Goal: Task Accomplishment & Management: Manage account settings

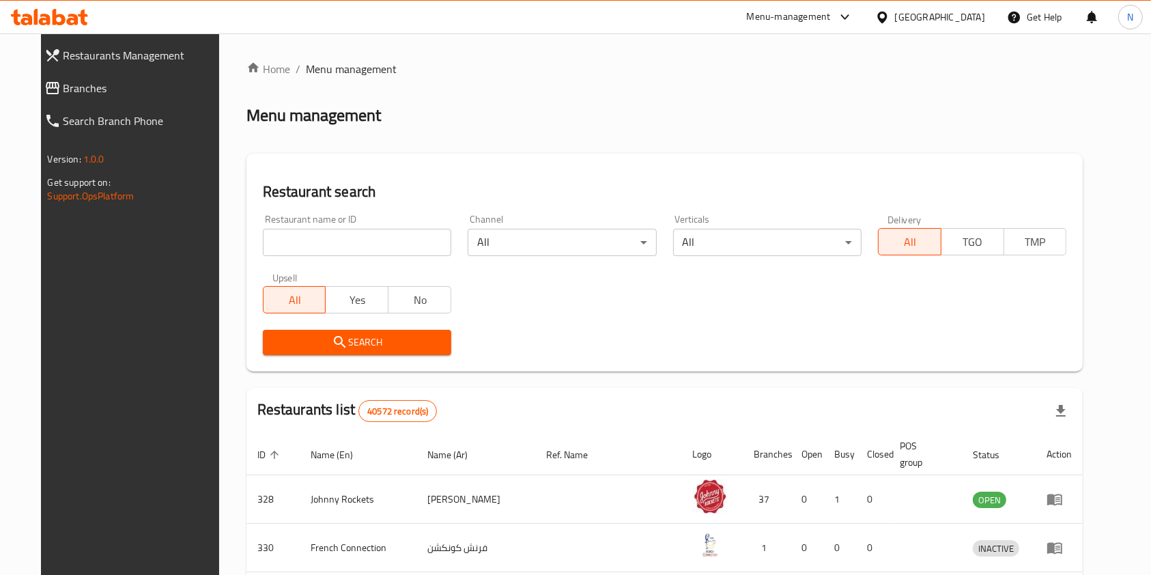
click at [393, 229] on input "search" at bounding box center [357, 242] width 188 height 27
type input "[PERSON_NAME]"
click at [376, 339] on span "Search" at bounding box center [357, 342] width 167 height 17
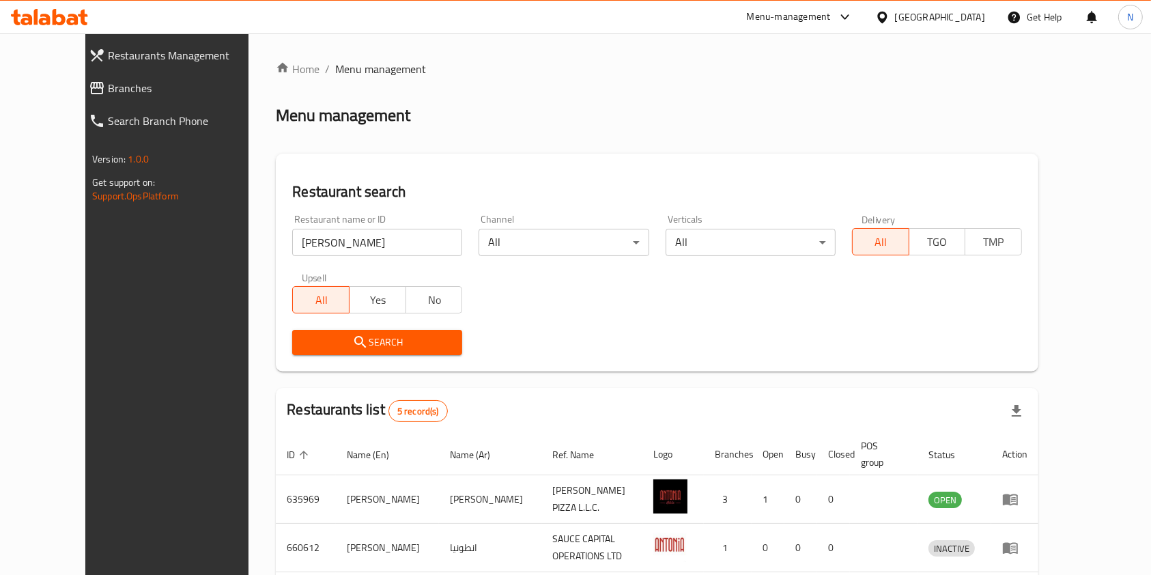
scroll to position [169, 0]
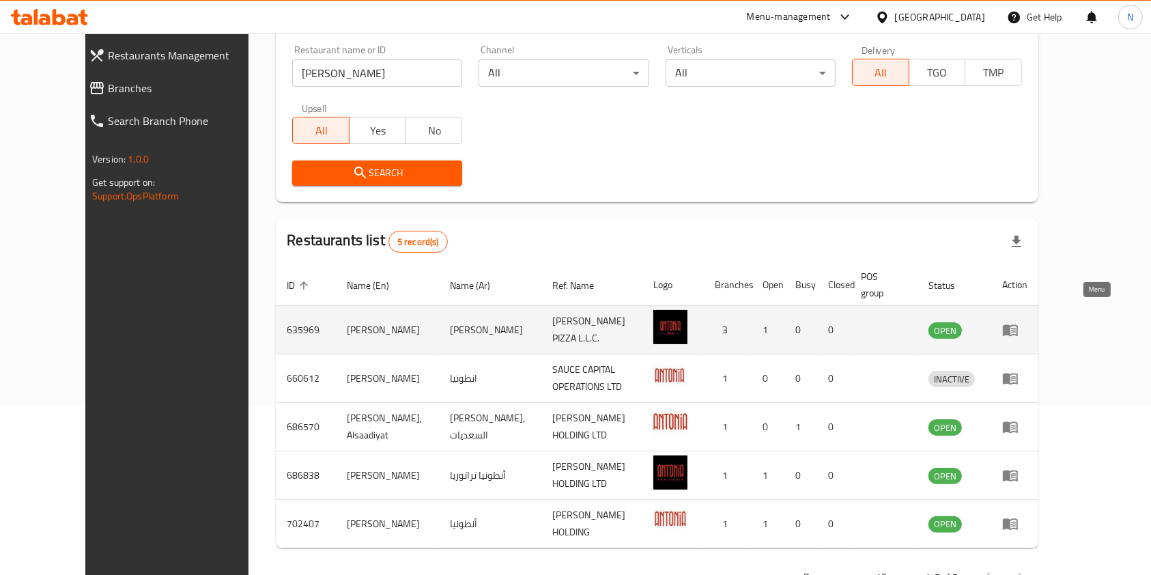
click at [1018, 325] on icon "enhanced table" at bounding box center [1010, 331] width 15 height 12
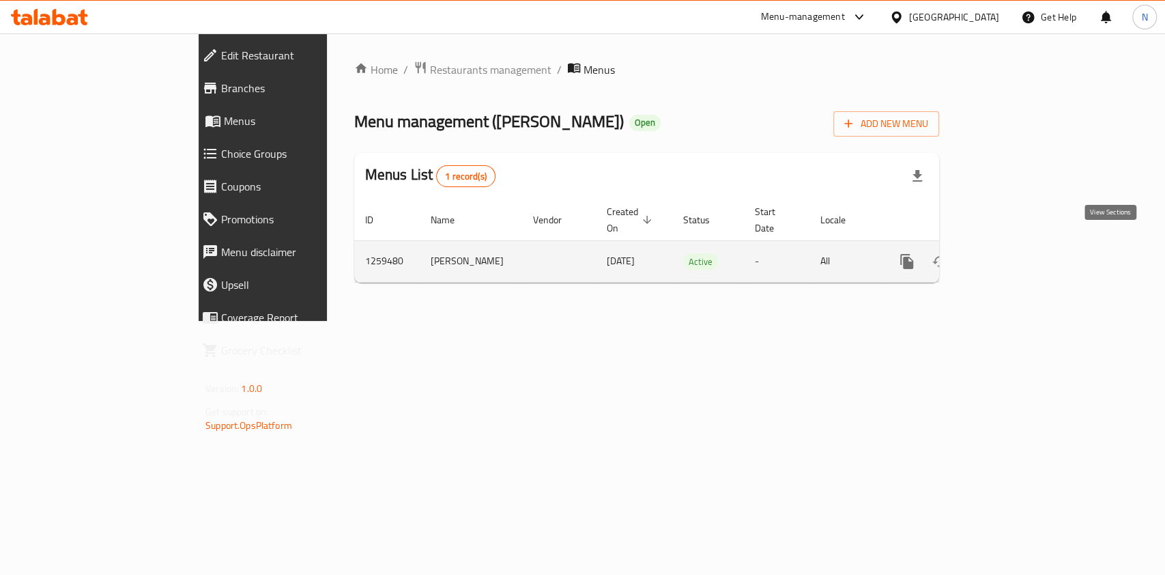
click at [1014, 253] on icon "enhanced table" at bounding box center [1005, 261] width 16 height 16
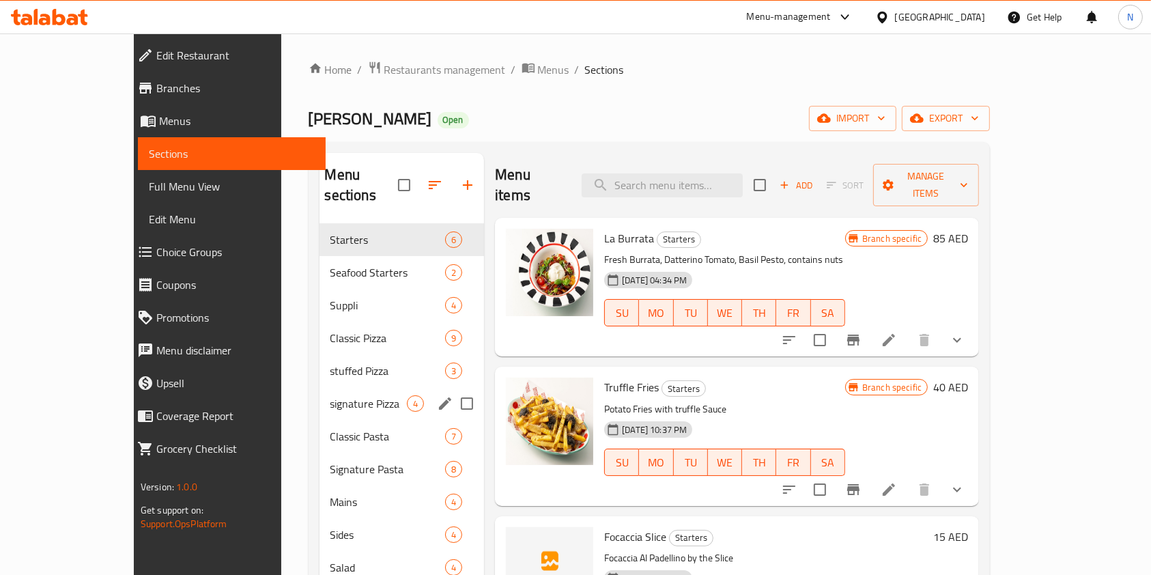
click at [330, 395] on span "signature Pizza" at bounding box center [368, 403] width 77 height 16
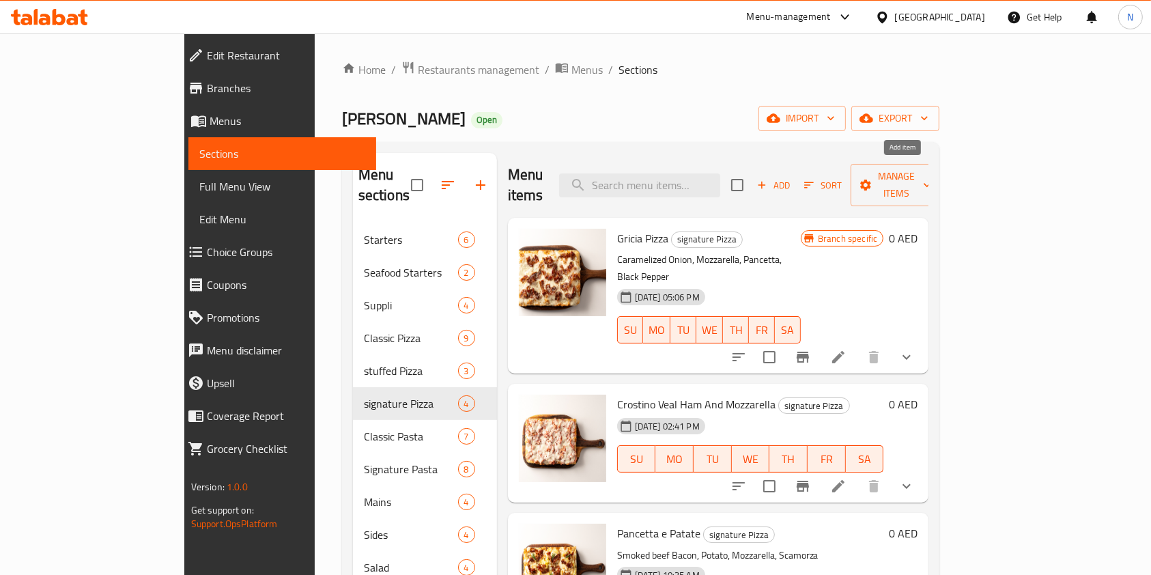
click at [768, 179] on icon "button" at bounding box center [762, 185] width 12 height 12
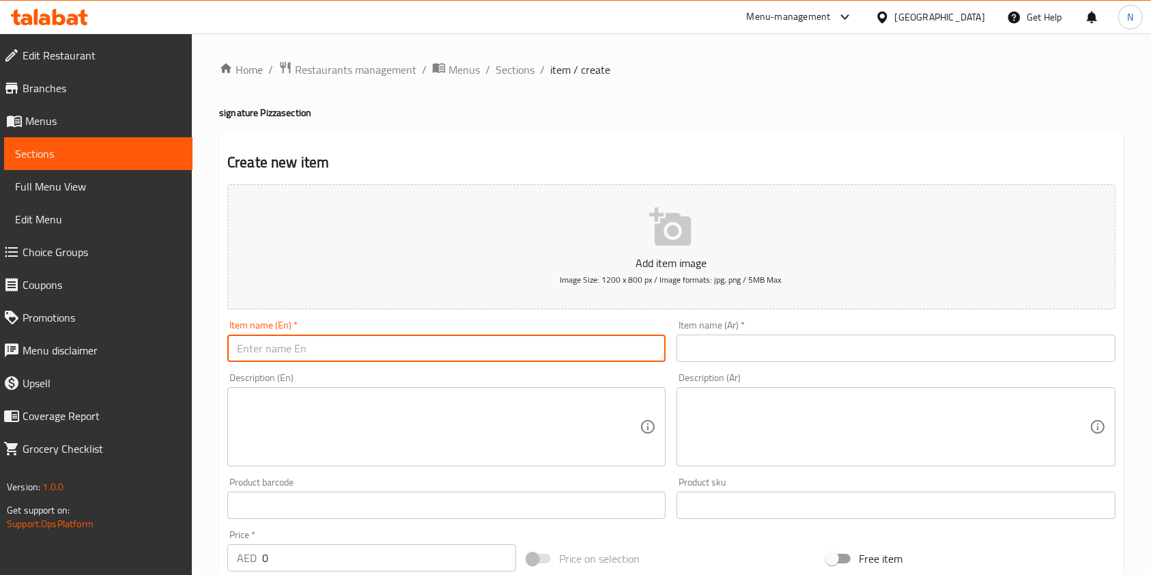
click at [520, 346] on input "text" at bounding box center [446, 348] width 438 height 27
type input "B"
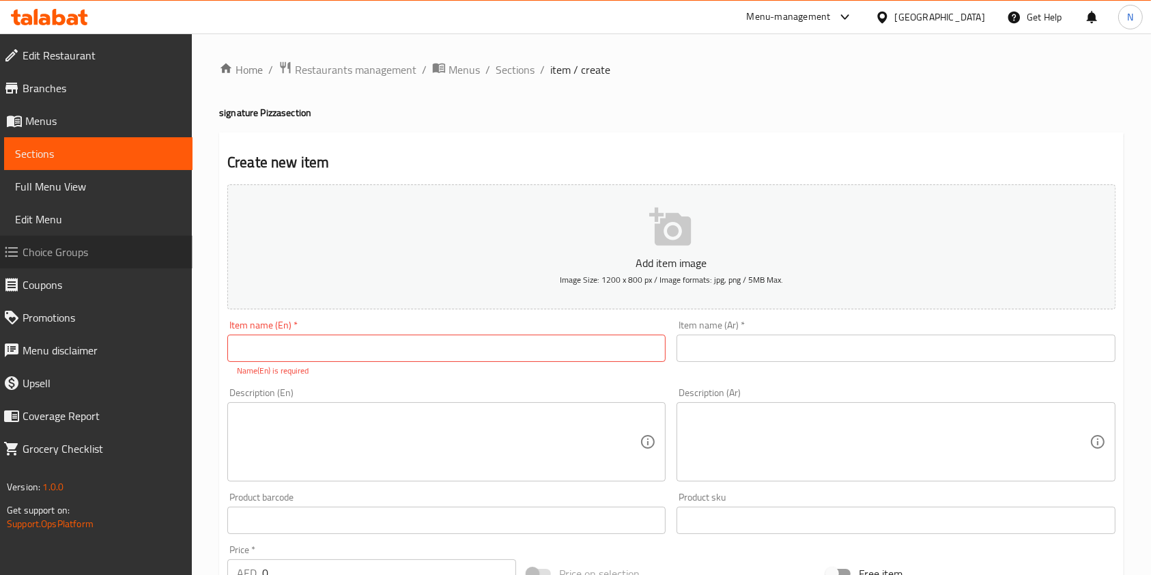
click at [96, 254] on span "Choice Groups" at bounding box center [102, 252] width 159 height 16
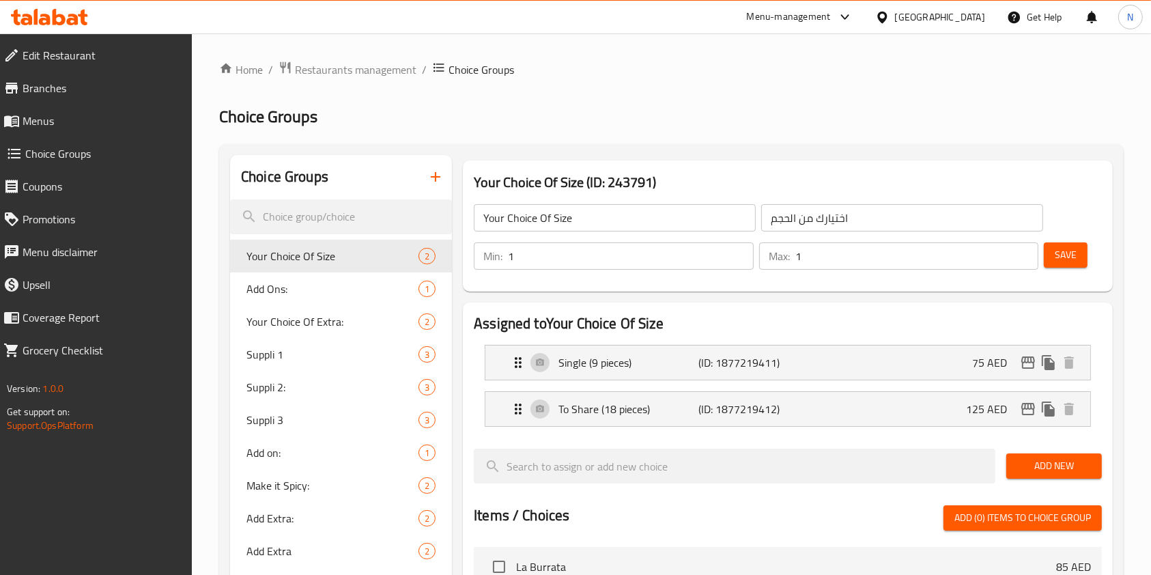
click at [433, 178] on icon "button" at bounding box center [435, 177] width 16 height 16
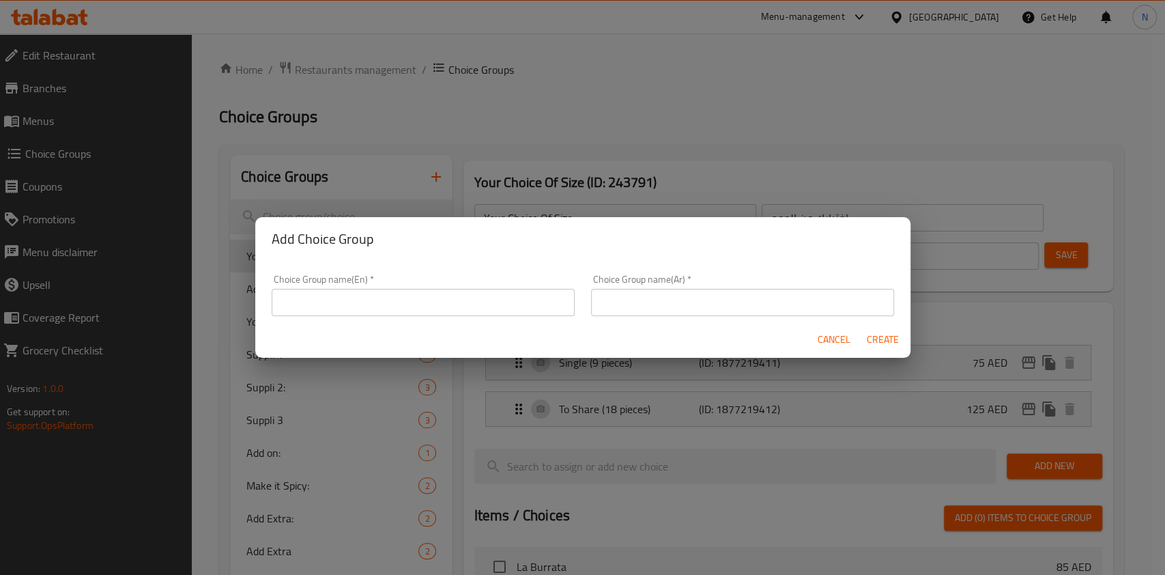
click at [381, 303] on input "text" at bounding box center [423, 302] width 303 height 27
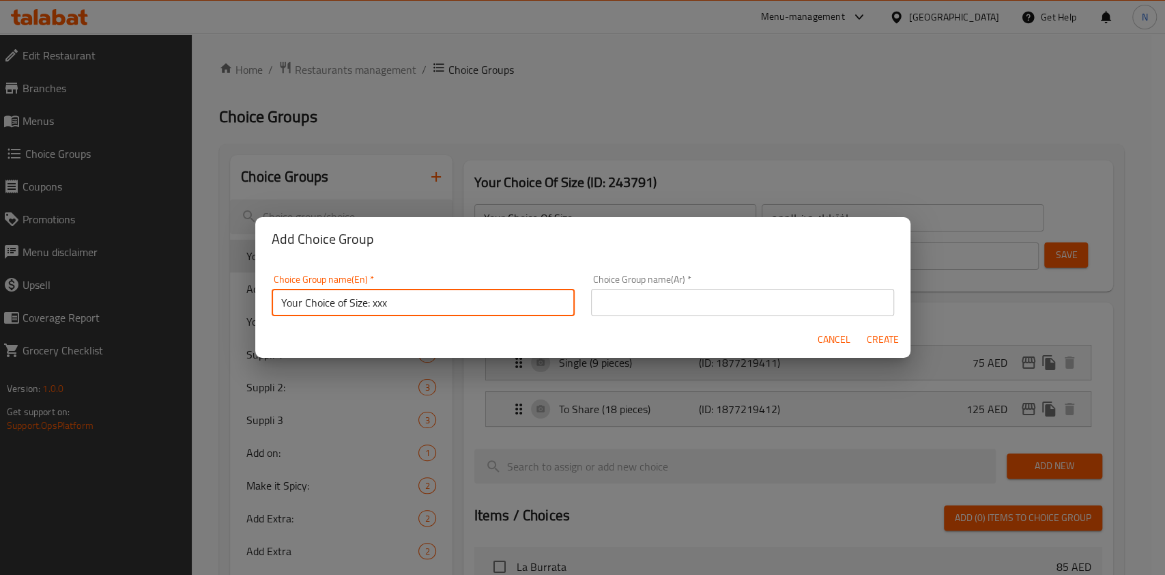
type input "Your Choice of Size: xxx"
click at [630, 287] on div "Choice Group name(Ar)   * Choice Group name(Ar) *" at bounding box center [742, 295] width 303 height 42
click at [636, 302] on input "text" at bounding box center [742, 302] width 303 height 27
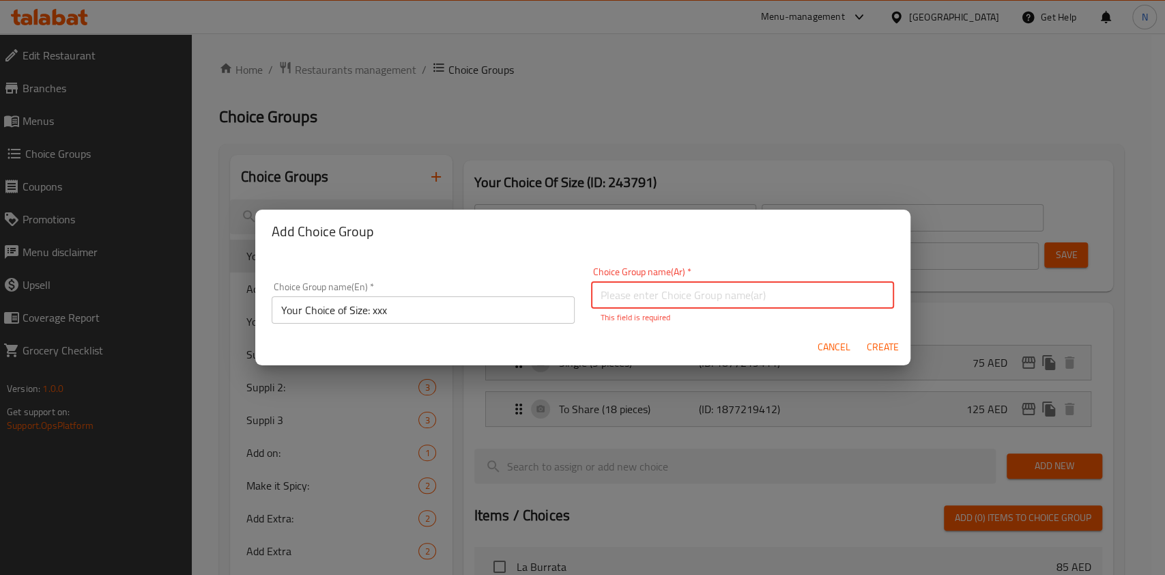
paste input "اختيار الحجم:"
type input "اختيار الحجم:"
click at [892, 341] on span "Create" at bounding box center [883, 347] width 33 height 17
type input "Your Choice of Size: xxx"
type input "اختيار الحجم:"
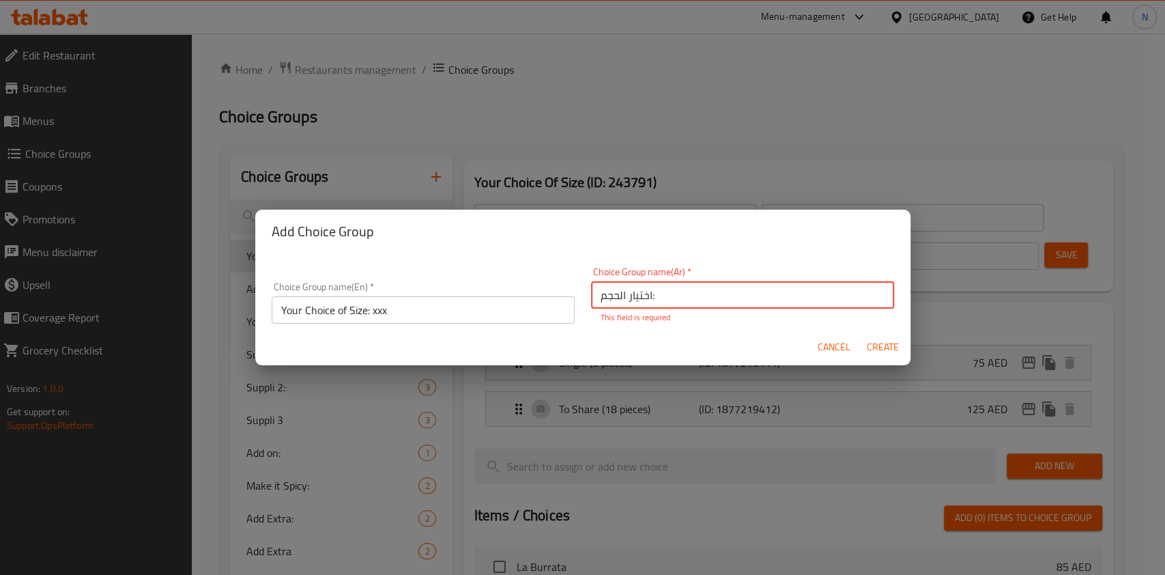
type input "0"
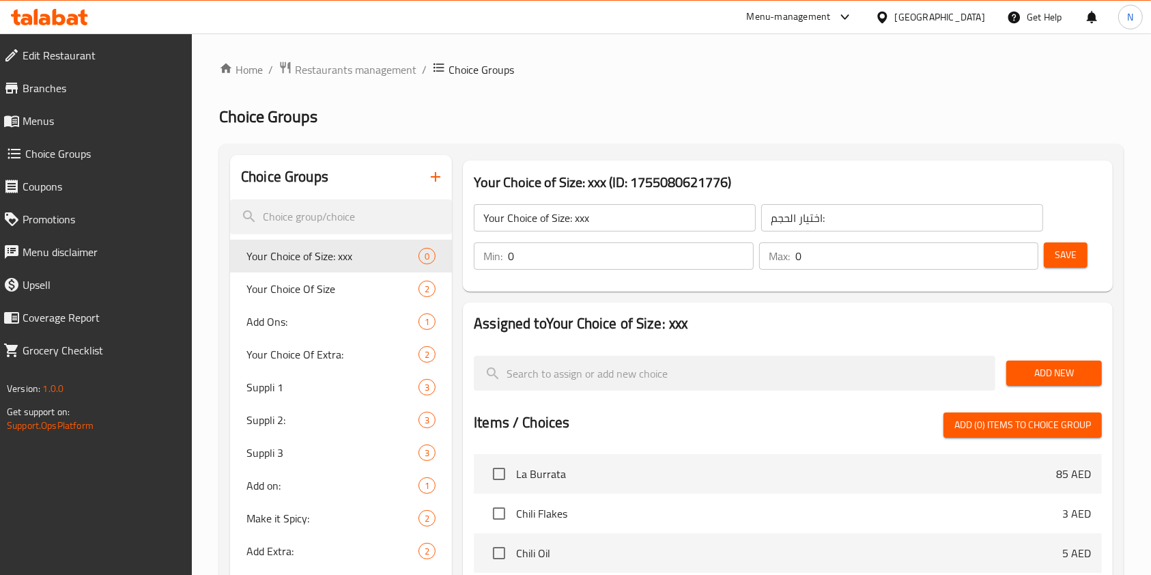
click at [676, 250] on input "0" at bounding box center [631, 255] width 246 height 27
type input "1"
click at [1073, 253] on span "Save" at bounding box center [1066, 254] width 22 height 17
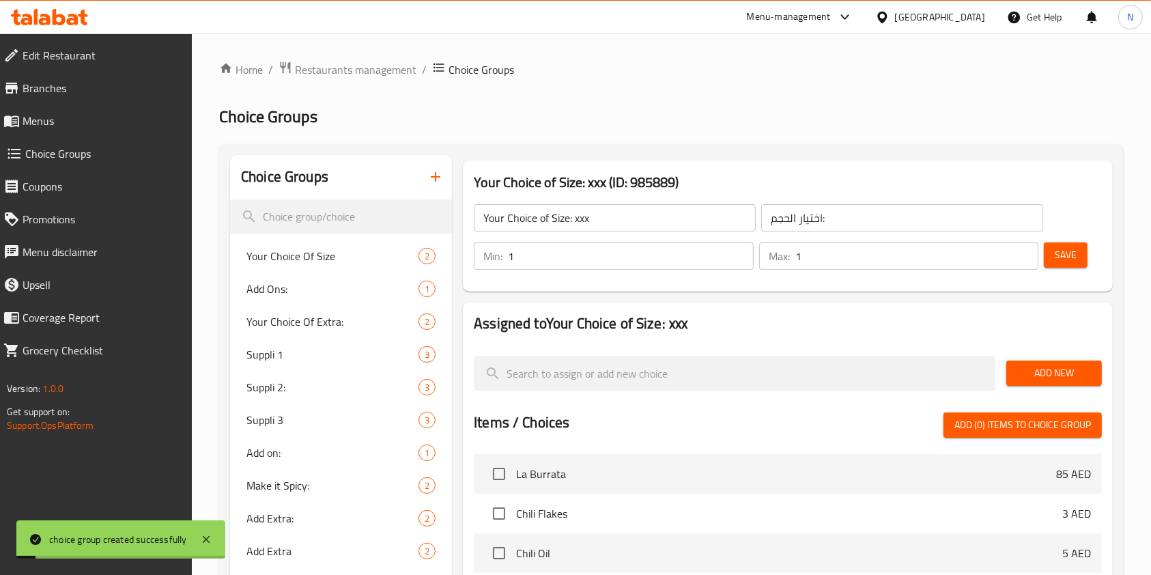
click at [1060, 376] on span "Add New" at bounding box center [1054, 373] width 74 height 17
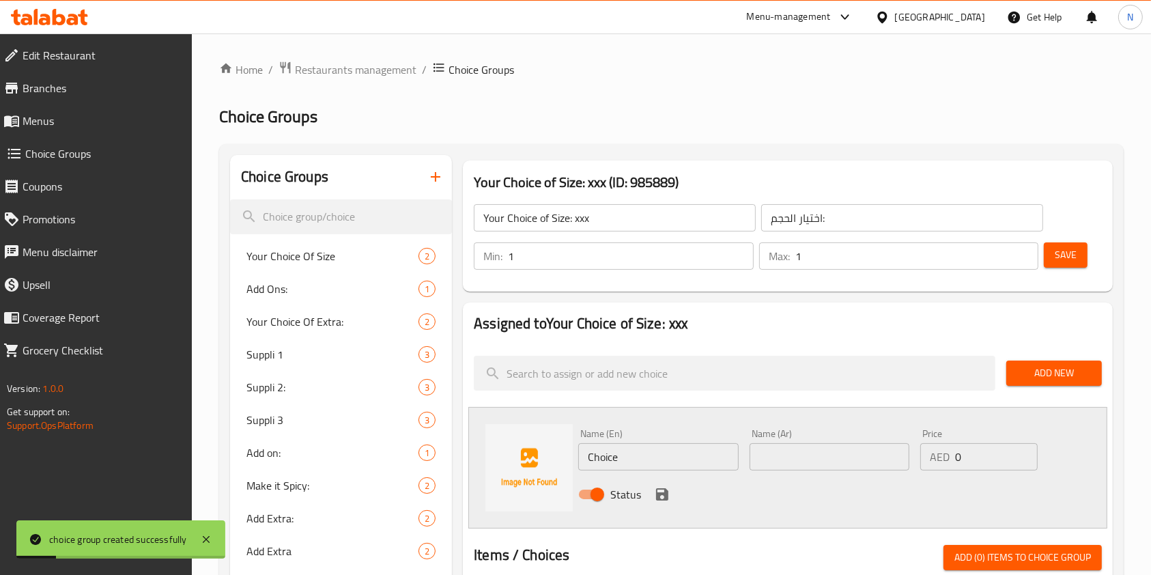
click at [642, 452] on input "Choice" at bounding box center [658, 456] width 160 height 27
click at [608, 459] on input "Ha;f tray" at bounding box center [658, 456] width 160 height 27
type input "Half tray:"
click at [777, 459] on input "text" at bounding box center [830, 456] width 160 height 27
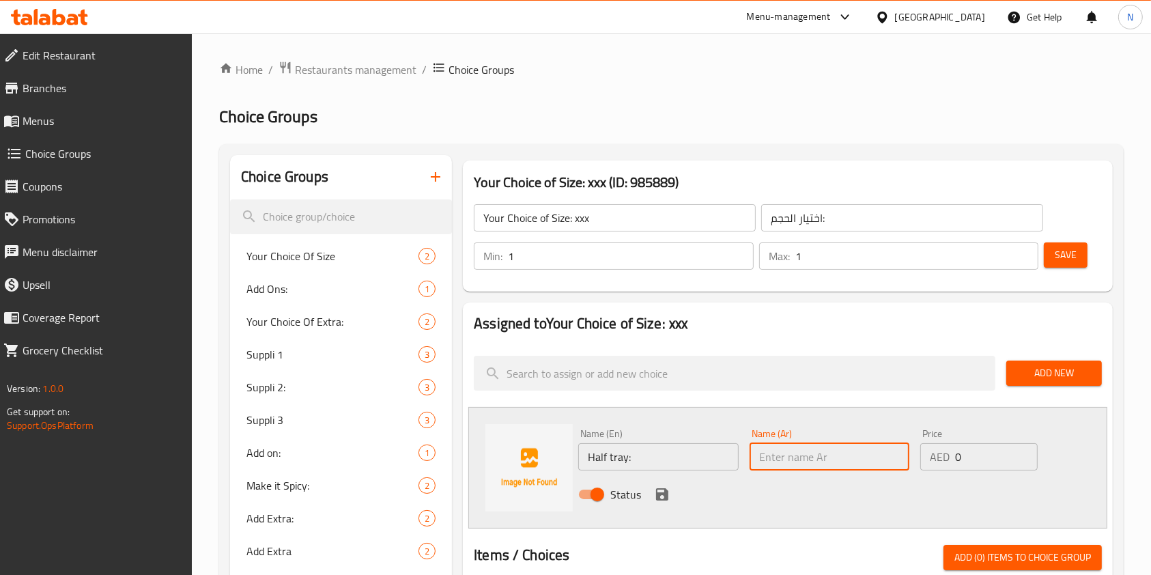
paste input "نصف صينية"
type input "نصف صينية"
click at [991, 464] on input "0" at bounding box center [996, 456] width 83 height 27
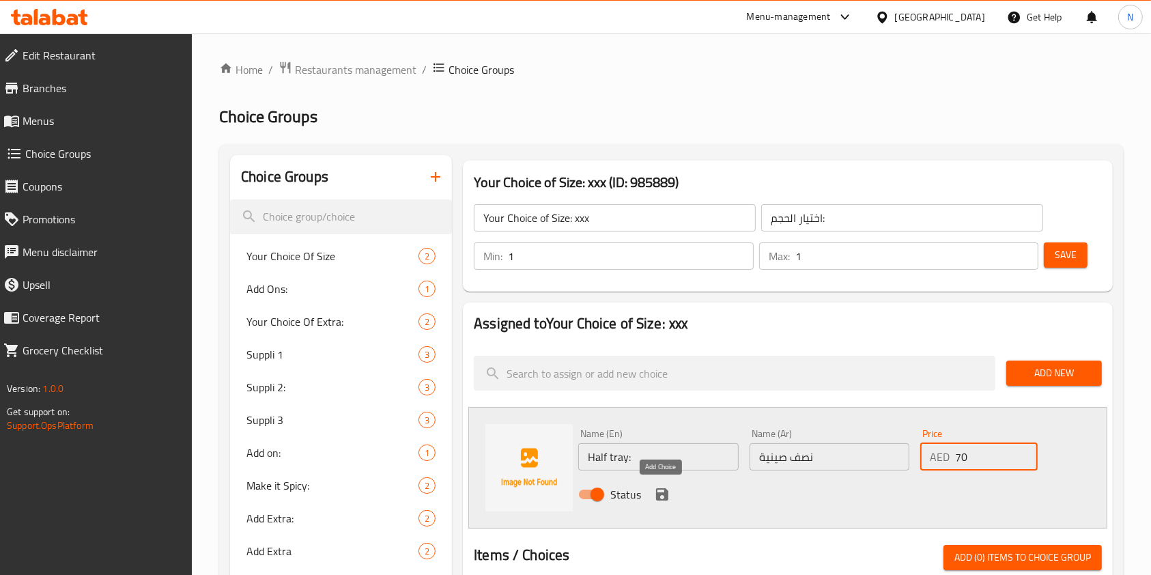
type input "70"
click at [661, 494] on icon "save" at bounding box center [662, 494] width 12 height 12
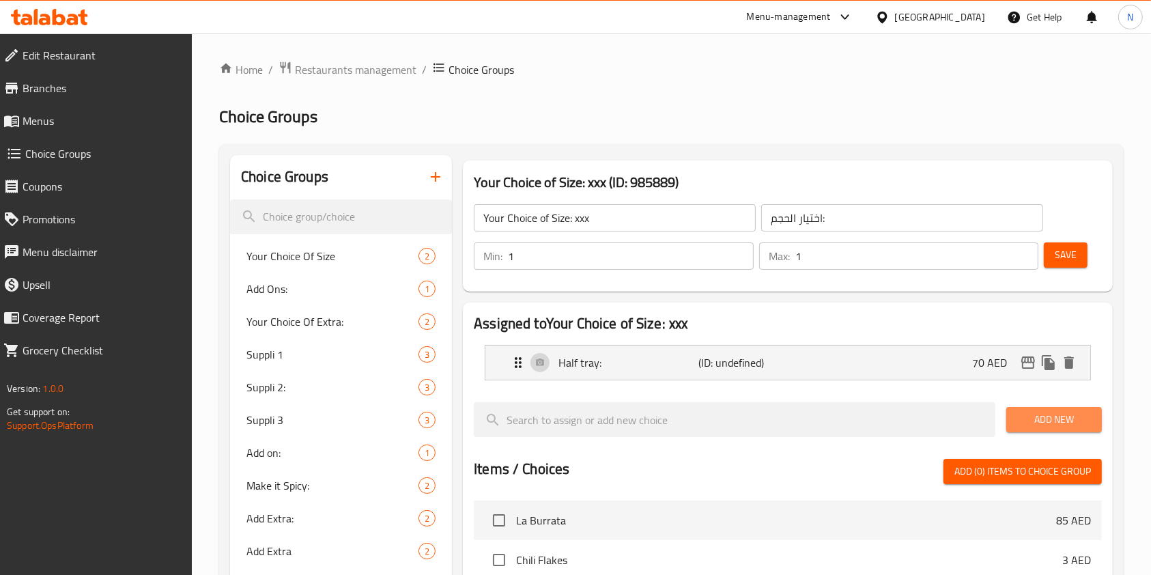
click at [1054, 426] on span "Add New" at bounding box center [1054, 419] width 74 height 17
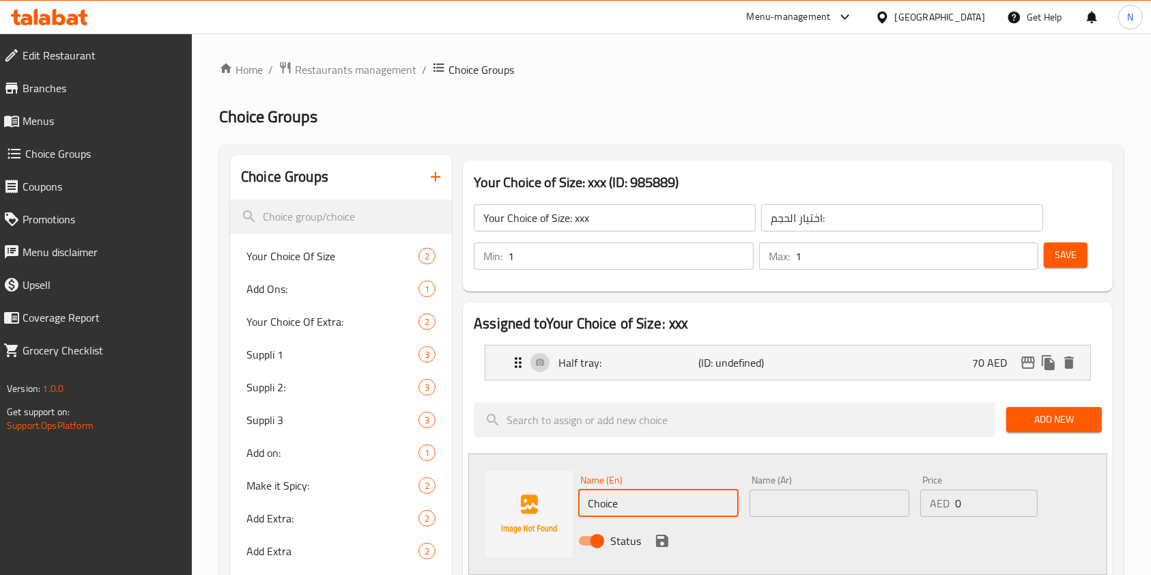
click at [618, 493] on input "Choice" at bounding box center [658, 503] width 160 height 27
type input "Full tray:"
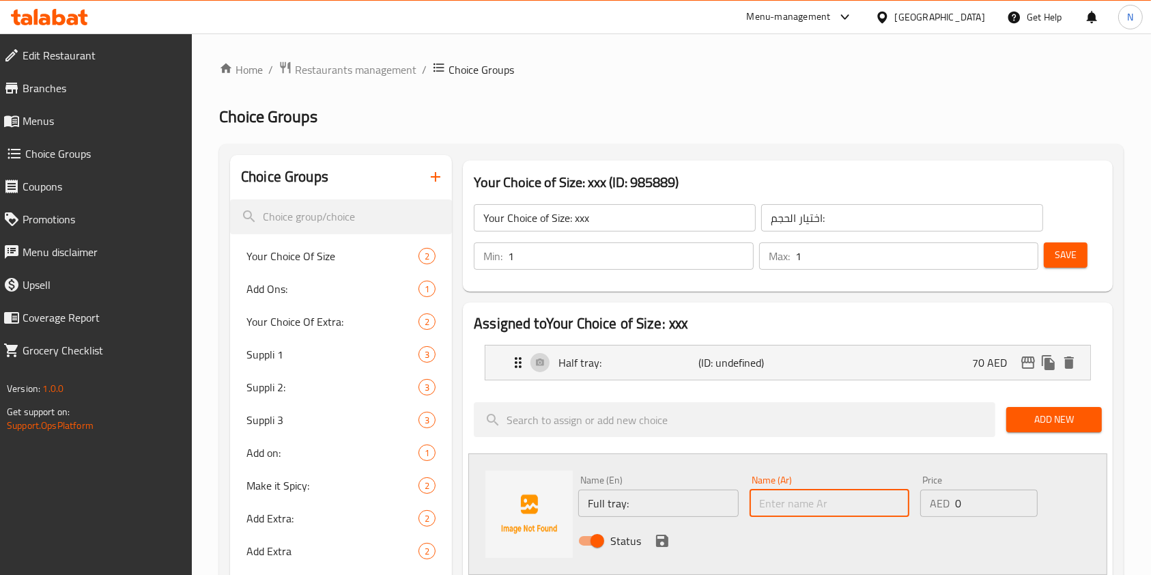
click at [772, 492] on input "text" at bounding box center [830, 503] width 160 height 27
paste input "صينية كاملة"
type input "صينية كاملة"
click at [994, 507] on input "0" at bounding box center [996, 503] width 83 height 27
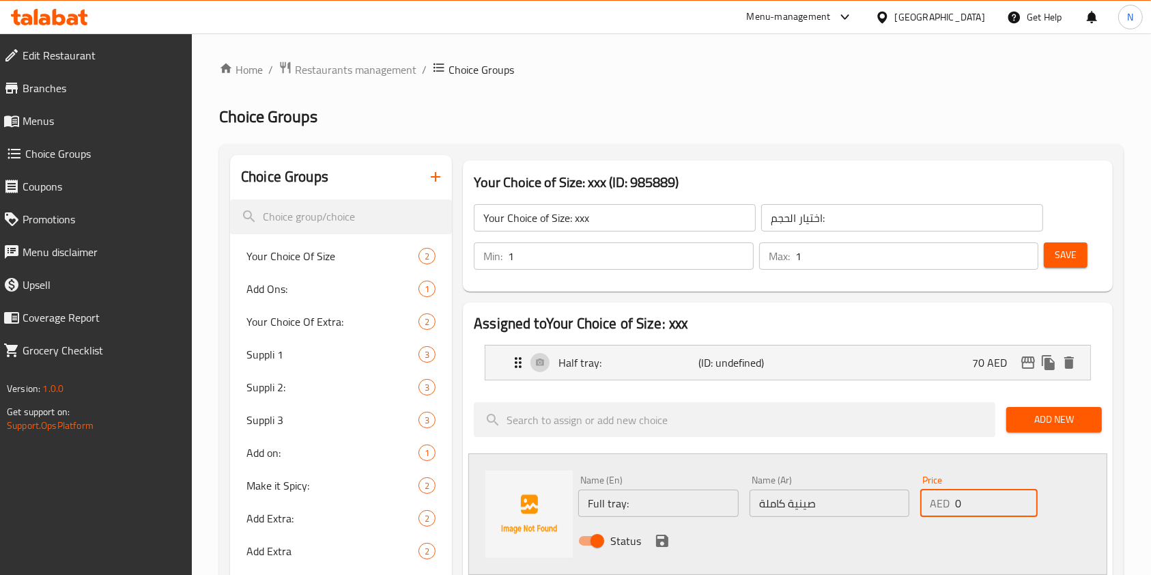
click at [994, 507] on input "0" at bounding box center [996, 503] width 83 height 27
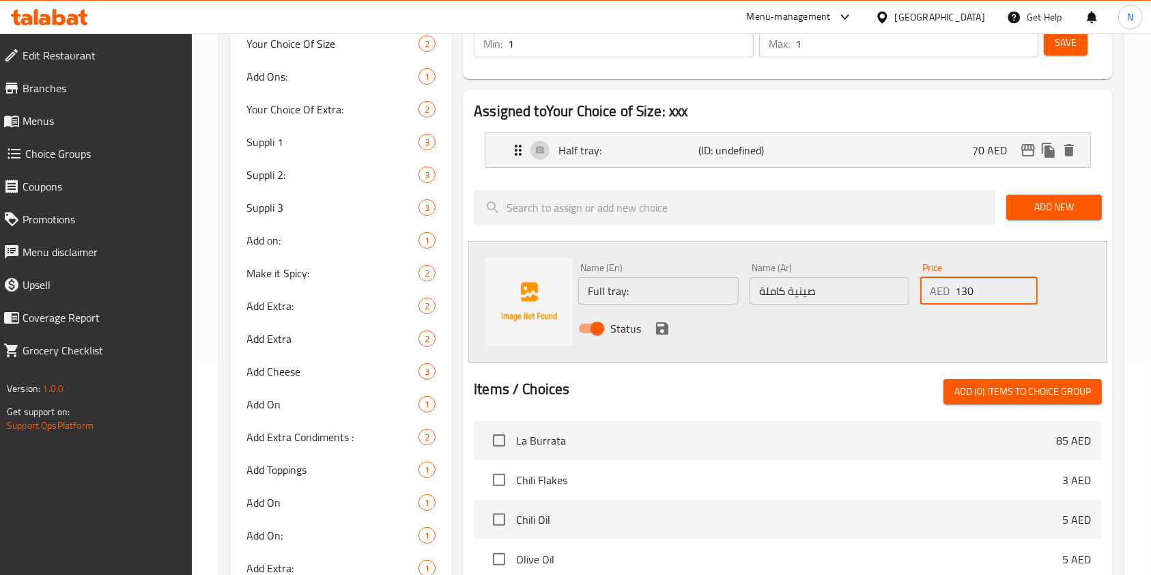
scroll to position [229, 0]
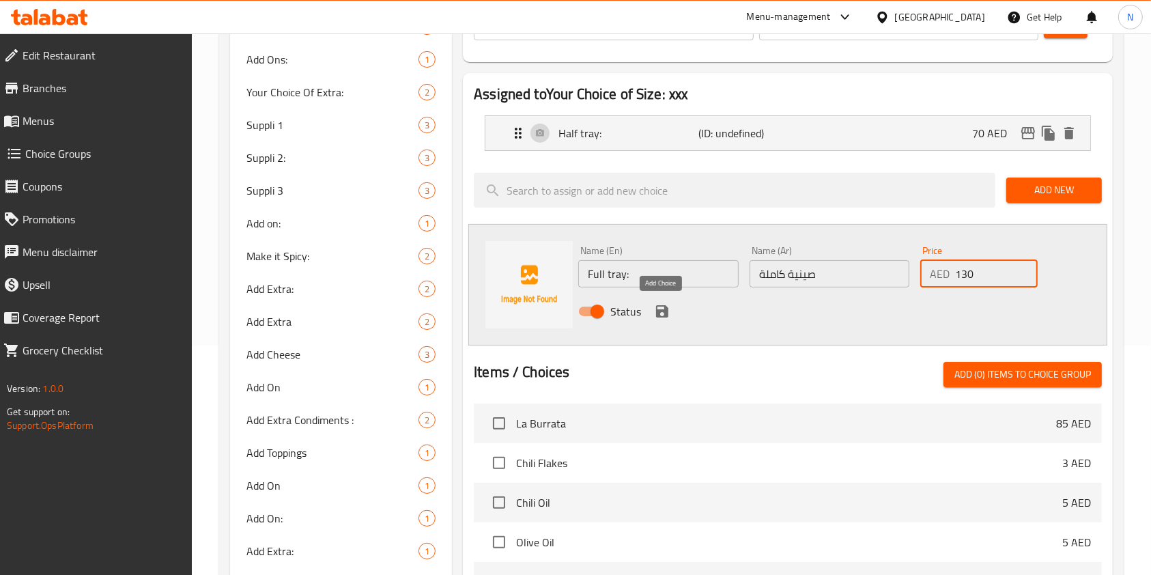
type input "130"
click at [654, 311] on icon "save" at bounding box center [662, 311] width 16 height 16
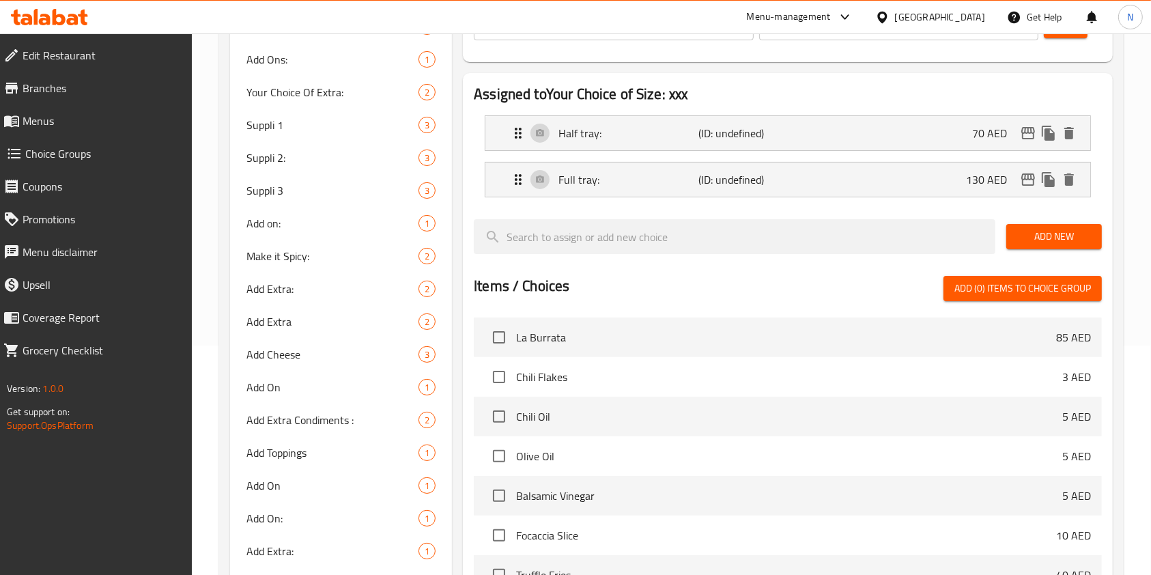
scroll to position [113, 0]
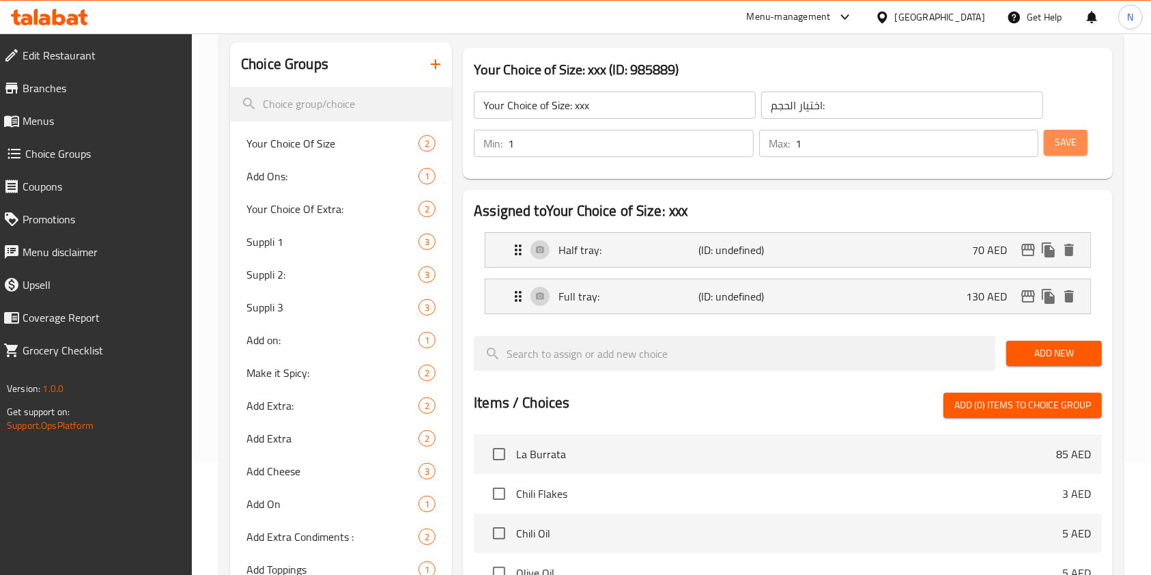
click at [1068, 137] on span "Save" at bounding box center [1066, 142] width 22 height 17
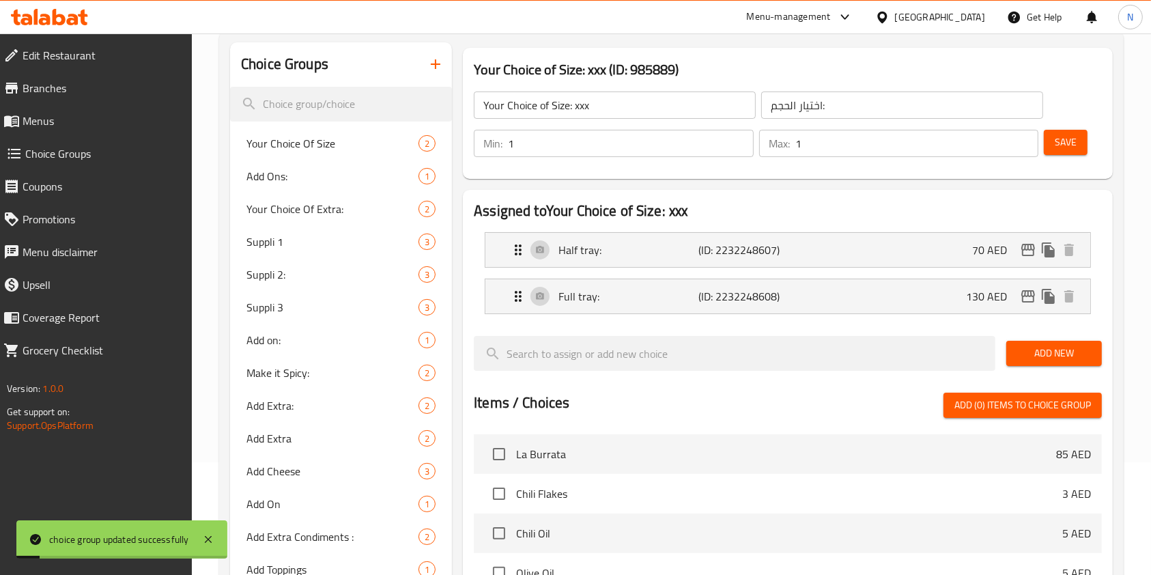
click at [806, 96] on input "اختيار الحجم:" at bounding box center [902, 104] width 282 height 27
click at [437, 63] on icon "button" at bounding box center [435, 64] width 16 height 16
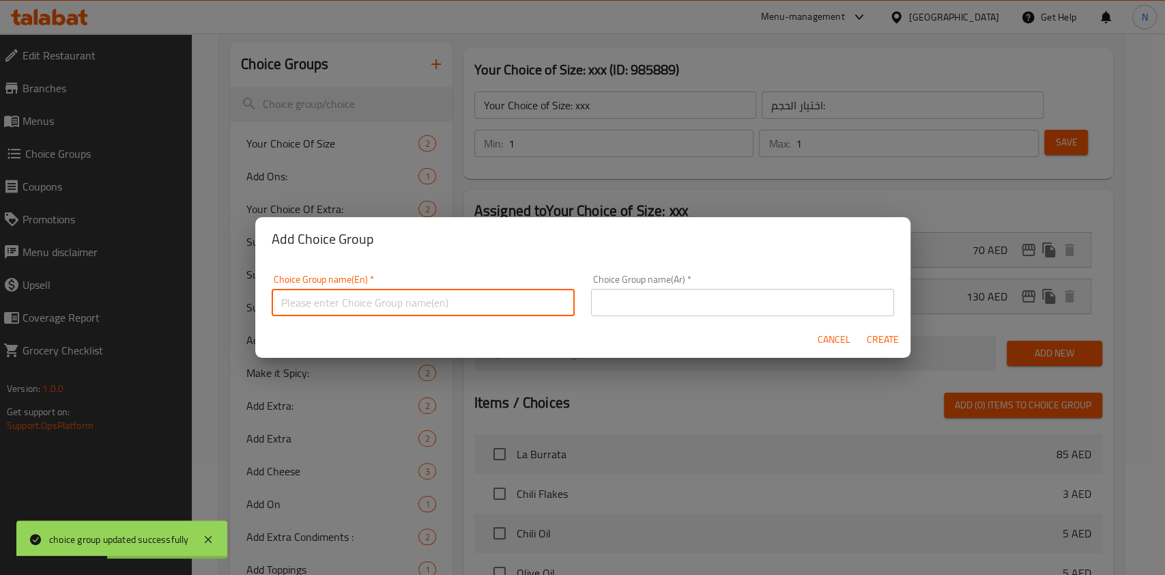
click at [426, 300] on input "text" at bounding box center [423, 302] width 303 height 27
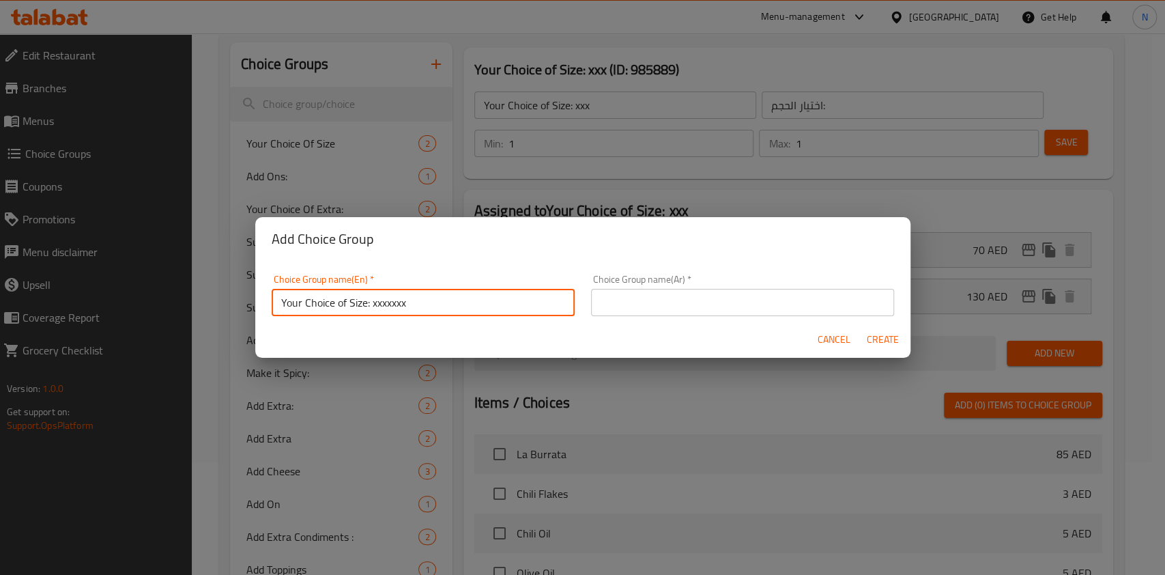
type input "Your Choice of Size: xxxxxxx"
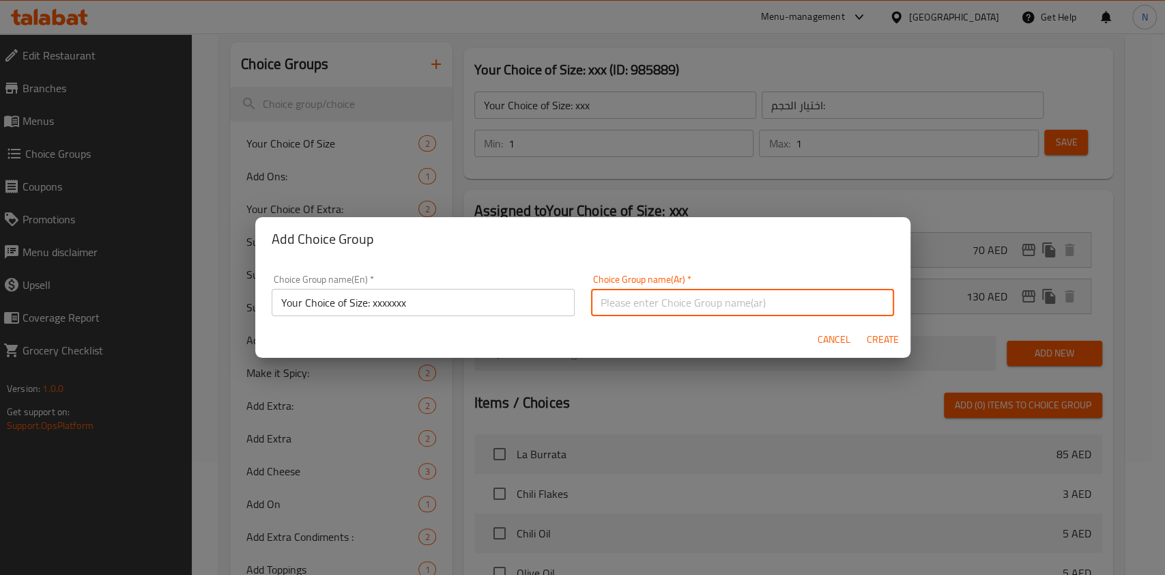
click at [675, 303] on input "text" at bounding box center [742, 302] width 303 height 27
paste input "اختيار الحجم:"
type input "اختيار الحجم:"
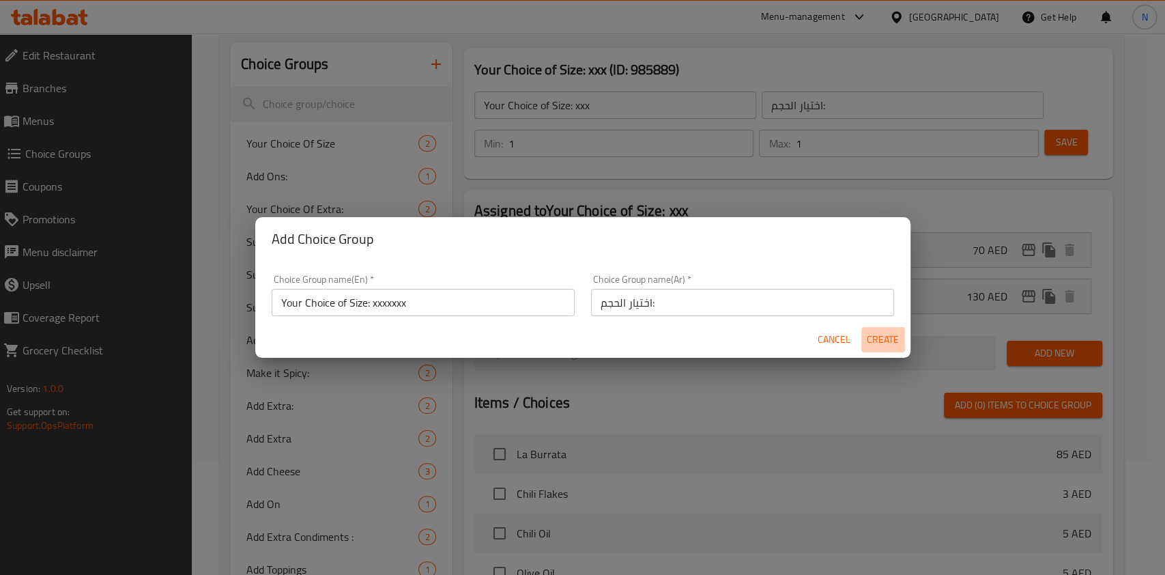
click at [890, 337] on span "Create" at bounding box center [883, 339] width 33 height 17
type input "Your Choice of Size: xxxxxxx"
type input "0"
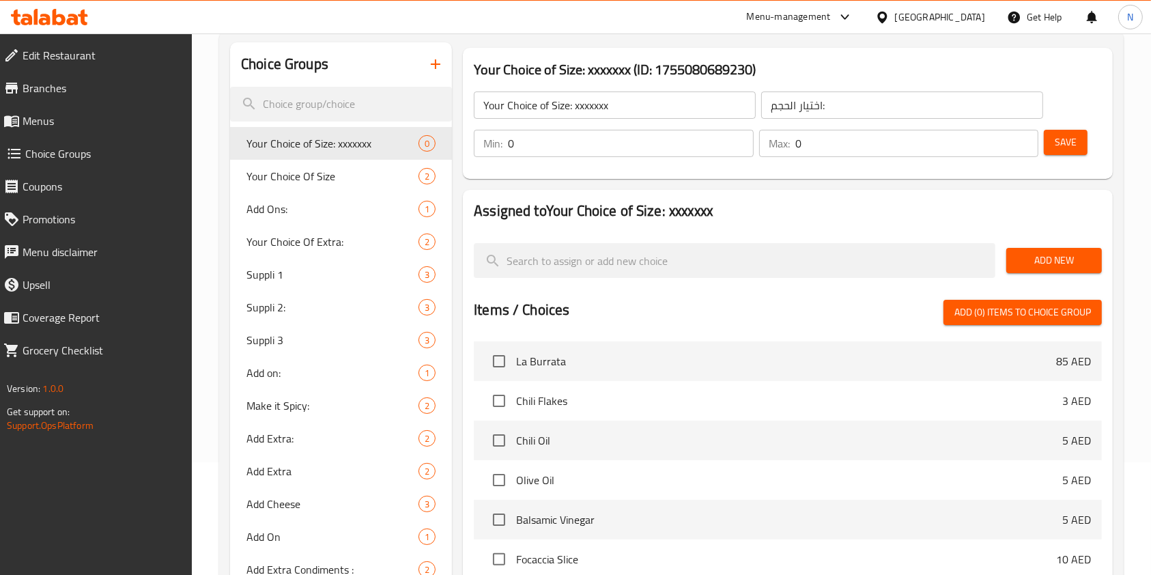
click at [666, 132] on input "0" at bounding box center [631, 143] width 246 height 27
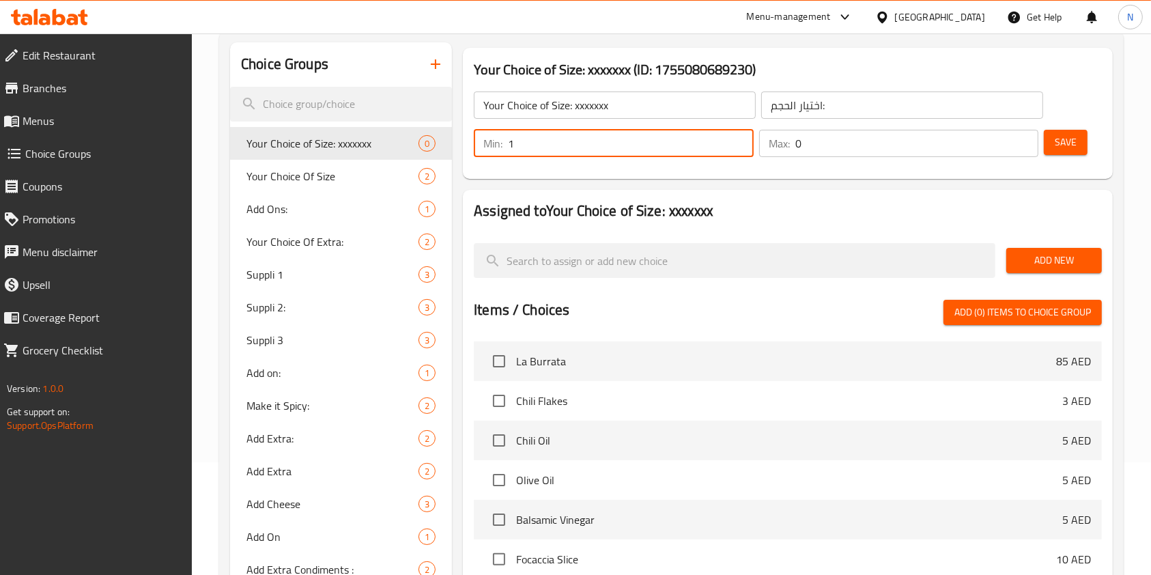
type input "1"
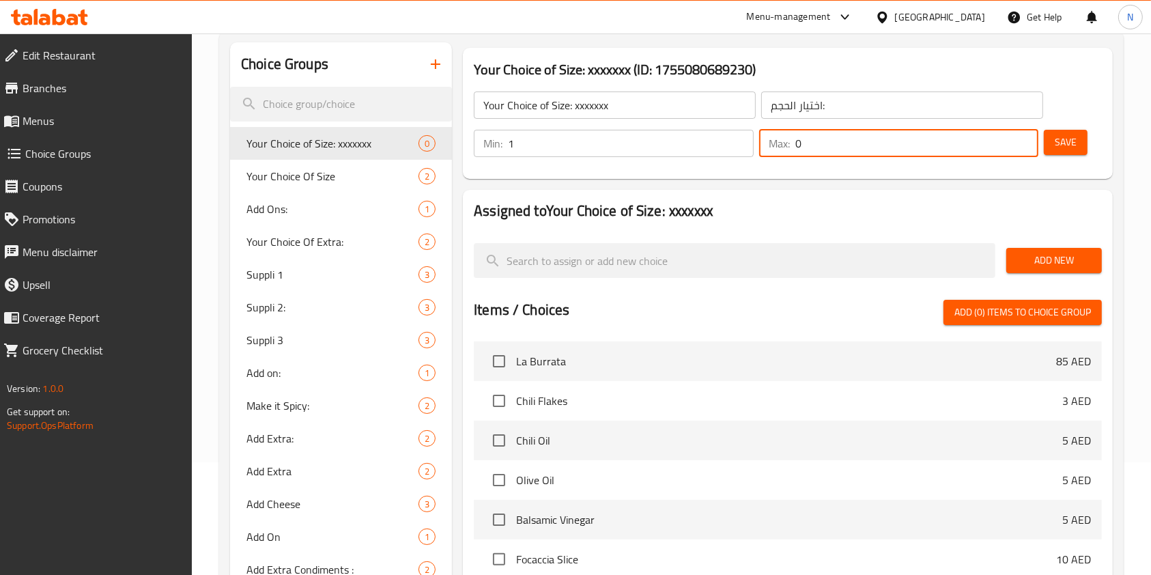
click at [920, 140] on input "0" at bounding box center [917, 143] width 244 height 27
type input "1"
click at [1071, 137] on span "Save" at bounding box center [1066, 142] width 22 height 17
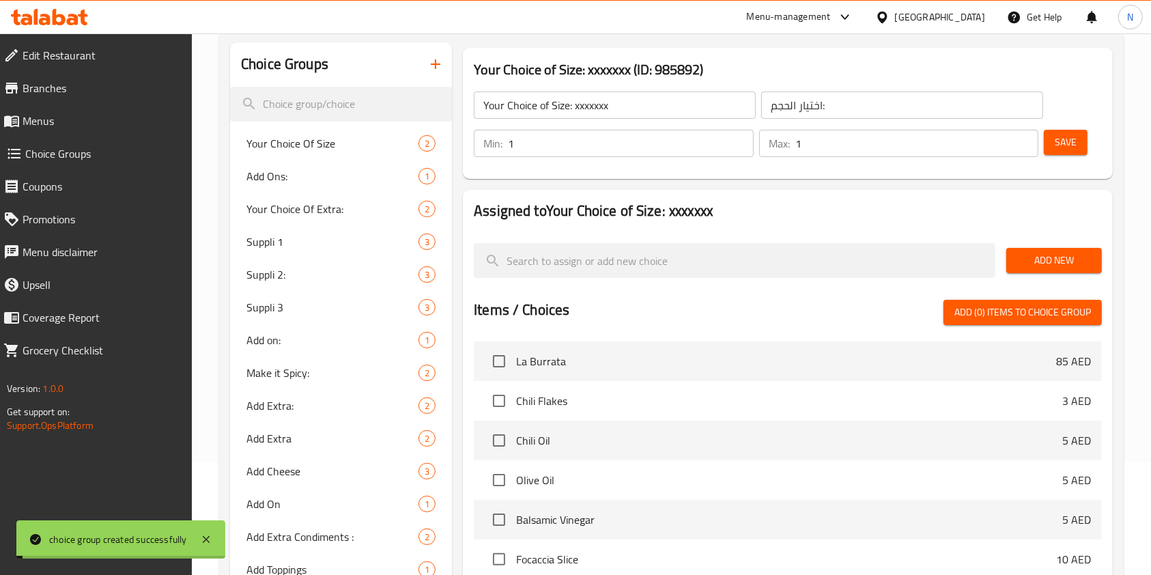
click at [1048, 257] on span "Add New" at bounding box center [1054, 260] width 74 height 17
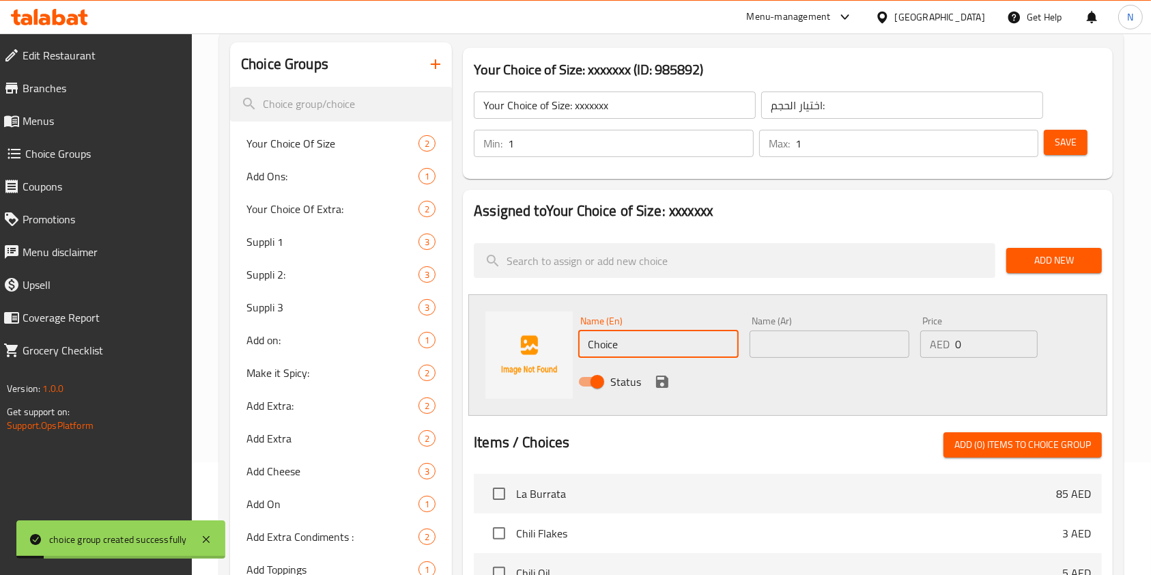
click at [653, 337] on input "Choice" at bounding box center [658, 343] width 160 height 27
type input "Half Tray:"
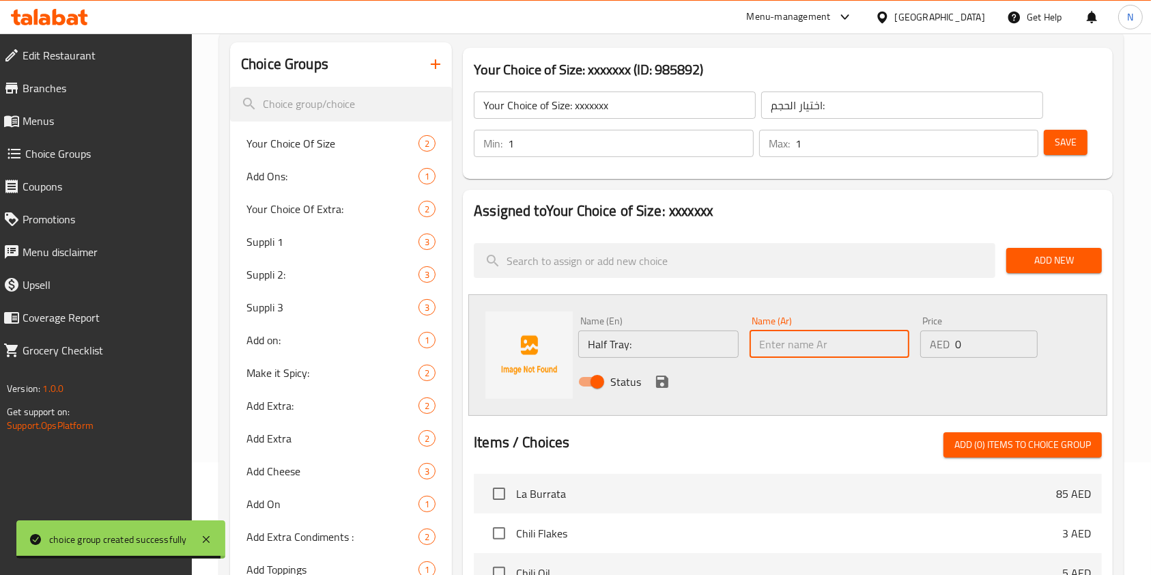
paste input "نصف صينية"
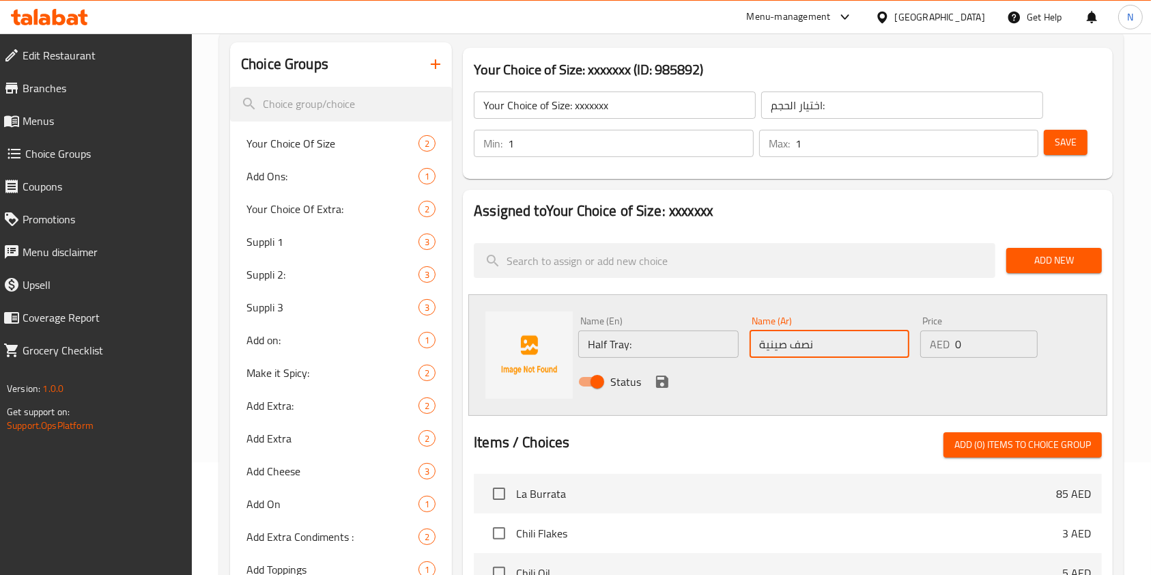
type input "نصف صينية"
click at [982, 339] on input "0" at bounding box center [996, 343] width 83 height 27
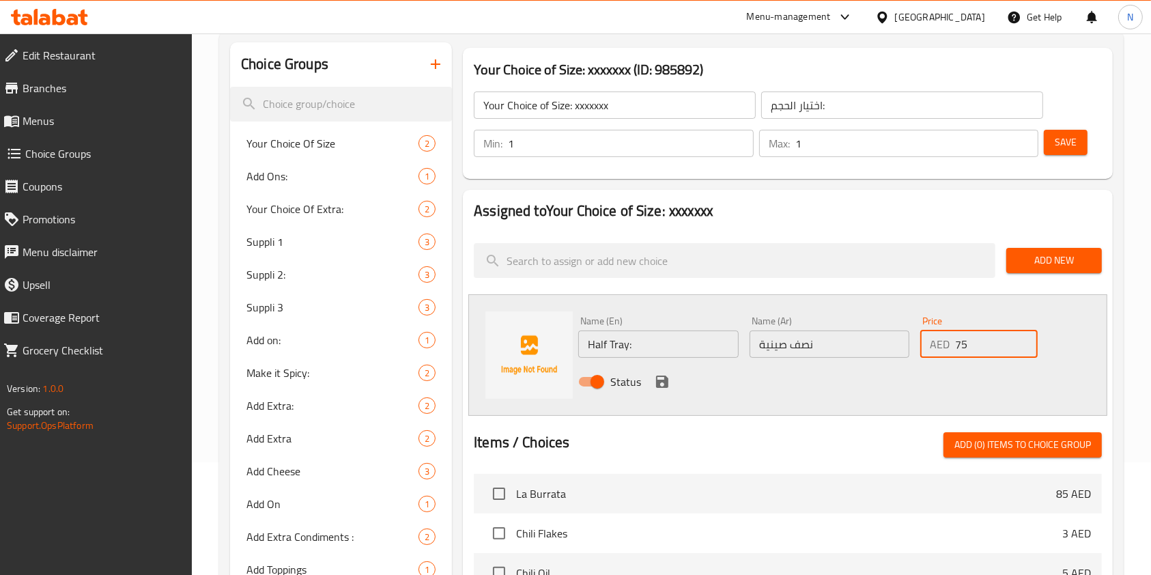
type input "75"
click at [666, 378] on icon "save" at bounding box center [662, 382] width 12 height 12
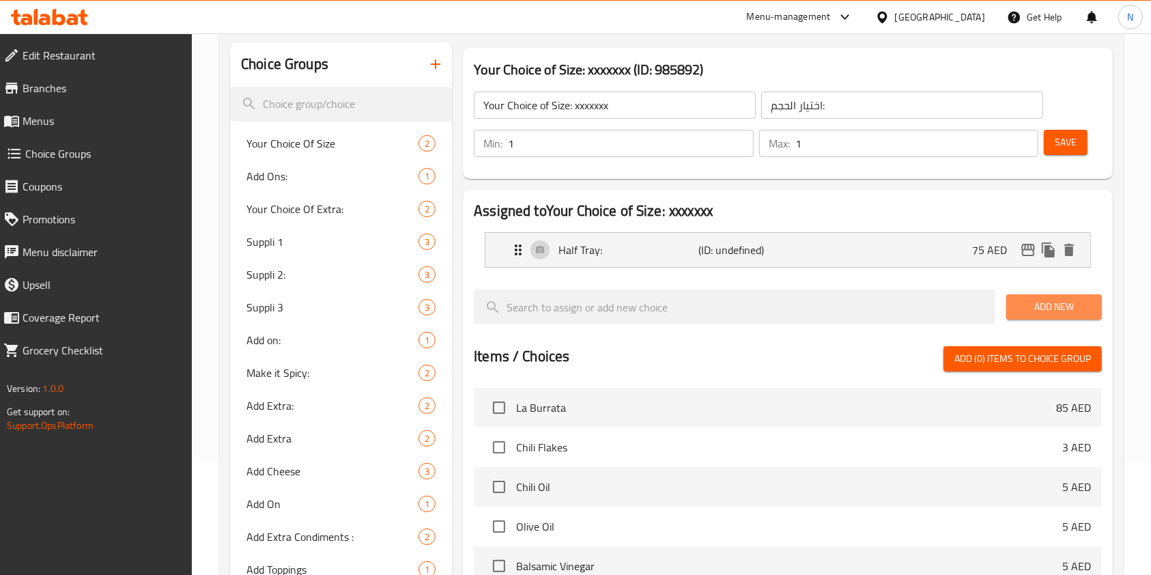
click at [1056, 303] on span "Add New" at bounding box center [1054, 306] width 74 height 17
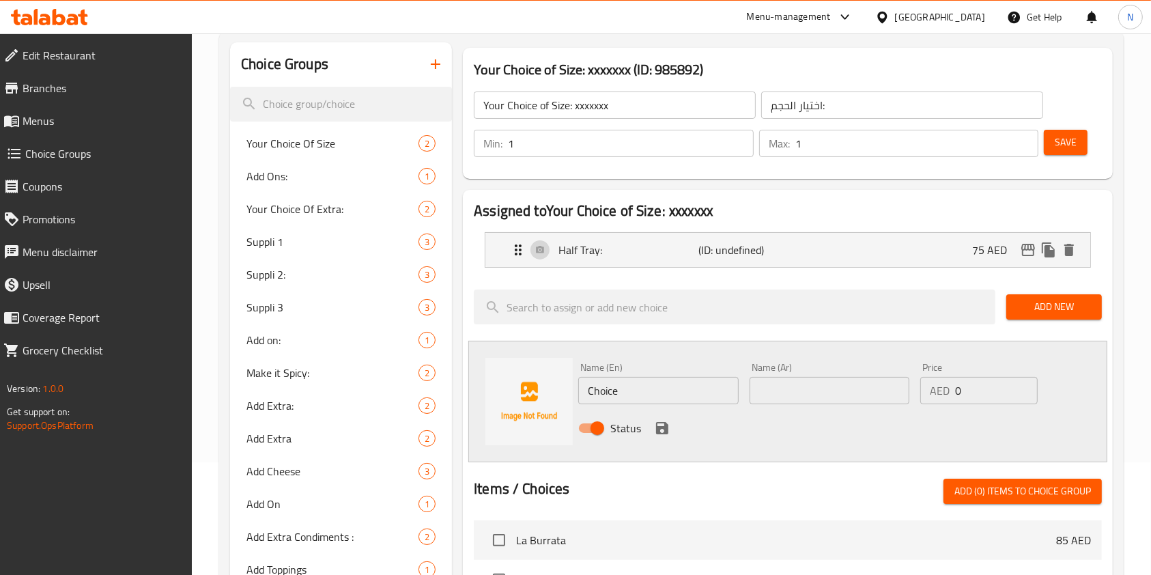
click at [655, 395] on input "Choice" at bounding box center [658, 390] width 160 height 27
type input "Full Tray"
paste input "صينية كاملة"
type input "صينية كاملة"
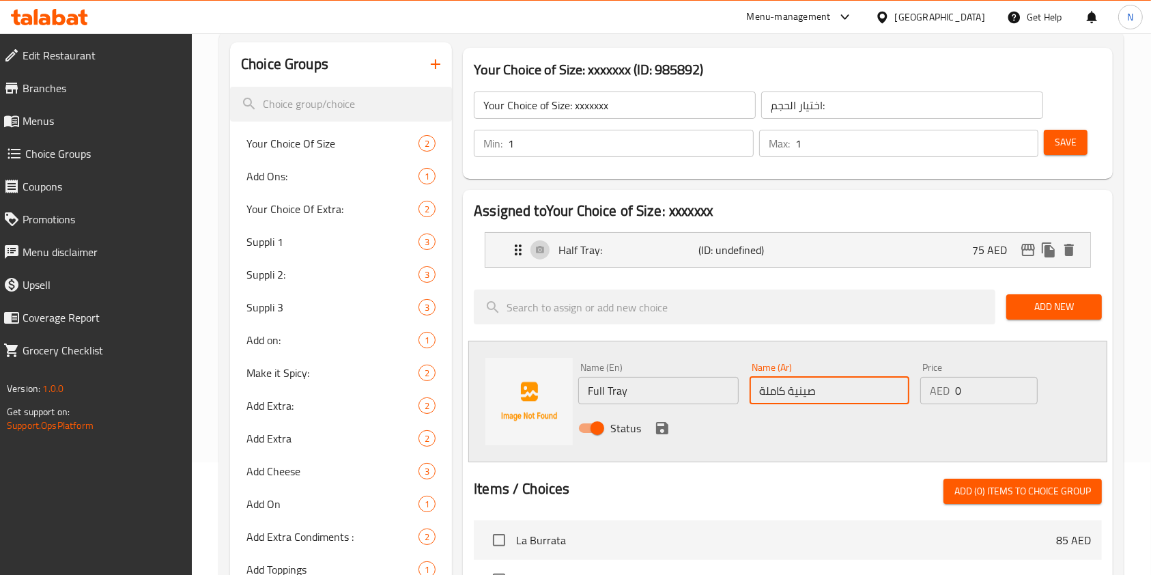
click at [970, 385] on input "0" at bounding box center [996, 390] width 83 height 27
type input "140"
click at [656, 428] on icon "save" at bounding box center [662, 428] width 12 height 12
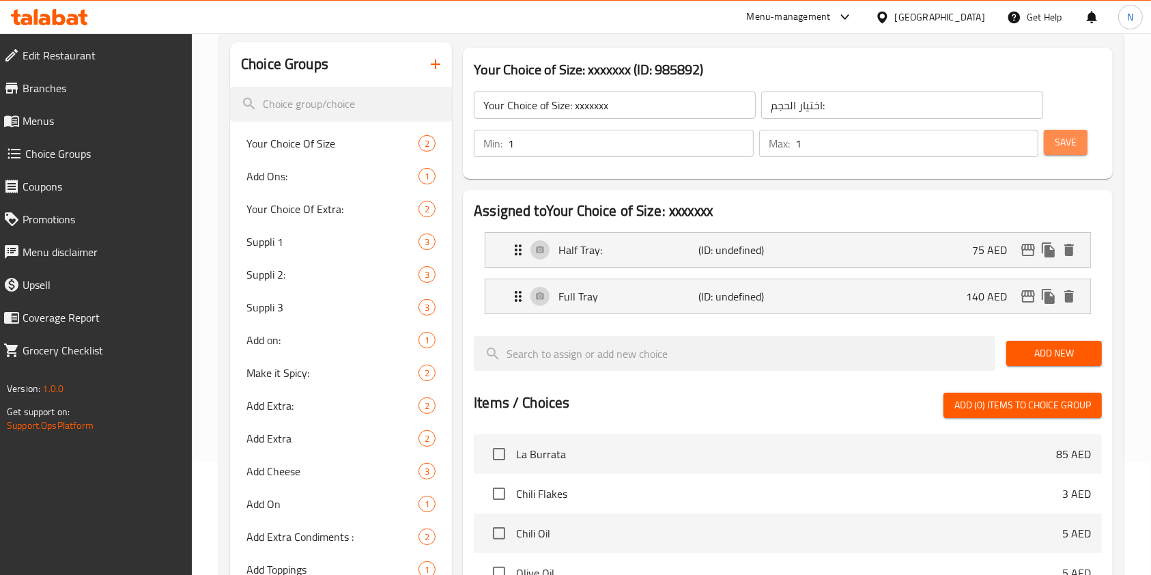
click at [1069, 147] on span "Save" at bounding box center [1066, 142] width 22 height 17
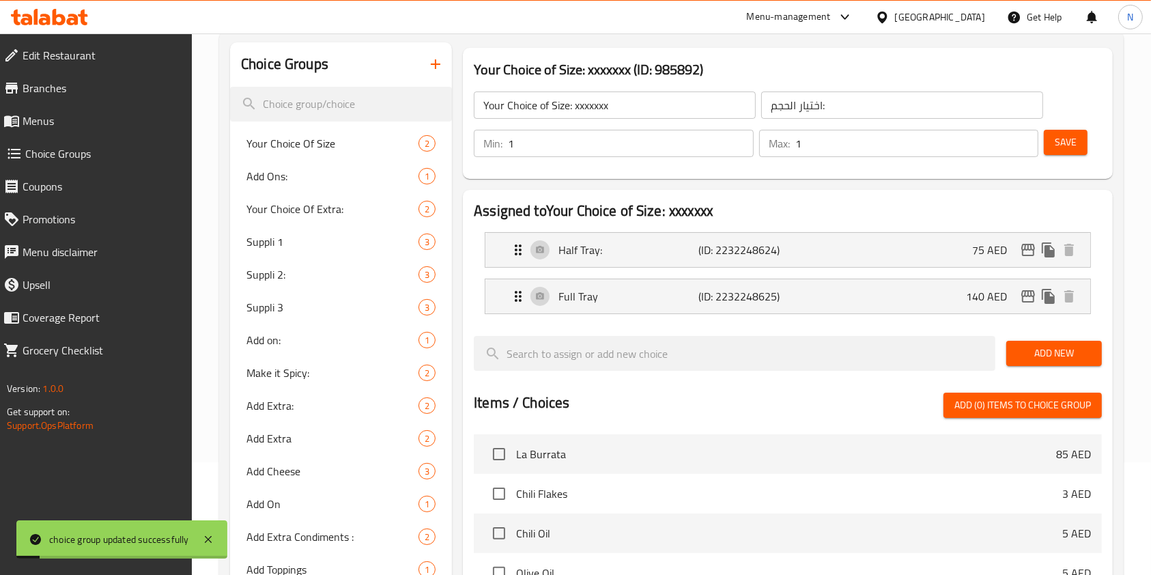
scroll to position [0, 0]
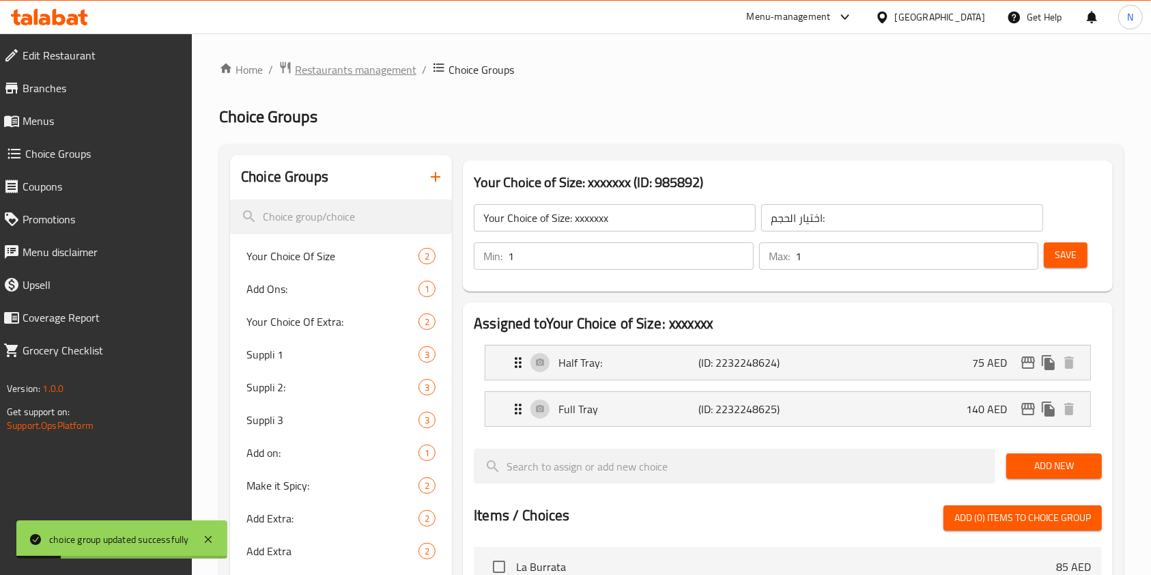
click at [388, 67] on span "Restaurants management" at bounding box center [356, 69] width 122 height 16
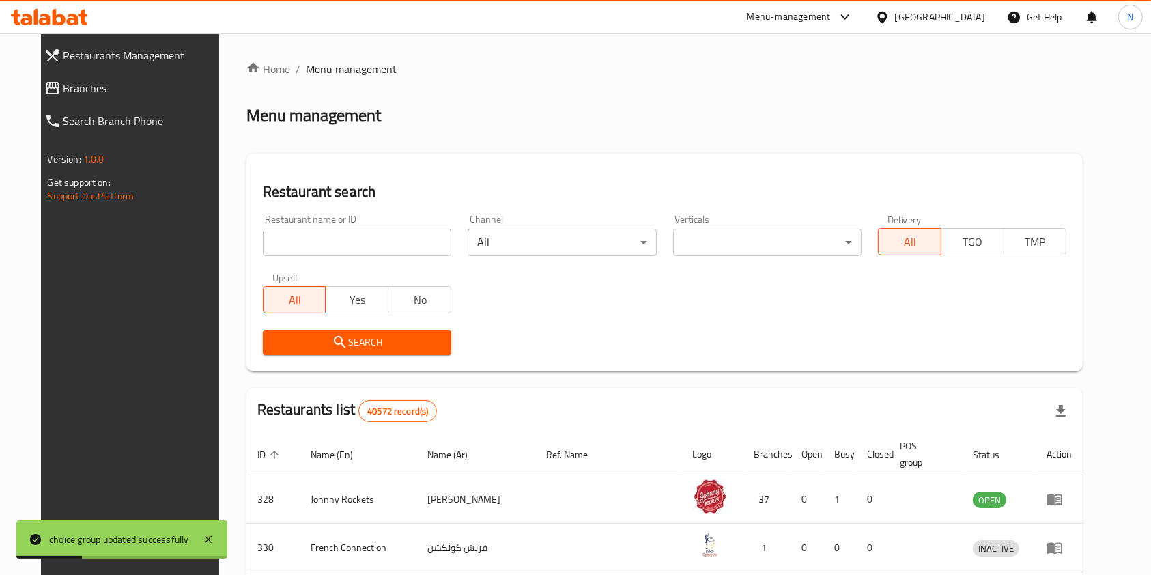
click at [339, 250] on input "search" at bounding box center [357, 242] width 188 height 27
type input "antonia"
click at [401, 352] on button "Search" at bounding box center [357, 342] width 188 height 25
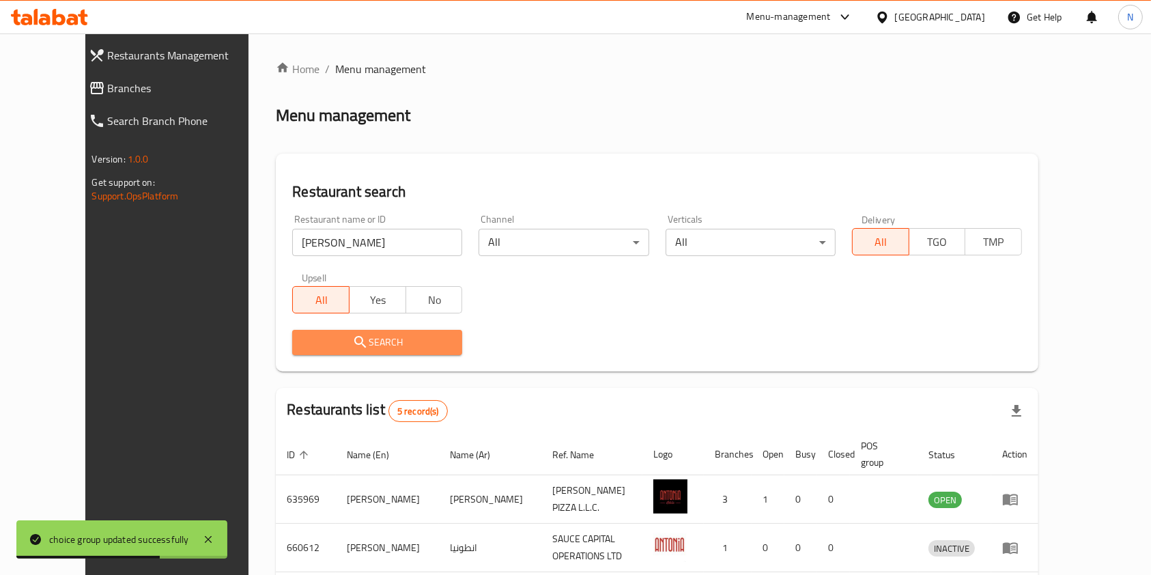
click at [401, 350] on span "Search" at bounding box center [377, 342] width 148 height 17
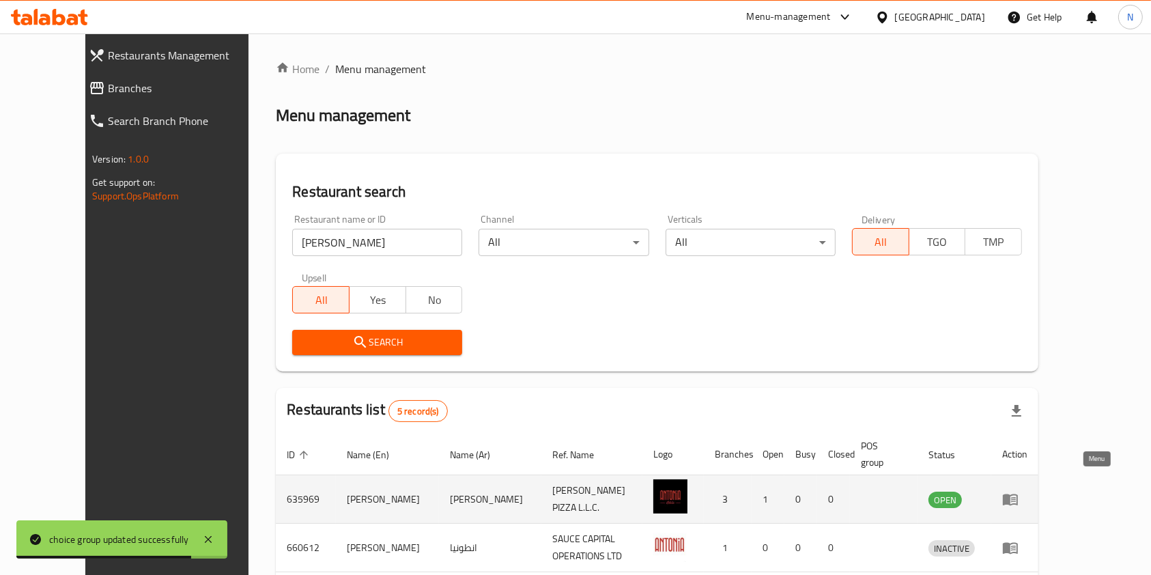
click at [1018, 494] on icon "enhanced table" at bounding box center [1010, 500] width 15 height 12
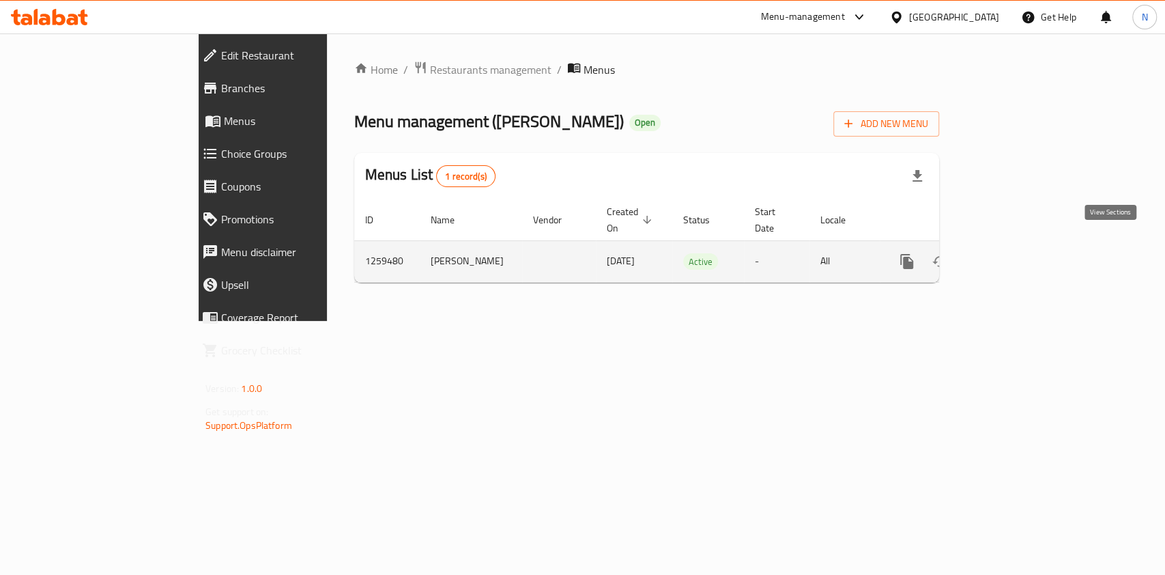
click at [1012, 255] on icon "enhanced table" at bounding box center [1006, 261] width 12 height 12
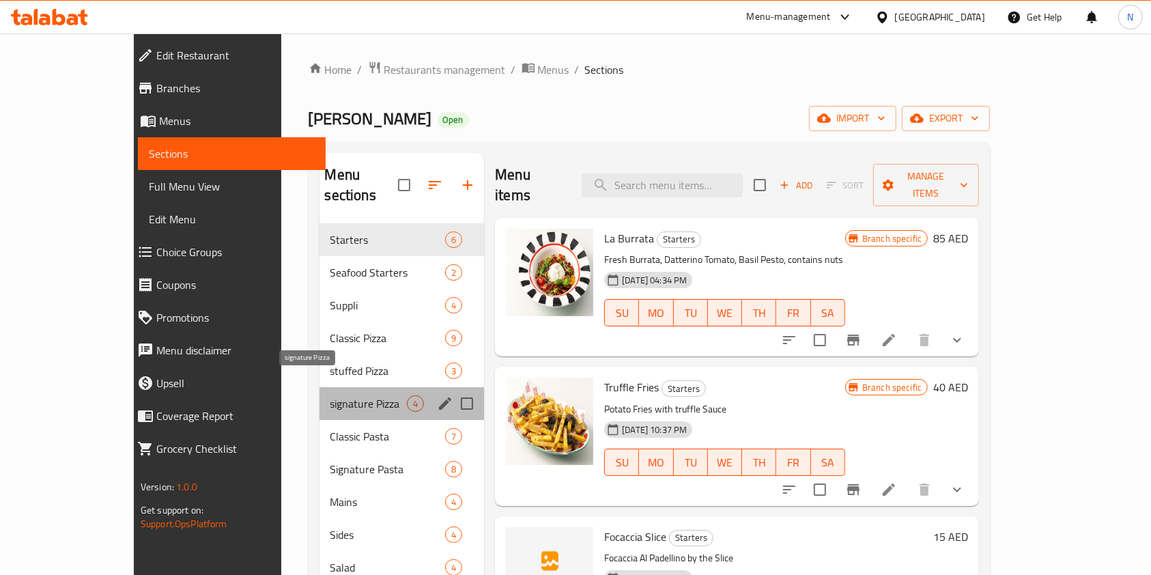
click at [330, 395] on span "signature Pizza" at bounding box center [368, 403] width 77 height 16
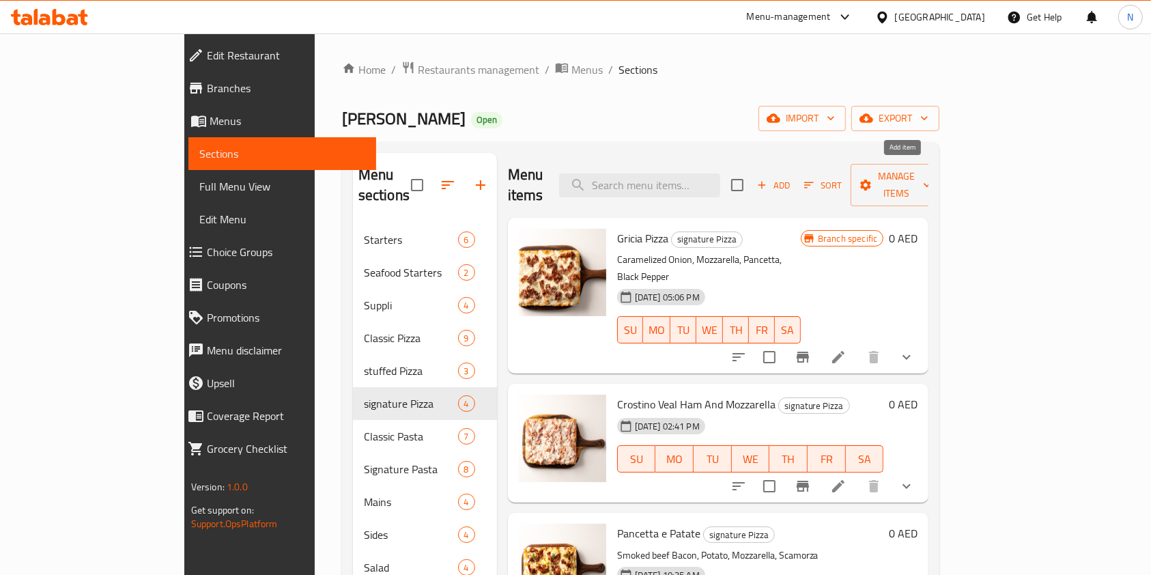
click at [792, 178] on span "Add" at bounding box center [773, 186] width 37 height 16
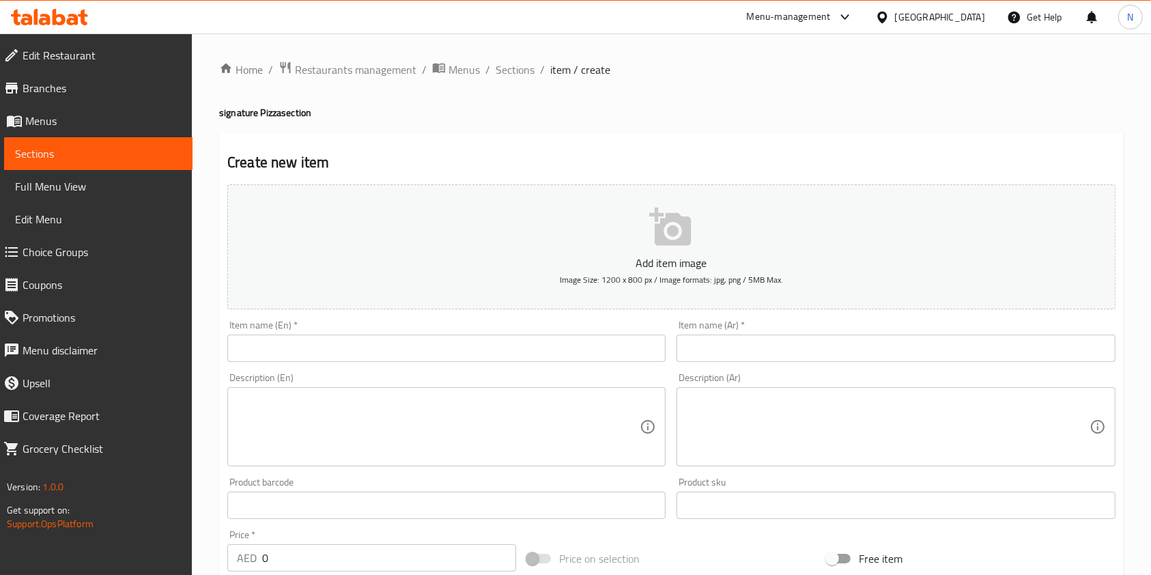
click at [742, 335] on input "text" at bounding box center [896, 348] width 438 height 27
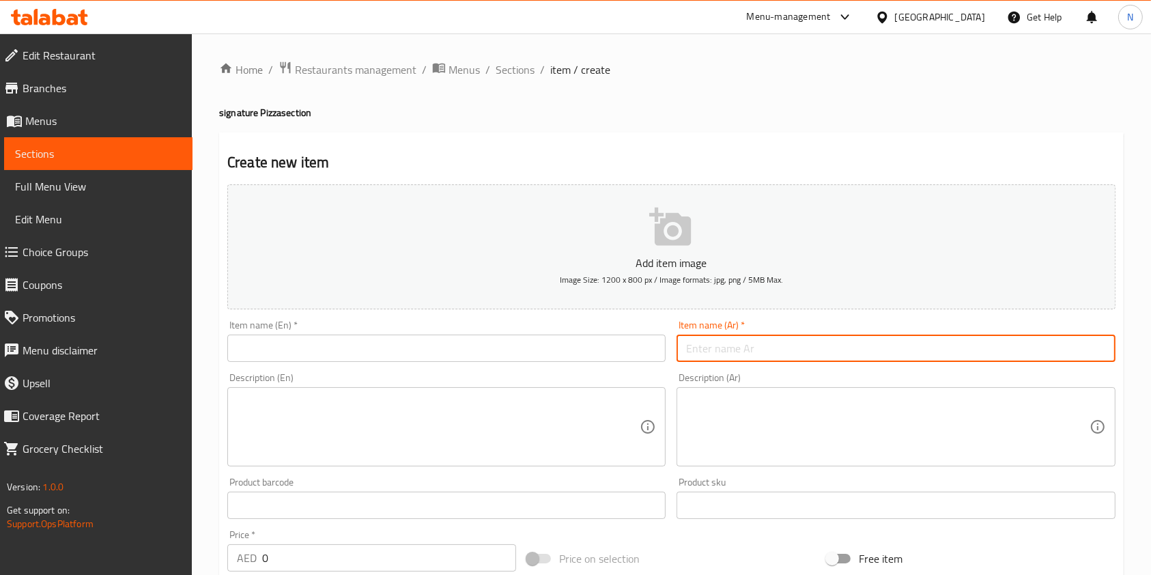
paste input "بوسكايولا"
type input "بوسكايولا"
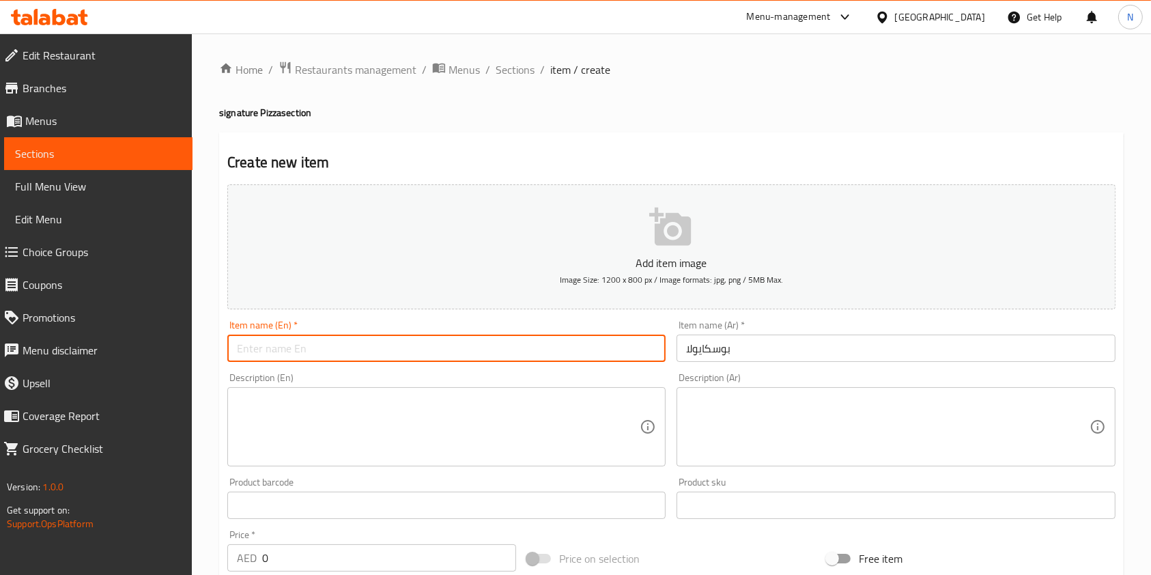
click at [533, 352] on input "text" at bounding box center [446, 348] width 438 height 27
type input "Boscaiola Pizza"
click at [399, 429] on textarea at bounding box center [438, 427] width 403 height 65
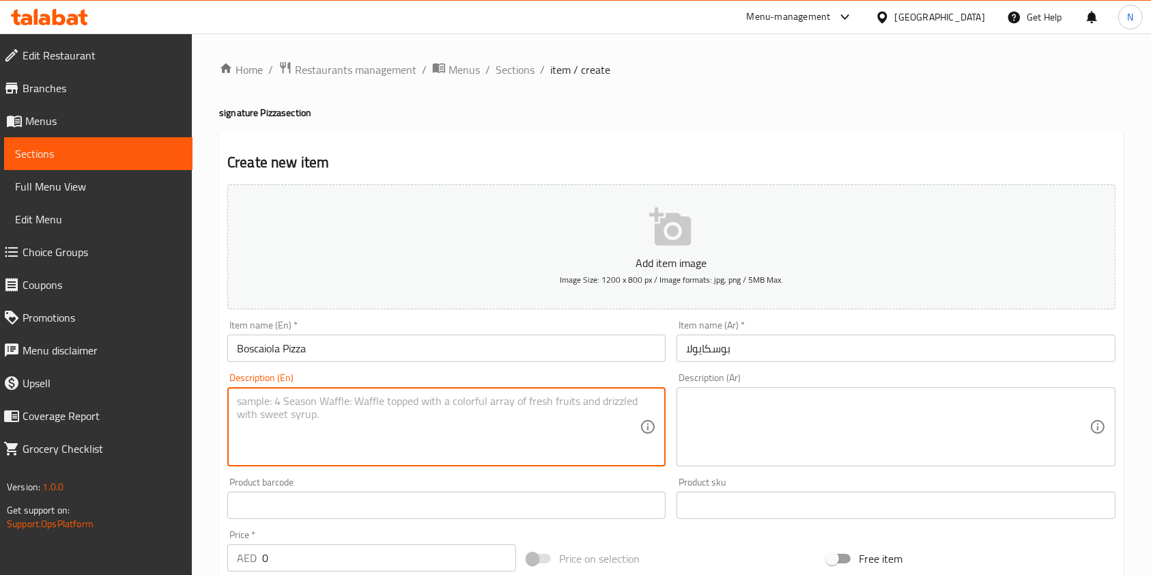
paste textarea "Beef Sausage, wild mushroom, mozzarella"
type textarea "Beef Sausage, wild mushroom, mozzarella"
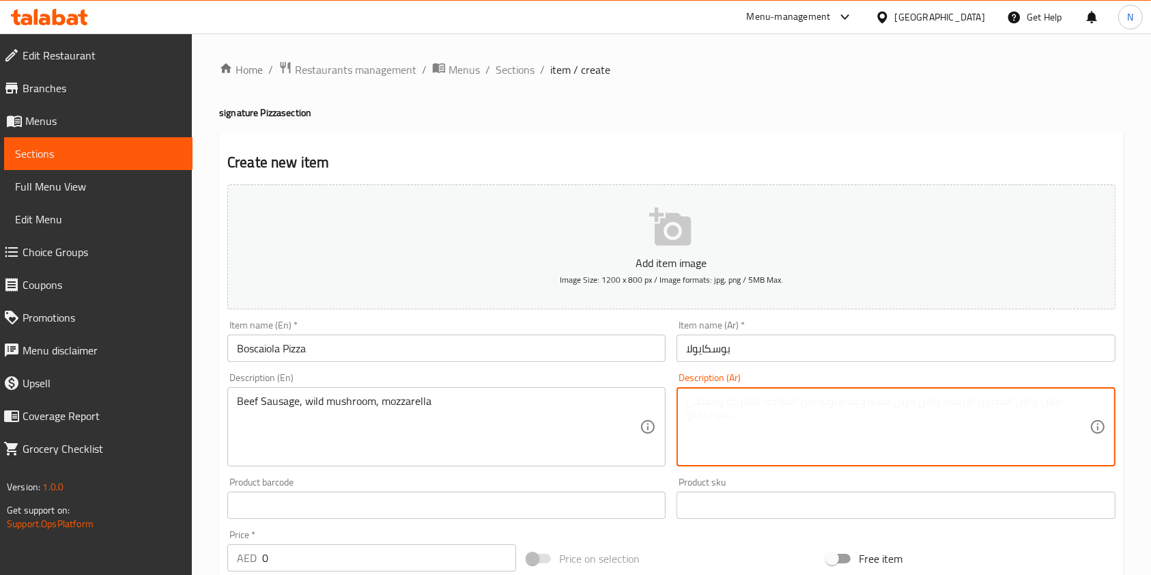
click at [793, 414] on textarea at bounding box center [887, 427] width 403 height 65
paste textarea "سجق لحم بقري، فطر بري وجبنة موزاريلا."
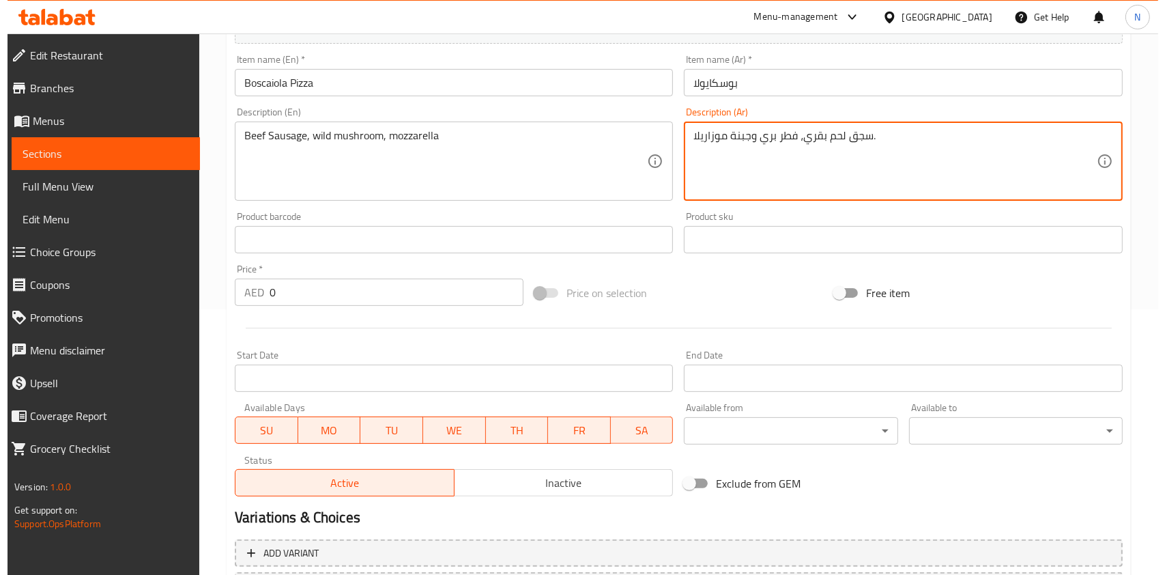
scroll to position [390, 0]
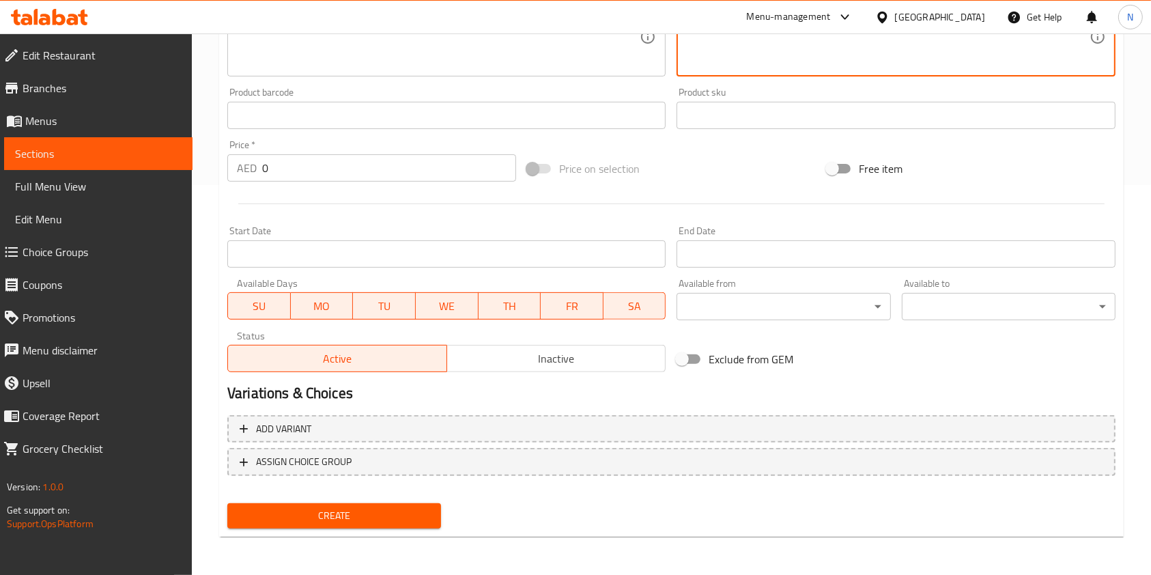
type textarea "سجق لحم بقري، فطر بري وجبنة موزاريلا."
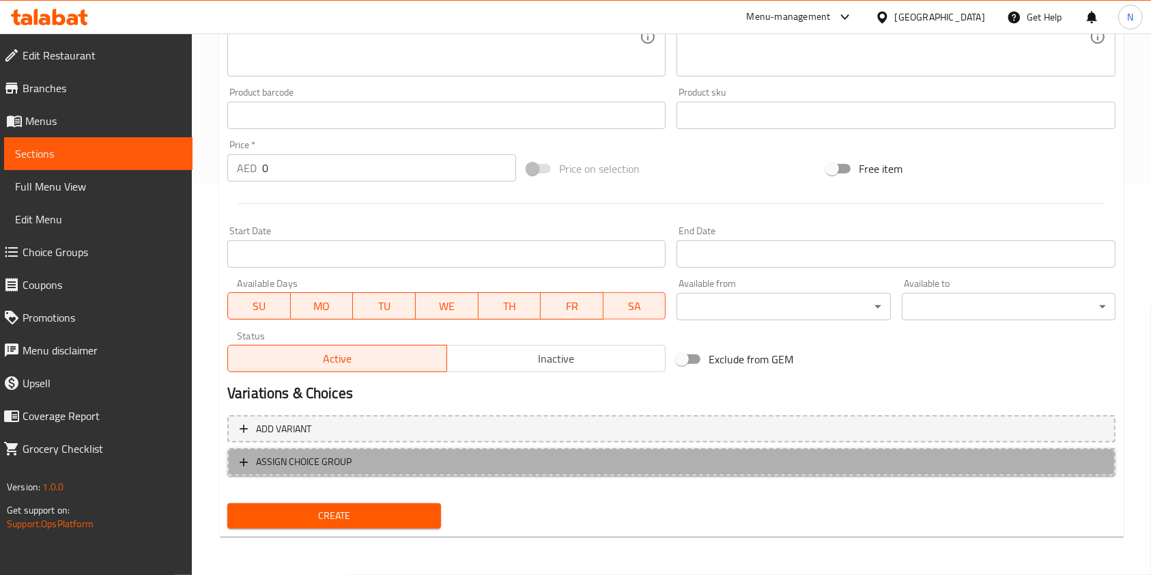
drag, startPoint x: 614, startPoint y: 14, endPoint x: 330, endPoint y: 464, distance: 532.1
click at [330, 464] on span "ASSIGN CHOICE GROUP" at bounding box center [304, 461] width 96 height 17
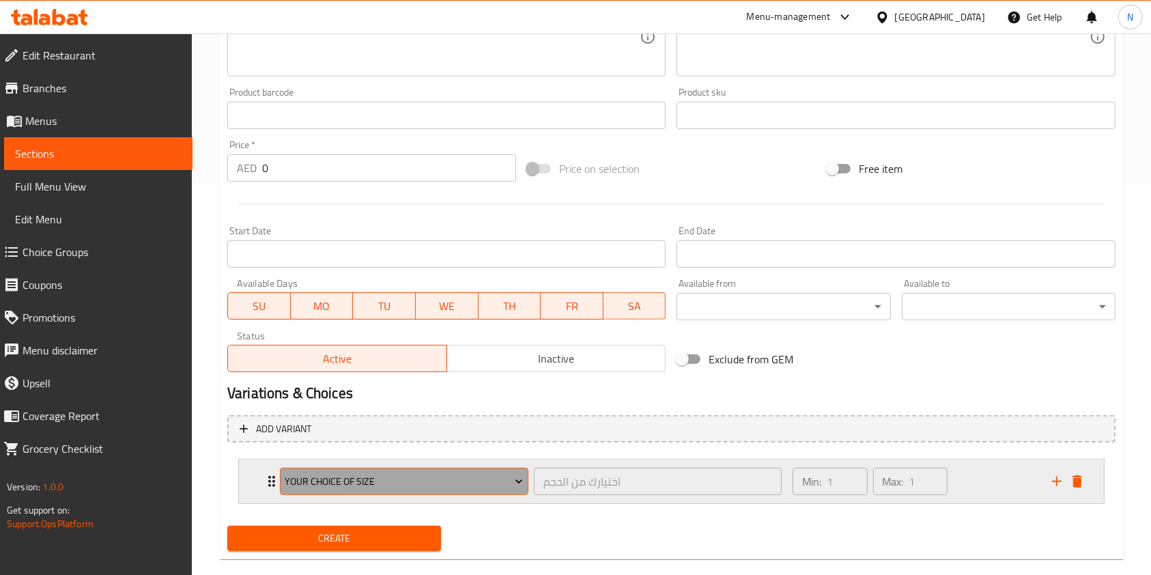
click at [350, 487] on span "Your Choice Of Size" at bounding box center [404, 481] width 238 height 17
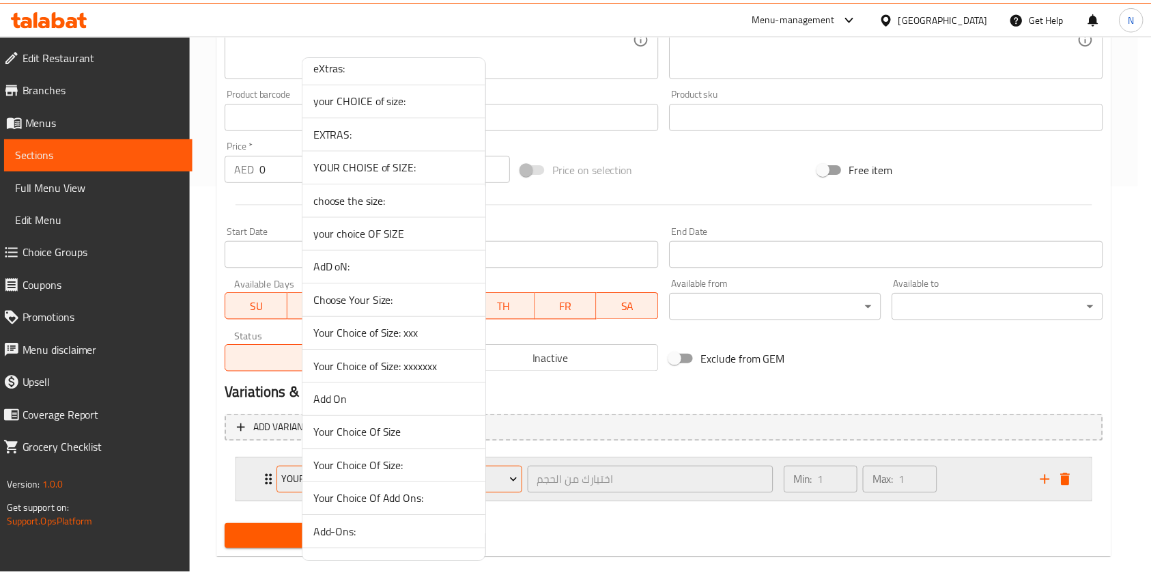
scroll to position [1451, 0]
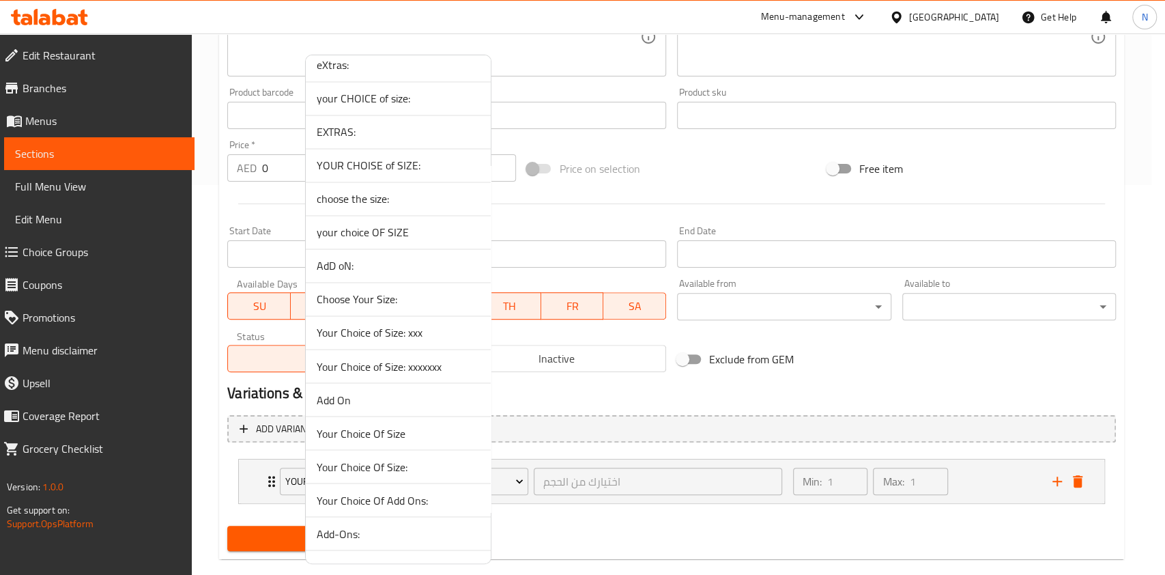
click at [401, 333] on span "Your Choice of Size: xxx" at bounding box center [398, 332] width 163 height 16
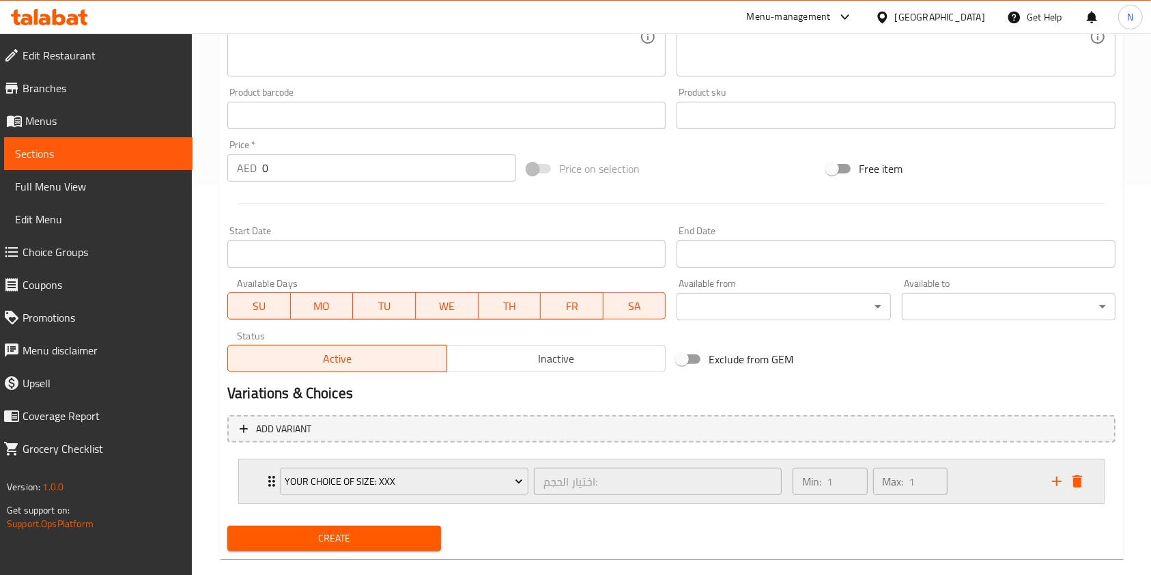
scroll to position [412, 0]
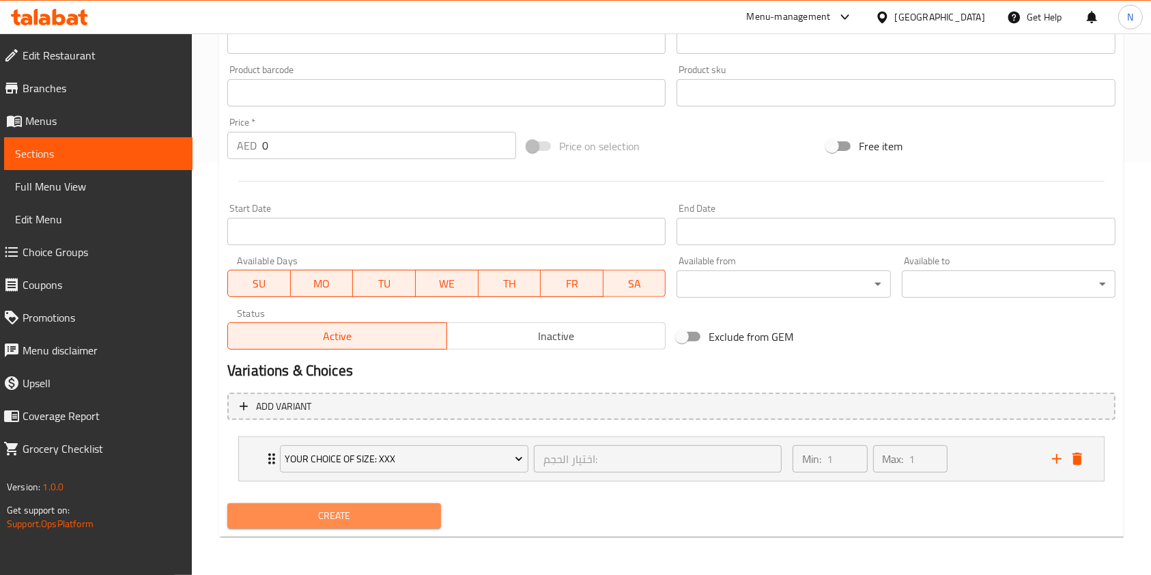
click at [376, 522] on span "Create" at bounding box center [334, 515] width 192 height 17
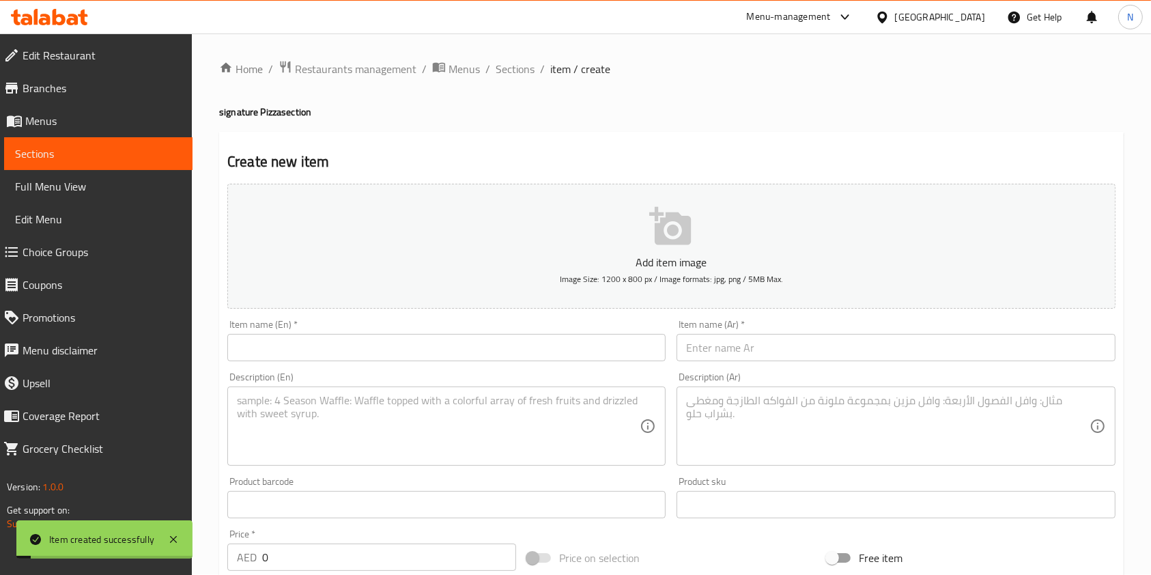
scroll to position [0, 0]
click at [69, 254] on span "Choice Groups" at bounding box center [102, 252] width 159 height 16
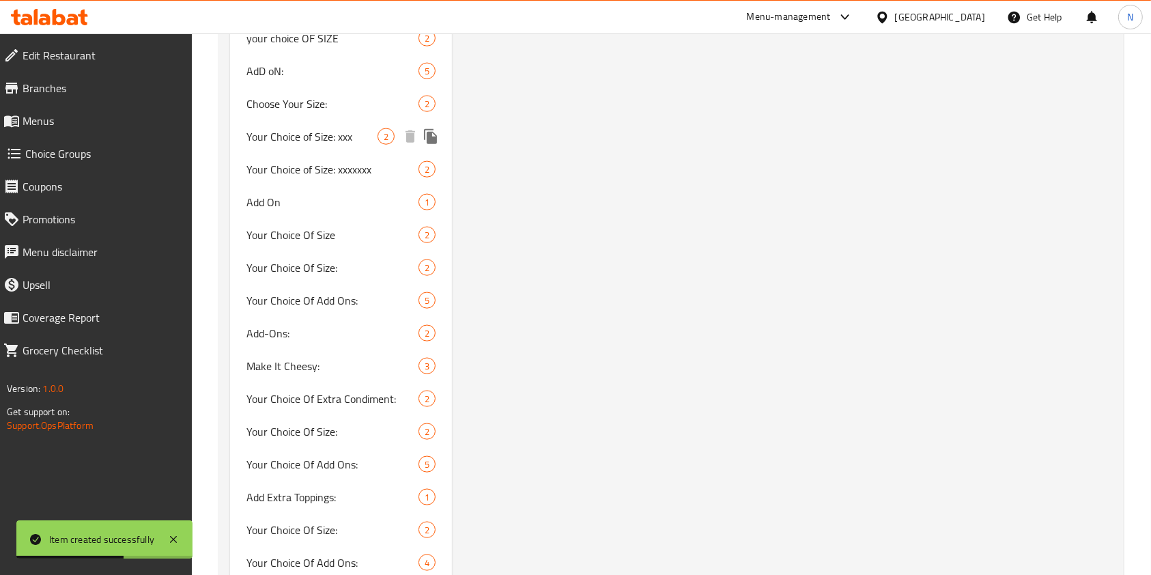
click at [328, 135] on span "Your Choice of Size: xxx" at bounding box center [311, 136] width 131 height 16
type input "Your Choice of Size: xxx"
type input "اختيار الحجم:"
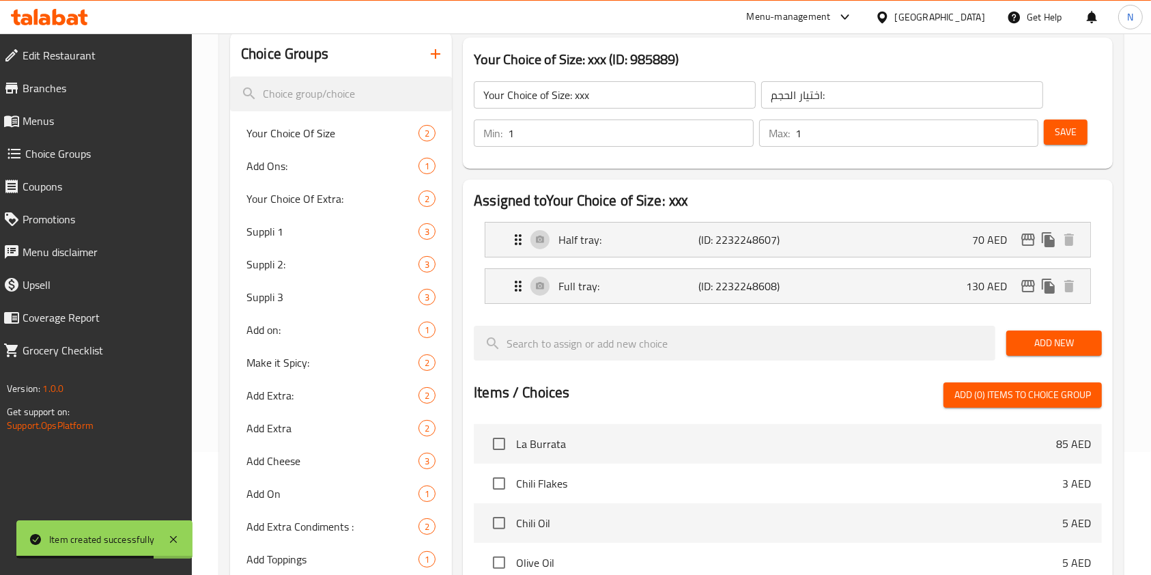
scroll to position [68, 0]
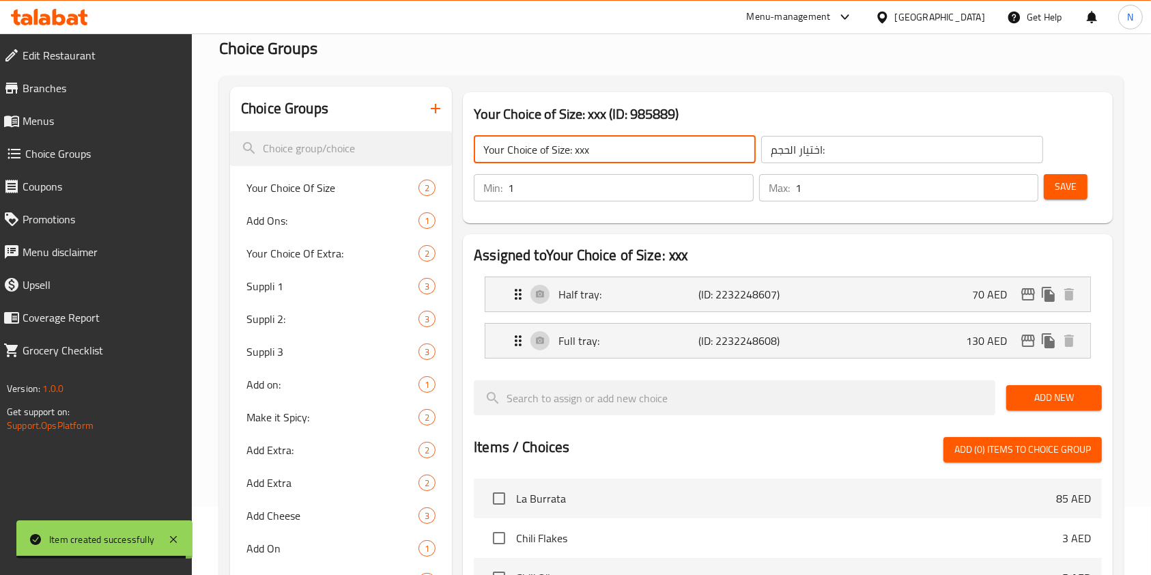
click at [638, 142] on input "Your Choice of Size: xxx" at bounding box center [615, 149] width 282 height 27
type input "Your Choice of Size:"
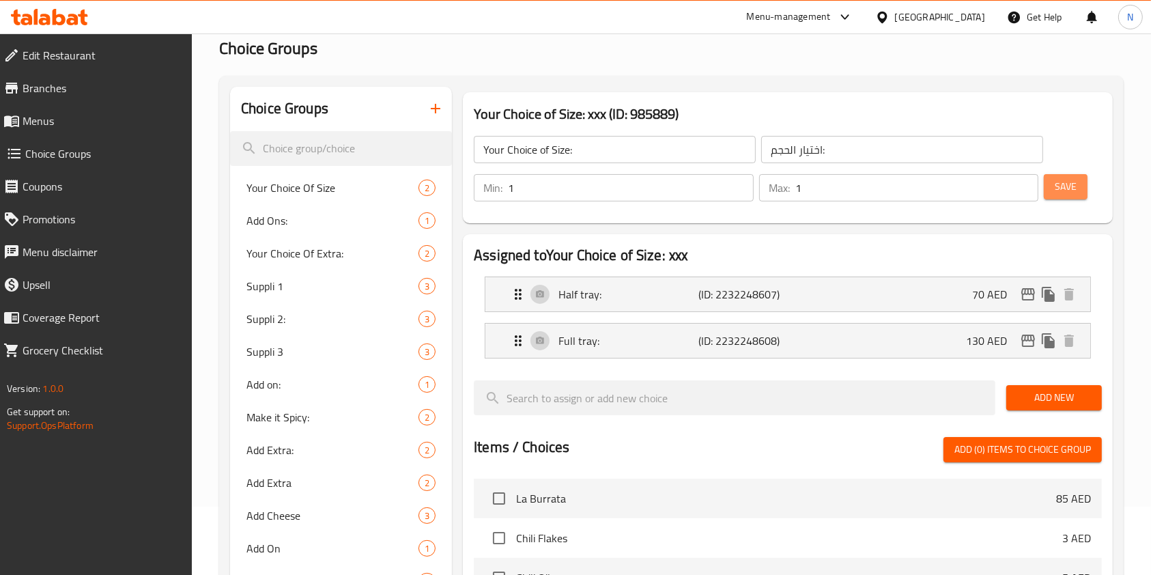
click at [1077, 199] on button "Save" at bounding box center [1066, 186] width 44 height 25
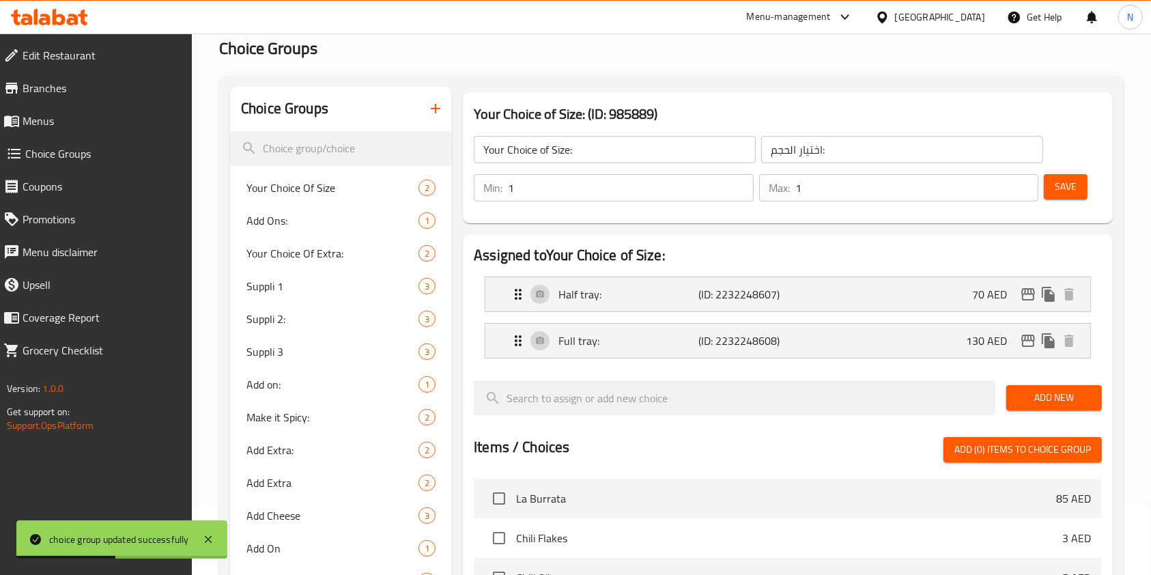
click at [431, 108] on icon "button" at bounding box center [436, 109] width 10 height 10
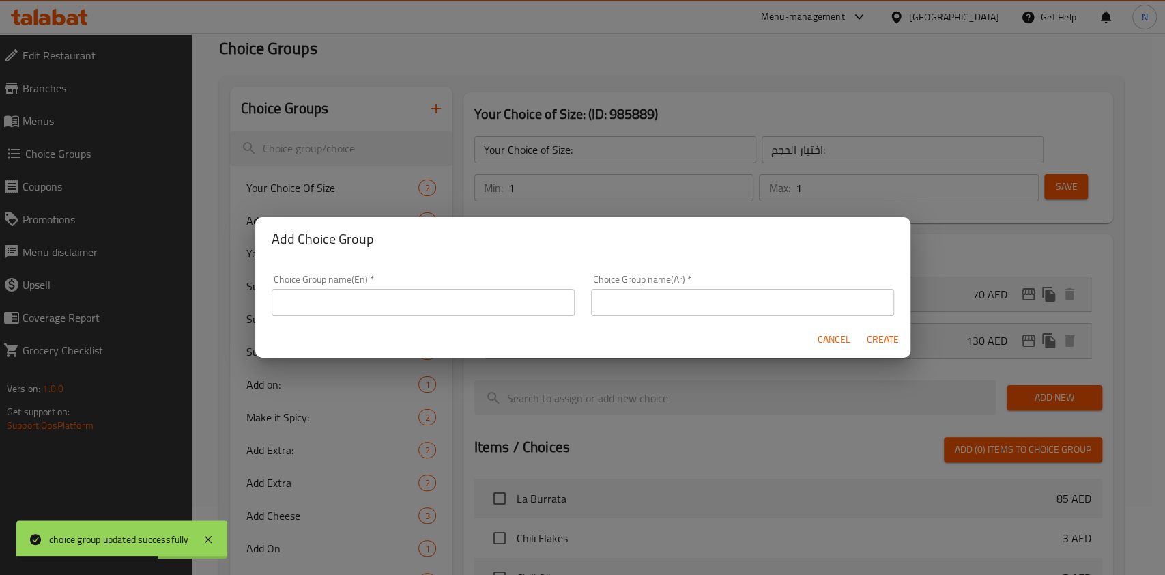
click at [399, 296] on input "text" at bounding box center [423, 302] width 303 height 27
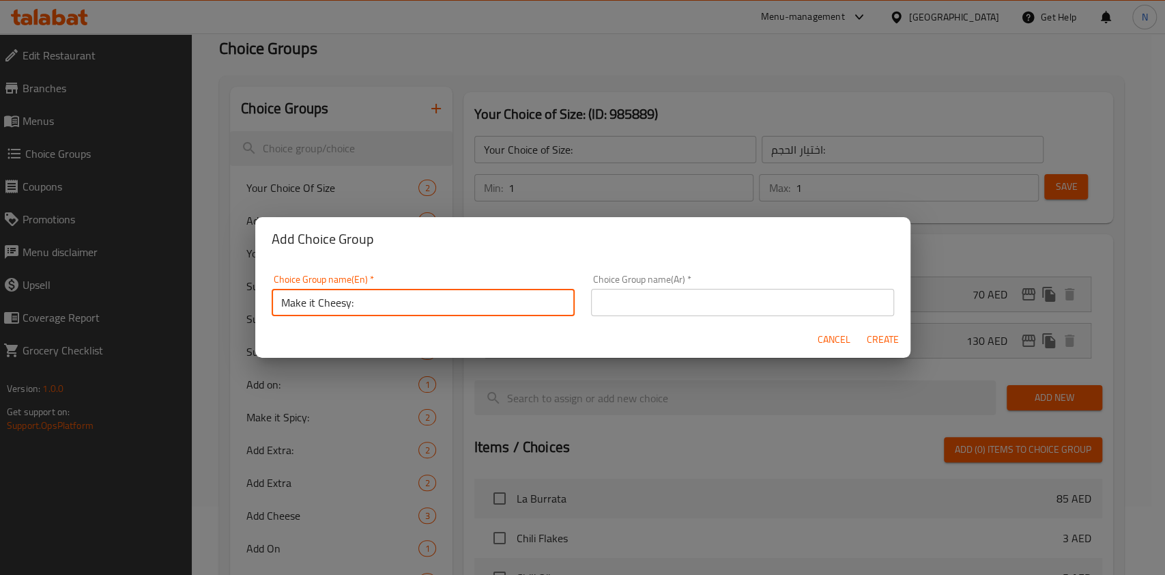
type input "Make it Cheesy:"
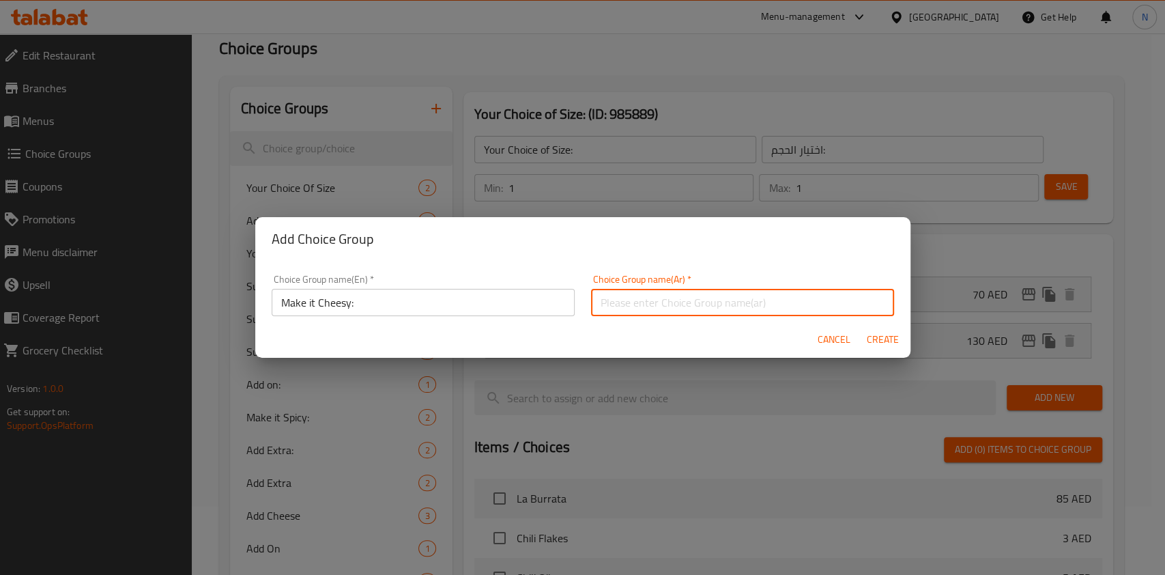
paste input "اجعلها جبنيّة:"
type input "اجعلها جبنيّة:"
click at [878, 345] on span "Create" at bounding box center [883, 339] width 33 height 17
type input "Make it Cheesy:"
type input "اجعلها جبنيّة:"
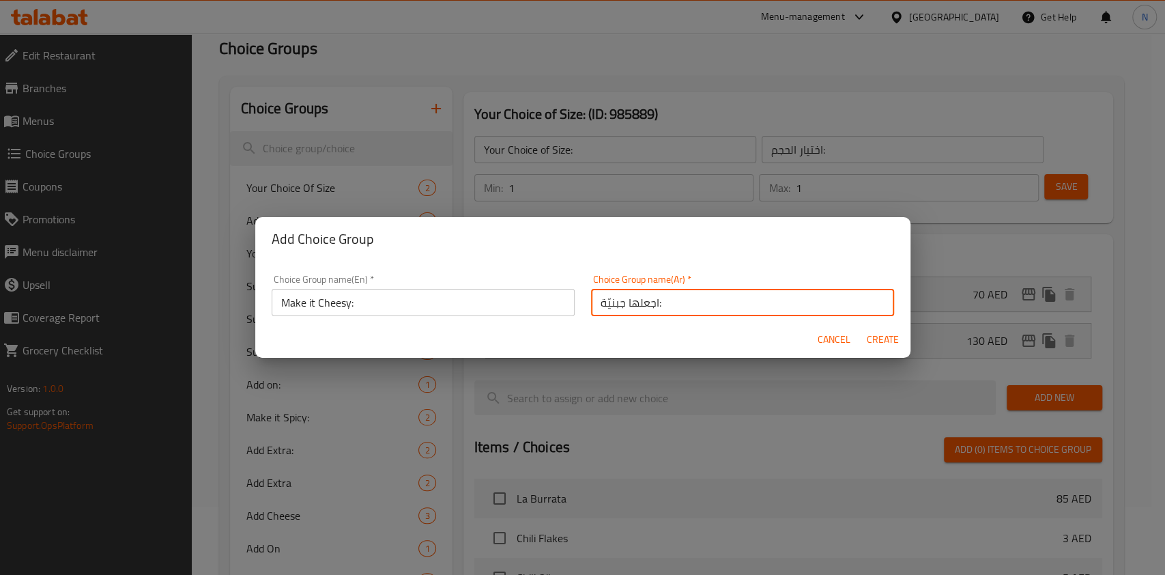
type input "0"
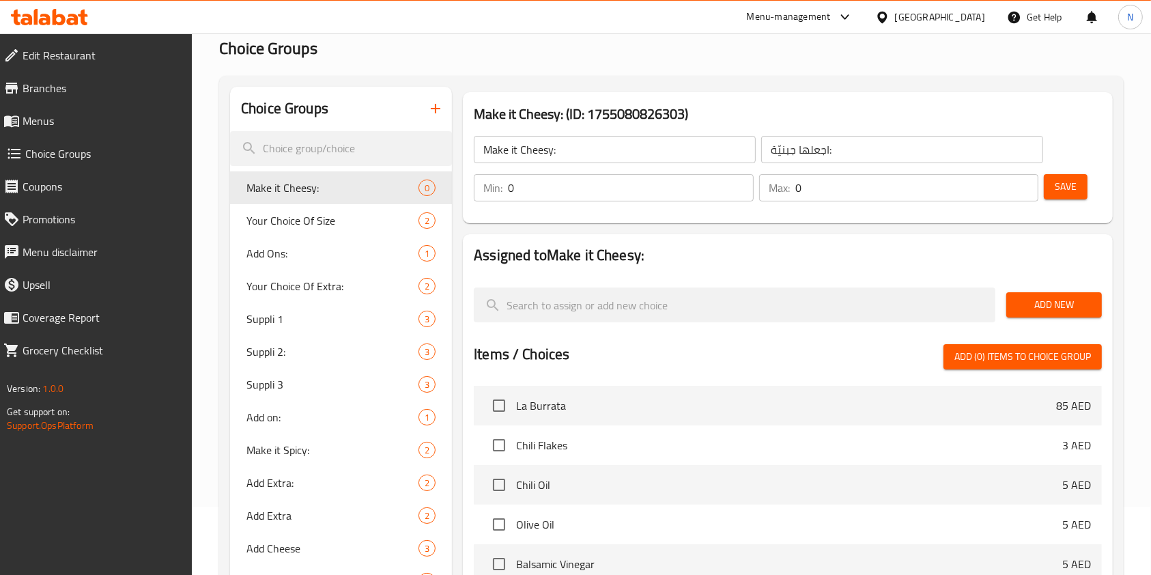
click at [645, 183] on input "0" at bounding box center [631, 187] width 246 height 27
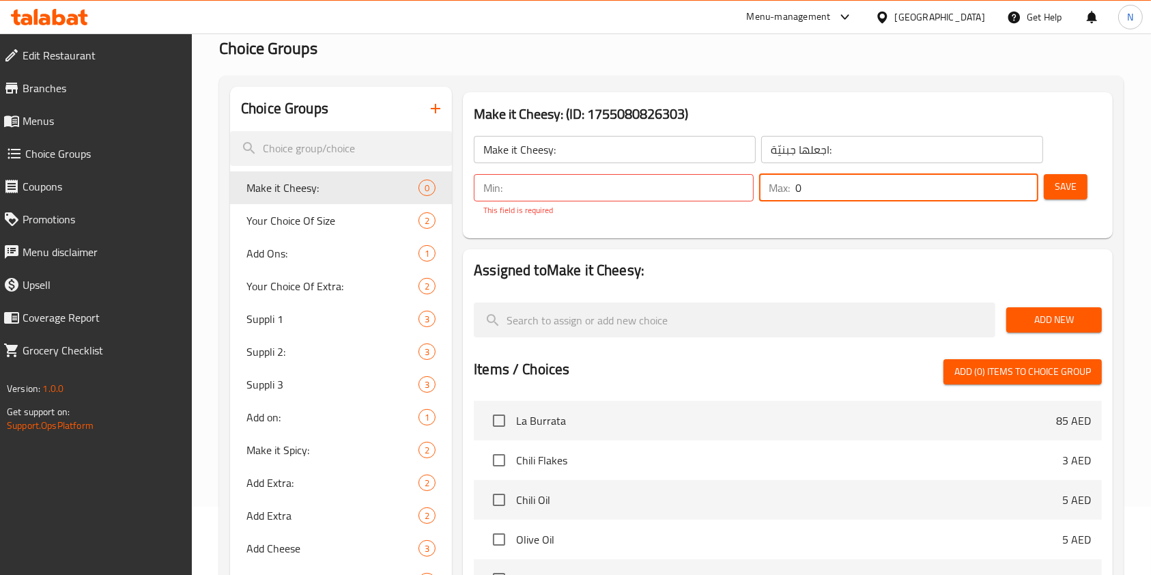
click at [810, 184] on input "0" at bounding box center [917, 187] width 244 height 27
type input "3"
click at [536, 188] on input "number" at bounding box center [631, 187] width 246 height 27
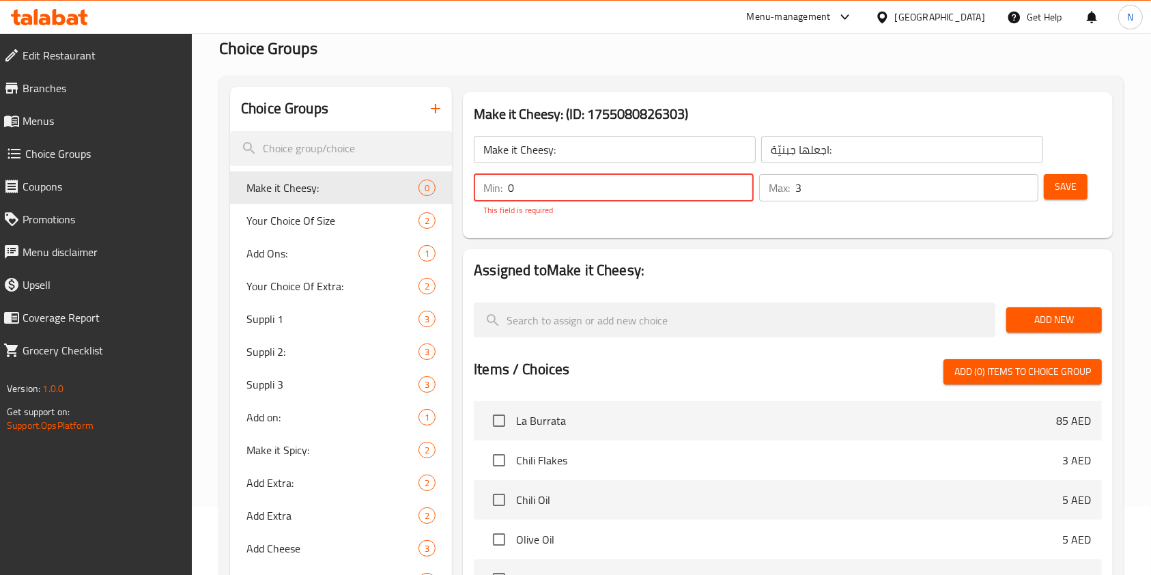
type input "0"
click at [1029, 323] on div "Add New" at bounding box center [1054, 320] width 107 height 46
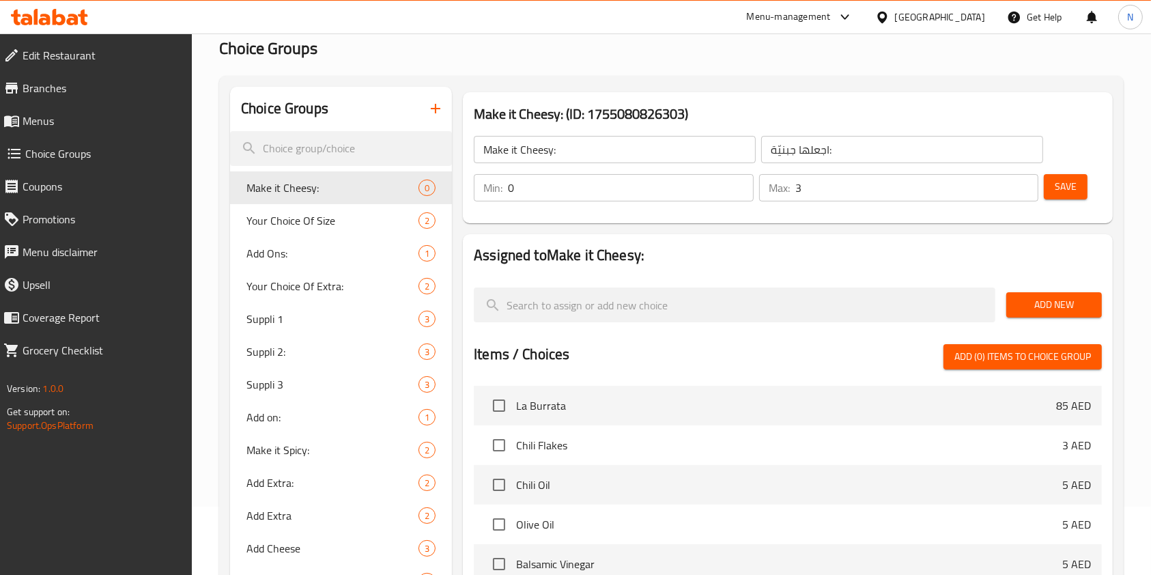
click at [1039, 307] on span "Add New" at bounding box center [1054, 304] width 74 height 17
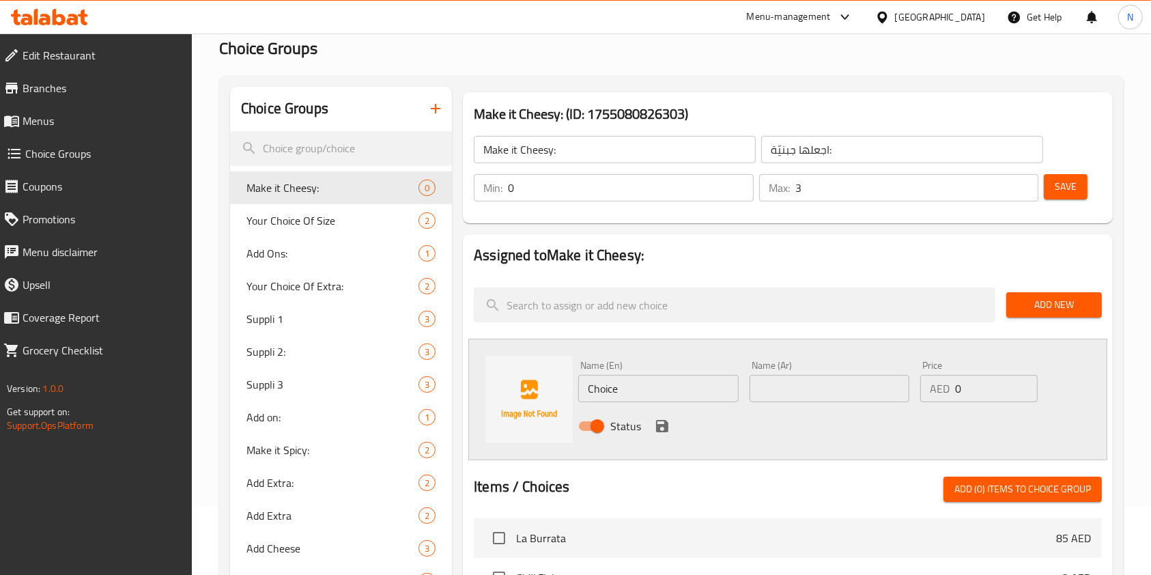
click at [647, 386] on input "Choice" at bounding box center [658, 388] width 160 height 27
type input "Add Pecorino"
click at [765, 396] on input "text" at bounding box center [830, 388] width 160 height 27
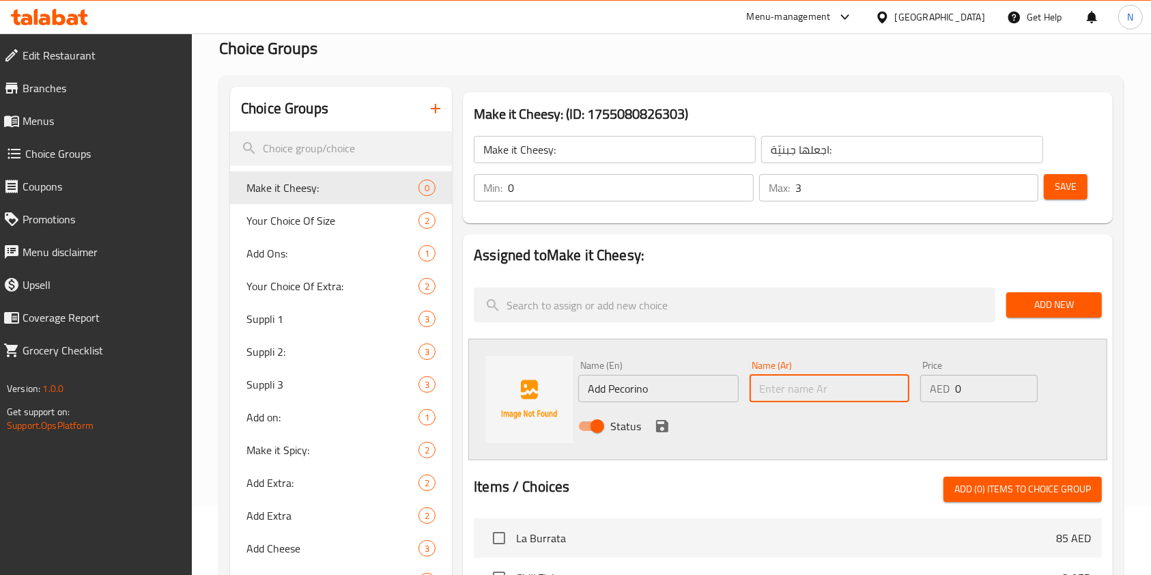
paste input "بيكورينو"
type input "بيكورينو"
click at [989, 384] on input "0" at bounding box center [996, 388] width 83 height 27
type input "5"
click at [659, 424] on icon "save" at bounding box center [662, 426] width 12 height 12
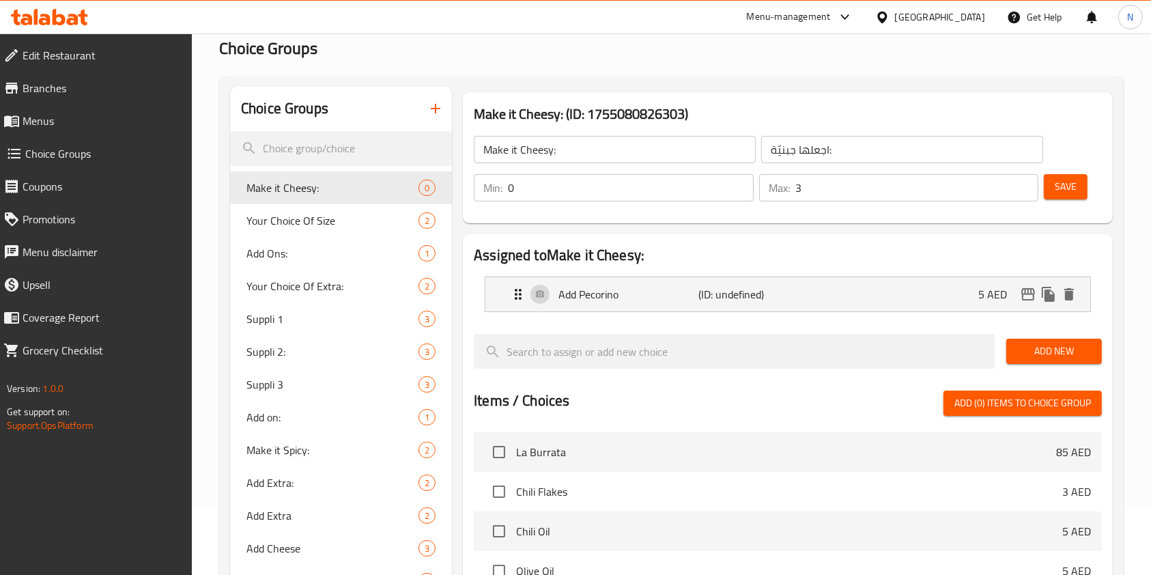
click at [1043, 349] on span "Add New" at bounding box center [1054, 351] width 74 height 17
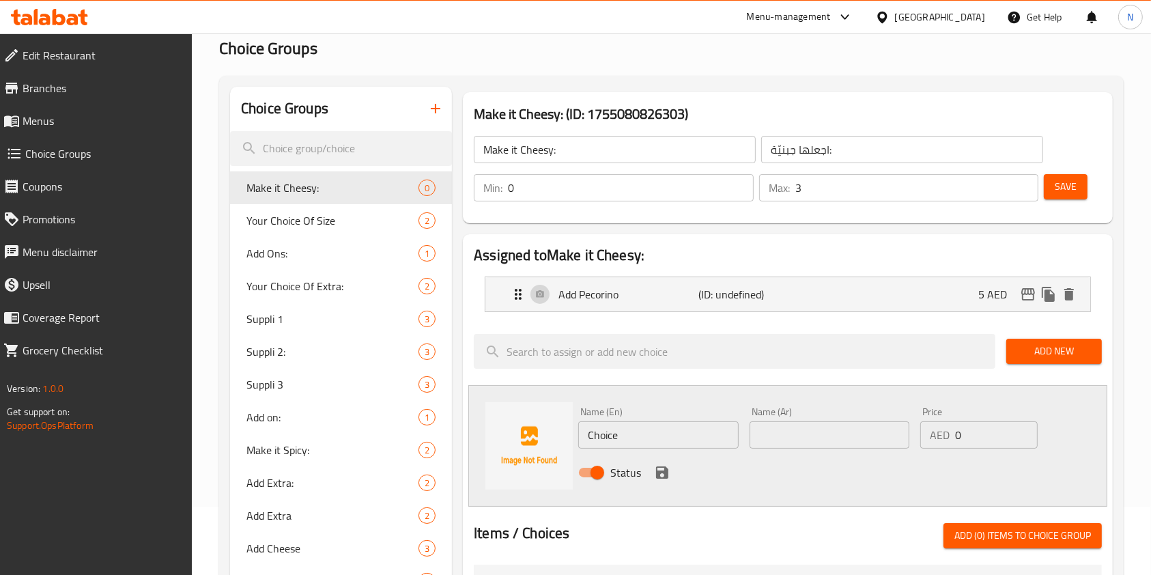
click at [638, 426] on input "Choice" at bounding box center [658, 434] width 160 height 27
click at [638, 426] on input "A" at bounding box center [658, 434] width 160 height 27
type input "Add Parmesan"
click at [777, 433] on input "text" at bounding box center [830, 434] width 160 height 27
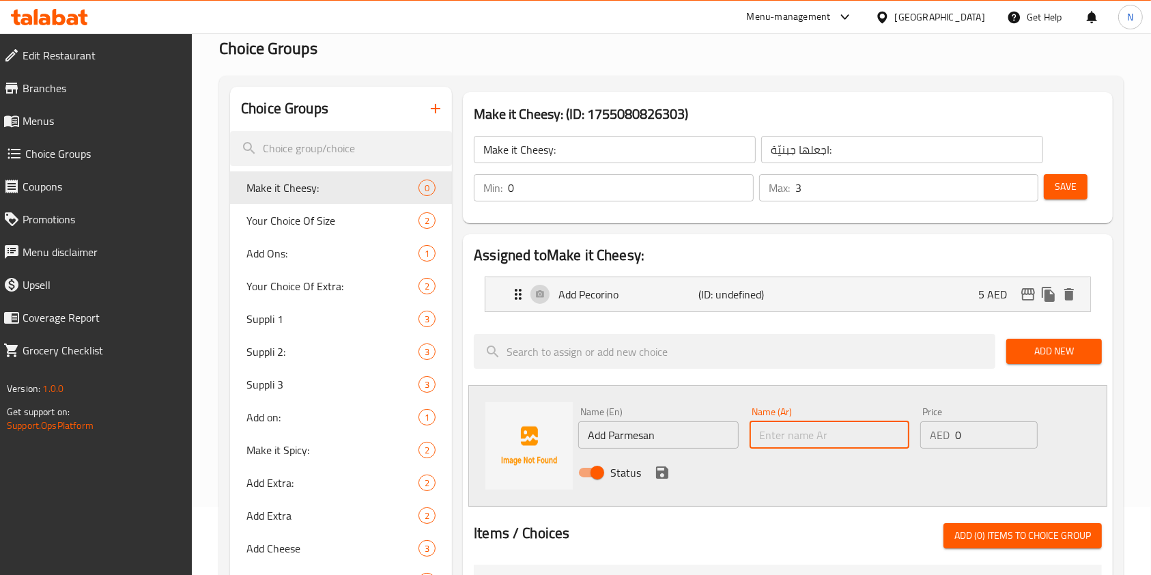
paste input "بارميزان"
type input "بارميزان"
click at [968, 433] on input "0" at bounding box center [996, 434] width 83 height 27
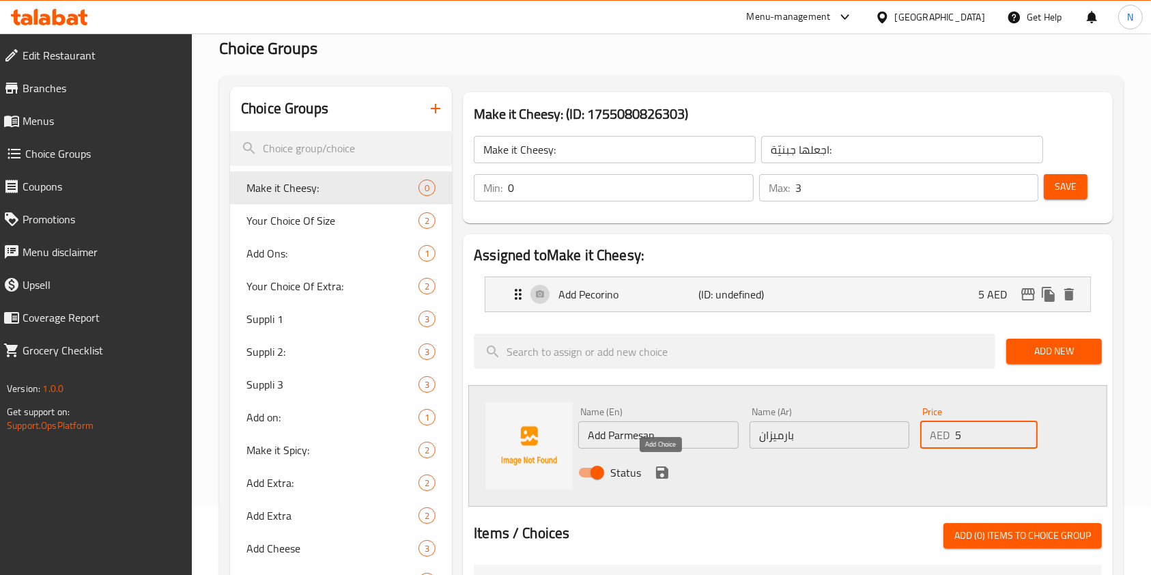
type input "5"
click at [671, 470] on button "save" at bounding box center [662, 472] width 20 height 20
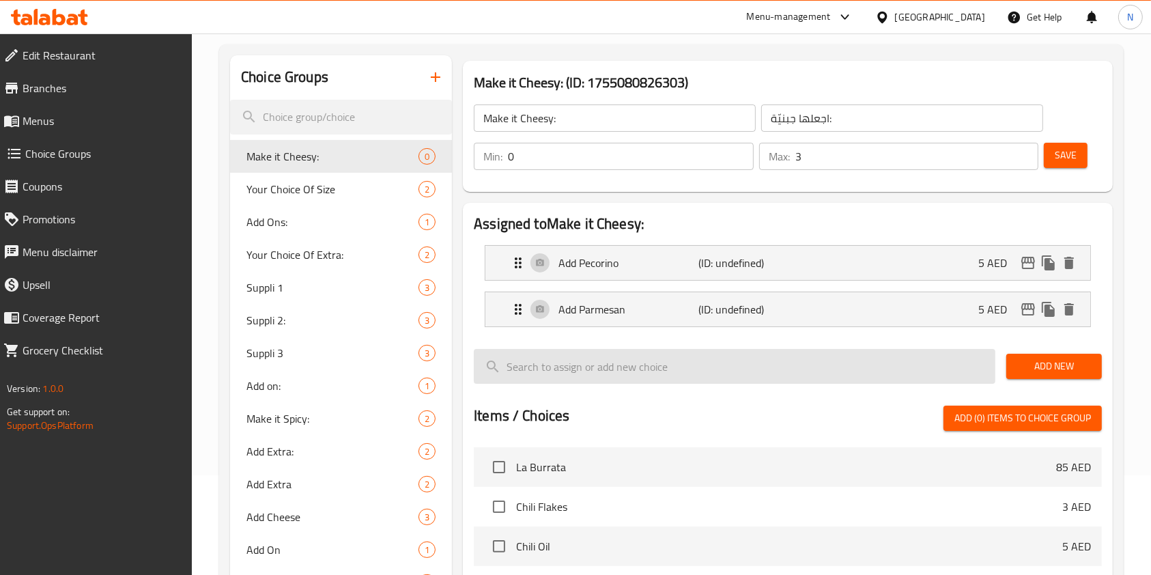
scroll to position [101, 0]
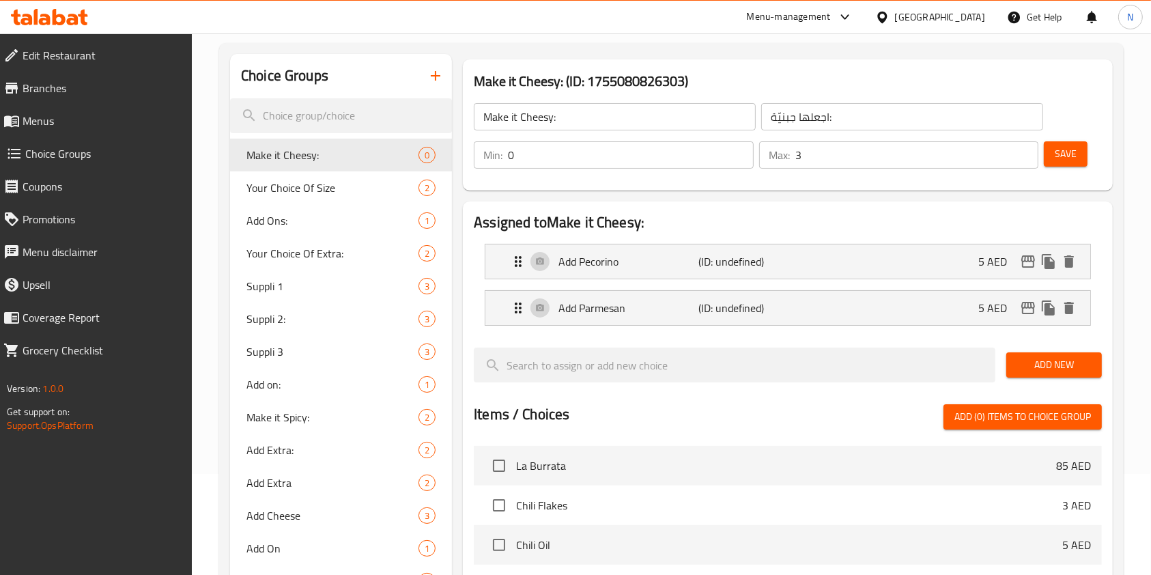
click at [1038, 358] on span "Add New" at bounding box center [1054, 364] width 74 height 17
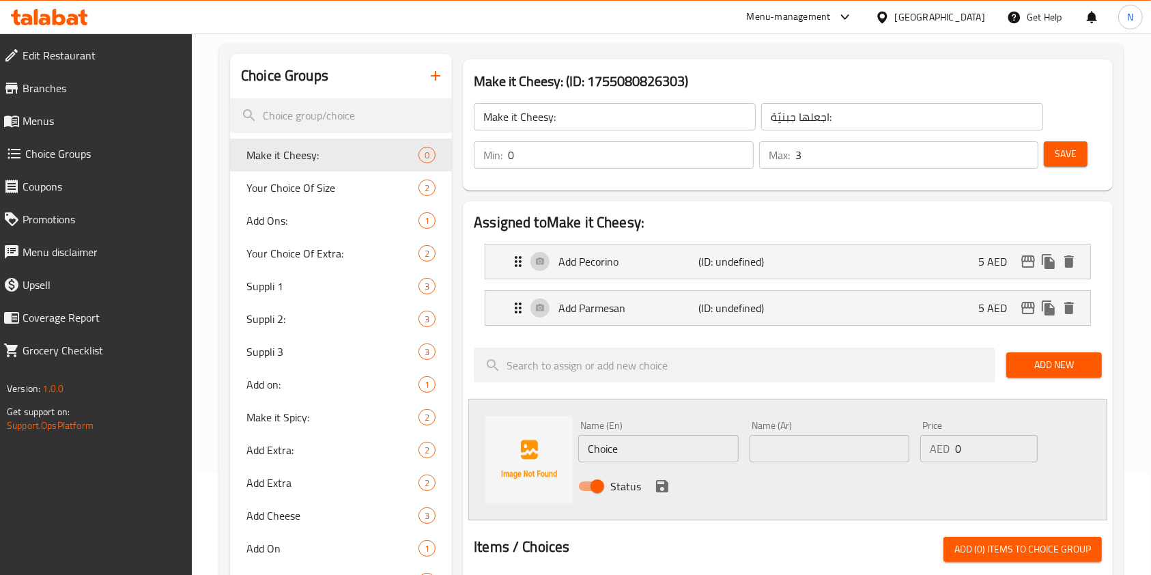
click at [611, 429] on div "Name (En) Choice Name (En)" at bounding box center [658, 442] width 160 height 42
click at [622, 442] on input "Choice" at bounding box center [658, 448] width 160 height 27
type input "Add Burrata"
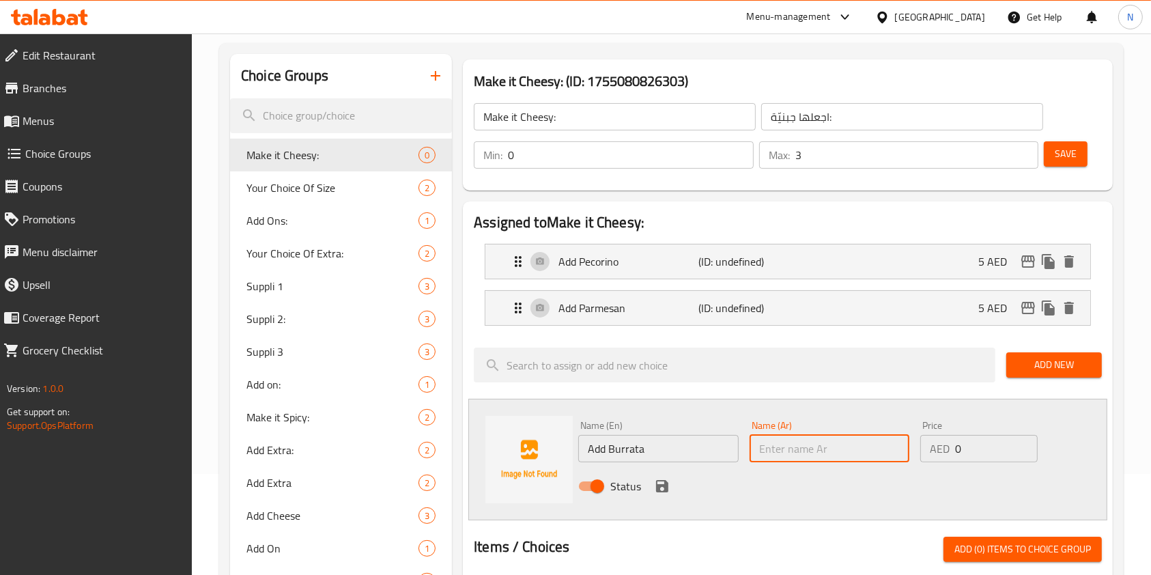
paste input "أضف بوراتا"
type input "أضف بوراتا"
click at [963, 448] on input "0" at bounding box center [996, 448] width 83 height 27
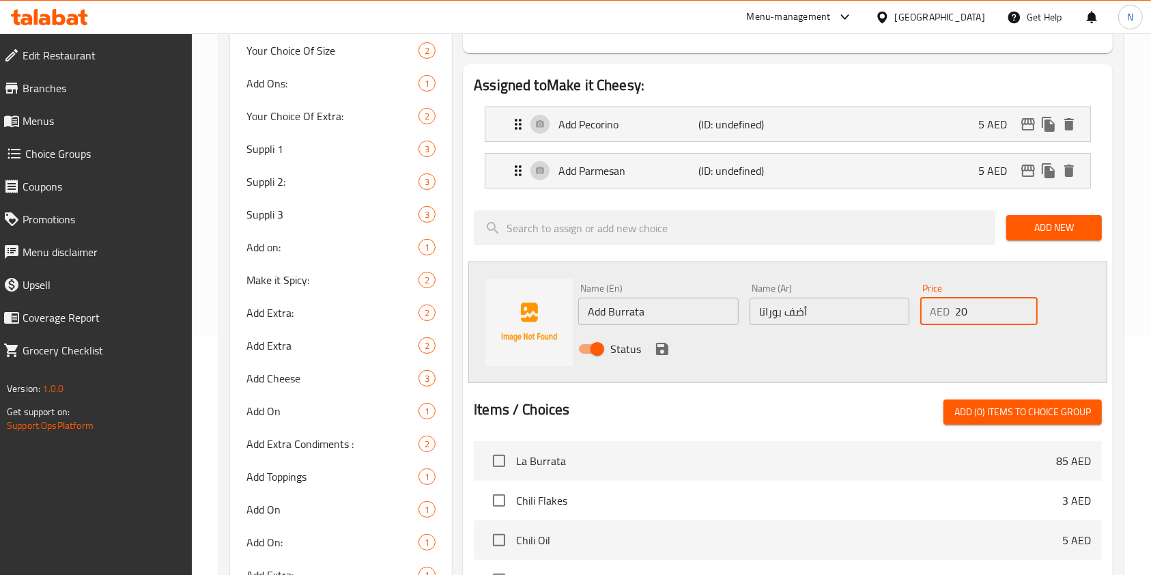
scroll to position [241, 0]
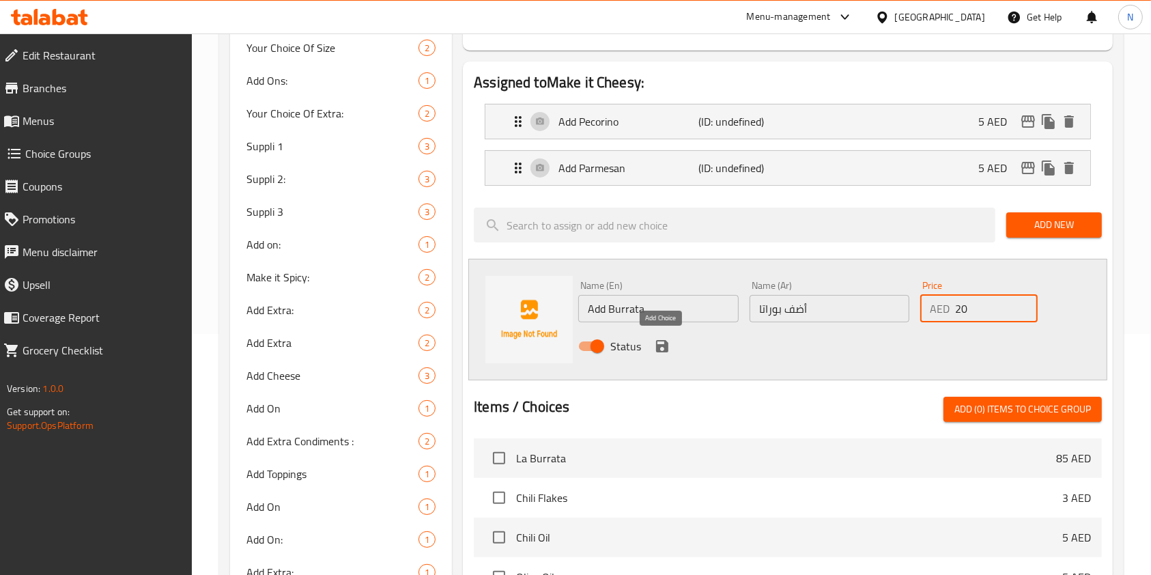
type input "20"
click at [660, 338] on icon "save" at bounding box center [662, 346] width 16 height 16
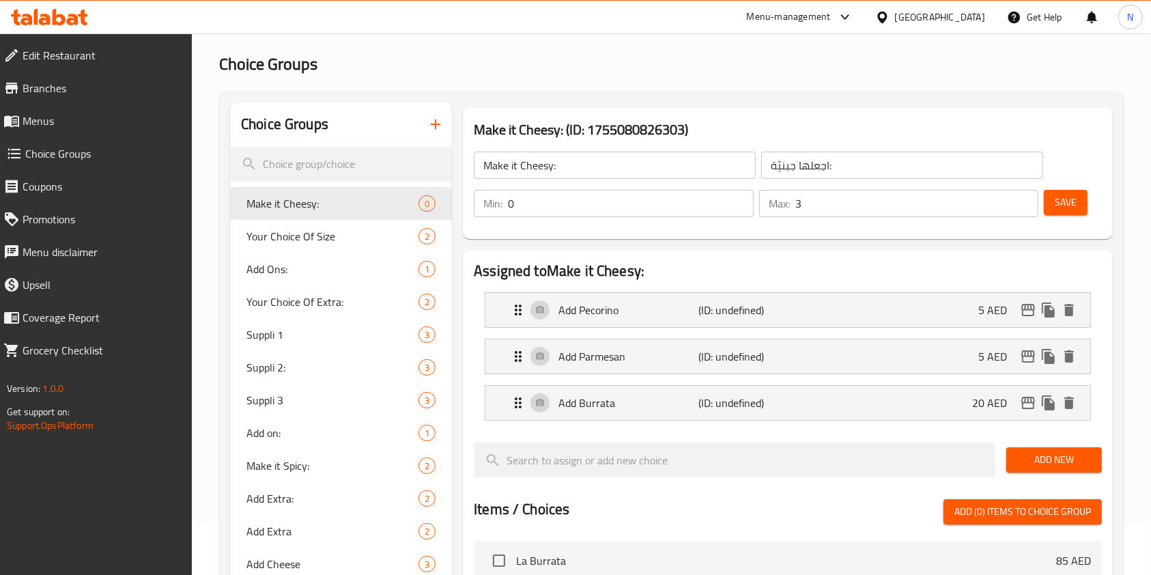
scroll to position [52, 0]
click at [1068, 206] on span "Save" at bounding box center [1066, 203] width 22 height 17
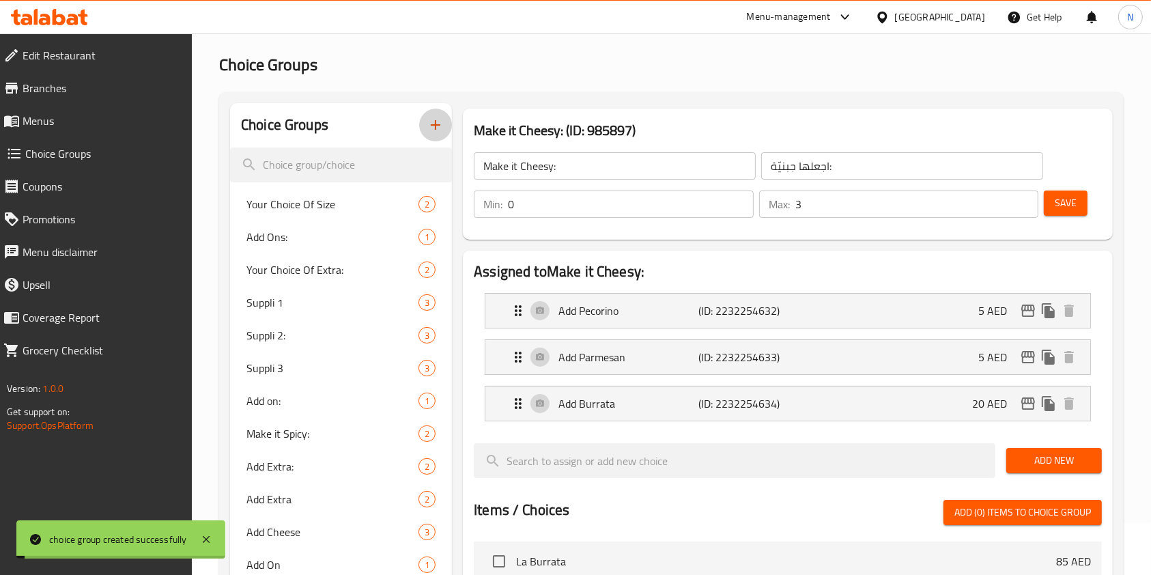
click at [436, 124] on icon "button" at bounding box center [436, 125] width 10 height 10
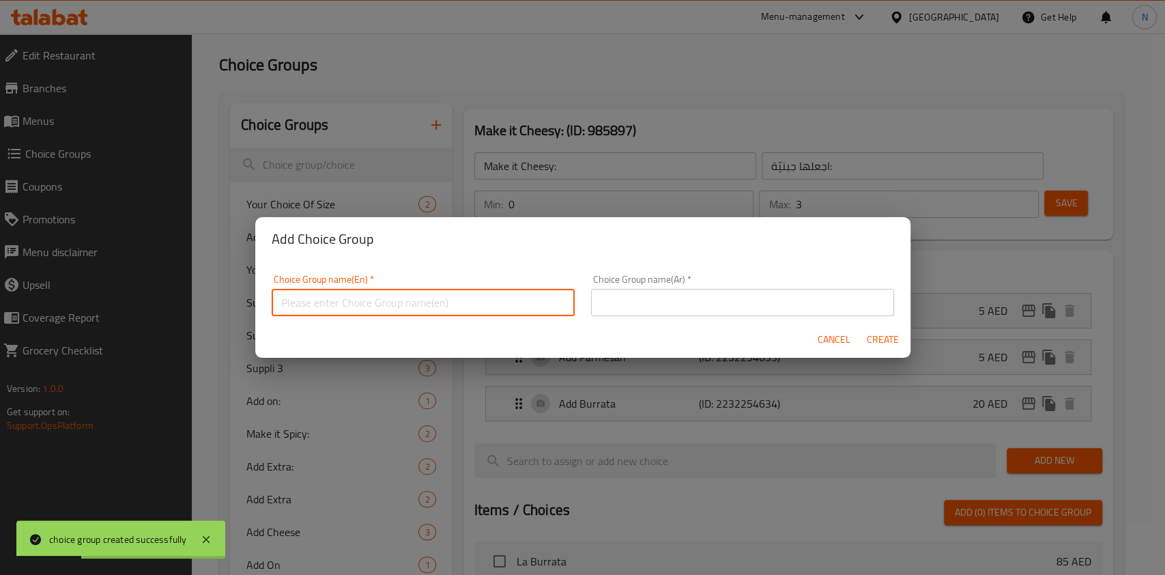
click at [546, 294] on input "text" at bounding box center [423, 302] width 303 height 27
type input "Add On:"
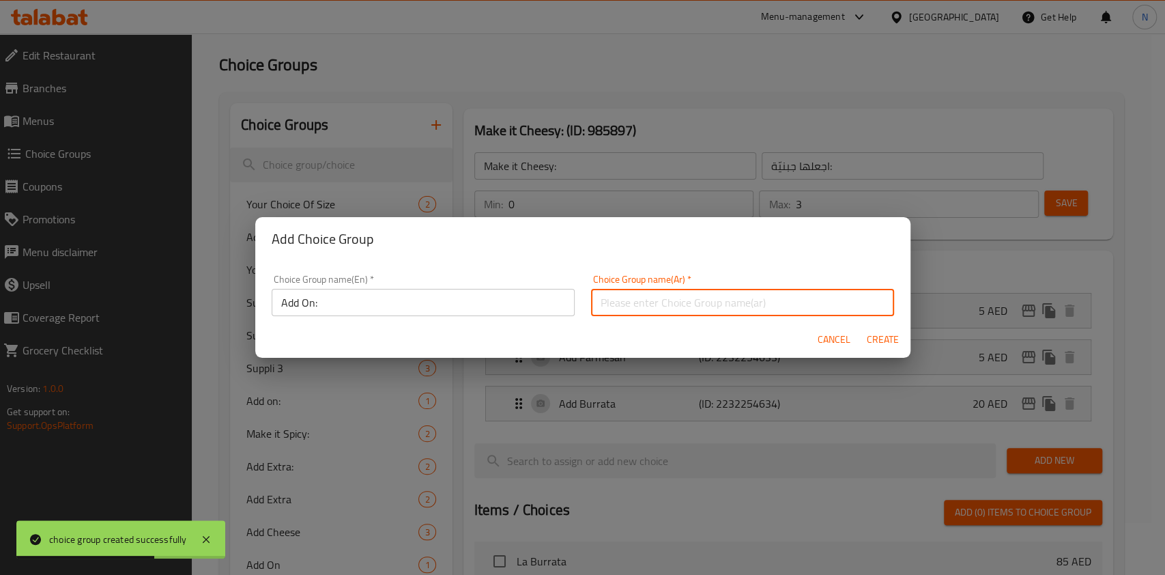
paste input "إضافة"
type input "إضافة"
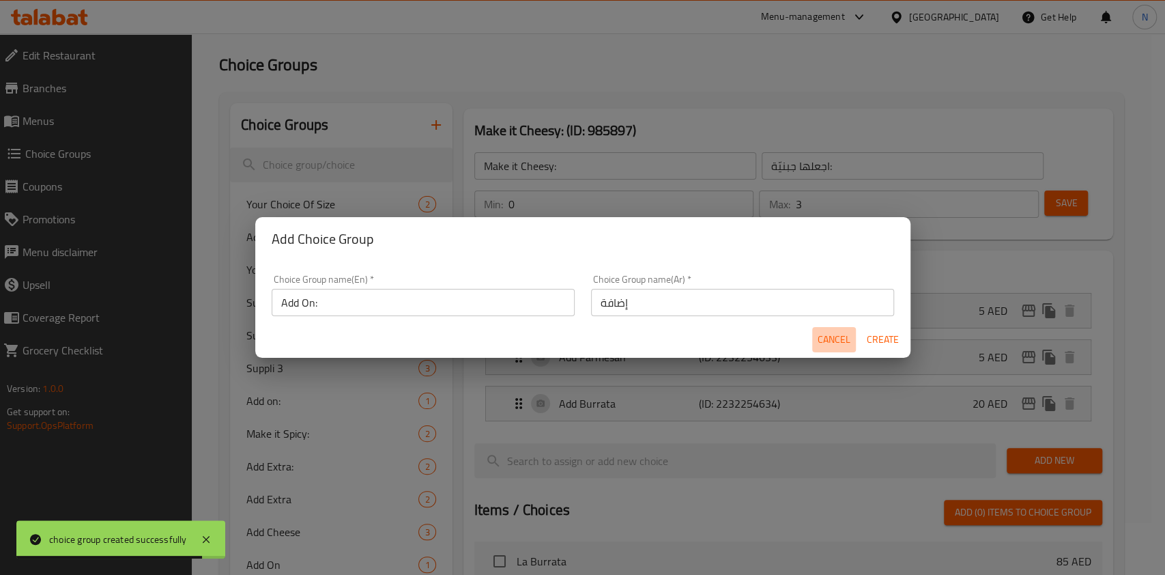
click at [831, 341] on span "Cancel" at bounding box center [834, 339] width 33 height 17
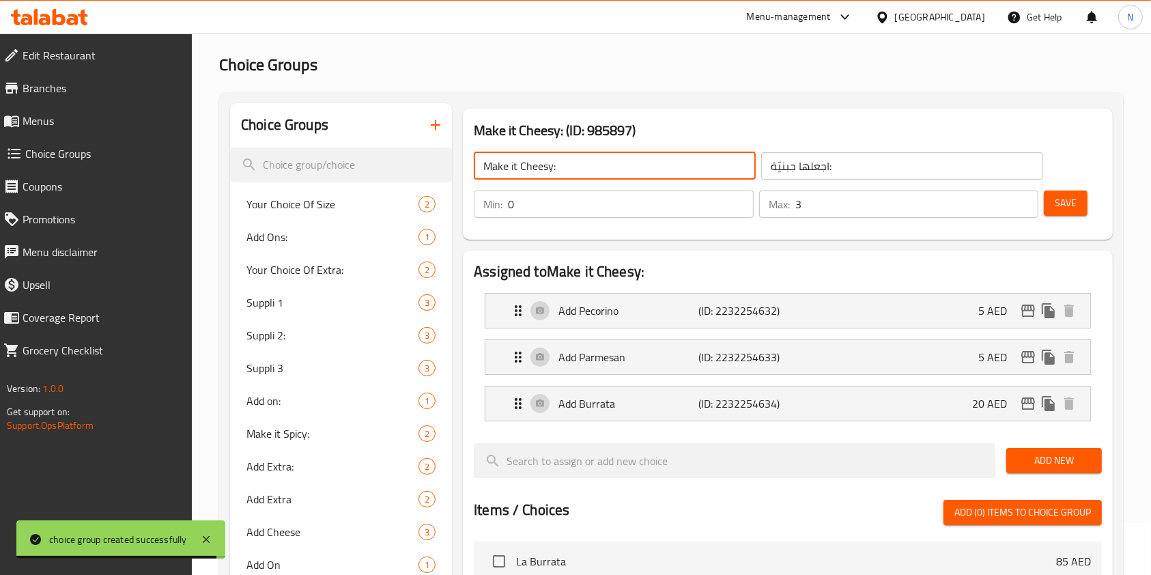
click at [623, 170] on input "Make it Cheesy:" at bounding box center [615, 165] width 282 height 27
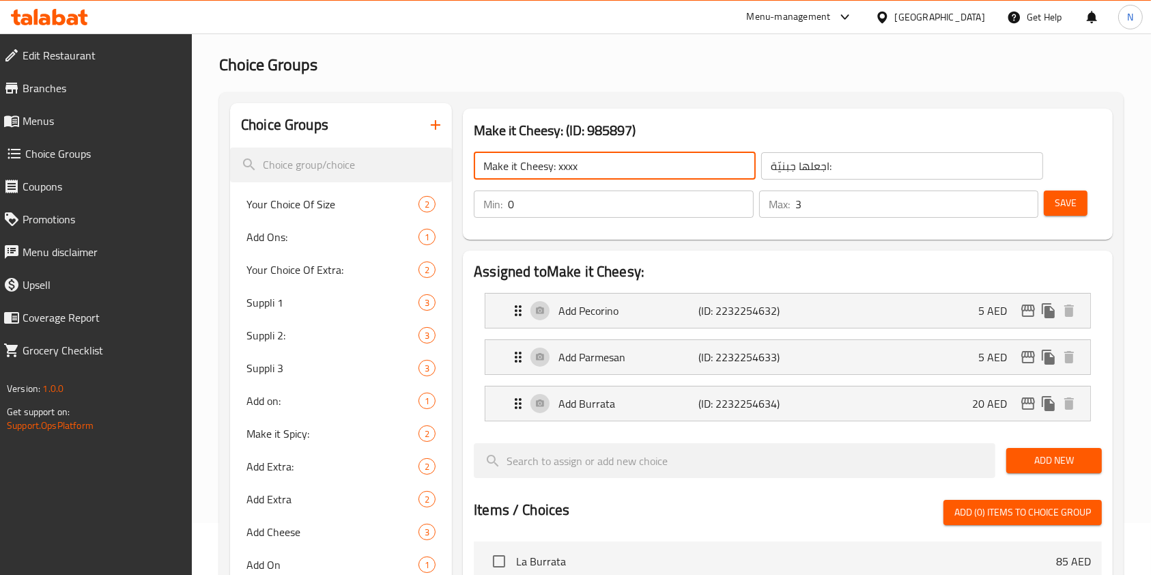
type input "Make it Cheesy: xxxx"
click at [1066, 201] on span "Save" at bounding box center [1066, 203] width 22 height 17
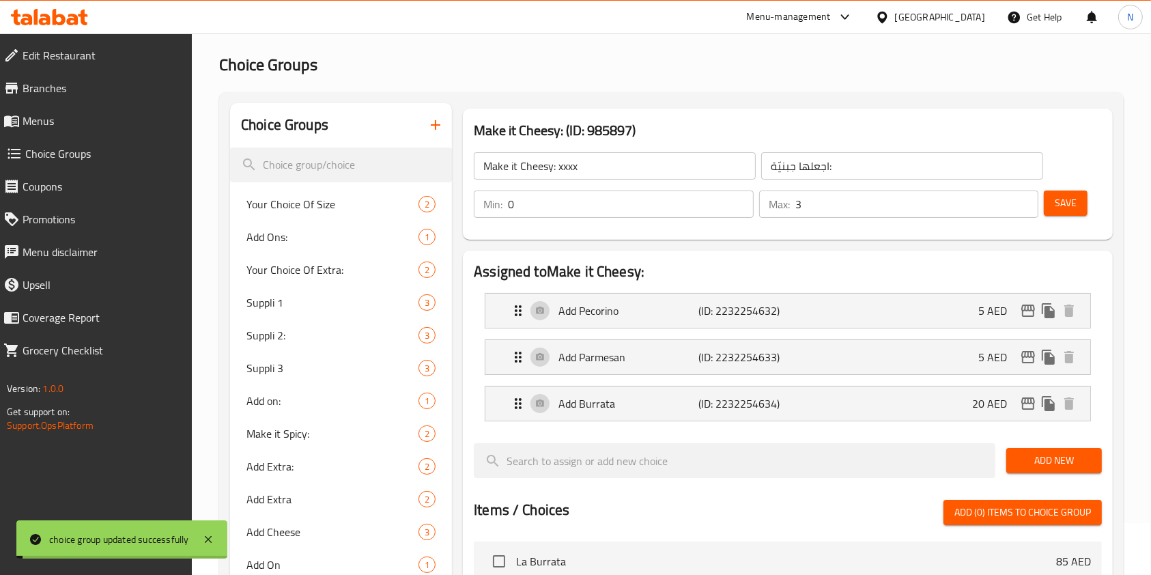
click at [431, 119] on icon "button" at bounding box center [435, 125] width 16 height 16
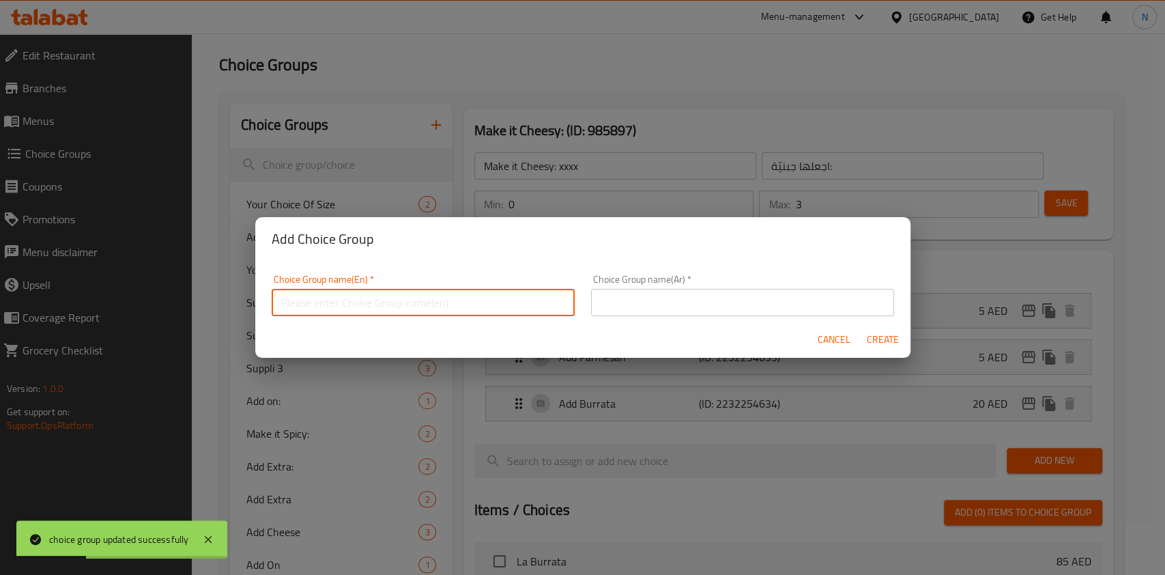
click at [387, 307] on input "text" at bounding box center [423, 302] width 303 height 27
type input "Add On:"
paste input "إضافة"
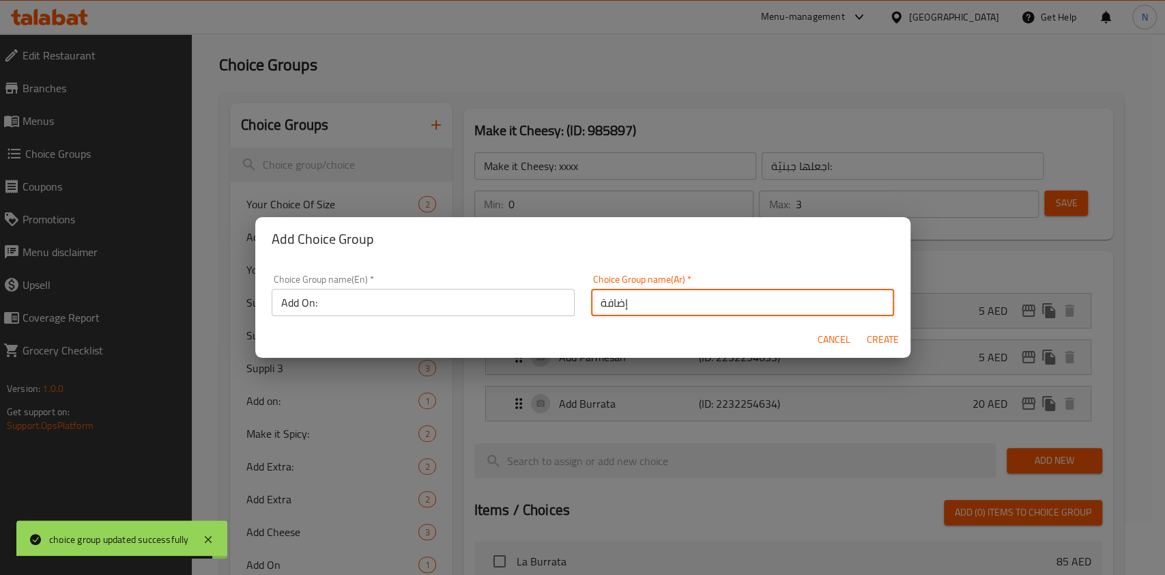
click at [650, 295] on input "إضافة" at bounding box center [742, 302] width 303 height 27
type input "إضافة"
click at [892, 345] on span "Create" at bounding box center [883, 339] width 33 height 17
type input "Add On:"
type input "إضافة"
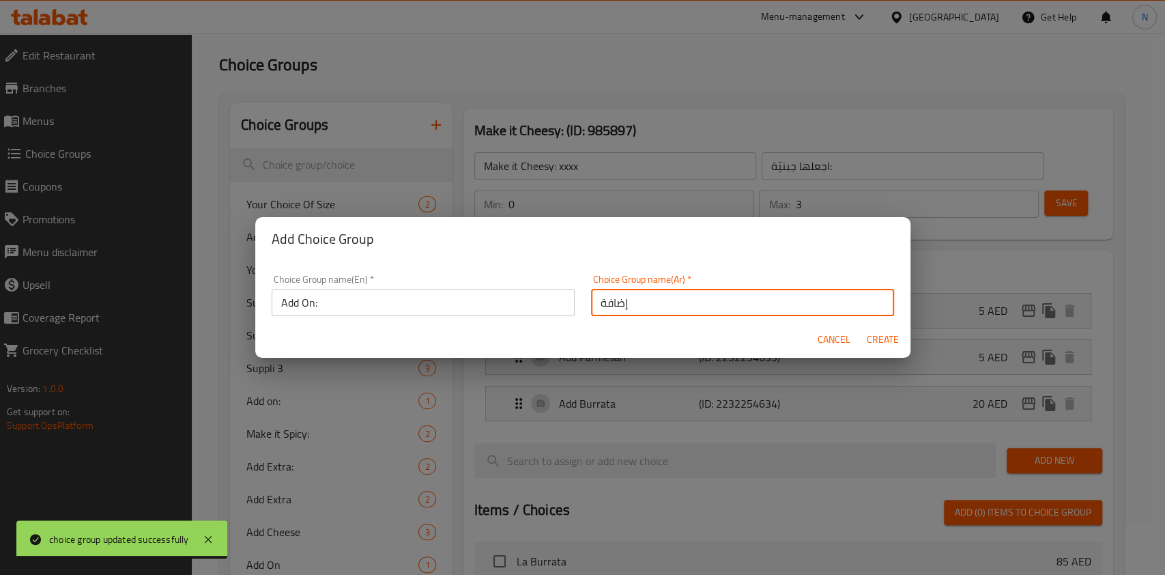
type input "0"
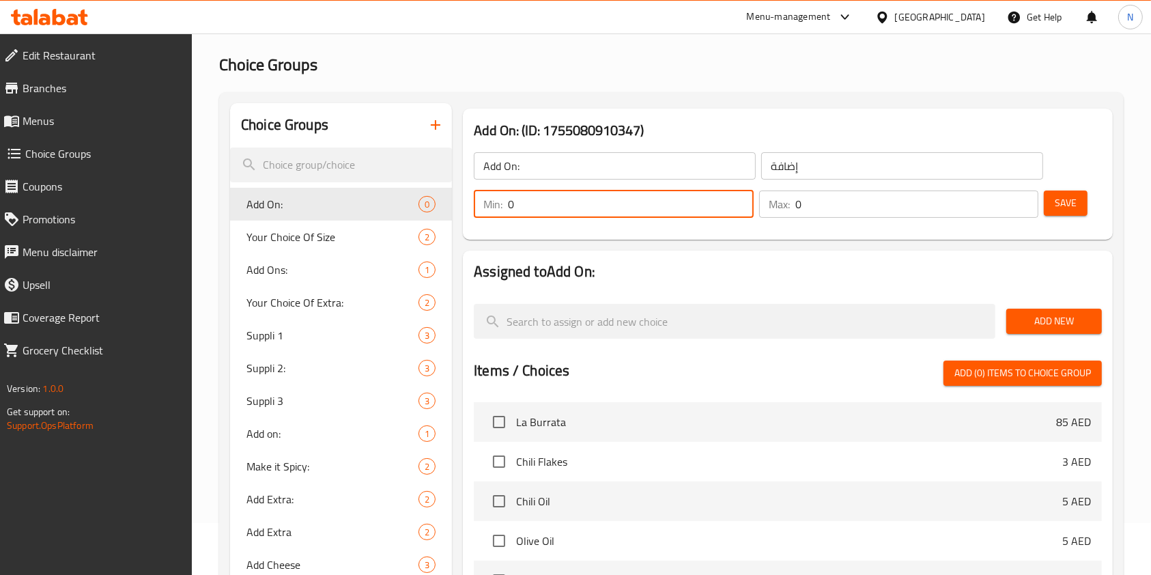
click at [678, 199] on input "0" at bounding box center [631, 203] width 246 height 27
type input "0"
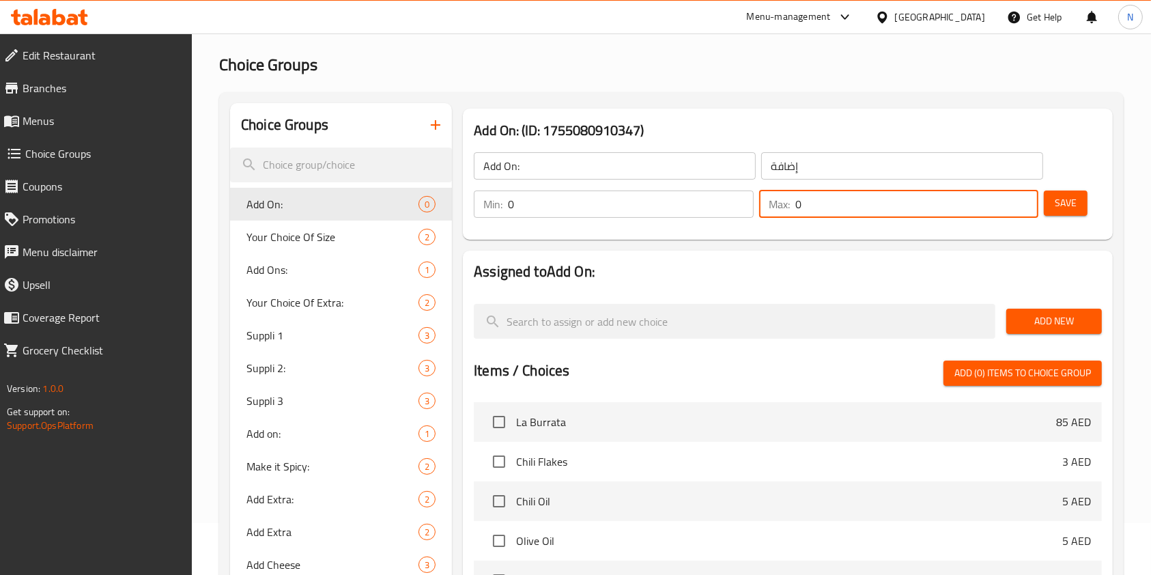
type input "1"
type input "2"
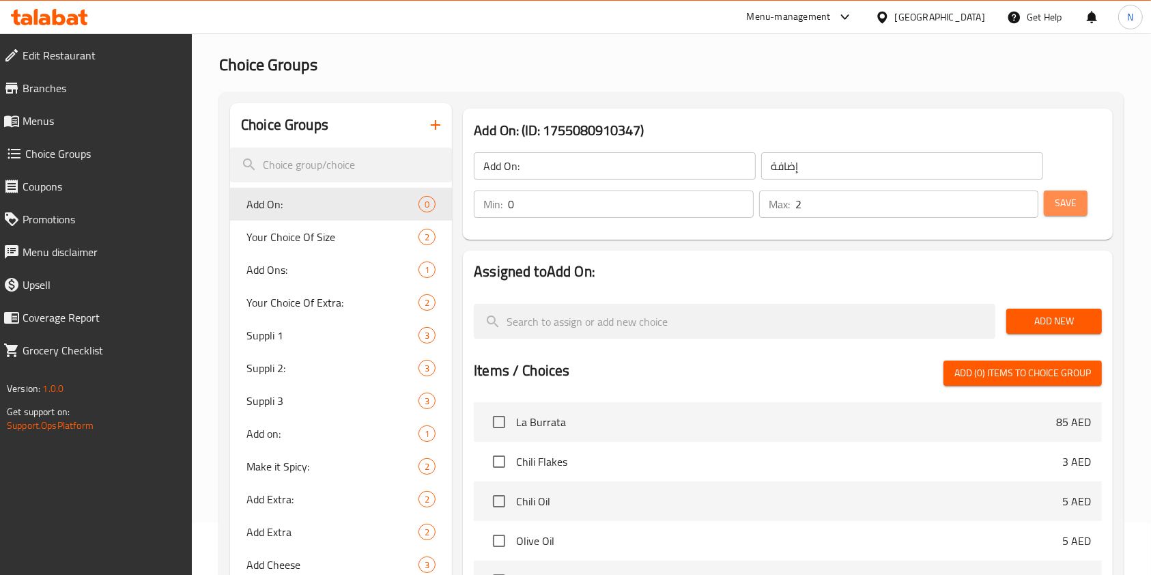
click at [1081, 199] on button "Save" at bounding box center [1066, 202] width 44 height 25
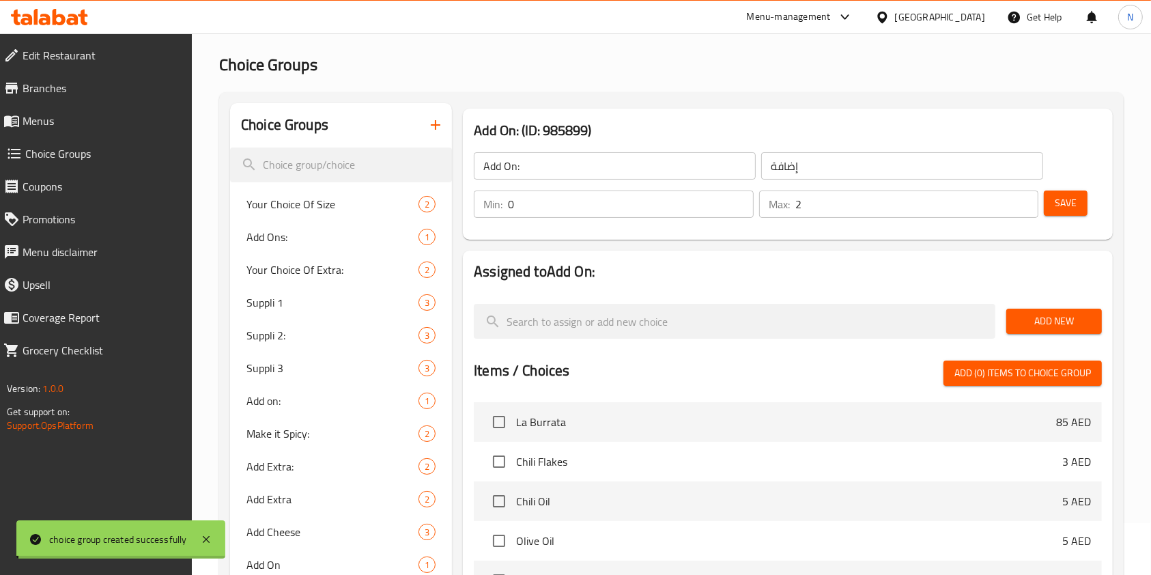
click at [1065, 322] on div at bounding box center [575, 287] width 1151 height 575
click at [1065, 322] on span "Add New" at bounding box center [1054, 321] width 74 height 17
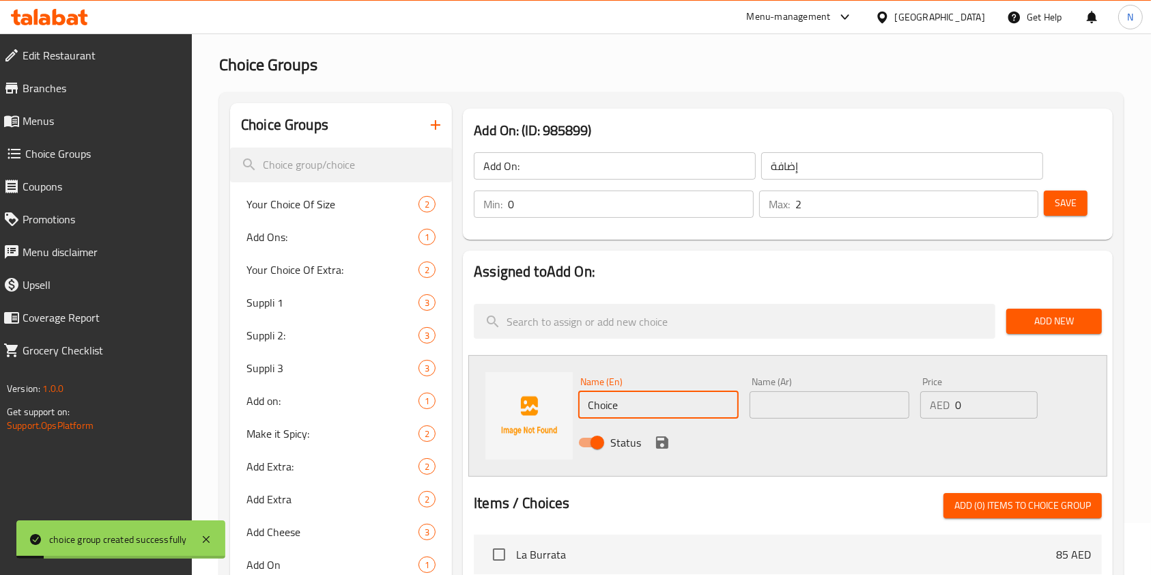
click at [634, 414] on input "Choice" at bounding box center [658, 404] width 160 height 27
type input "Chilli oil"
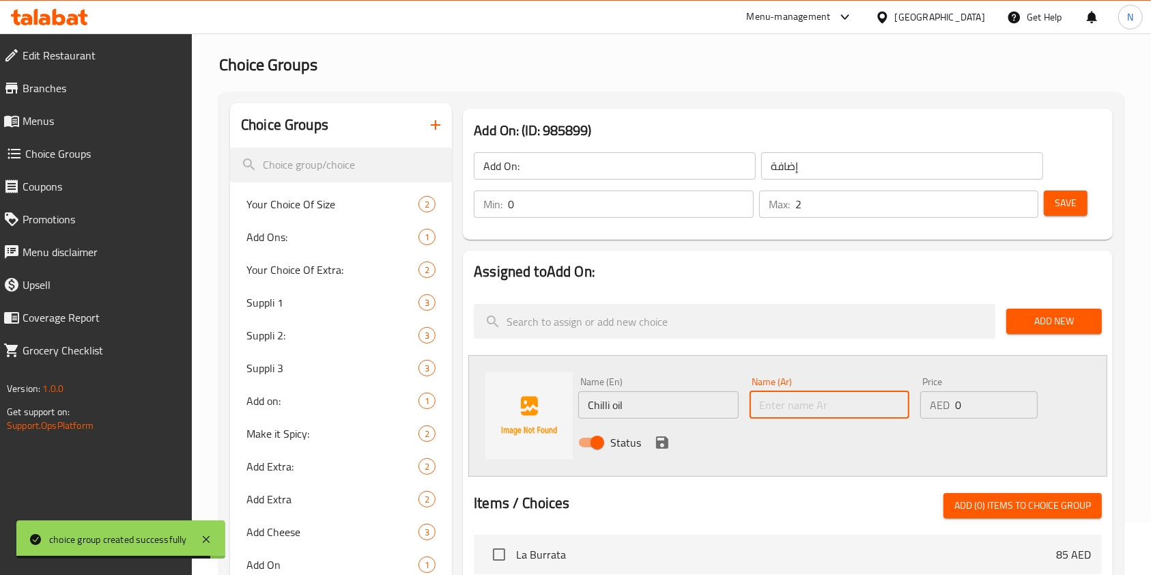
paste input "زيت الفلفل الحار"
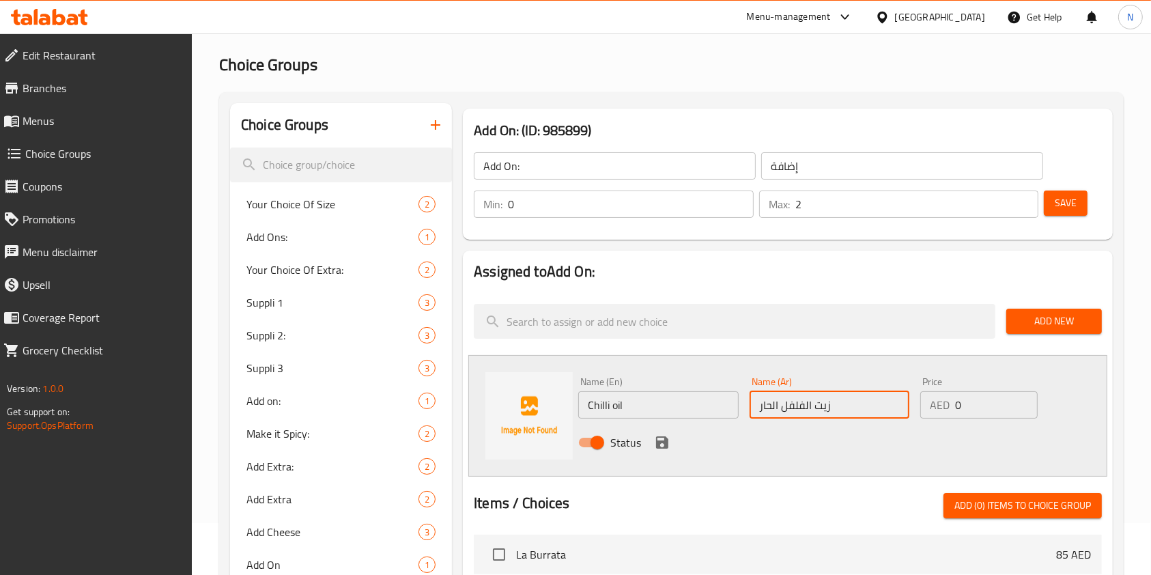
type input "زيت الفلفل الحار"
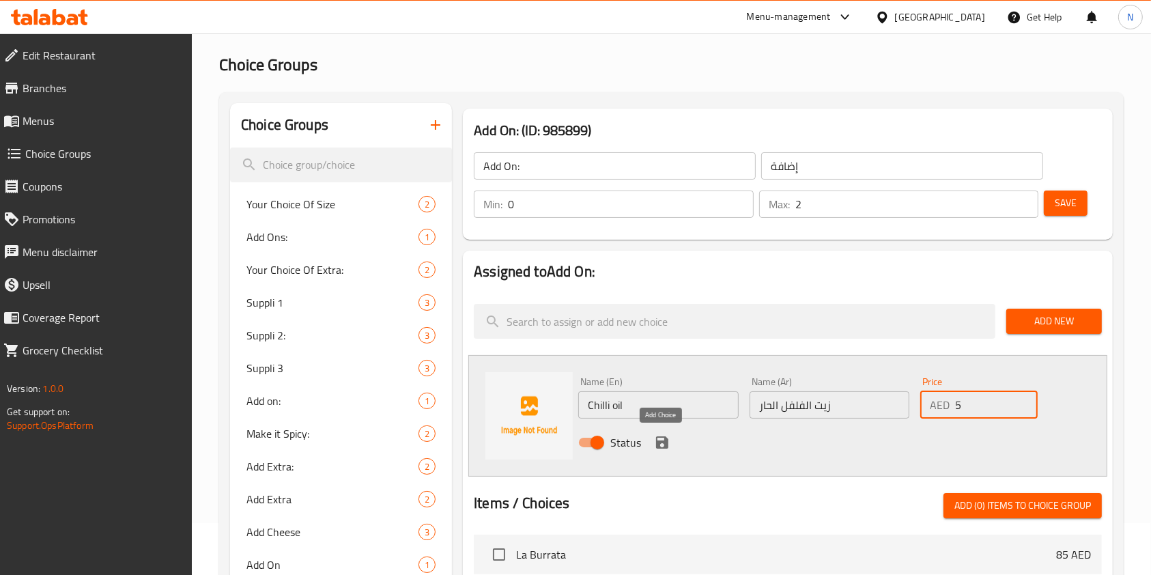
type input "5"
click at [662, 449] on icon "save" at bounding box center [662, 442] width 16 height 16
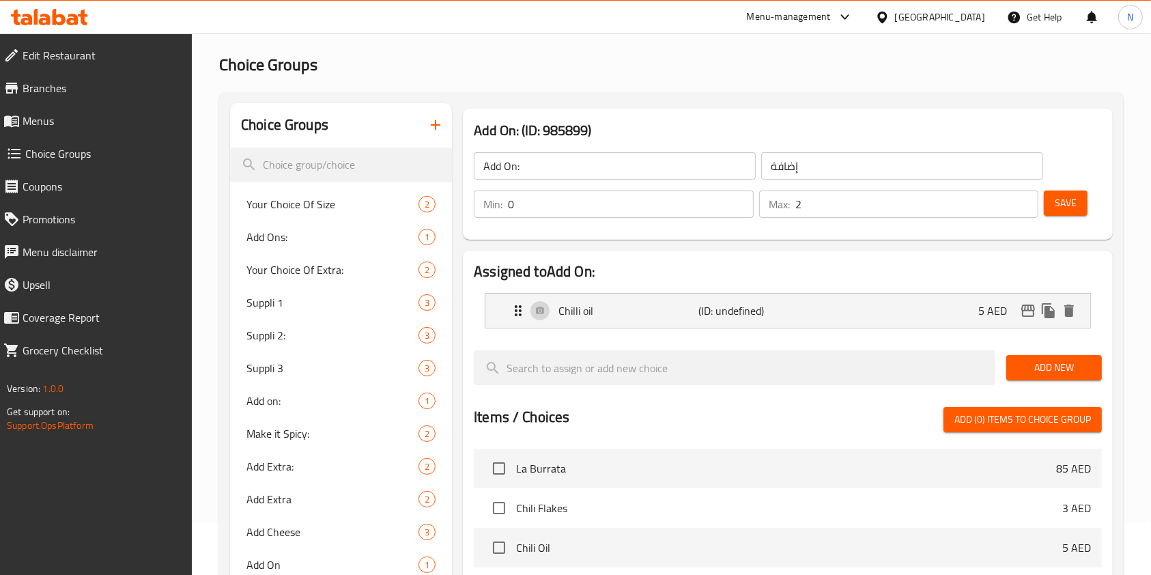
click at [1065, 376] on button "Add New" at bounding box center [1054, 367] width 96 height 25
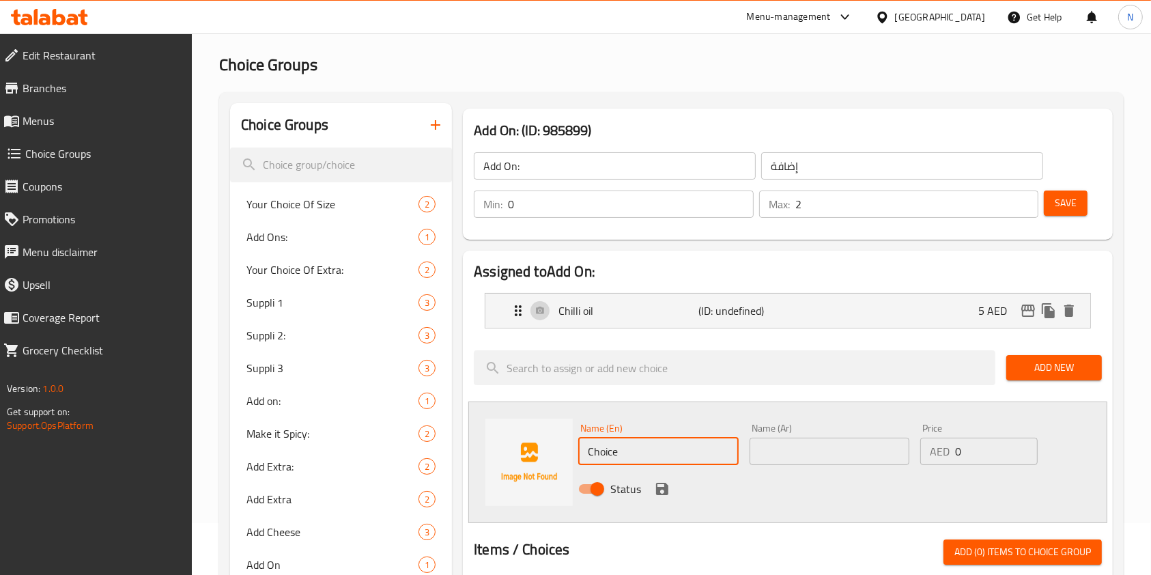
click at [610, 458] on input "Choice" at bounding box center [658, 451] width 160 height 27
type input "Chilli Flakes"
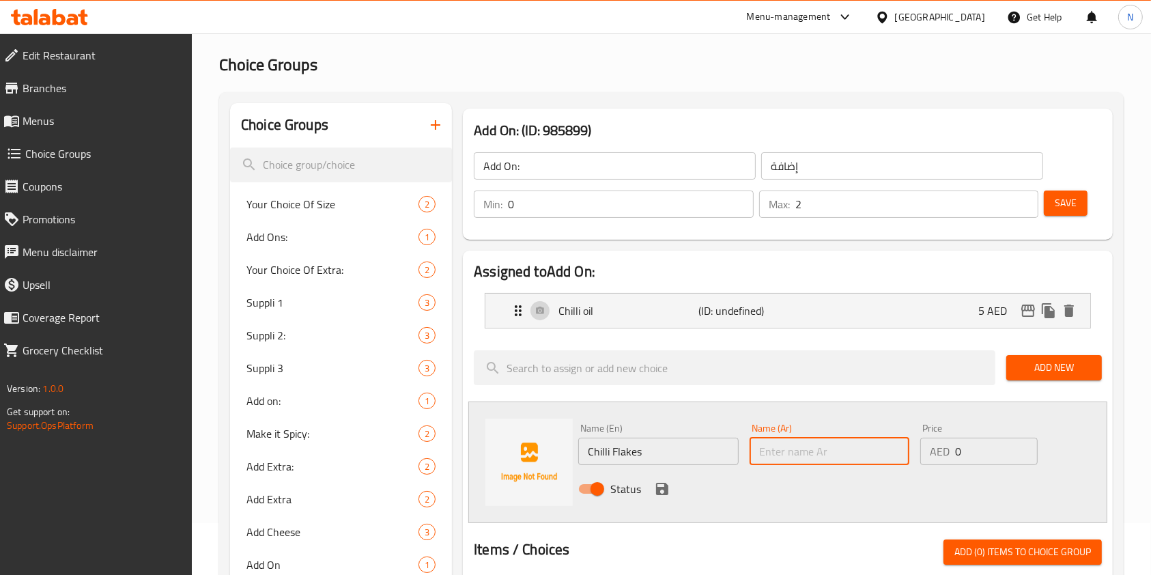
paste input "رقائق الفلفل الحار"
type input "رقائق الفلفل الحار"
click at [982, 453] on input "0" at bounding box center [996, 451] width 83 height 27
type input "5"
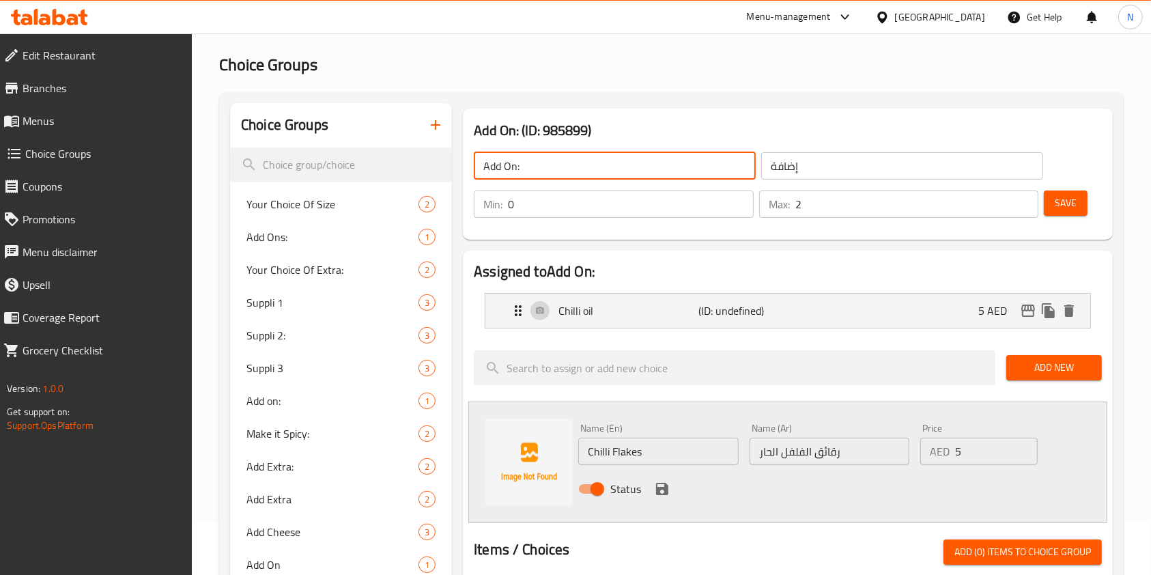
click at [561, 165] on input "Add On:" at bounding box center [615, 165] width 282 height 27
type input "Add On: xxxx"
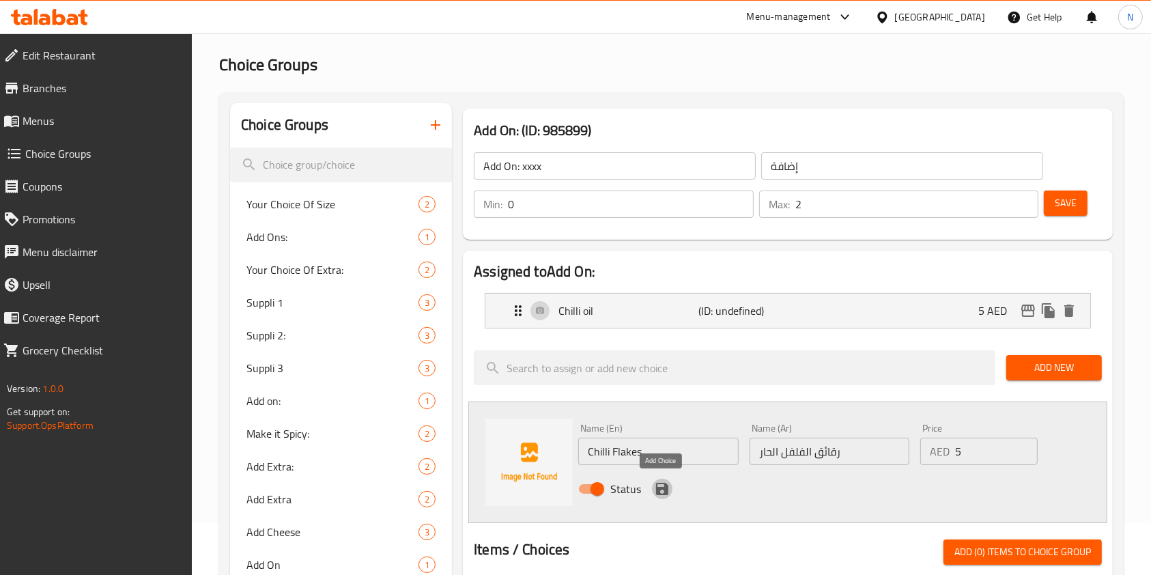
click at [658, 491] on icon "save" at bounding box center [662, 489] width 12 height 12
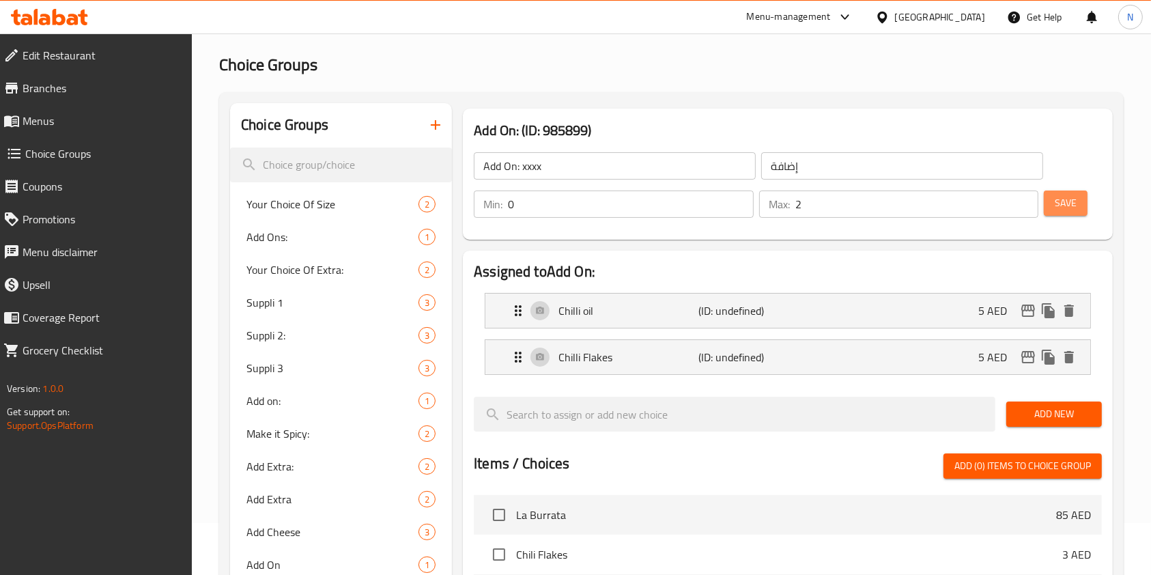
click at [1071, 203] on span "Save" at bounding box center [1066, 203] width 22 height 17
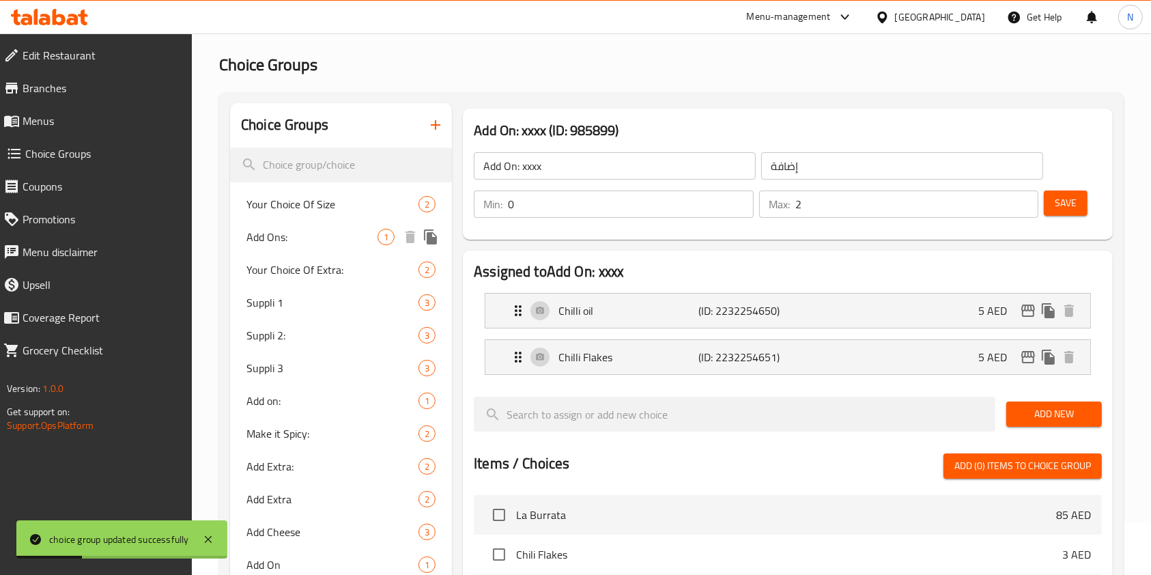
scroll to position [0, 0]
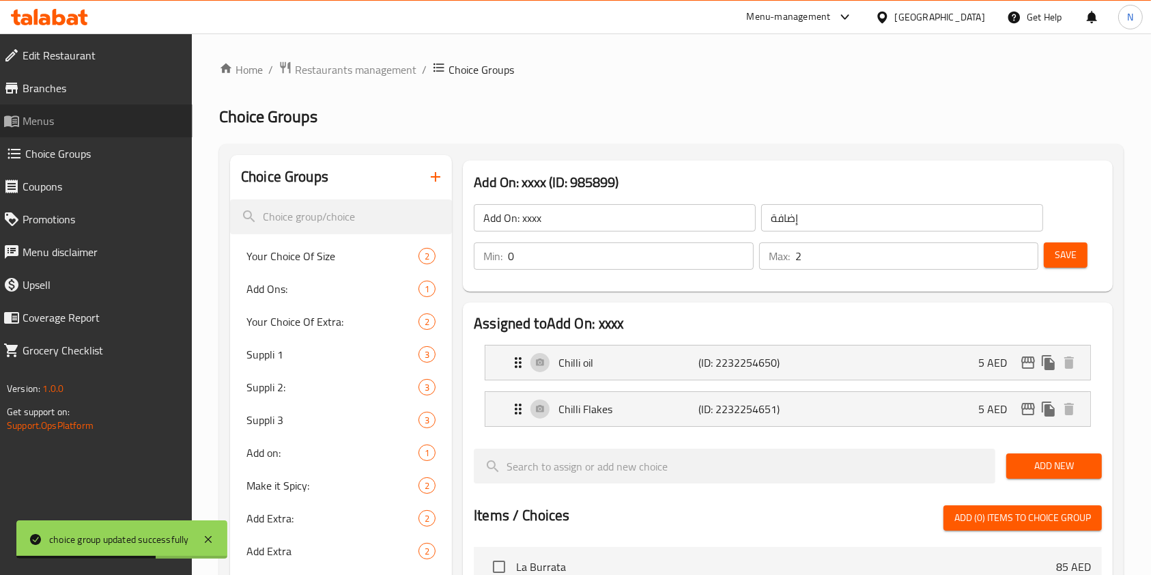
click at [106, 127] on span "Menus" at bounding box center [102, 121] width 159 height 16
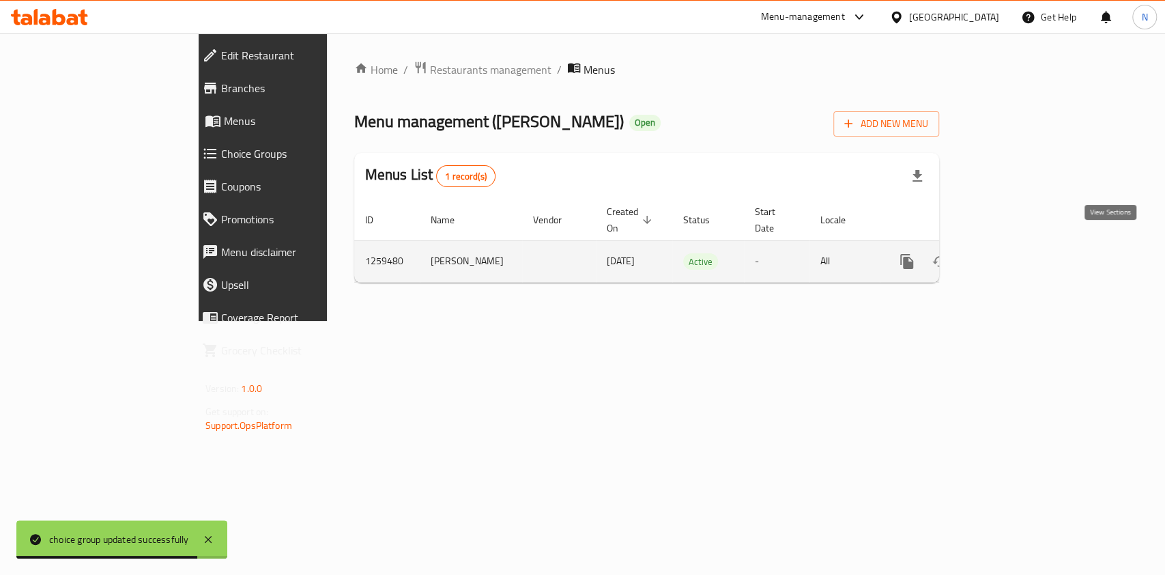
click at [1014, 253] on icon "enhanced table" at bounding box center [1005, 261] width 16 height 16
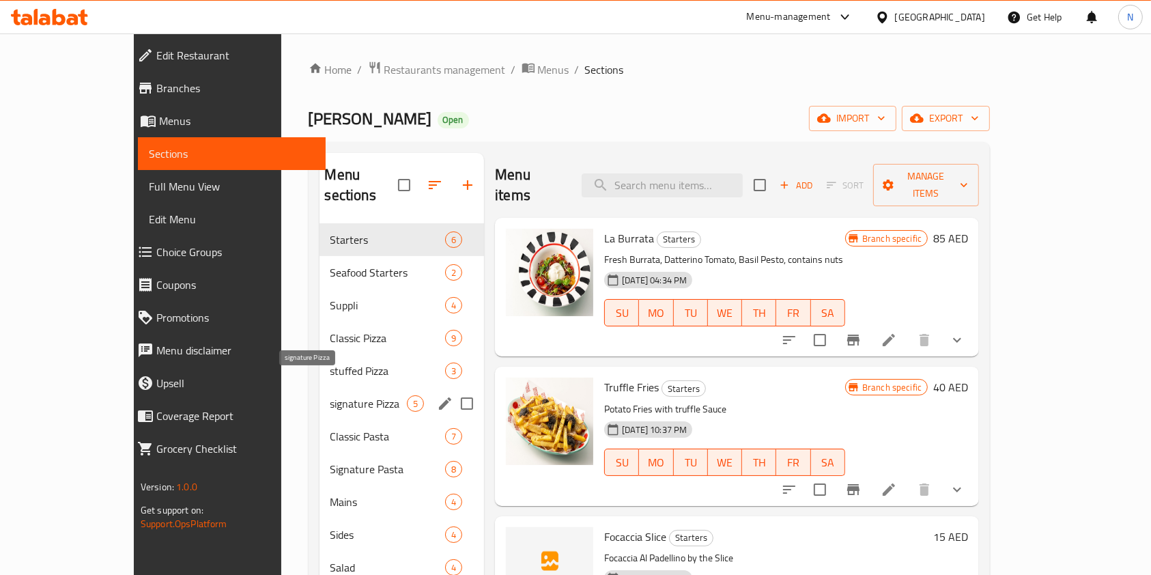
click at [330, 395] on span "signature Pizza" at bounding box center [368, 403] width 77 height 16
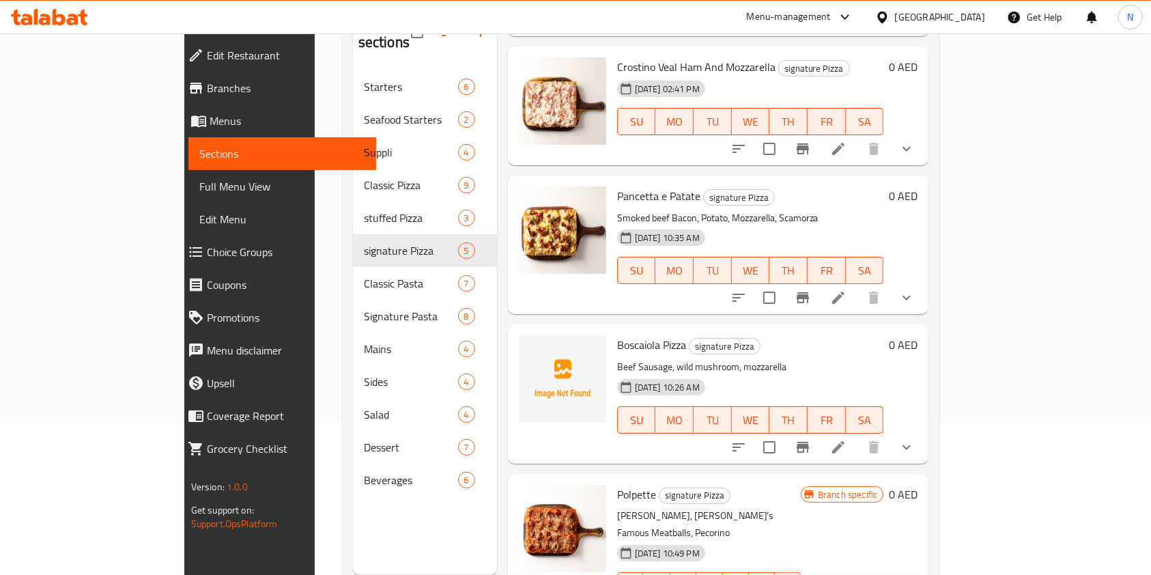
scroll to position [191, 0]
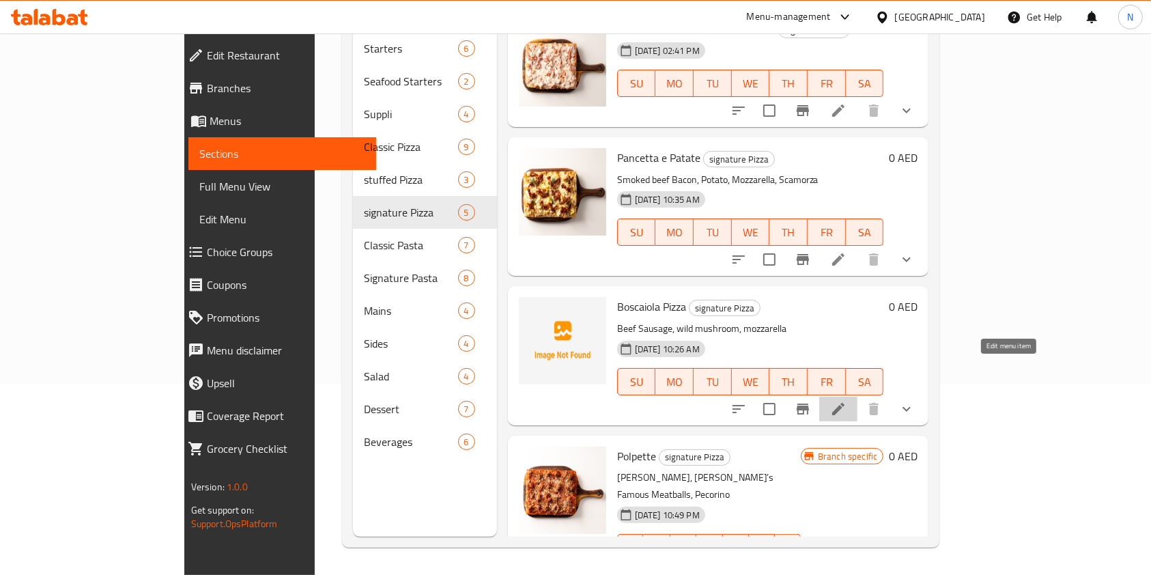
click at [845, 403] on icon at bounding box center [838, 409] width 12 height 12
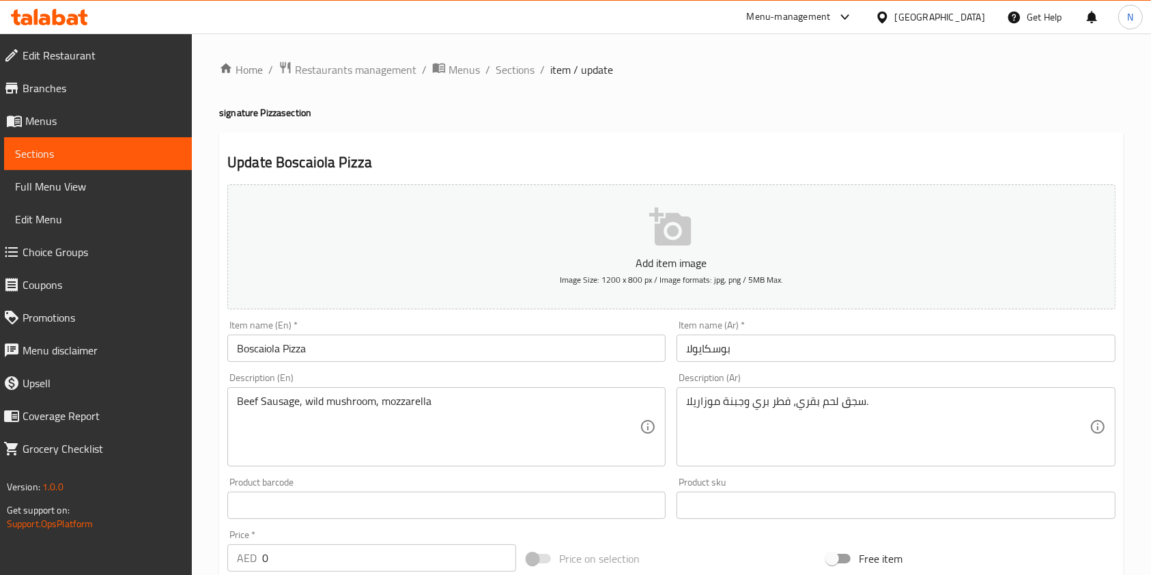
scroll to position [412, 0]
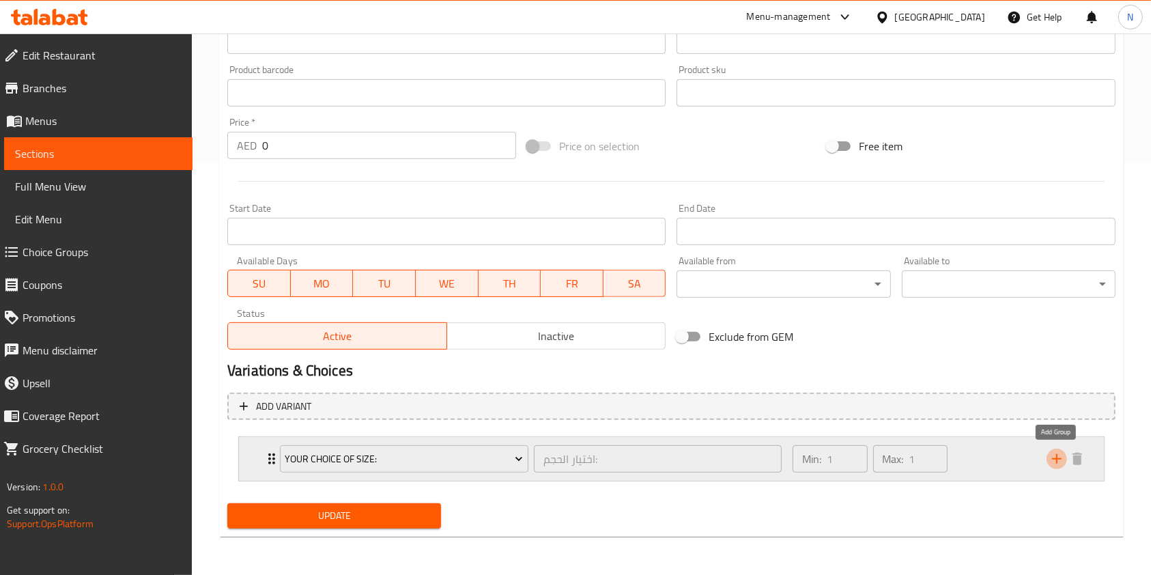
click at [1061, 462] on icon "add" at bounding box center [1057, 459] width 16 height 16
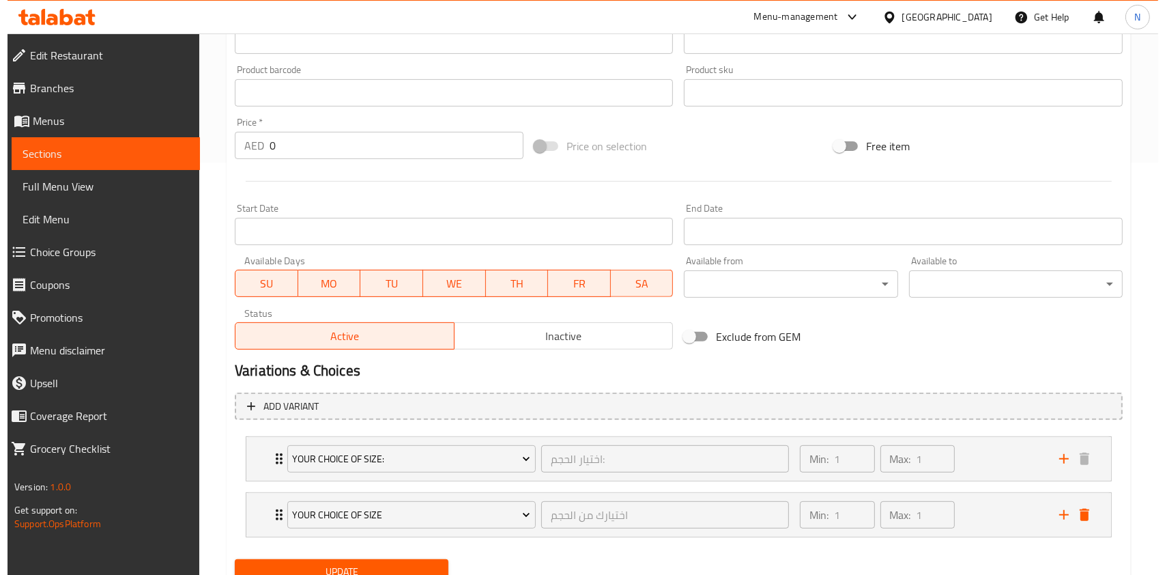
scroll to position [468, 0]
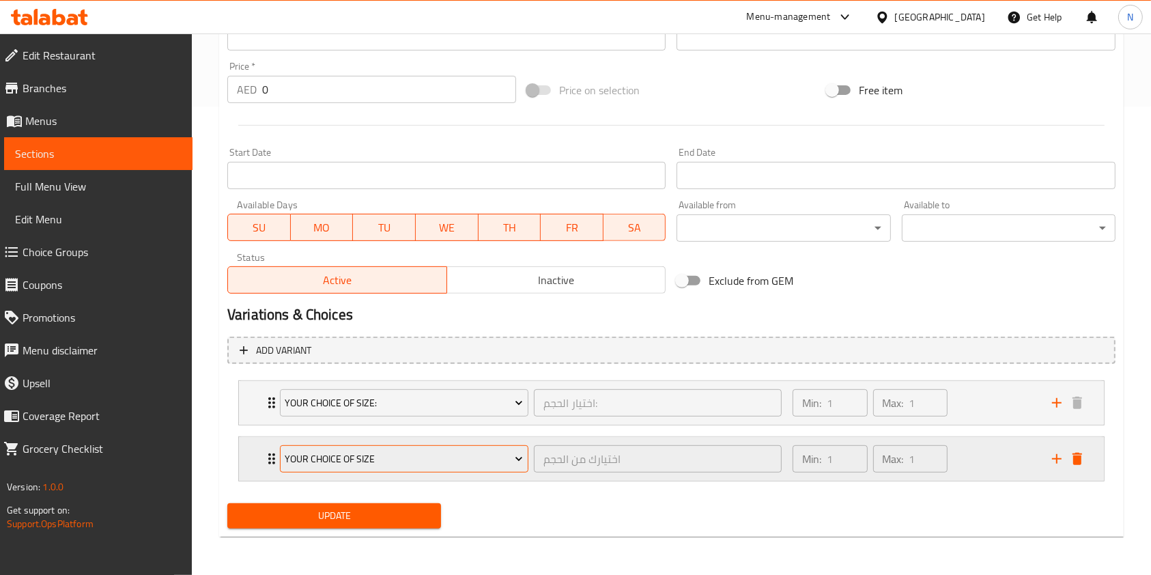
click at [500, 455] on span "Your Choice Of Size" at bounding box center [404, 459] width 238 height 17
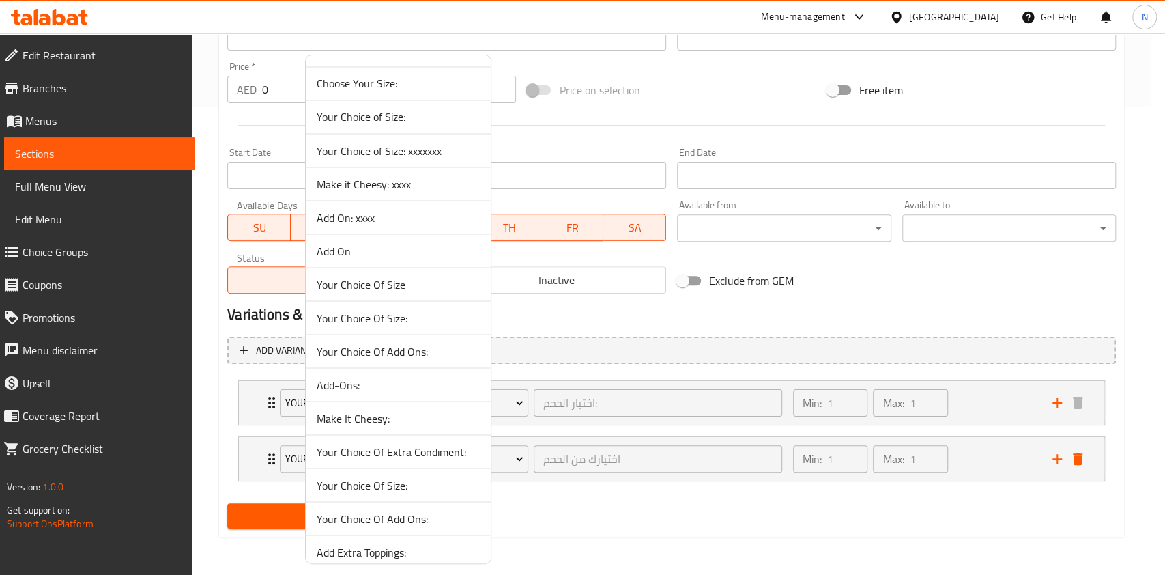
scroll to position [1686, 0]
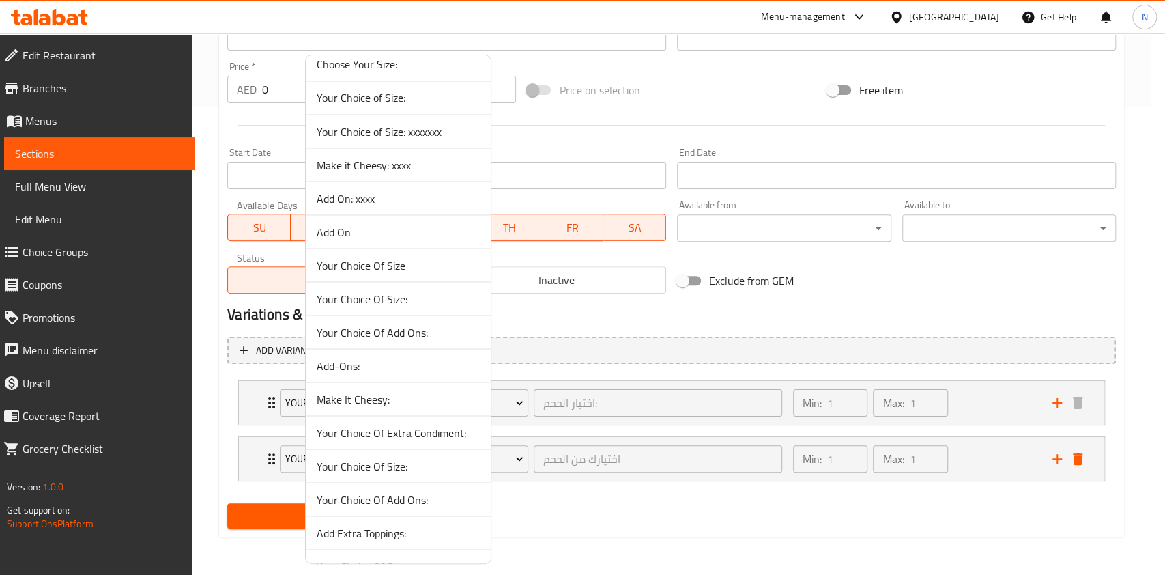
click at [378, 158] on span "Make it Cheesy: xxxx" at bounding box center [398, 164] width 163 height 16
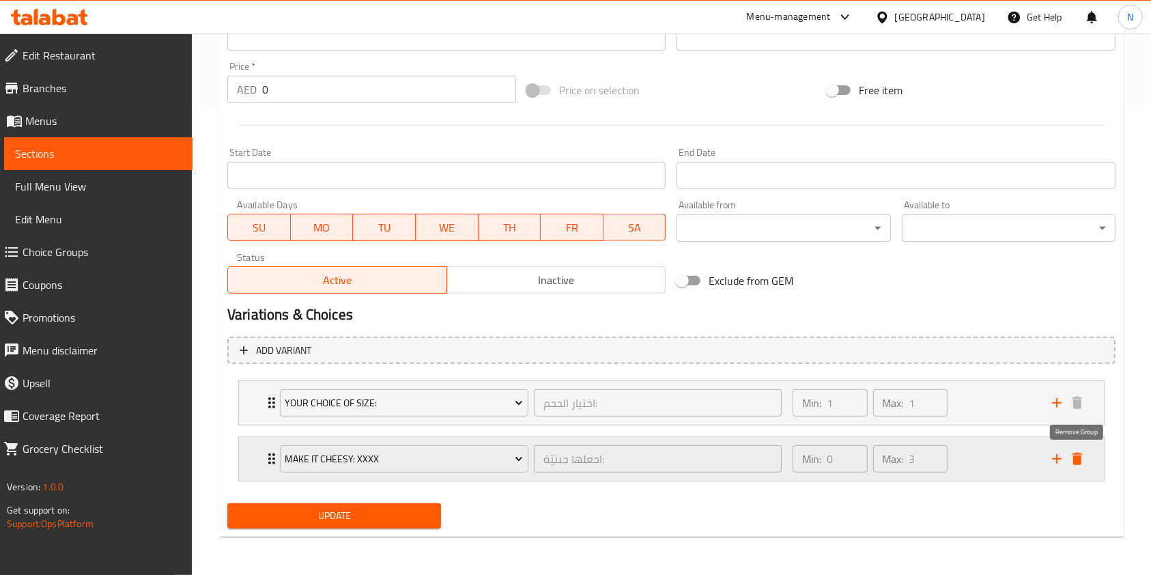
click at [1065, 458] on icon "add" at bounding box center [1057, 459] width 16 height 16
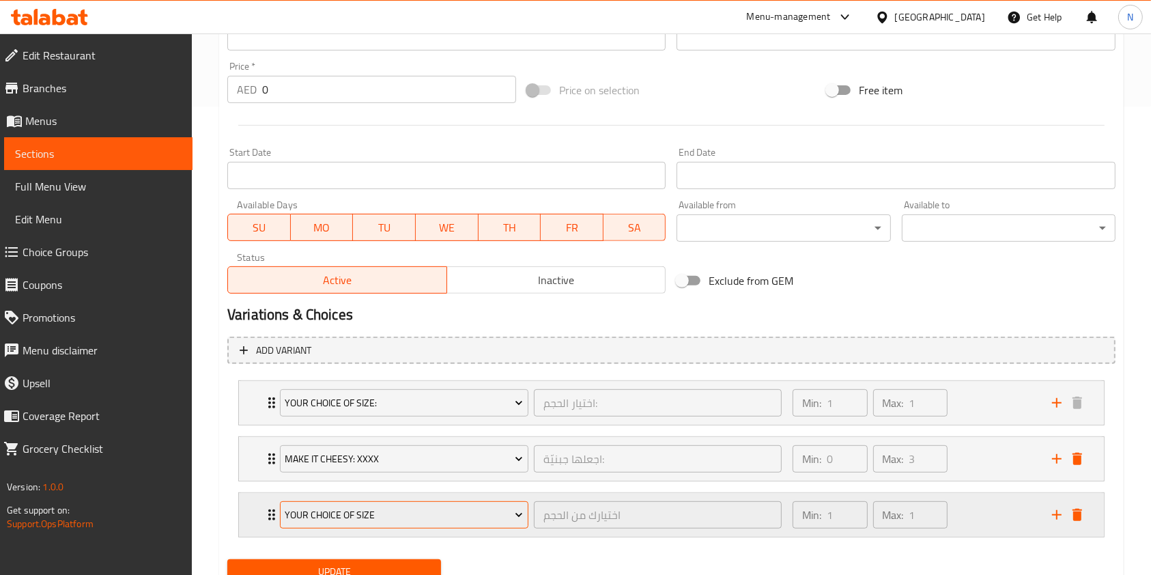
click at [408, 520] on span "Your Choice Of Size" at bounding box center [404, 515] width 238 height 17
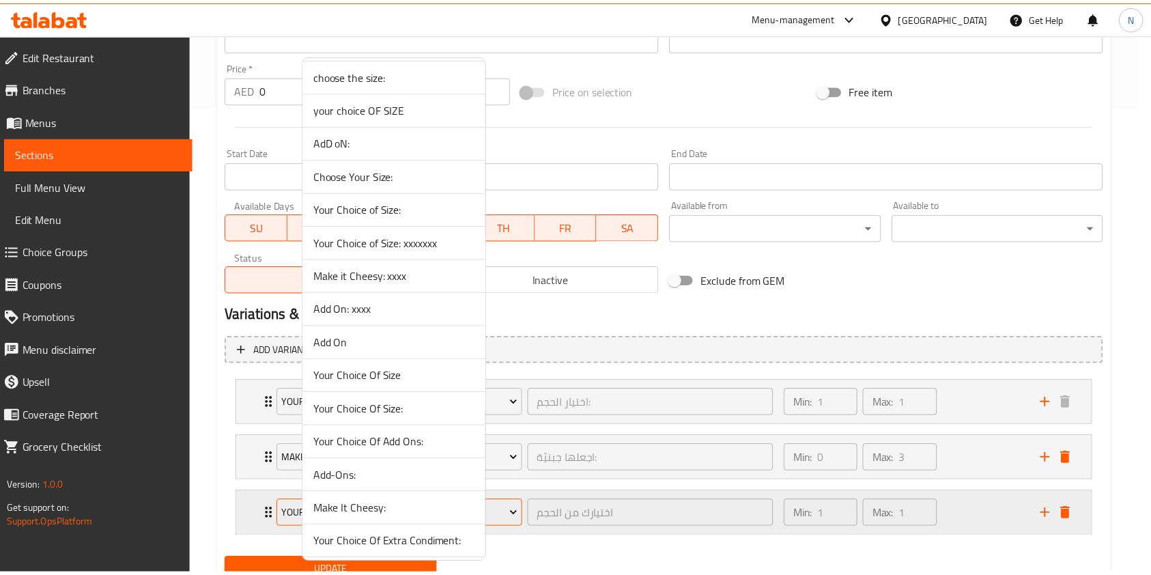
scroll to position [1606, 0]
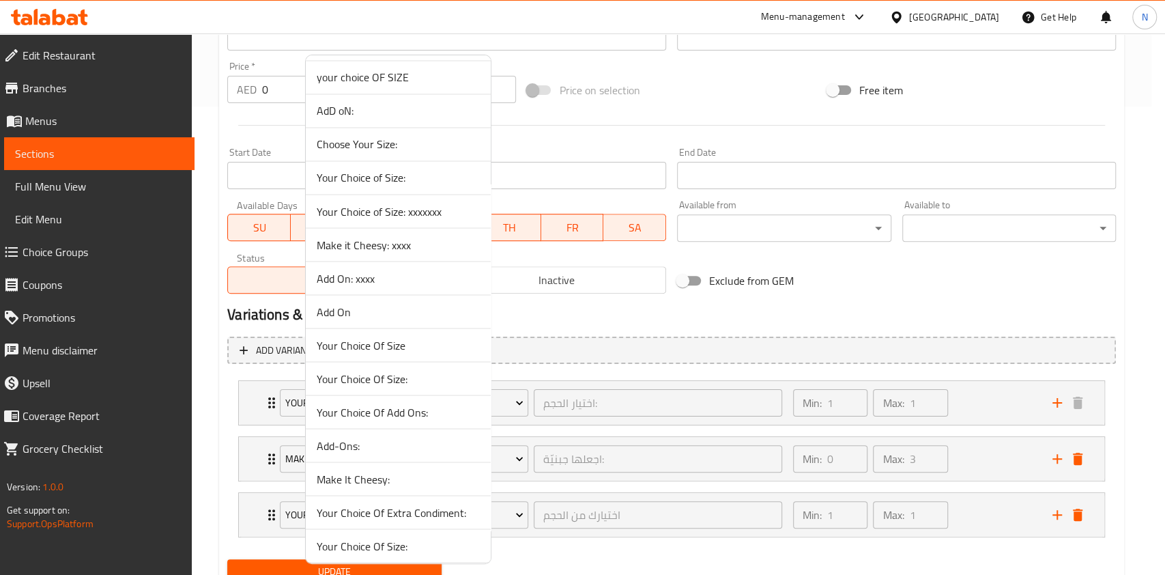
click at [398, 265] on li "Add On: xxxx" at bounding box center [398, 277] width 185 height 33
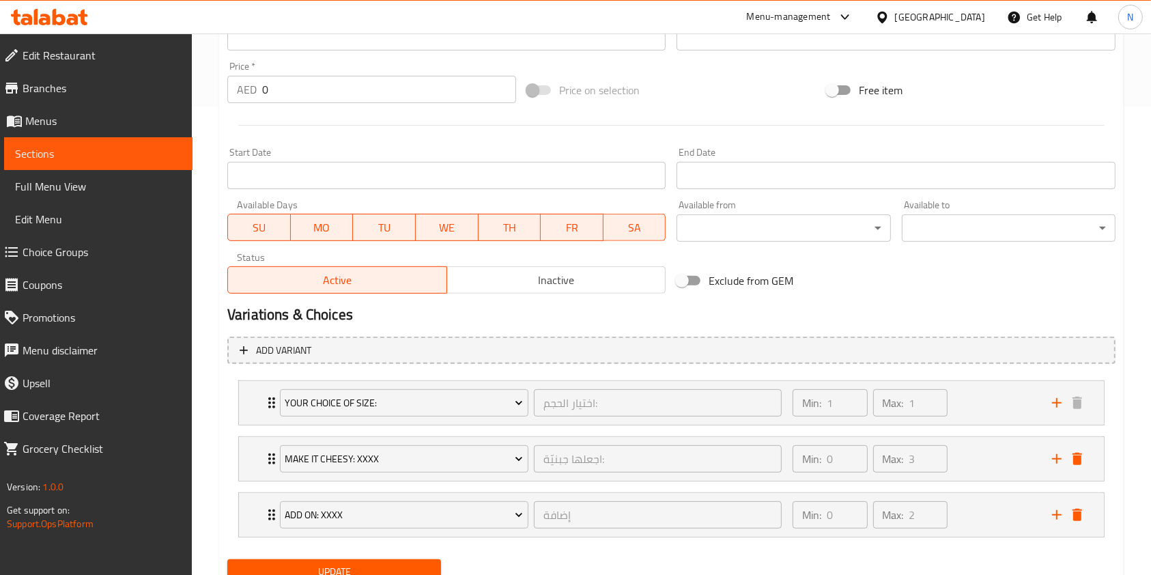
scroll to position [524, 0]
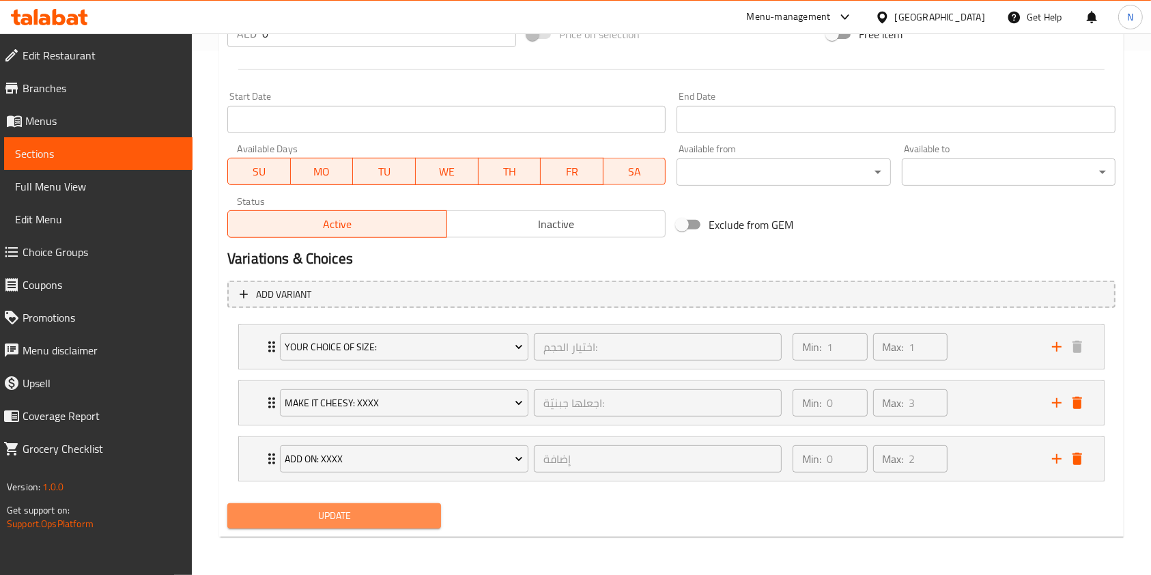
click at [384, 519] on span "Update" at bounding box center [334, 515] width 192 height 17
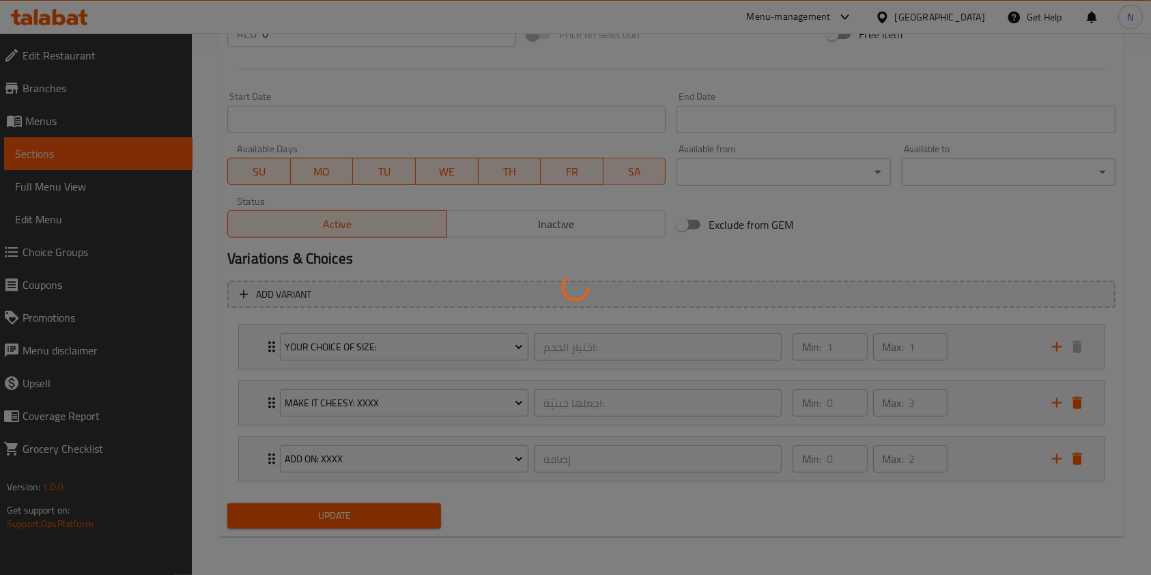
scroll to position [0, 0]
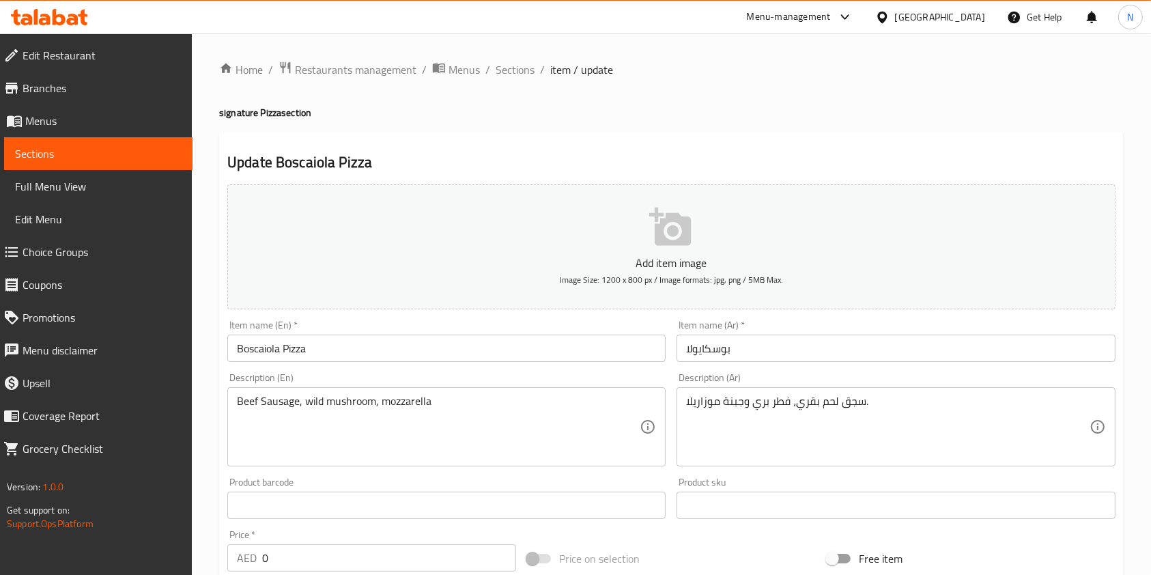
click at [703, 227] on button "Add item image Image Size: 1200 x 800 px / Image formats: jpg, png / 5MB Max." at bounding box center [671, 246] width 888 height 125
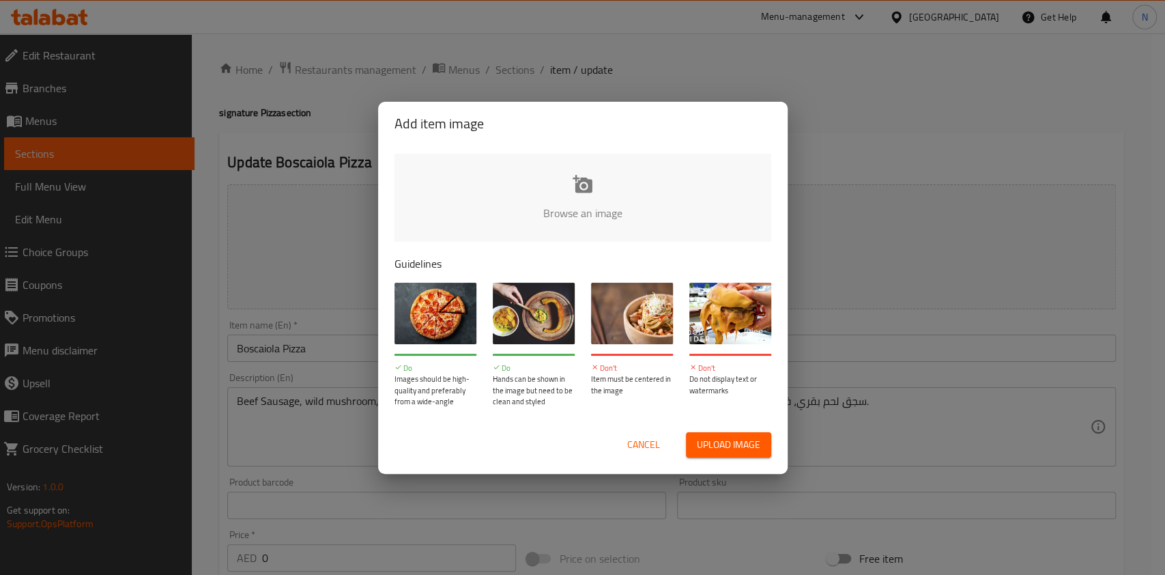
click at [524, 184] on input "file" at bounding box center [1045, 218] width 1300 height 128
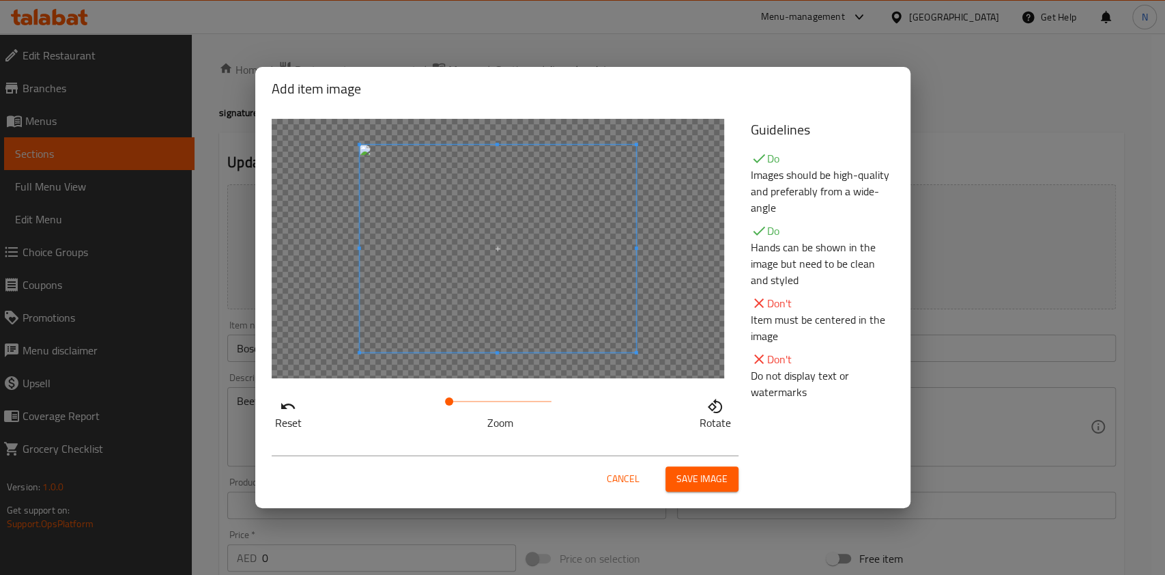
click at [451, 401] on span at bounding box center [449, 401] width 8 height 8
click at [707, 479] on span "Save image" at bounding box center [702, 478] width 51 height 17
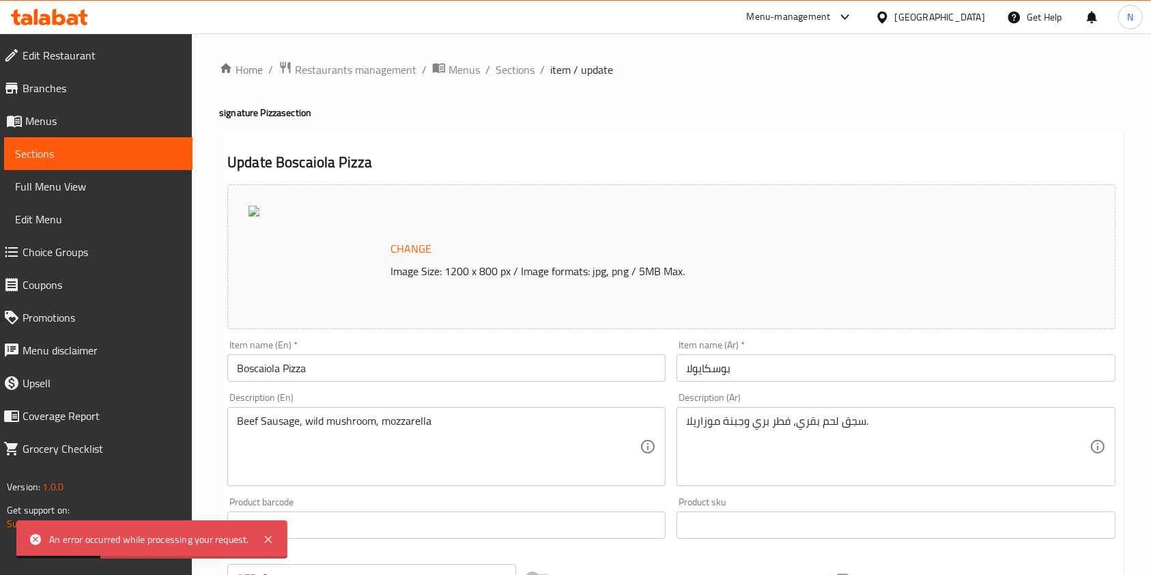
scroll to position [543, 0]
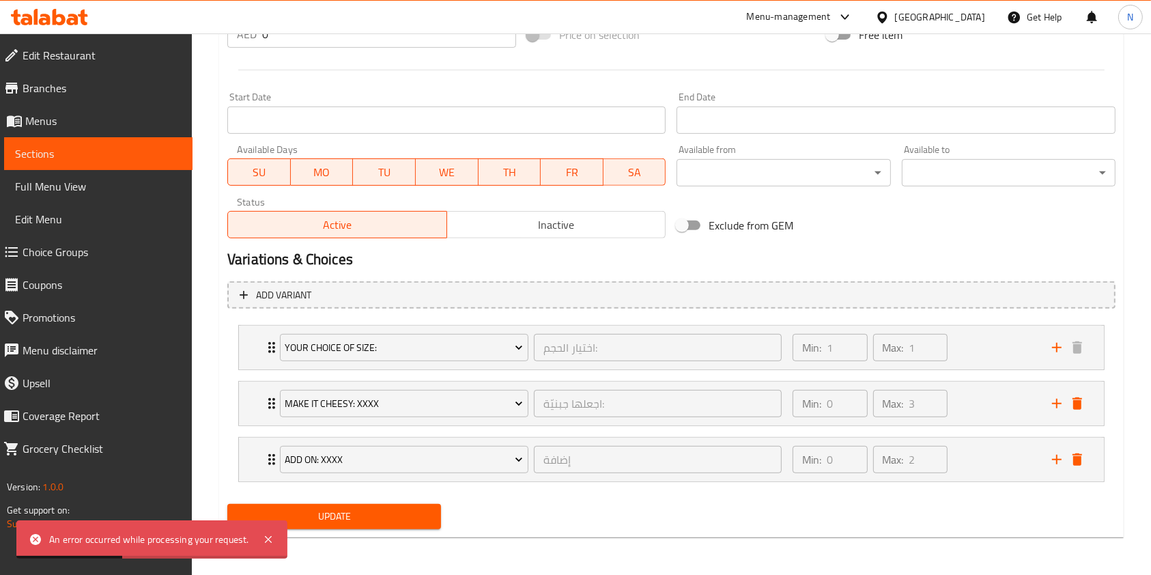
click at [378, 524] on span "Update" at bounding box center [334, 516] width 192 height 17
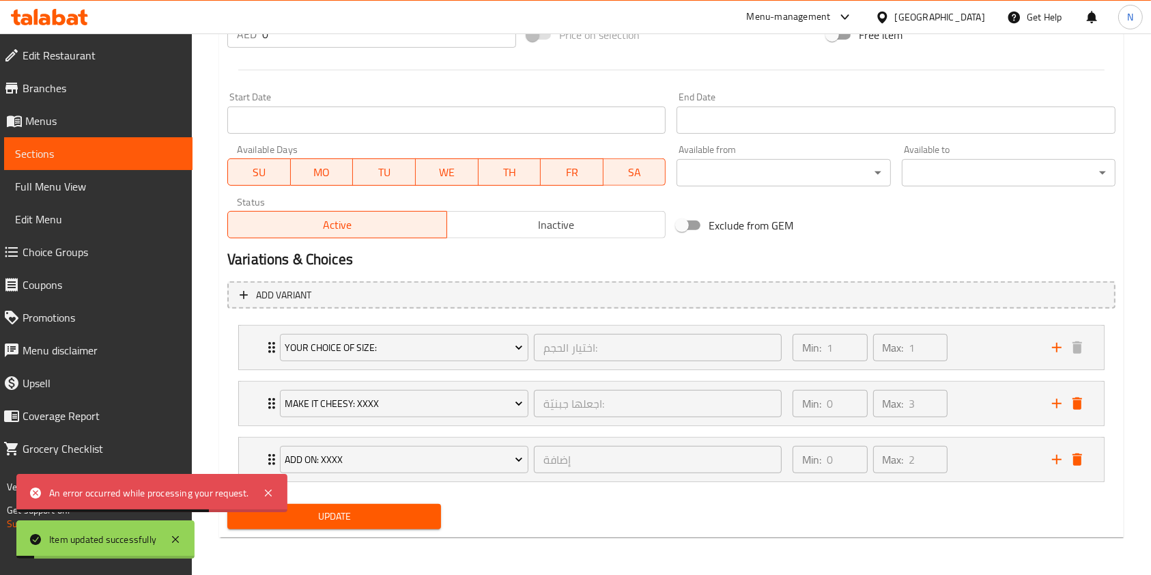
scroll to position [0, 0]
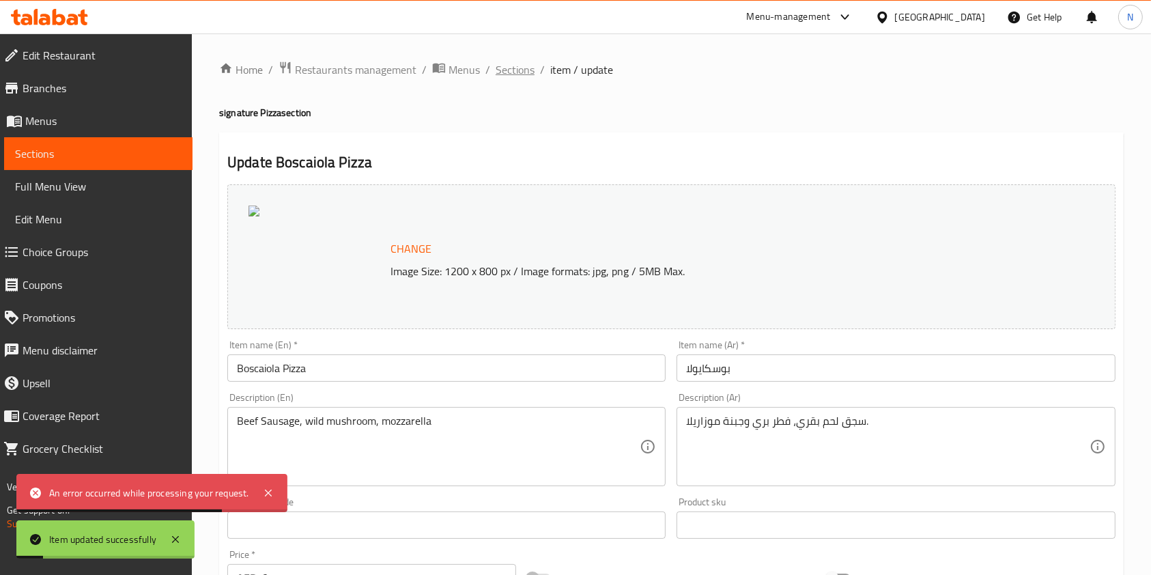
click at [510, 72] on span "Sections" at bounding box center [515, 69] width 39 height 16
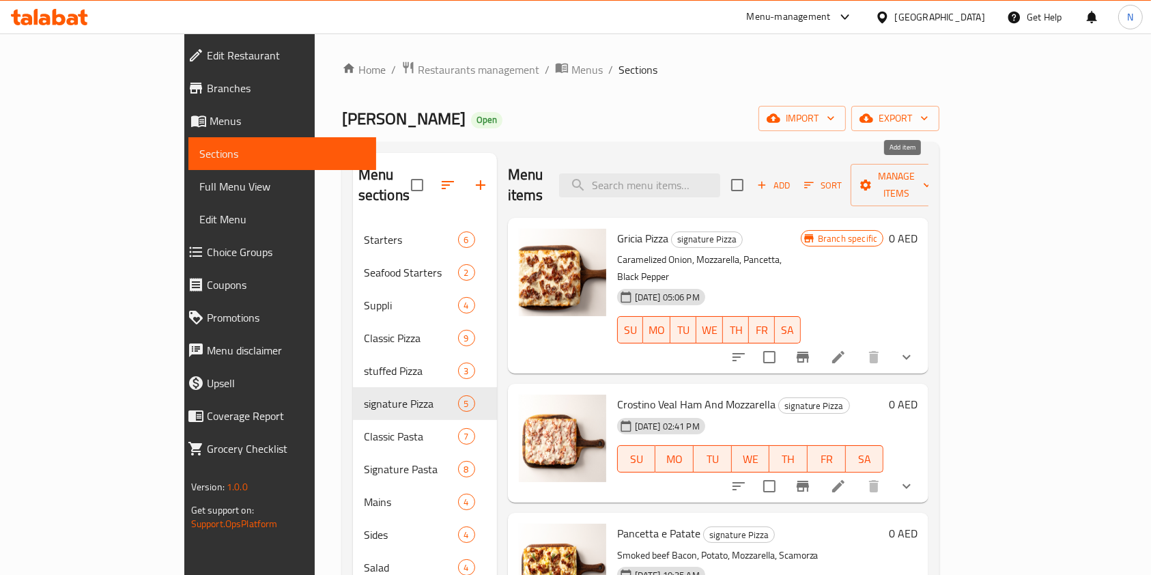
click at [768, 179] on icon "button" at bounding box center [762, 185] width 12 height 12
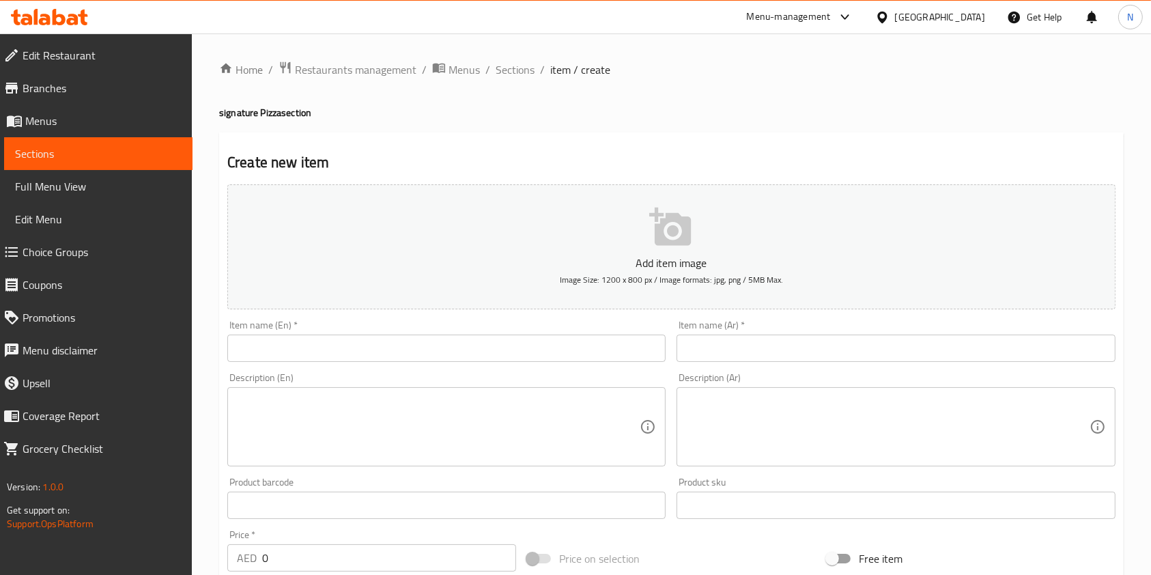
paste input "Tartufata (V)"
click at [417, 352] on input "text" at bounding box center [446, 348] width 438 height 27
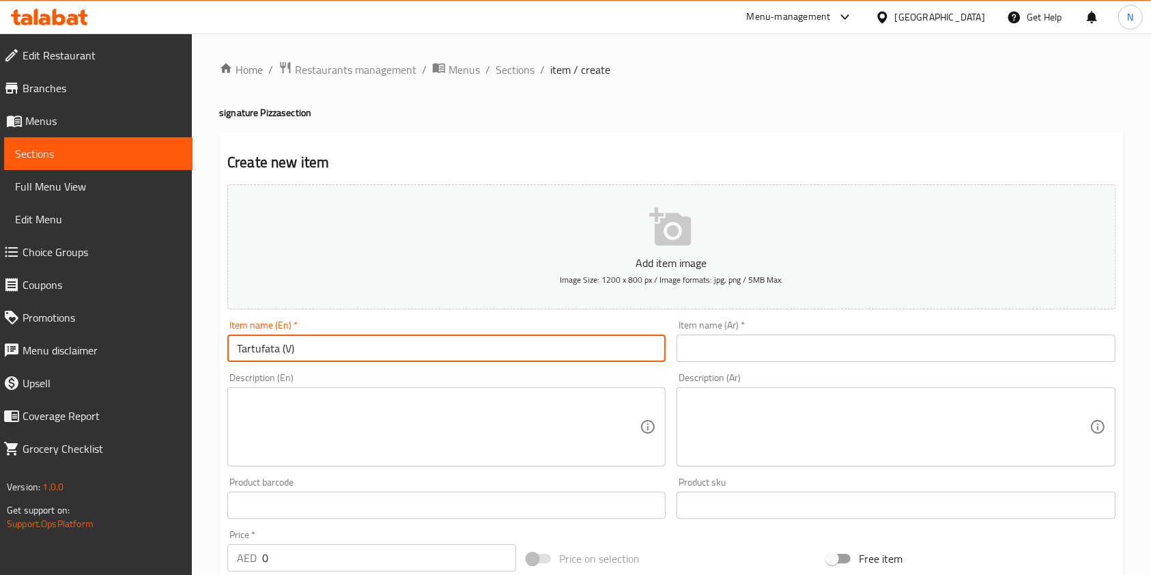
type input "Tartufata (V)"
click at [744, 352] on input "text" at bounding box center [896, 348] width 438 height 27
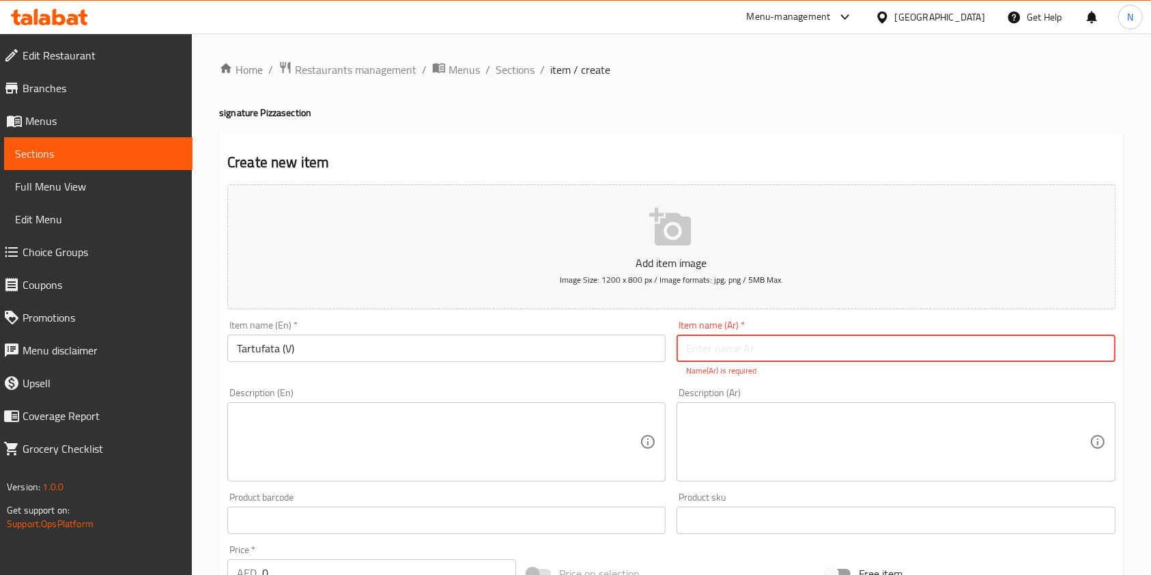
paste input "بيتزا تارتوفو إي فونجي"
type input "بيتزا تارتوفو إي فونجي"
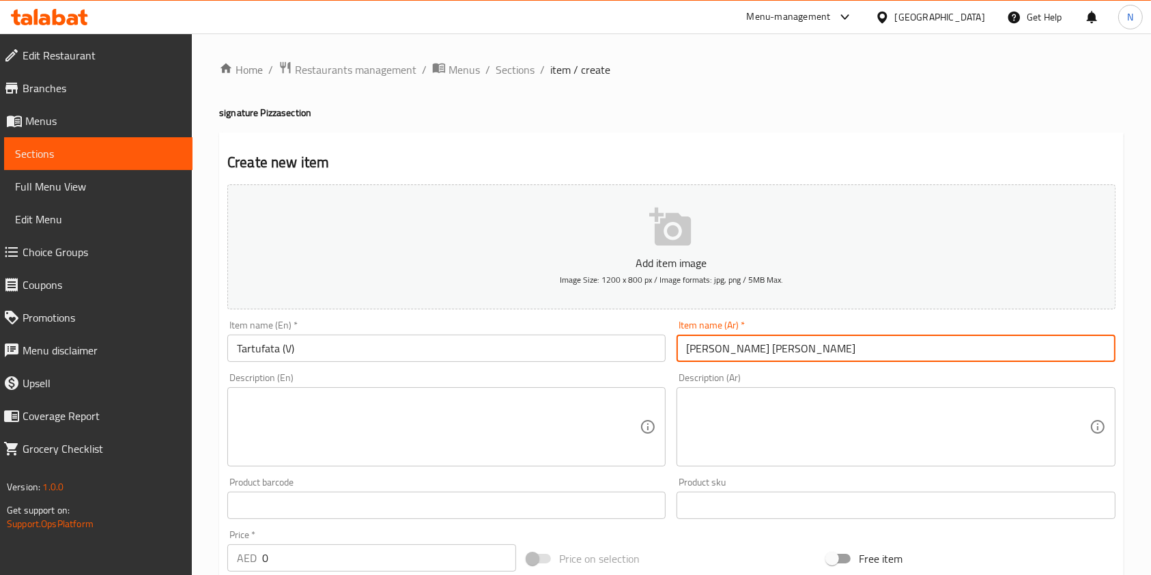
click at [382, 412] on textarea at bounding box center [438, 427] width 403 height 65
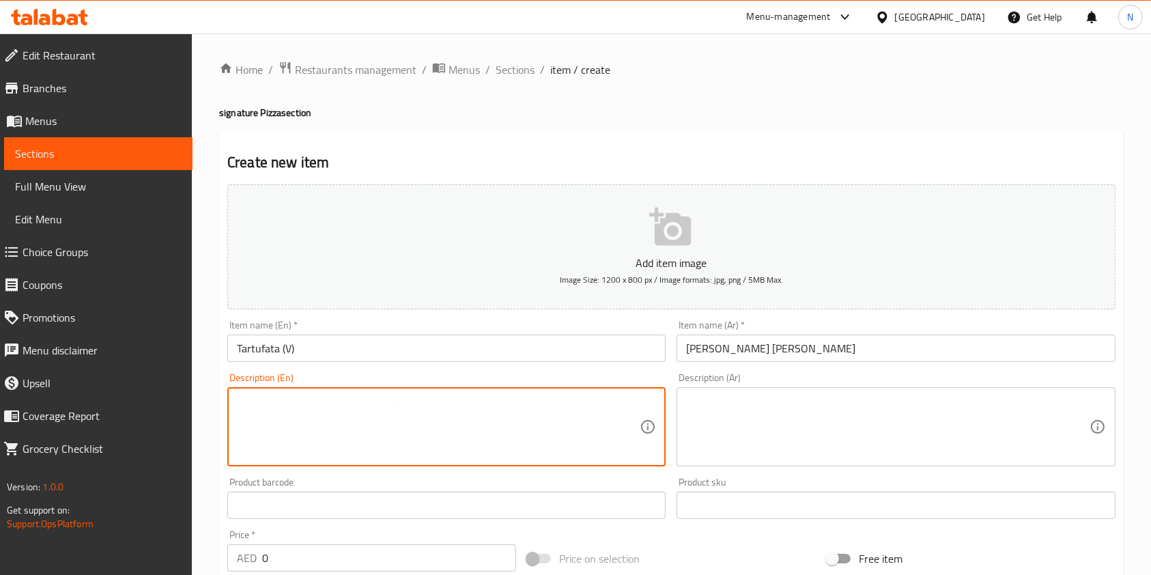
paste textarea "Truffle sauce, parmesan cream, pecorino, mozzarella"
type textarea "Truffle sauce, parmesan cream, pecorino, mozzarella"
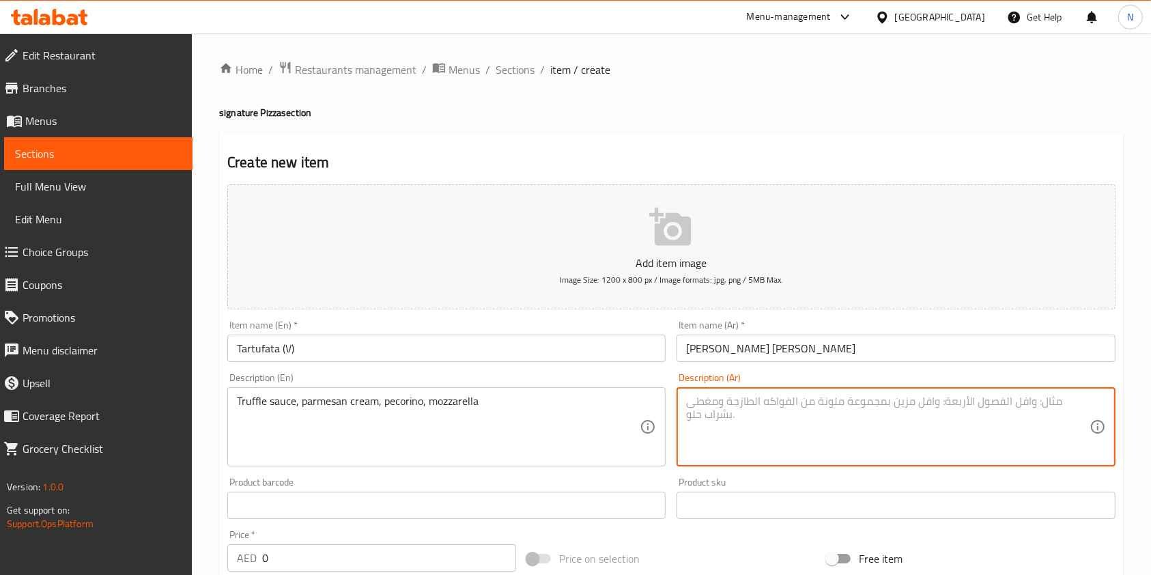
click at [716, 421] on textarea at bounding box center [887, 427] width 403 height 65
paste textarea "صلصة الترفل، كريمة البارميزان، بيكورينو، موزاريلا"
click at [716, 421] on textarea "صلصة الترفل، كريمة البارميزان، بيكورينو، موزاريلا" at bounding box center [887, 427] width 403 height 65
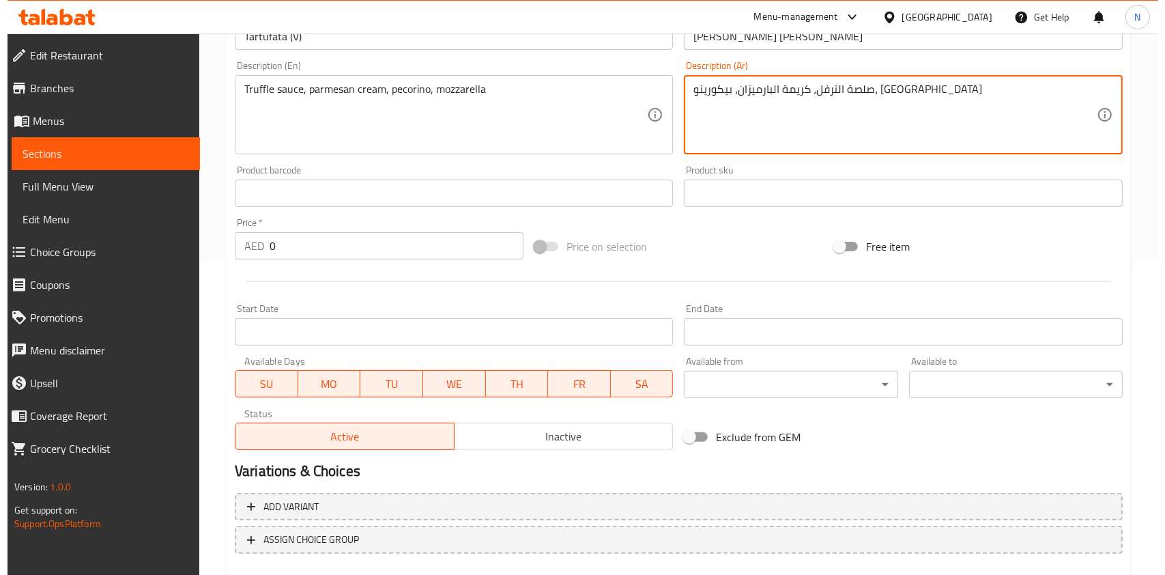
scroll to position [390, 0]
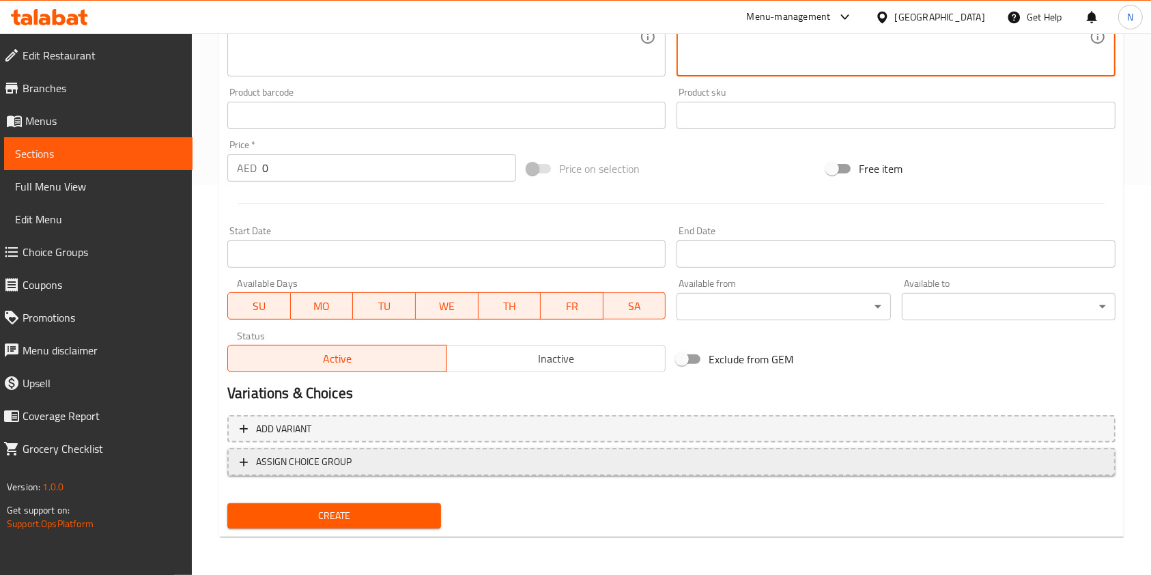
type textarea "صلصة الترفل، كريمة البارميزان، بيكورينو، موزاريلا"
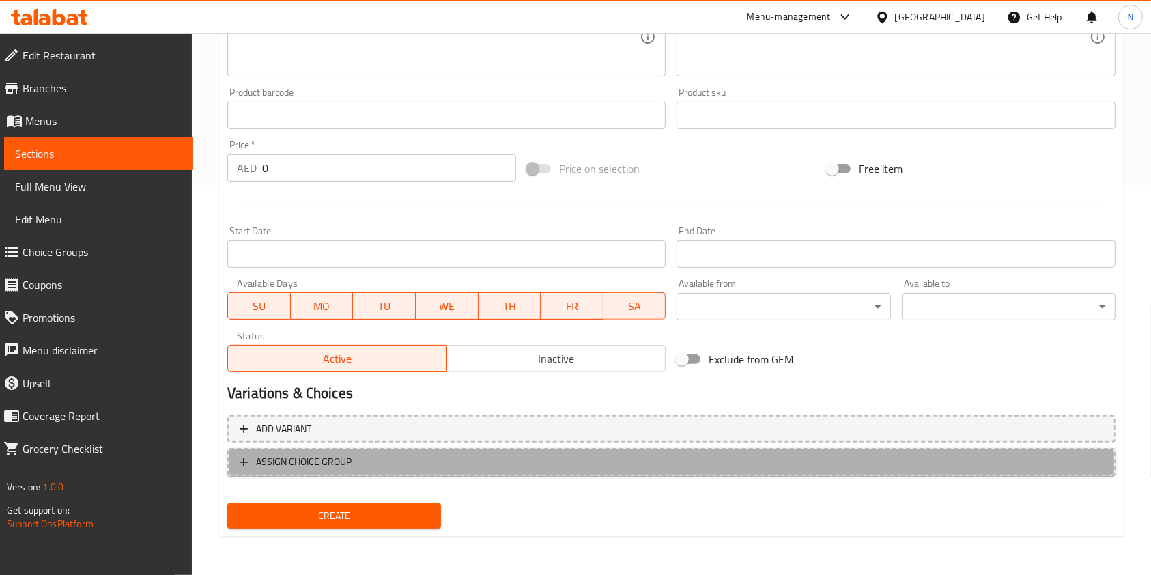
click at [430, 466] on span "ASSIGN CHOICE GROUP" at bounding box center [672, 461] width 864 height 17
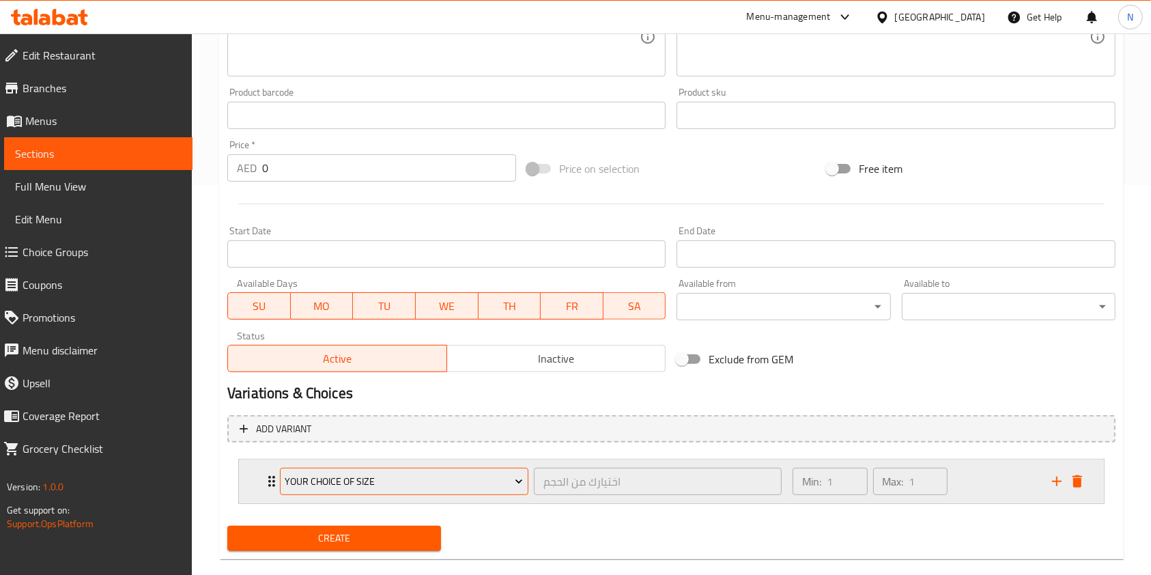
click at [380, 487] on span "Your Choice Of Size" at bounding box center [404, 481] width 238 height 17
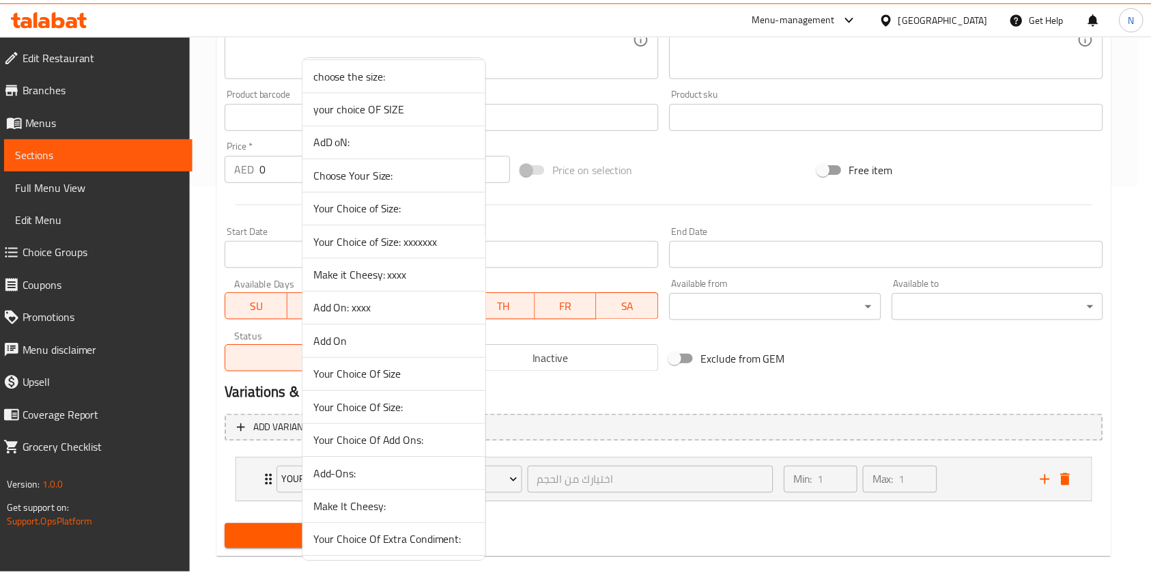
scroll to position [1574, 0]
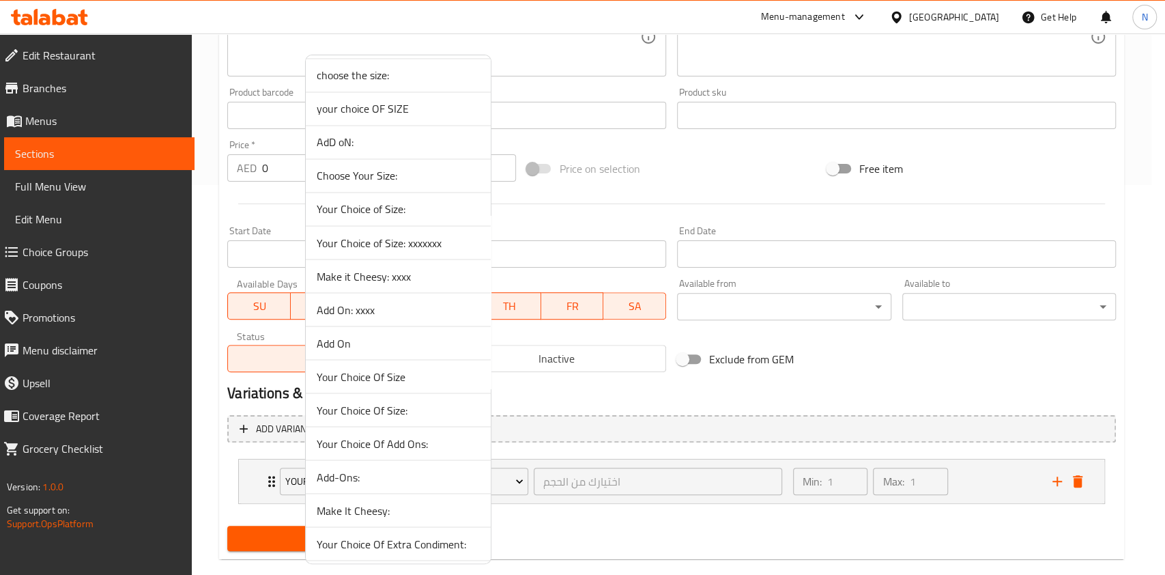
click at [388, 236] on span "Your Choice of Size: xxxxxxx" at bounding box center [398, 242] width 163 height 16
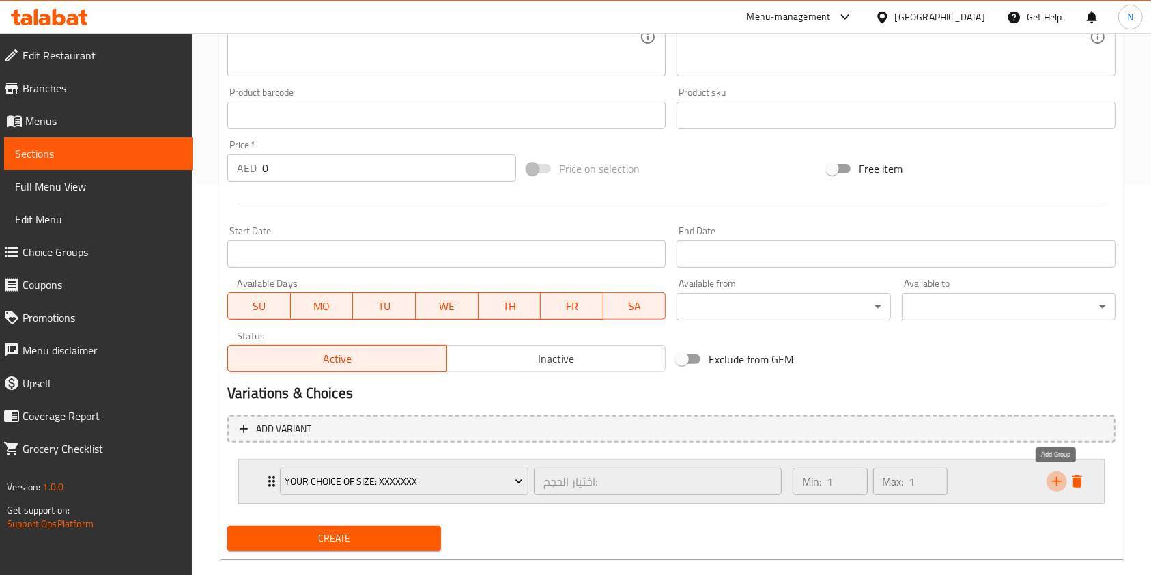
click at [1056, 477] on icon "add" at bounding box center [1057, 482] width 10 height 10
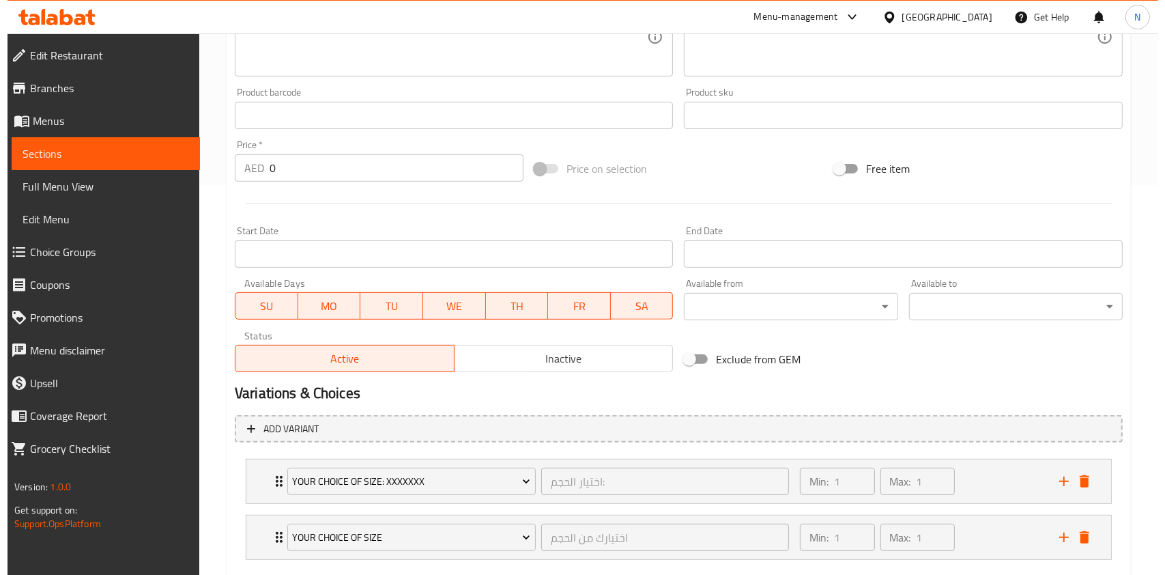
scroll to position [468, 0]
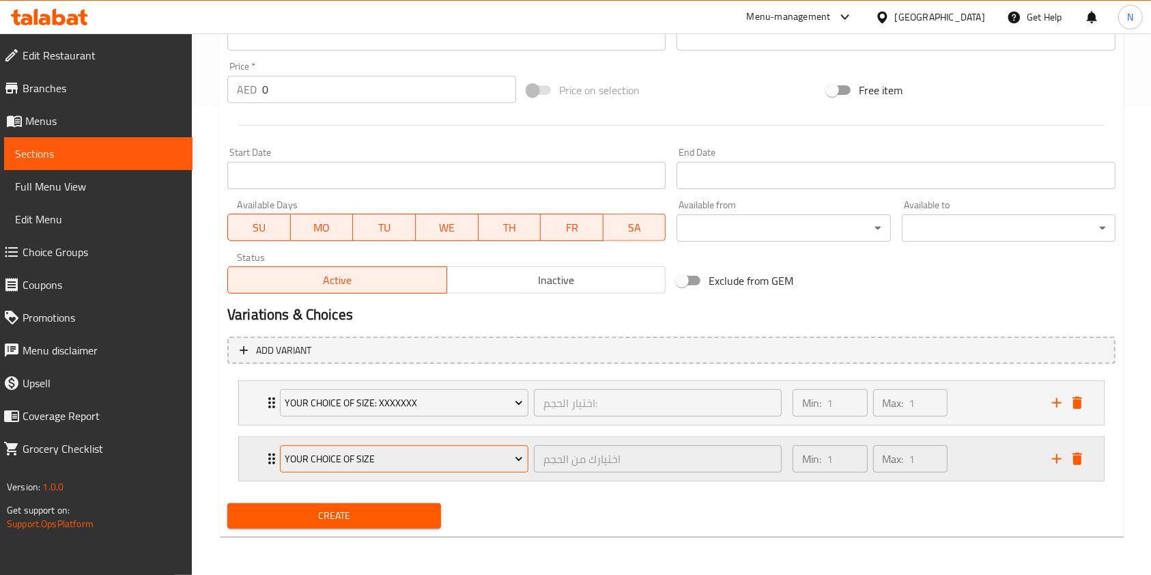
click at [426, 462] on span "Your Choice Of Size" at bounding box center [404, 459] width 238 height 17
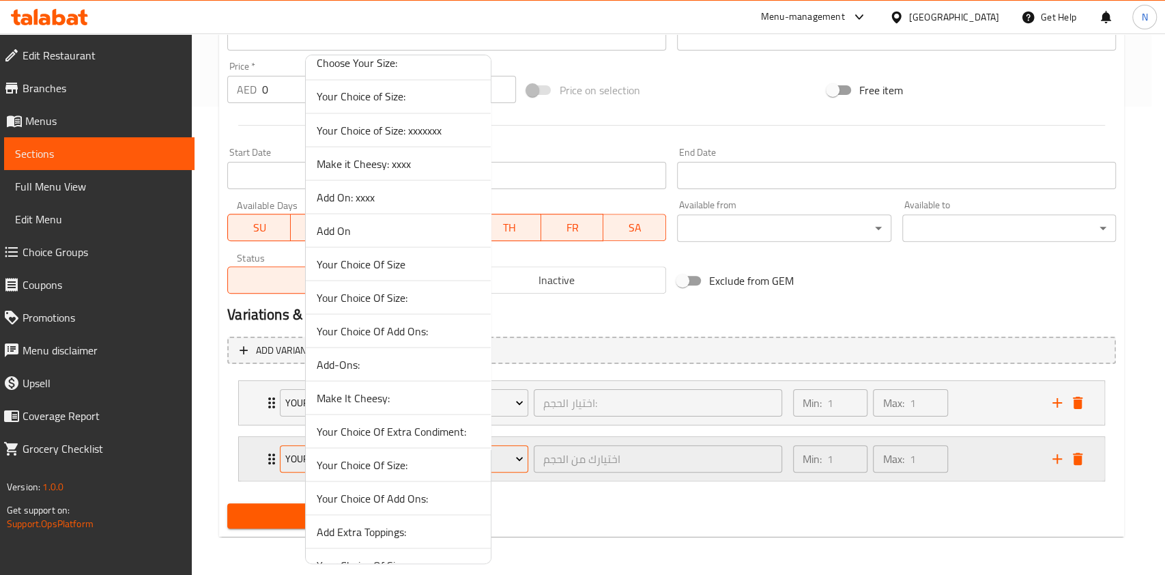
scroll to position [1688, 0]
click at [407, 165] on span "Make it Cheesy: xxxx" at bounding box center [398, 162] width 163 height 16
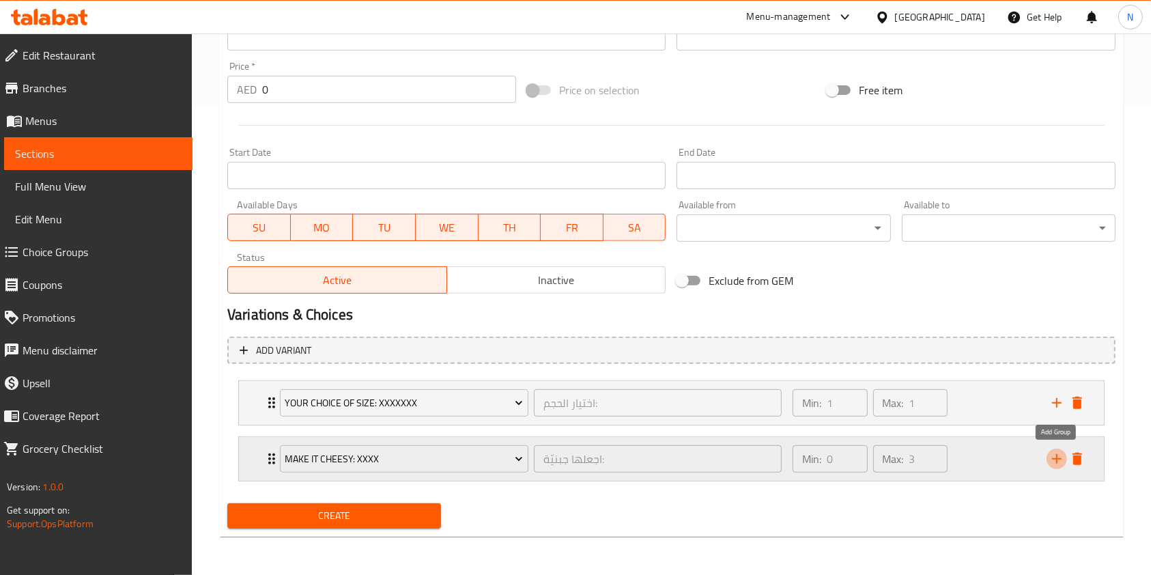
click at [1053, 455] on icon "add" at bounding box center [1057, 459] width 16 height 16
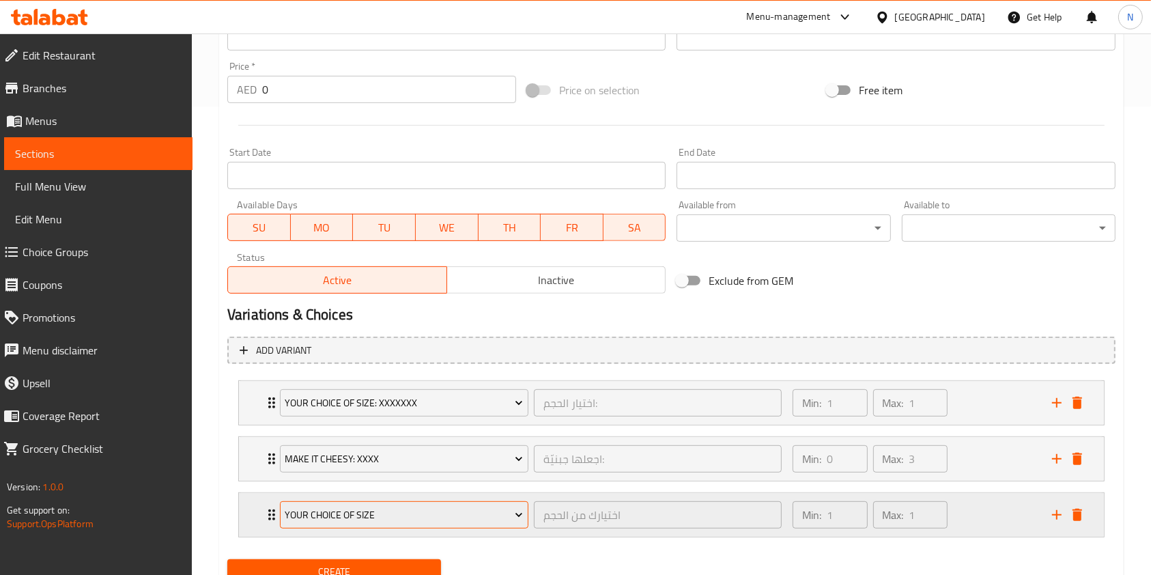
click at [436, 518] on span "Your Choice Of Size" at bounding box center [404, 515] width 238 height 17
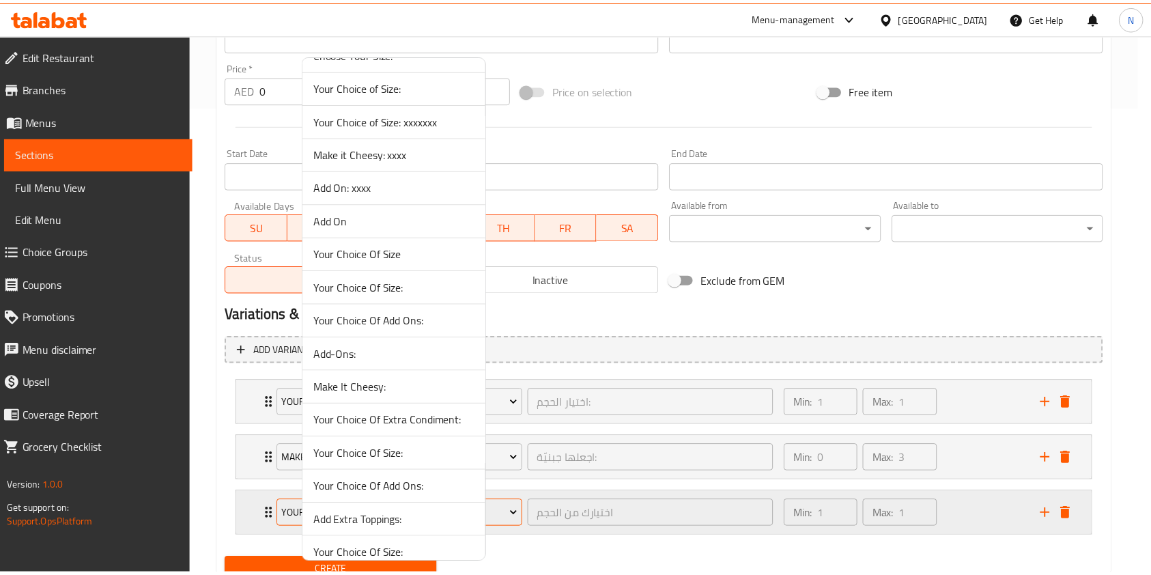
scroll to position [1693, 0]
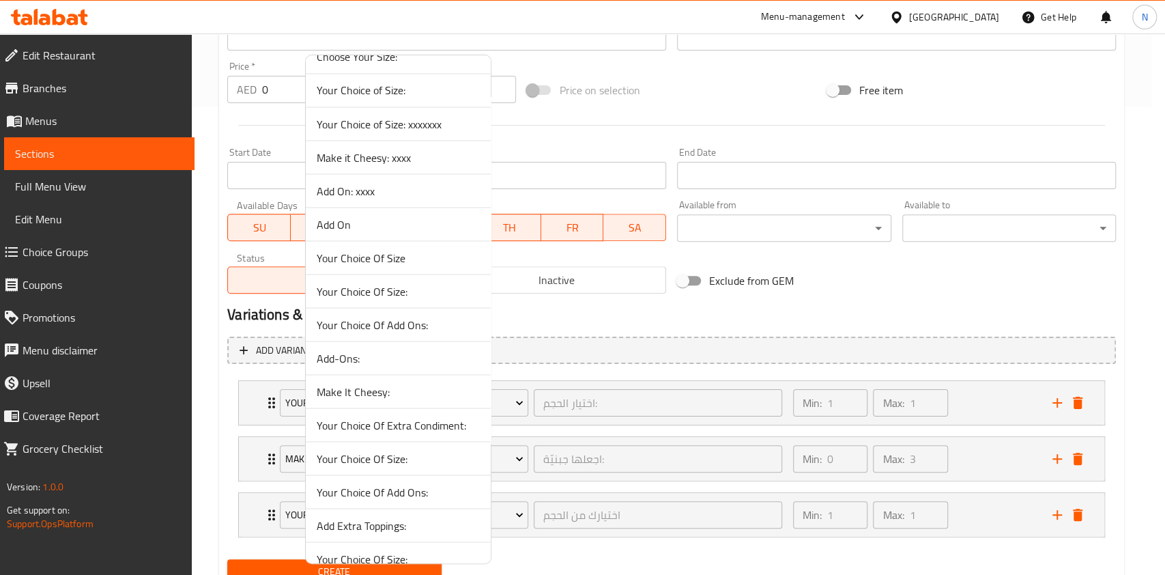
click at [368, 190] on span "Add On: xxxx" at bounding box center [398, 190] width 163 height 16
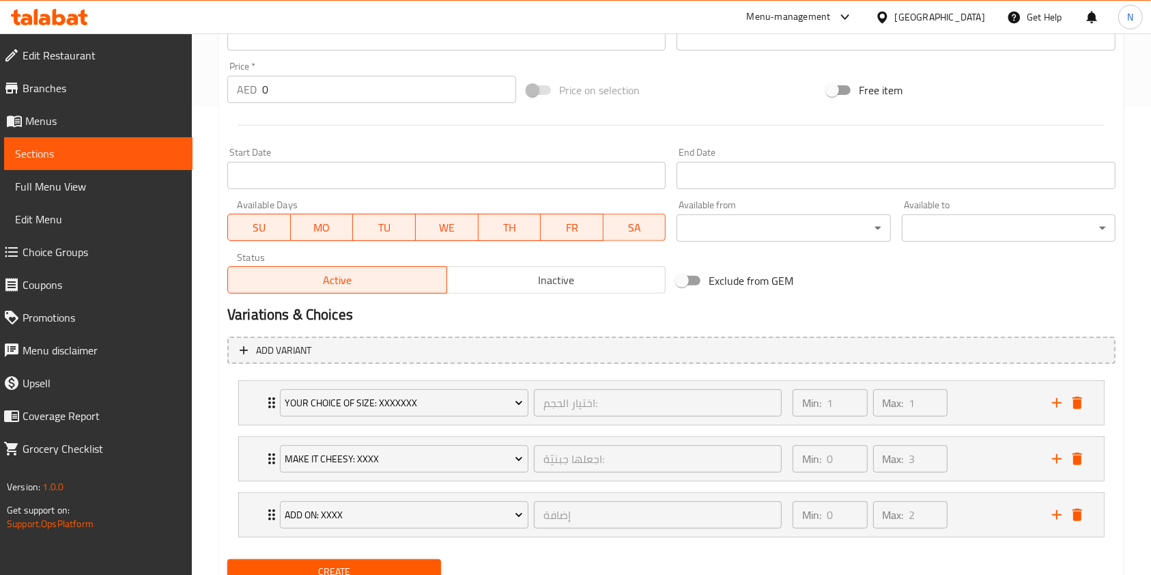
scroll to position [0, 0]
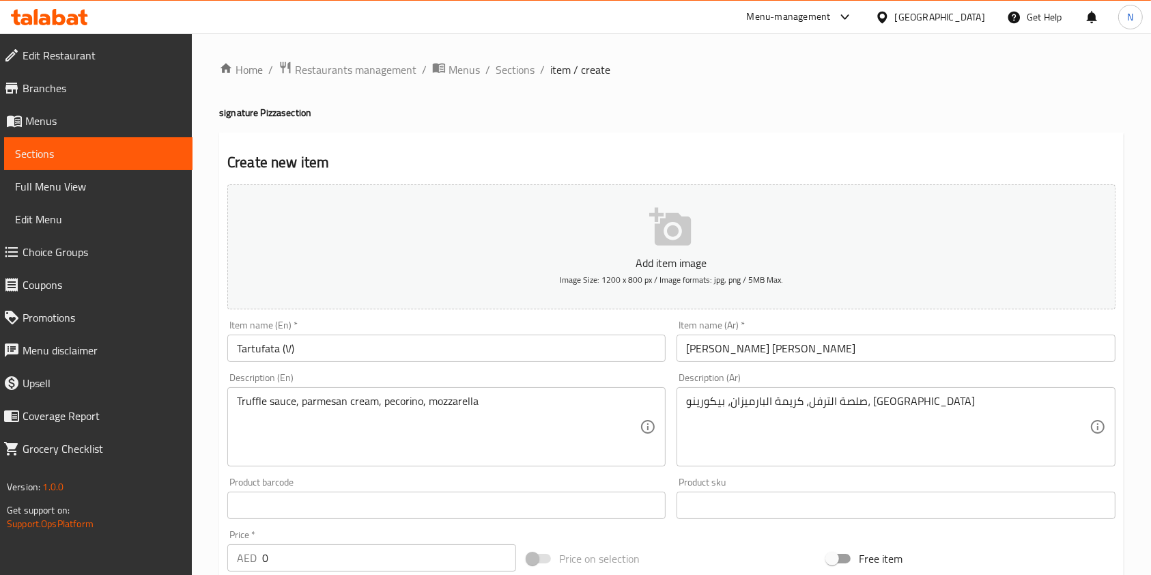
click at [685, 248] on icon "button" at bounding box center [671, 228] width 44 height 44
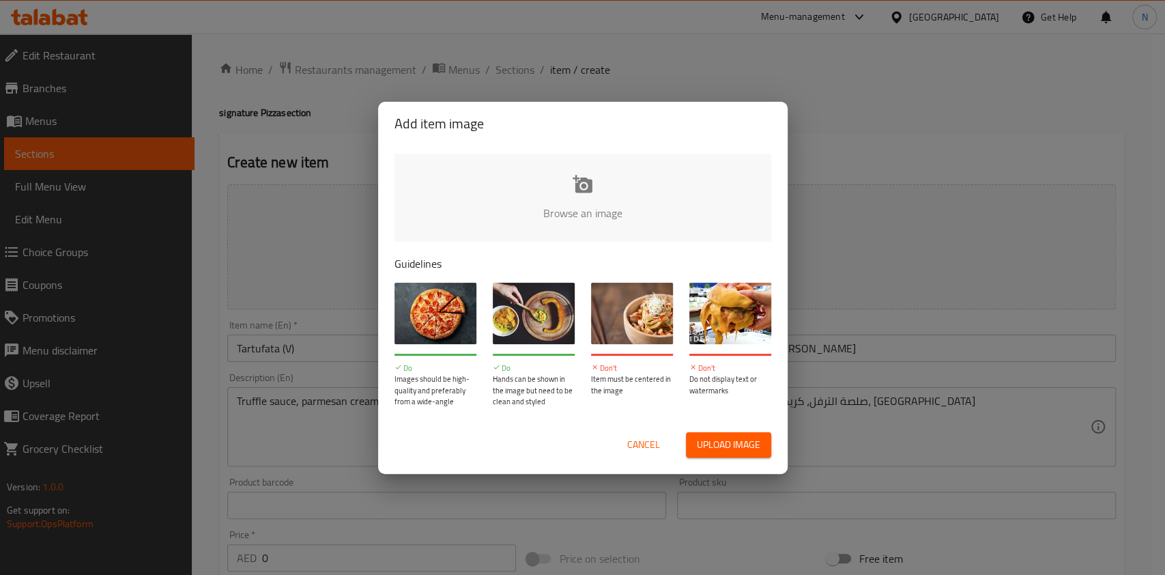
click at [591, 171] on input "file" at bounding box center [1045, 218] width 1300 height 128
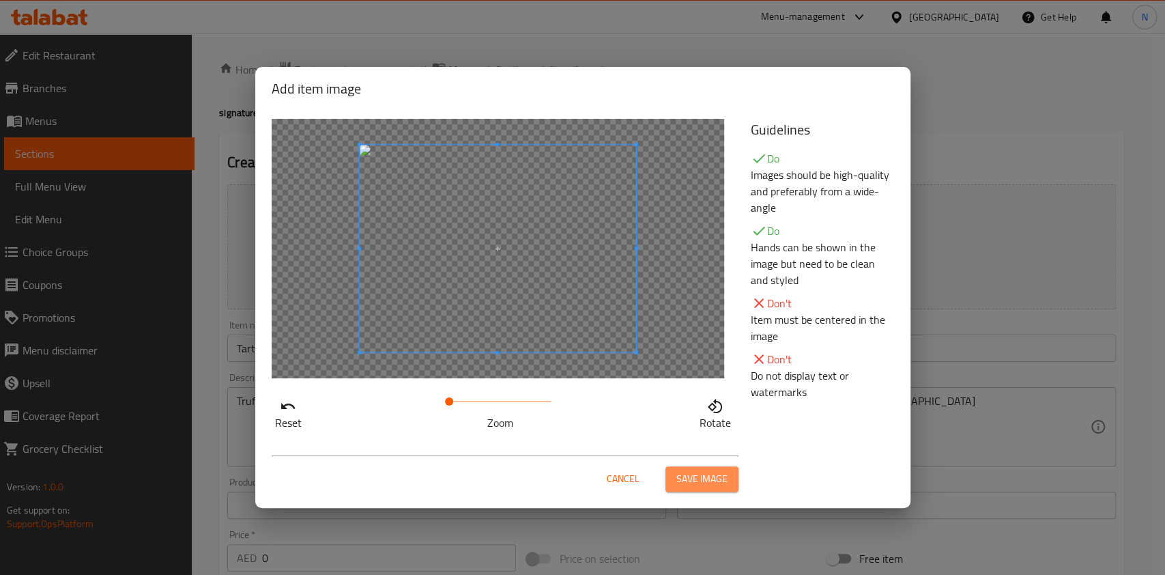
click at [716, 485] on span "Save image" at bounding box center [702, 478] width 51 height 17
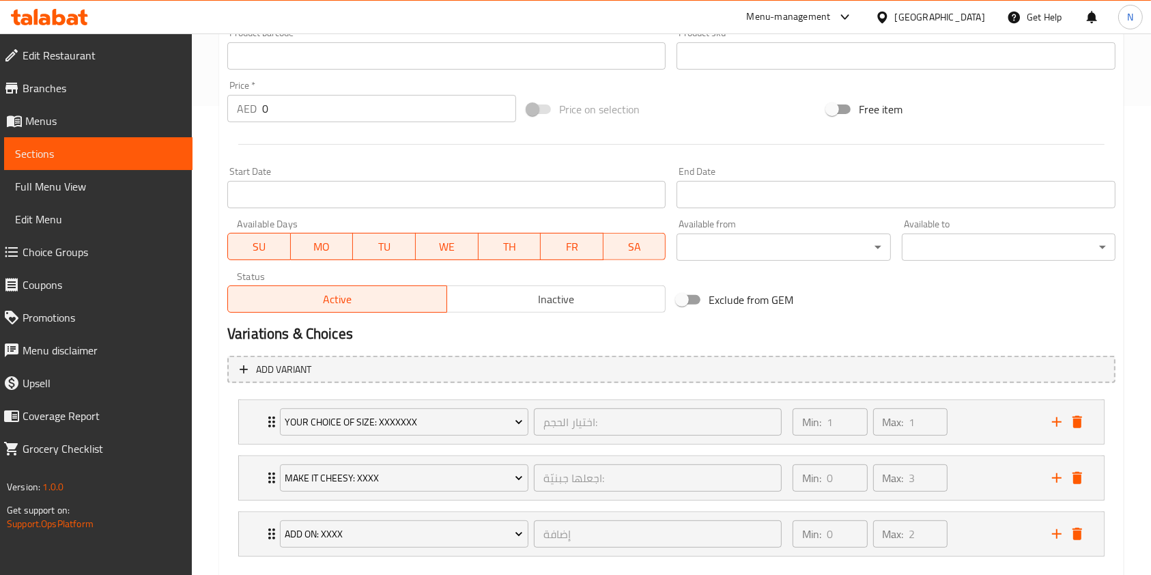
scroll to position [543, 0]
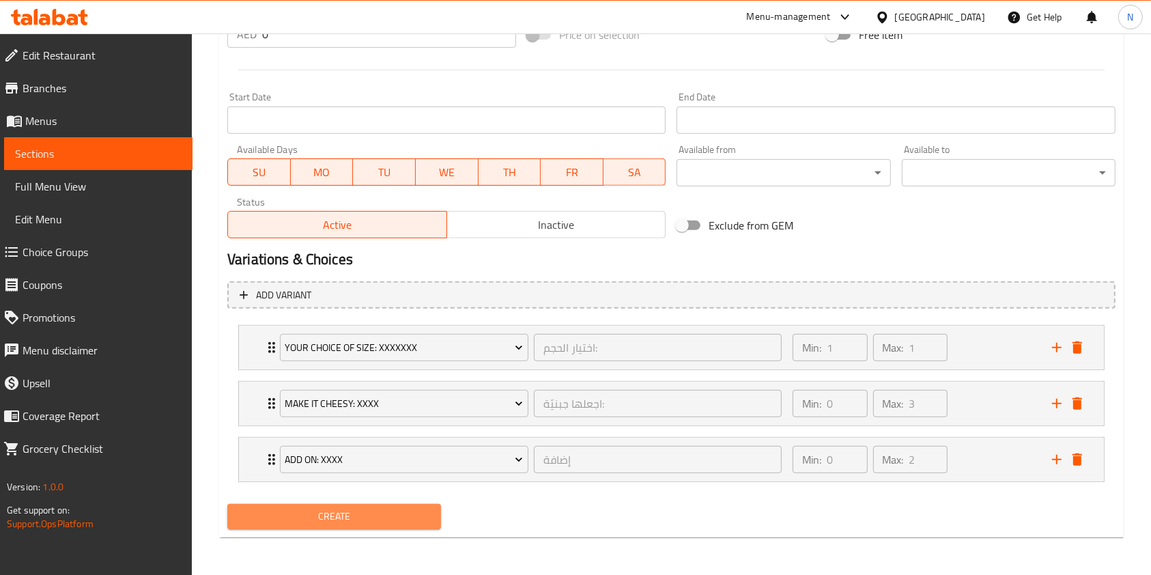
click at [333, 522] on span "Create" at bounding box center [334, 516] width 192 height 17
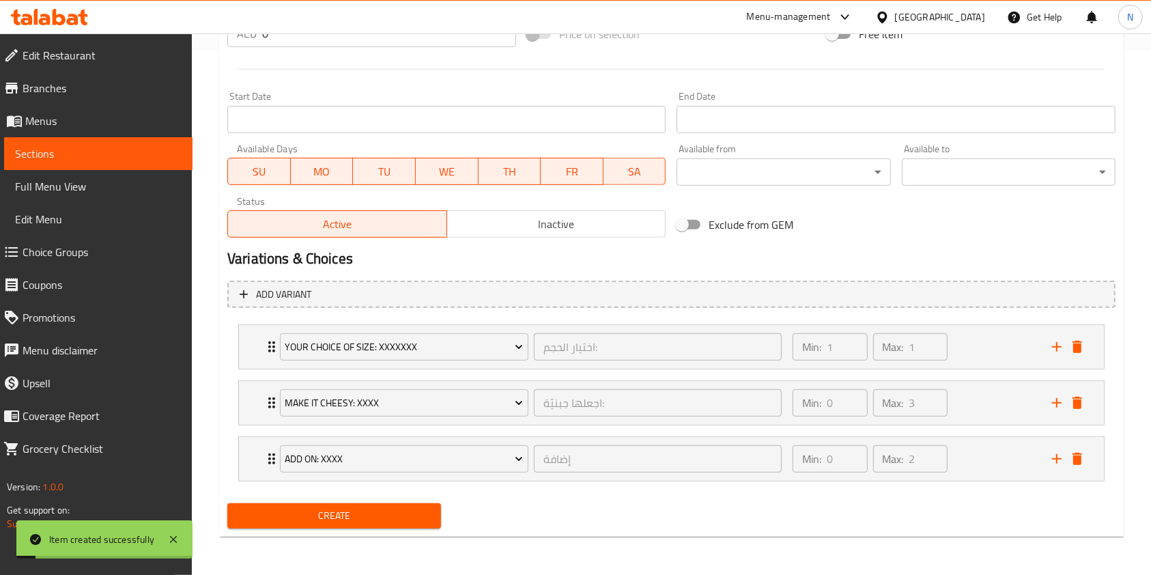
scroll to position [0, 0]
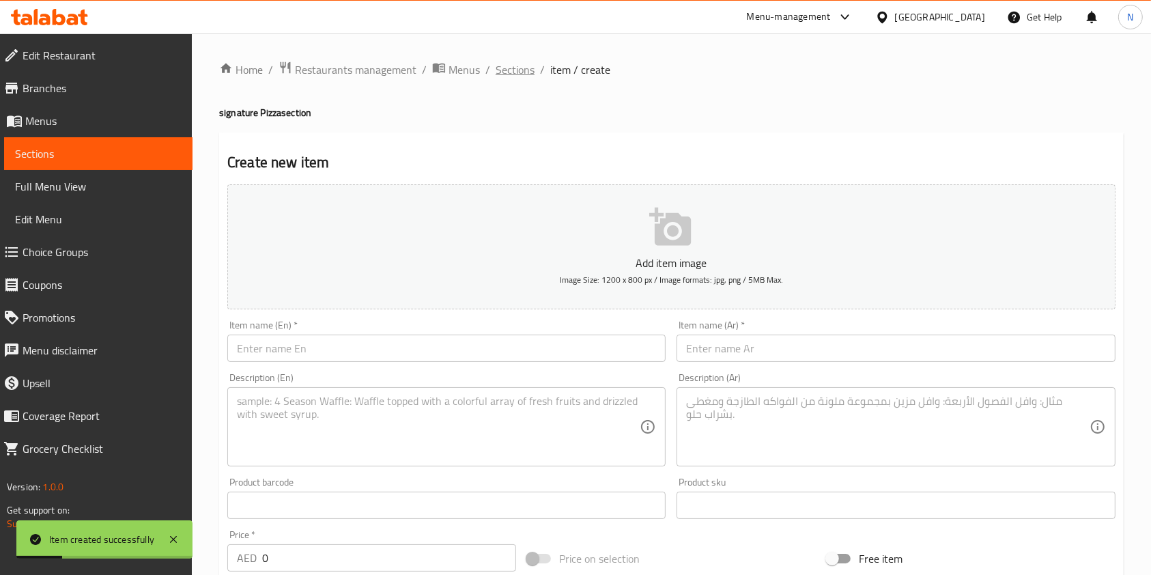
click at [513, 69] on span "Sections" at bounding box center [515, 69] width 39 height 16
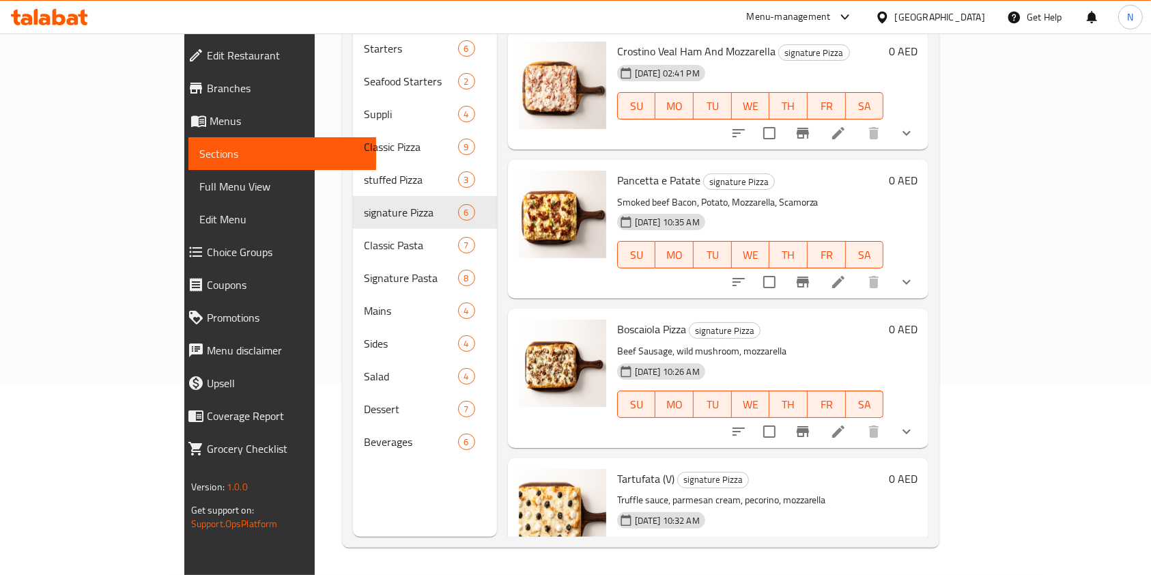
scroll to position [333, 0]
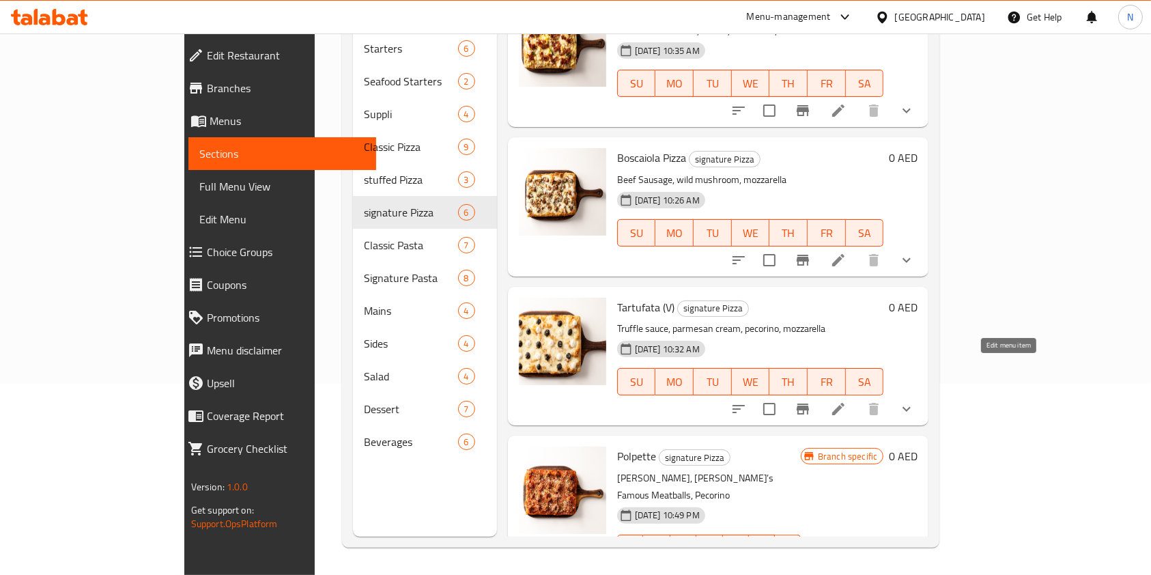
click at [847, 401] on icon at bounding box center [838, 409] width 16 height 16
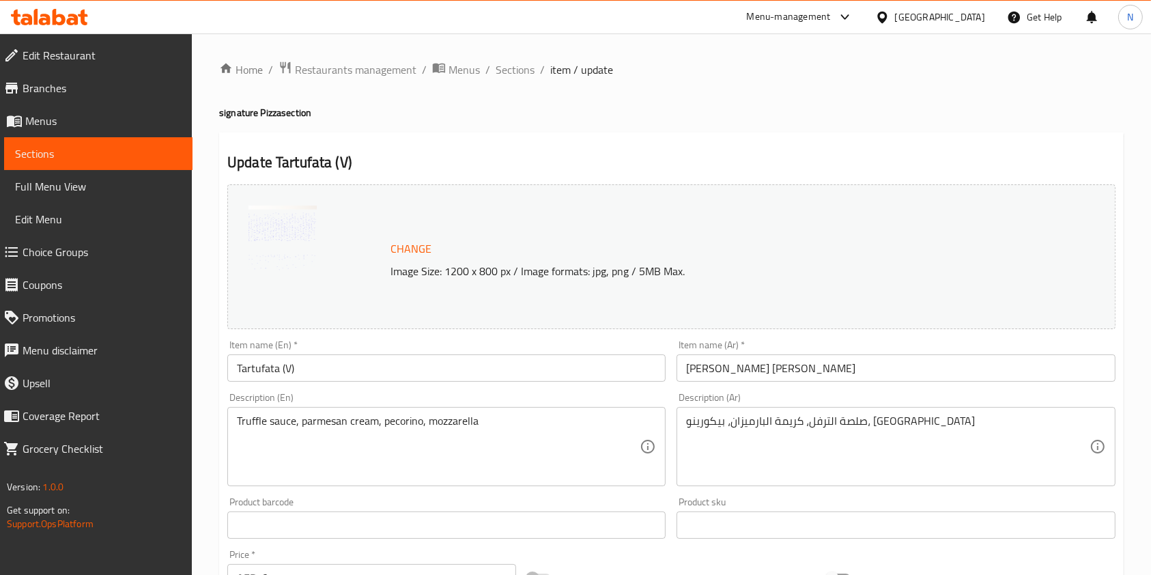
click at [419, 244] on span "Change" at bounding box center [411, 249] width 41 height 20
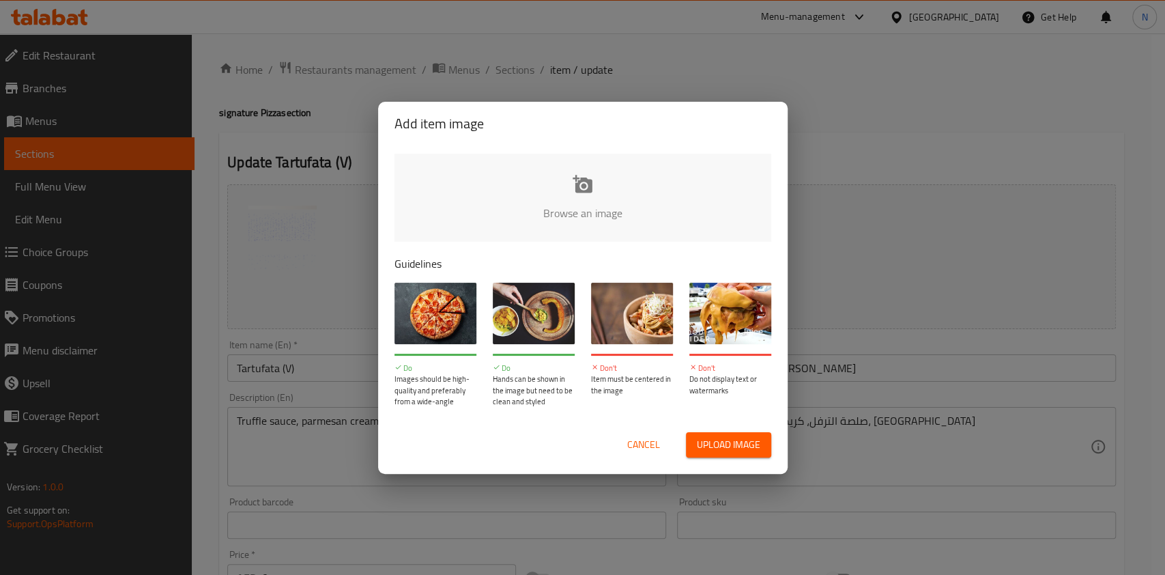
click at [581, 205] on input "file" at bounding box center [1045, 218] width 1300 height 128
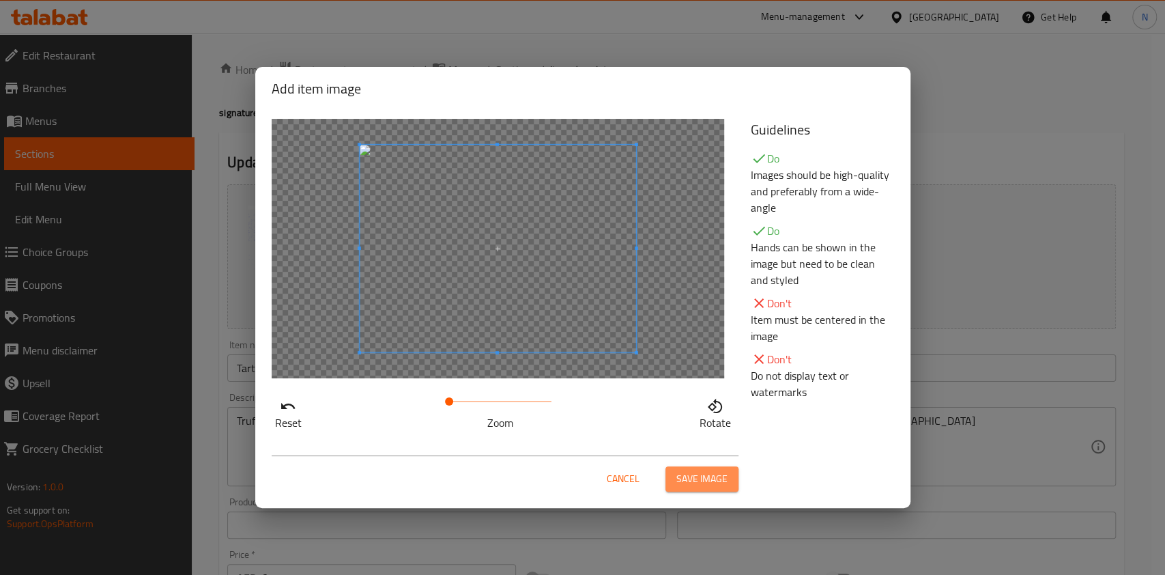
click at [715, 472] on button "Save image" at bounding box center [702, 478] width 73 height 25
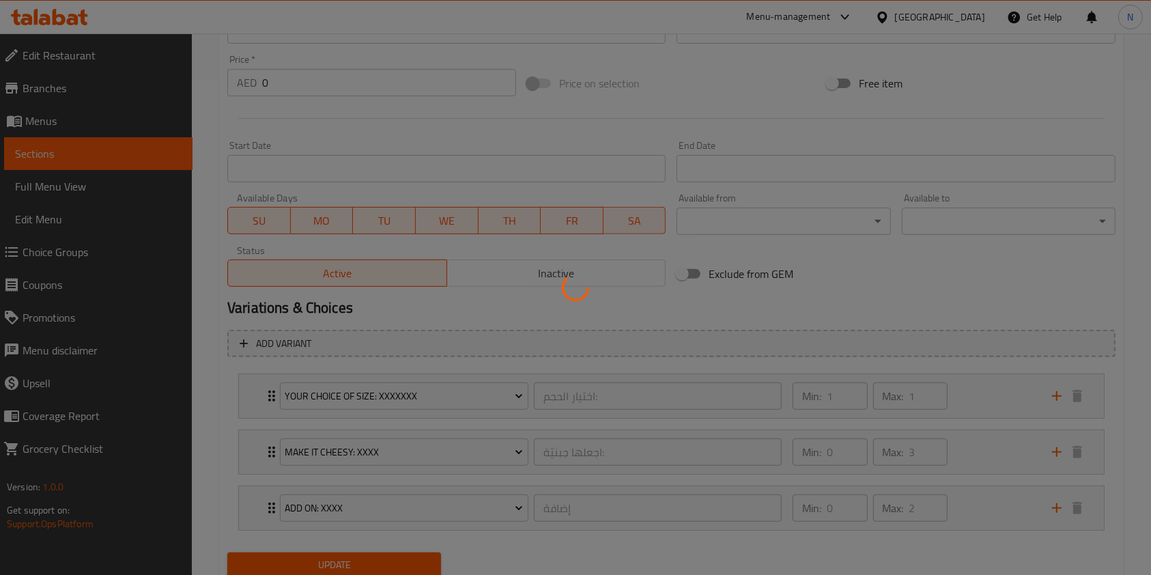
scroll to position [543, 0]
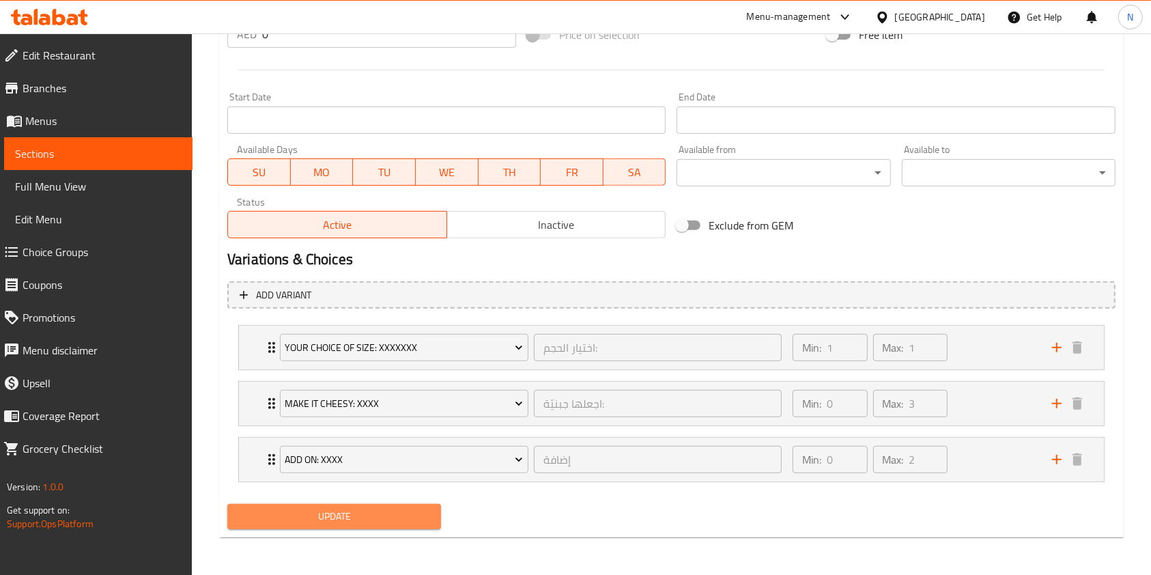
click at [371, 515] on span "Update" at bounding box center [334, 516] width 192 height 17
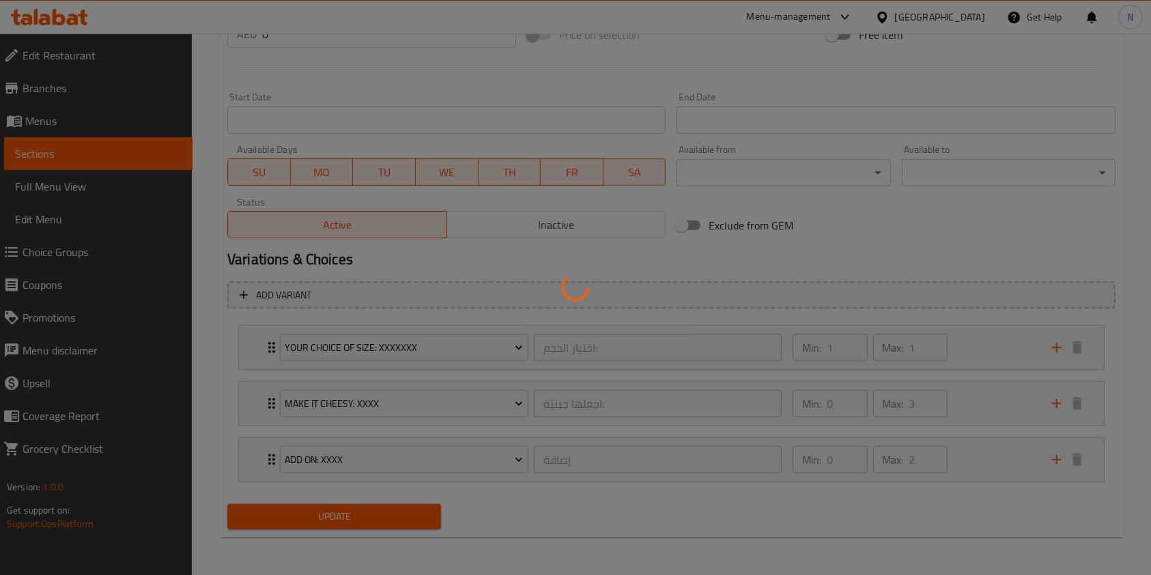
scroll to position [0, 0]
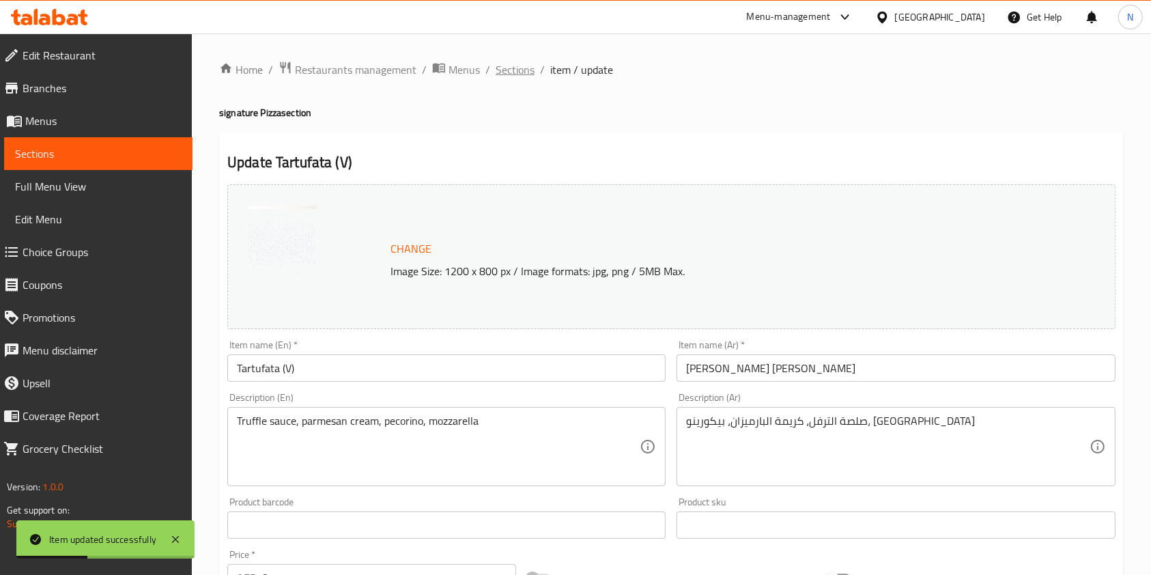
click at [515, 74] on span "Sections" at bounding box center [515, 69] width 39 height 16
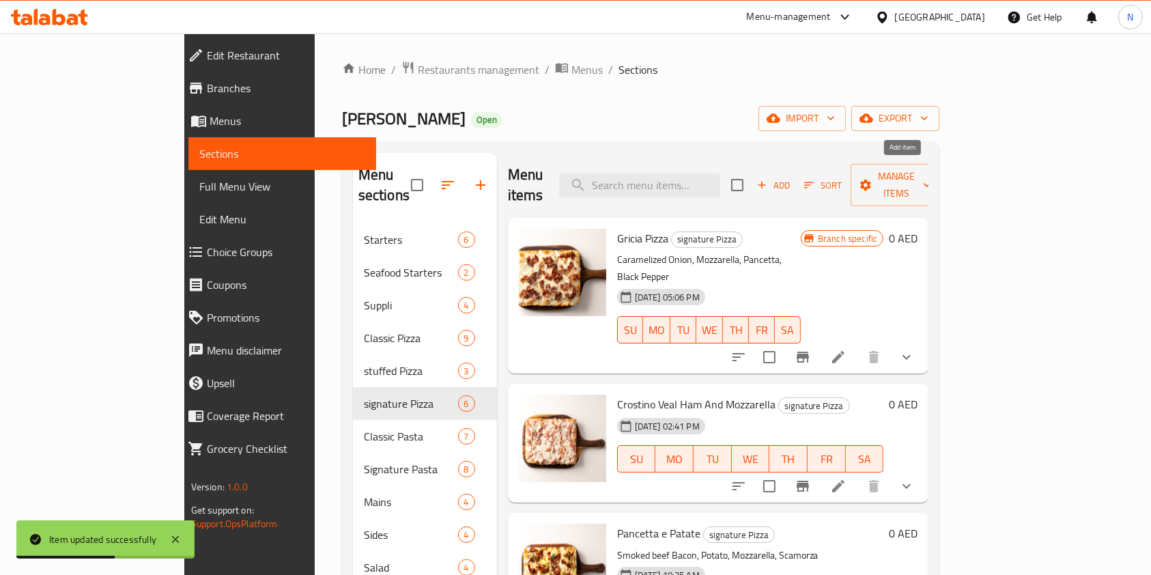
click at [792, 178] on span "Add" at bounding box center [773, 186] width 37 height 16
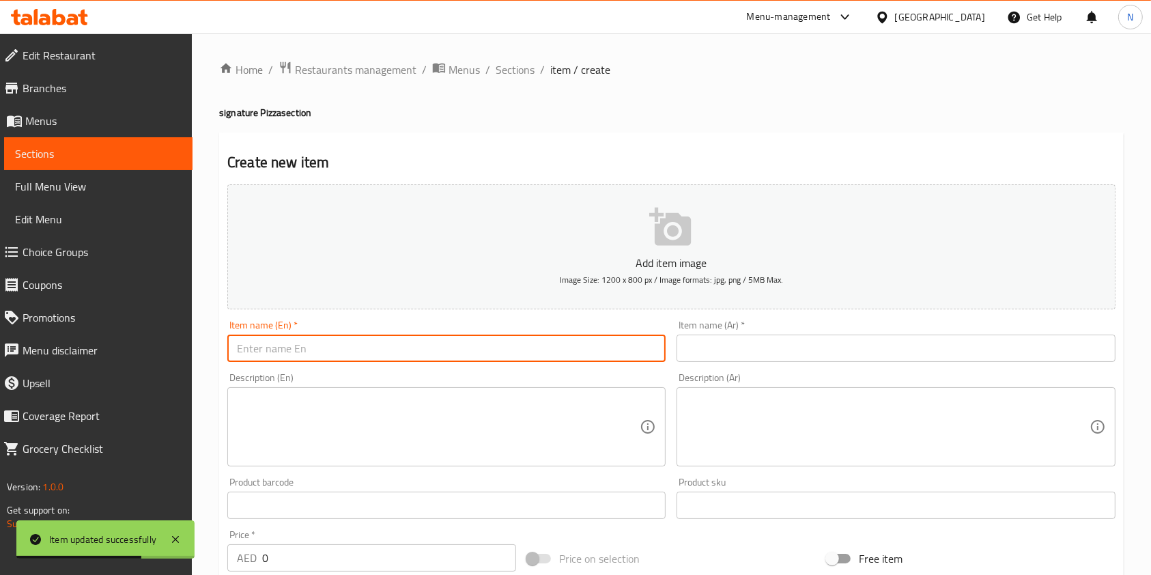
click at [485, 347] on input "text" at bounding box center [446, 348] width 438 height 27
type input "v"
paste input "Capricciosa"
type input "Capricciosa"
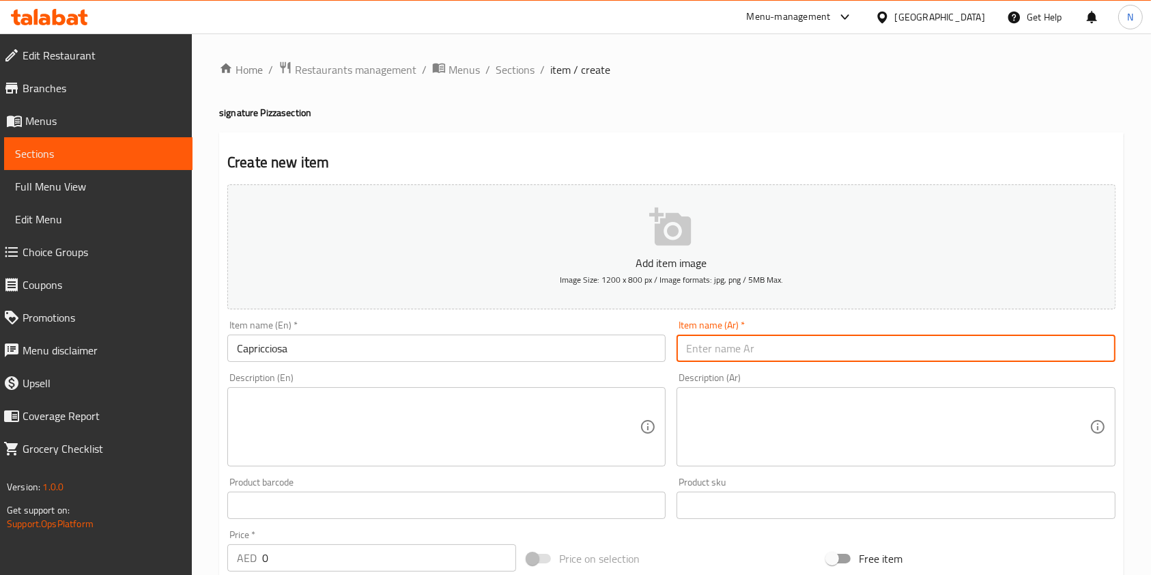
click at [743, 356] on input "text" at bounding box center [896, 348] width 438 height 27
paste input "كابريشيوسا"
type input "كابريشيوسا"
click at [477, 445] on textarea at bounding box center [438, 427] width 403 height 65
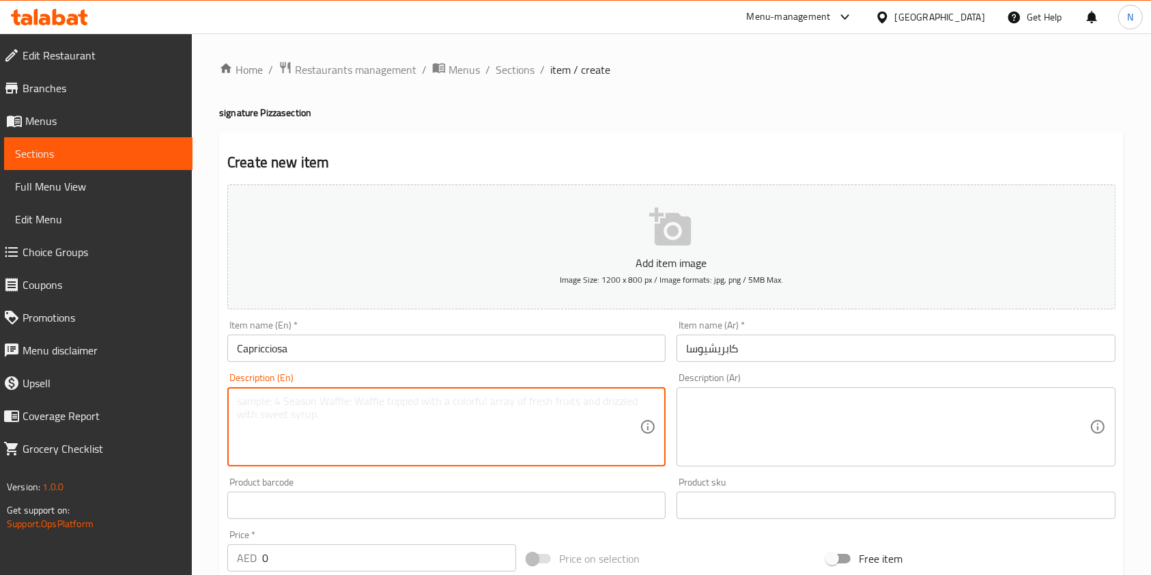
paste textarea "Tomato sauce, mozzarella, veal ham, artichoke, mushrooms, olives"
type textarea "Tomato sauce, mozzarella, veal ham, artichoke, mushrooms, olives"
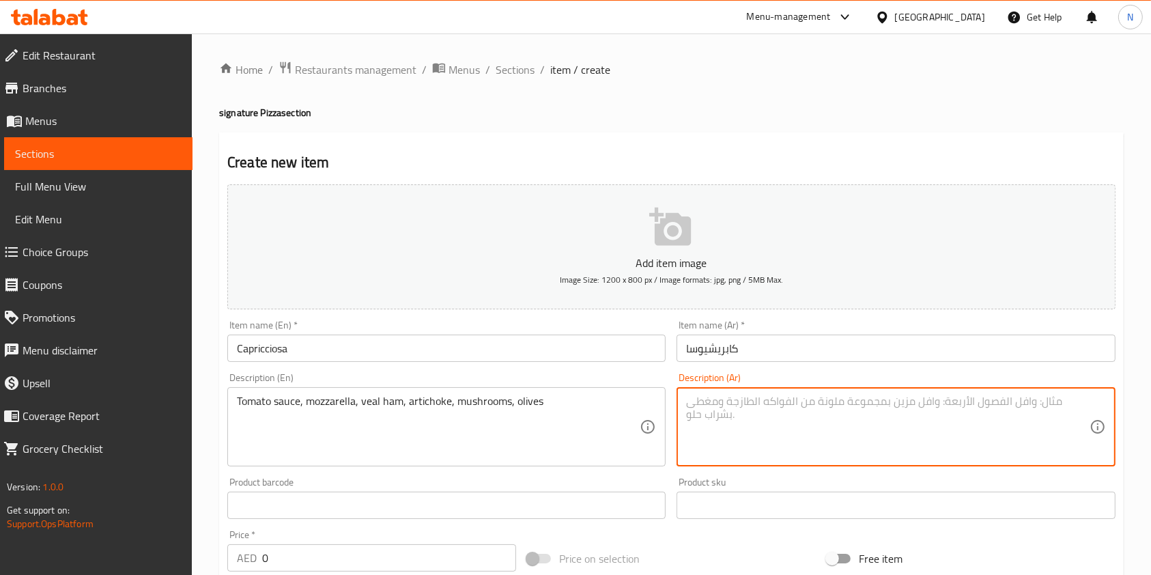
paste textarea "صلصة طماطم، موزاريلا، لحم عجل مقدد، خرشوف، مشروم، زيتون"
type textarea "صلصة طماطم، موزاريلا، لحم عجل مقدد، خرشوف، مشروم، زيتون"
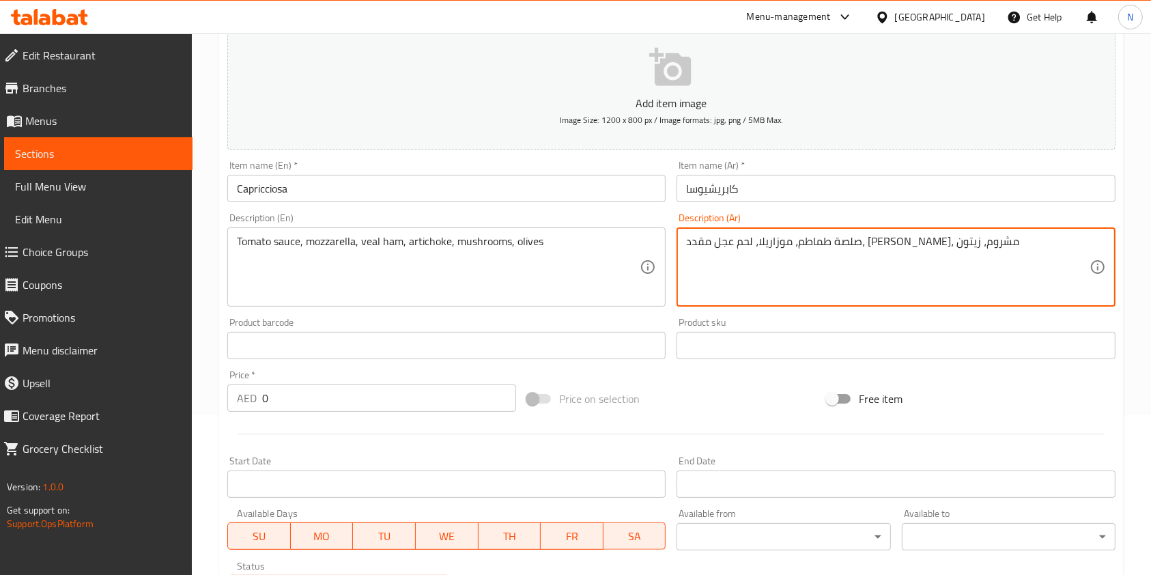
click at [642, 76] on button "Add item image Image Size: 1200 x 800 px / Image formats: jpg, png / 5MB Max." at bounding box center [671, 87] width 888 height 125
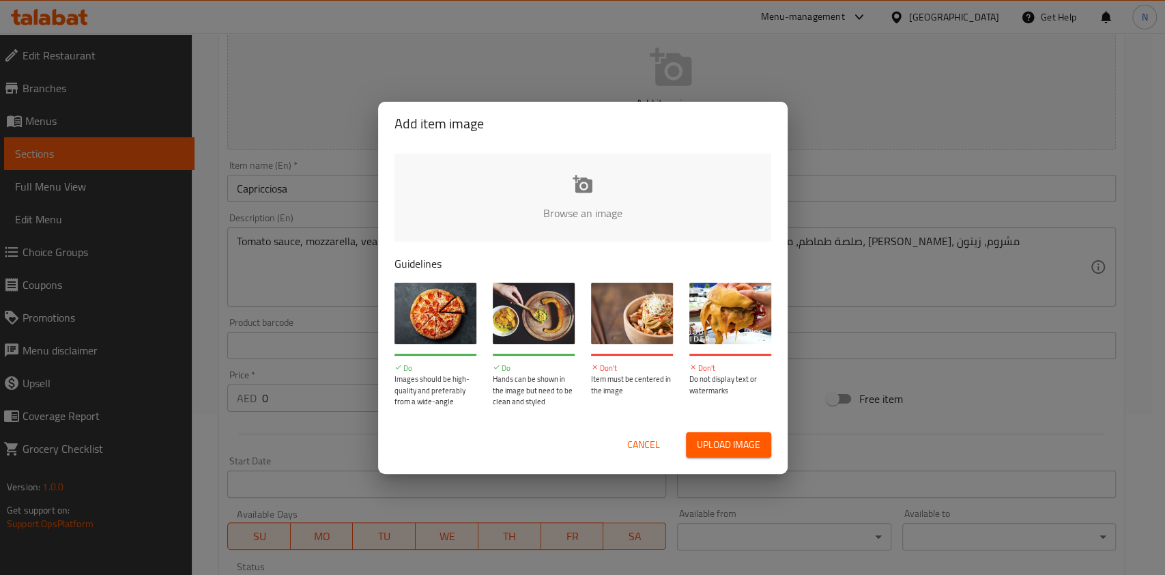
click at [539, 198] on input "file" at bounding box center [1045, 218] width 1300 height 128
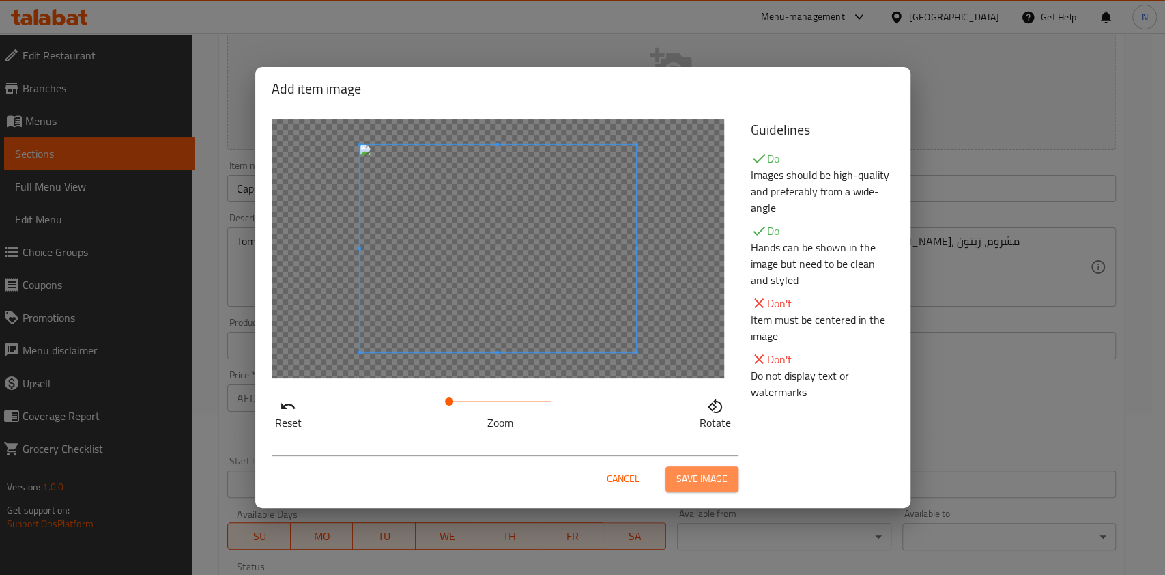
click at [683, 481] on span "Save image" at bounding box center [702, 478] width 51 height 17
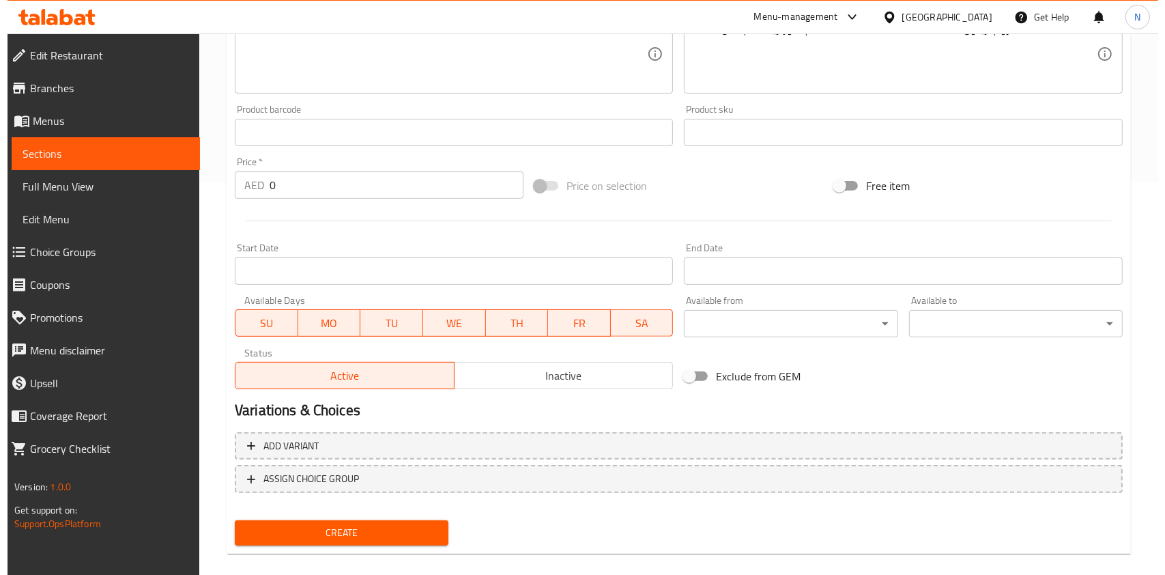
scroll to position [393, 0]
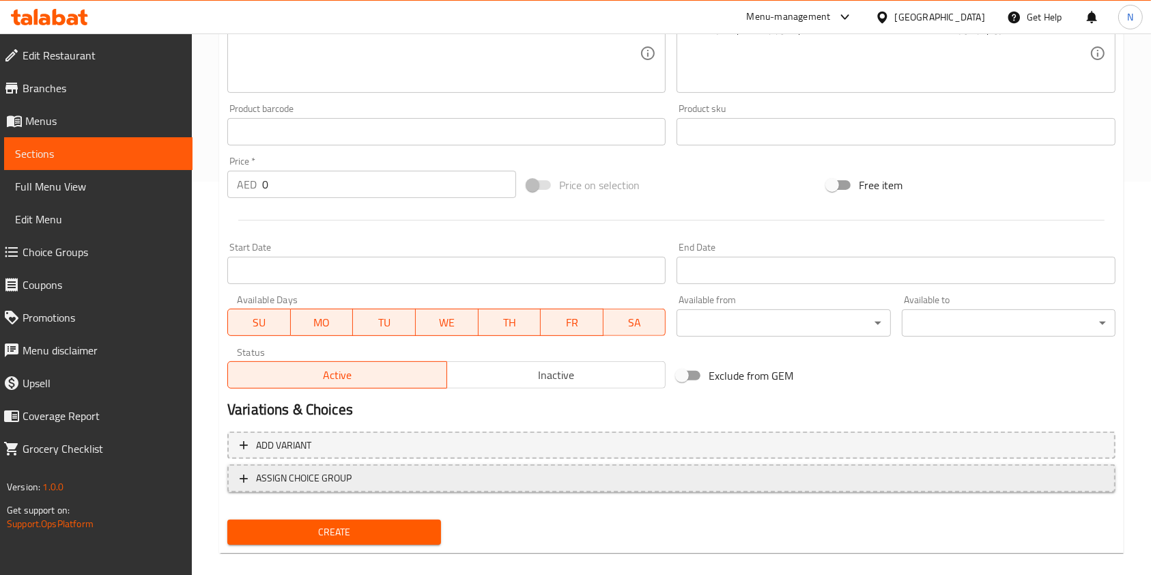
click at [345, 475] on span "ASSIGN CHOICE GROUP" at bounding box center [304, 478] width 96 height 17
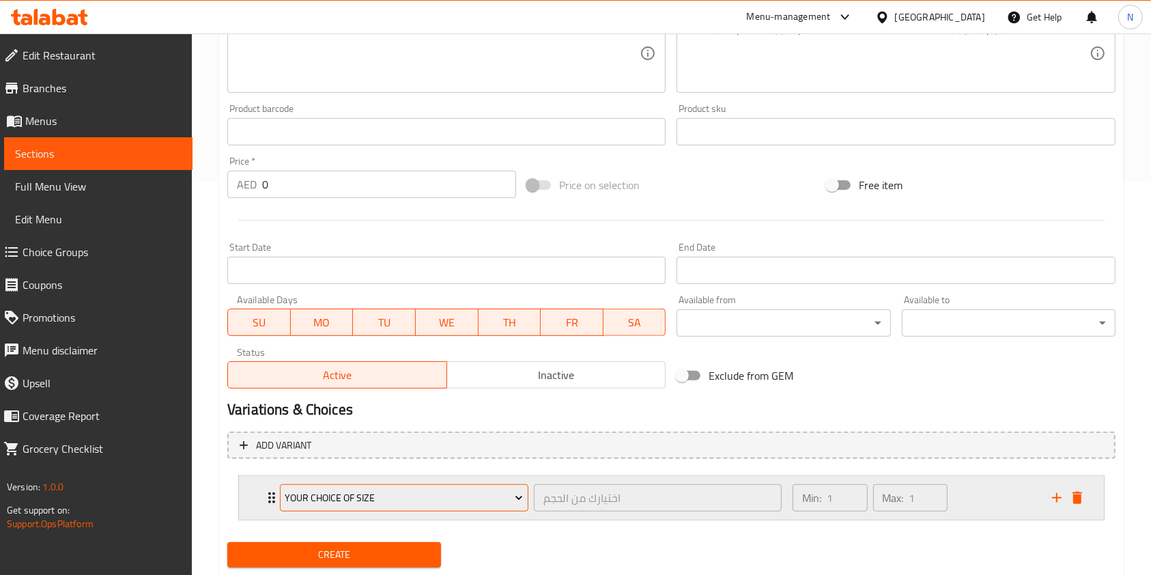
click at [402, 501] on span "Your Choice Of Size" at bounding box center [404, 498] width 238 height 17
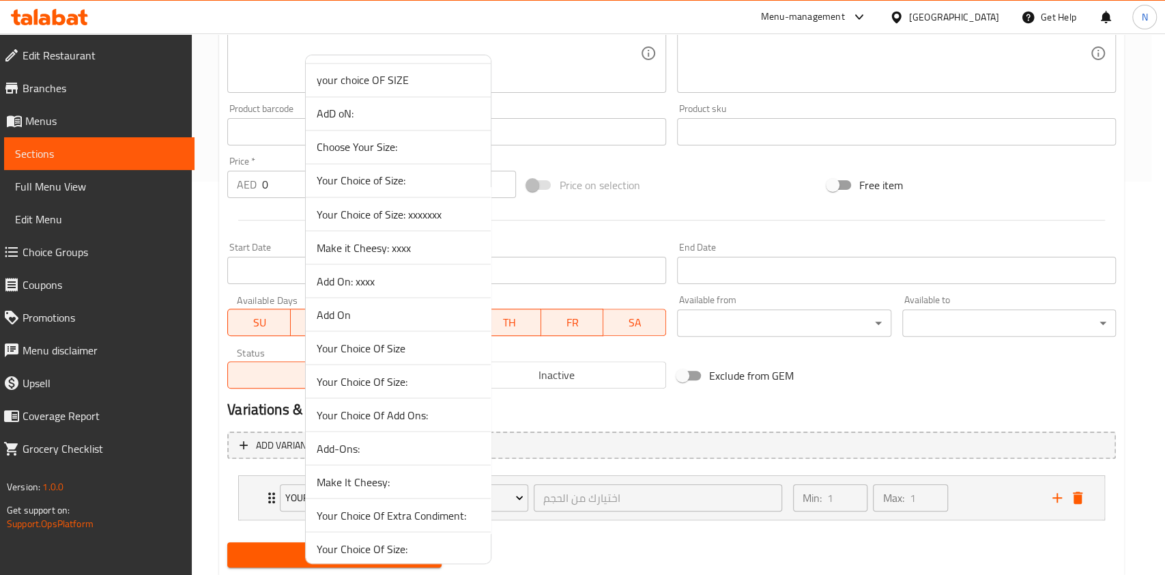
scroll to position [1605, 0]
click at [406, 210] on span "Your Choice of Size: xxxxxxx" at bounding box center [398, 211] width 163 height 16
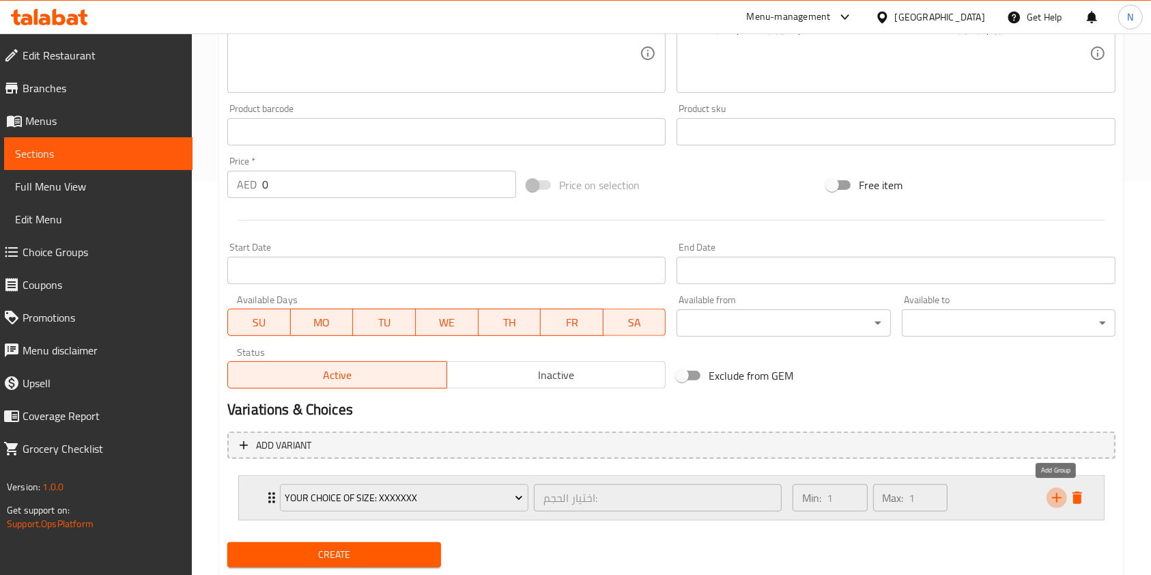
click at [1054, 495] on icon "add" at bounding box center [1057, 498] width 16 height 16
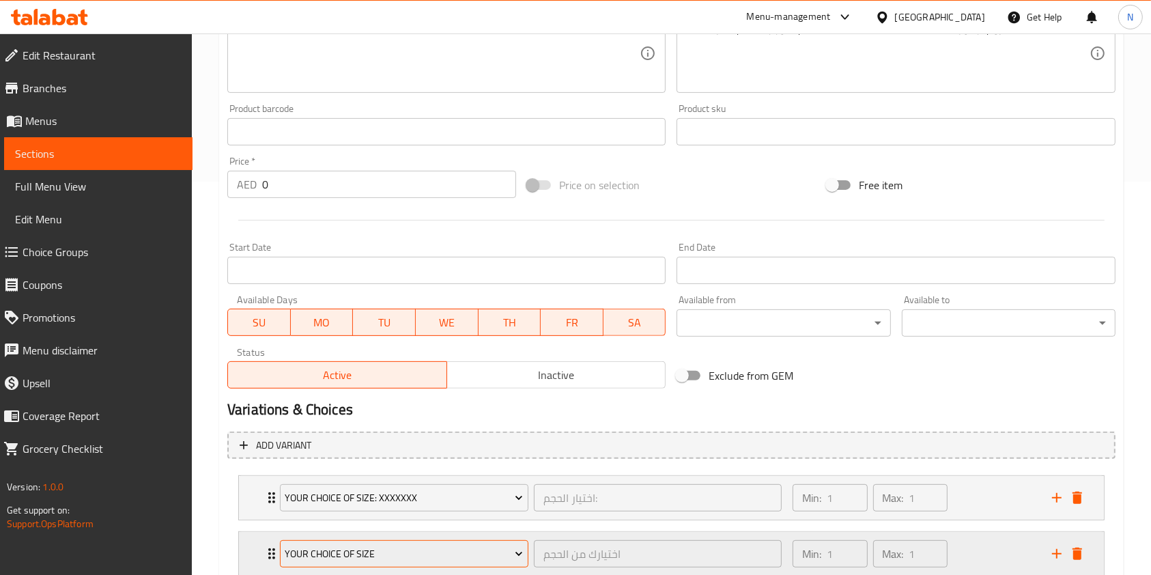
click at [479, 549] on span "Your Choice Of Size" at bounding box center [404, 554] width 238 height 17
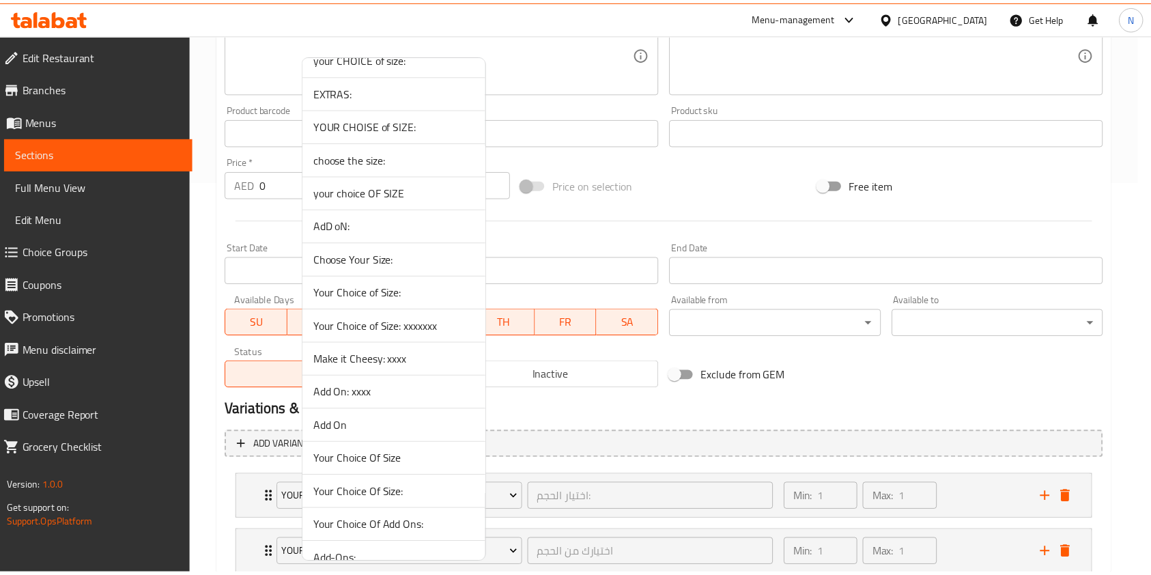
scroll to position [1491, 0]
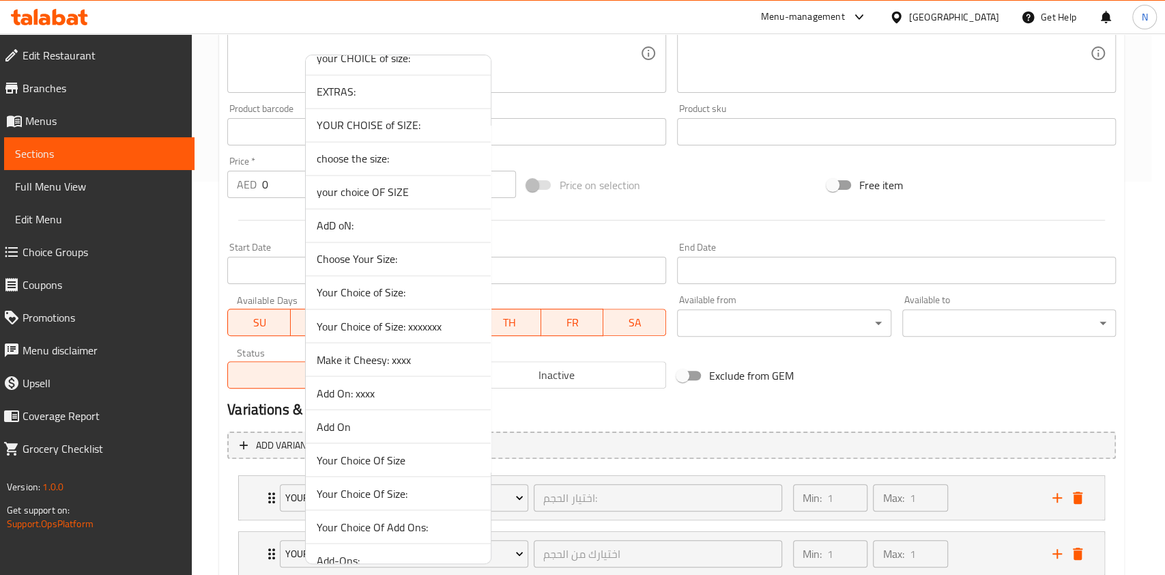
click at [419, 351] on span "Make it Cheesy: xxxx" at bounding box center [398, 359] width 163 height 16
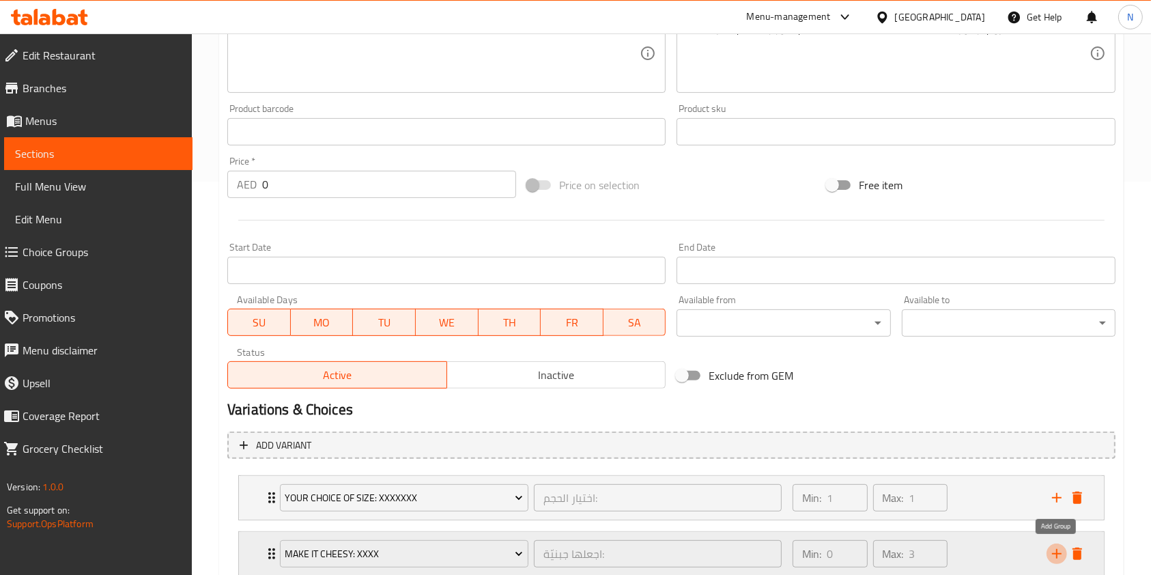
click at [1059, 548] on icon "add" at bounding box center [1057, 554] width 16 height 16
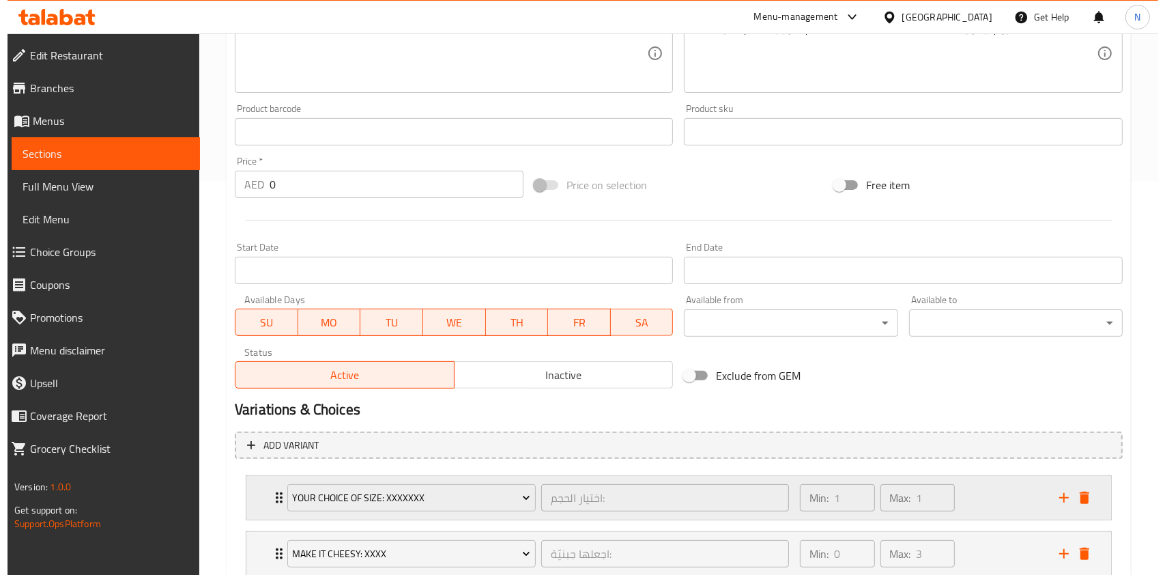
scroll to position [543, 0]
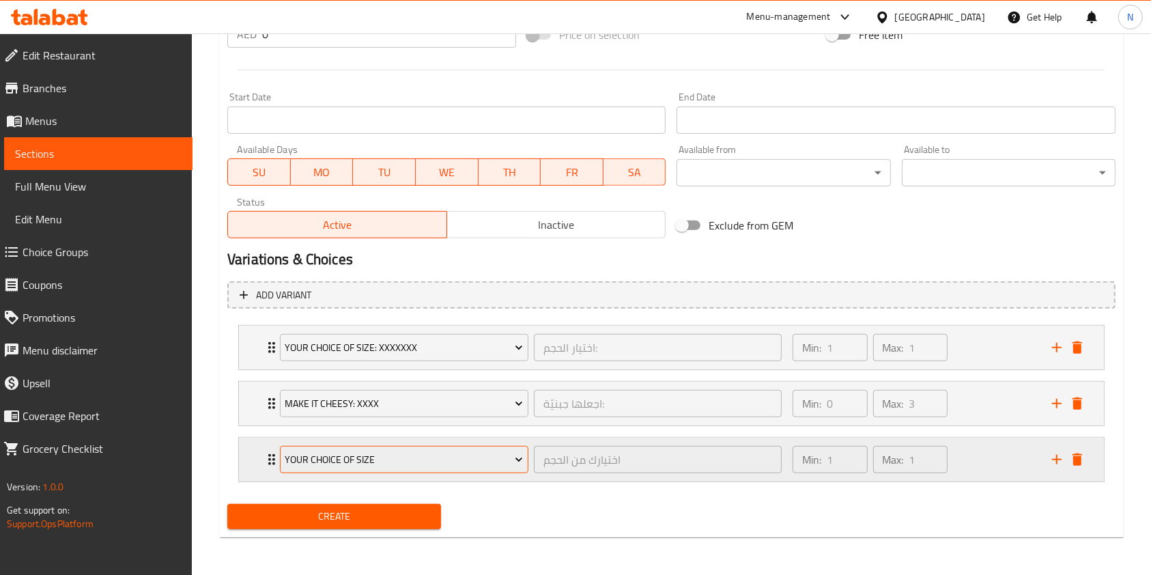
click at [490, 458] on span "Your Choice Of Size" at bounding box center [404, 459] width 238 height 17
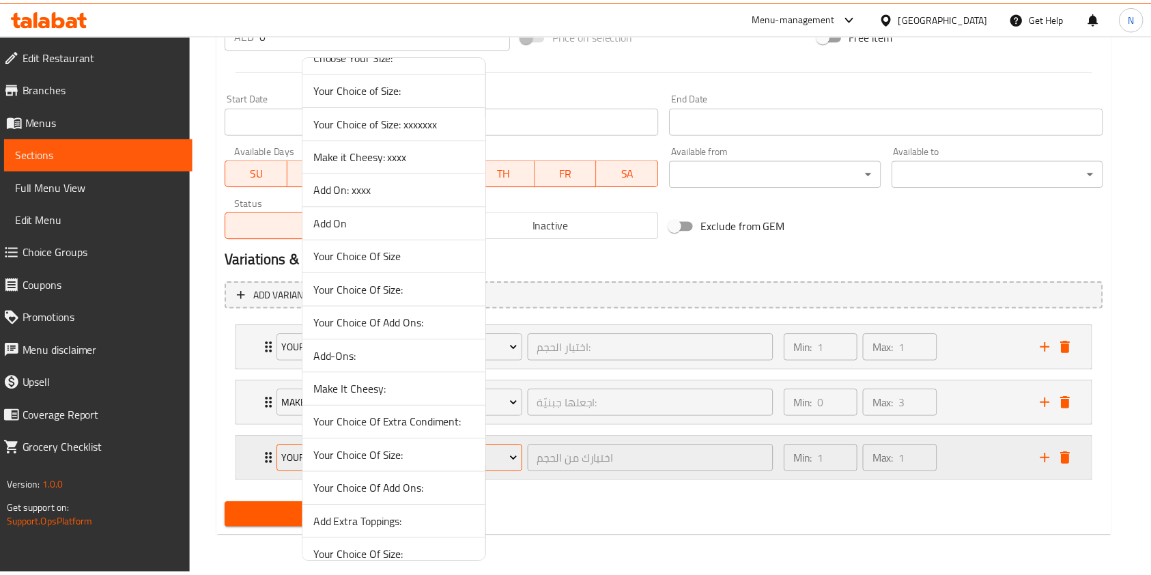
scroll to position [1708, 0]
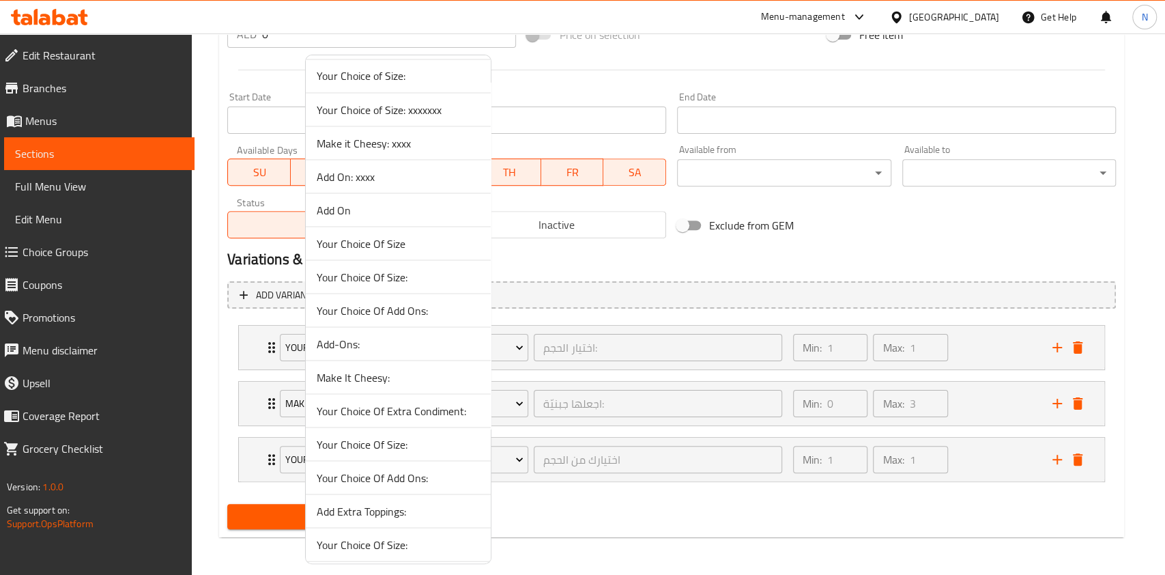
click at [372, 176] on span "Add On: xxxx" at bounding box center [398, 176] width 163 height 16
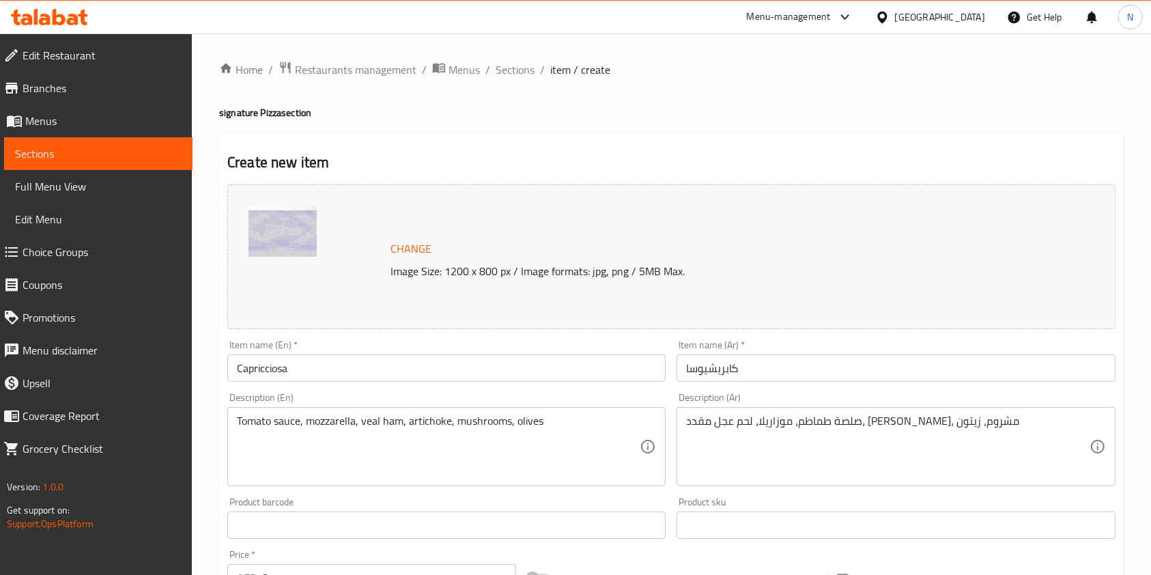
scroll to position [543, 0]
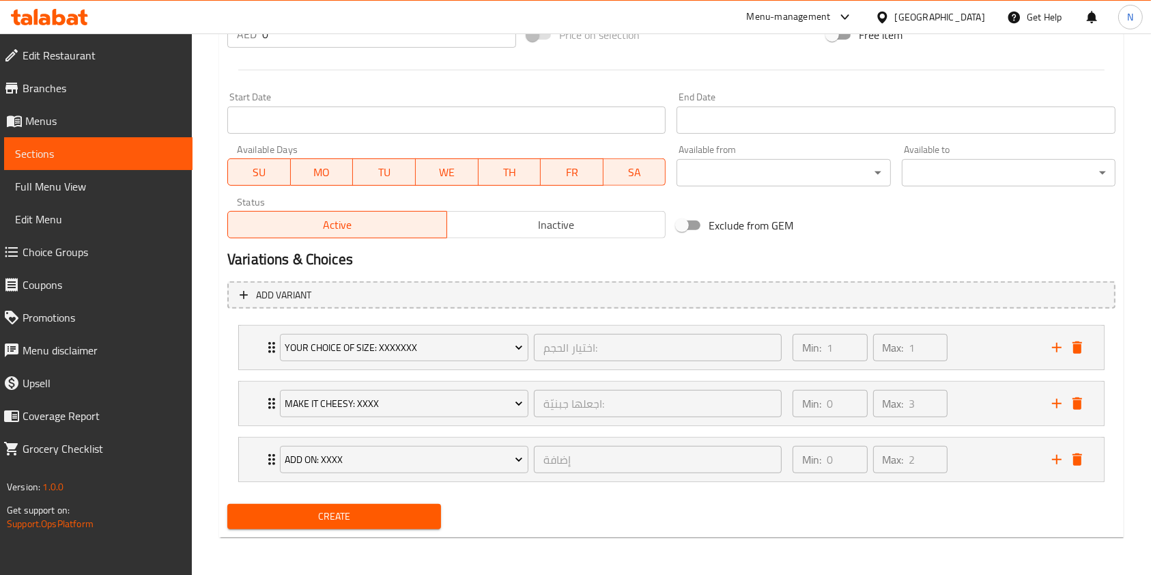
click at [375, 505] on button "Create" at bounding box center [334, 516] width 214 height 25
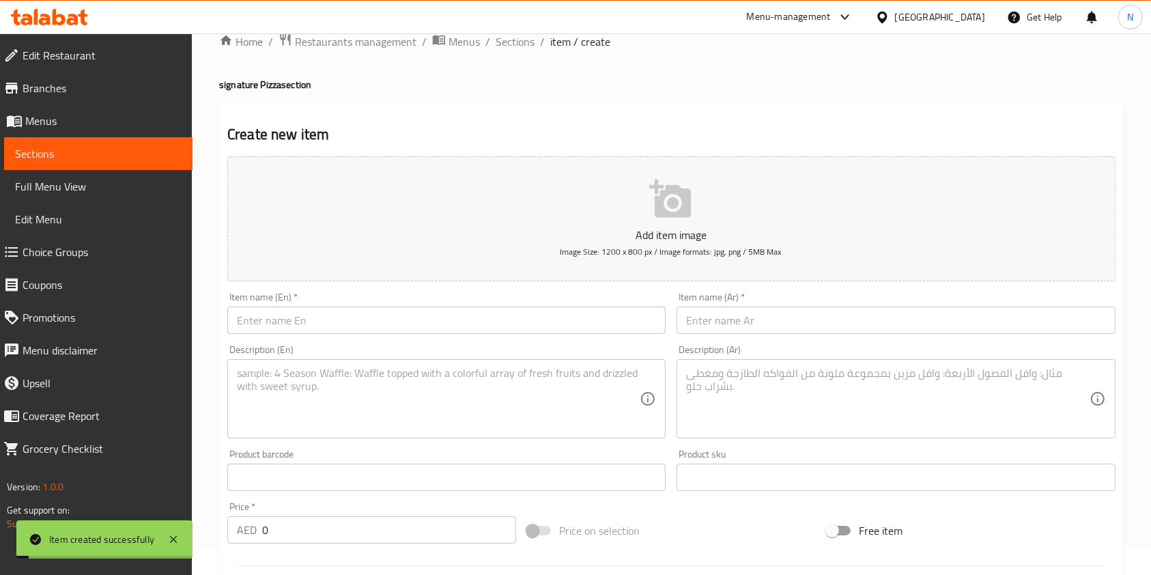
scroll to position [0, 0]
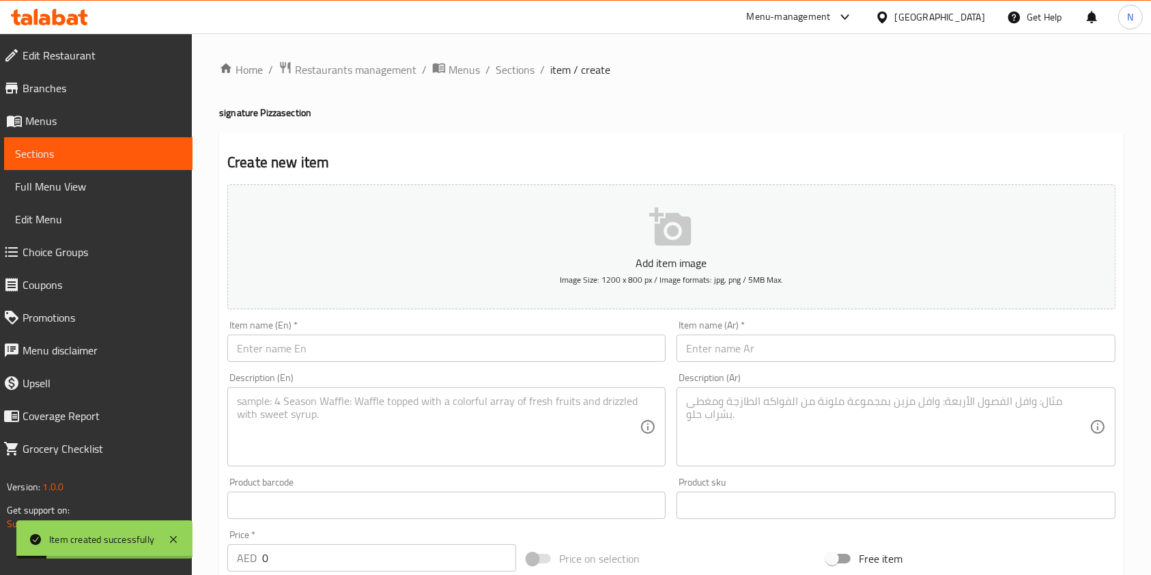
click at [56, 249] on span "Choice Groups" at bounding box center [102, 252] width 159 height 16
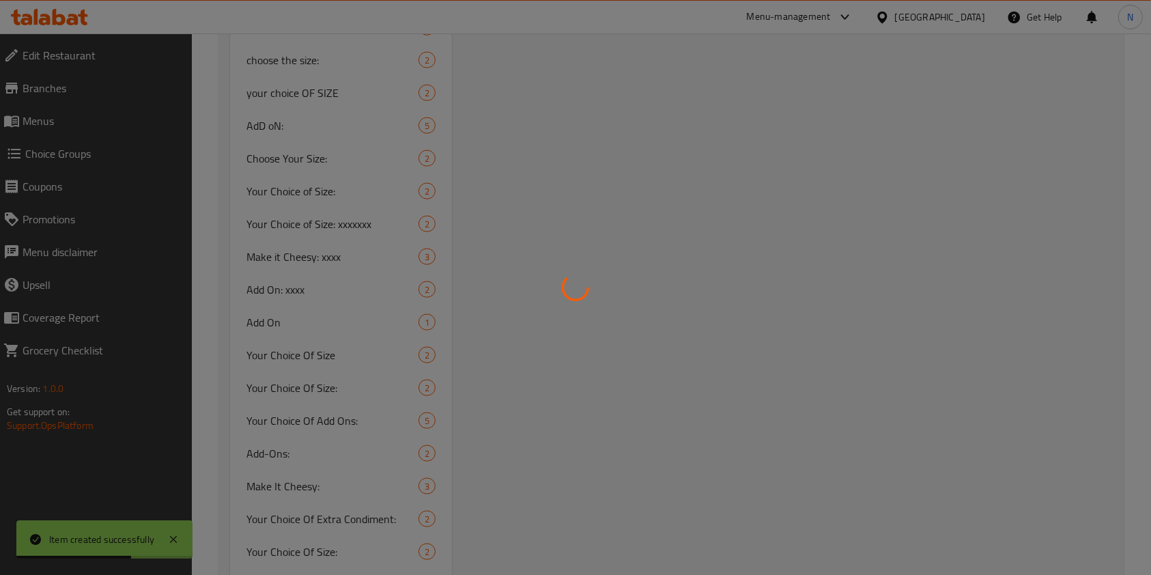
scroll to position [1737, 0]
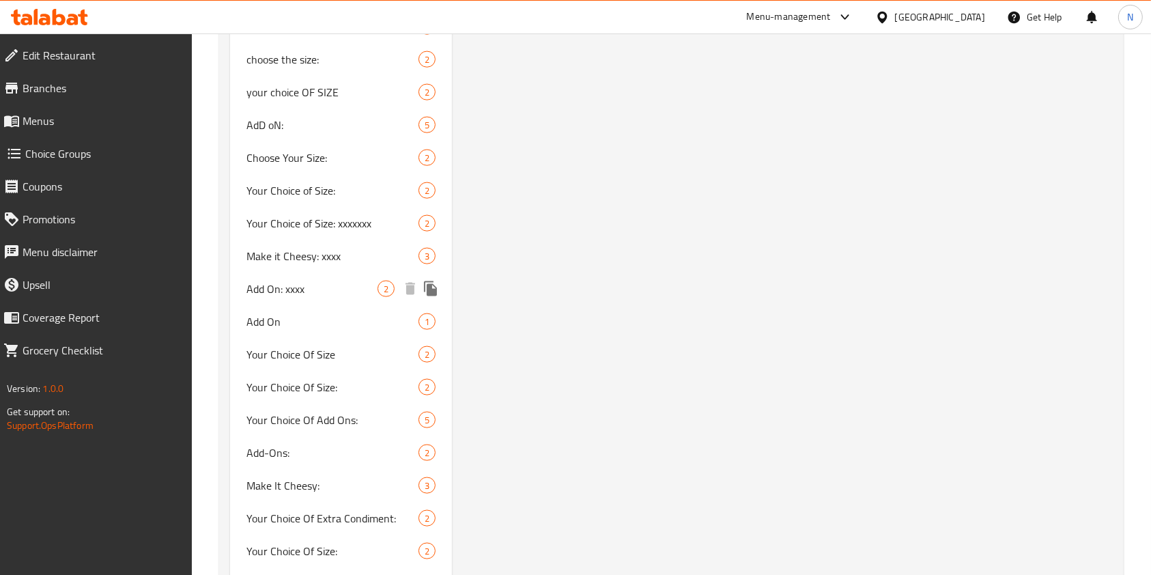
click at [331, 294] on span "Add On: xxxx" at bounding box center [311, 289] width 131 height 16
type input "Add On: xxxx"
type input "إضافة"
type input "0"
type input "2"
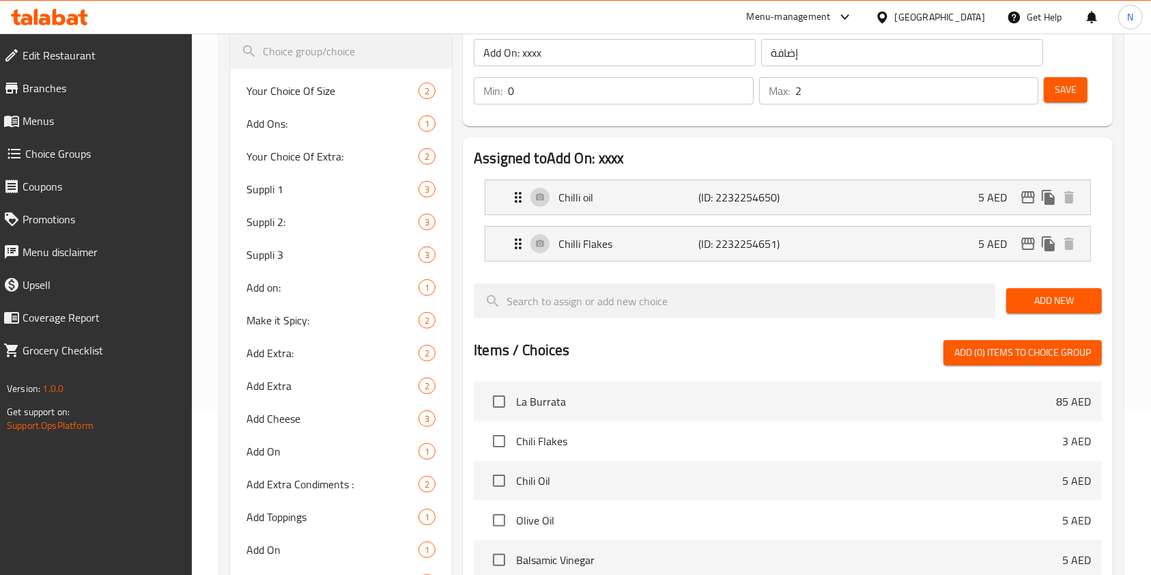
scroll to position [0, 0]
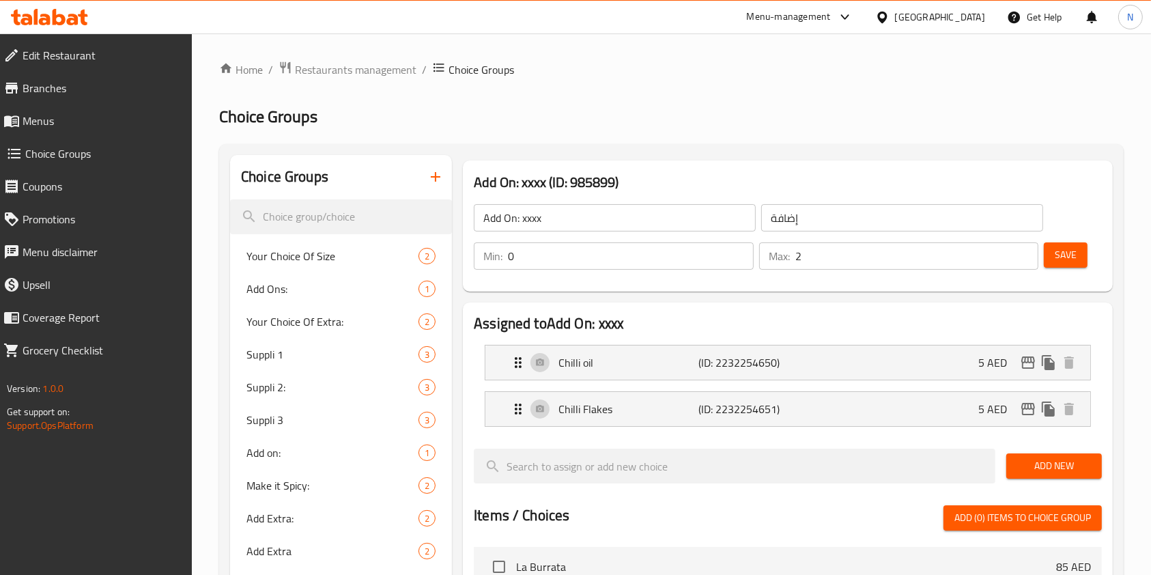
click at [563, 221] on input "Add On: xxxx" at bounding box center [615, 217] width 282 height 27
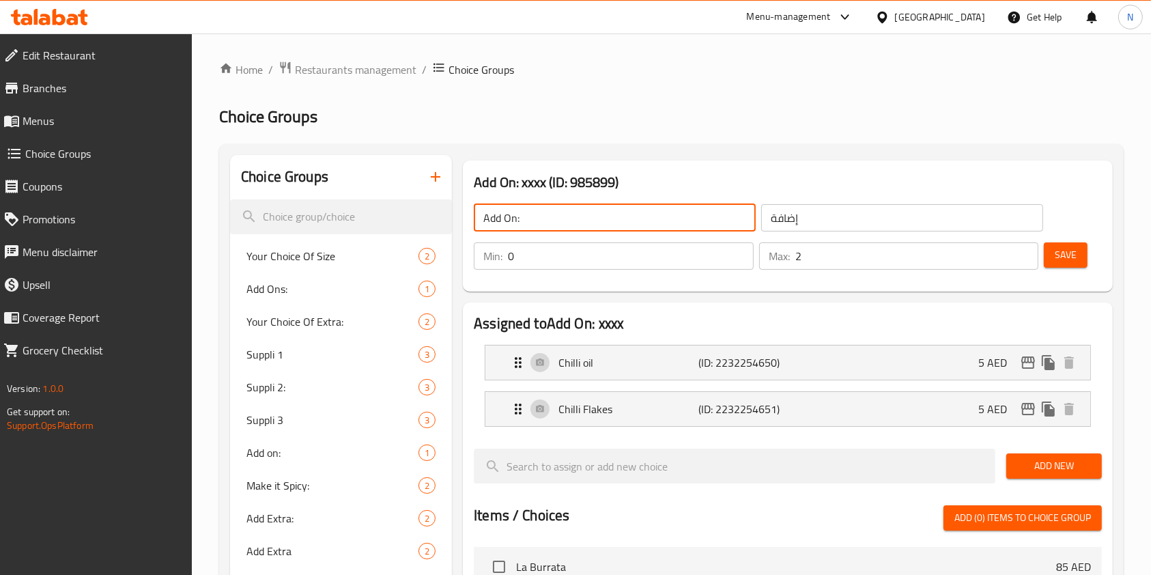
click at [1071, 258] on span "Save" at bounding box center [1066, 254] width 22 height 17
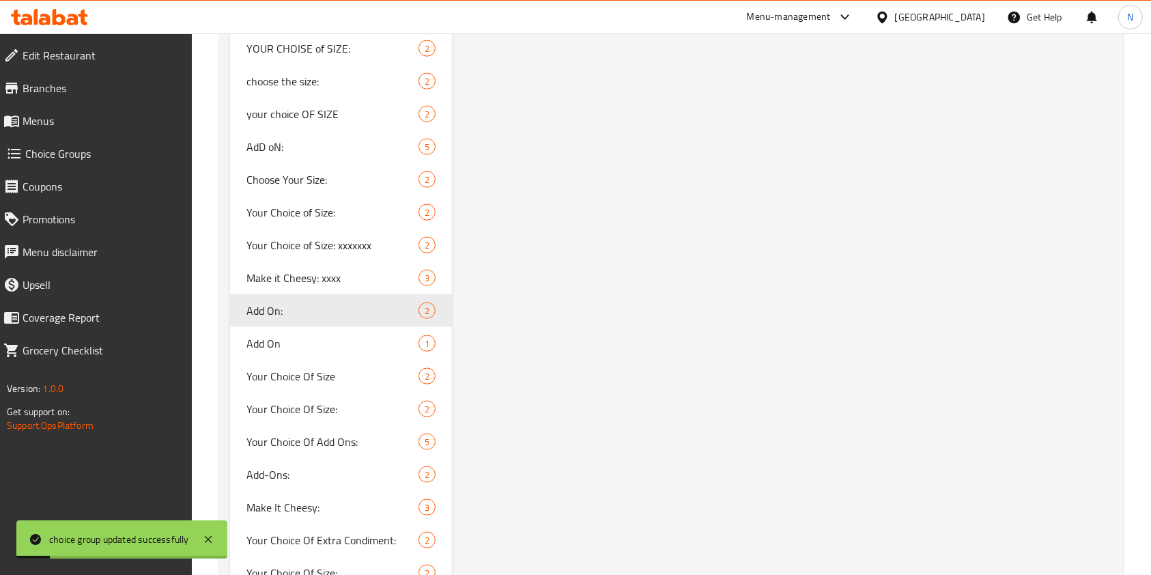
scroll to position [1716, 0]
click at [339, 287] on div "Make it Cheesy: xxxx 3" at bounding box center [341, 277] width 222 height 33
type input "Make it Cheesy: xxxx"
type input "اجعلها جبنيّة:"
type input "3"
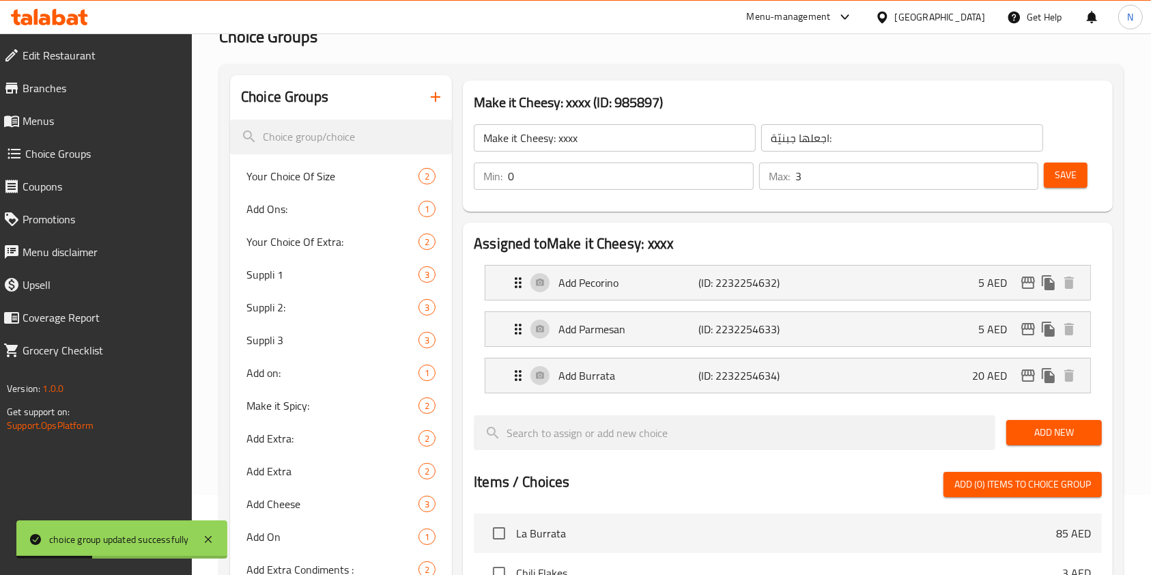
scroll to position [0, 0]
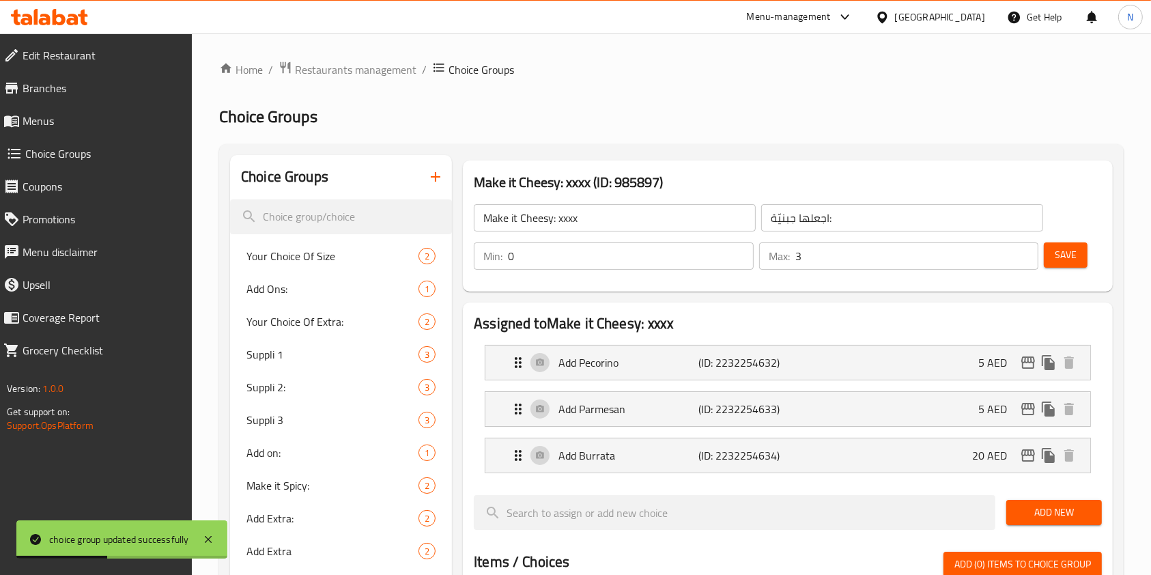
click at [600, 223] on input "Make it Cheesy: xxxx" at bounding box center [615, 217] width 282 height 27
click at [1085, 264] on button "Save" at bounding box center [1066, 254] width 44 height 25
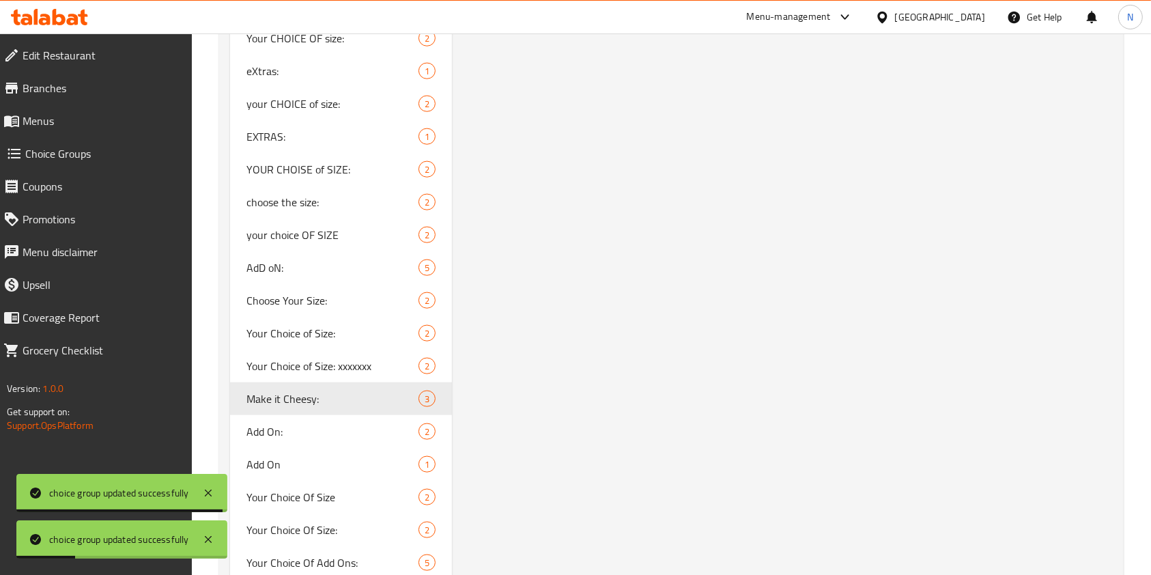
scroll to position [1595, 0]
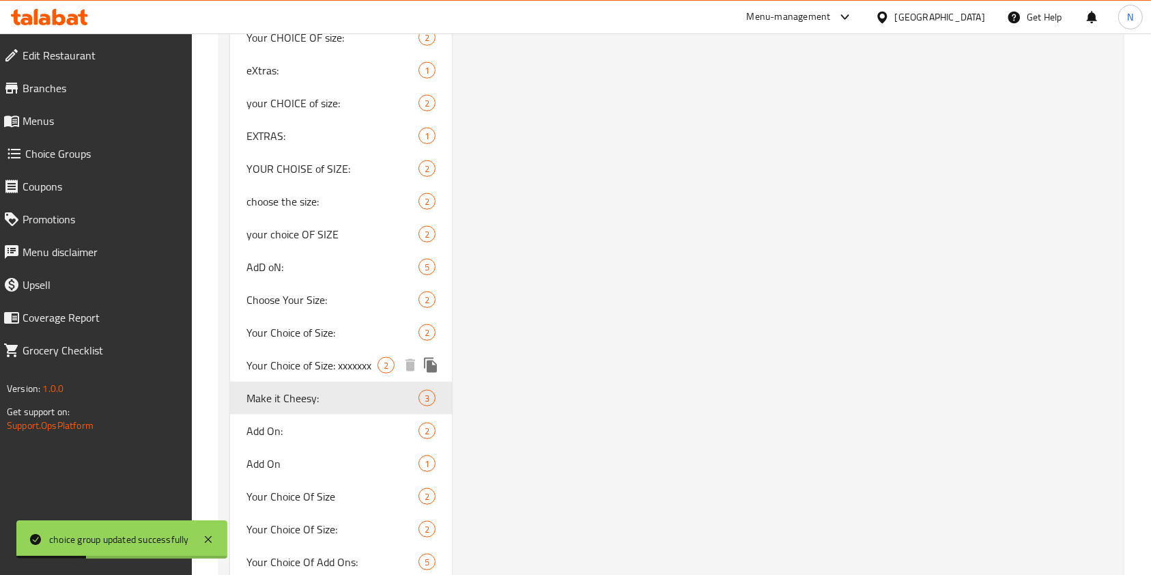
click at [308, 353] on div "Your Choice of Size: xxxxxxx 2" at bounding box center [341, 365] width 222 height 33
type input "Your Choice of Size: xxxxxxx"
type input "اختيار الحجم:"
type input "1"
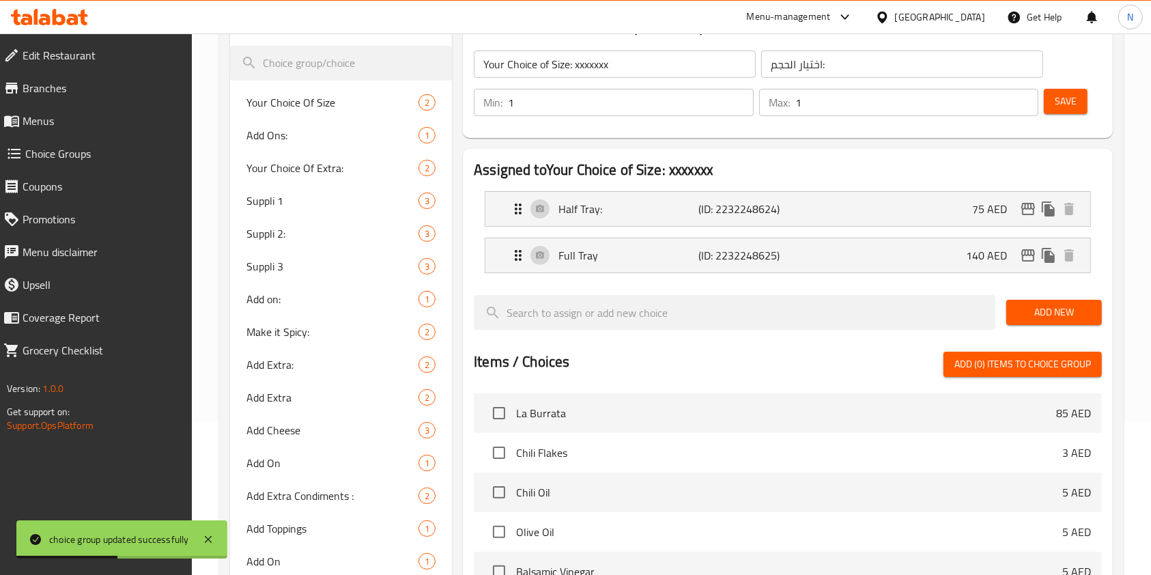
scroll to position [117, 0]
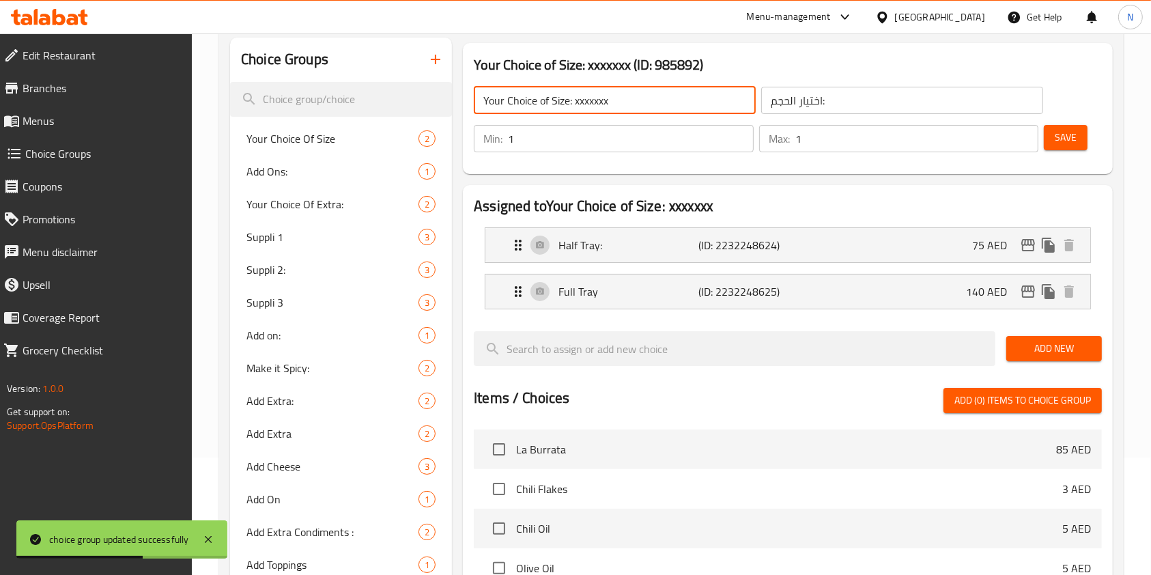
click at [641, 94] on input "Your Choice of Size: xxxxxxx" at bounding box center [615, 100] width 282 height 27
type input "Your Choice of Size:"
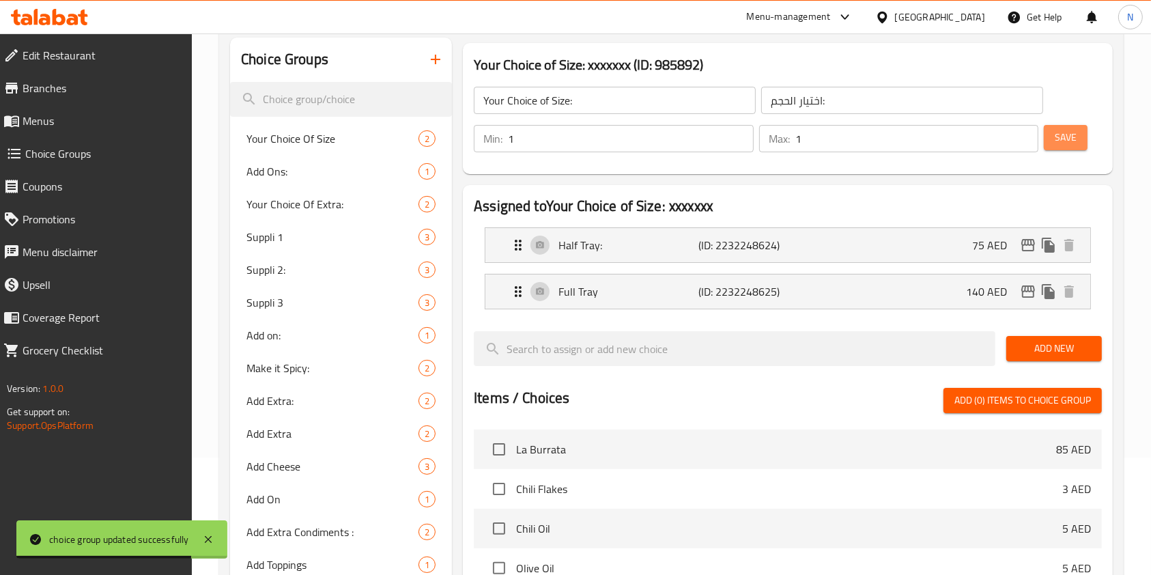
click at [1077, 142] on button "Save" at bounding box center [1066, 137] width 44 height 25
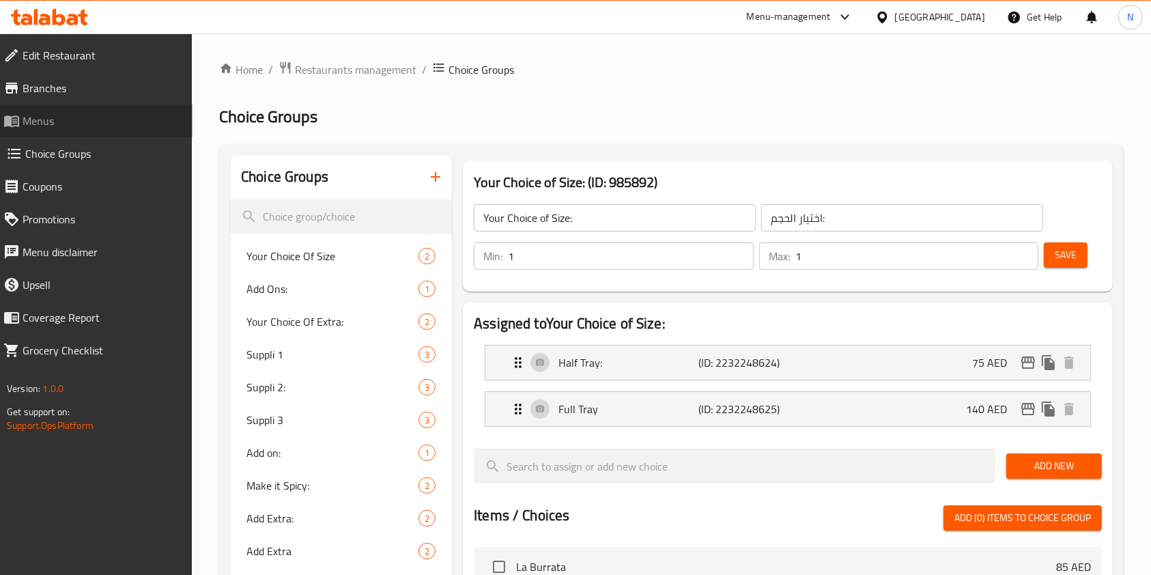
click at [61, 112] on link "Menus" at bounding box center [92, 120] width 200 height 33
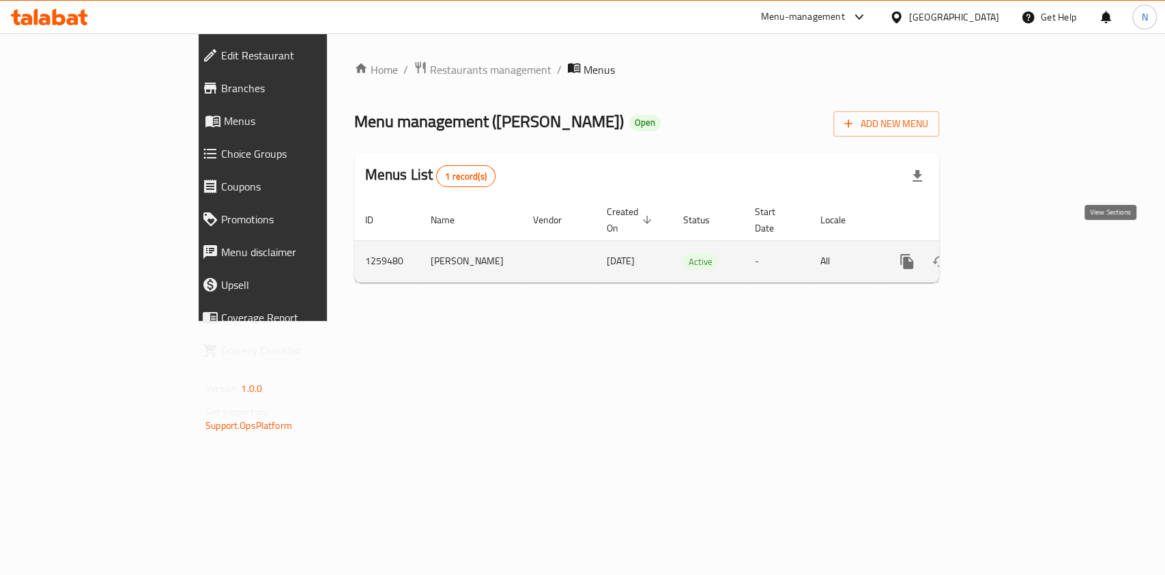
click at [1014, 253] on icon "enhanced table" at bounding box center [1005, 261] width 16 height 16
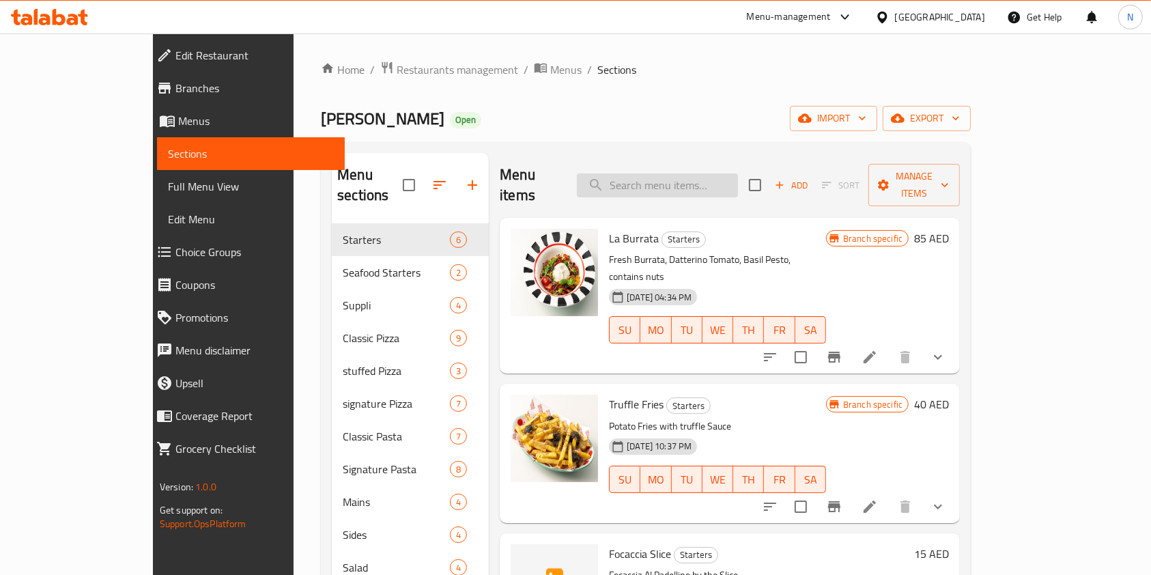
click at [649, 174] on input "search" at bounding box center [657, 185] width 161 height 24
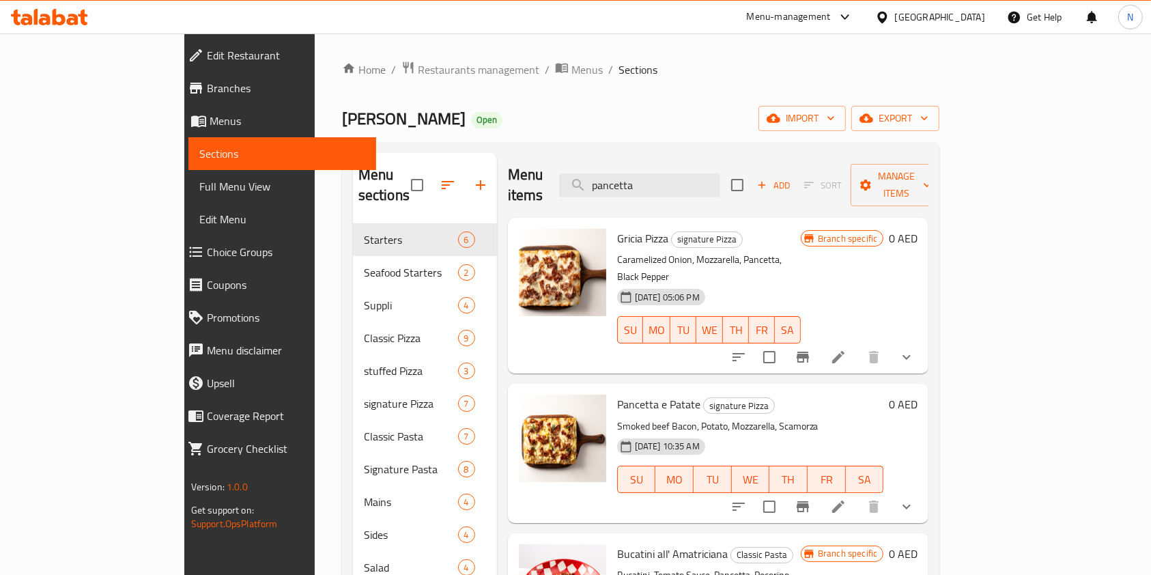
type input "pancetta"
click at [207, 259] on span "Choice Groups" at bounding box center [286, 252] width 159 height 16
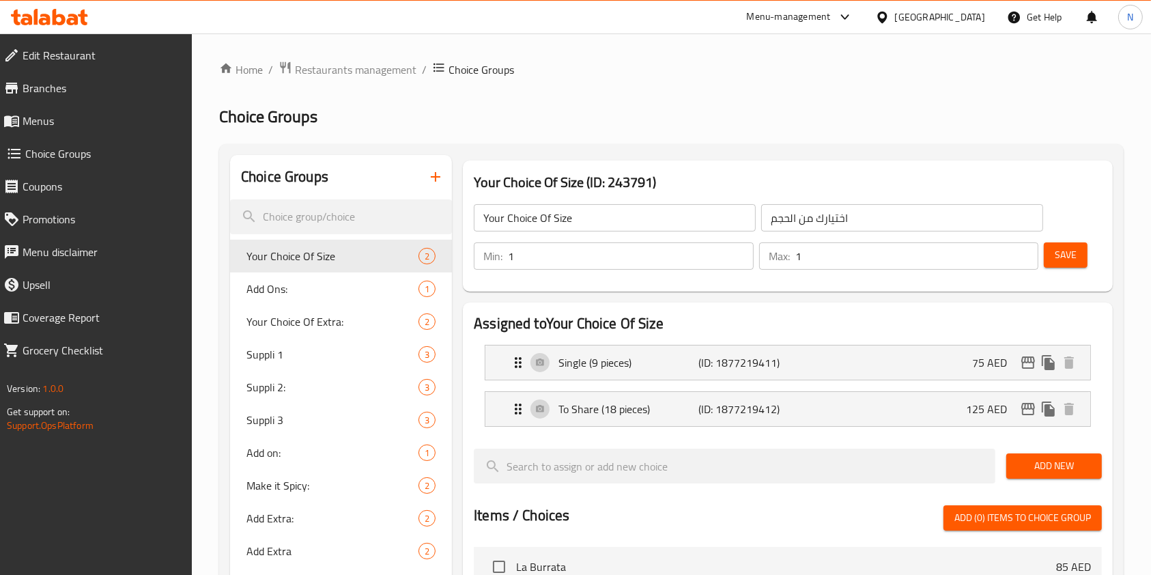
click at [441, 178] on icon "button" at bounding box center [435, 177] width 16 height 16
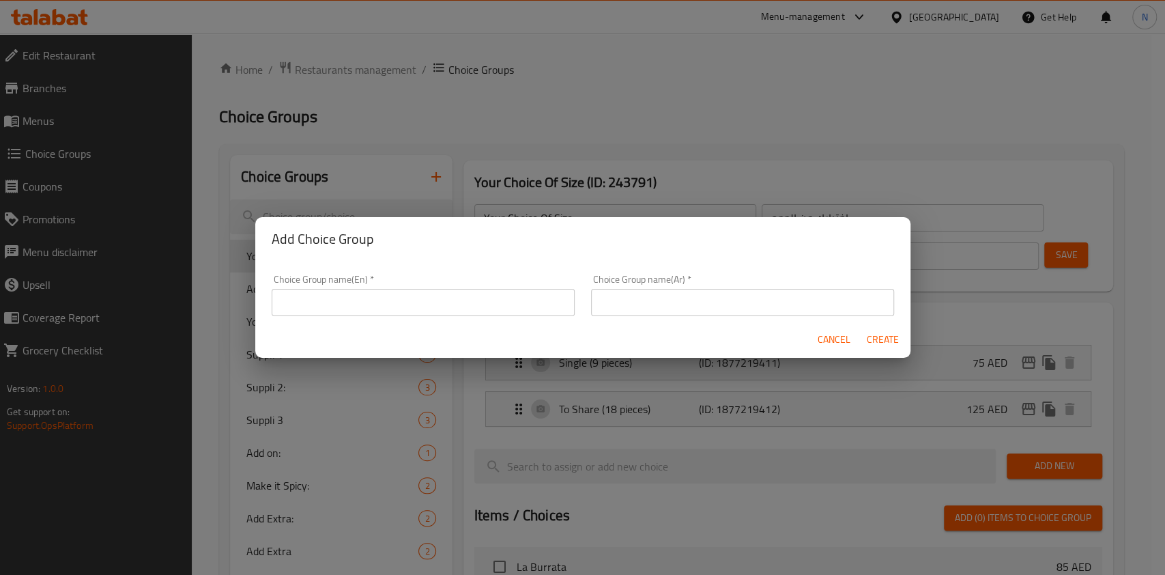
click at [415, 300] on input "text" at bounding box center [423, 302] width 303 height 27
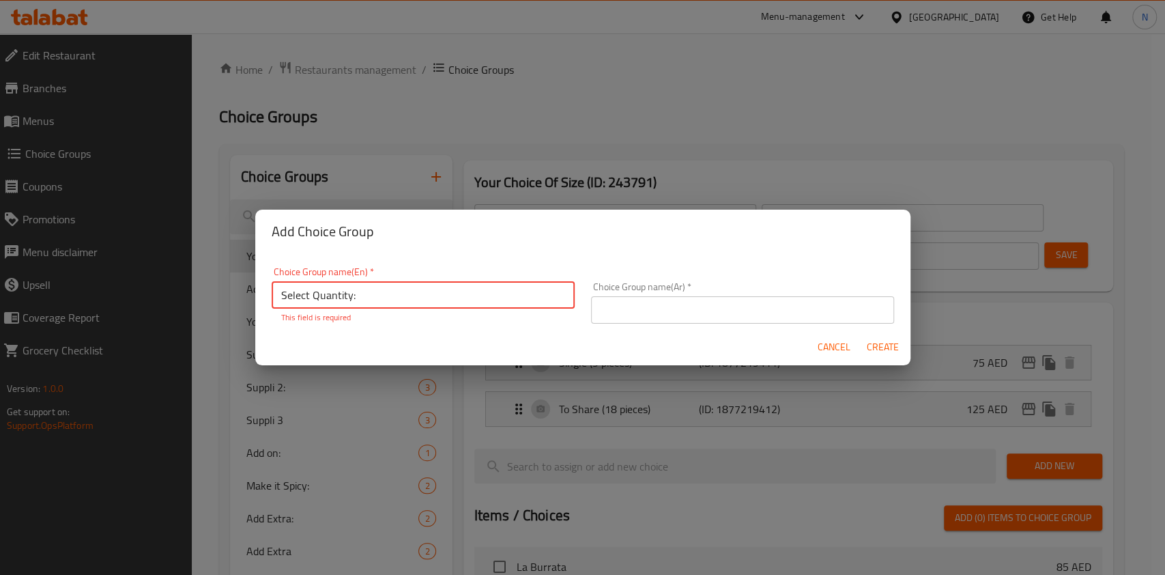
type input "Select Quantity:"
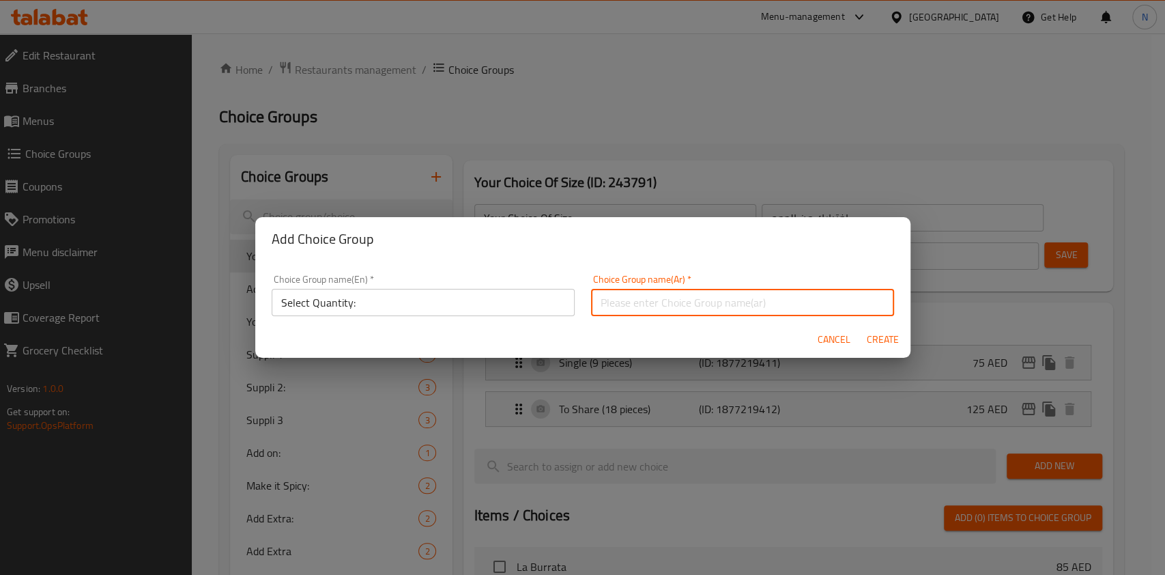
paste input "اختر الكمية"
type input "اختر الكمية"
click at [896, 343] on span "Create" at bounding box center [883, 339] width 33 height 17
type input "Select Quantity:"
type input "اختر الكمية"
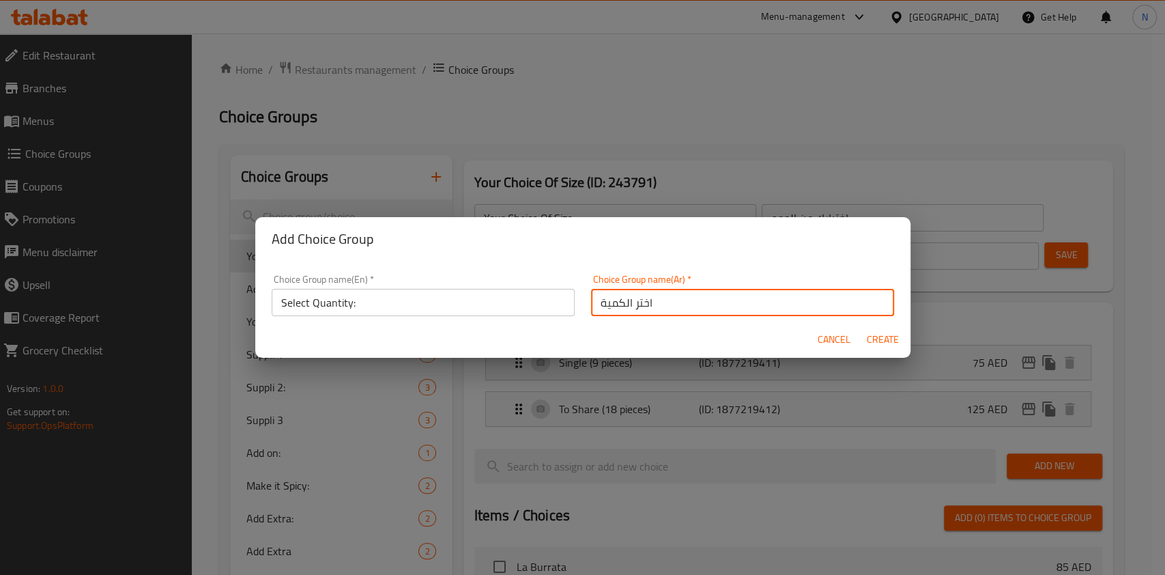
type input "0"
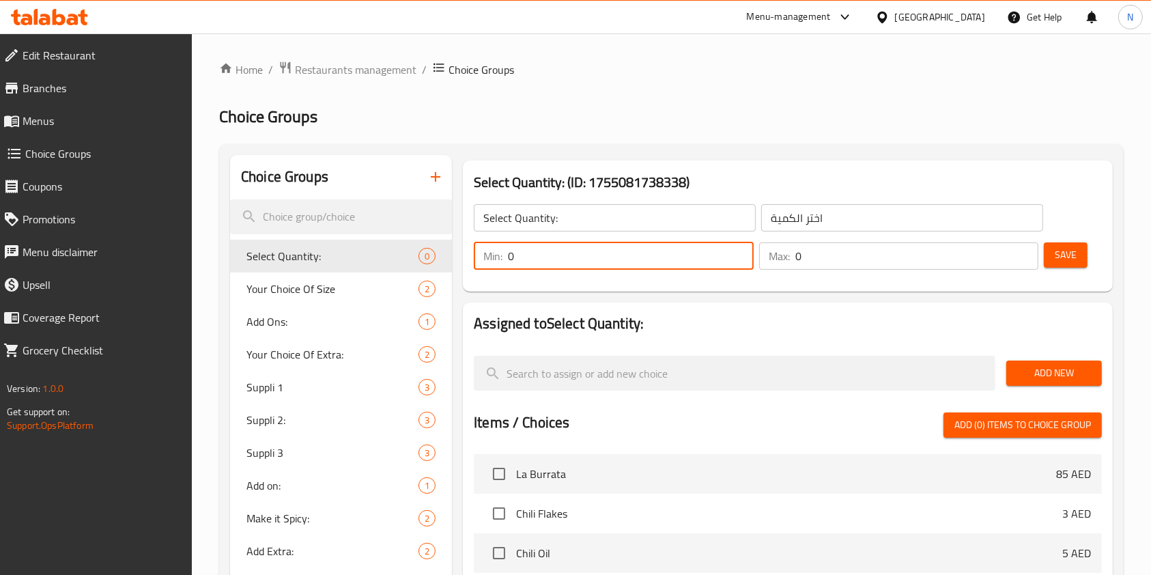
click at [694, 256] on input "0" at bounding box center [631, 255] width 246 height 27
type input "1"
click at [812, 253] on input "0" at bounding box center [917, 255] width 244 height 27
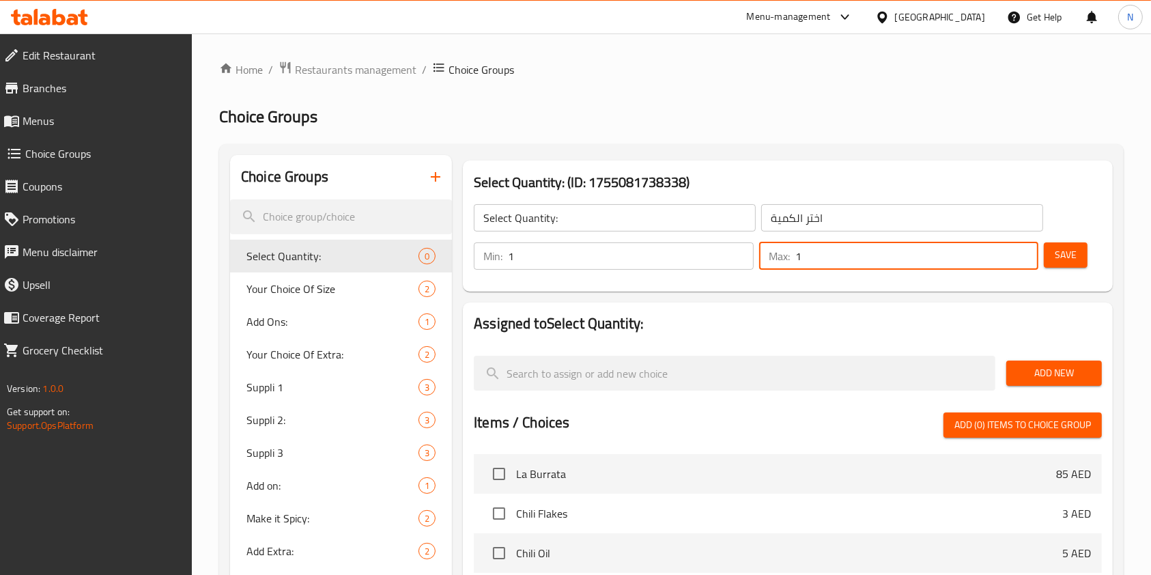
type input "1"
click at [1061, 257] on span "Save" at bounding box center [1066, 254] width 22 height 17
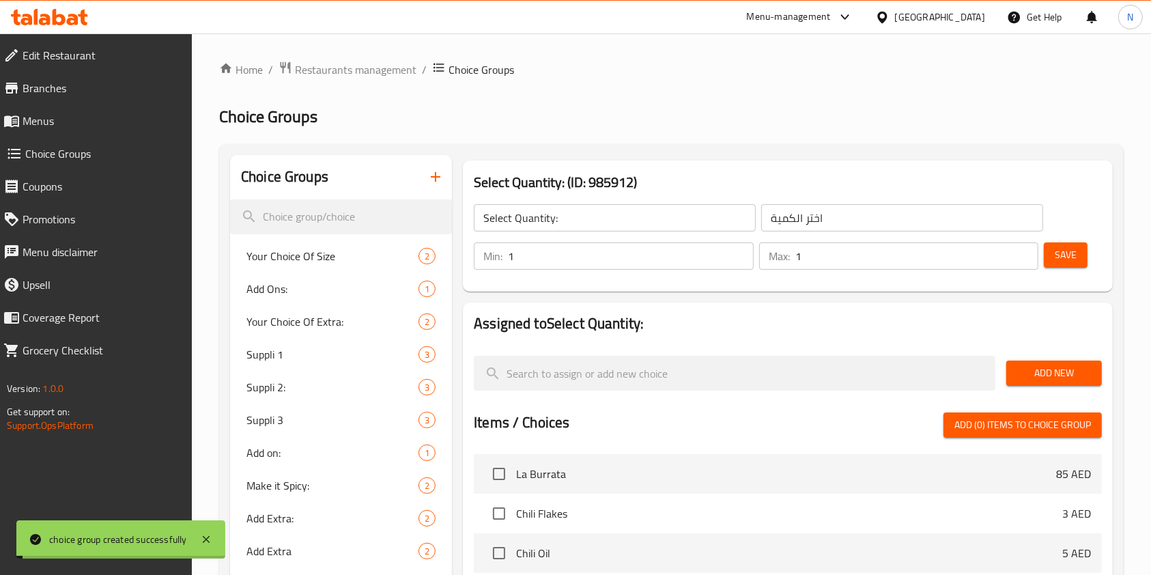
click at [1047, 377] on span "Add New" at bounding box center [1054, 373] width 74 height 17
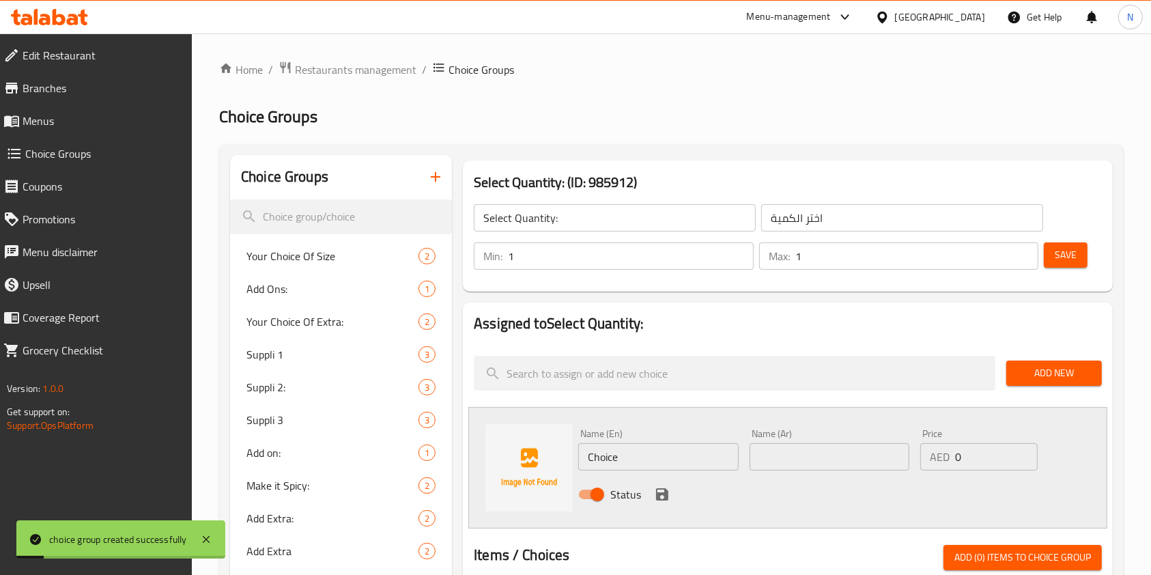
click at [634, 456] on input "Choice" at bounding box center [658, 456] width 160 height 27
type input "One Piece:"
paste input "قطعة واحدة"
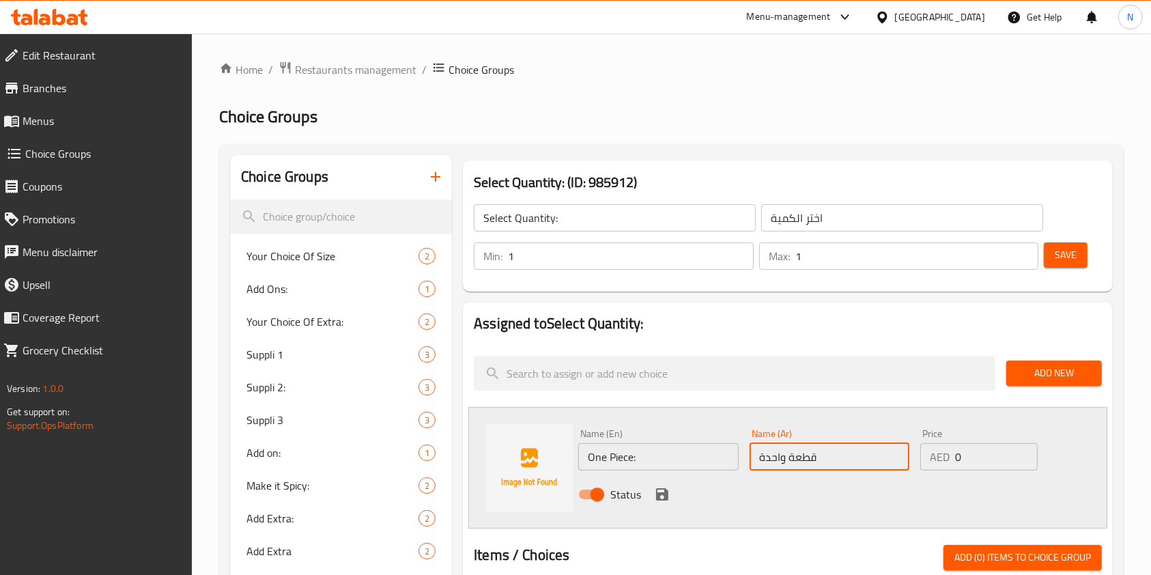
type input "قطعة واحدة"
click at [1005, 456] on input "0" at bounding box center [996, 456] width 83 height 27
type input "15"
click at [659, 503] on button "save" at bounding box center [662, 494] width 20 height 20
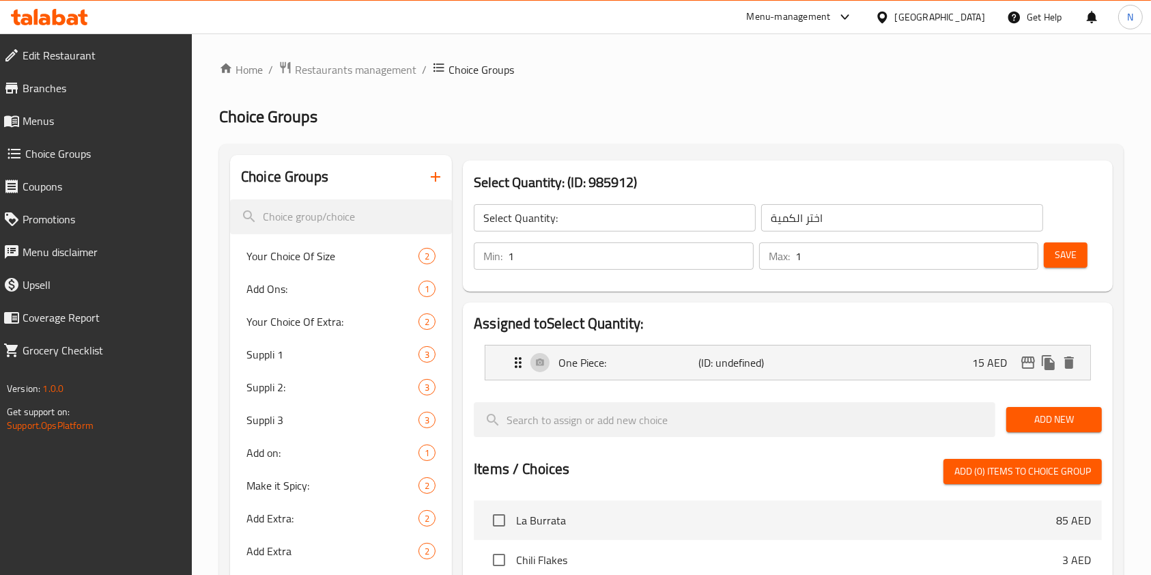
click at [1056, 414] on span "Add New" at bounding box center [1054, 419] width 74 height 17
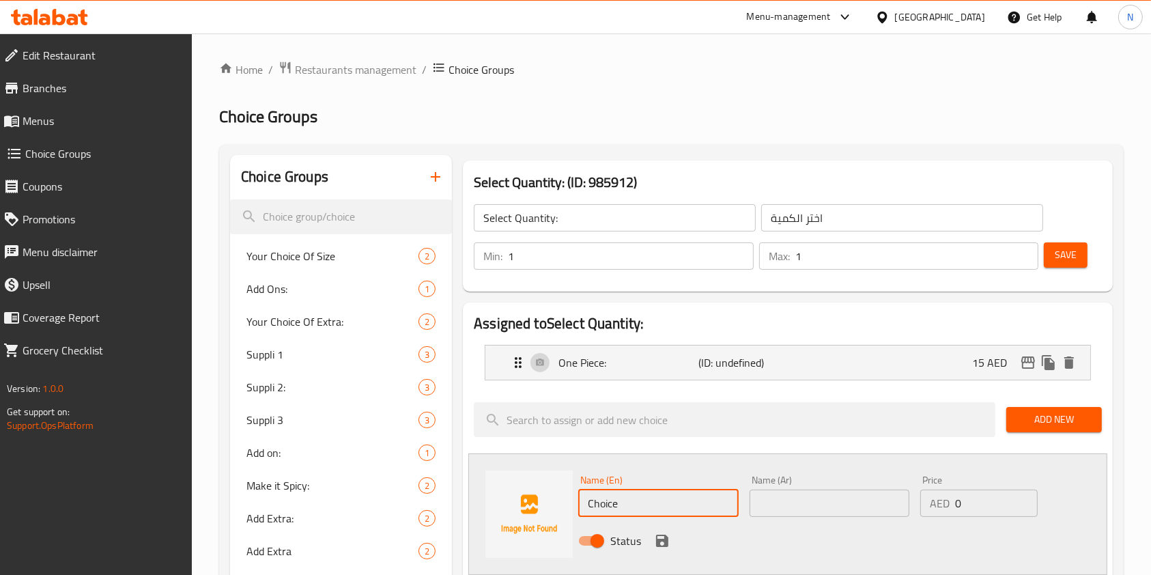
click at [657, 511] on input "Choice" at bounding box center [658, 503] width 160 height 27
type input "Two Pieces"
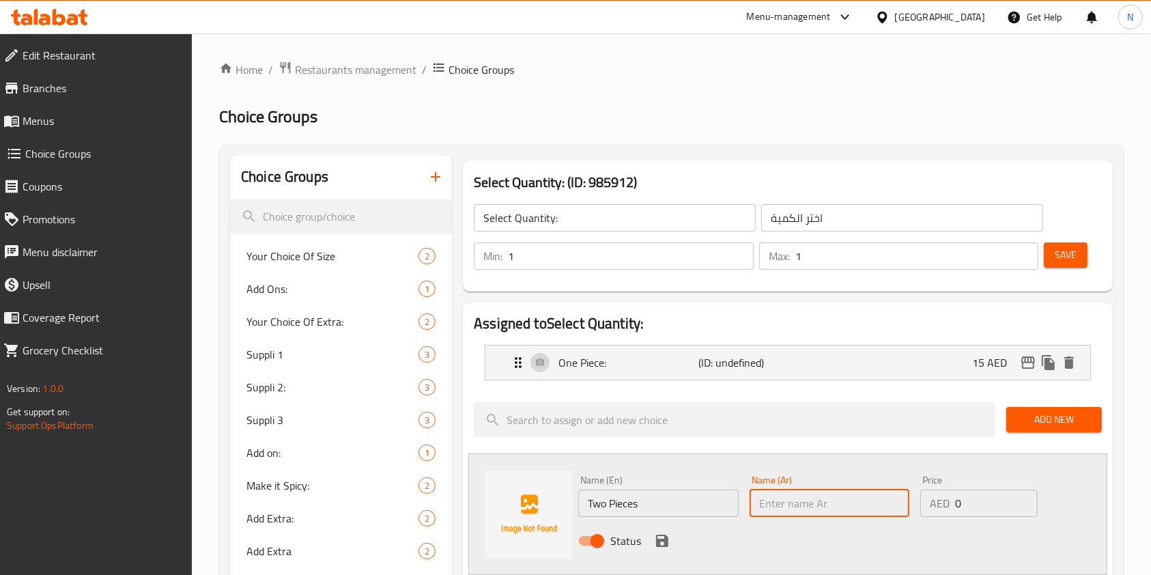
click at [961, 500] on input "0" at bounding box center [996, 503] width 83 height 27
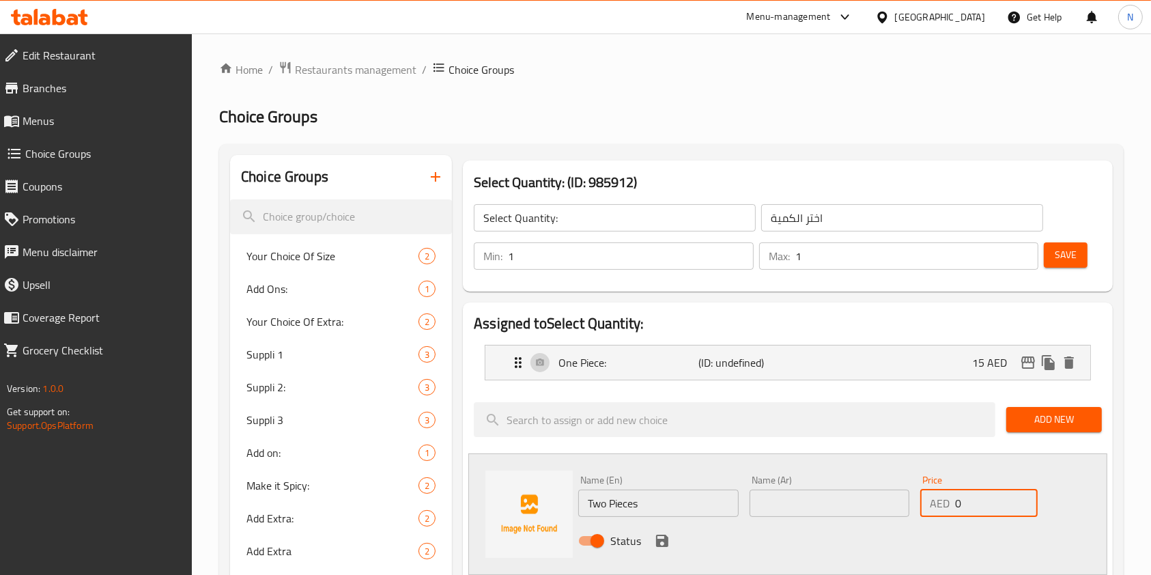
click at [961, 500] on input "0" at bounding box center [996, 503] width 83 height 27
type input "30"
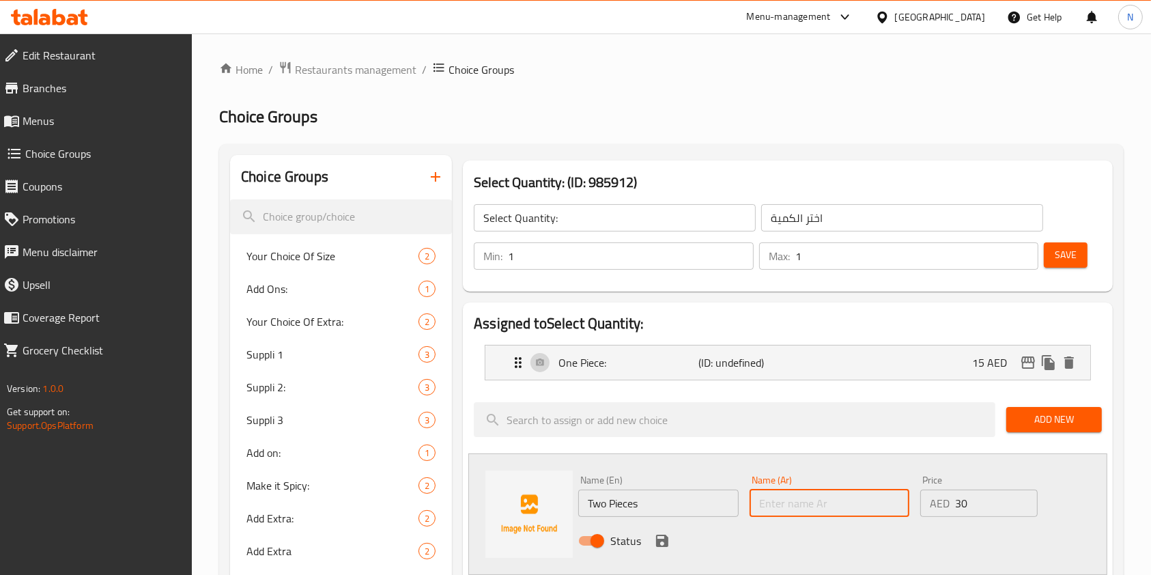
click at [795, 500] on input "text" at bounding box center [830, 503] width 160 height 27
paste input "قطعتان"
type input "قطعتان"
click at [661, 541] on icon "save" at bounding box center [662, 541] width 12 height 12
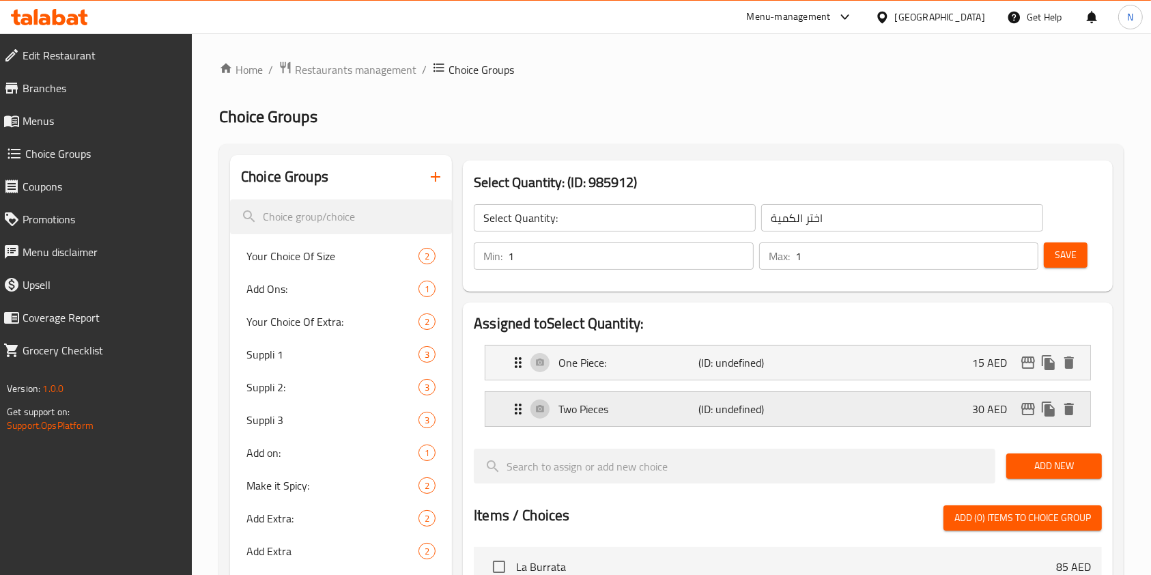
scroll to position [69, 0]
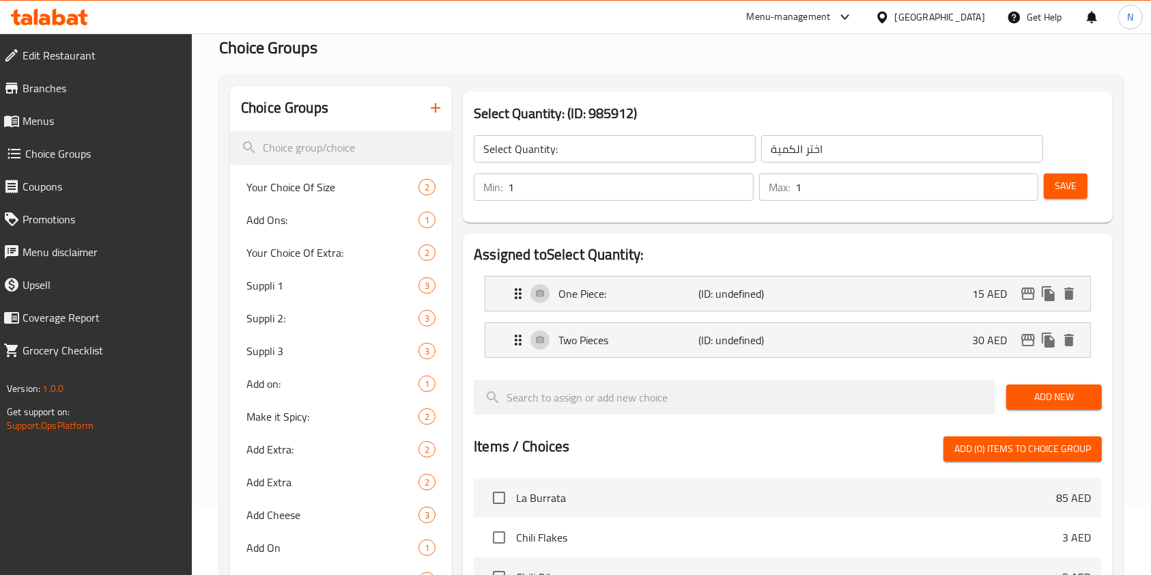
click at [1028, 391] on span "Add New" at bounding box center [1054, 396] width 74 height 17
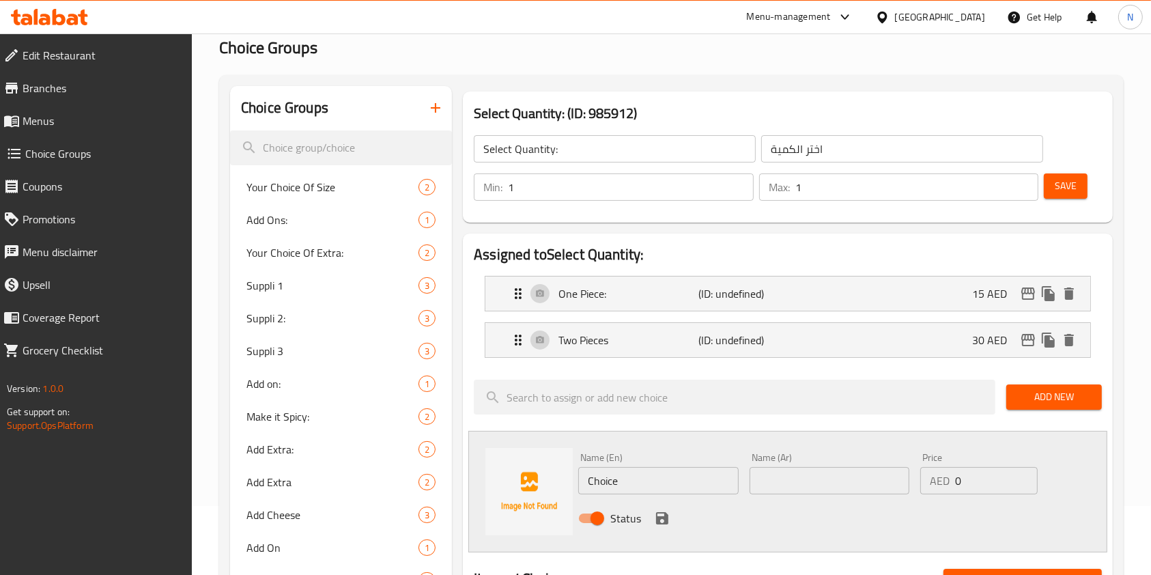
click at [649, 479] on input "Choice" at bounding box center [658, 480] width 160 height 27
type input "Three Pieces"
paste input "ثلاث قطع"
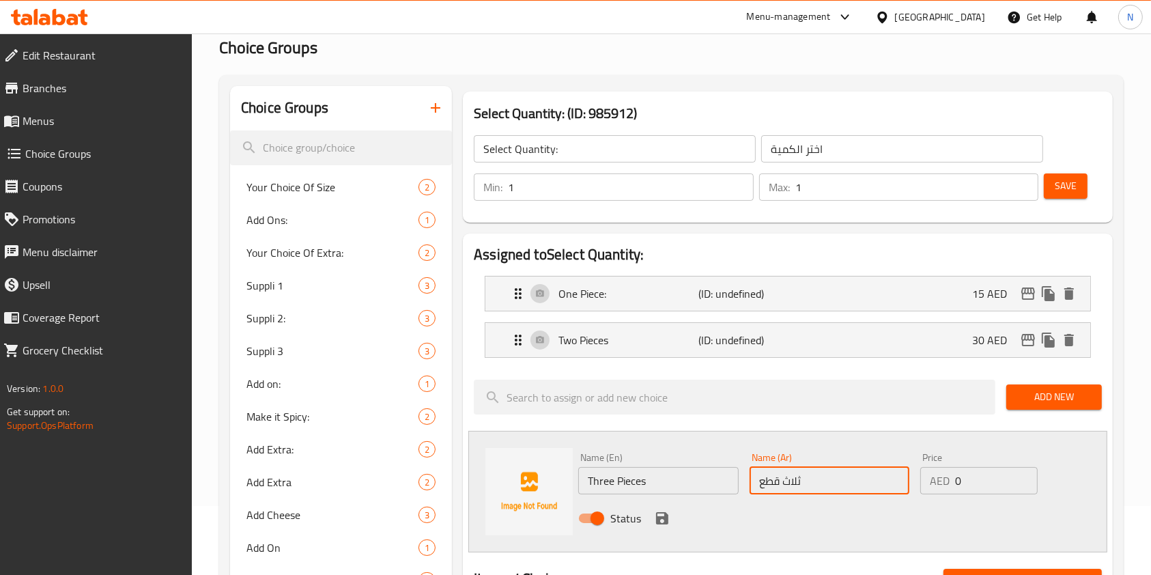
type input "ثلاث قطع"
click at [989, 483] on input "0" at bounding box center [996, 480] width 83 height 27
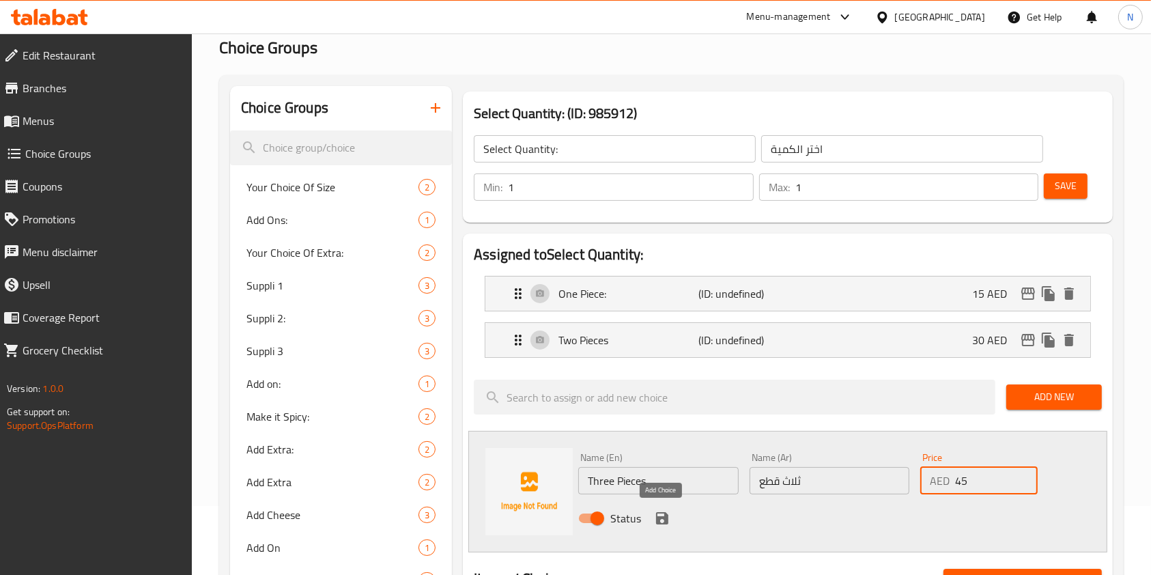
type input "45"
click at [666, 518] on icon "save" at bounding box center [662, 518] width 12 height 12
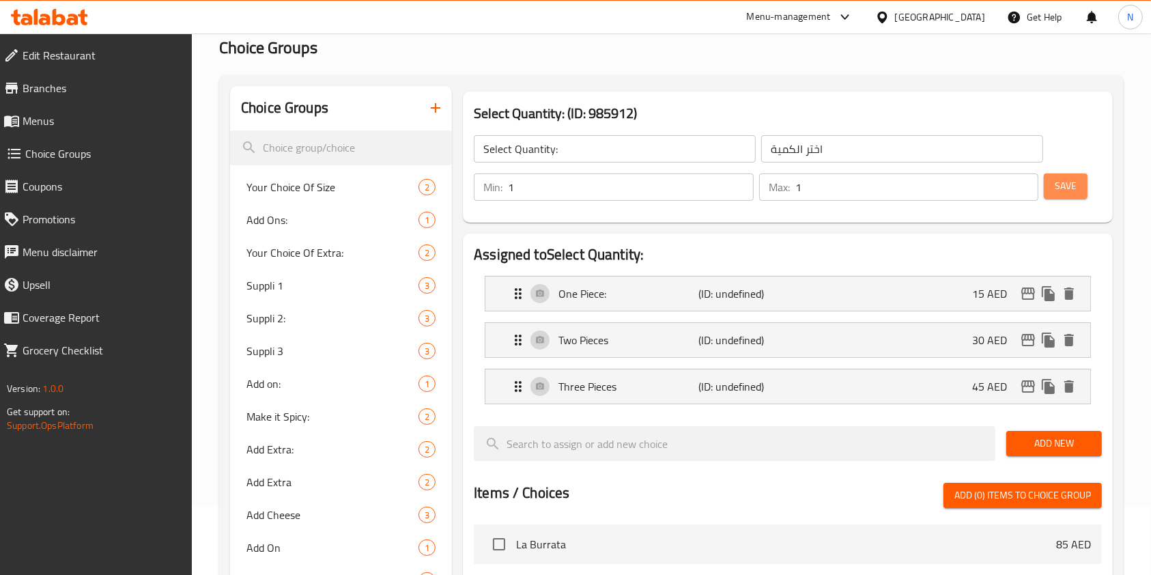
click at [1081, 185] on button "Save" at bounding box center [1066, 185] width 44 height 25
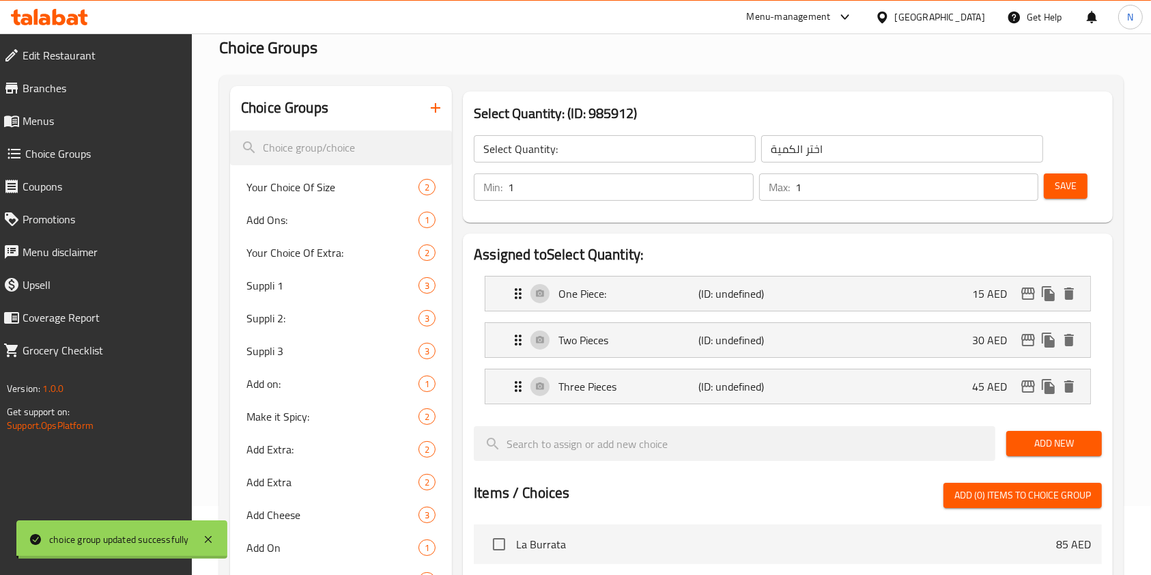
scroll to position [0, 0]
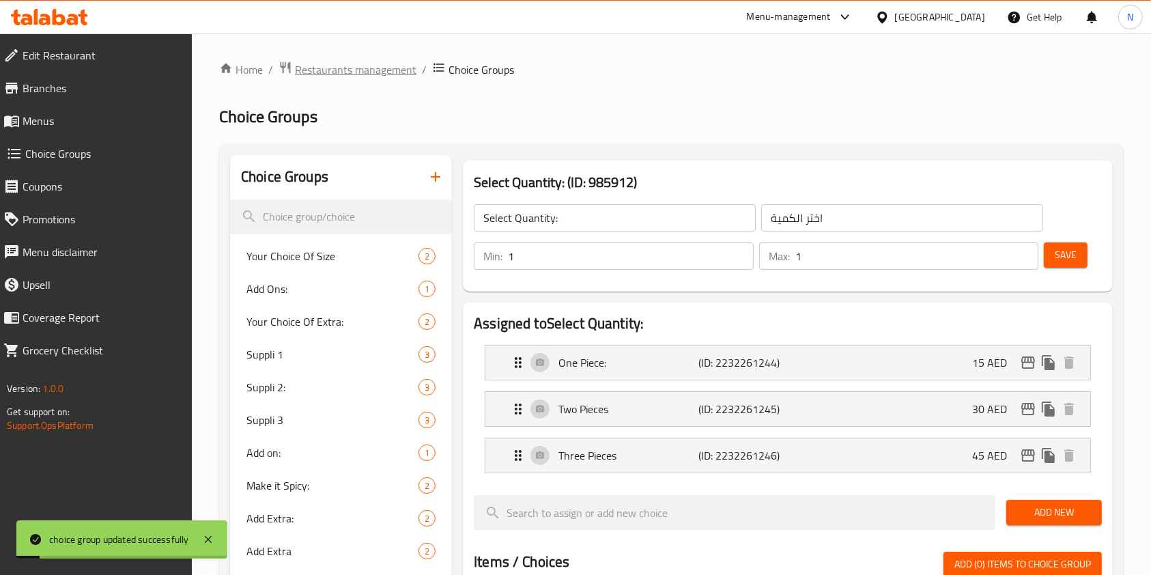
click at [397, 70] on span "Restaurants management" at bounding box center [356, 69] width 122 height 16
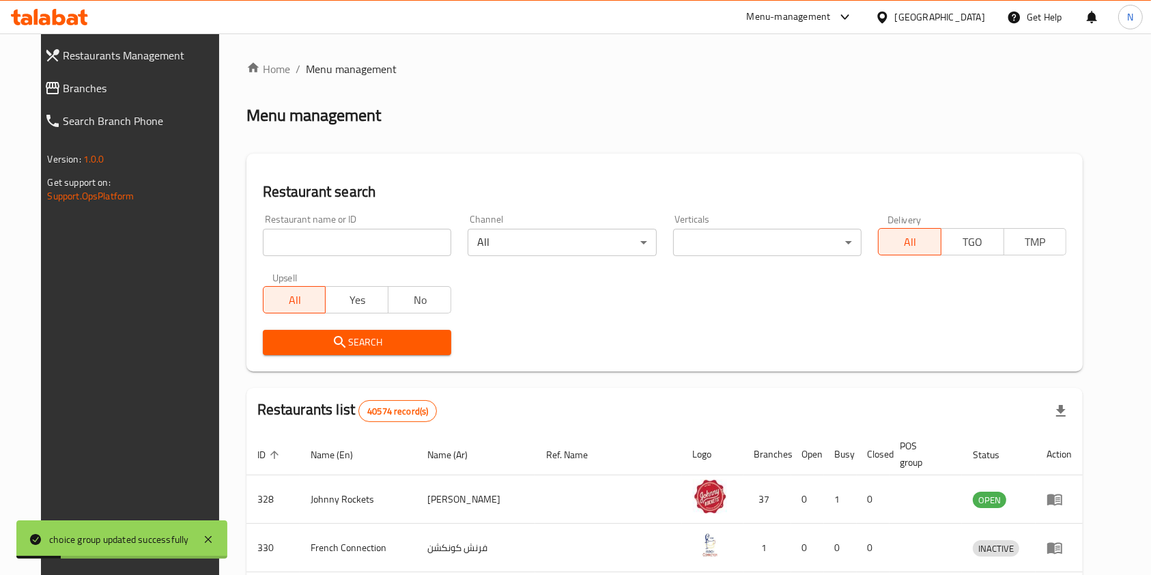
click at [345, 239] on input "search" at bounding box center [357, 242] width 188 height 27
type input "antonia"
click at [407, 340] on span "Search" at bounding box center [357, 342] width 167 height 17
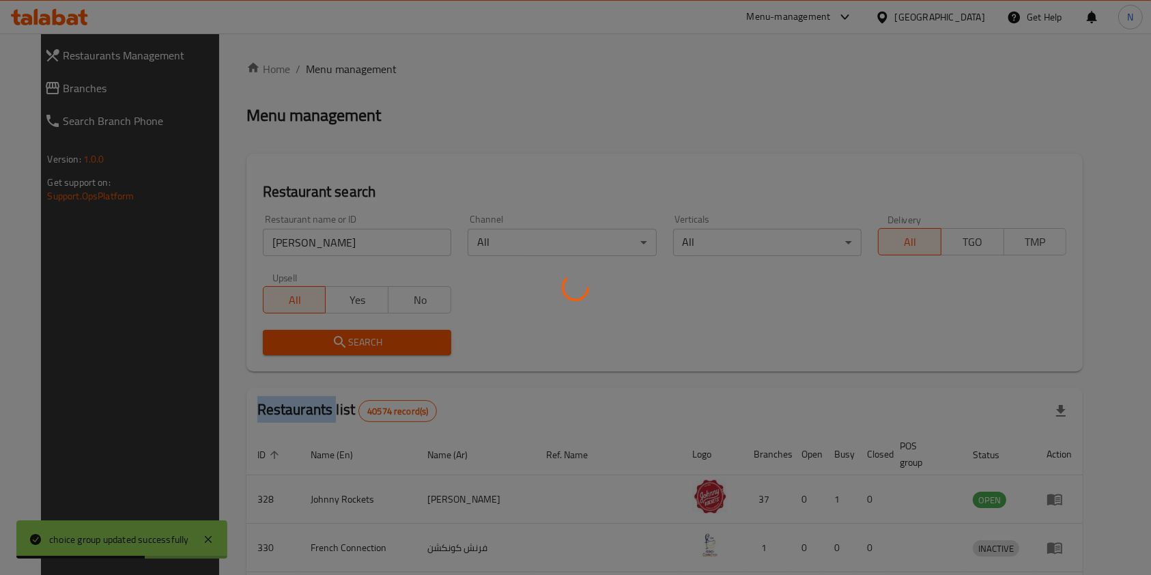
click at [407, 340] on div at bounding box center [575, 287] width 1151 height 575
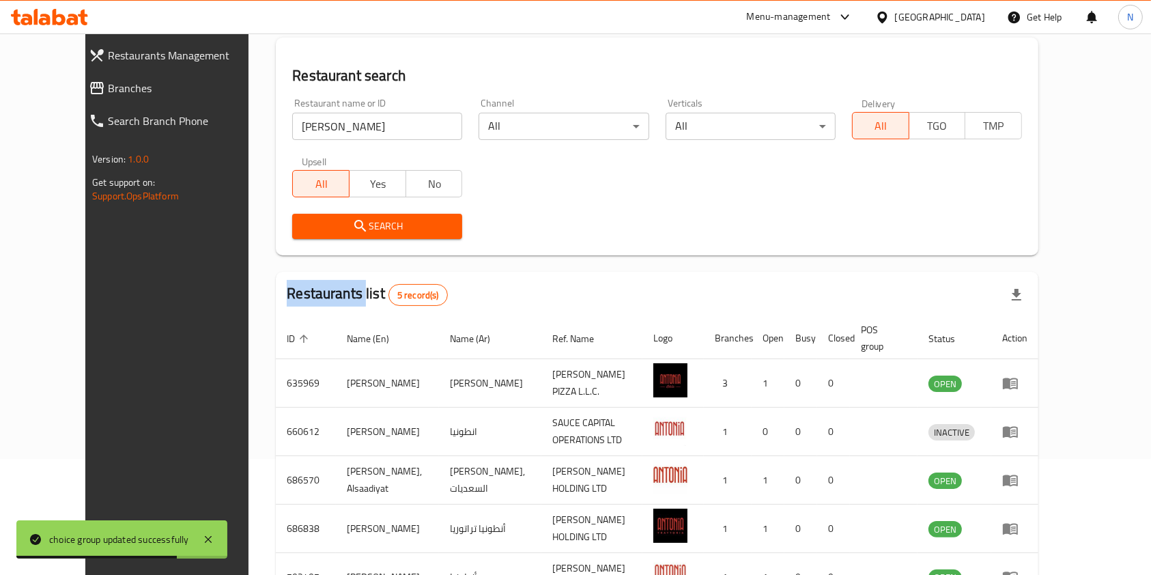
scroll to position [117, 0]
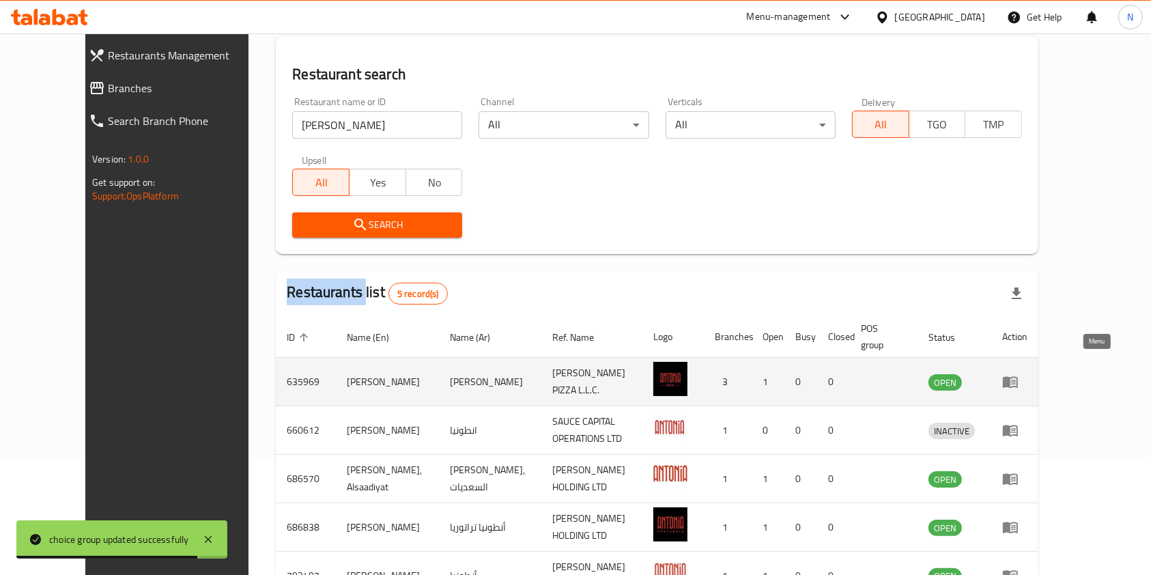
click at [1018, 377] on icon "enhanced table" at bounding box center [1010, 383] width 15 height 12
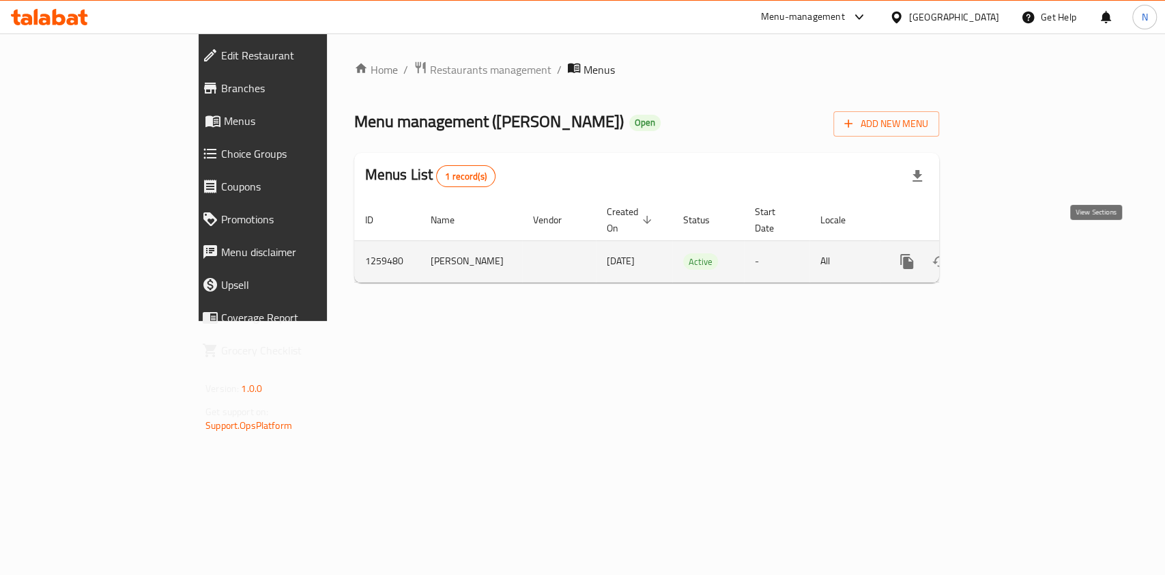
click at [1014, 253] on icon "enhanced table" at bounding box center [1005, 261] width 16 height 16
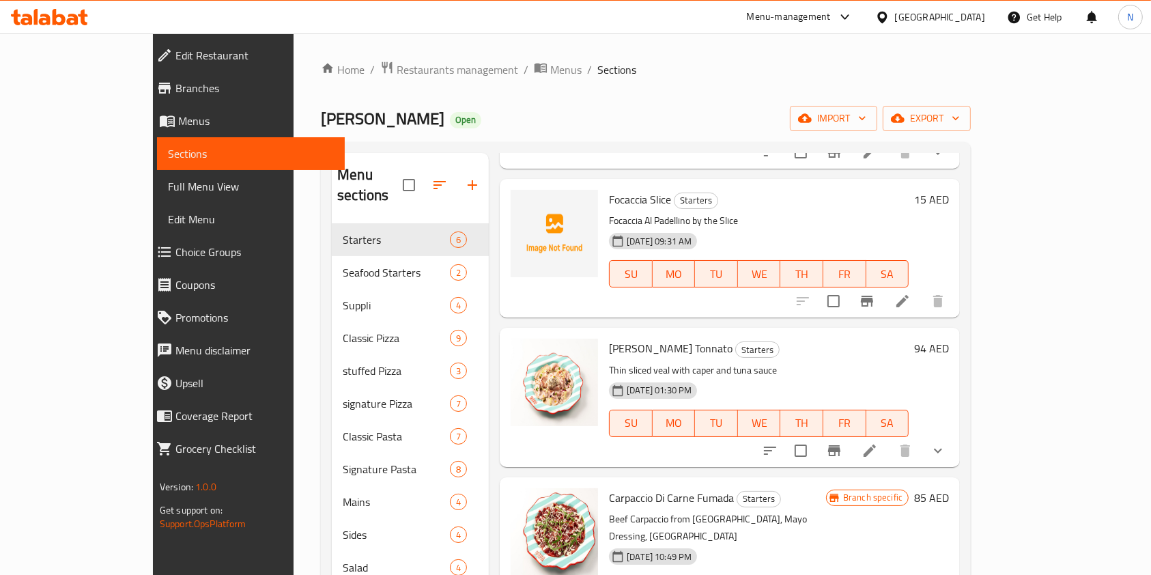
scroll to position [236, 0]
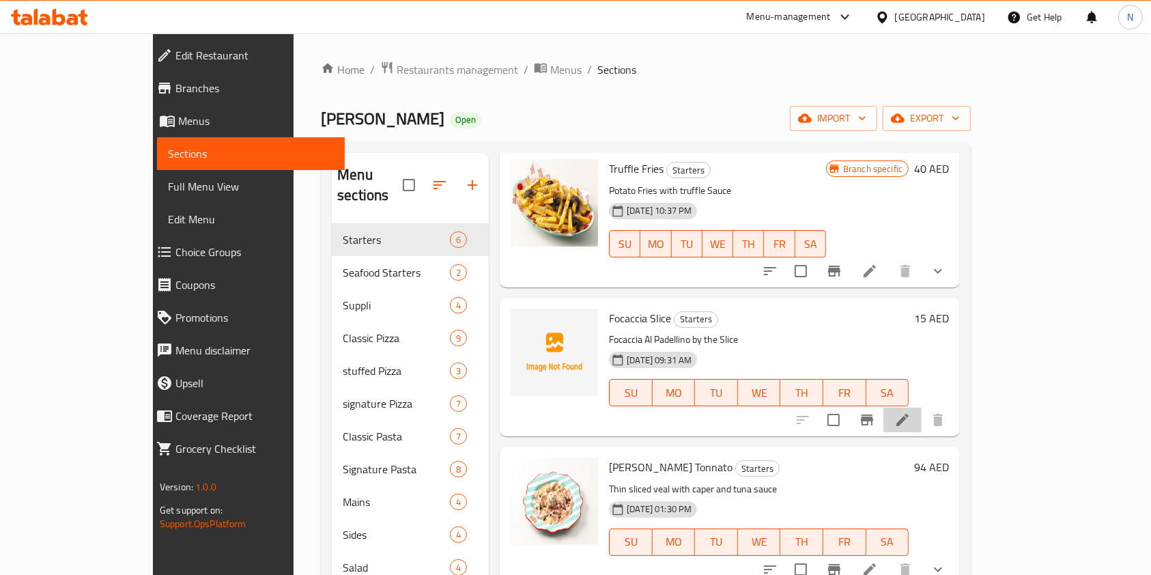
click at [922, 408] on li at bounding box center [902, 420] width 38 height 25
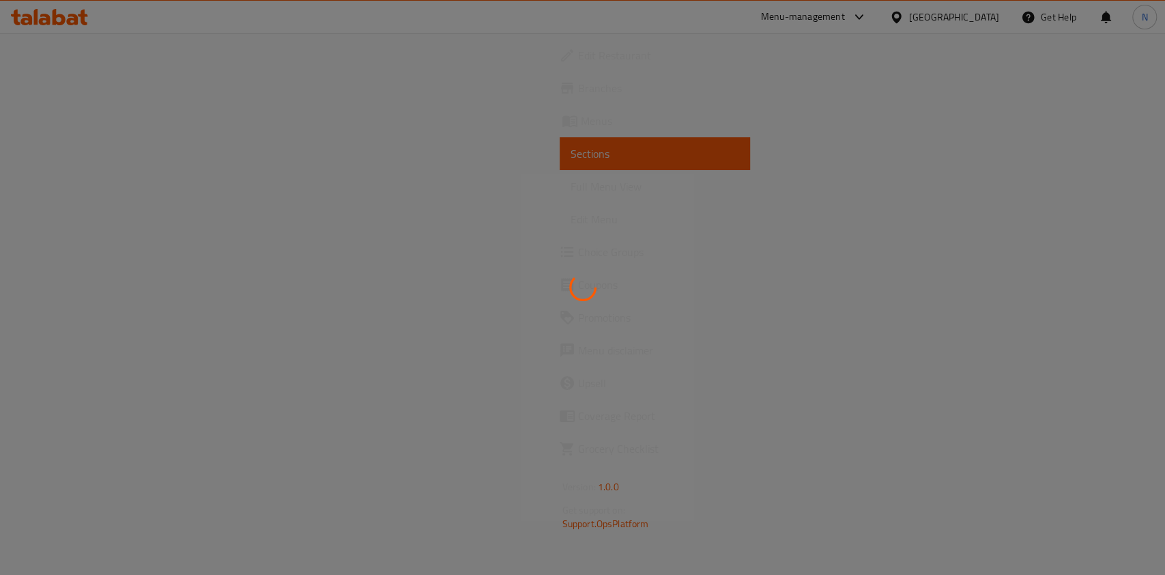
click at [860, 299] on div at bounding box center [582, 287] width 1165 height 575
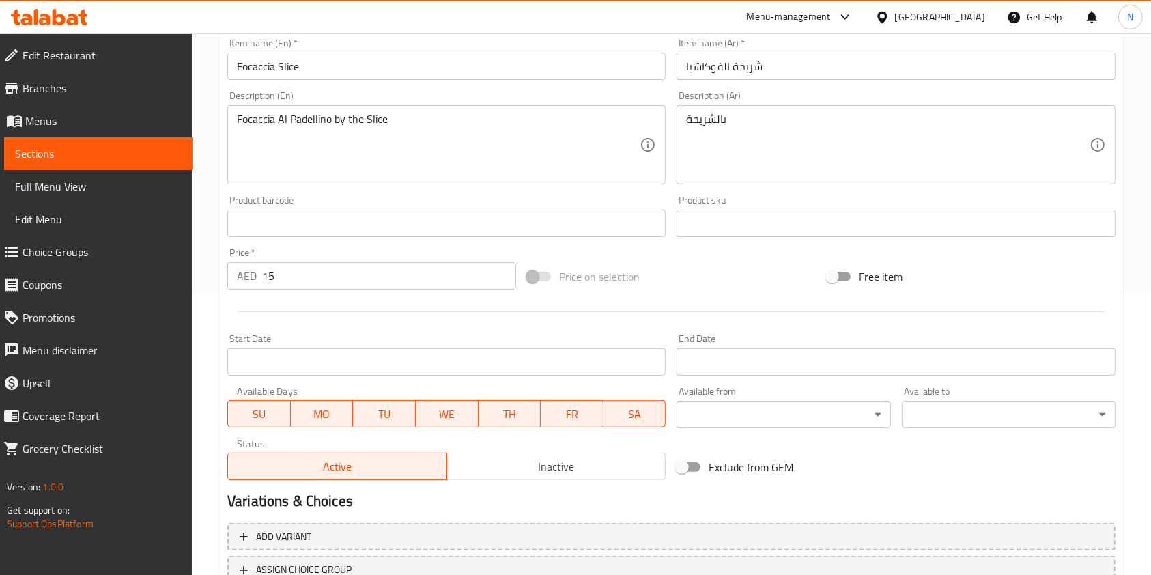
scroll to position [305, 0]
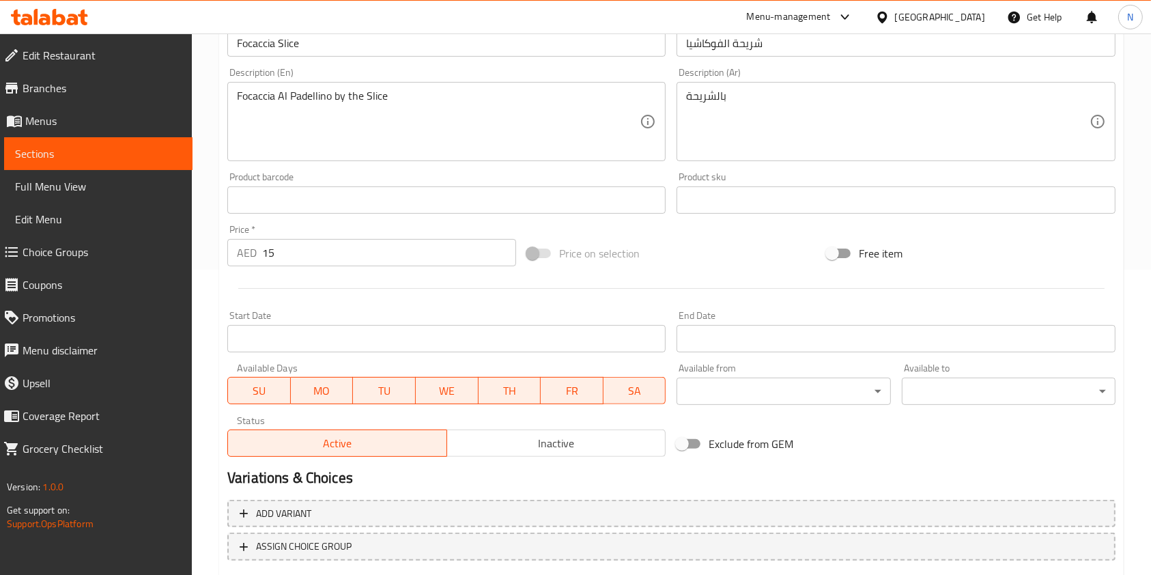
click at [332, 261] on input "15" at bounding box center [389, 252] width 254 height 27
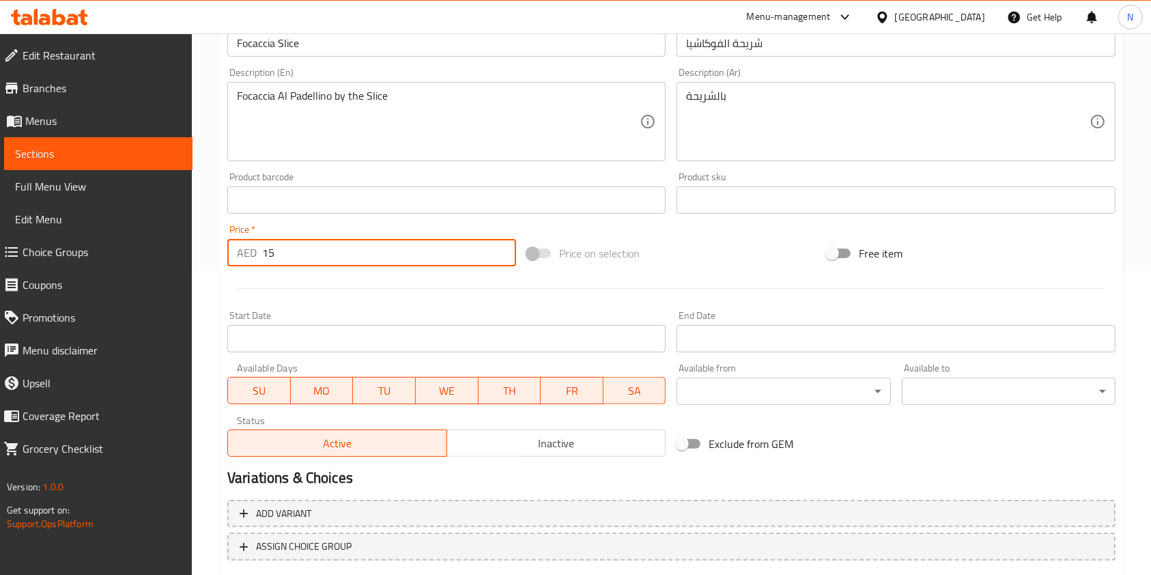
type input "1"
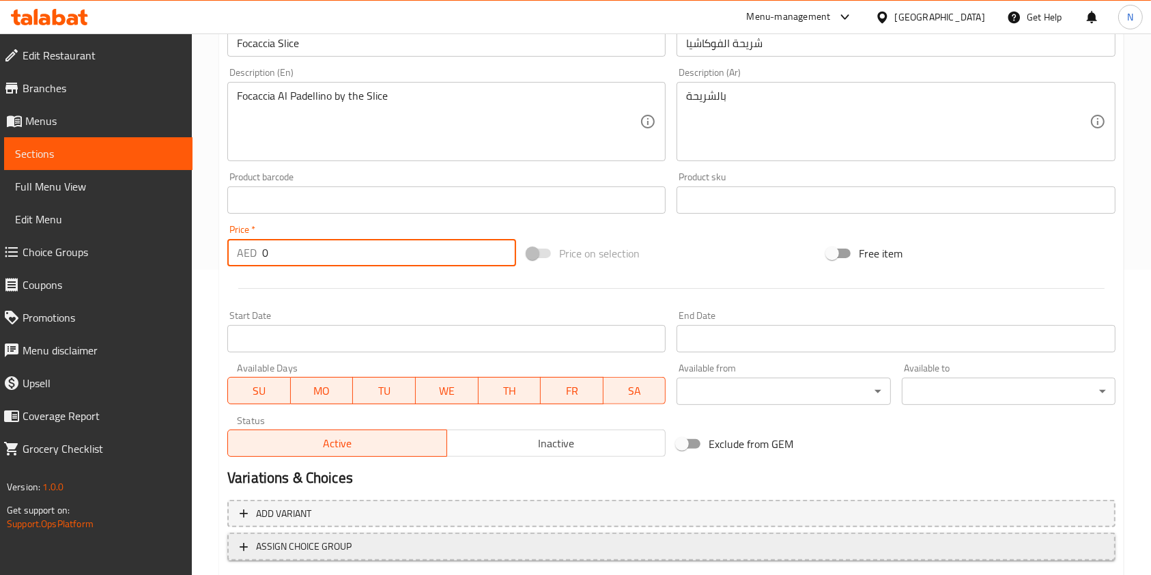
type input "0"
click at [365, 547] on span "ASSIGN CHOICE GROUP" at bounding box center [672, 546] width 864 height 17
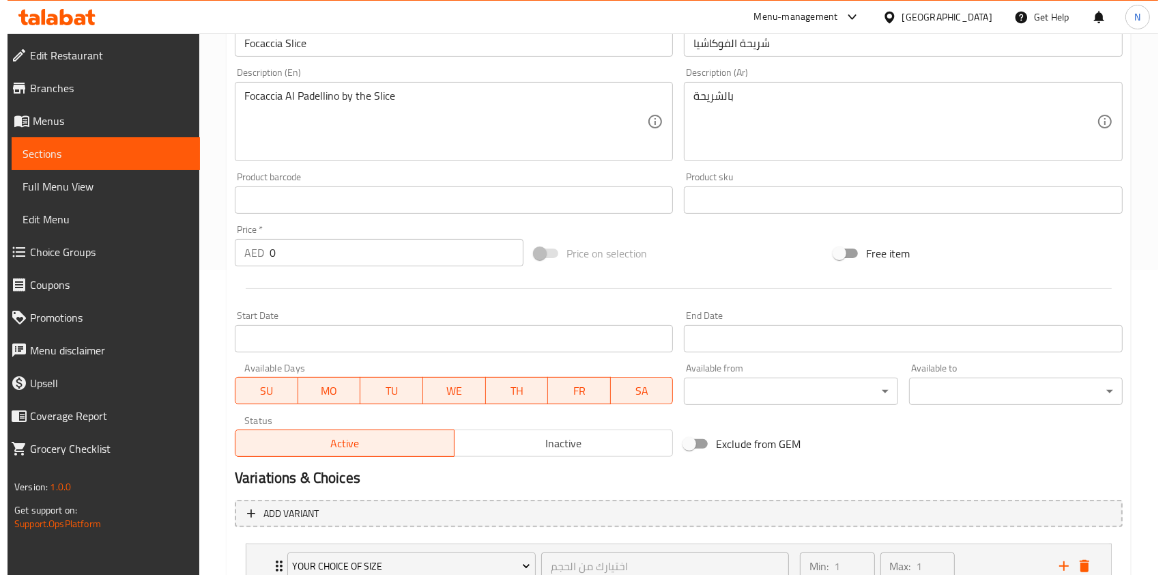
scroll to position [412, 0]
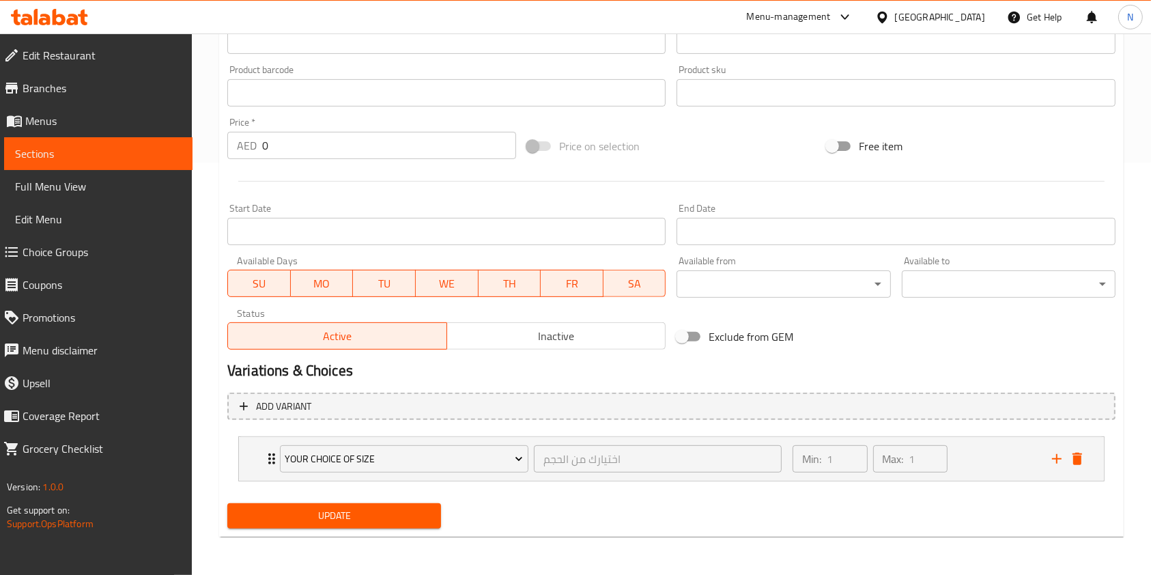
click at [394, 456] on span "Your Choice Of Size" at bounding box center [404, 459] width 238 height 17
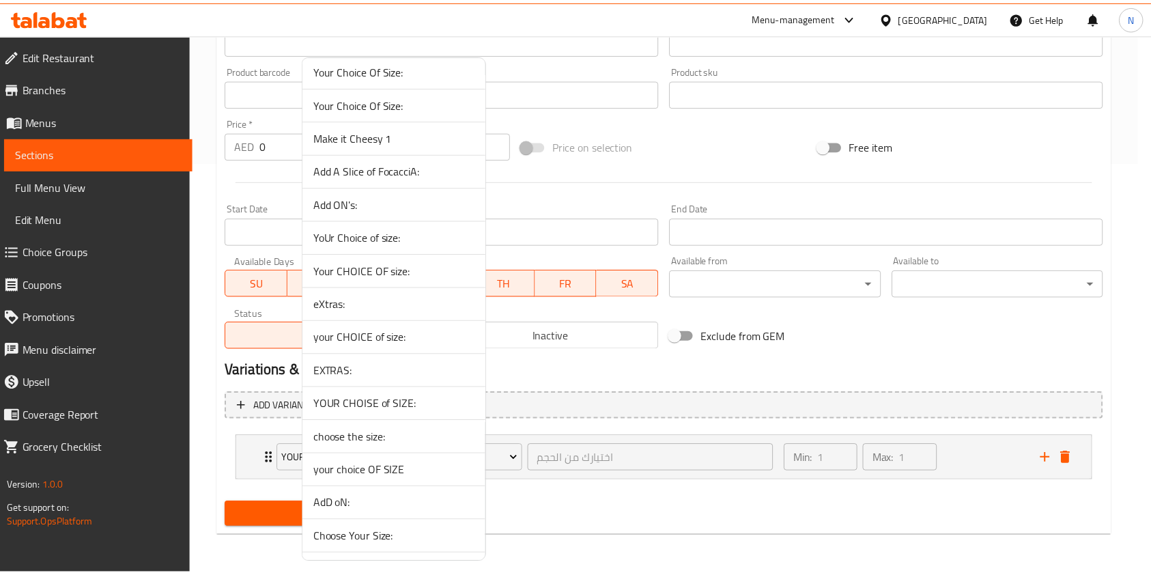
scroll to position [1604, 0]
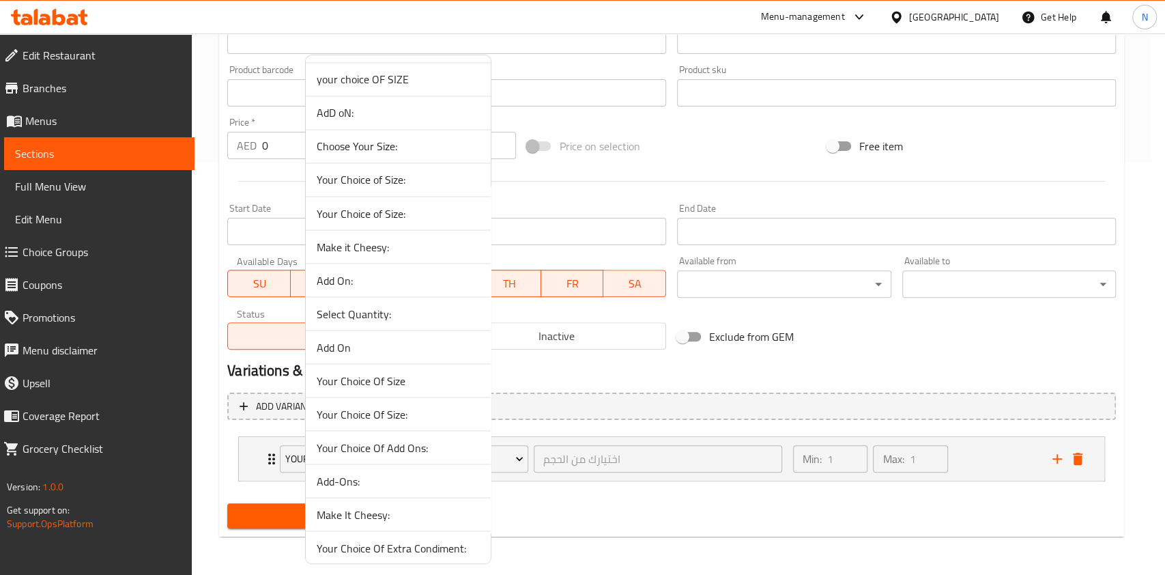
click at [388, 311] on span "Select Quantity:" at bounding box center [398, 313] width 163 height 16
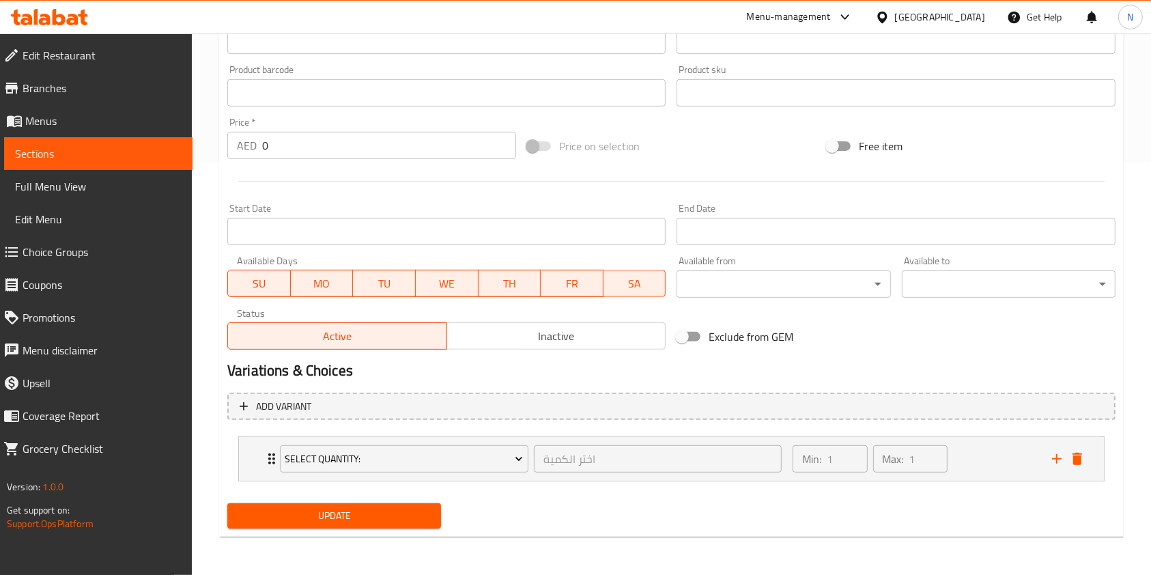
click at [410, 520] on span "Update" at bounding box center [334, 515] width 192 height 17
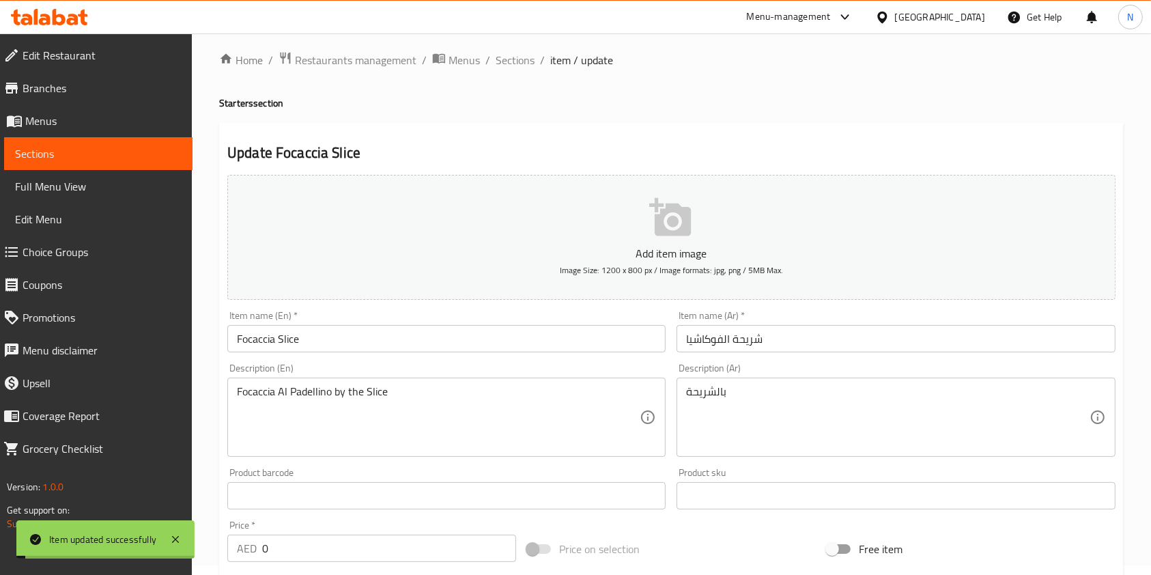
scroll to position [0, 0]
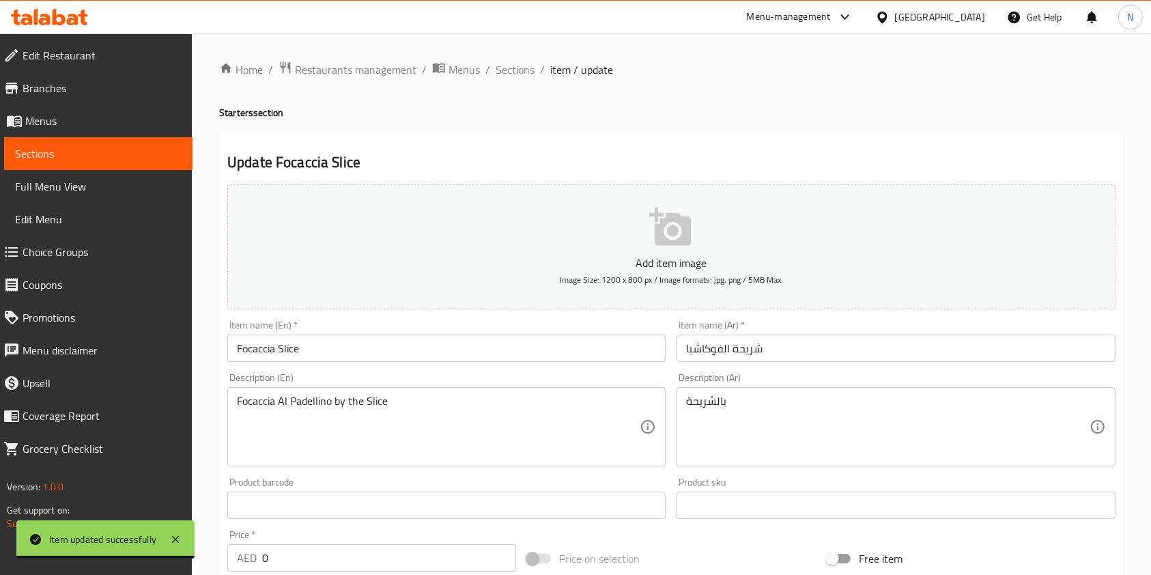
click at [681, 251] on button "Add item image Image Size: 1200 x 800 px / Image formats: jpg, png / 5MB Max." at bounding box center [671, 246] width 888 height 125
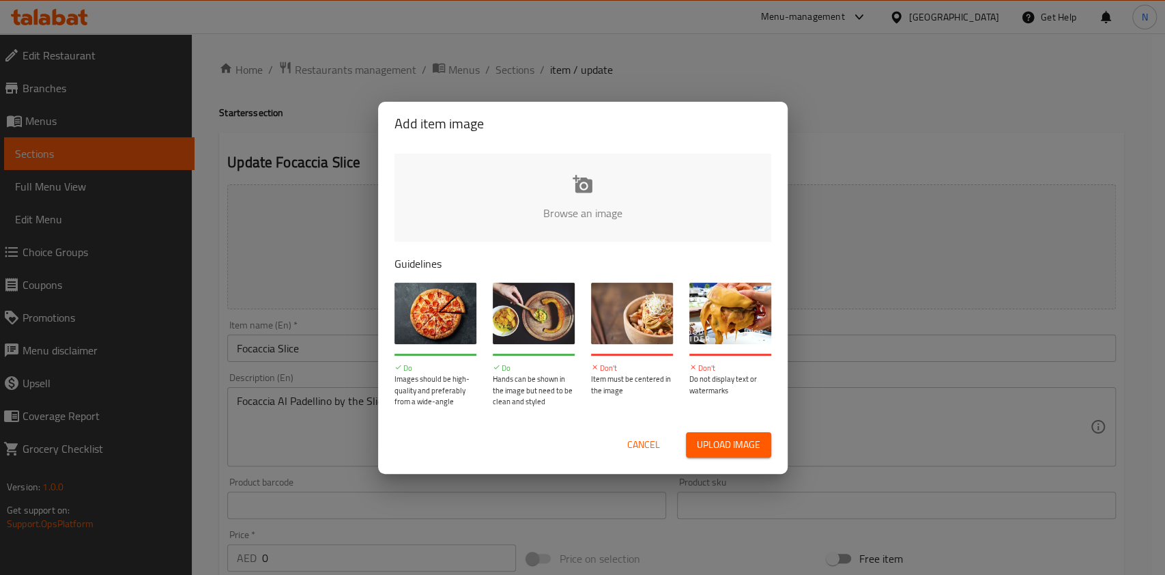
click at [517, 182] on input "file" at bounding box center [1045, 218] width 1300 height 128
click at [526, 224] on input "file" at bounding box center [1045, 218] width 1300 height 128
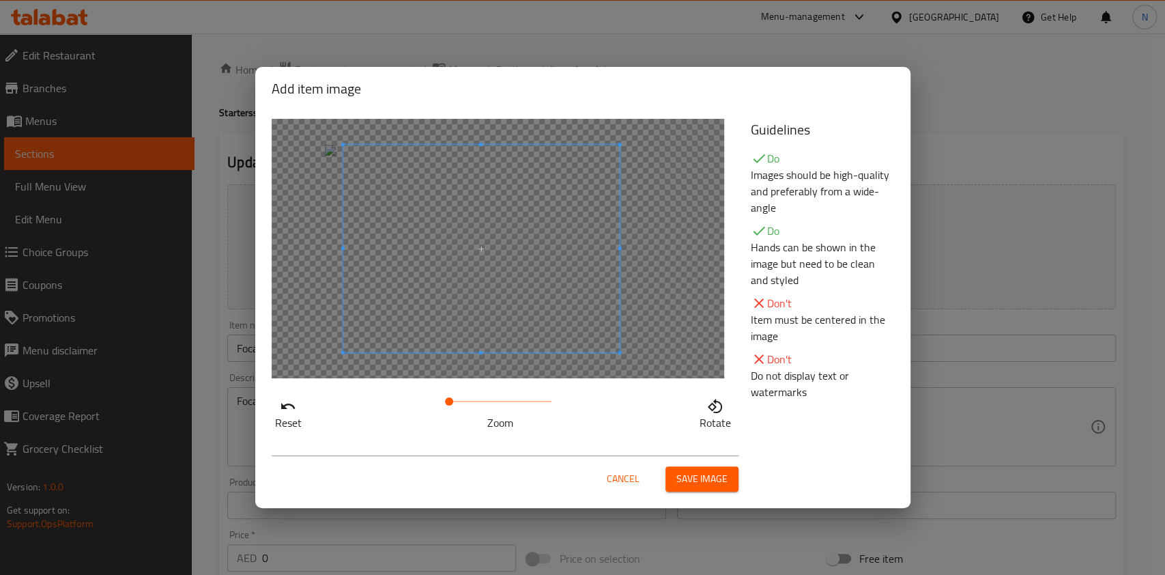
click at [429, 295] on span at bounding box center [481, 249] width 277 height 208
click at [694, 485] on span "Save image" at bounding box center [702, 478] width 51 height 17
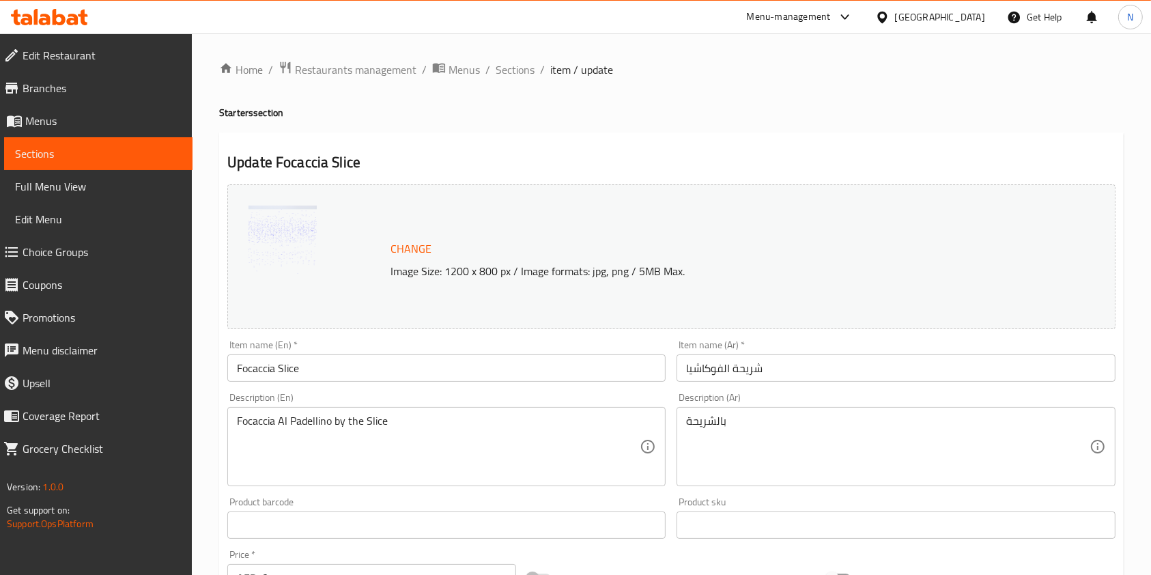
scroll to position [431, 0]
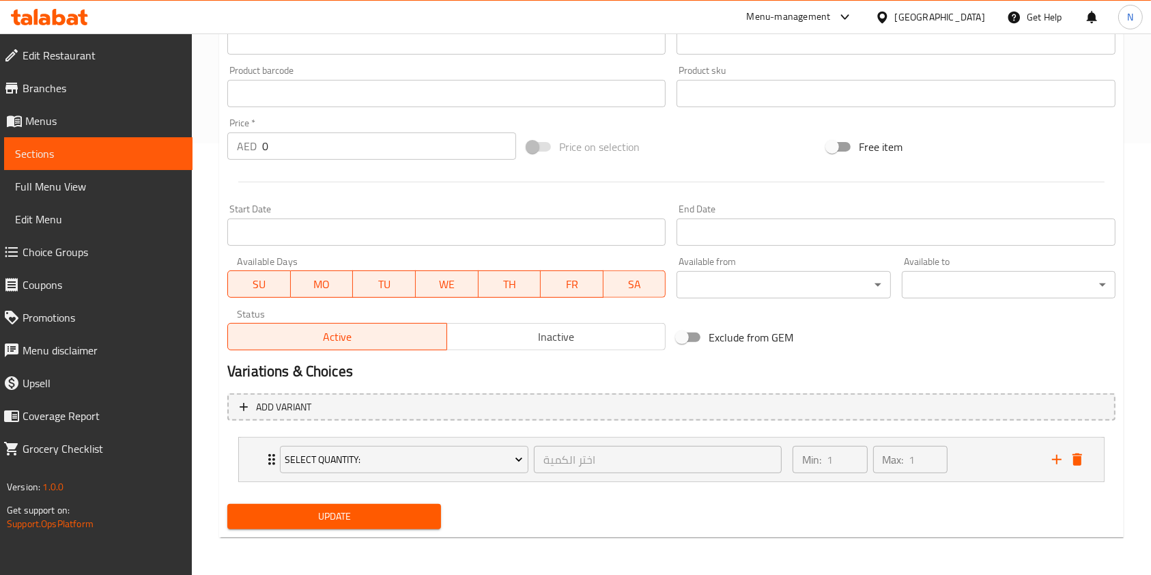
click at [364, 530] on div "Update" at bounding box center [334, 516] width 225 height 36
click at [366, 525] on button "Update" at bounding box center [334, 516] width 214 height 25
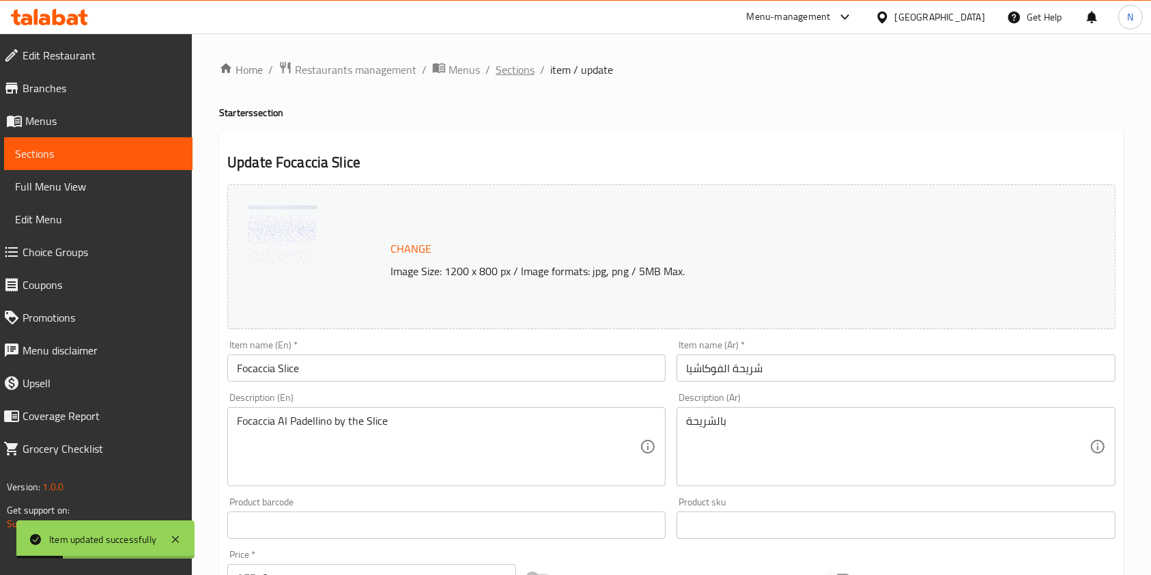
click at [508, 71] on span "Sections" at bounding box center [515, 69] width 39 height 16
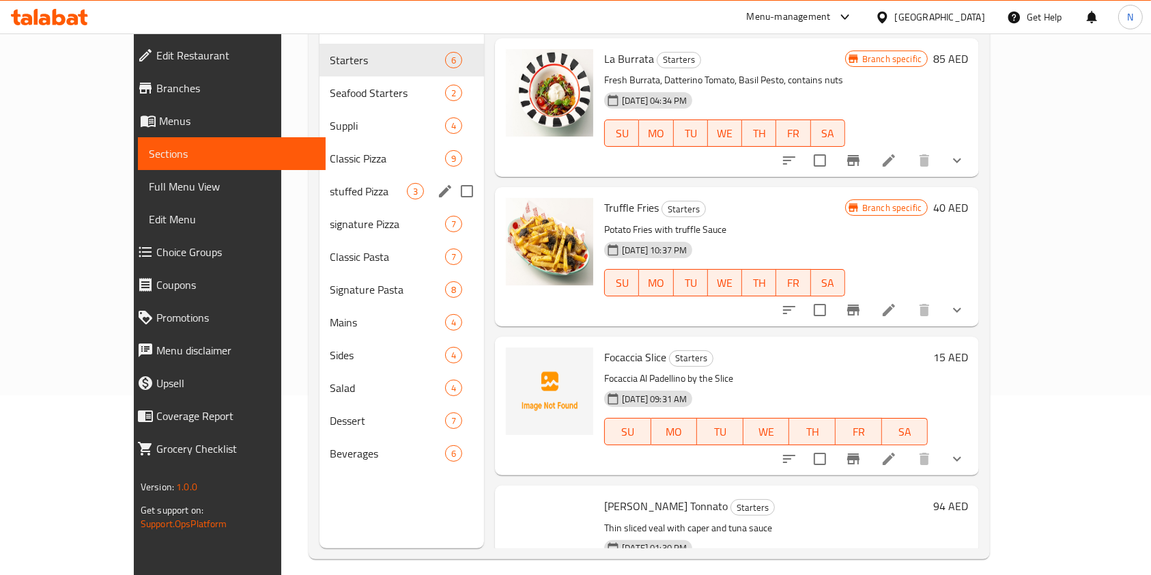
scroll to position [180, 0]
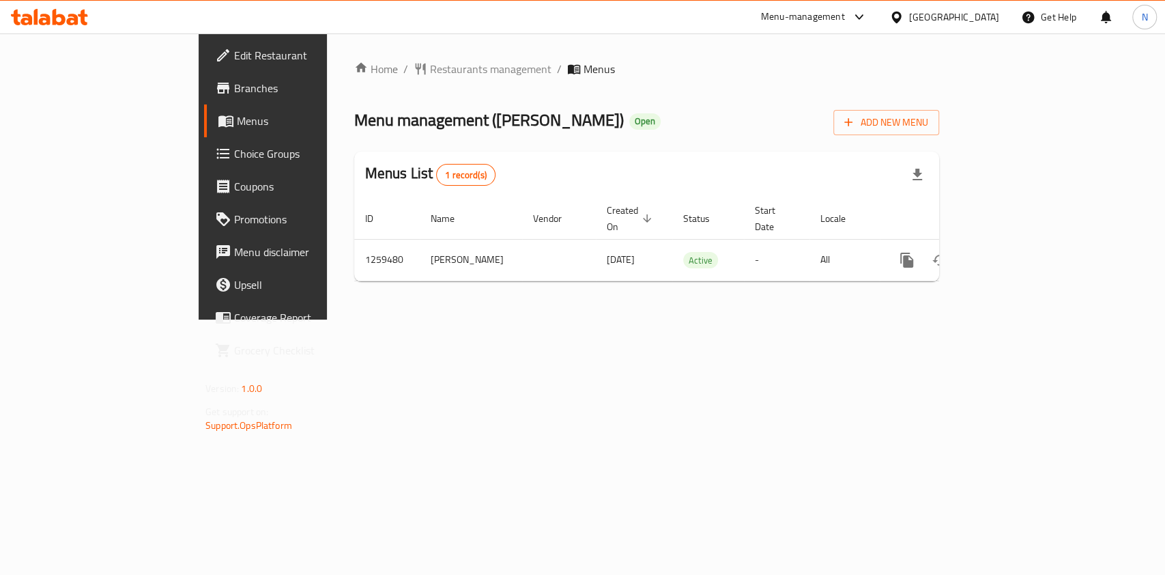
click at [237, 120] on span "Menus" at bounding box center [309, 121] width 145 height 16
click at [430, 68] on span "Restaurants management" at bounding box center [491, 69] width 122 height 16
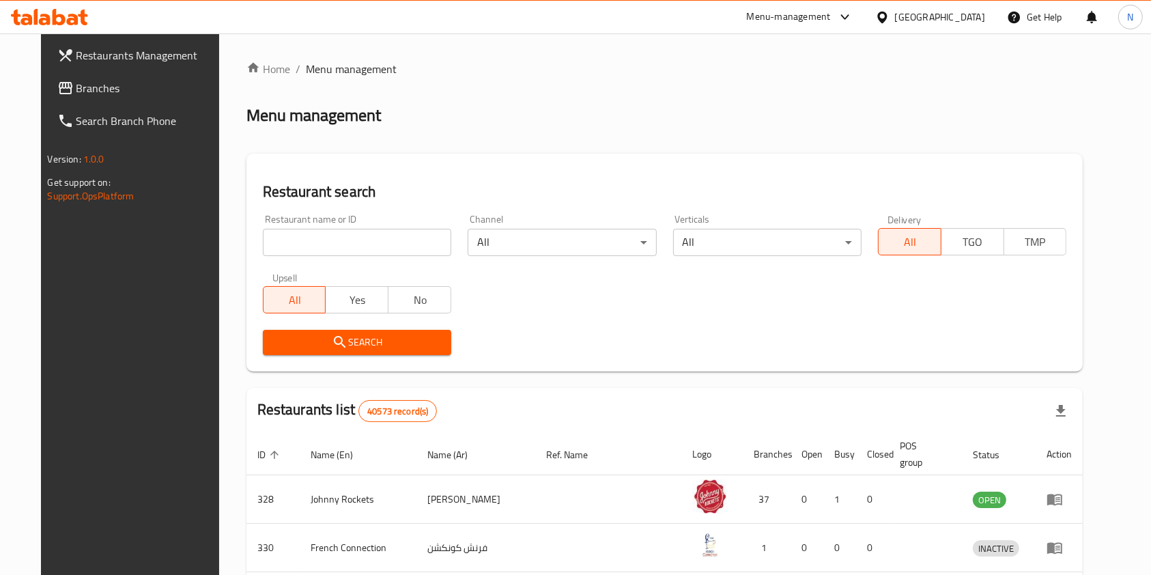
click at [66, 12] on icon at bounding box center [49, 17] width 77 height 16
click at [343, 216] on div "Restaurant name or ID Restaurant name or ID" at bounding box center [357, 235] width 188 height 42
drag, startPoint x: 347, startPoint y: 219, endPoint x: 346, endPoint y: 234, distance: 14.4
click at [347, 223] on div "Restaurant name or ID Restaurant name or ID" at bounding box center [357, 235] width 188 height 42
click at [345, 241] on input "search" at bounding box center [357, 242] width 188 height 27
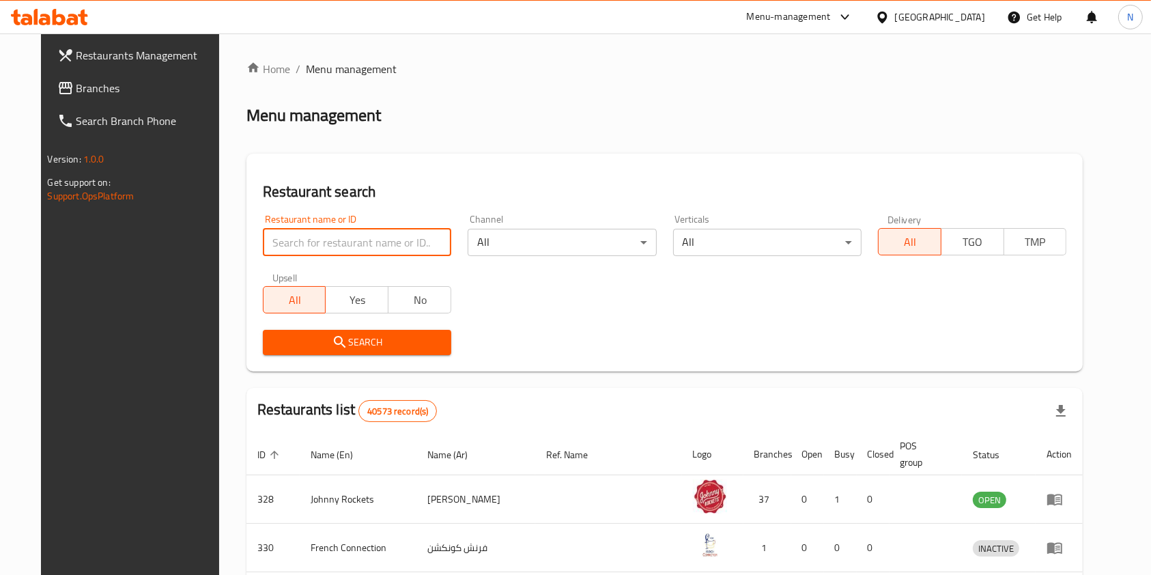
click at [345, 241] on input "search" at bounding box center [357, 242] width 188 height 27
type input "antonia"
click at [363, 336] on span "Search" at bounding box center [357, 342] width 167 height 17
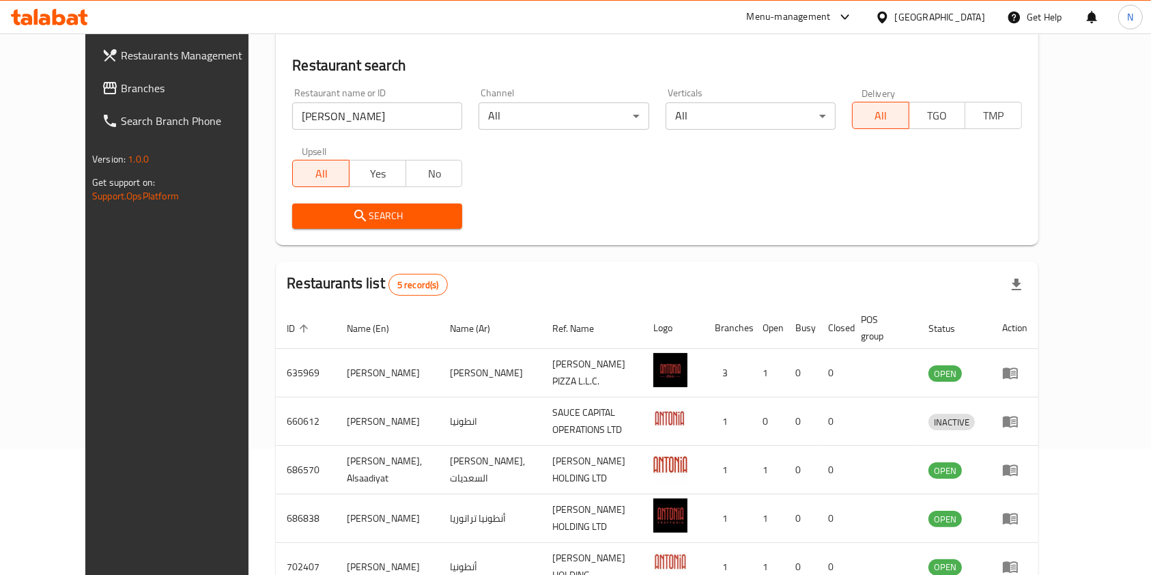
scroll to position [198, 0]
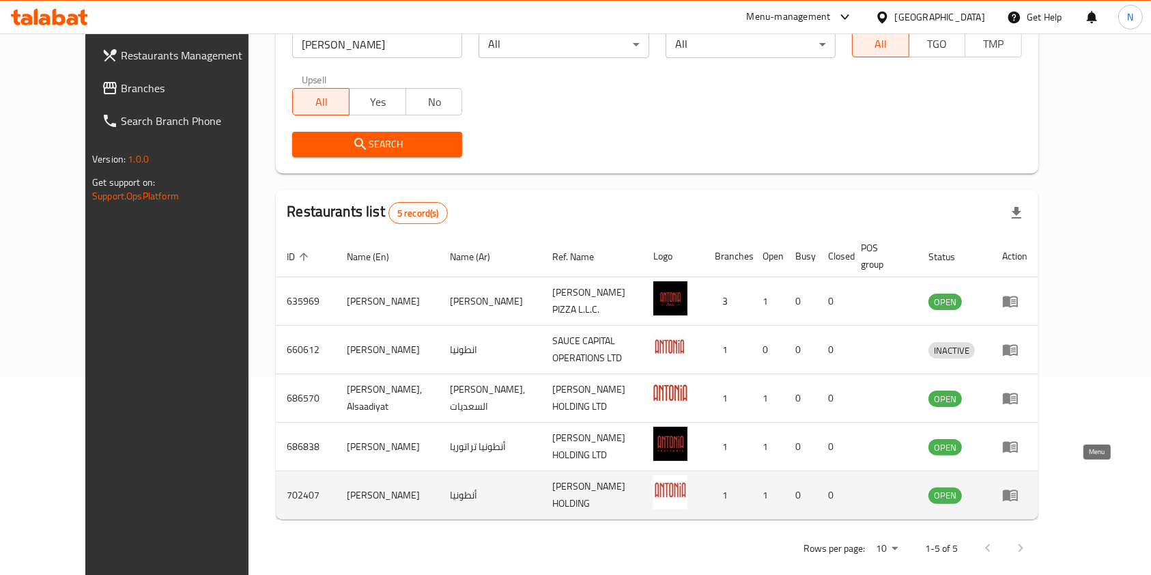
click at [1018, 490] on icon "enhanced table" at bounding box center [1010, 496] width 15 height 12
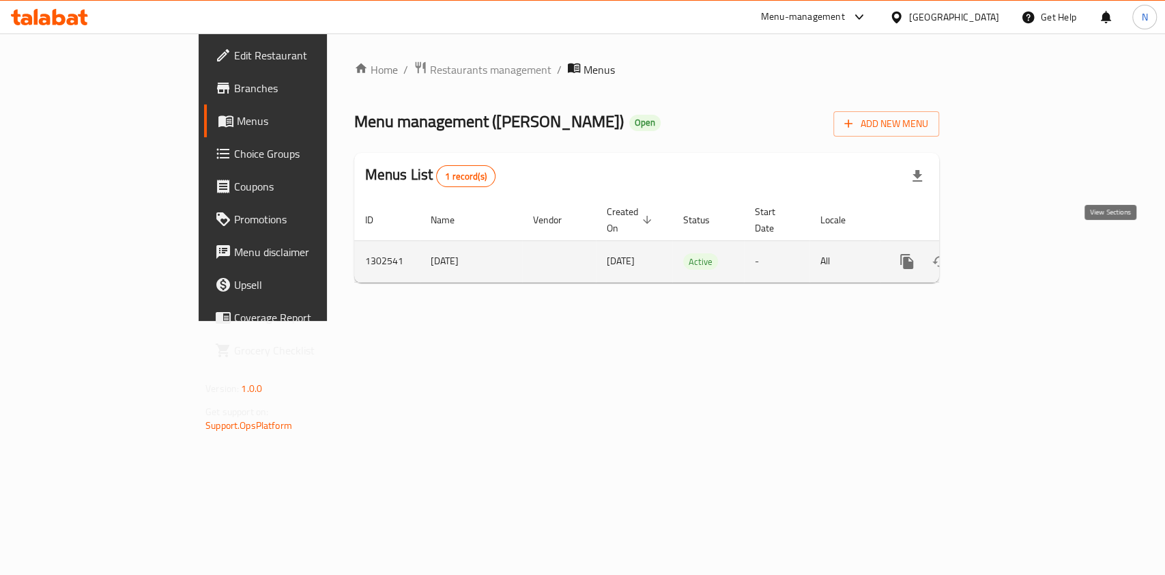
click at [1014, 253] on icon "enhanced table" at bounding box center [1005, 261] width 16 height 16
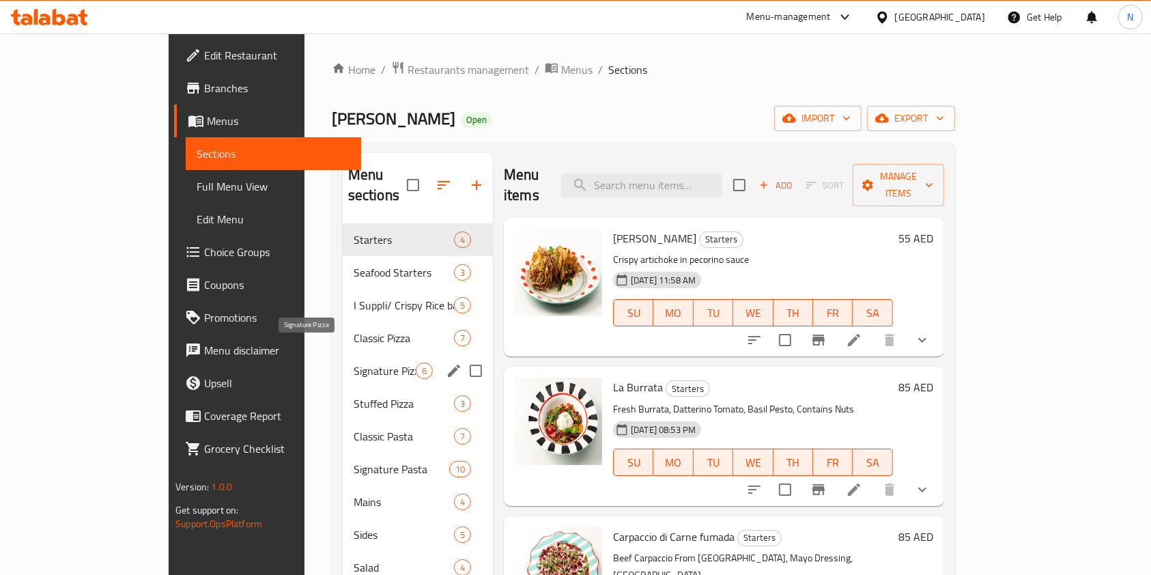
click at [354, 363] on span "Signature Pizza" at bounding box center [385, 371] width 62 height 16
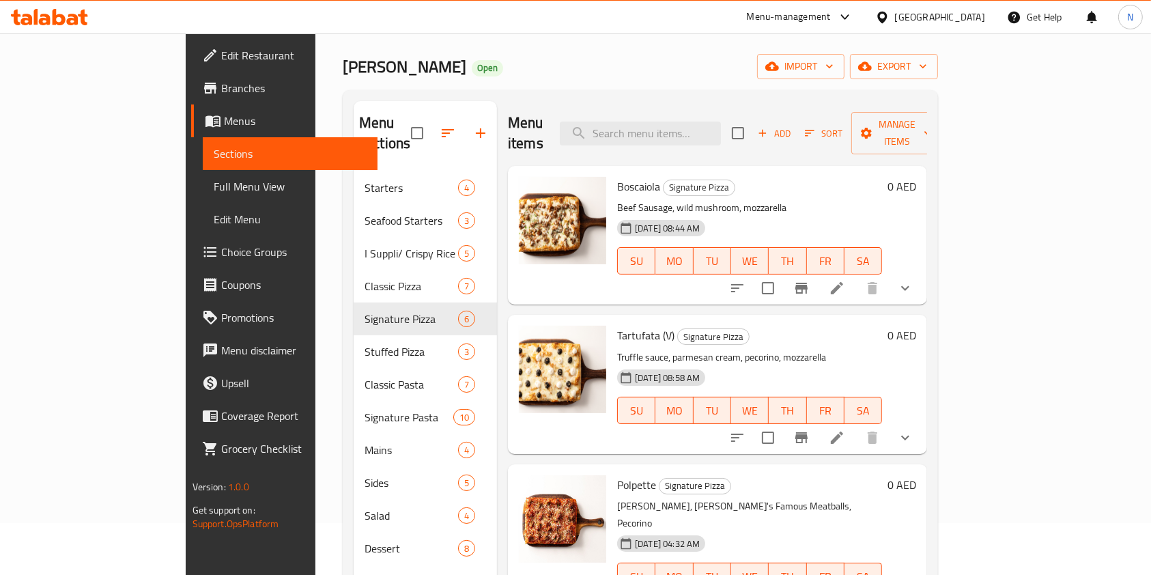
scroll to position [45, 0]
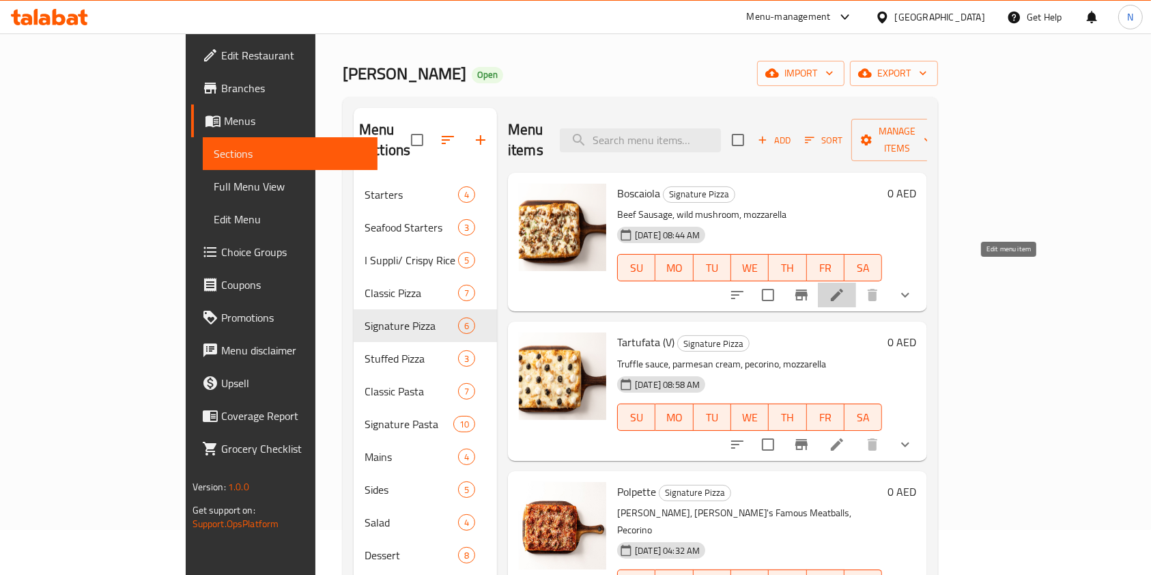
click at [843, 289] on icon at bounding box center [837, 295] width 12 height 12
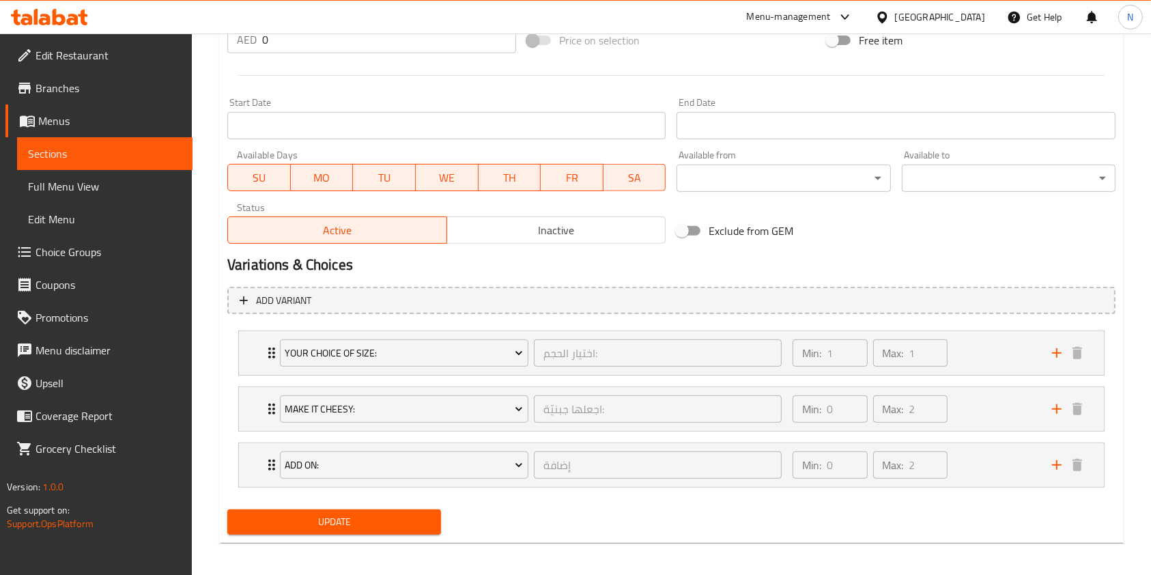
scroll to position [543, 0]
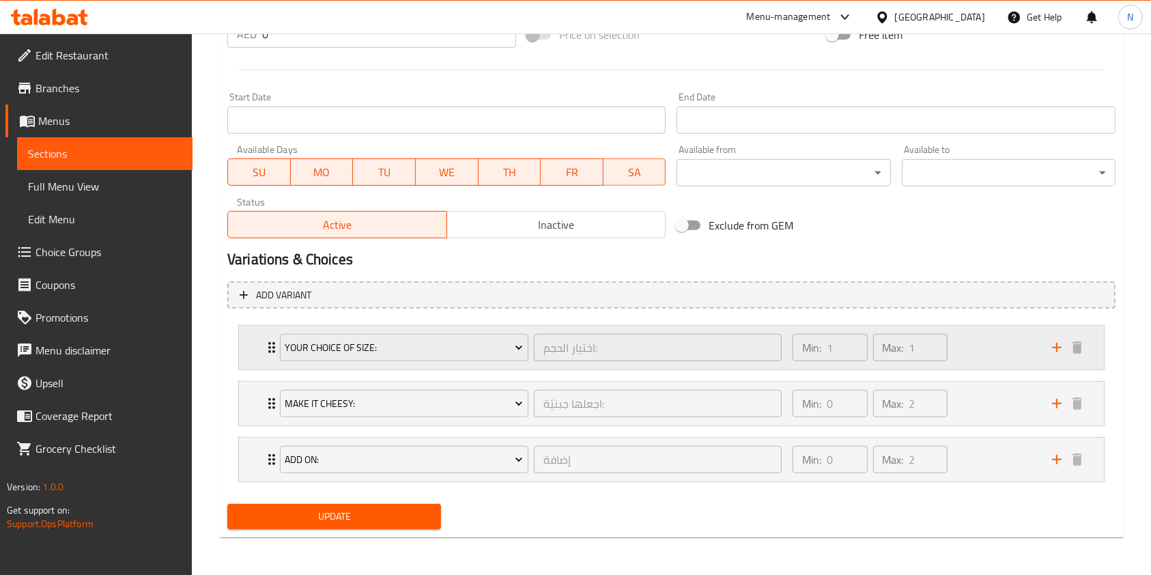
click at [972, 348] on div "Min: 1 ​ Max: 1 ​" at bounding box center [913, 348] width 259 height 44
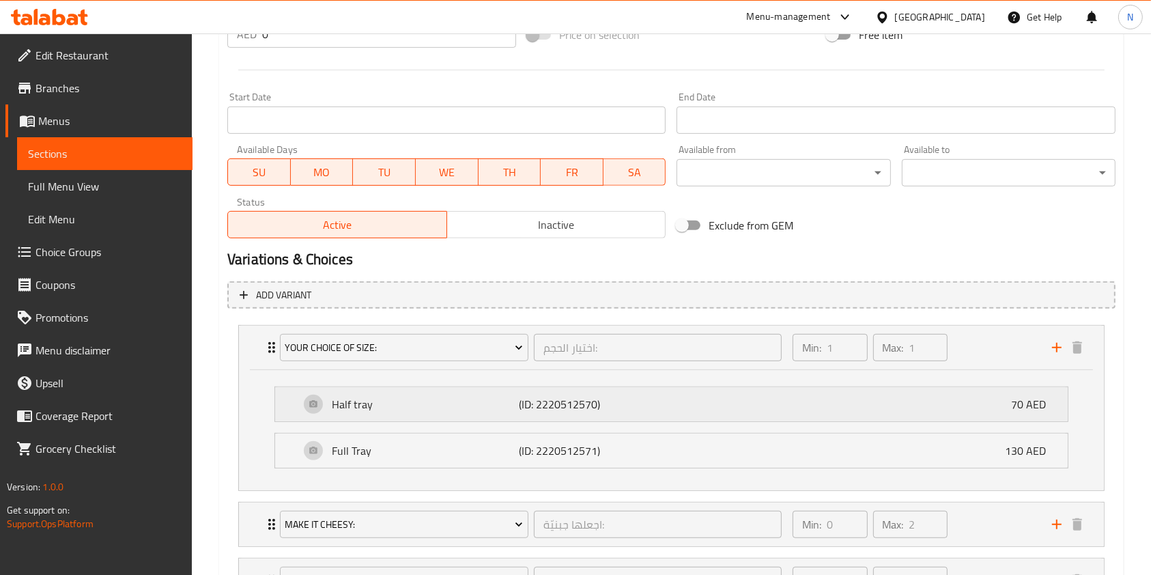
click at [636, 393] on div "Half tray (ID: 2220512570) 70 AED" at bounding box center [676, 404] width 752 height 34
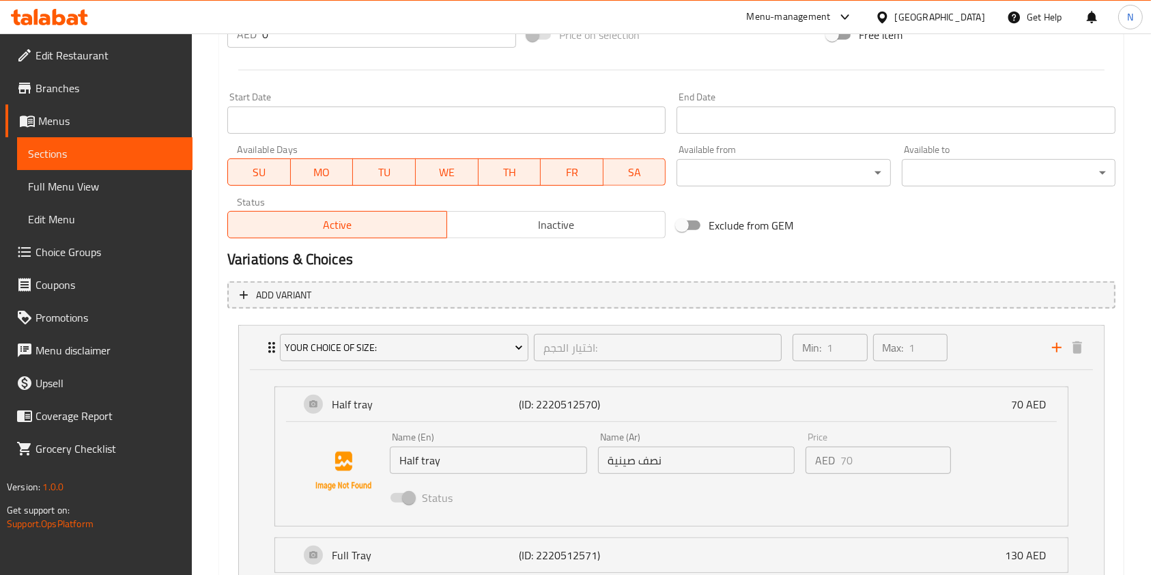
click at [645, 459] on input "نصف صينية" at bounding box center [696, 460] width 197 height 27
click at [644, 459] on input "نصف صينية" at bounding box center [696, 460] width 197 height 27
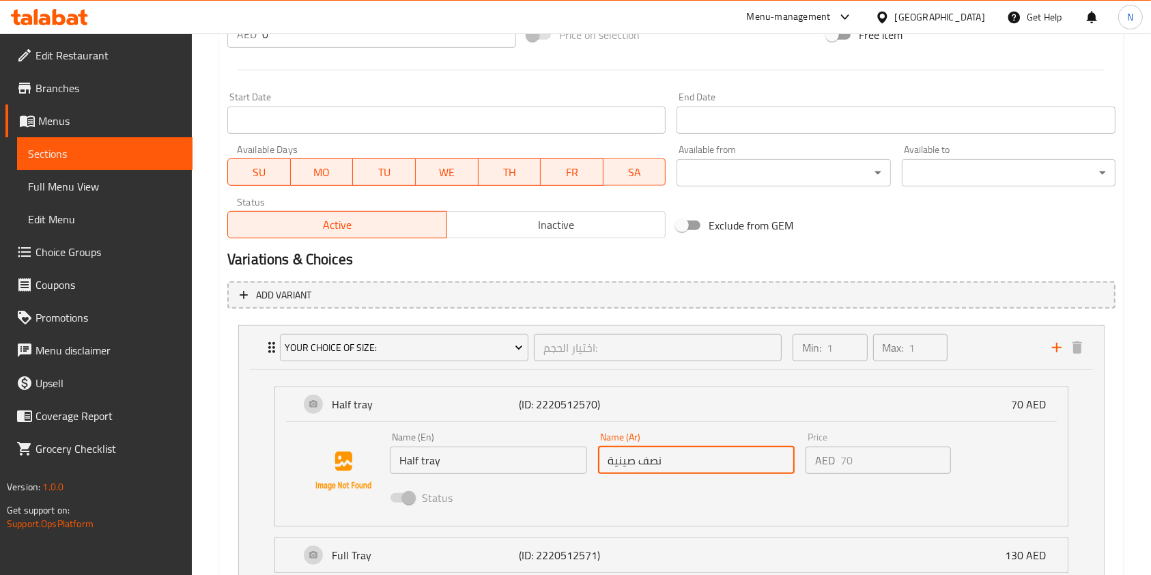
click at [644, 459] on input "نصف صينية" at bounding box center [696, 460] width 197 height 27
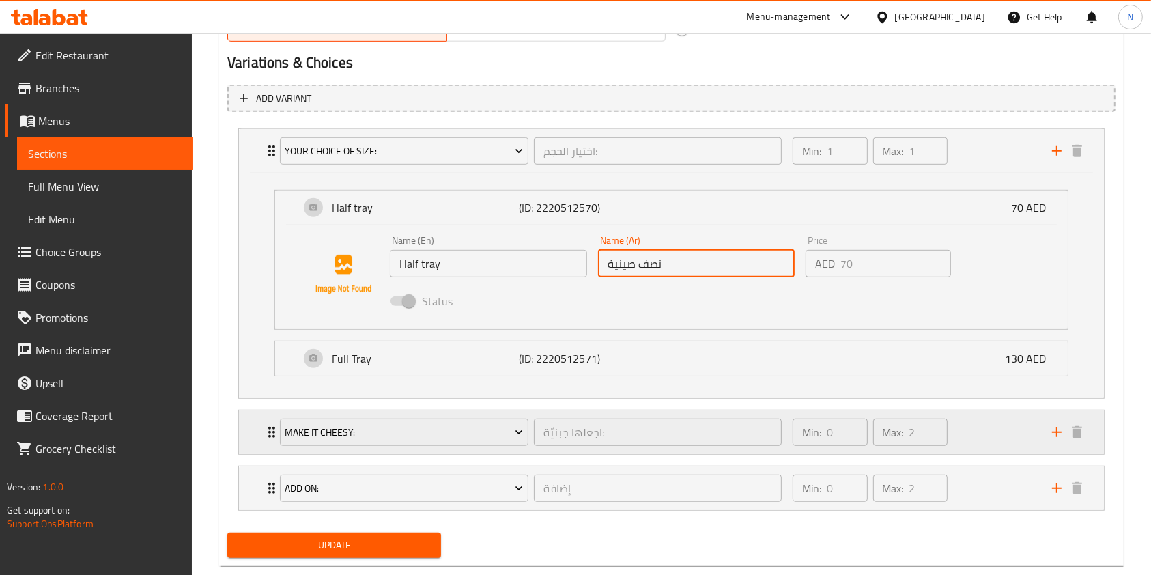
scroll to position [748, 0]
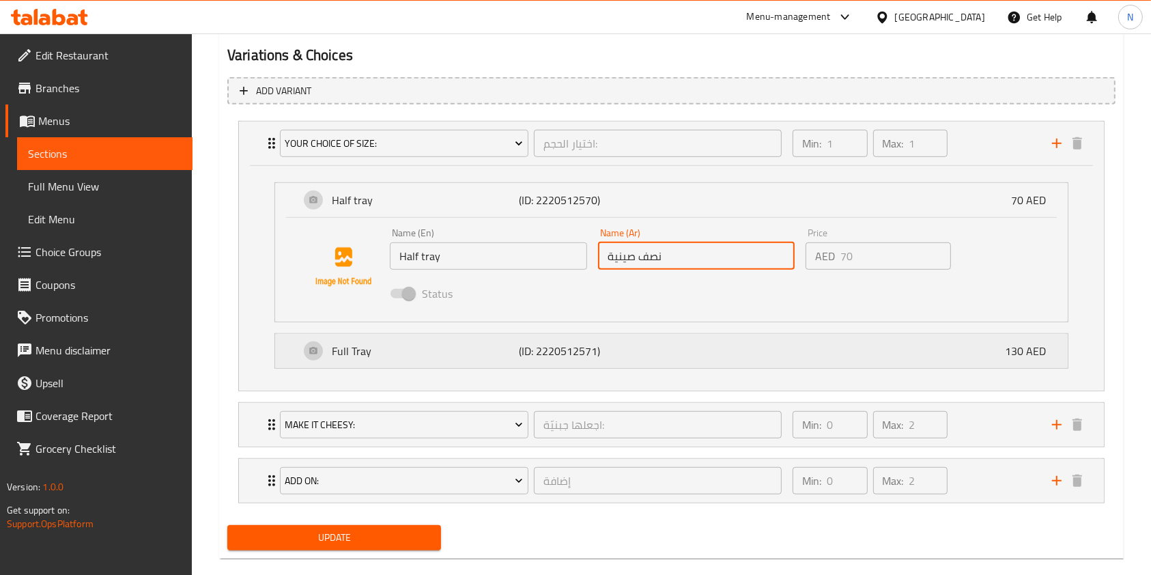
click at [645, 348] on div "Full Tray (ID: 2220512571) 130 AED" at bounding box center [676, 351] width 752 height 34
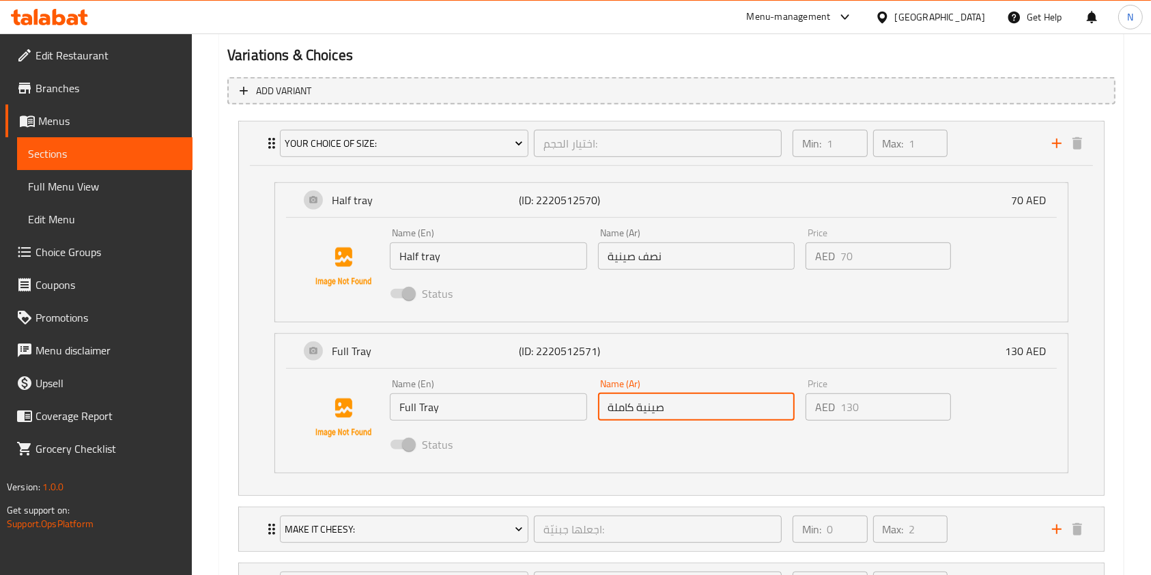
click at [653, 407] on input "صينية كاملة" at bounding box center [696, 406] width 197 height 27
click at [626, 254] on input "نصف صينية" at bounding box center [696, 255] width 197 height 27
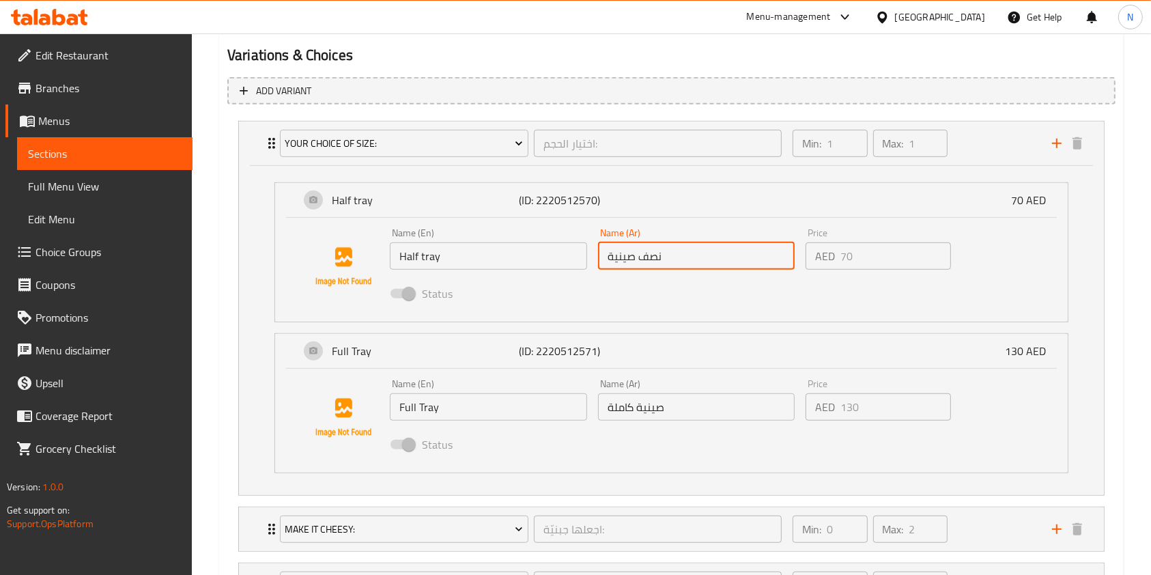
click at [626, 254] on input "نصف صينية" at bounding box center [696, 255] width 197 height 27
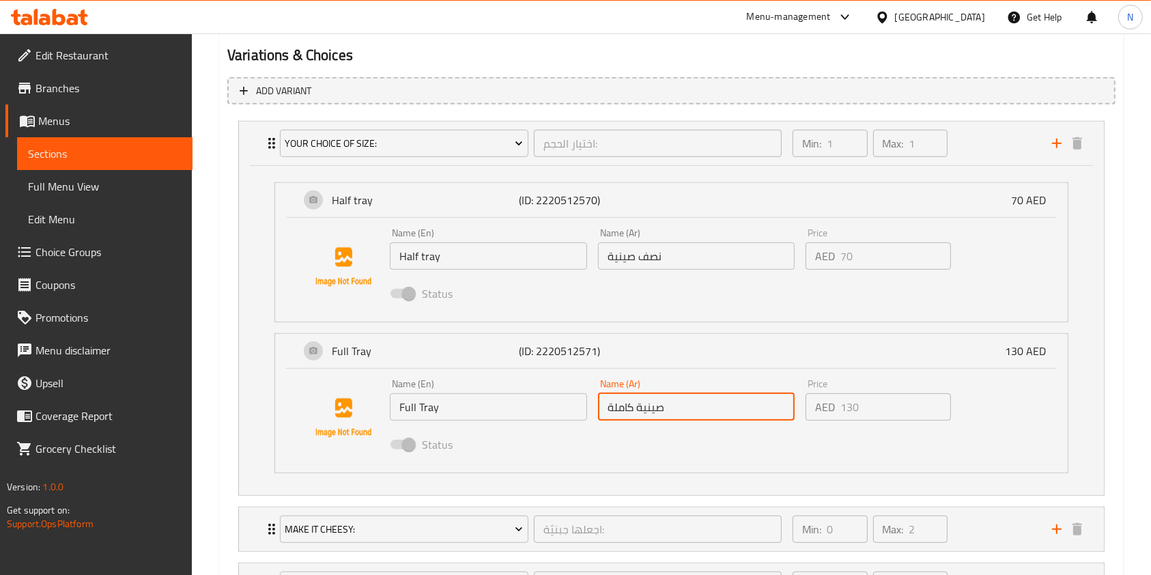
click at [632, 407] on input "صينية كاملة" at bounding box center [696, 406] width 197 height 27
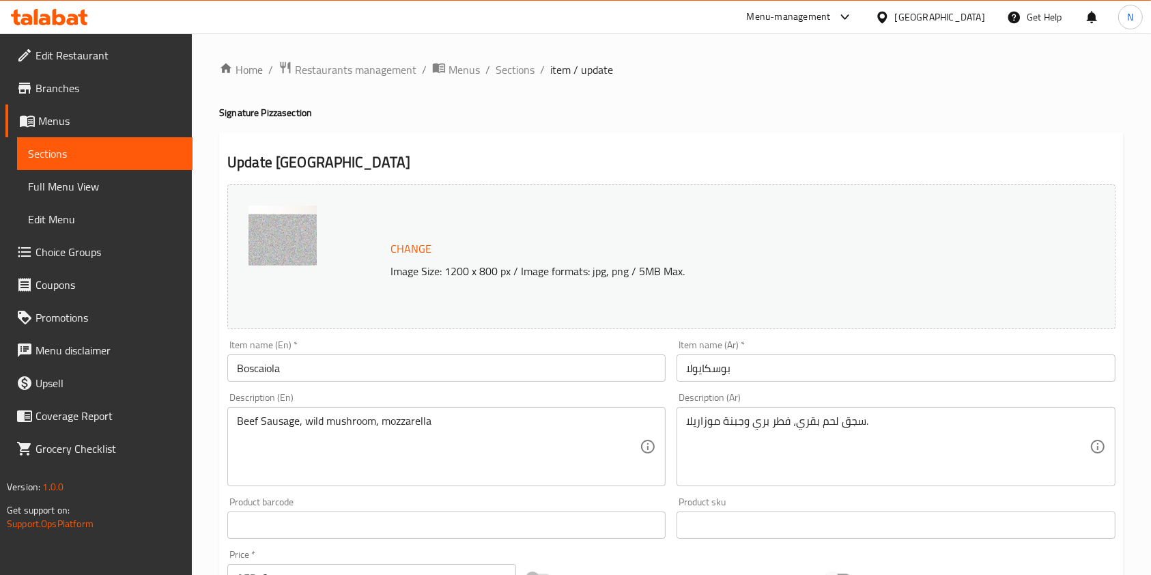
scroll to position [39, 0]
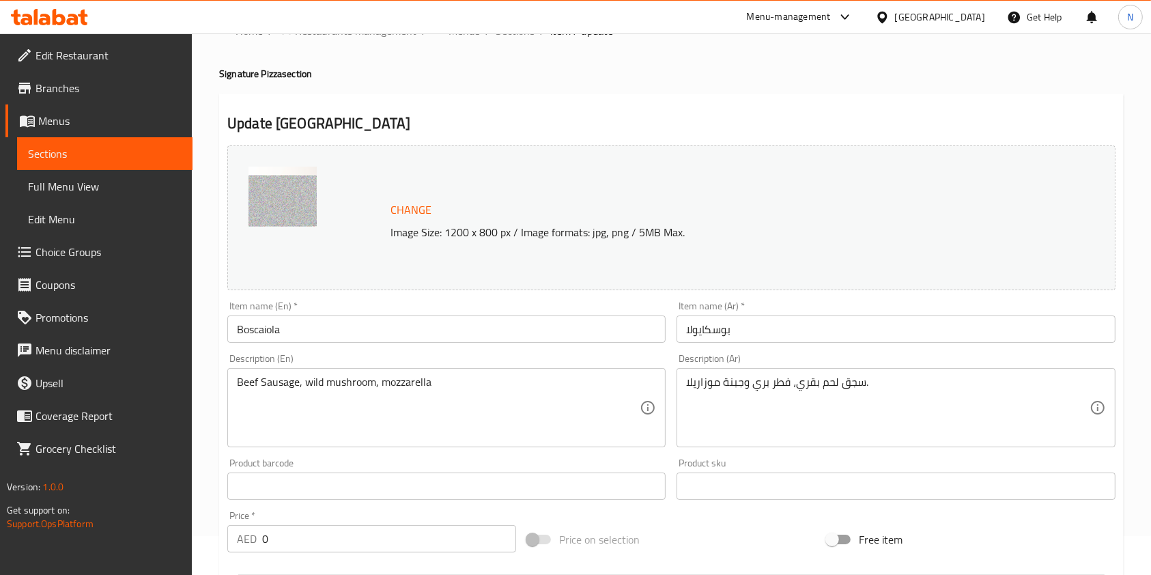
click at [707, 328] on input "بوسكايولا" at bounding box center [896, 328] width 438 height 27
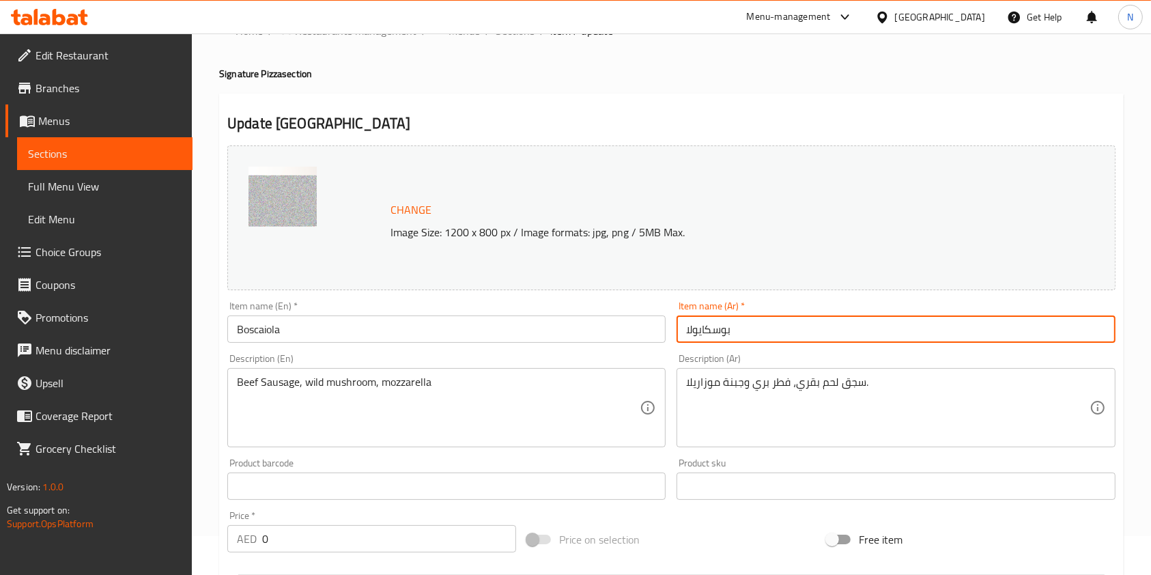
click at [707, 328] on input "بوسكايولا" at bounding box center [896, 328] width 438 height 27
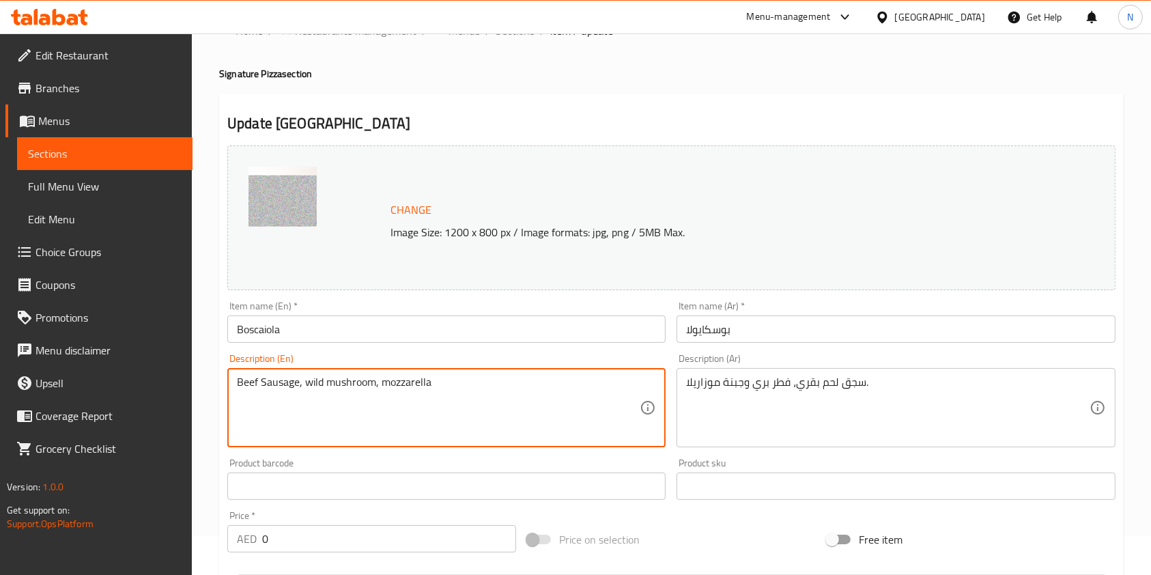
click at [416, 380] on textarea "Beef Sausage, wild mushroom, mozzarella" at bounding box center [438, 408] width 403 height 65
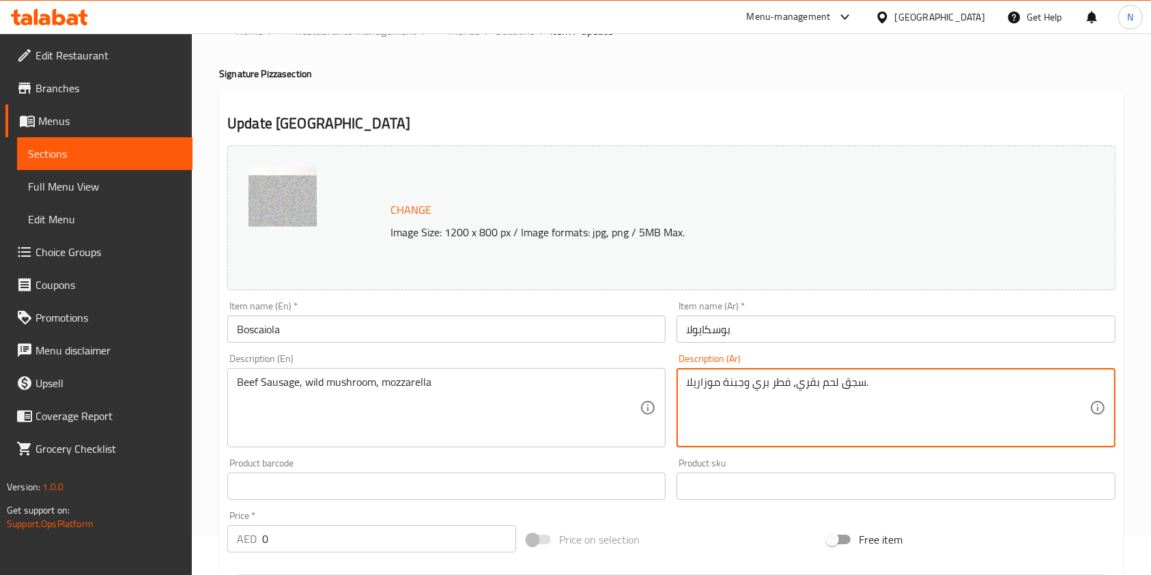
click at [795, 387] on textarea "سجق لحم بقري، فطر بري وجبنة موزاريلا." at bounding box center [887, 408] width 403 height 65
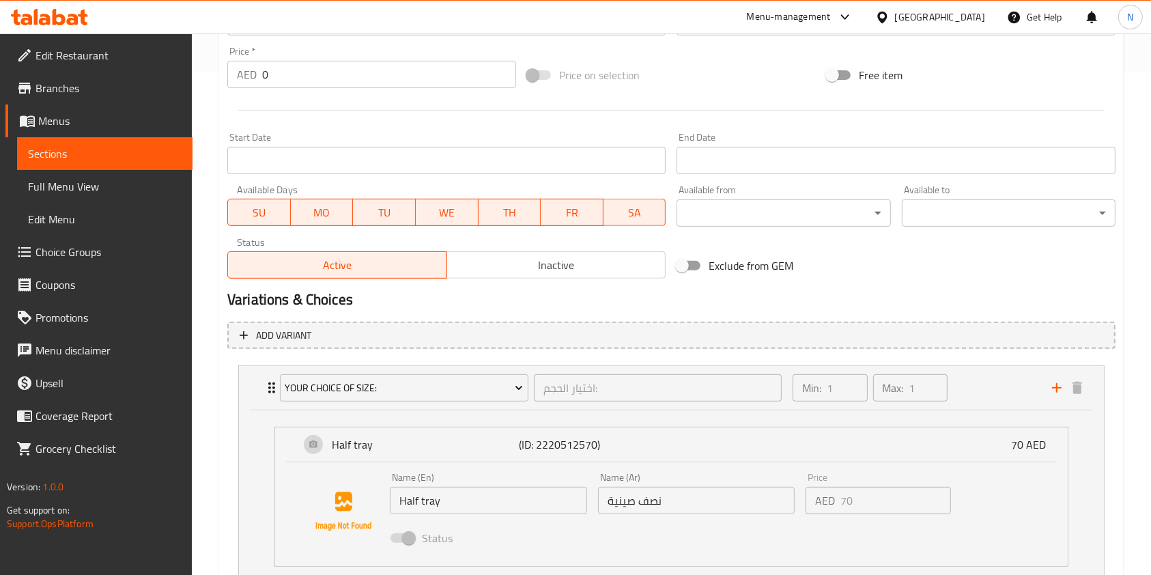
scroll to position [873, 0]
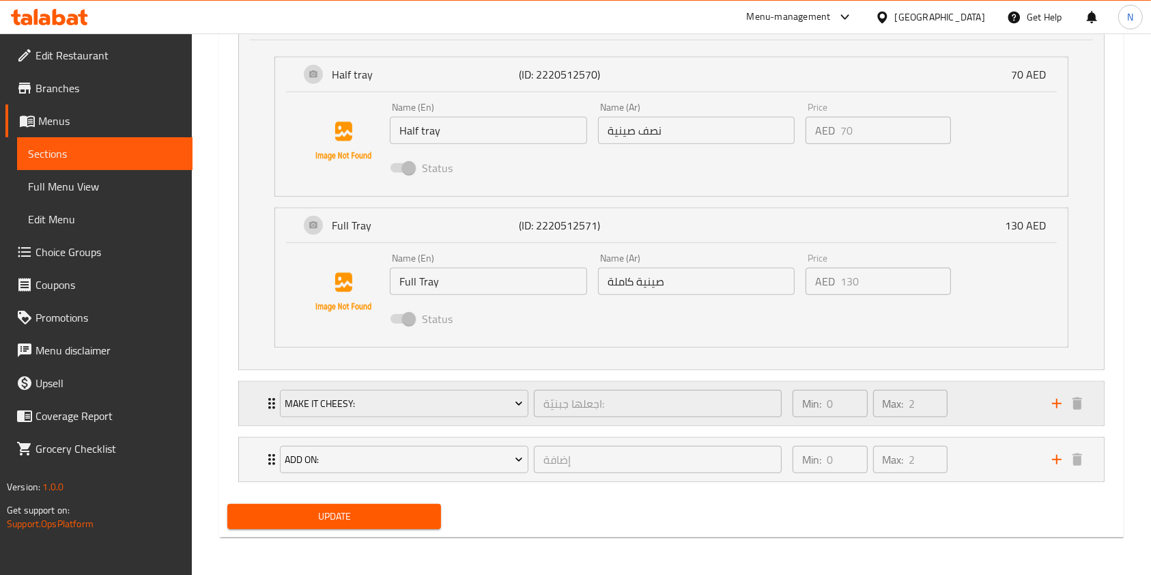
click at [978, 400] on div "Min: 0 ​ Max: 2 ​" at bounding box center [913, 404] width 259 height 44
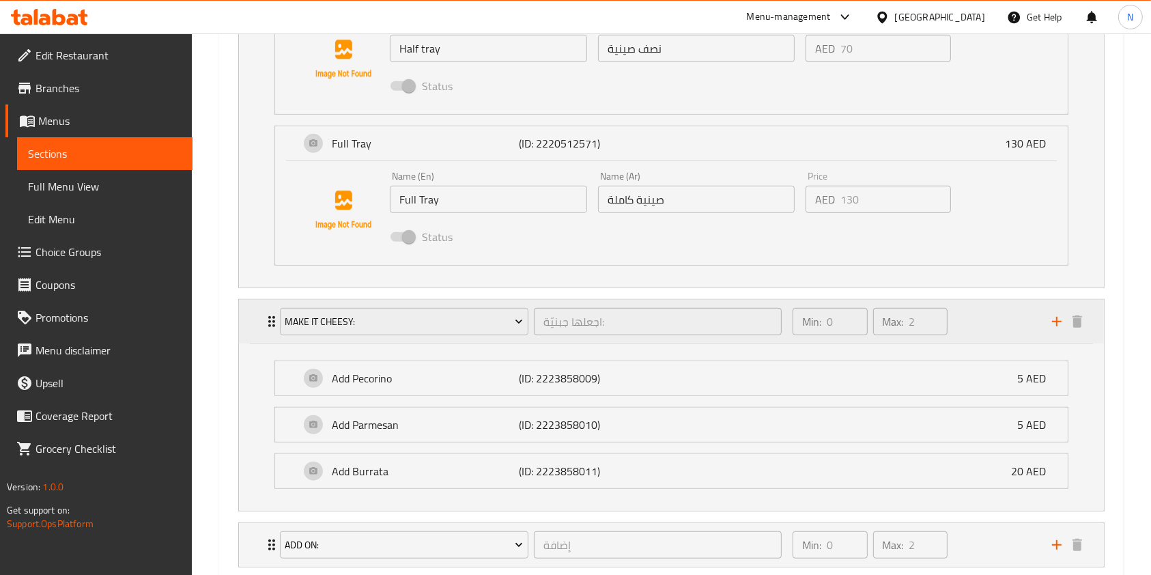
scroll to position [956, 0]
click at [576, 384] on p "(ID: 2223858009)" at bounding box center [581, 377] width 125 height 16
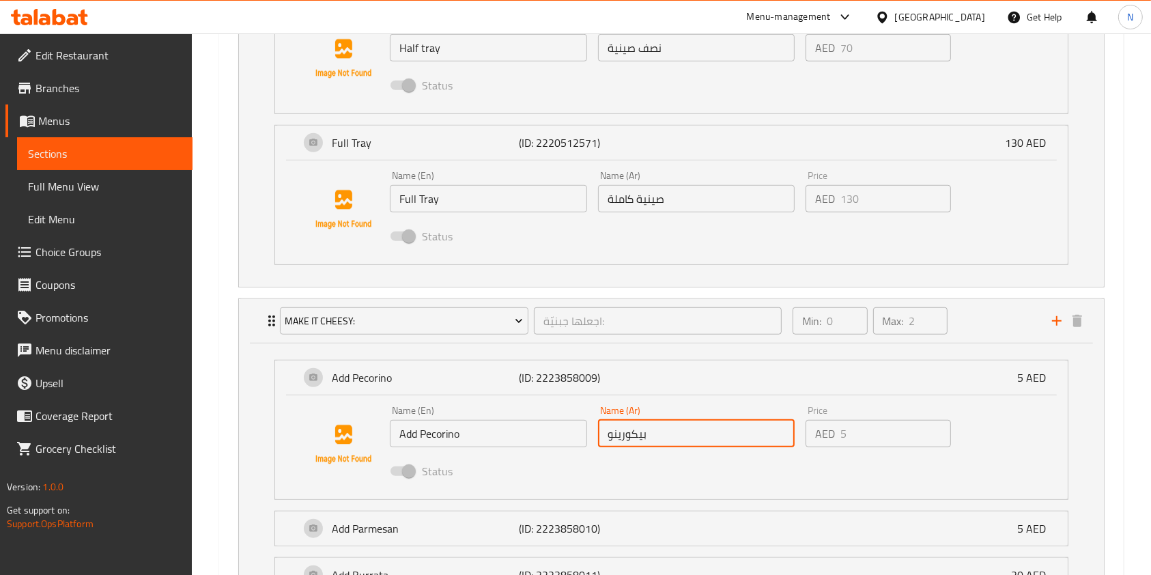
click at [640, 427] on input "بيكورينو" at bounding box center [696, 433] width 197 height 27
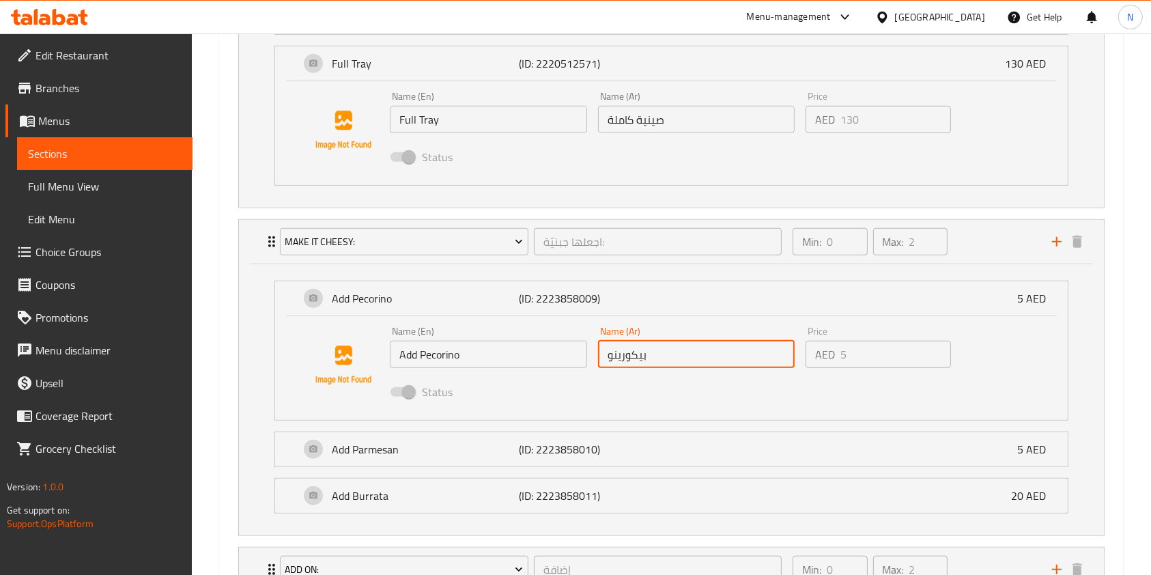
scroll to position [1043, 0]
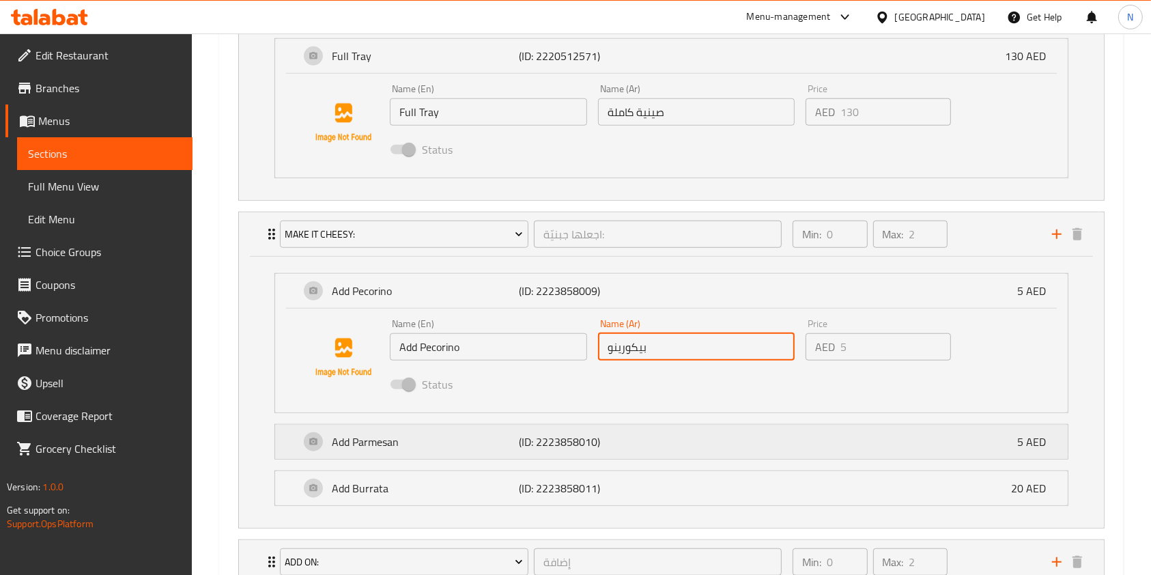
click at [614, 440] on p "(ID: 2223858010)" at bounding box center [581, 442] width 125 height 16
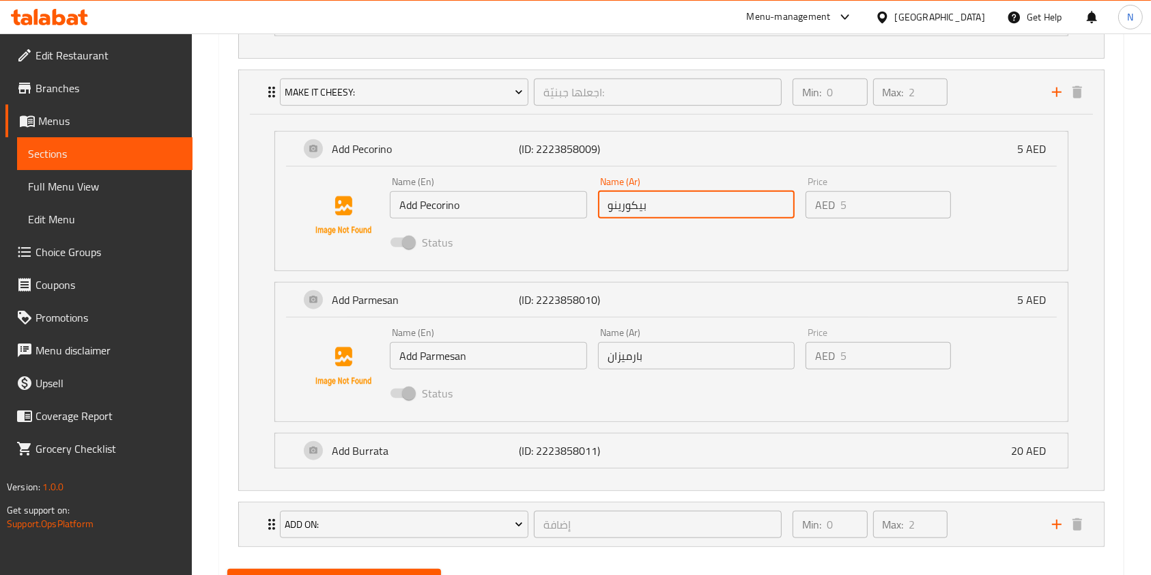
scroll to position [1187, 0]
click at [623, 356] on input "بارميزان" at bounding box center [696, 352] width 197 height 27
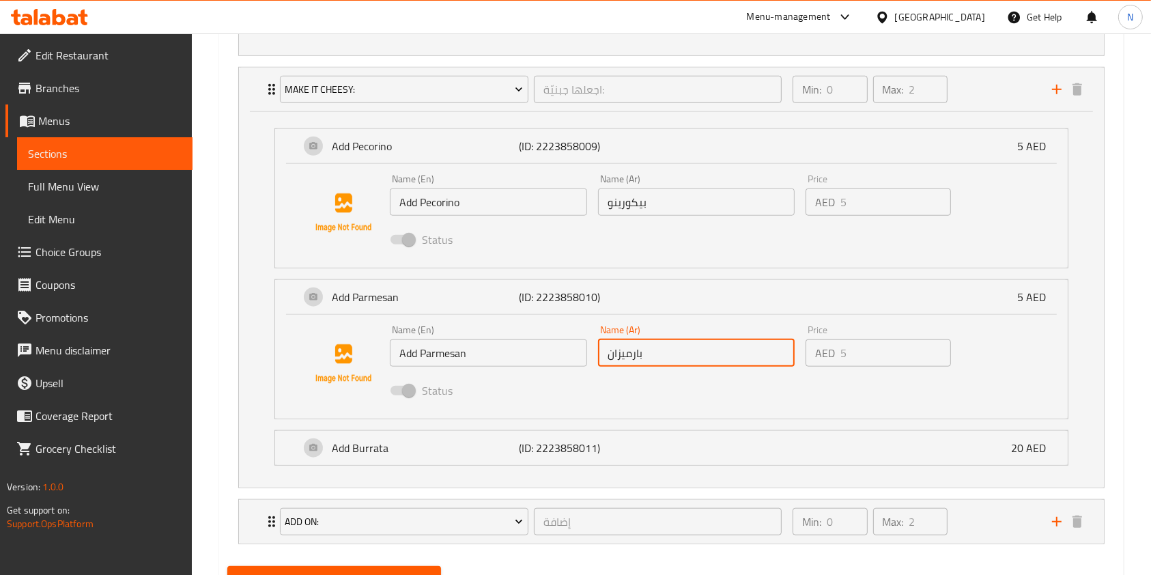
click at [623, 356] on input "بارميزان" at bounding box center [696, 352] width 197 height 27
click at [637, 462] on div "Add Burrata (ID: 2223858011) 20 AED" at bounding box center [676, 448] width 752 height 34
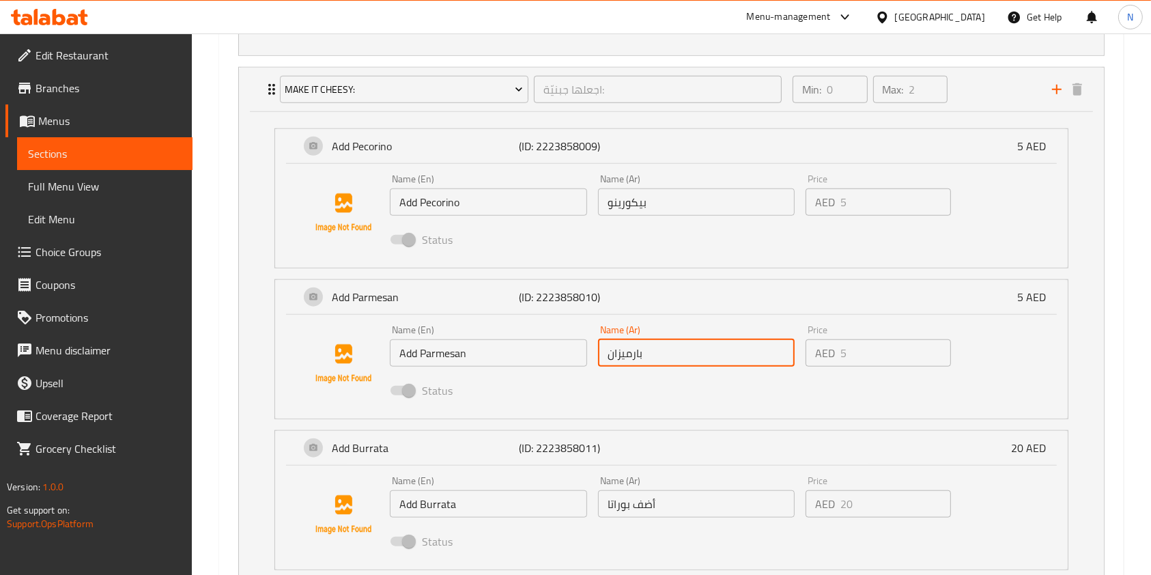
click at [636, 509] on input "أضف بوراتا" at bounding box center [696, 503] width 197 height 27
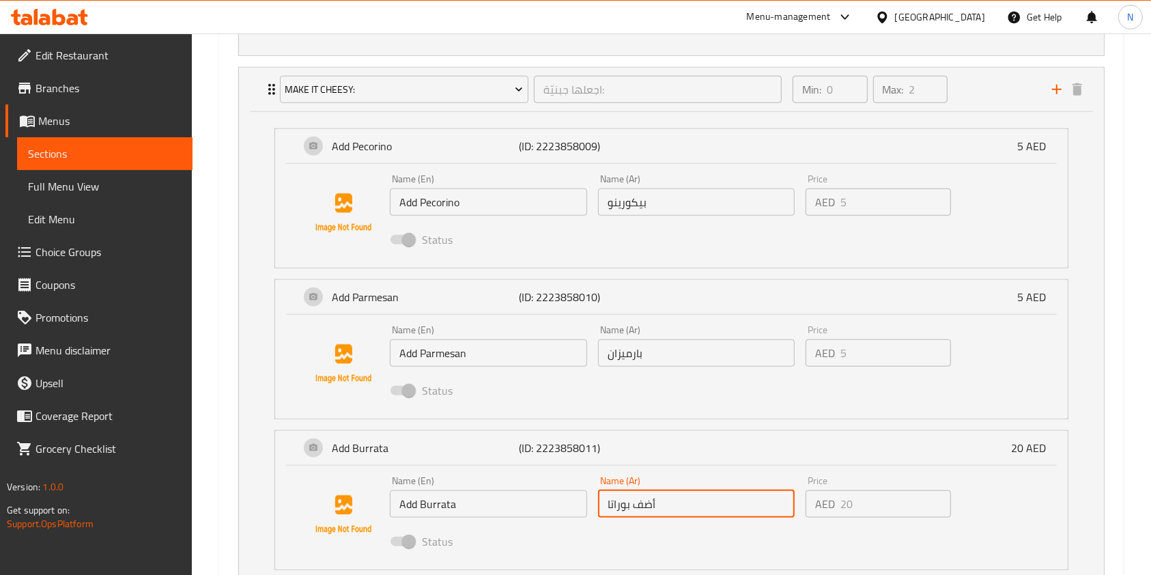
click at [636, 509] on input "أضف بوراتا" at bounding box center [696, 503] width 197 height 27
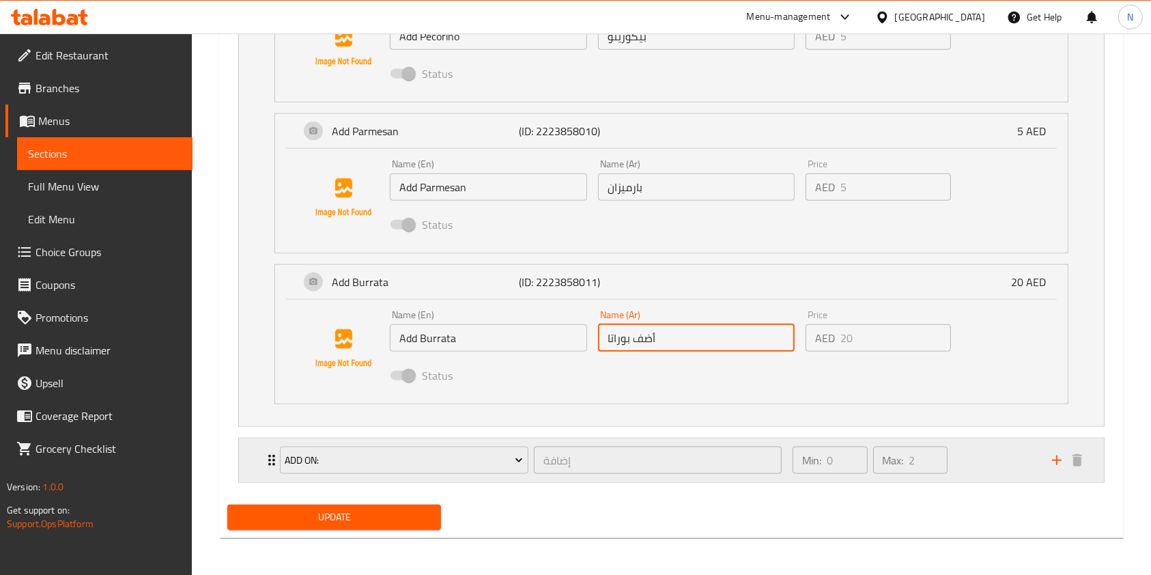
click at [983, 464] on div "Min: 0 ​ Max: 2 ​" at bounding box center [913, 460] width 259 height 44
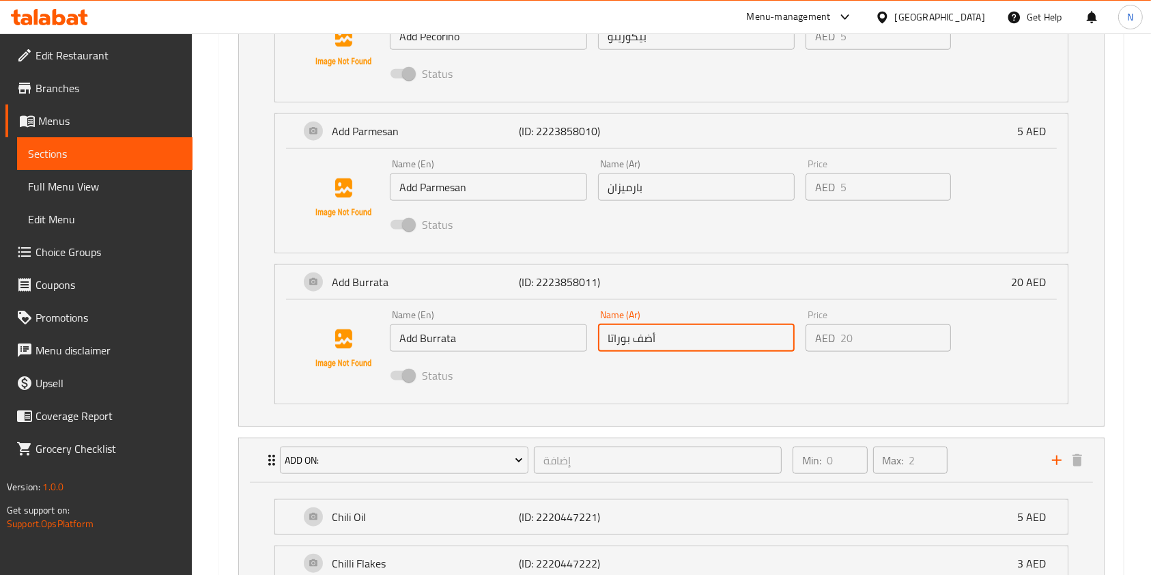
scroll to position [1474, 0]
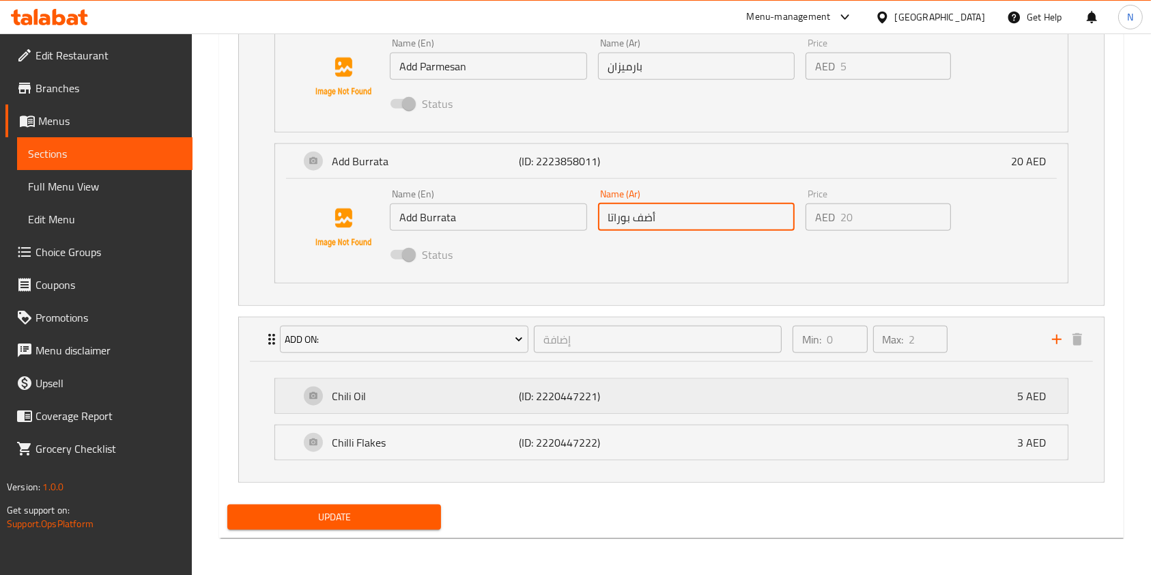
click at [667, 401] on div "Chili Oil (ID: 2220447221) 5 AED" at bounding box center [676, 396] width 752 height 34
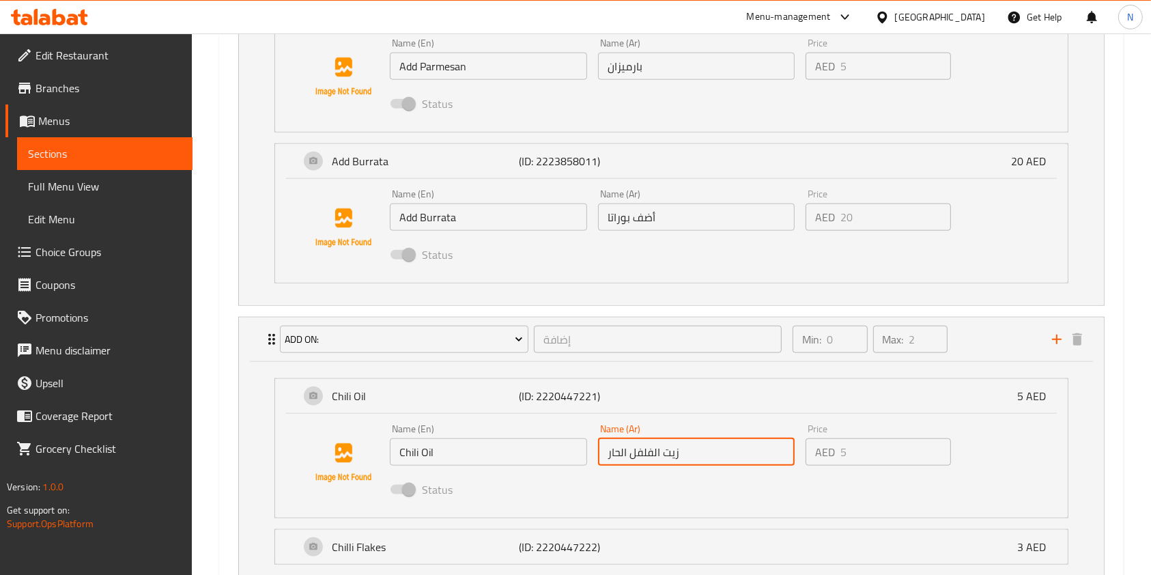
click at [653, 452] on input "زيت الفلفل الحار" at bounding box center [696, 451] width 197 height 27
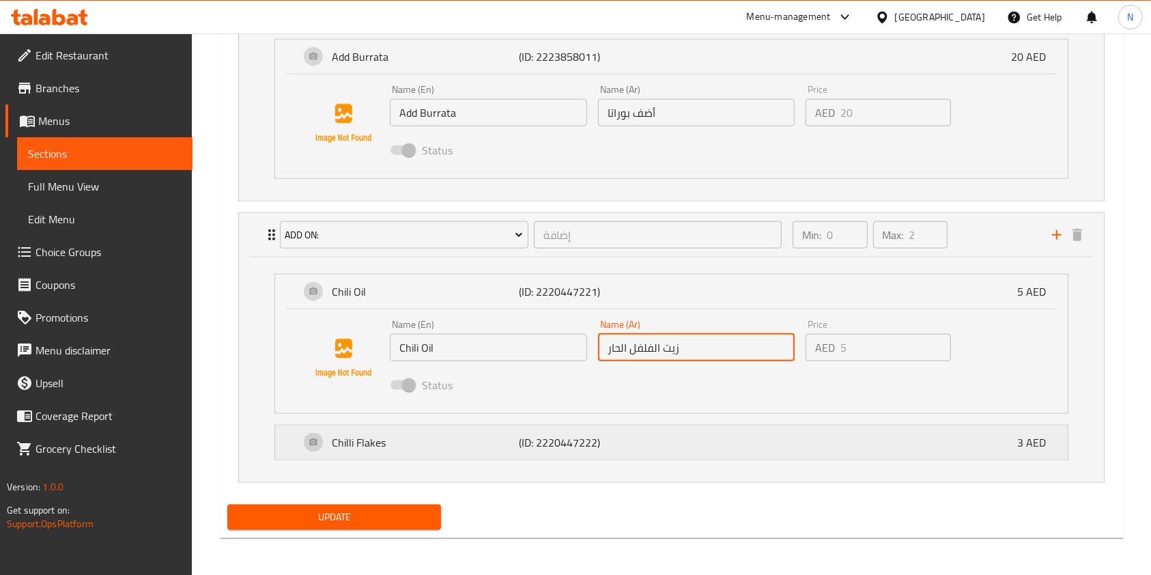
click at [664, 435] on div "Chilli Flakes (ID: 2220447222) 3 AED" at bounding box center [676, 442] width 752 height 34
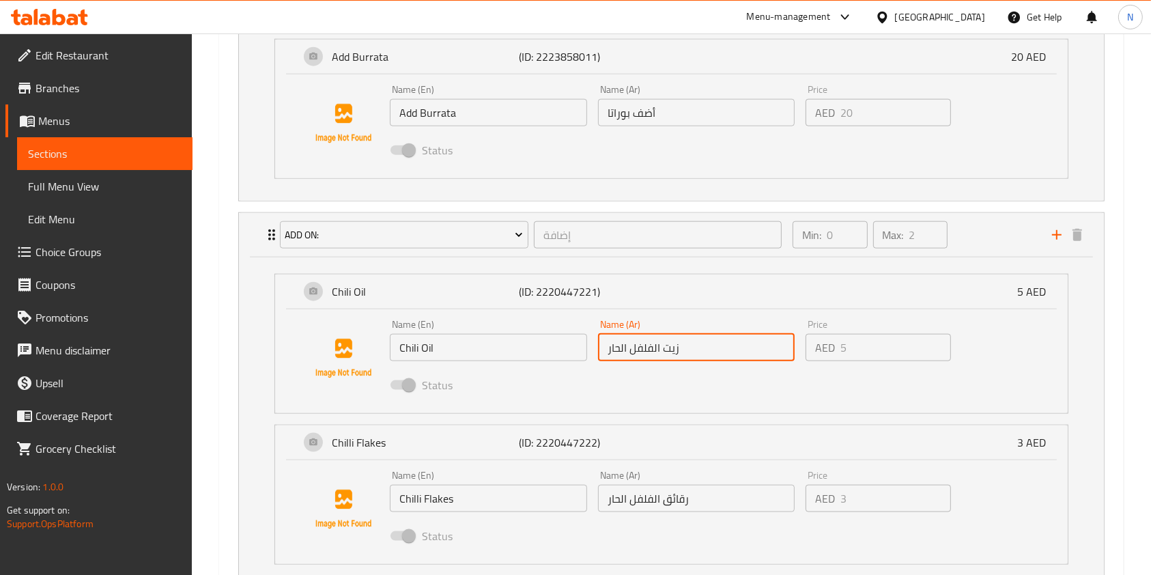
click at [655, 494] on input "رقائق الفلفل الحار" at bounding box center [696, 498] width 197 height 27
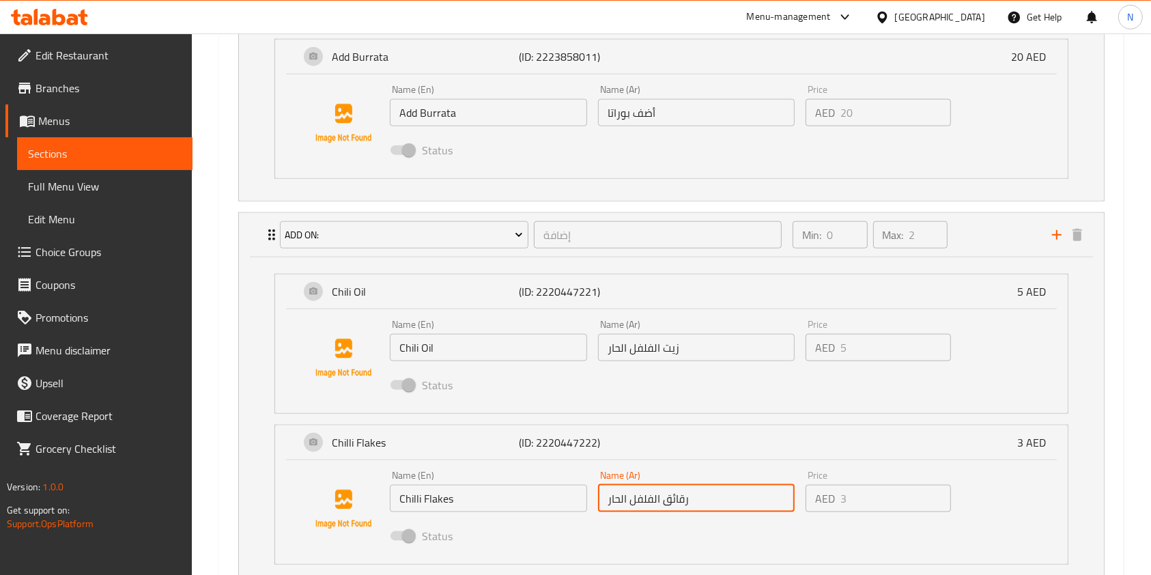
click at [655, 494] on input "رقائق الفلفل الحار" at bounding box center [696, 498] width 197 height 27
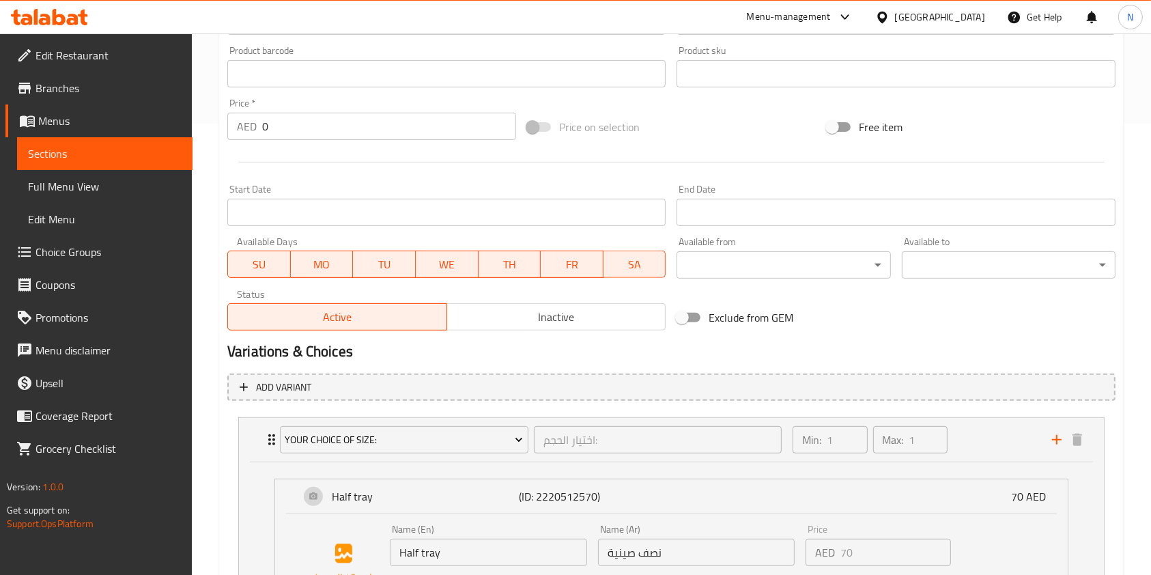
scroll to position [0, 0]
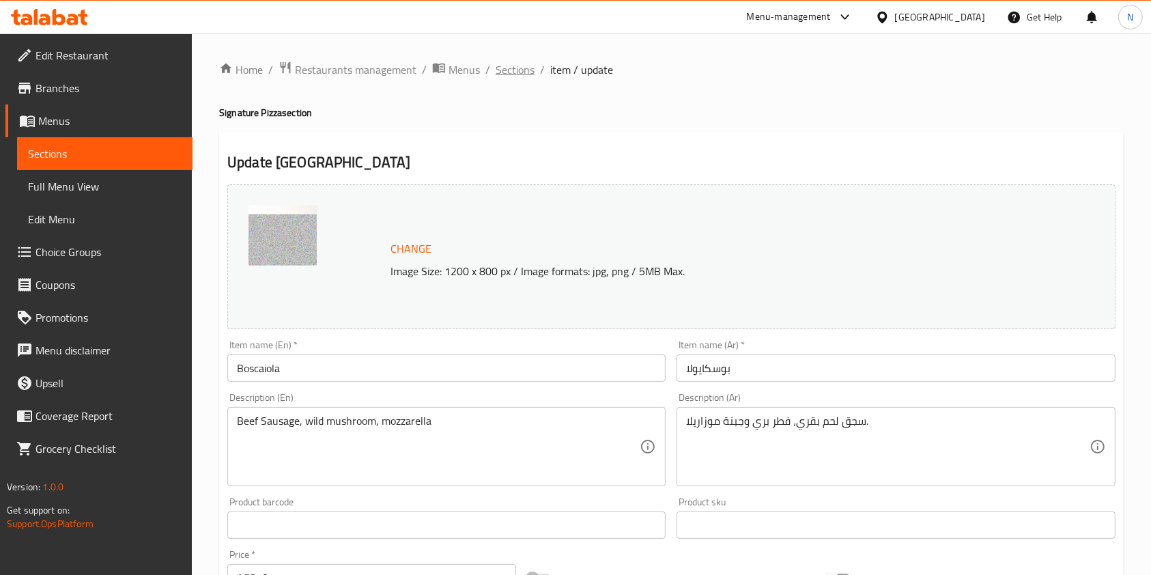
click at [515, 67] on span "Sections" at bounding box center [515, 69] width 39 height 16
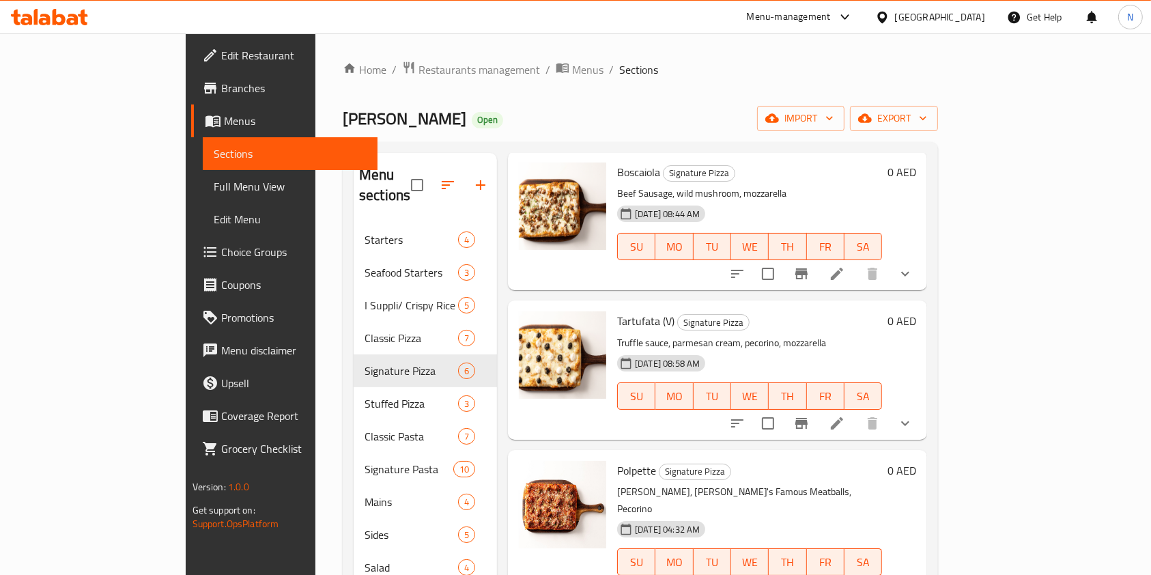
scroll to position [67, 0]
click at [843, 416] on icon at bounding box center [837, 422] width 12 height 12
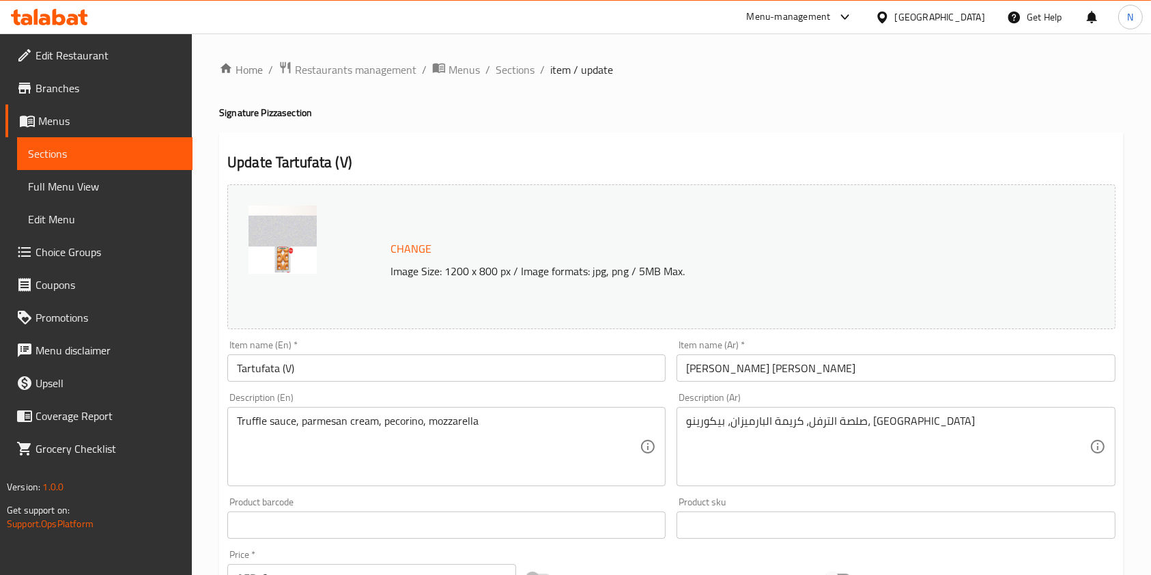
click at [376, 369] on input "Tartufata (V)" at bounding box center [446, 367] width 438 height 27
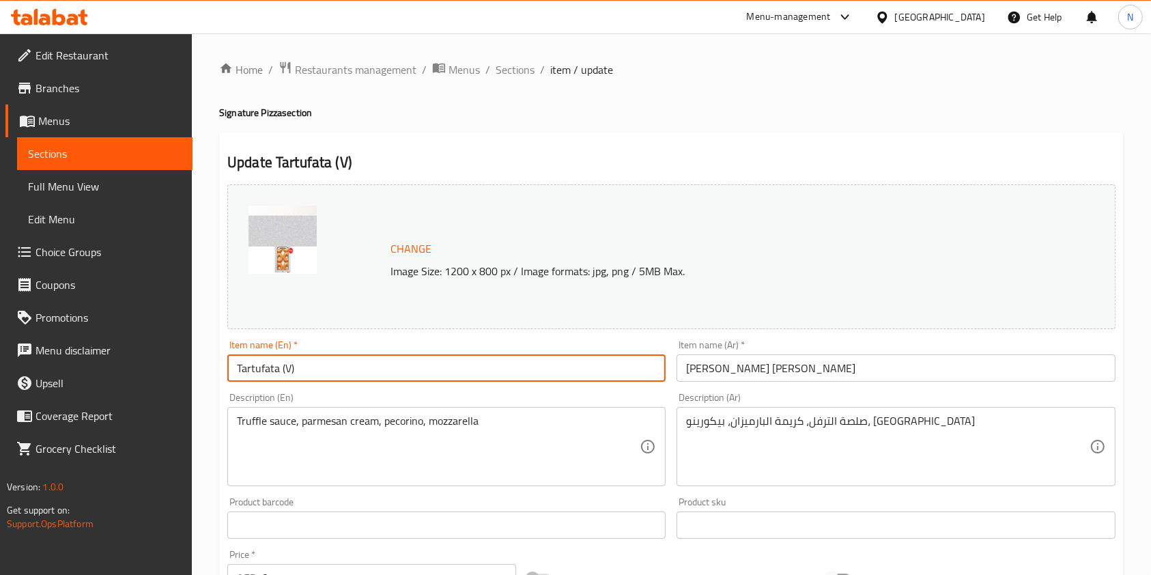
click at [376, 369] on input "Tartufata (V)" at bounding box center [446, 367] width 438 height 27
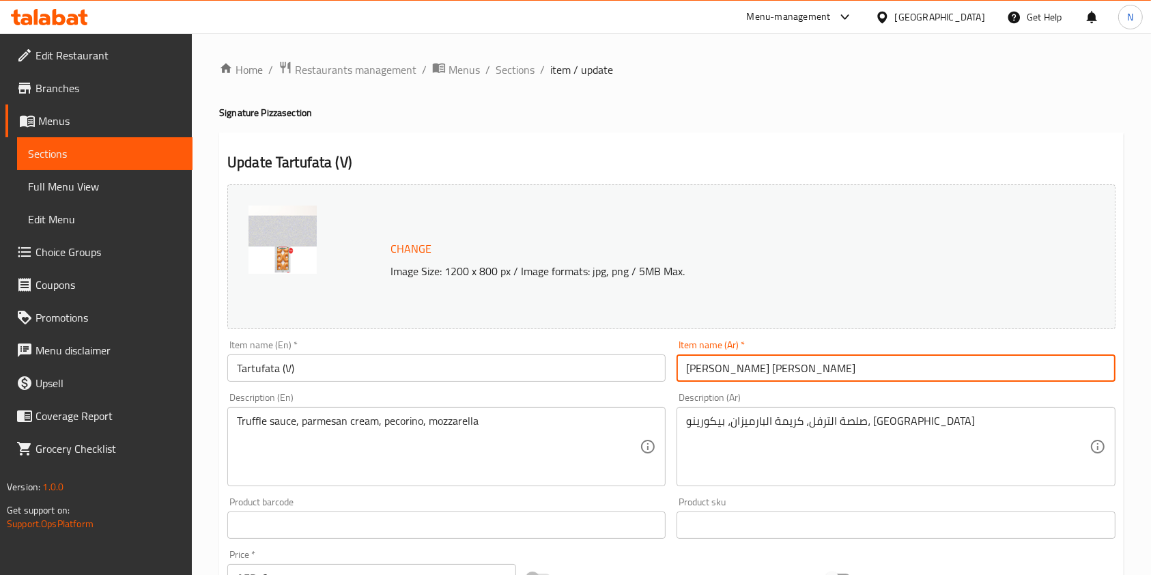
click at [743, 372] on input "بيتزا تارتوفو إي فونجي" at bounding box center [896, 367] width 438 height 27
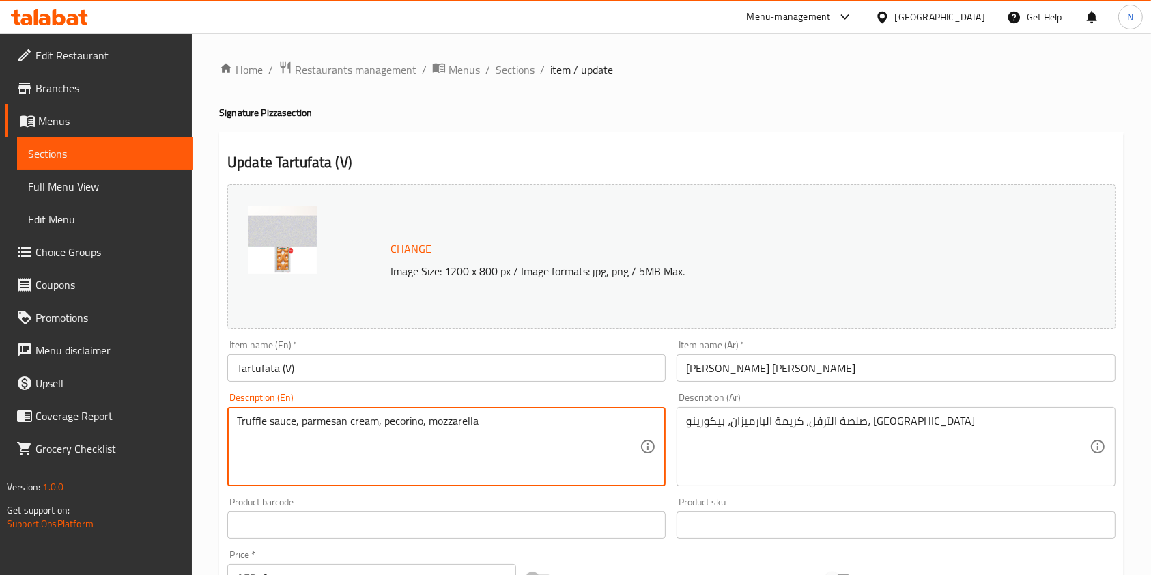
click at [383, 418] on textarea "Truffle sauce, parmesan cream, pecorino, mozzarella" at bounding box center [438, 446] width 403 height 65
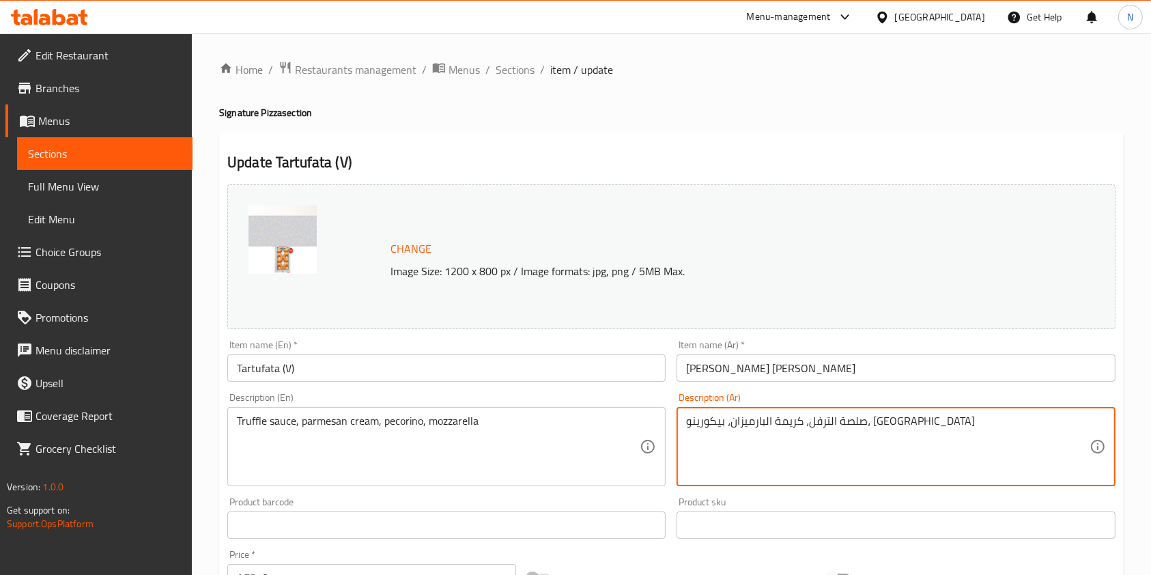
click at [768, 425] on textarea "صلصة الترفل، كريمة البارميزان، بيكورينو، موزاريلا" at bounding box center [887, 446] width 403 height 65
click at [505, 68] on span "Sections" at bounding box center [515, 69] width 39 height 16
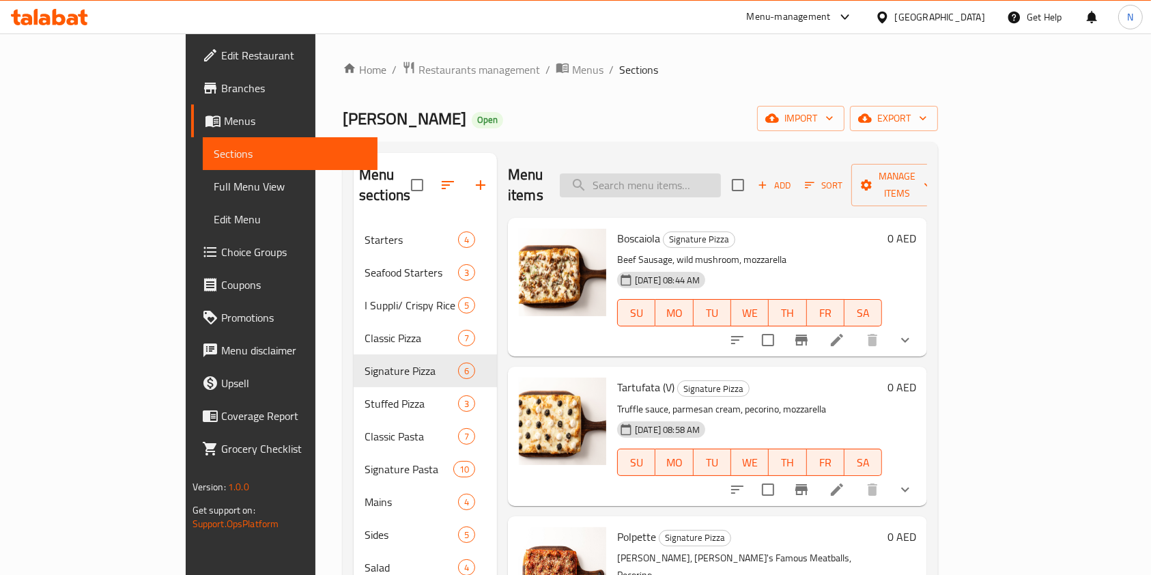
click at [659, 173] on input "search" at bounding box center [640, 185] width 161 height 24
paste input "Capricciosa"
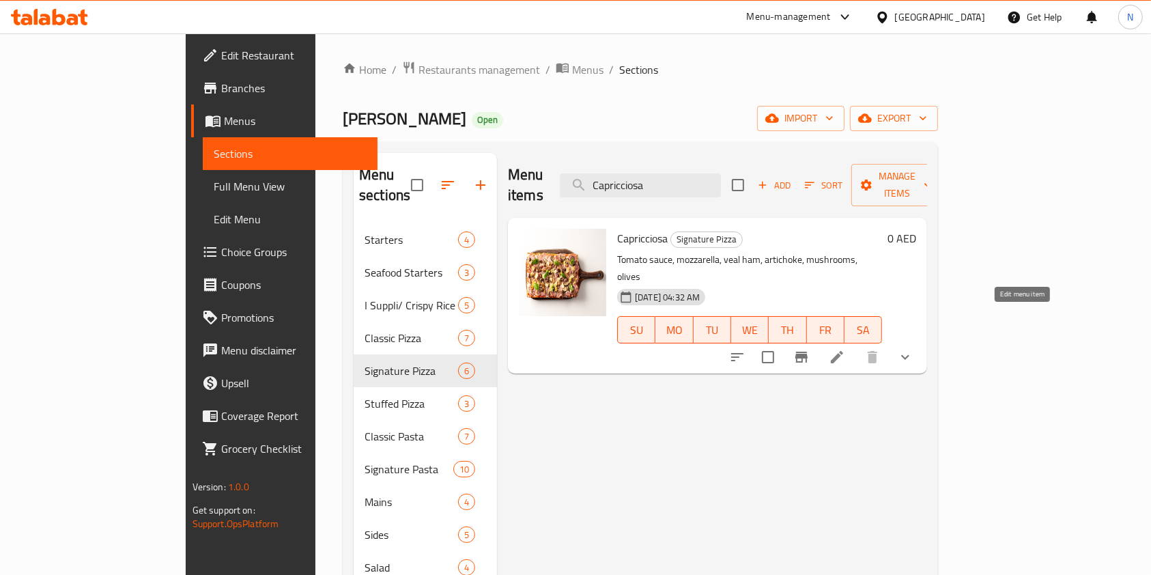
type input "Capricciosa"
click at [845, 349] on icon at bounding box center [837, 357] width 16 height 16
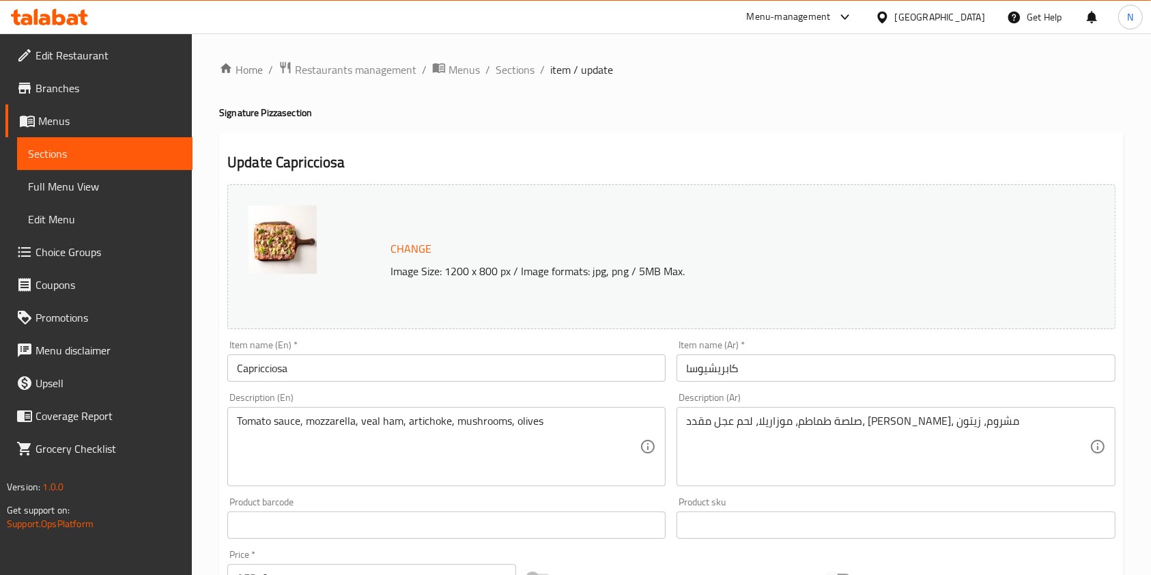
click at [268, 369] on input "Capricciosa" at bounding box center [446, 367] width 438 height 27
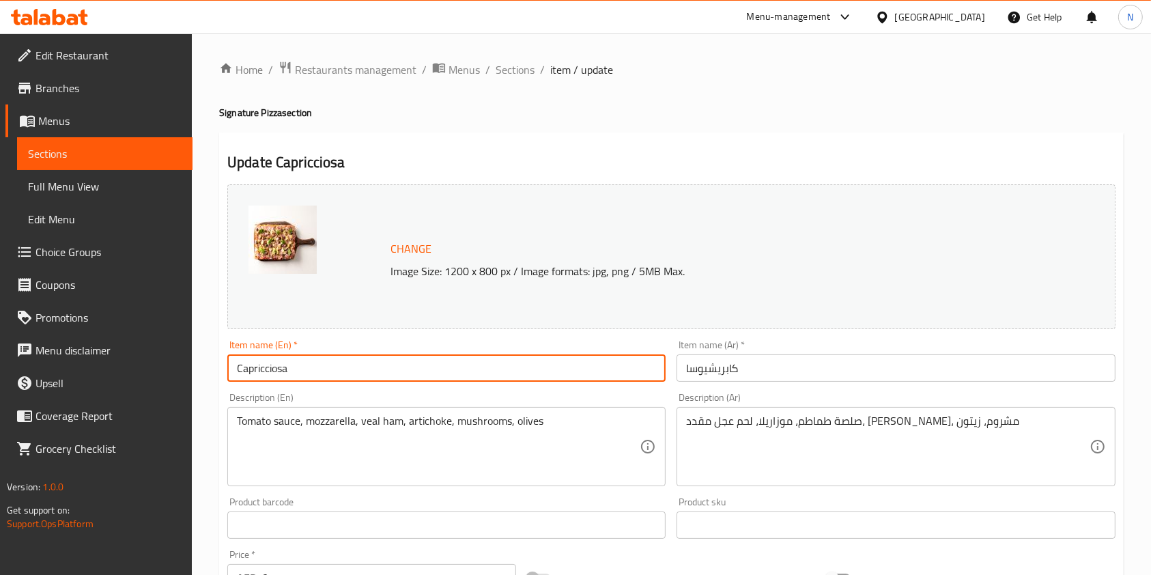
click at [713, 330] on div "Change Image Size: 1200 x 800 px / Image formats: jpg, png / 5MB Max." at bounding box center [671, 257] width 899 height 156
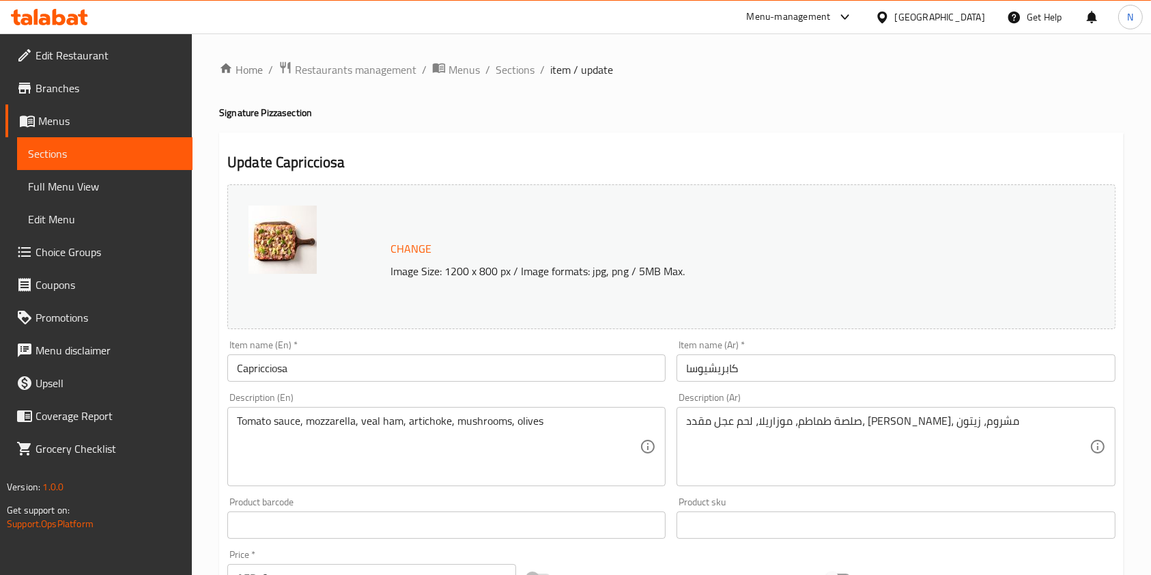
click at [710, 360] on input "كابريشيوسا" at bounding box center [896, 367] width 438 height 27
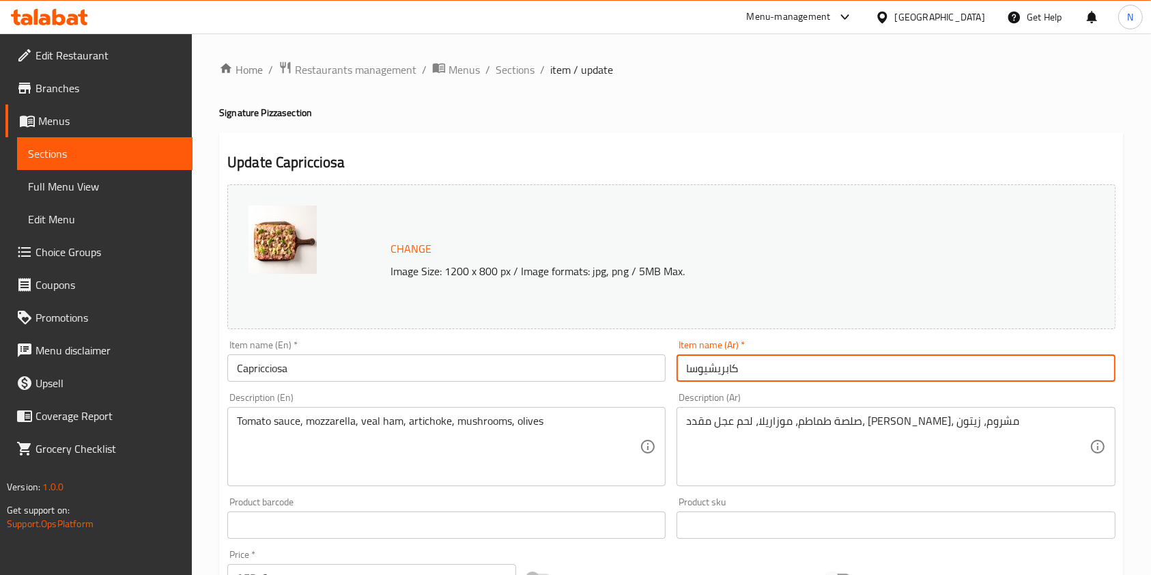
click at [710, 360] on input "كابريشيوسا" at bounding box center [896, 367] width 438 height 27
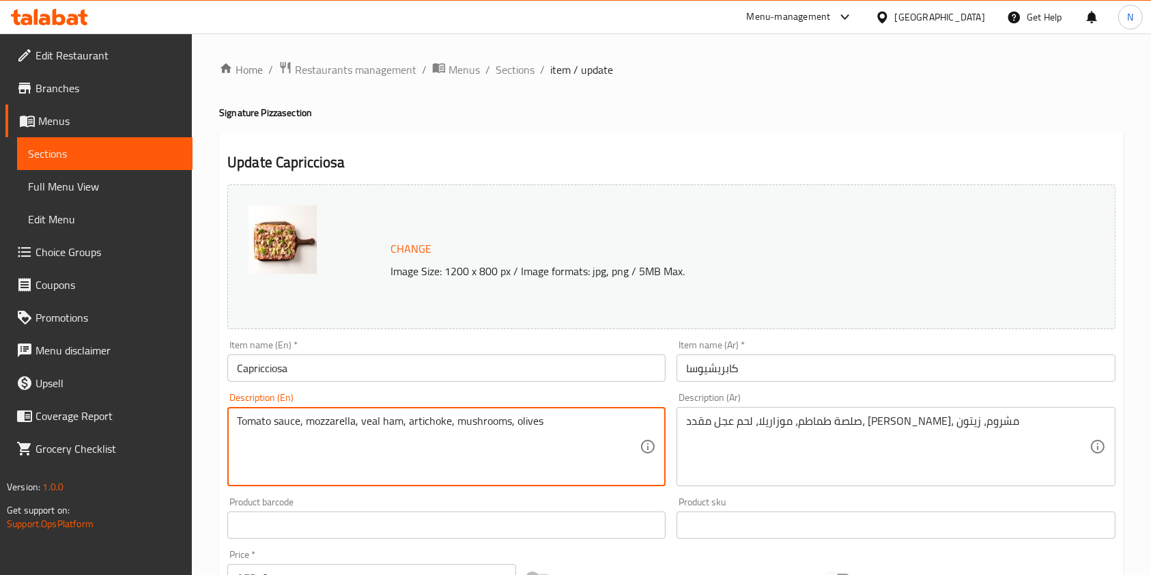
click at [436, 421] on textarea "Tomato sauce, mozzarella, veal ham, artichoke, mushrooms, olives" at bounding box center [438, 446] width 403 height 65
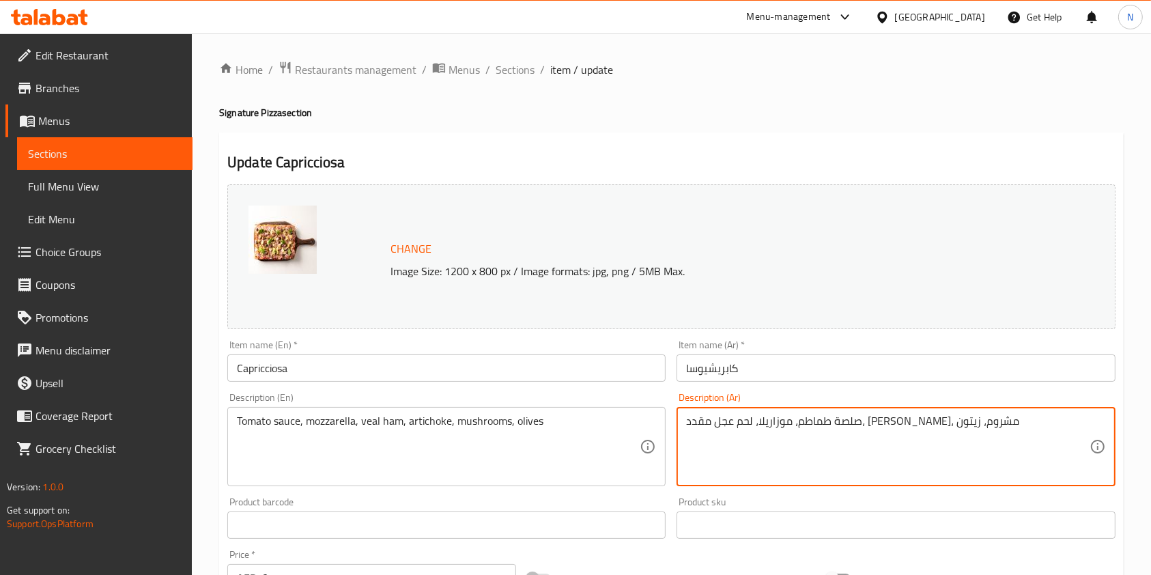
click at [746, 414] on textarea "صلصة طماطم، موزاريلا، لحم عجل مقدد، خرشوف، مشروم، زيتون" at bounding box center [887, 446] width 403 height 65
click at [64, 16] on icon at bounding box center [59, 17] width 13 height 16
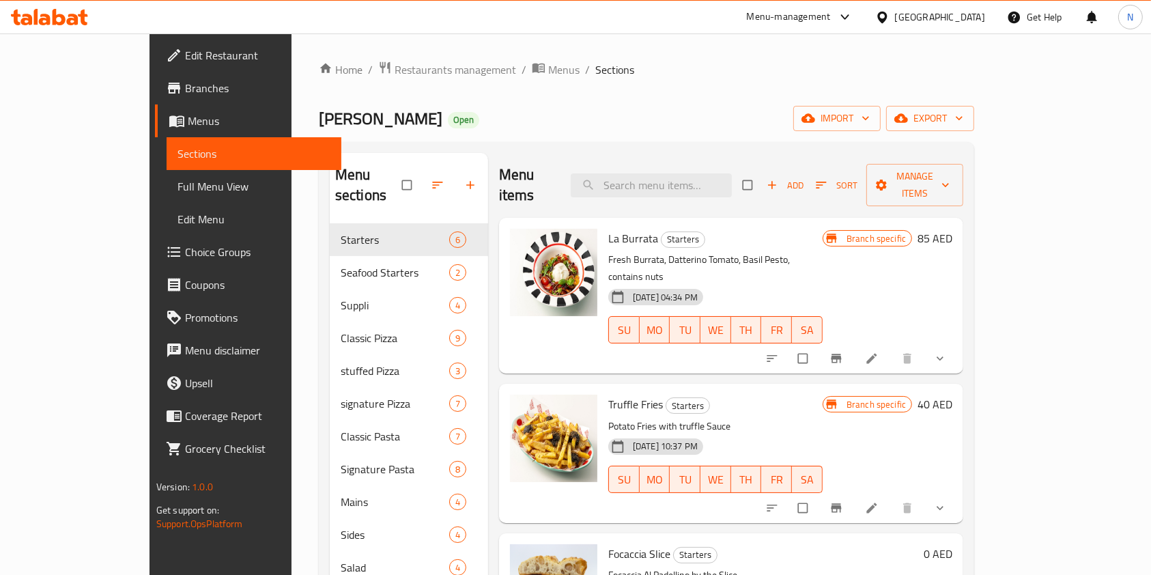
click at [540, 325] on div at bounding box center [554, 295] width 98 height 145
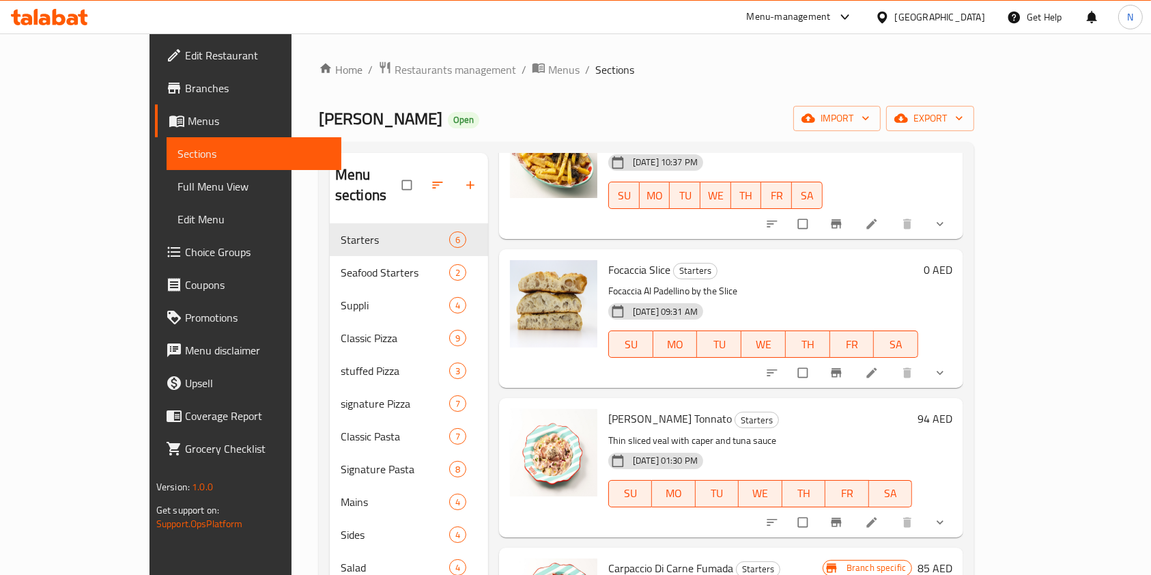
scroll to position [285, 0]
click at [877, 367] on icon at bounding box center [872, 372] width 10 height 10
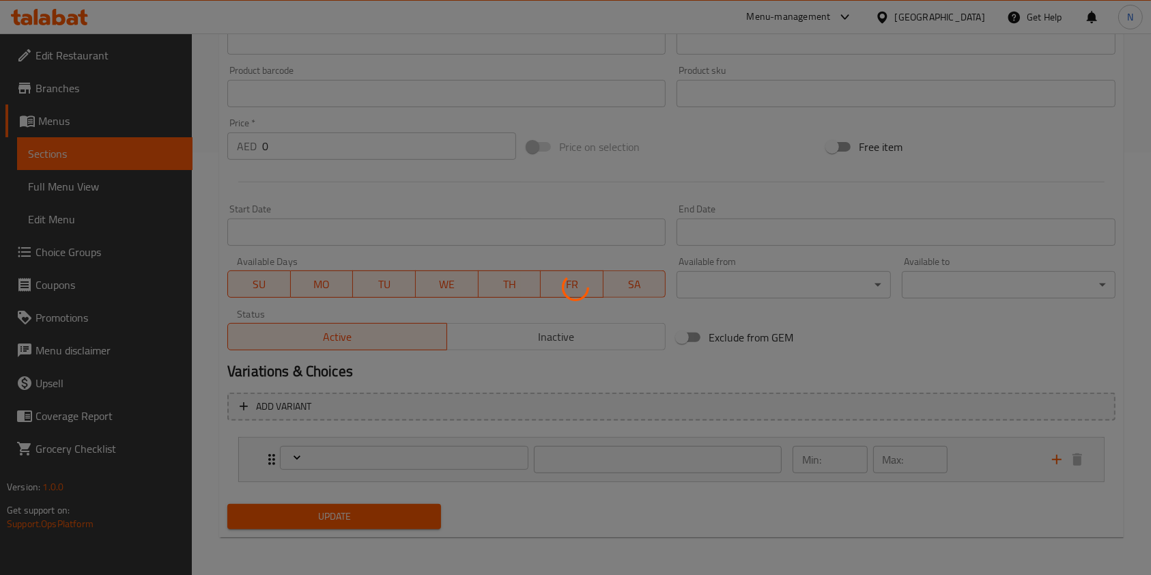
type input "اختر الكمية"
type input "1"
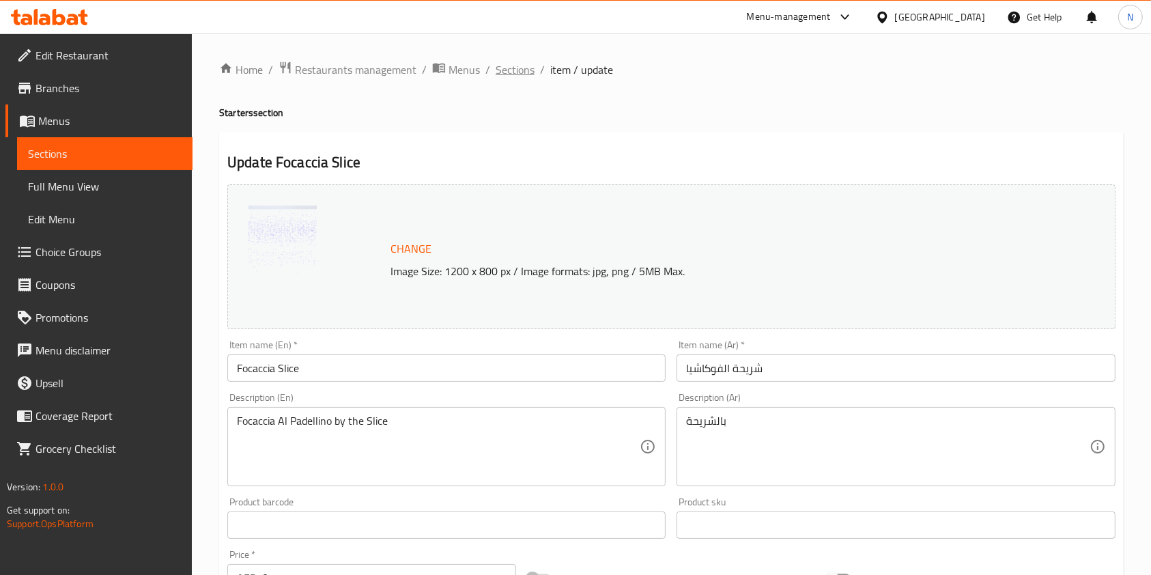
click at [509, 70] on span "Sections" at bounding box center [515, 69] width 39 height 16
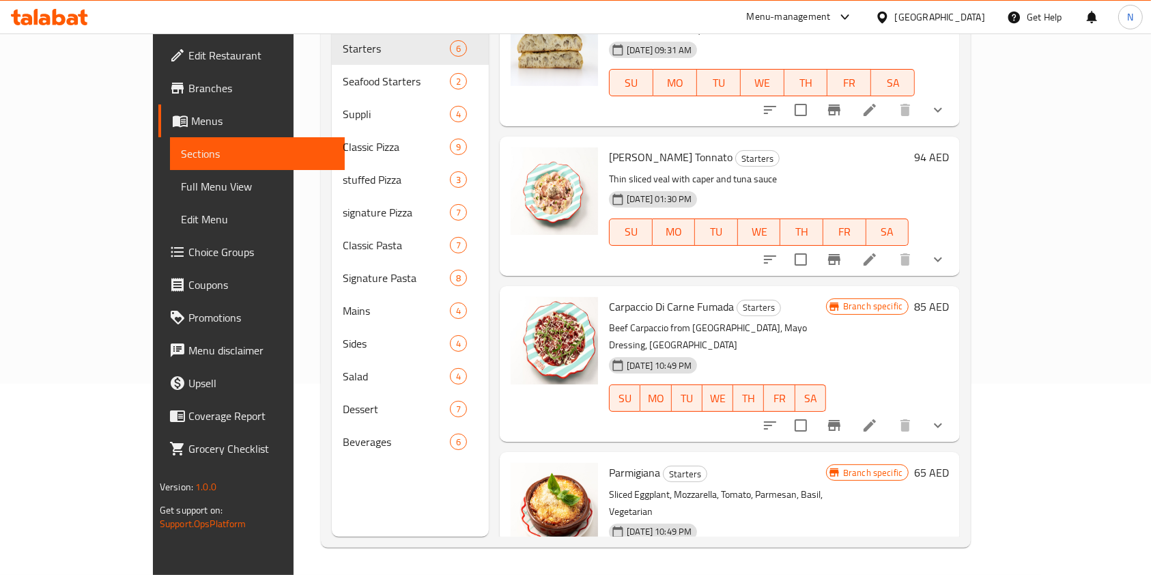
scroll to position [142, 0]
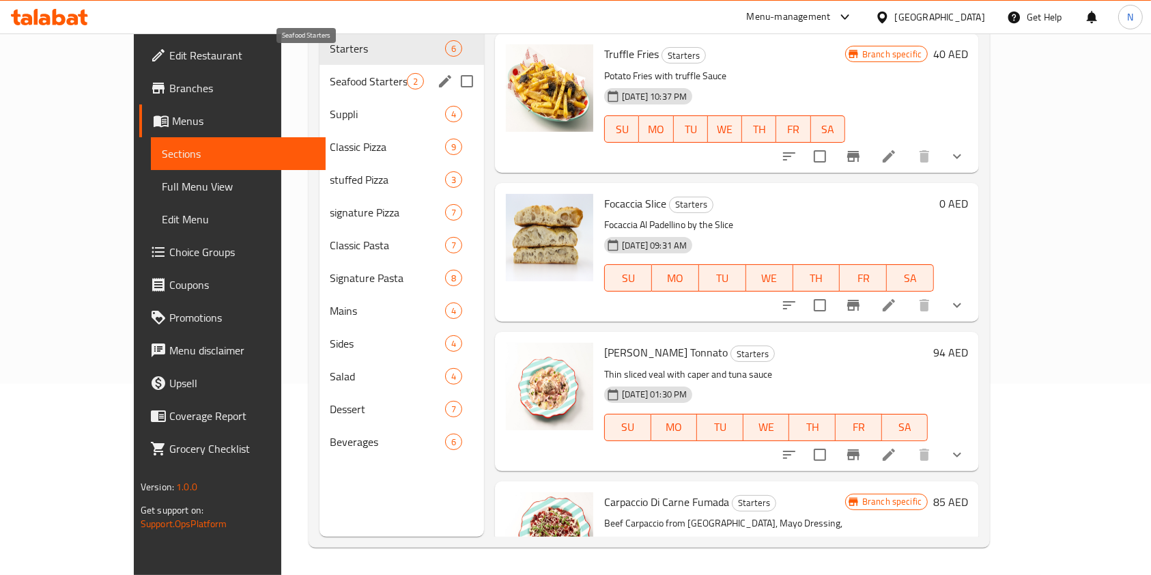
click at [330, 73] on span "Seafood Starters" at bounding box center [368, 81] width 77 height 16
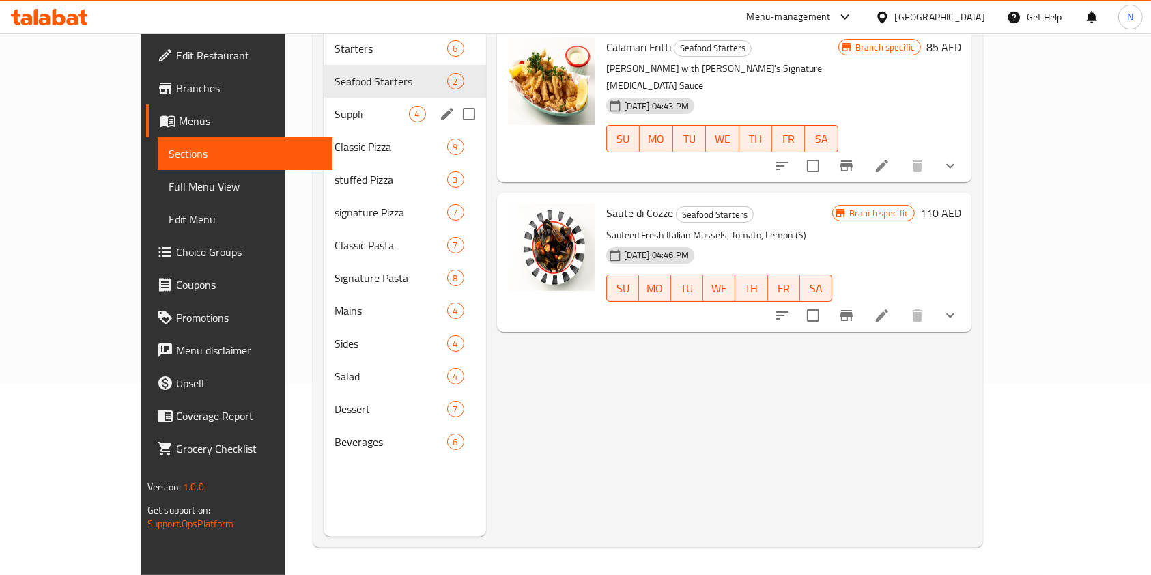
click at [324, 102] on div "Suppli 4" at bounding box center [405, 114] width 162 height 33
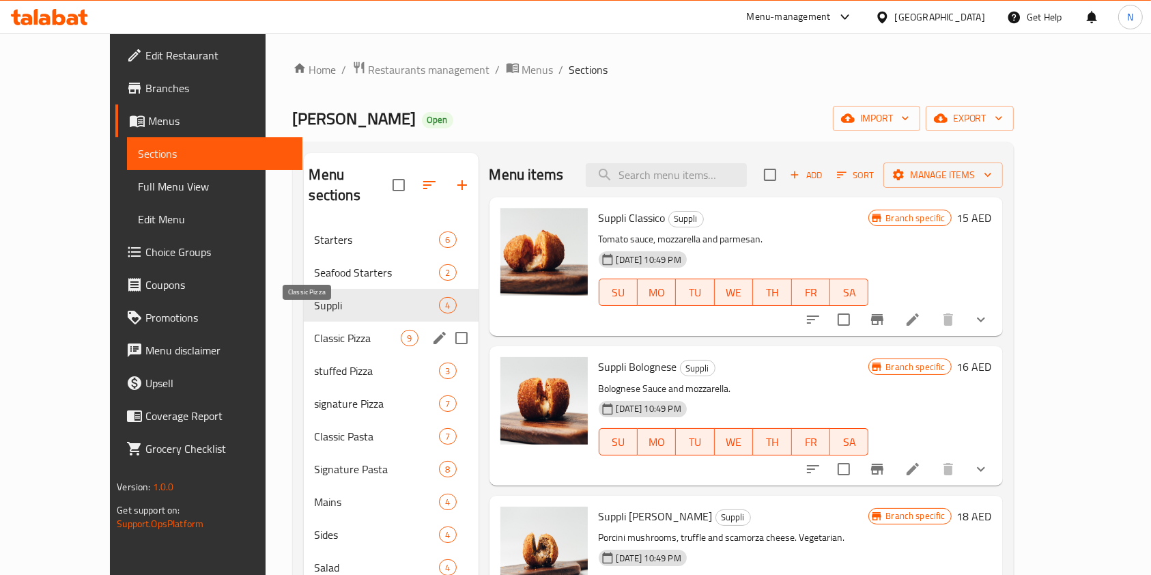
click at [315, 330] on span "Classic Pizza" at bounding box center [358, 338] width 87 height 16
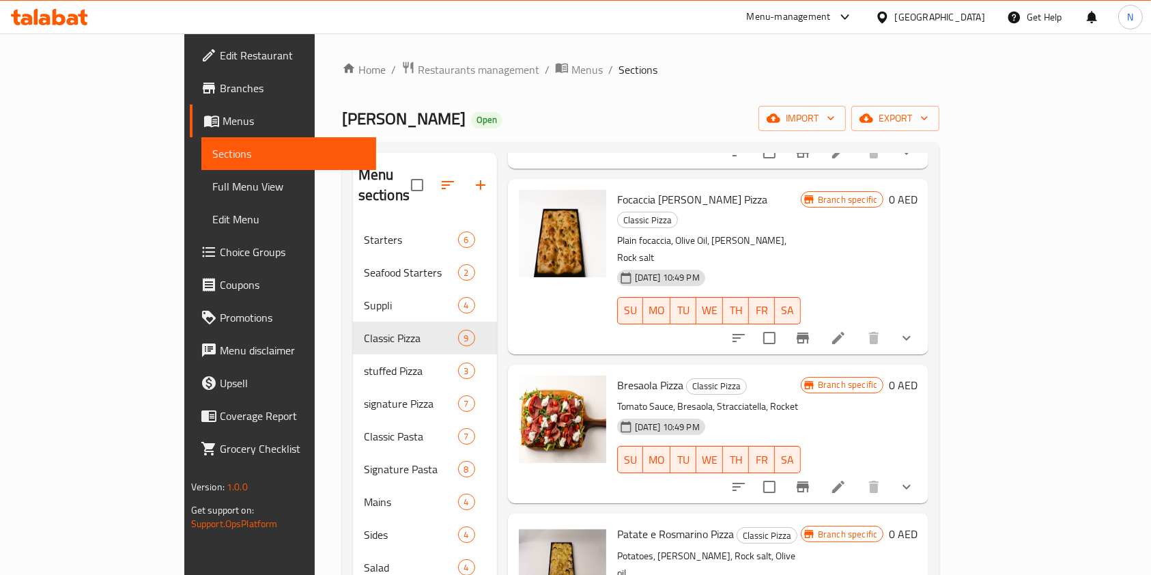
scroll to position [80, 0]
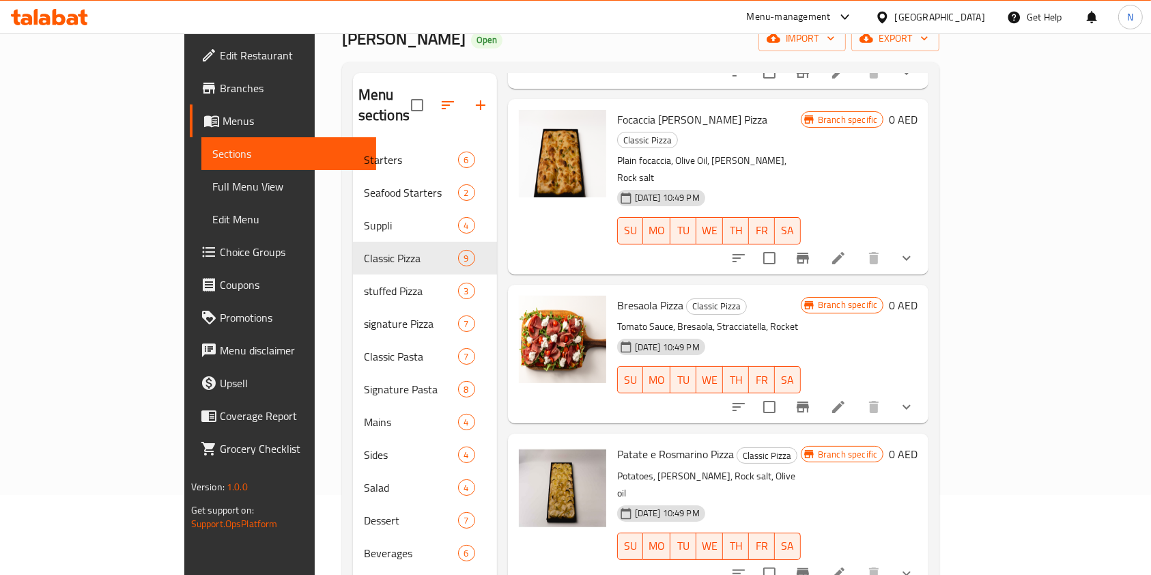
click at [617, 444] on span "Patate e Rosmarino Pizza" at bounding box center [675, 454] width 117 height 20
copy h6 "Patate e Rosmarino Pizza"
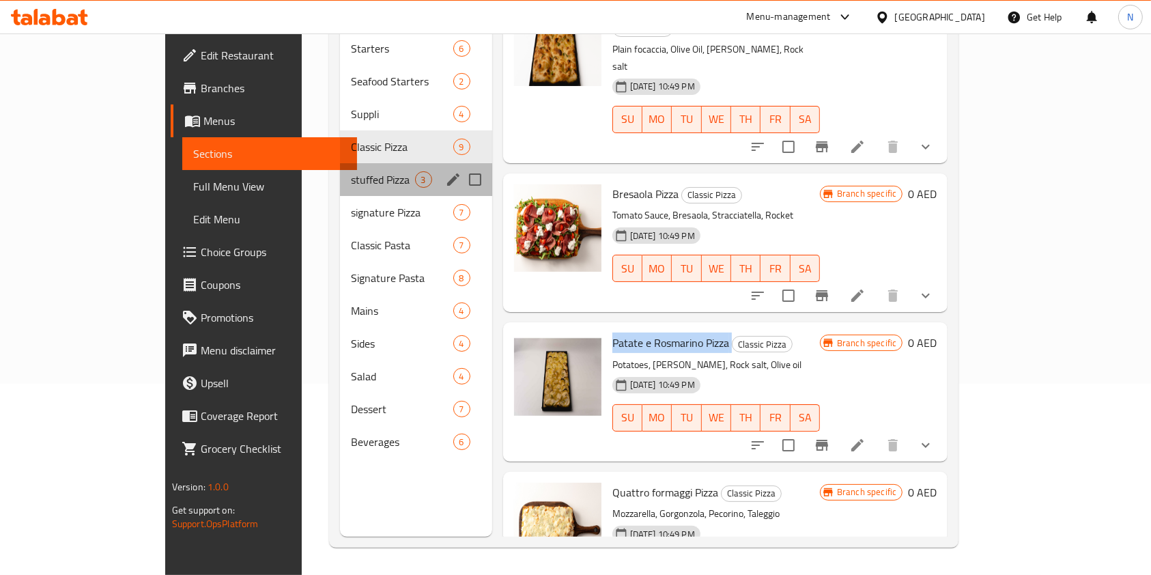
click at [340, 170] on div "stuffed Pizza 3" at bounding box center [416, 179] width 152 height 33
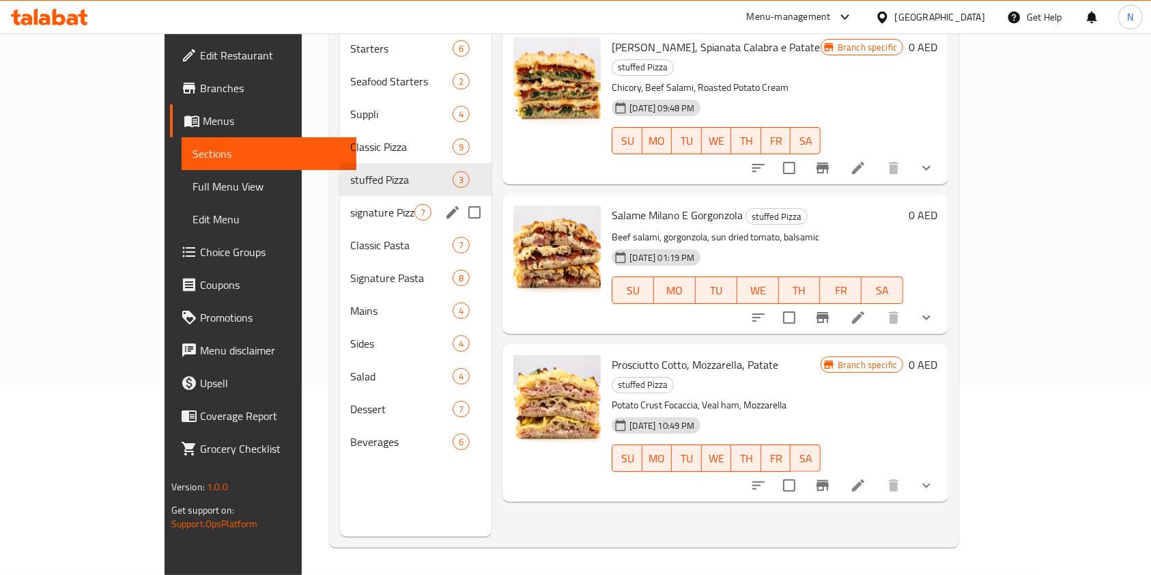
click at [351, 204] on span "signature Pizza" at bounding box center [383, 212] width 64 height 16
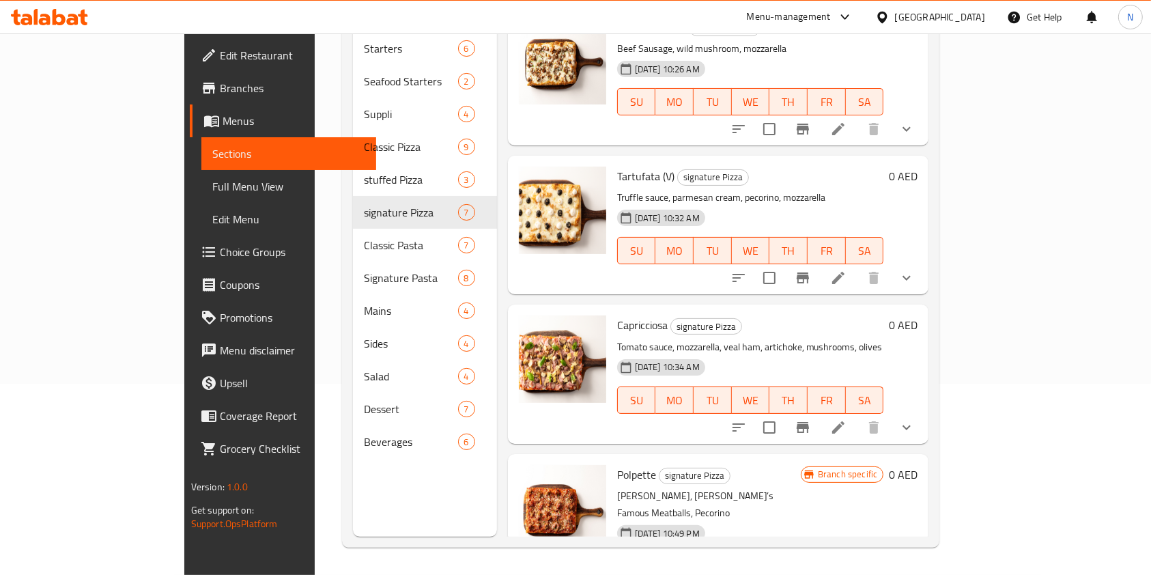
scroll to position [483, 0]
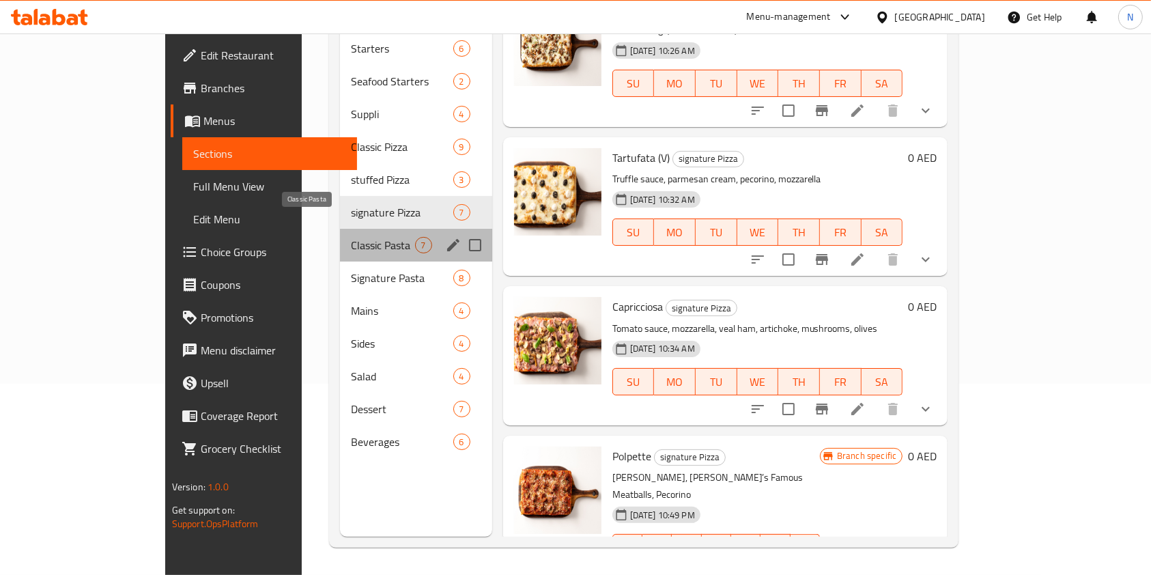
click at [351, 237] on span "Classic Pasta" at bounding box center [382, 245] width 63 height 16
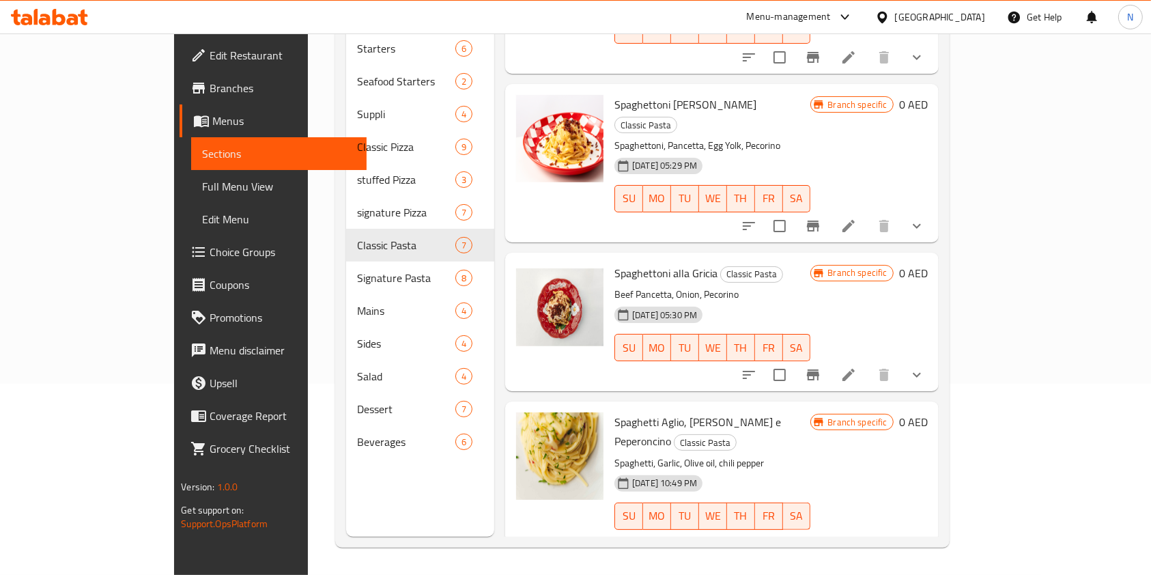
scroll to position [503, 0]
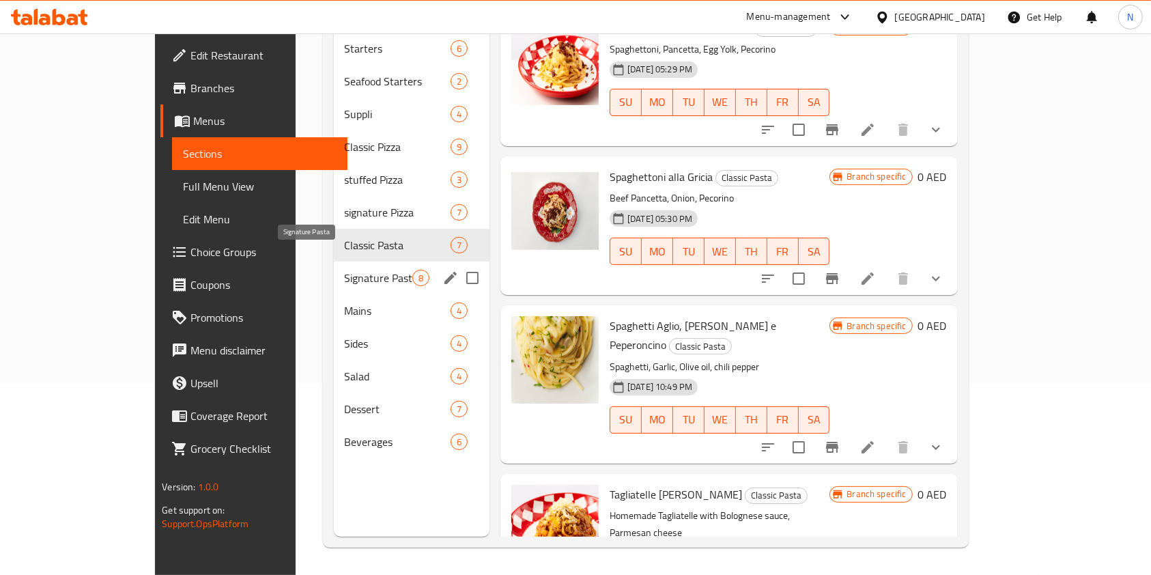
click at [345, 270] on span "Signature Pasta" at bounding box center [379, 278] width 68 height 16
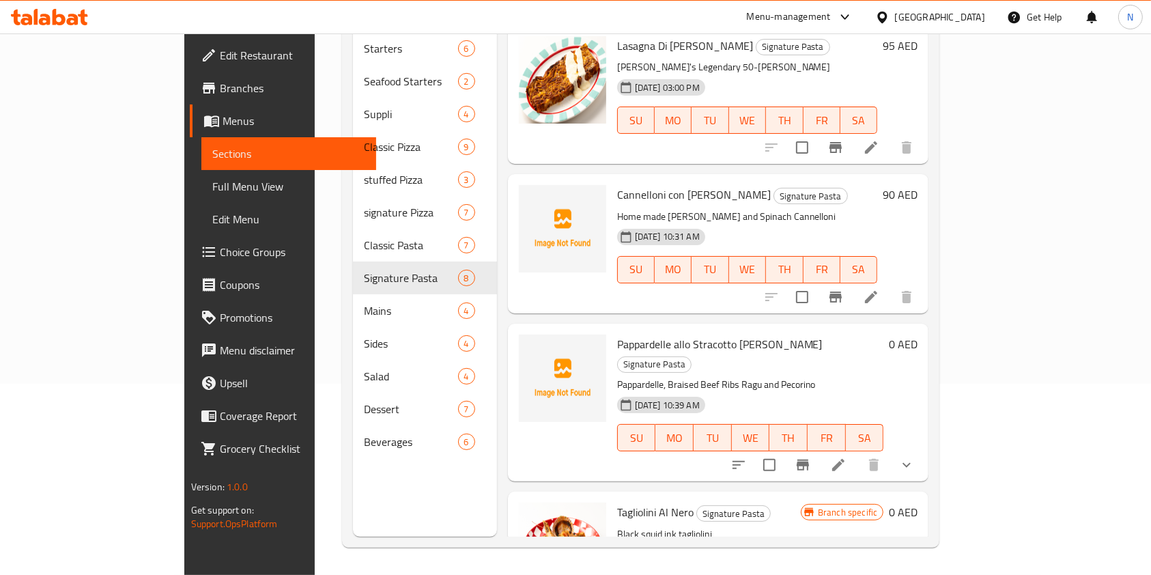
scroll to position [294, 0]
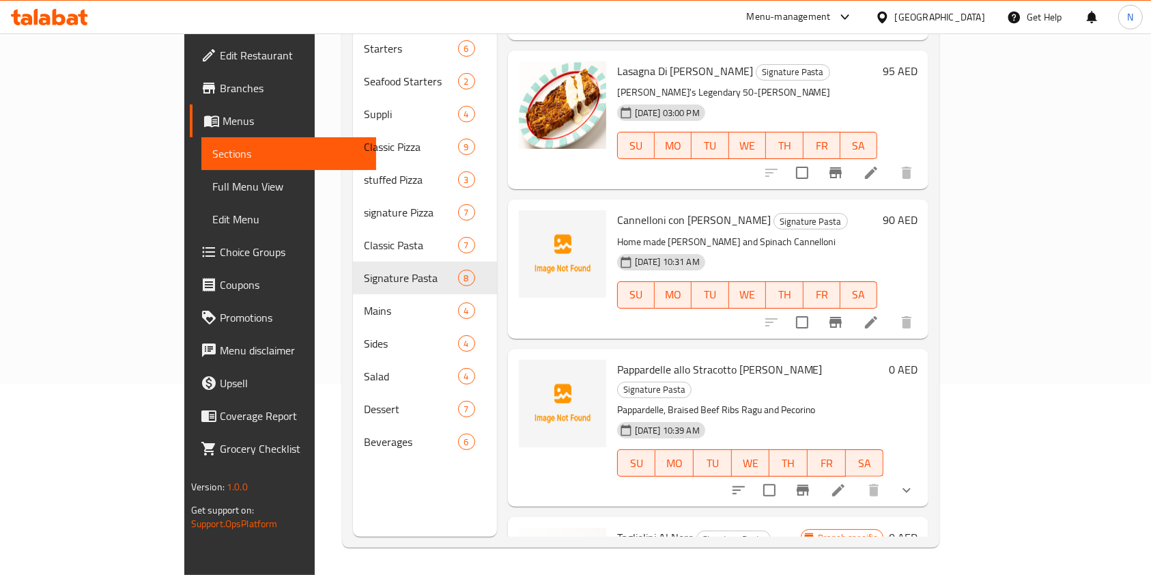
click at [617, 210] on span "Cannelloni con Ricotta Fatta" at bounding box center [694, 220] width 154 height 20
copy span "Cannelloni"
click at [617, 359] on span "Pappardelle allo Stracotto di Manzo" at bounding box center [720, 369] width 206 height 20
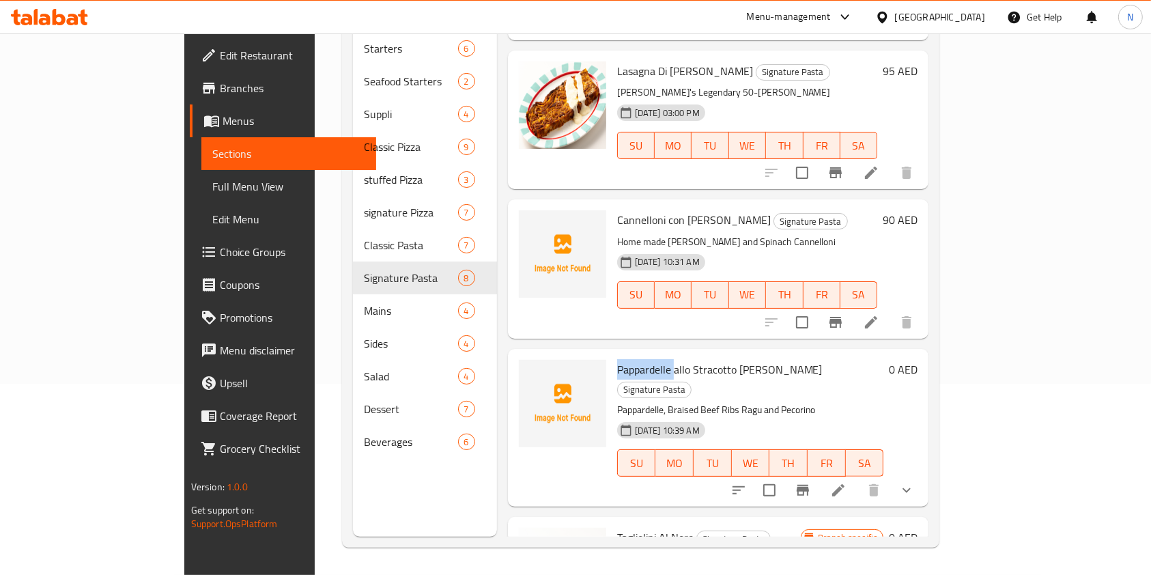
copy span "Pappardelle"
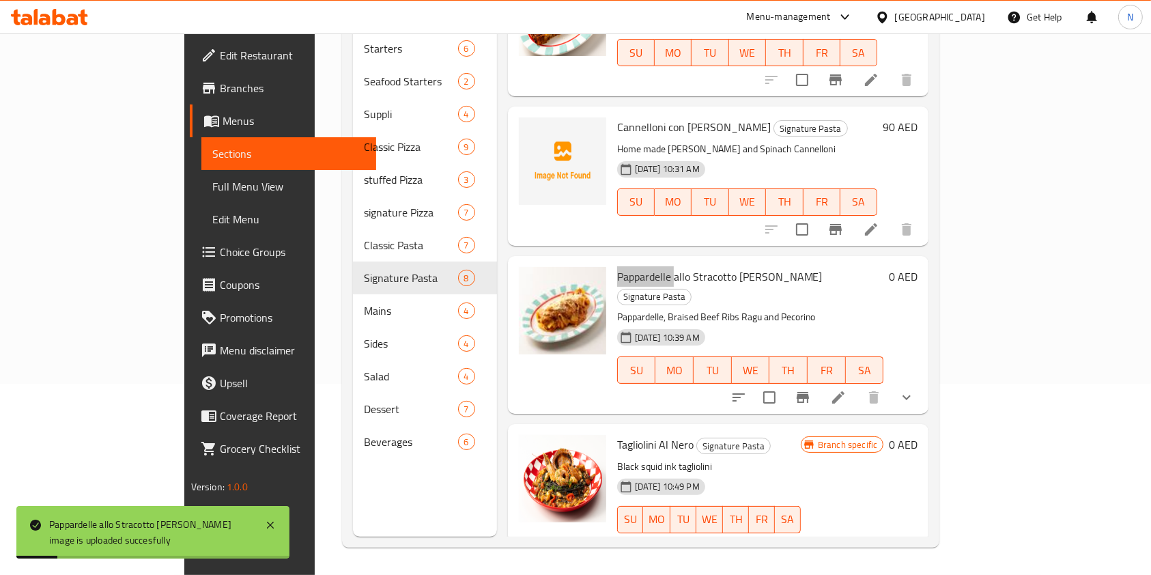
scroll to position [401, 0]
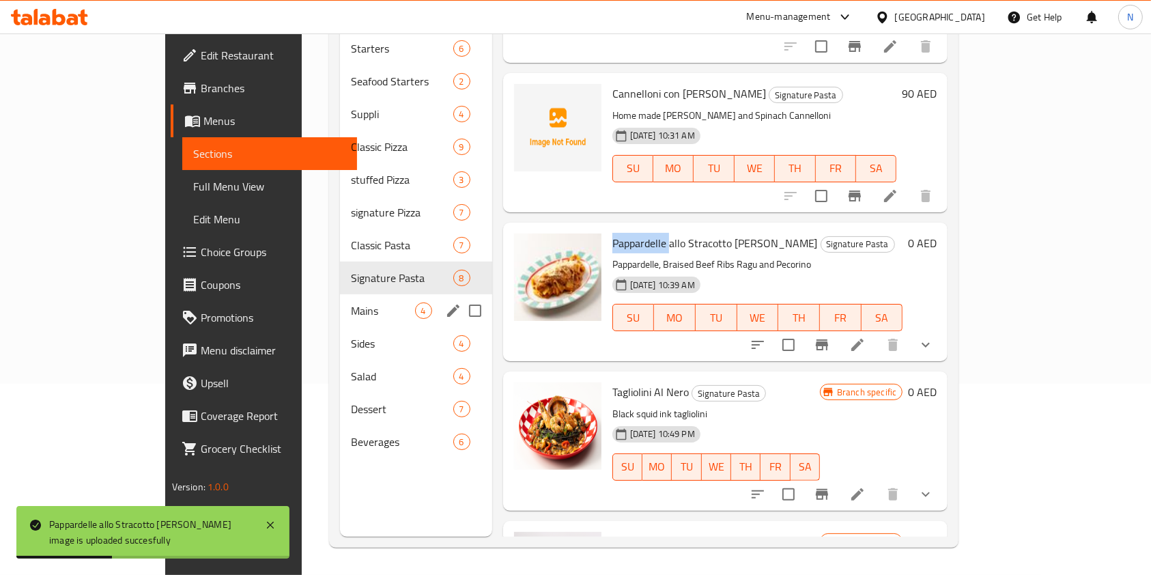
click at [351, 302] on span "Mains" at bounding box center [382, 310] width 63 height 16
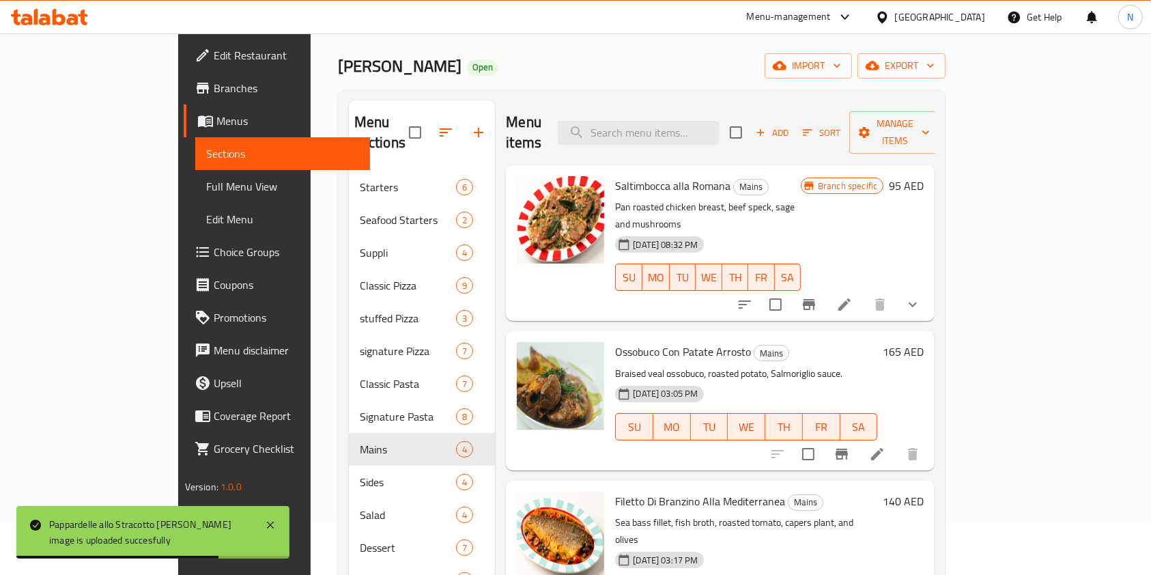
scroll to position [55, 0]
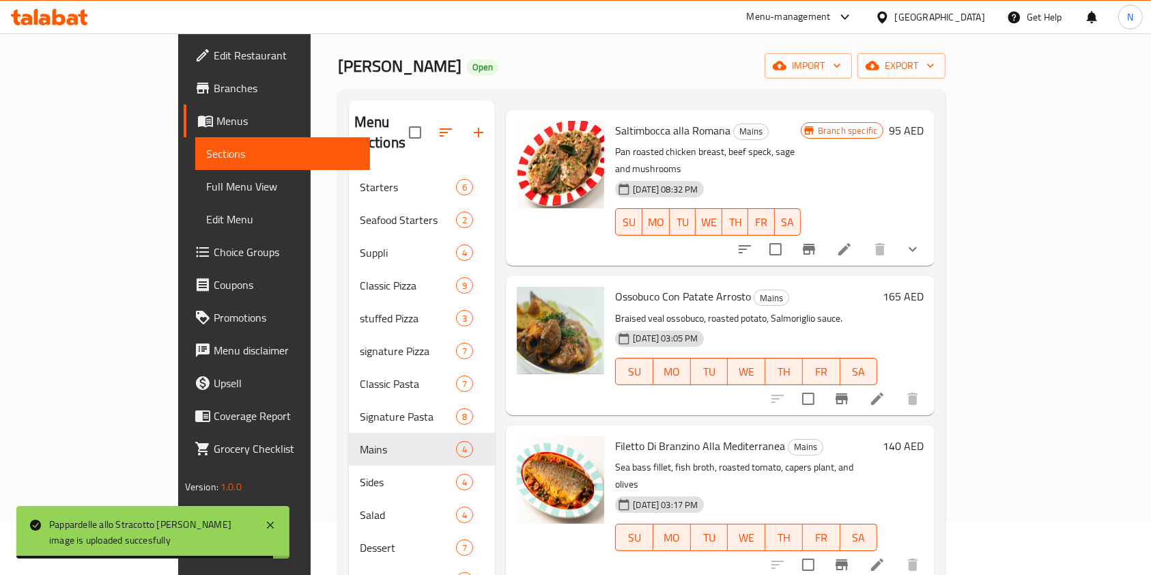
click at [615, 286] on span "Ossobuco Con Patate Arrosto" at bounding box center [683, 296] width 136 height 20
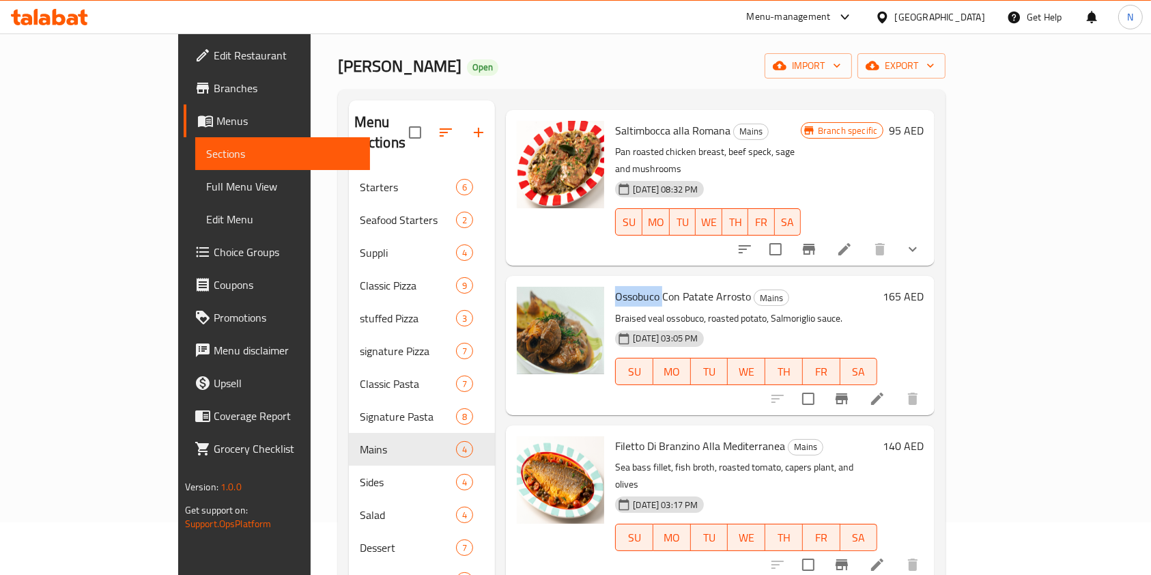
copy span "Ossobuco"
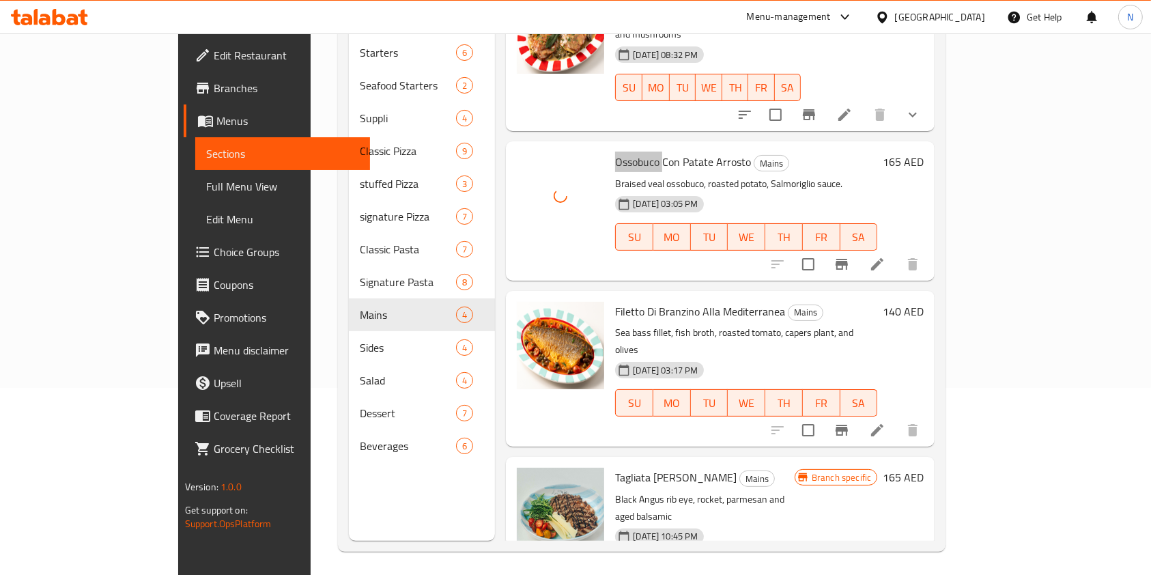
scroll to position [191, 0]
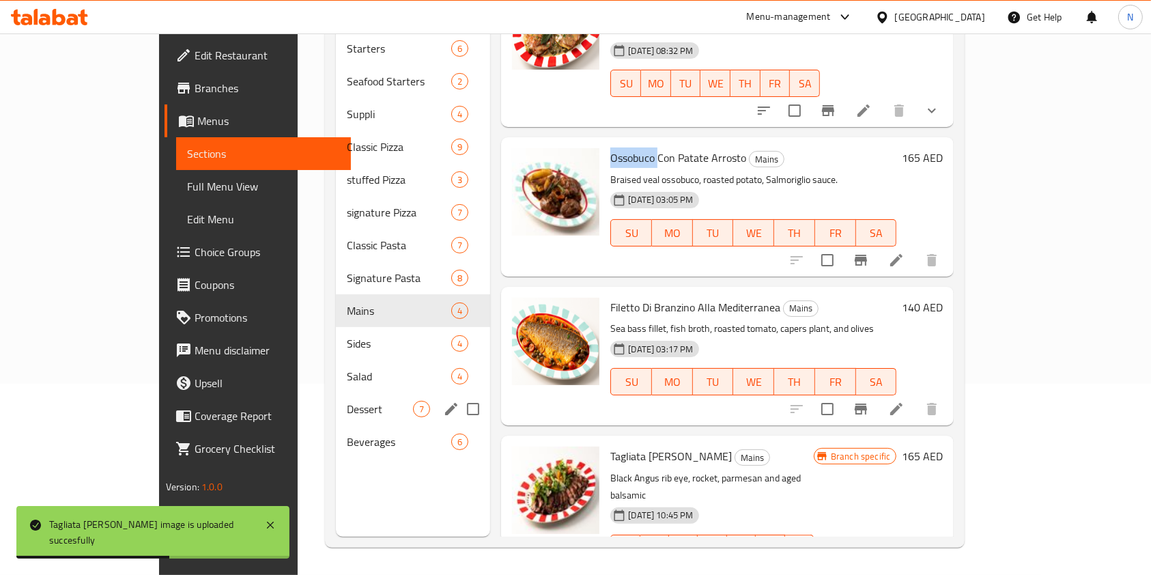
click at [347, 401] on span "Dessert" at bounding box center [380, 409] width 66 height 16
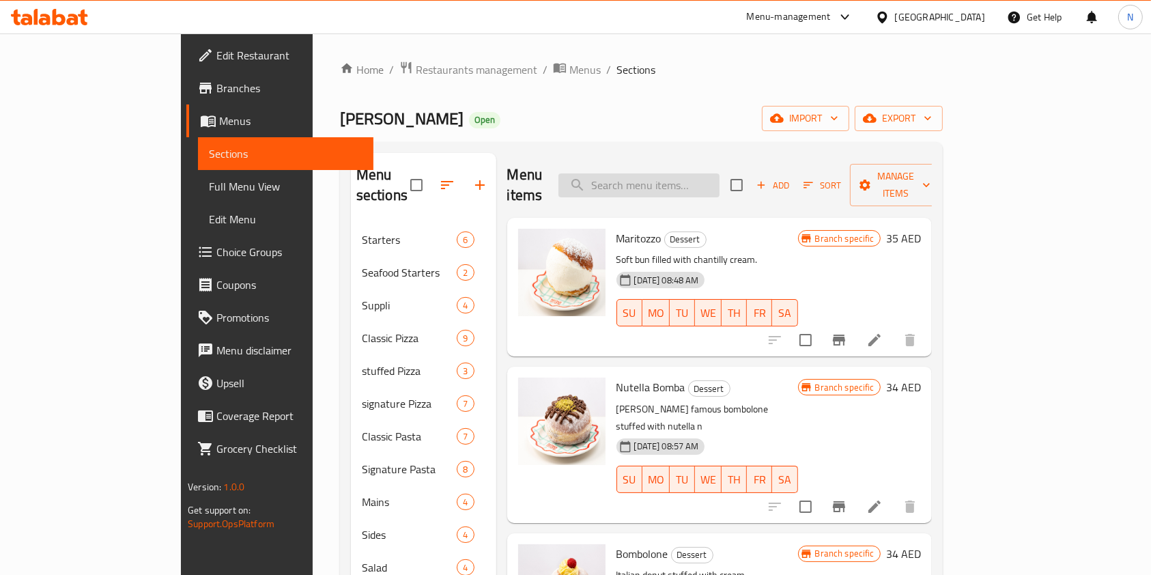
click at [660, 176] on input "search" at bounding box center [638, 185] width 161 height 24
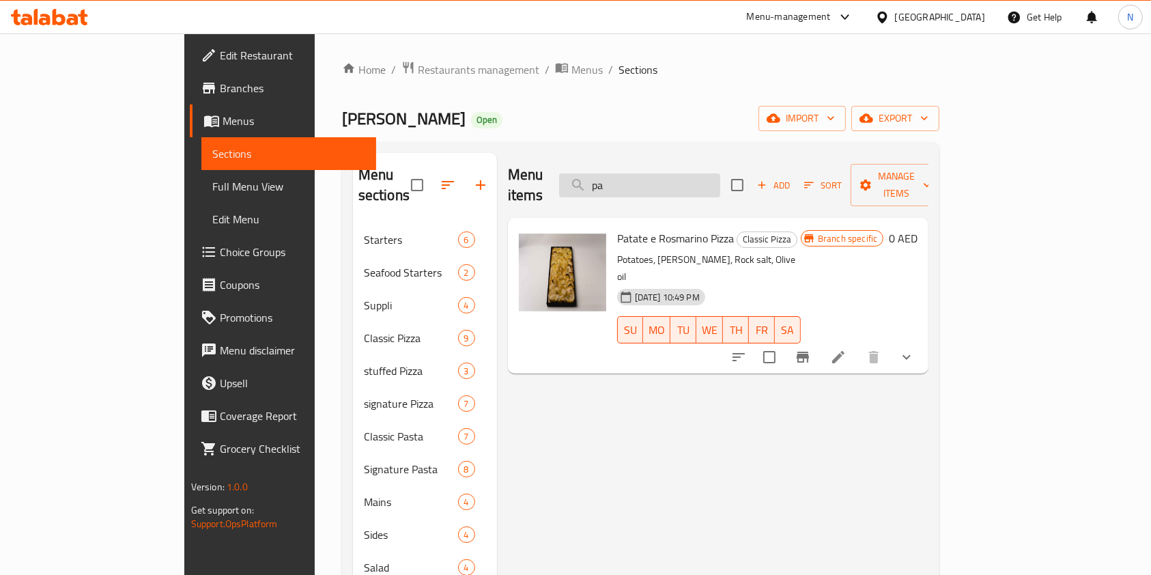
type input "p"
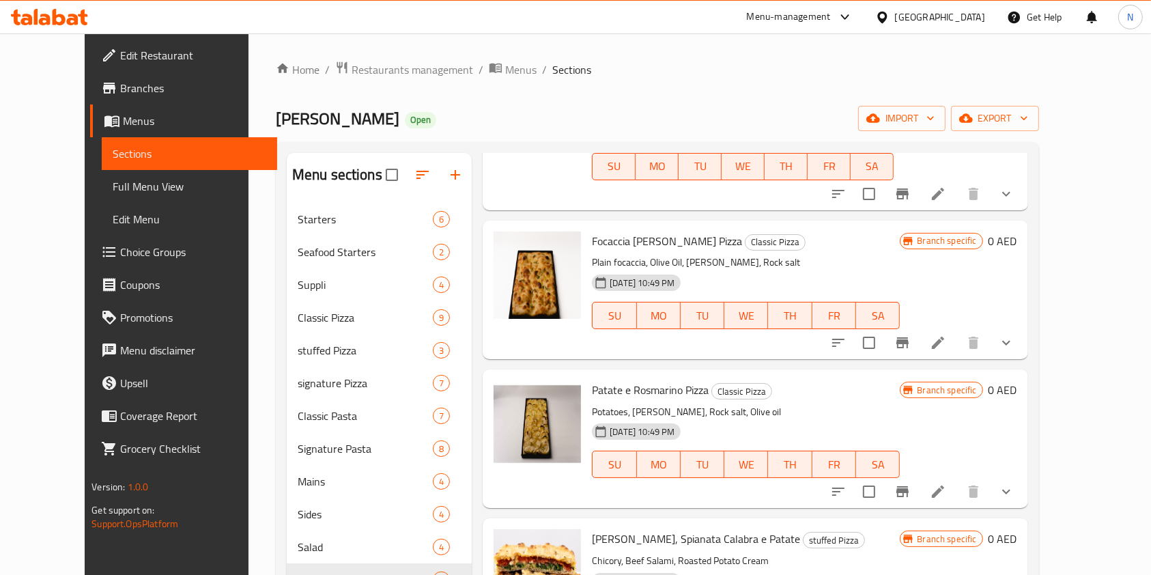
scroll to position [1223, 0]
type input "e"
click at [352, 72] on span "Restaurants management" at bounding box center [413, 69] width 122 height 16
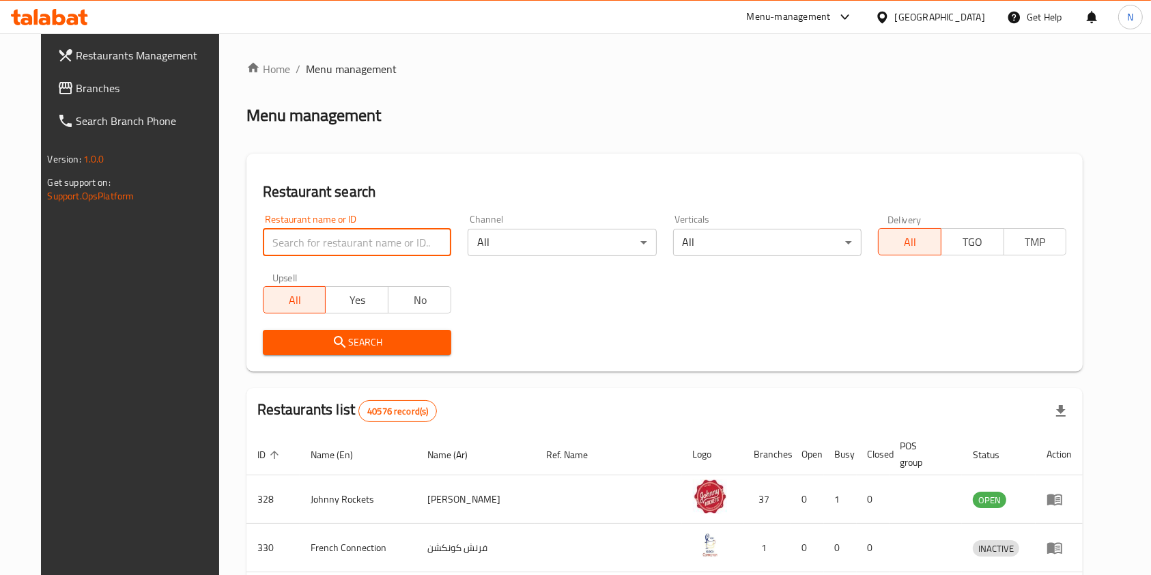
click at [306, 247] on input "search" at bounding box center [357, 242] width 188 height 27
type input "antonia"
click at [332, 345] on icon "submit" at bounding box center [340, 342] width 16 height 16
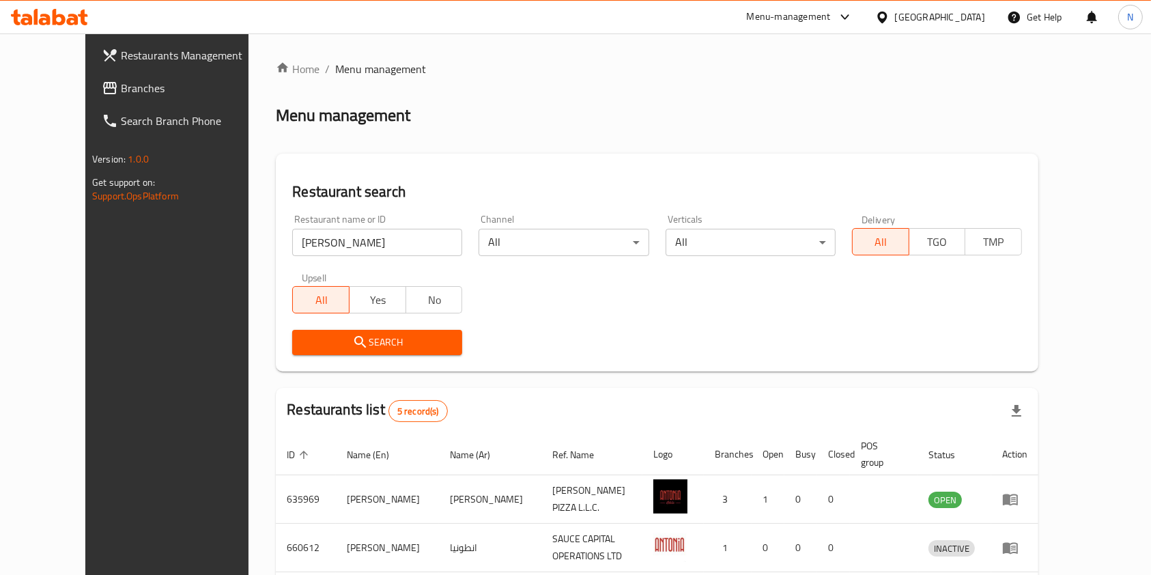
scroll to position [198, 0]
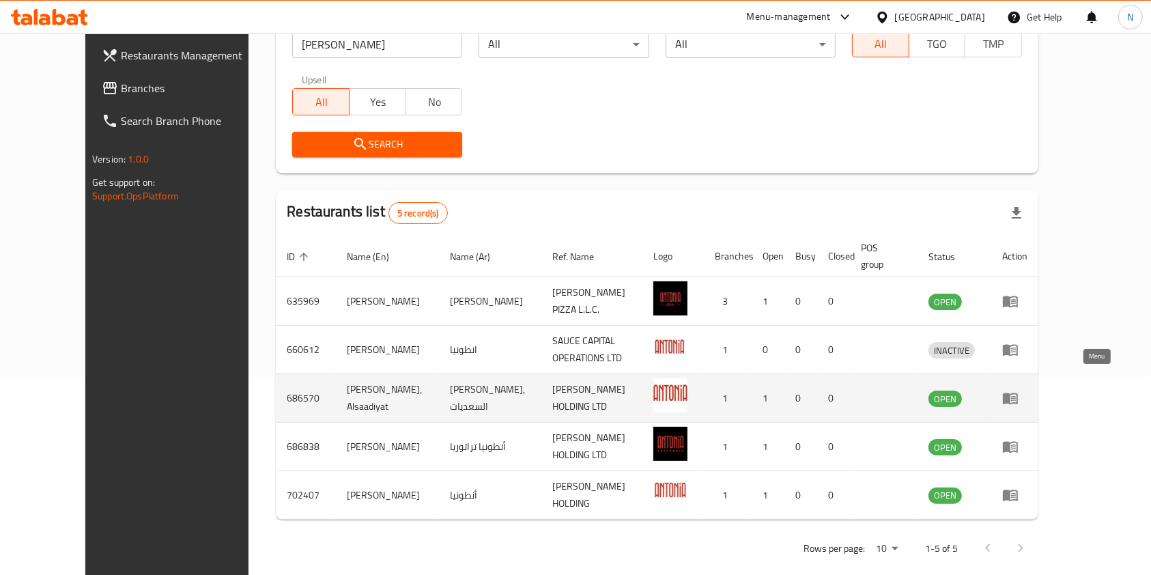
click at [1018, 393] on icon "enhanced table" at bounding box center [1010, 399] width 15 height 12
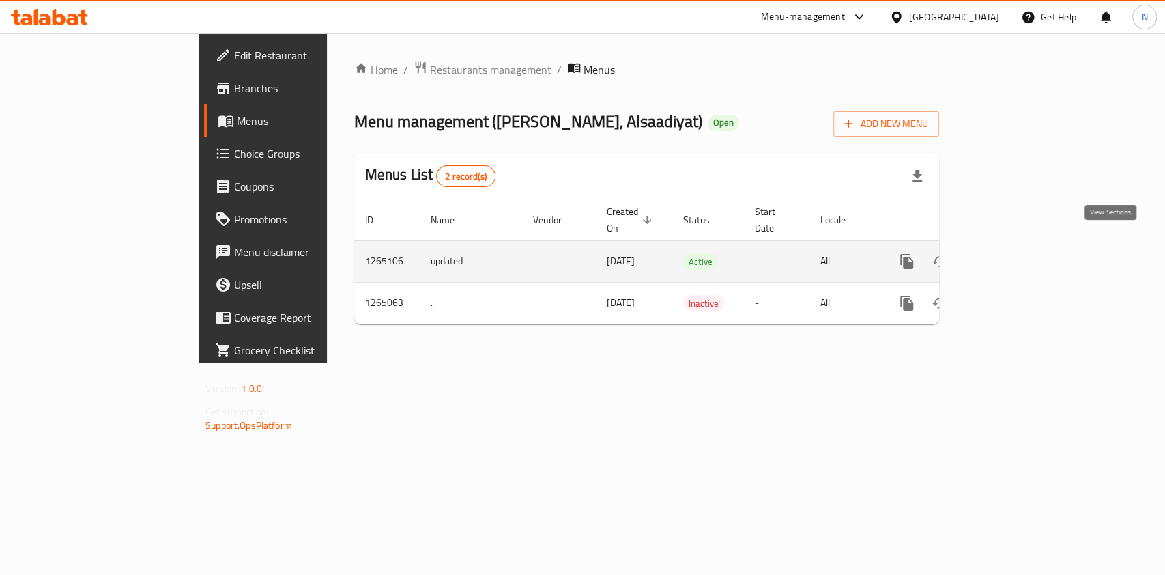
click at [1022, 251] on link "enhanced table" at bounding box center [1005, 261] width 33 height 33
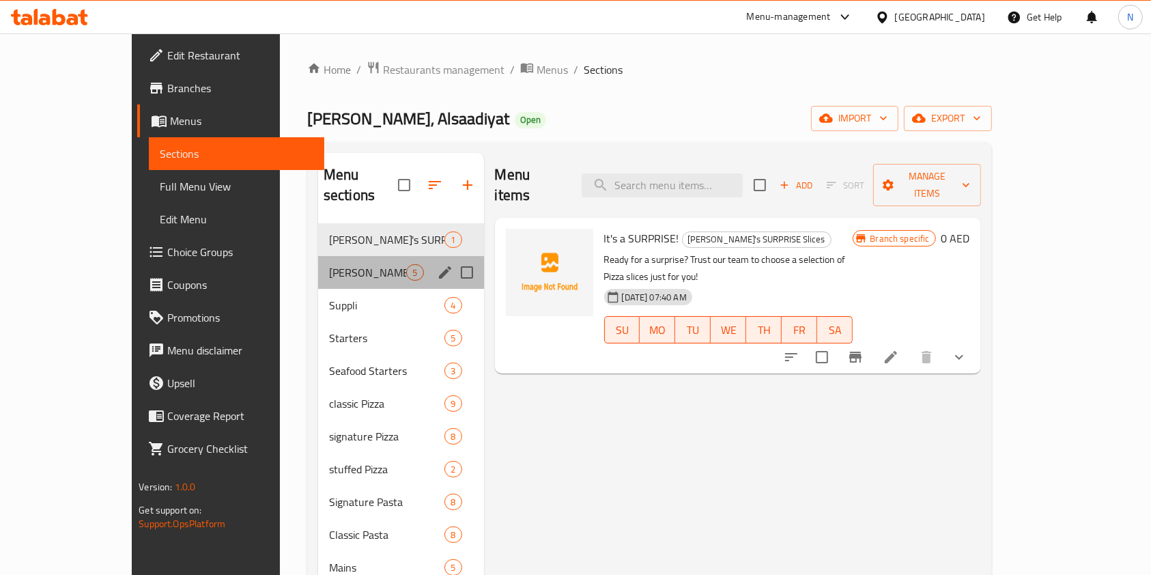
click at [341, 256] on div "Antonia's Pizza and Pasta Party Combo 5" at bounding box center [401, 272] width 166 height 33
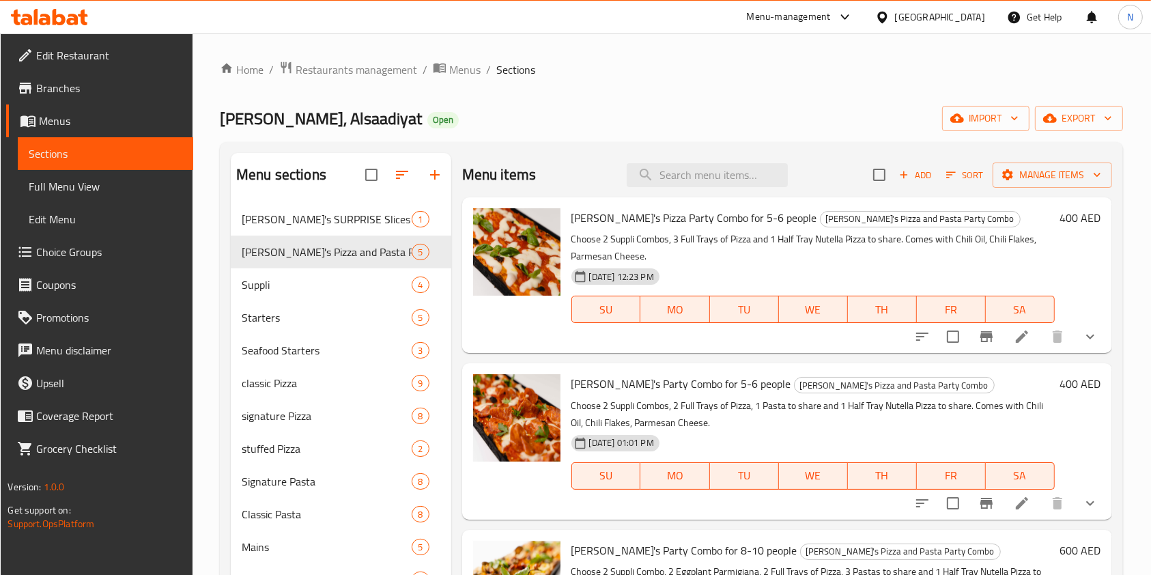
click at [1016, 348] on li at bounding box center [1022, 336] width 38 height 25
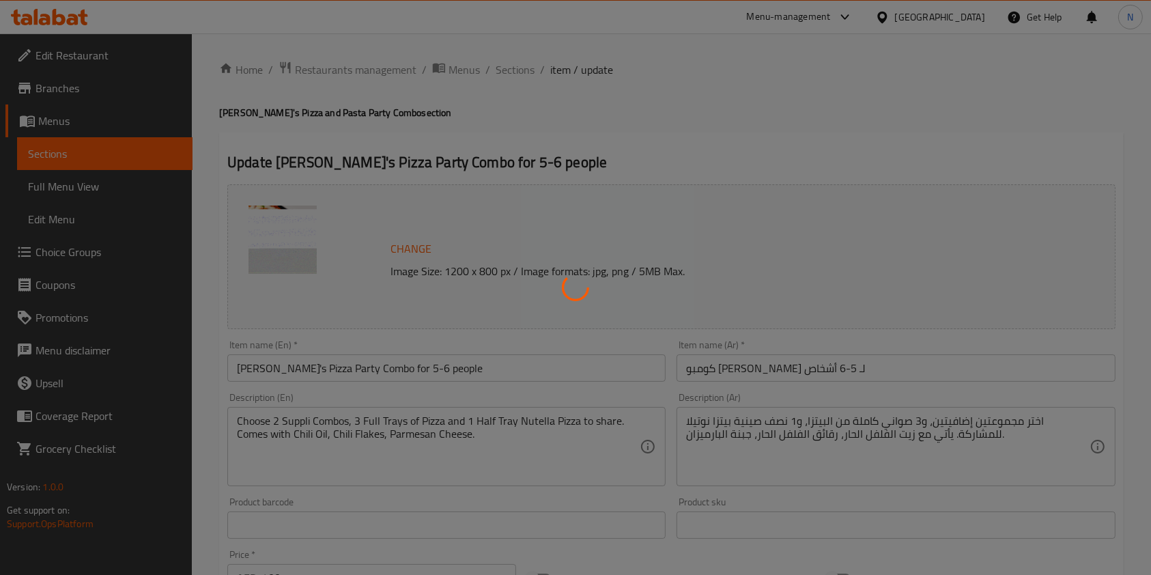
type input "توريد كومبو واحد"
type input "3"
type input "الموردة كومبو اثنين"
type input "3"
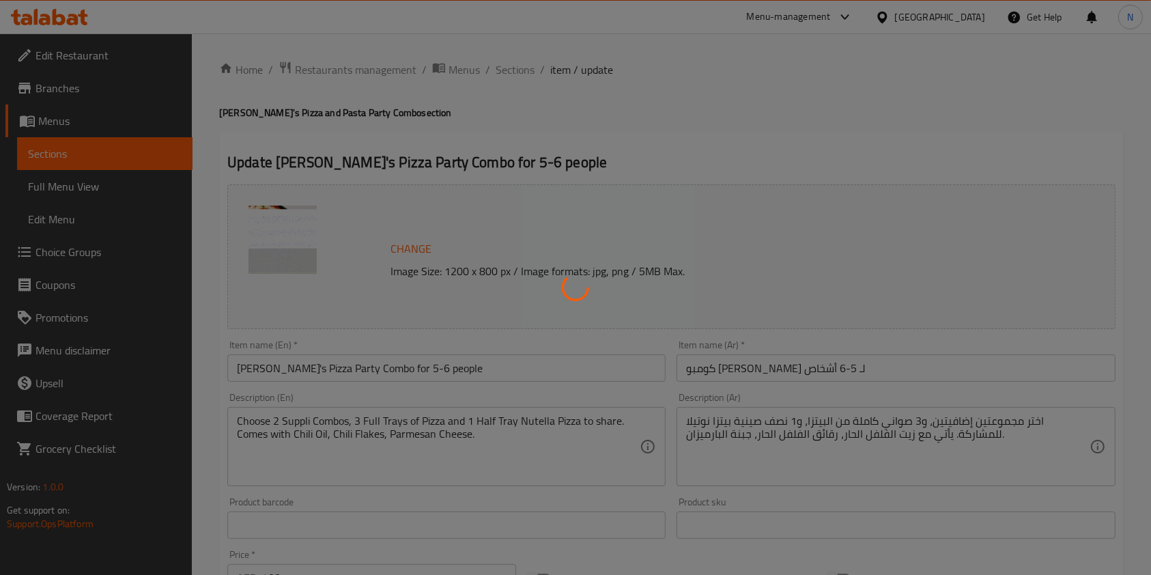
type input "3"
type input "اختر ثلاث صواني كاملة من البيتزا"
type input "3"
type input "بيتزا نوتيلا نصف صينية"
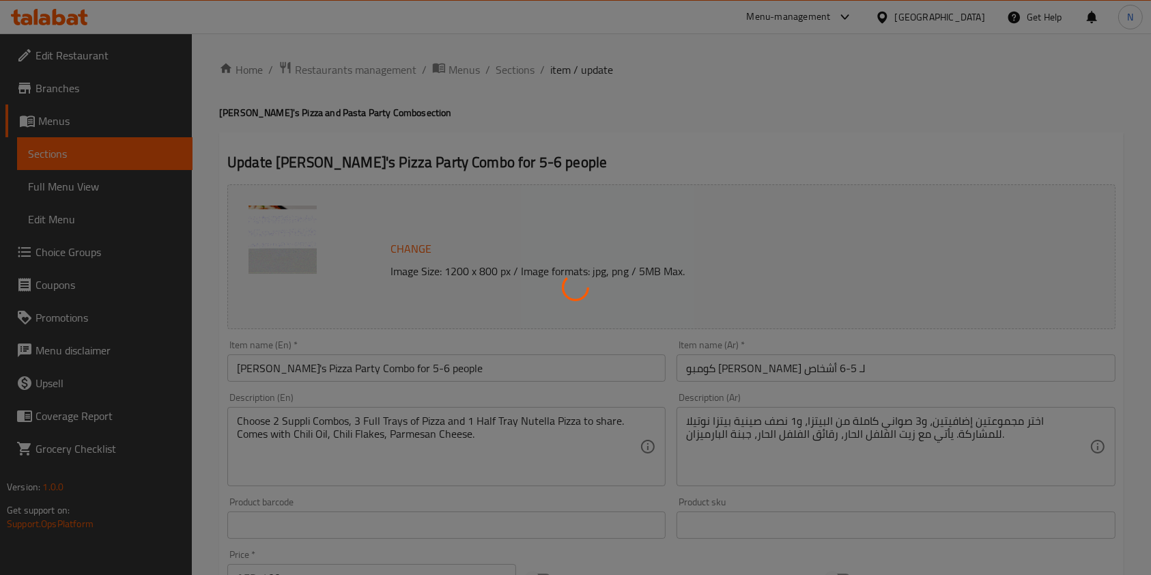
type input "1"
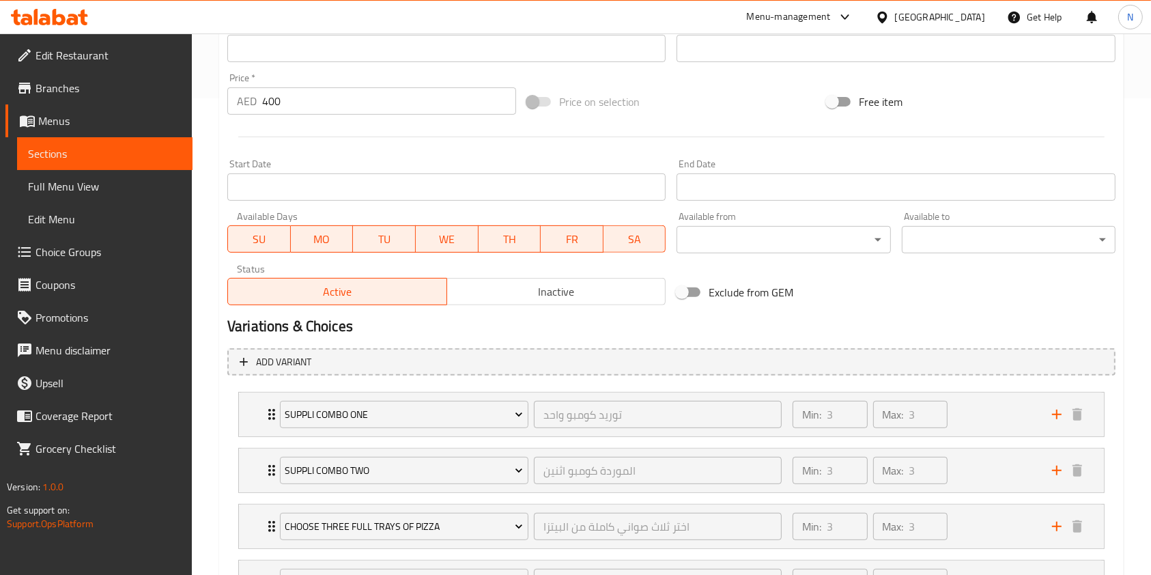
scroll to position [599, 0]
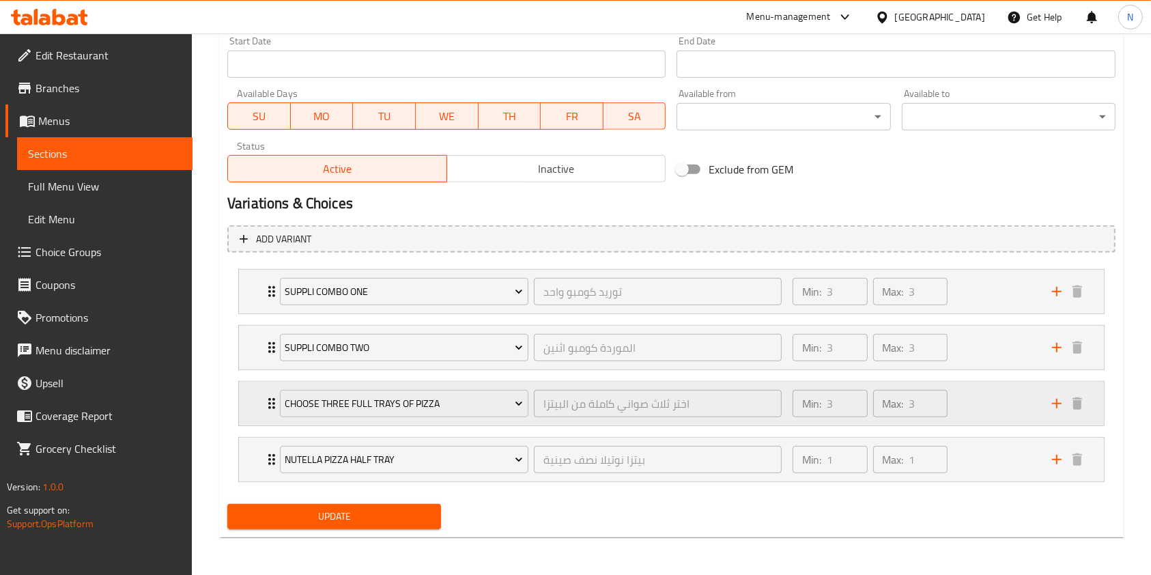
click at [1014, 402] on div "Min: 3 ​ Max: 3 ​" at bounding box center [913, 404] width 259 height 44
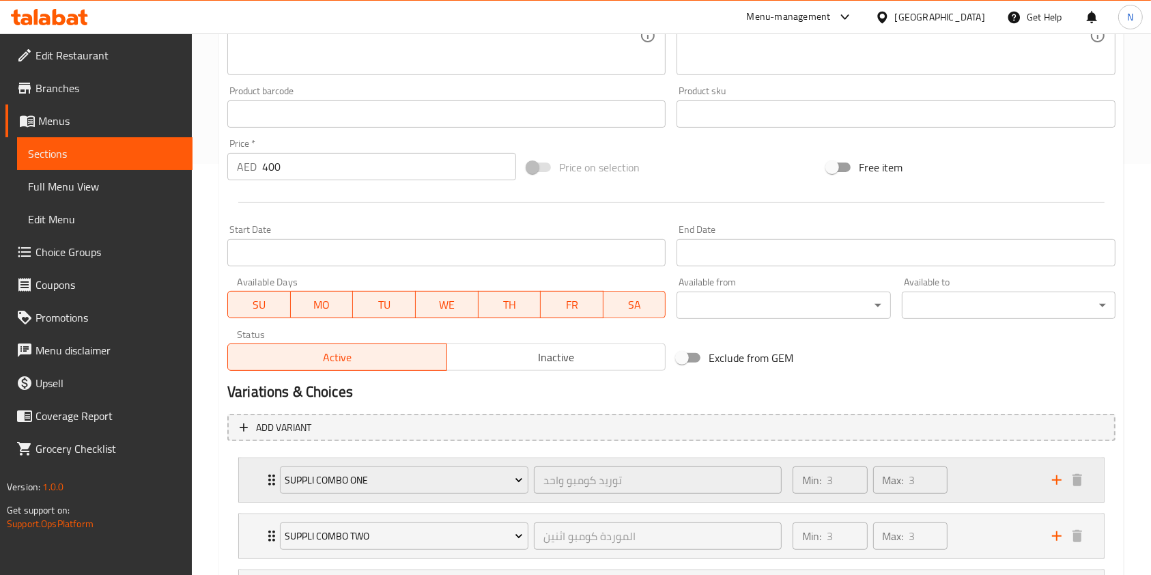
scroll to position [0, 0]
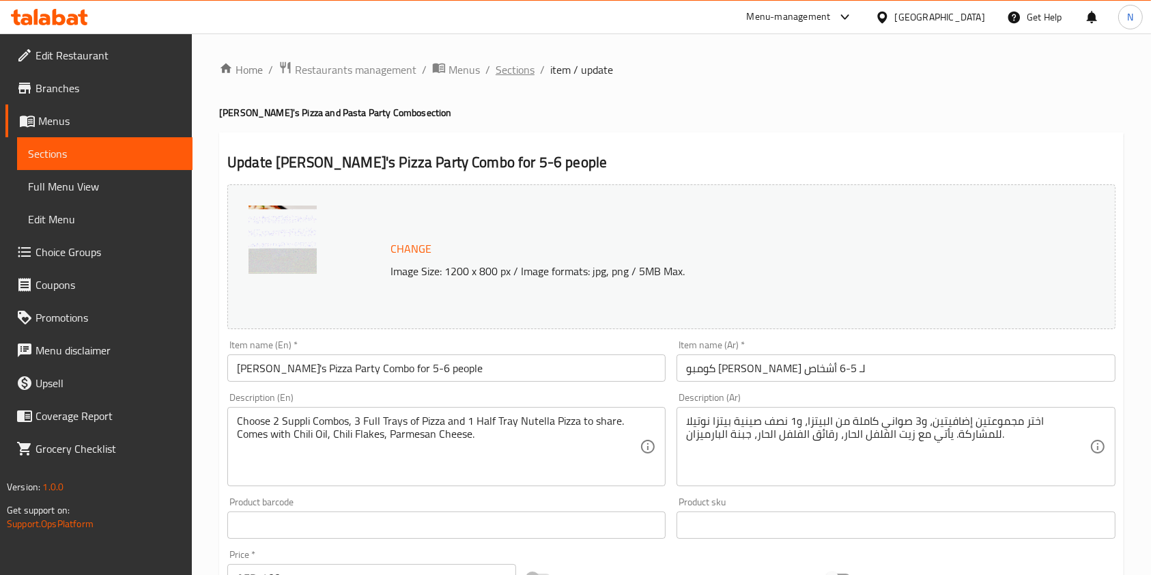
click at [508, 71] on span "Sections" at bounding box center [515, 69] width 39 height 16
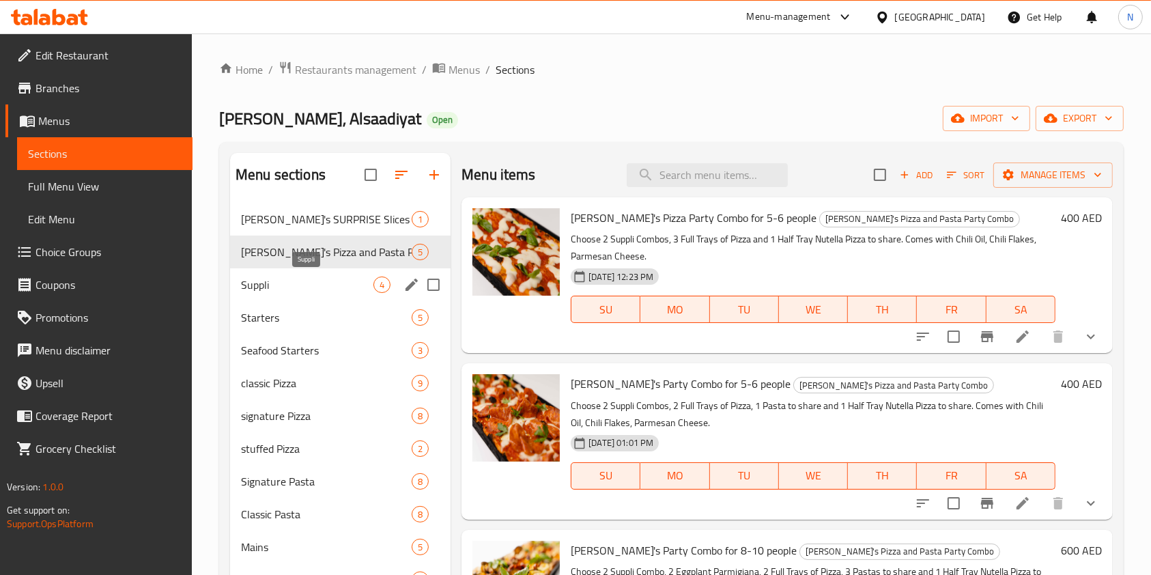
click at [327, 277] on span "Suppli" at bounding box center [307, 285] width 132 height 16
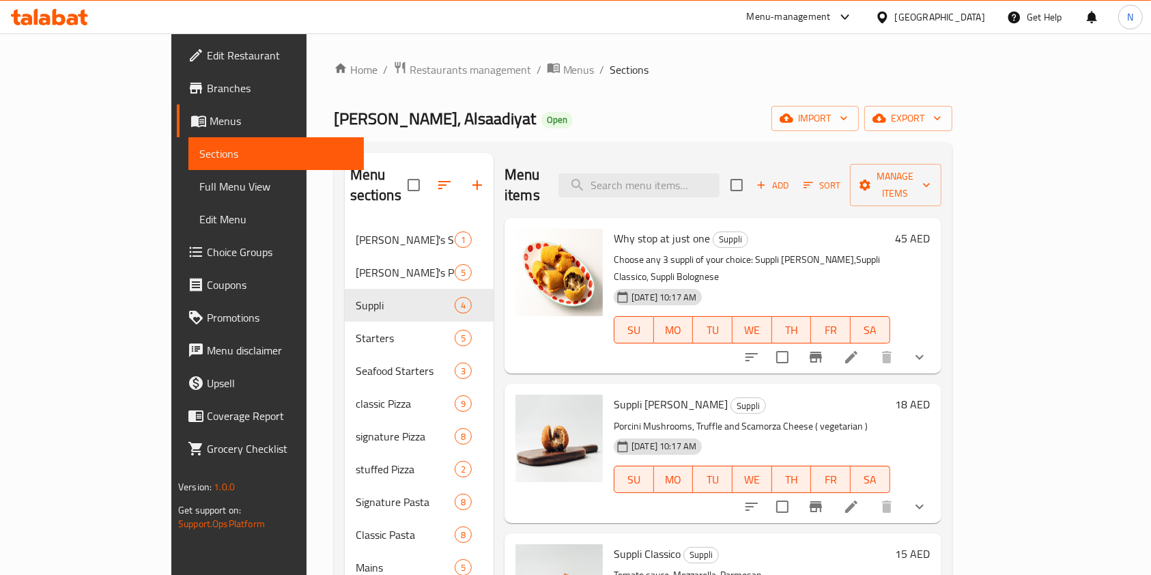
scroll to position [55, 0]
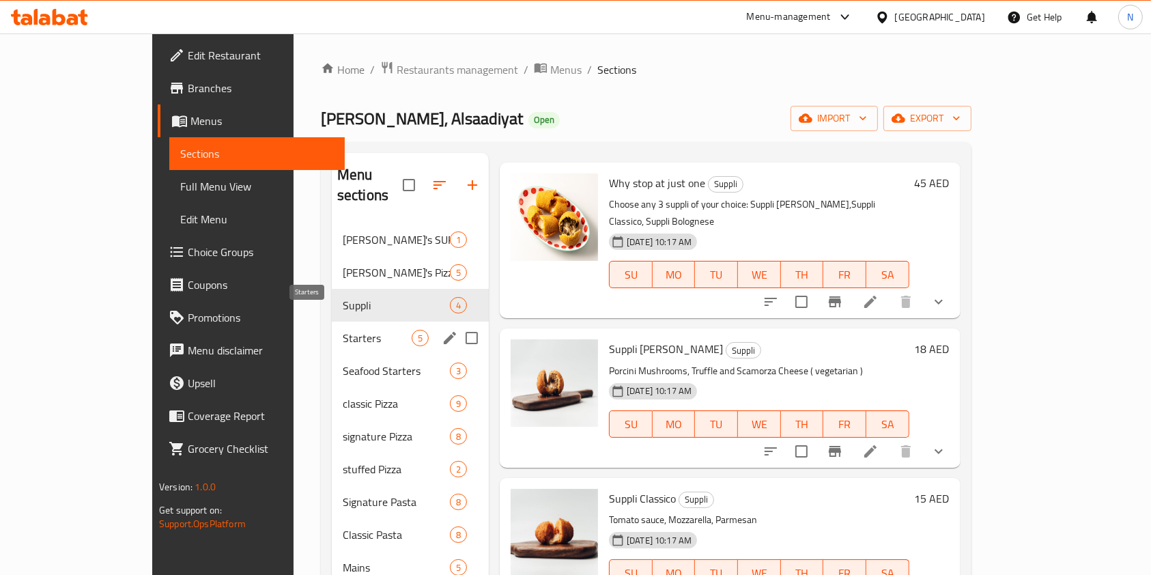
click at [343, 330] on span "Starters" at bounding box center [377, 338] width 69 height 16
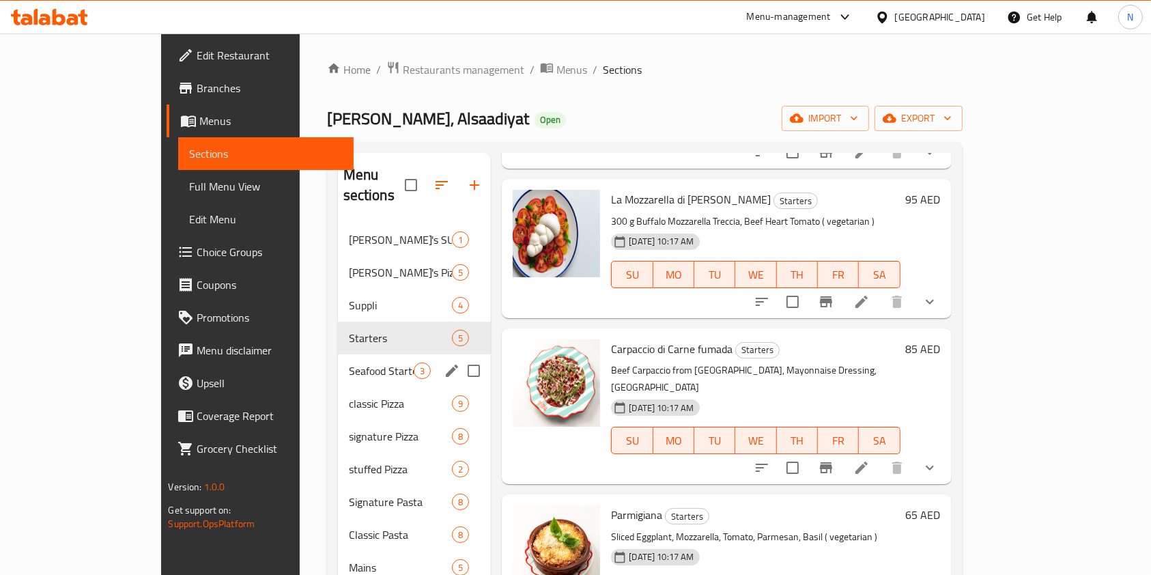
click at [338, 359] on div "Seafood Starters 3" at bounding box center [415, 370] width 154 height 33
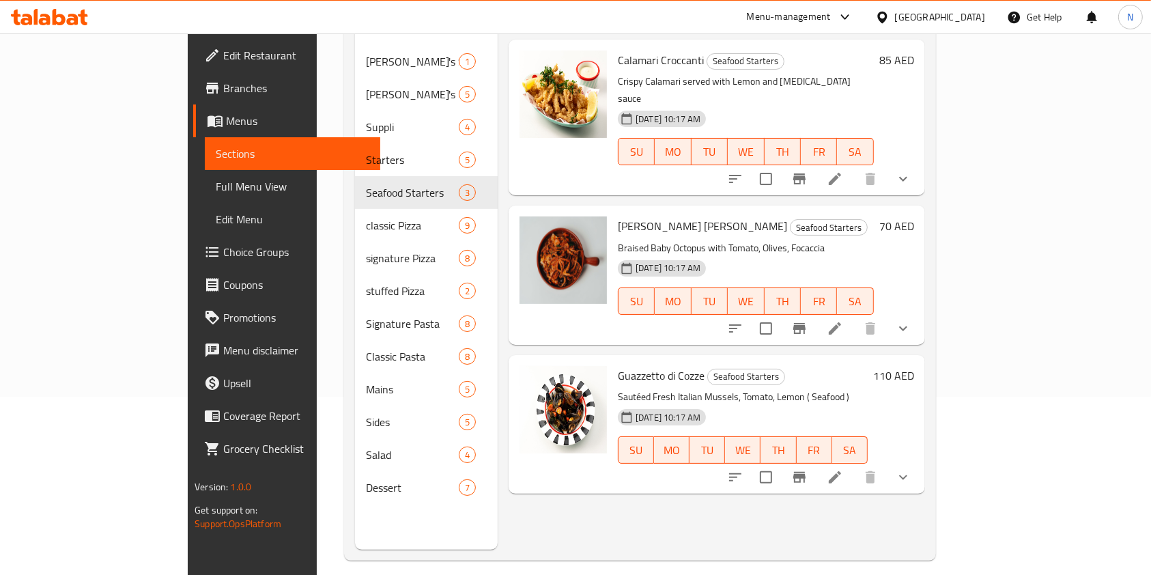
scroll to position [181, 0]
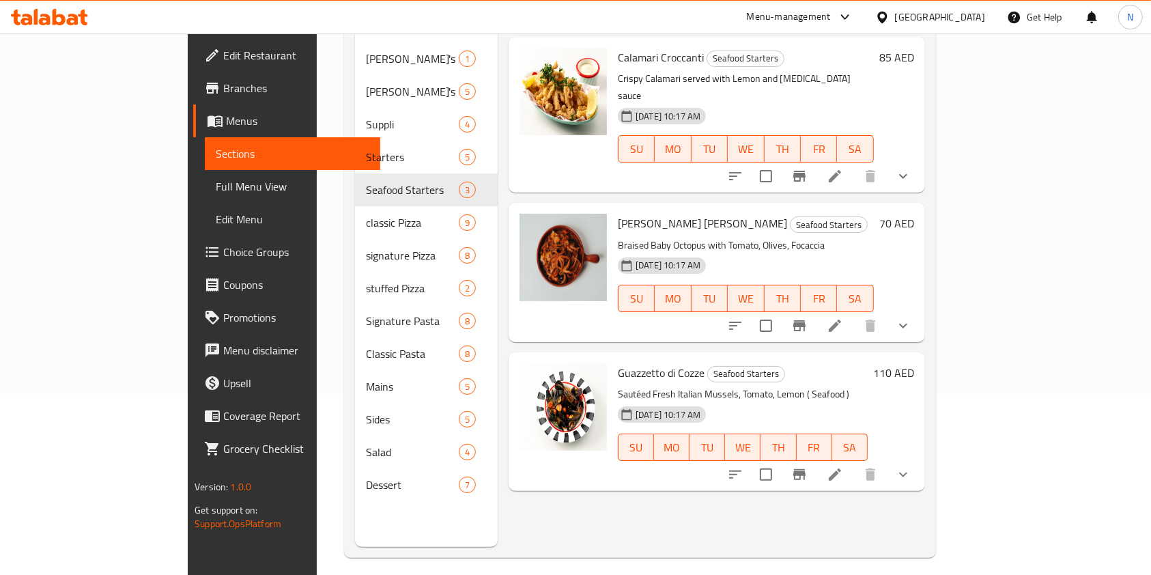
click at [618, 213] on span "Moscardini alla Luciana" at bounding box center [702, 223] width 169 height 20
copy span "Moscardini"
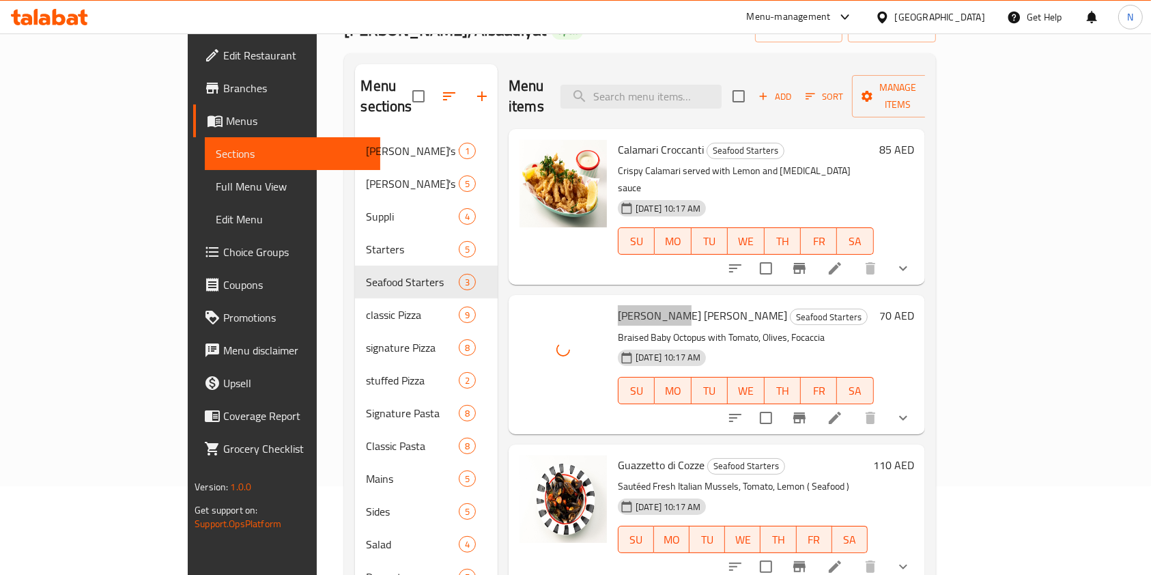
scroll to position [132, 0]
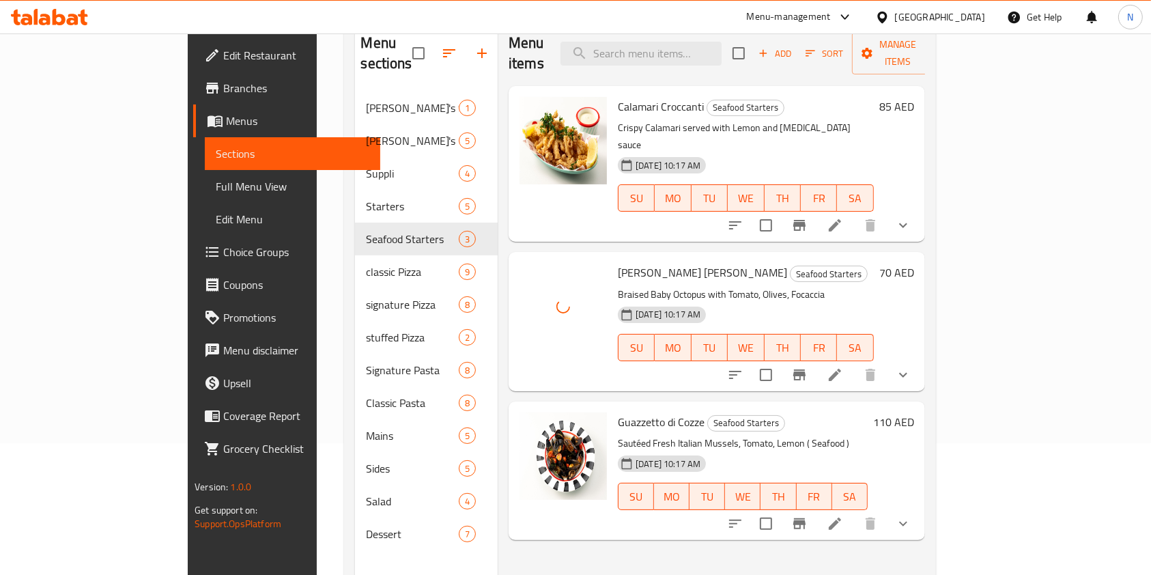
click at [618, 412] on span "Guazzetto di Cozze" at bounding box center [661, 422] width 87 height 20
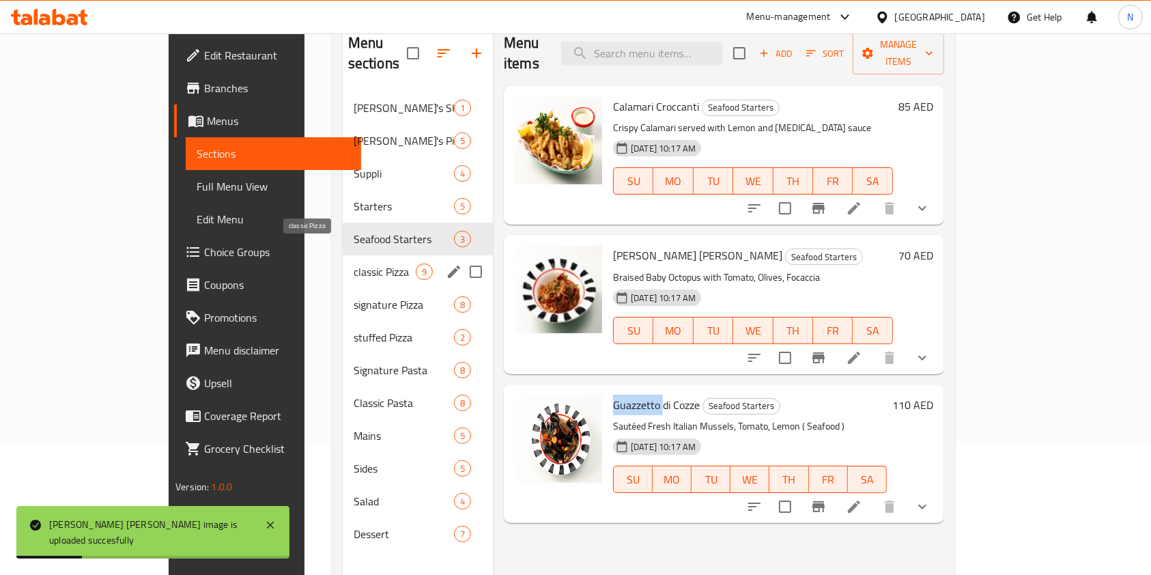
click at [354, 264] on span "classic Pizza" at bounding box center [385, 272] width 62 height 16
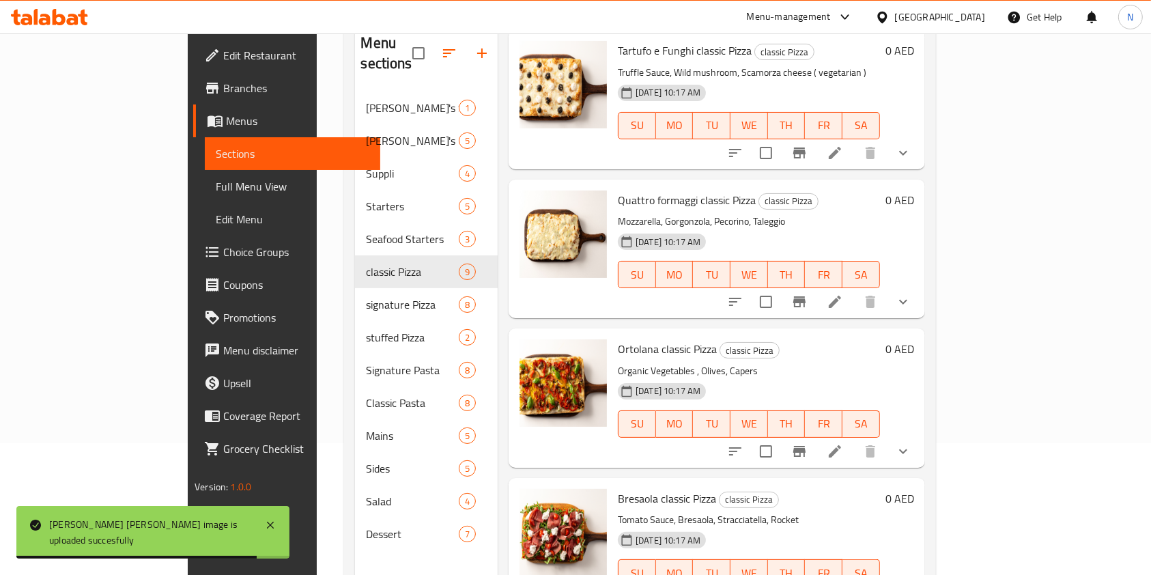
scroll to position [191, 0]
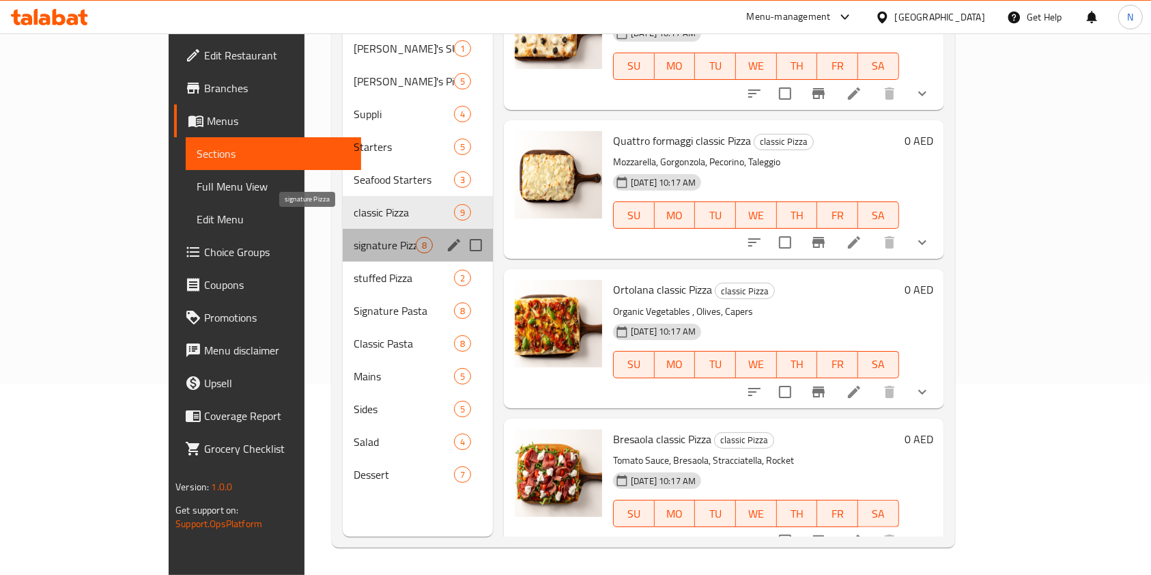
click at [354, 237] on span "signature Pizza" at bounding box center [385, 245] width 62 height 16
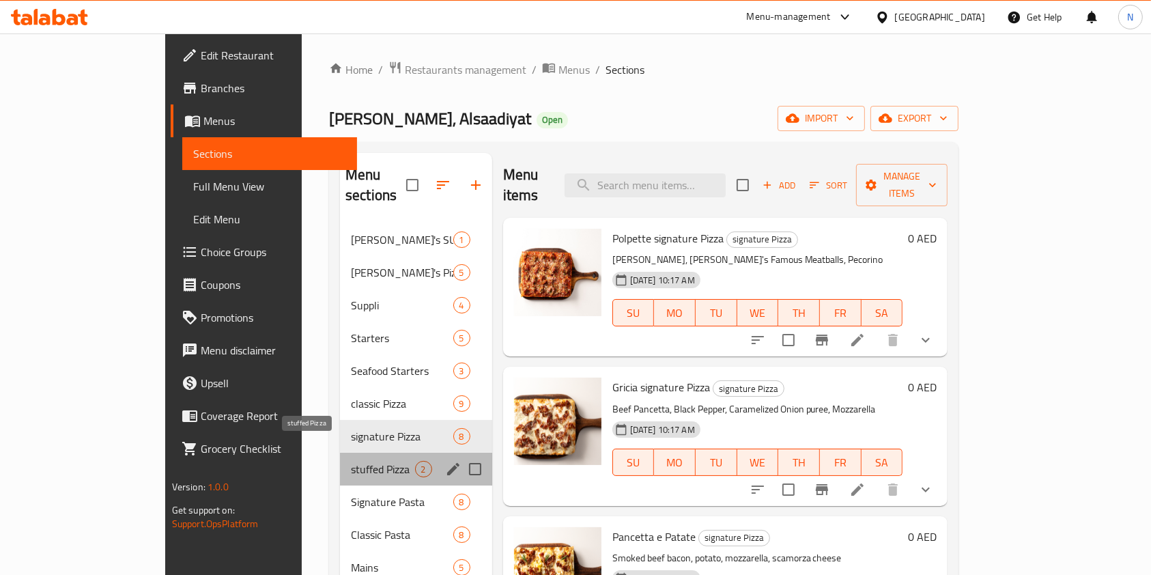
click at [351, 461] on span "stuffed Pizza" at bounding box center [382, 469] width 63 height 16
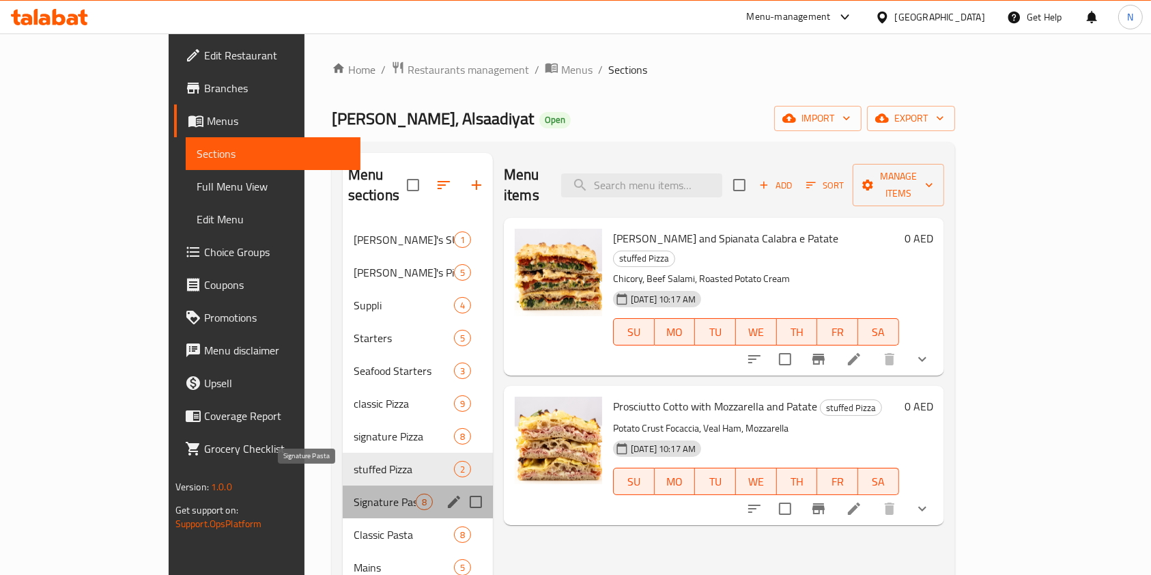
click at [354, 494] on span "Signature Pasta" at bounding box center [385, 502] width 62 height 16
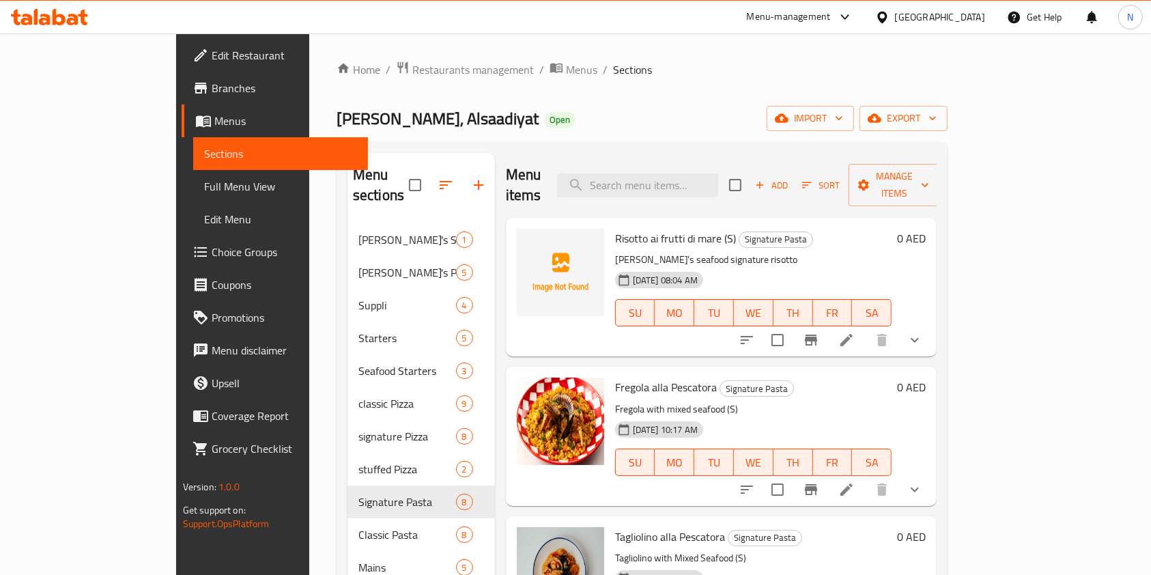
scroll to position [40, 0]
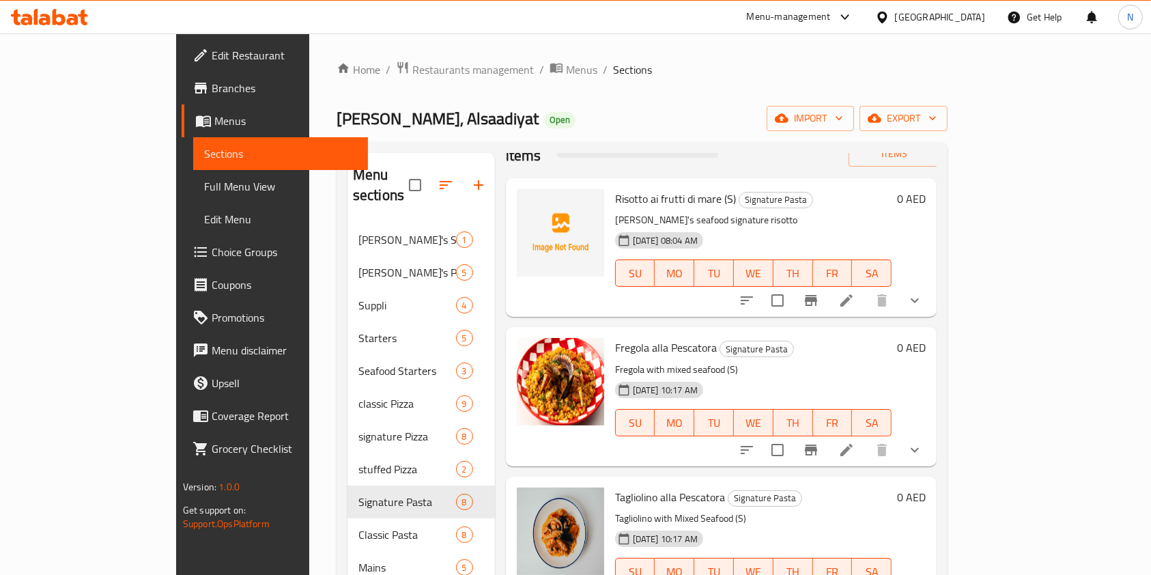
click at [615, 188] on span "Risotto ai frutti di mare (S)" at bounding box center [675, 198] width 121 height 20
copy span "Risotto"
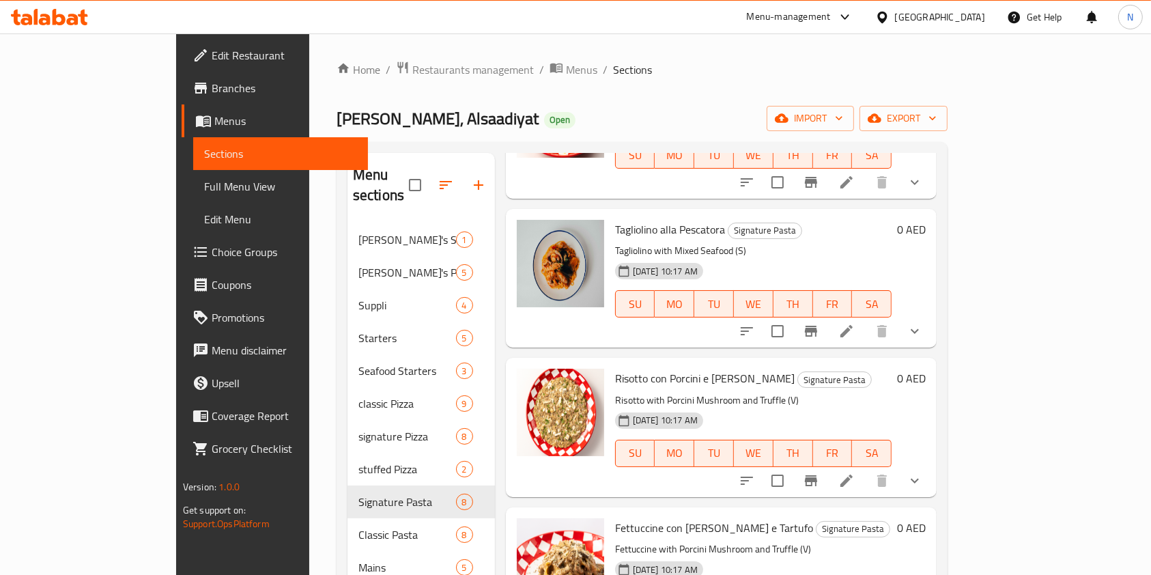
scroll to position [320, 0]
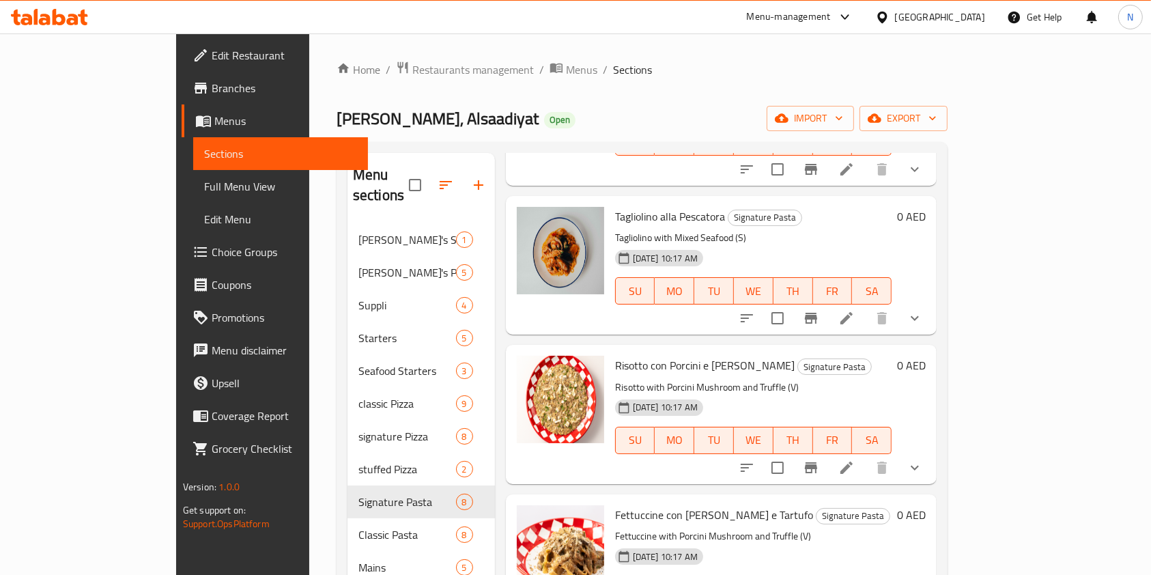
click at [615, 206] on span "Tagliolino alla Pescatora" at bounding box center [670, 216] width 110 height 20
copy span "Tagliolino"
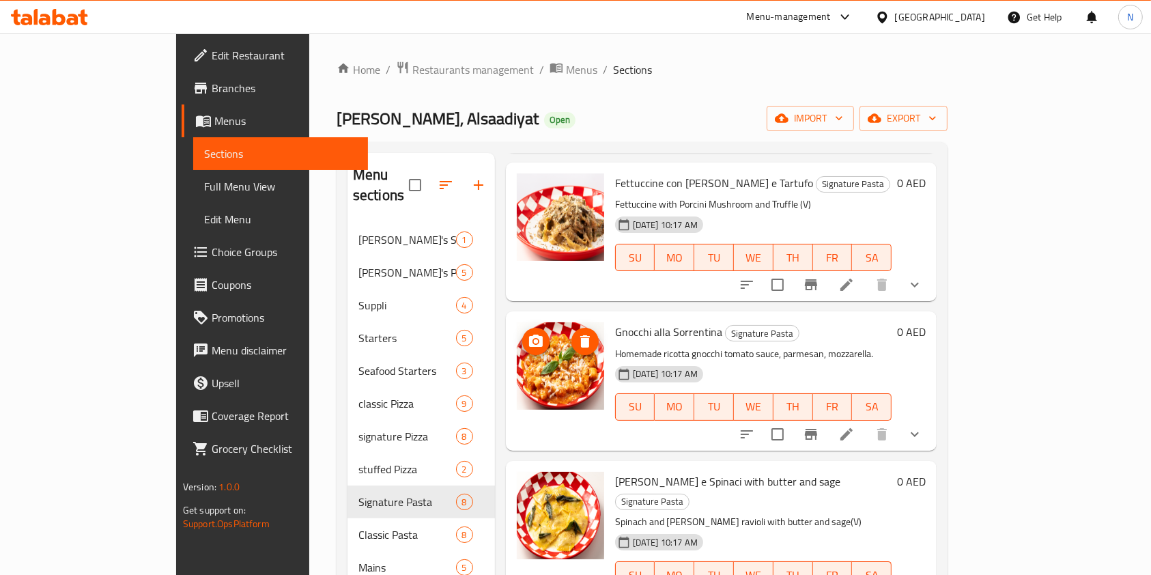
scroll to position [191, 0]
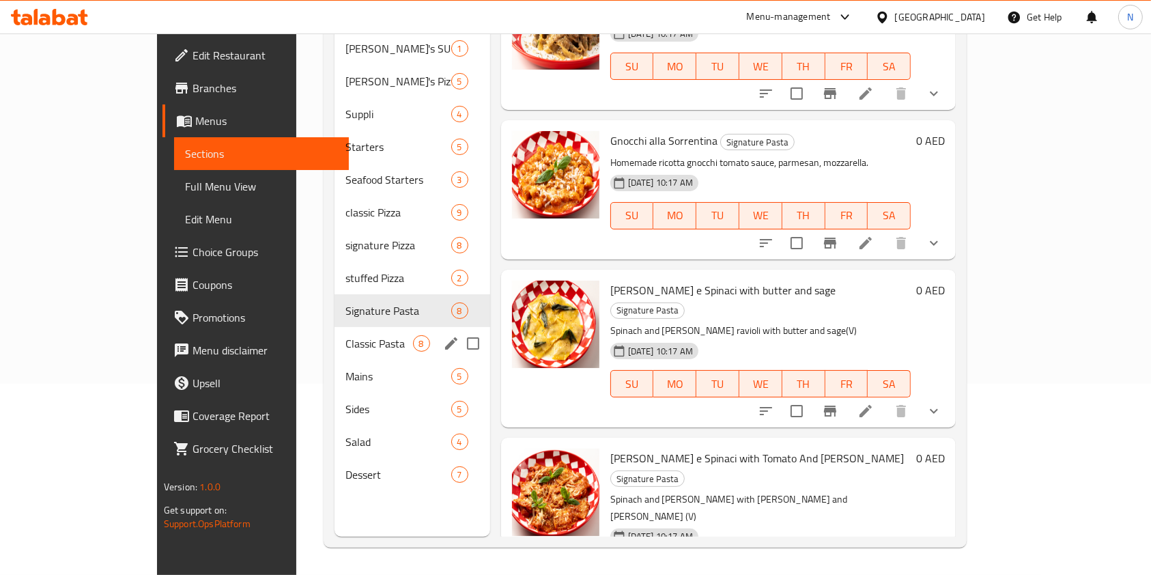
click at [345, 335] on span "Classic Pasta" at bounding box center [378, 343] width 67 height 16
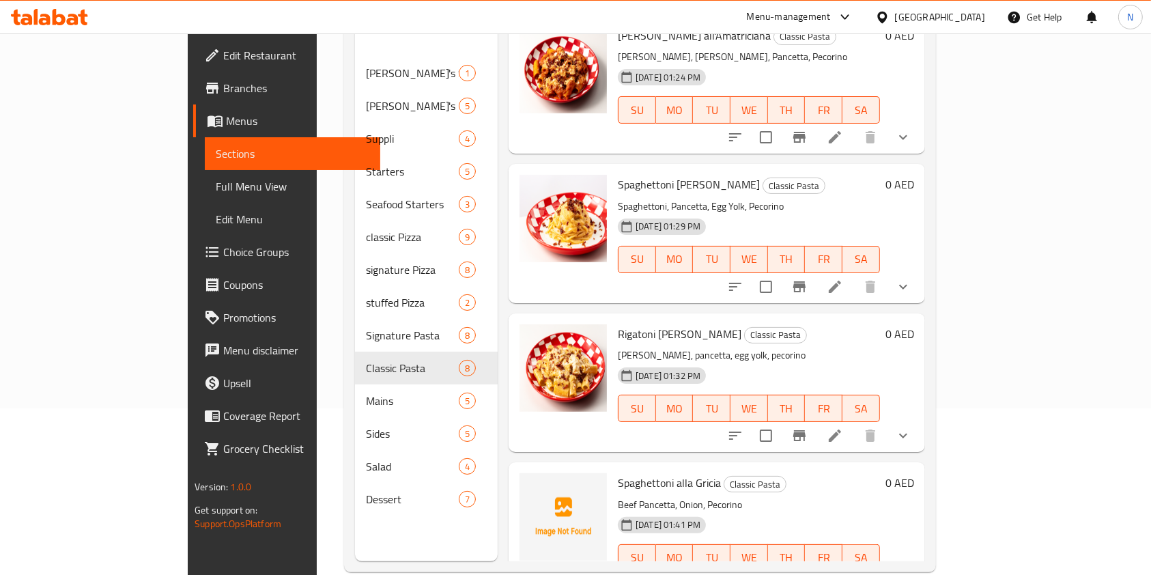
scroll to position [191, 0]
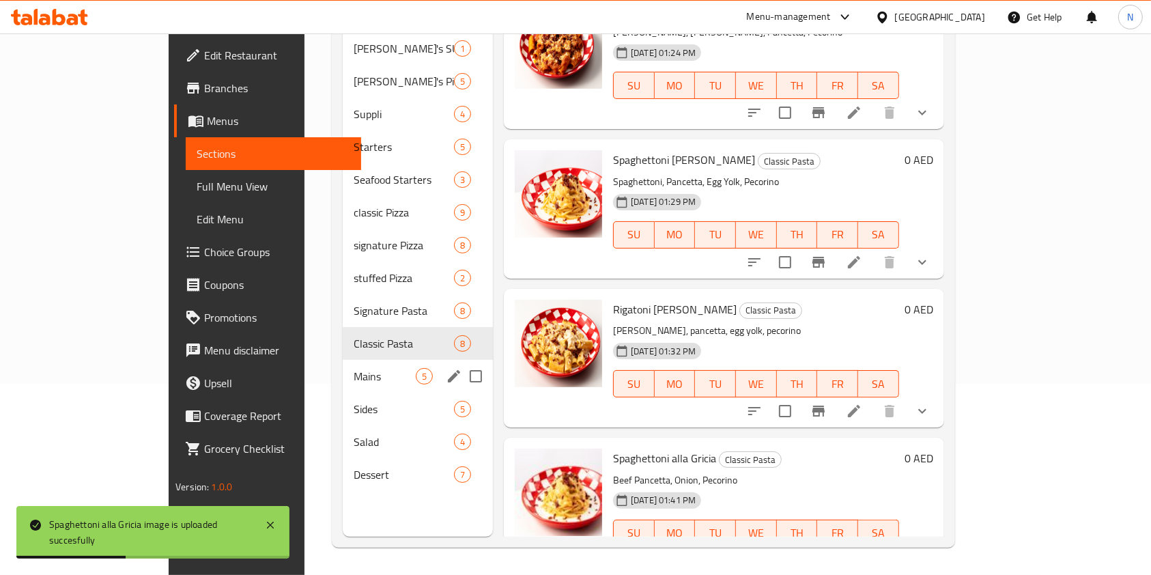
click at [354, 368] on span "Mains" at bounding box center [385, 376] width 62 height 16
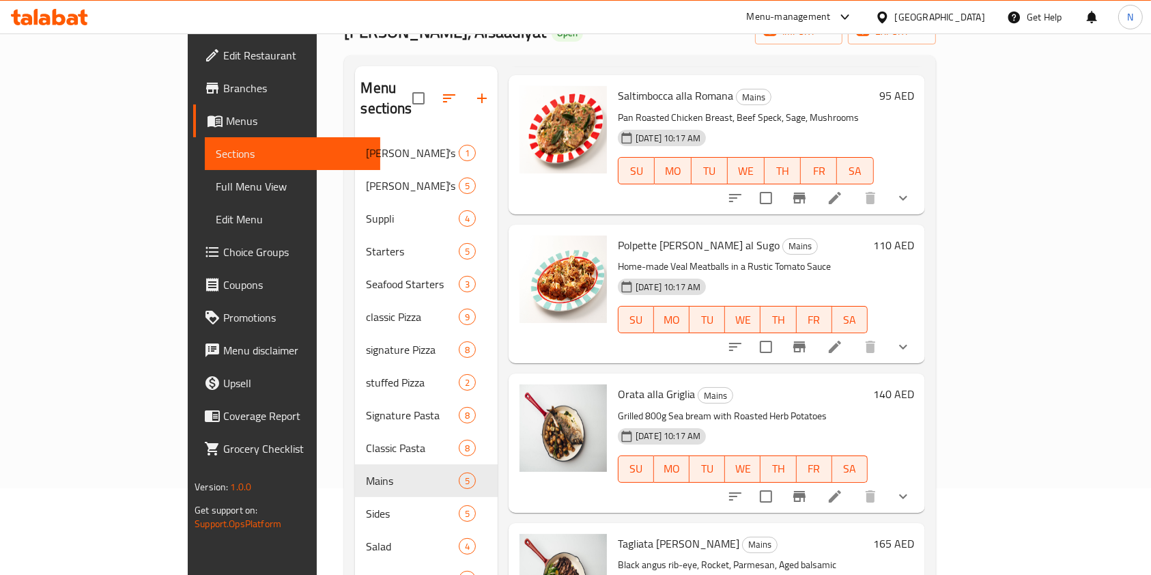
scroll to position [191, 0]
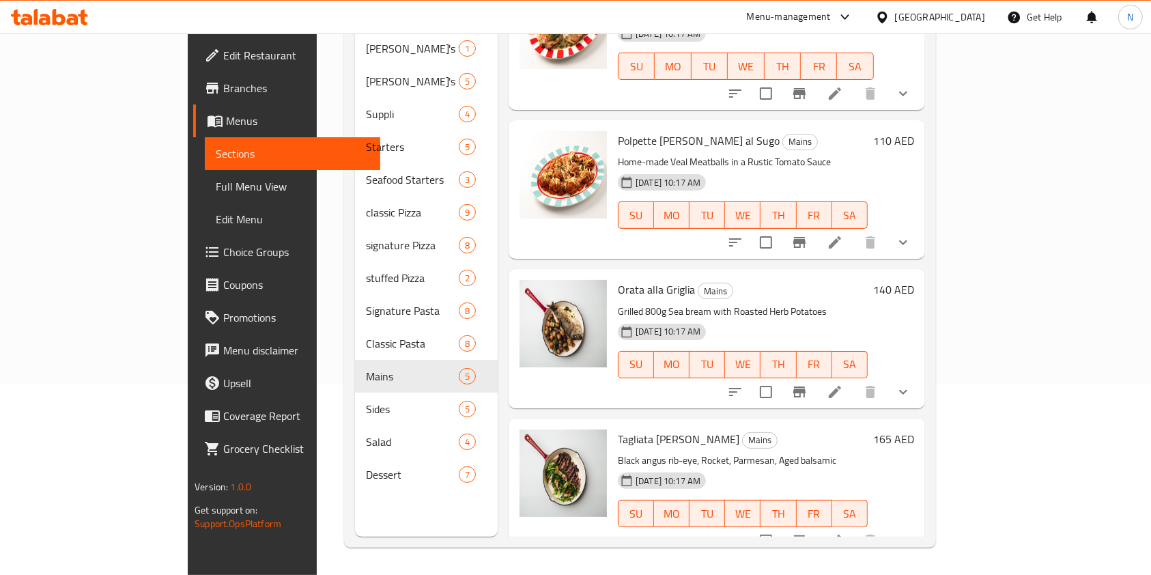
click at [618, 279] on span "Orata alla Griglia" at bounding box center [656, 289] width 77 height 20
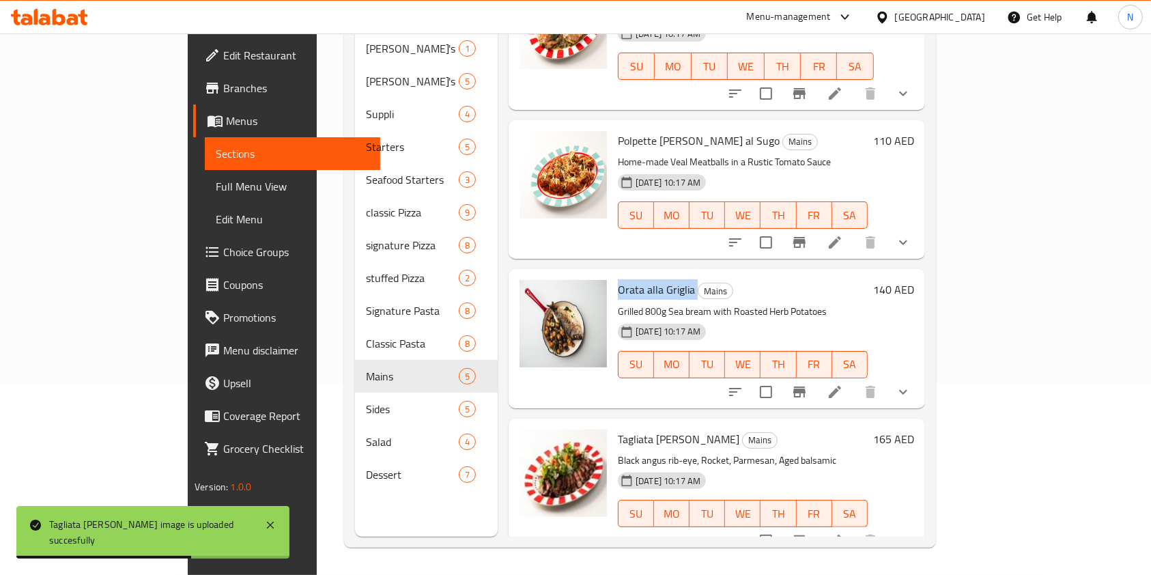
copy h6 "Orata alla Griglia"
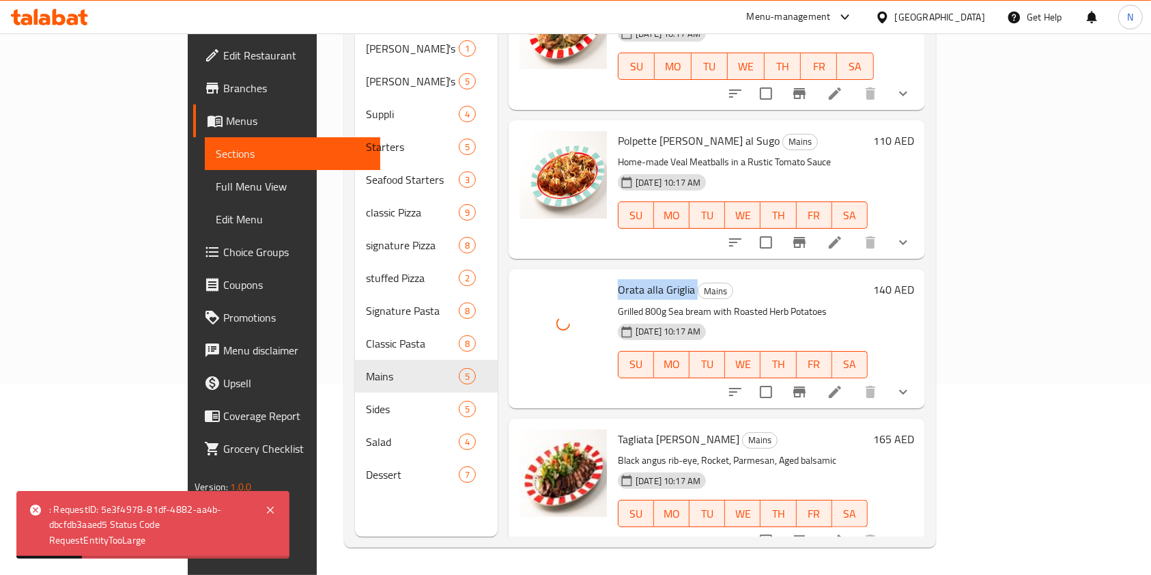
click at [854, 380] on li at bounding box center [835, 392] width 38 height 25
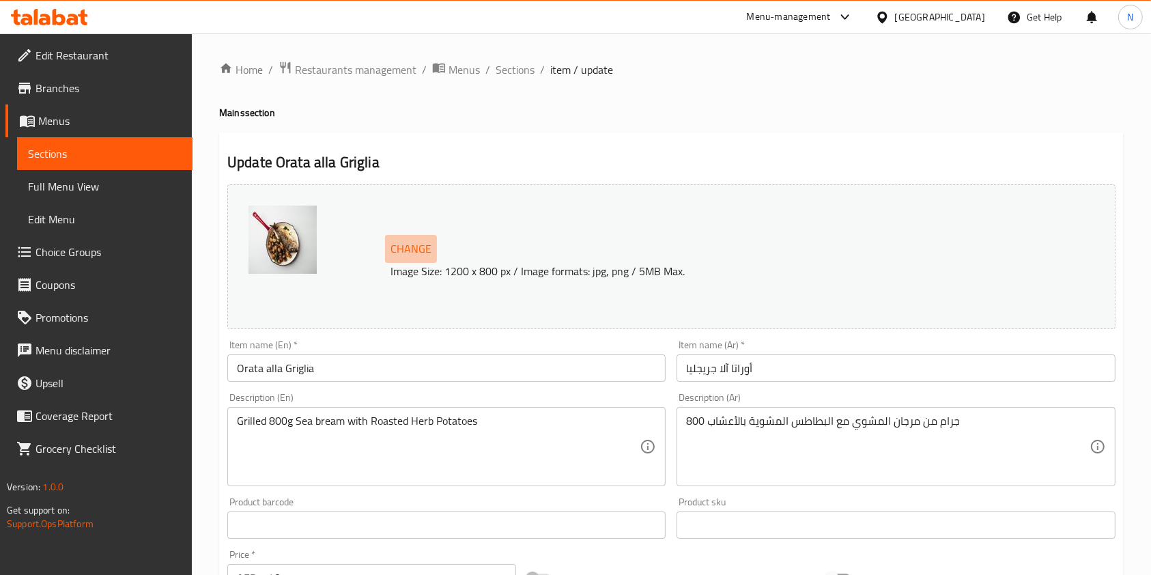
click at [413, 237] on button "Change" at bounding box center [411, 249] width 52 height 28
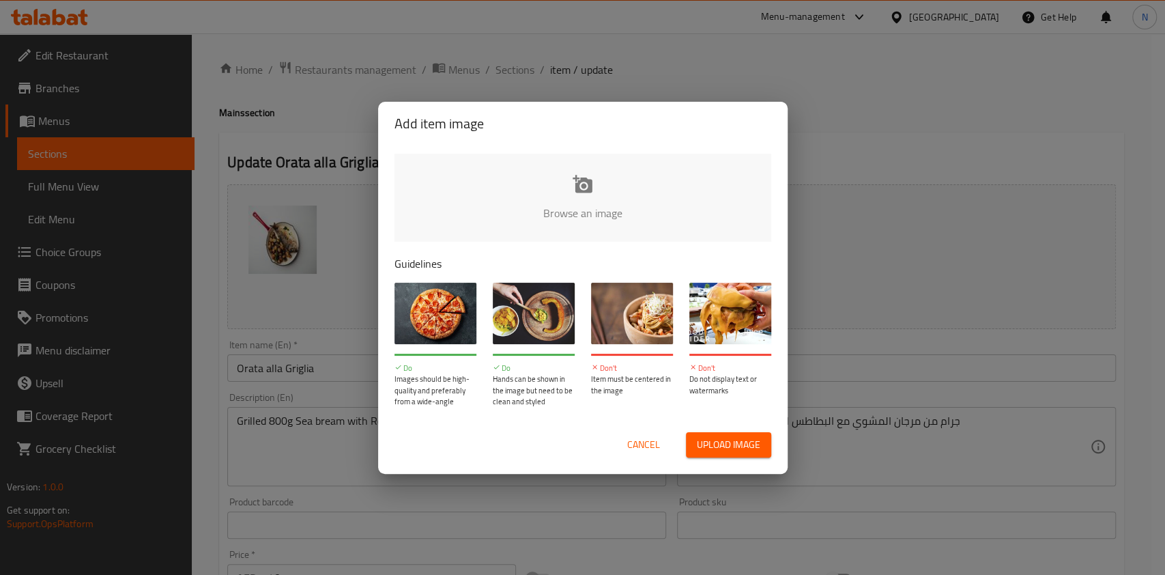
click at [594, 201] on input "file" at bounding box center [1045, 218] width 1300 height 128
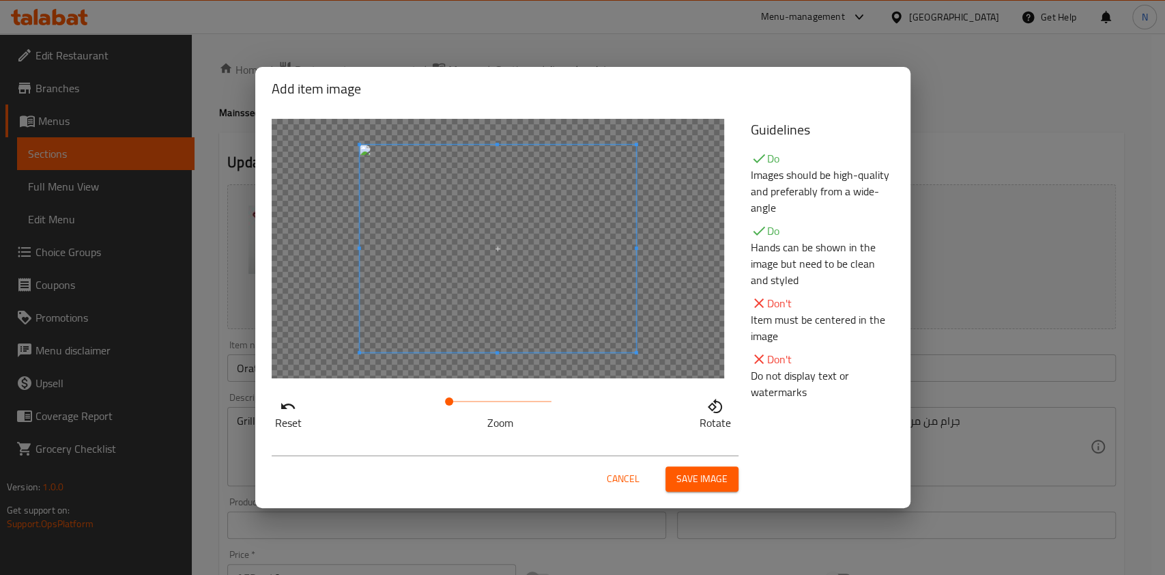
click at [451, 398] on span at bounding box center [449, 401] width 8 height 8
click at [723, 475] on span "Save image" at bounding box center [702, 478] width 51 height 17
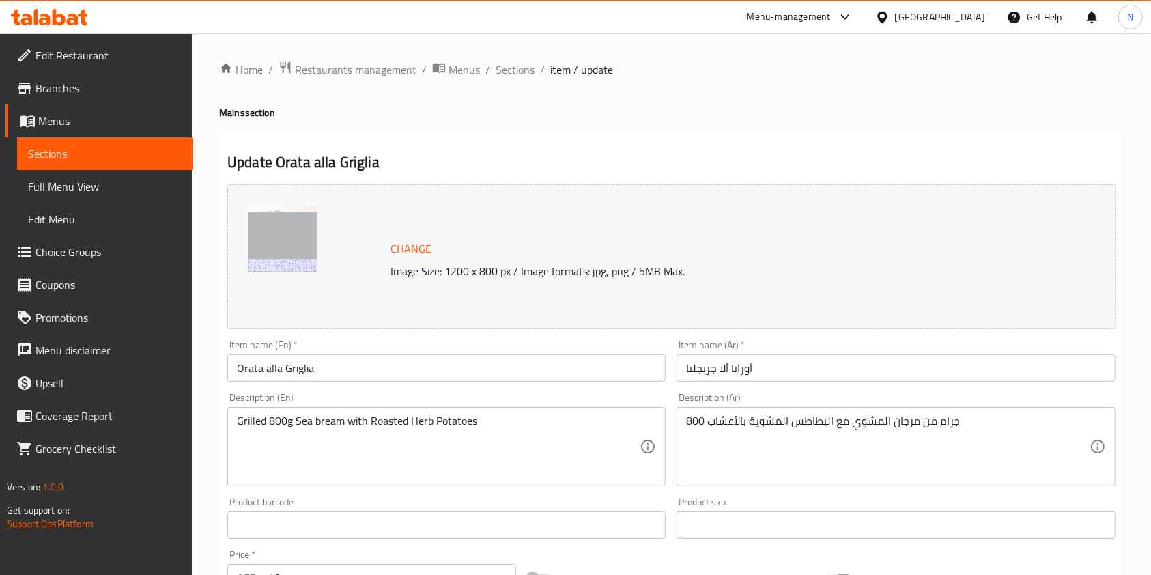
scroll to position [431, 0]
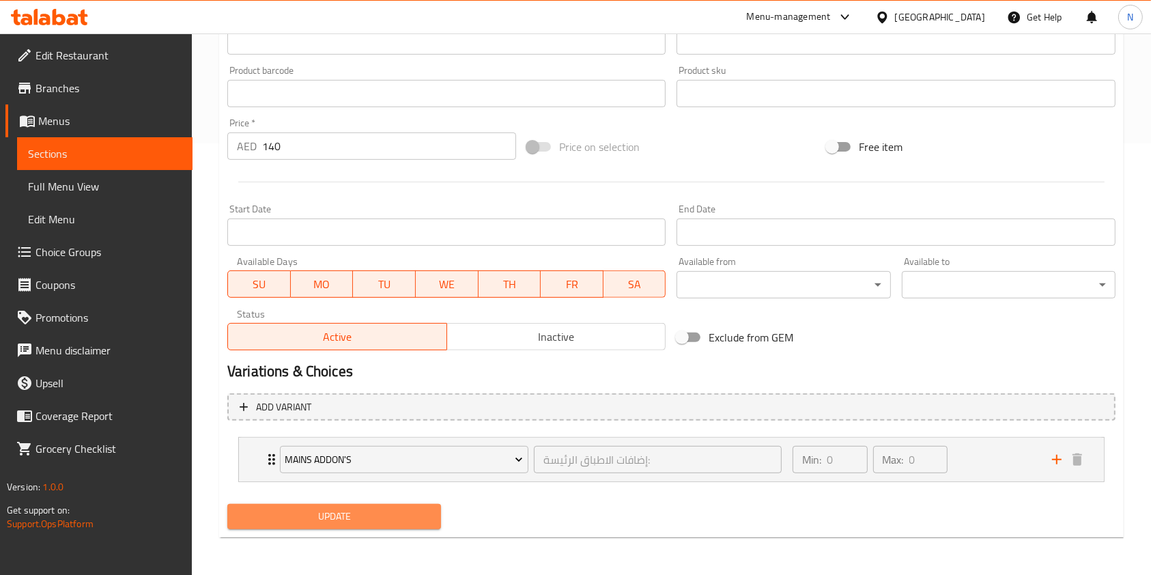
click at [343, 517] on span "Update" at bounding box center [334, 516] width 192 height 17
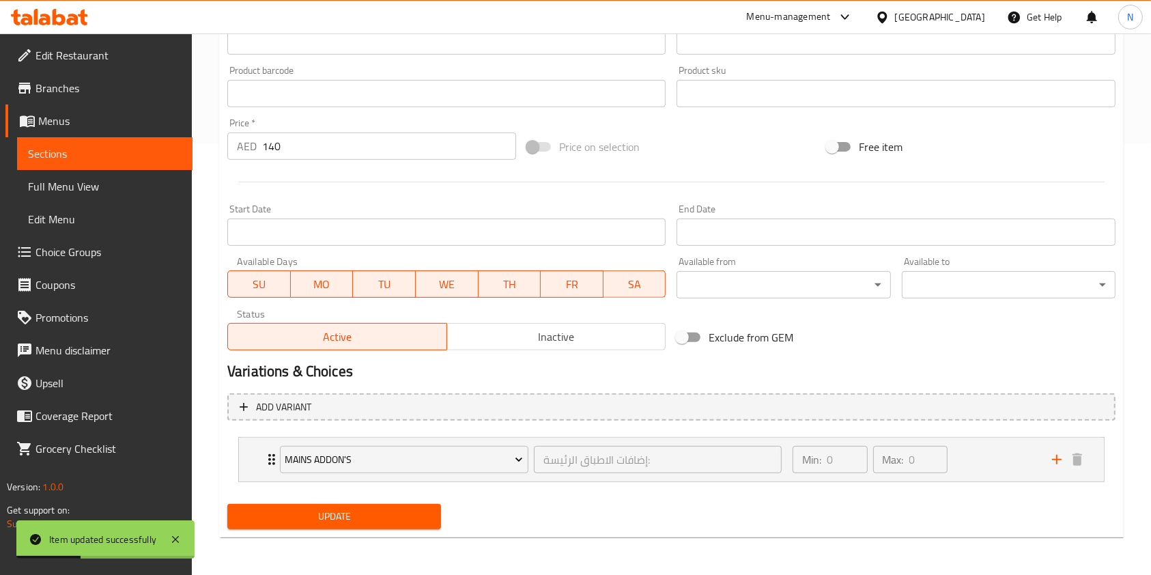
scroll to position [0, 0]
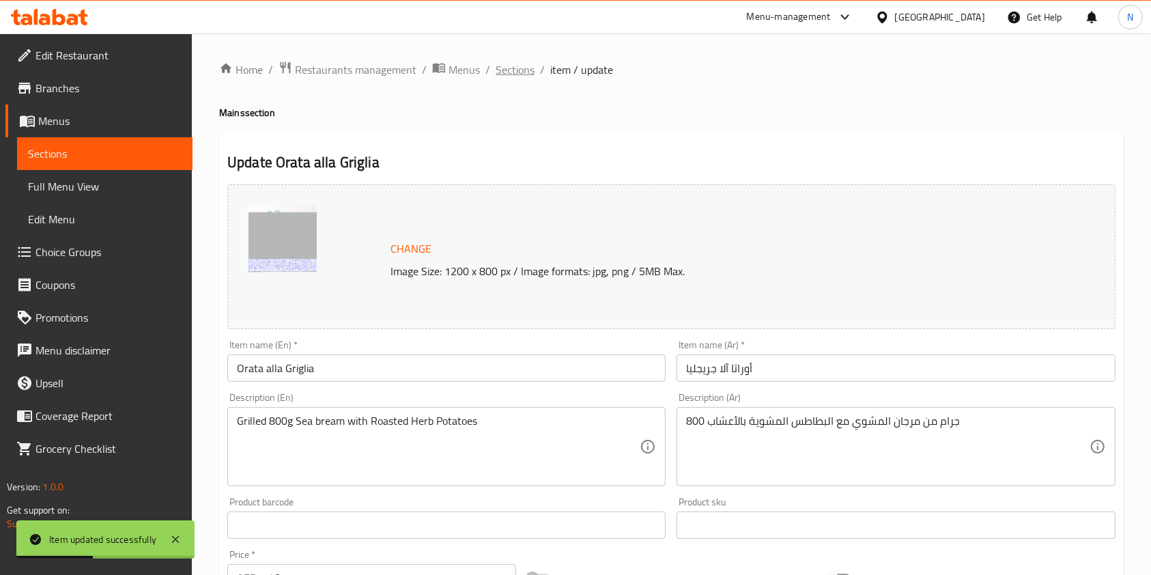
click at [528, 70] on span "Sections" at bounding box center [515, 69] width 39 height 16
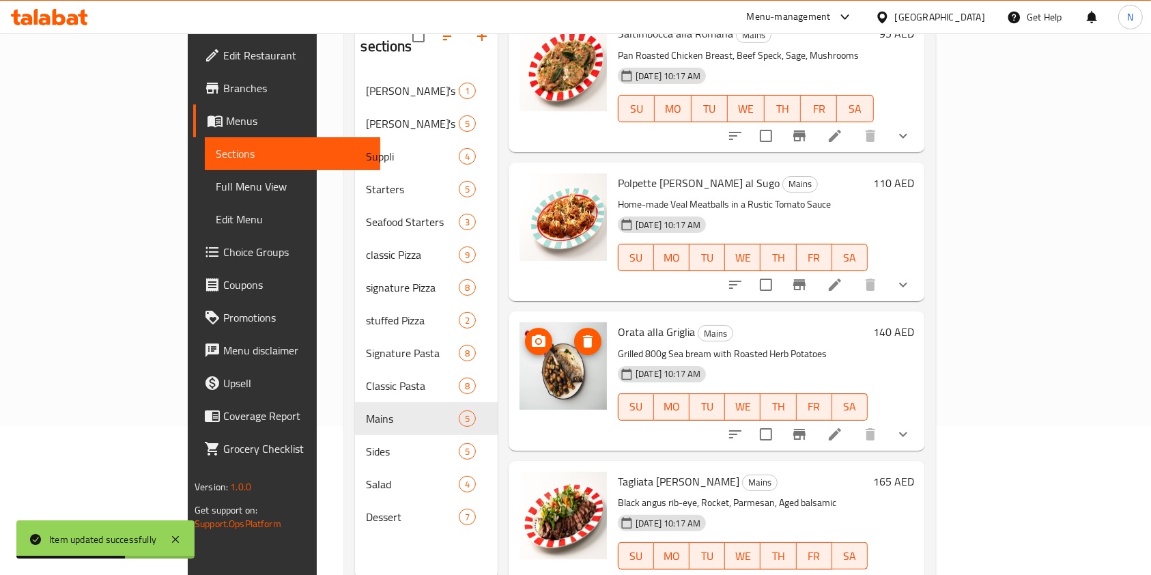
scroll to position [191, 0]
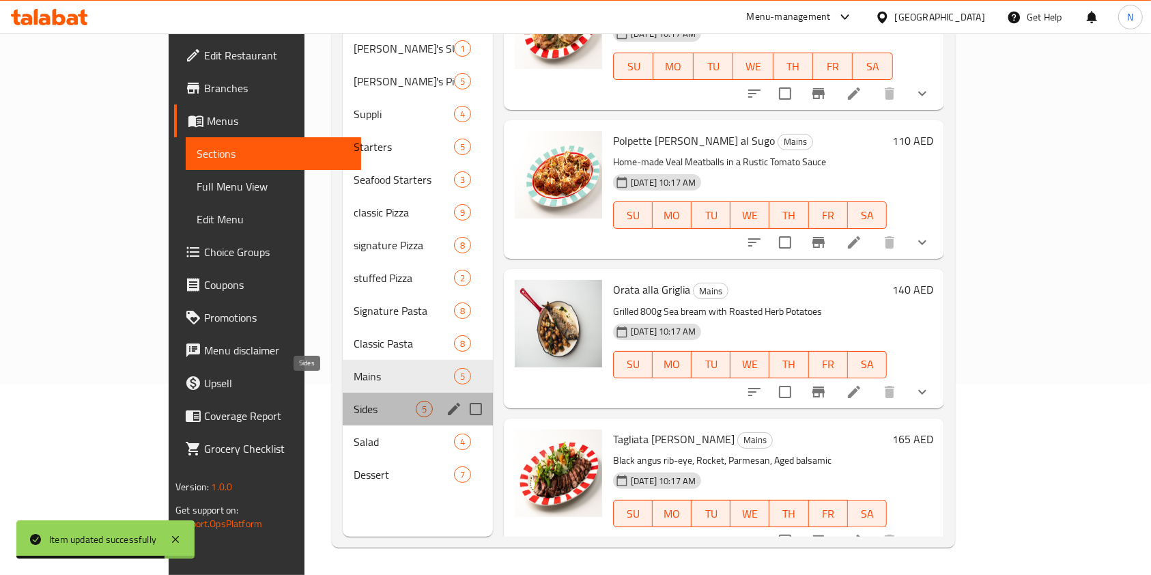
click at [354, 401] on span "Sides" at bounding box center [385, 409] width 62 height 16
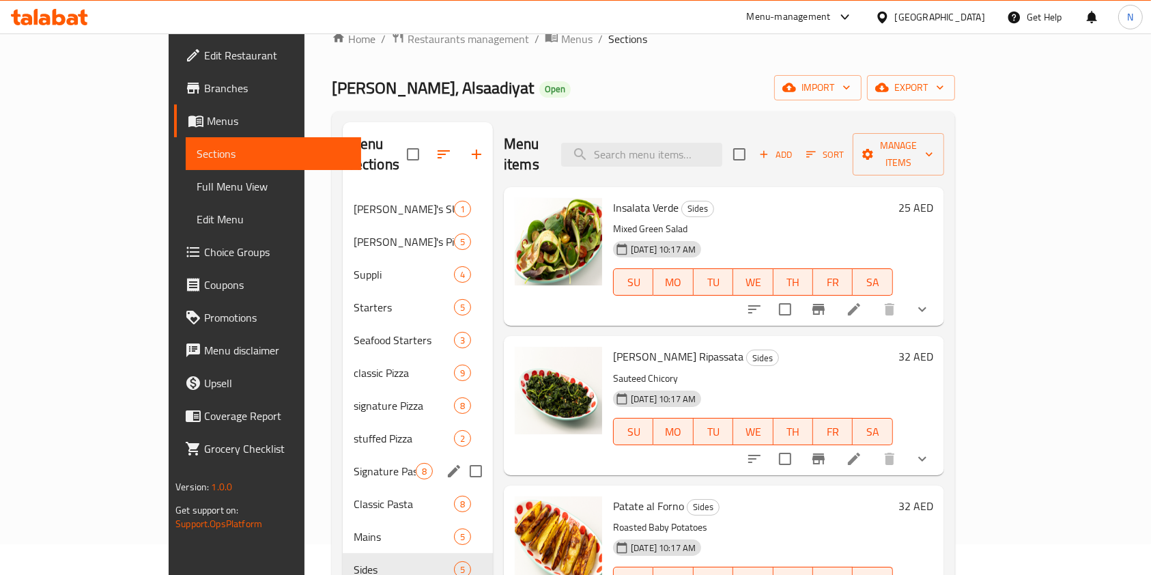
scroll to position [191, 0]
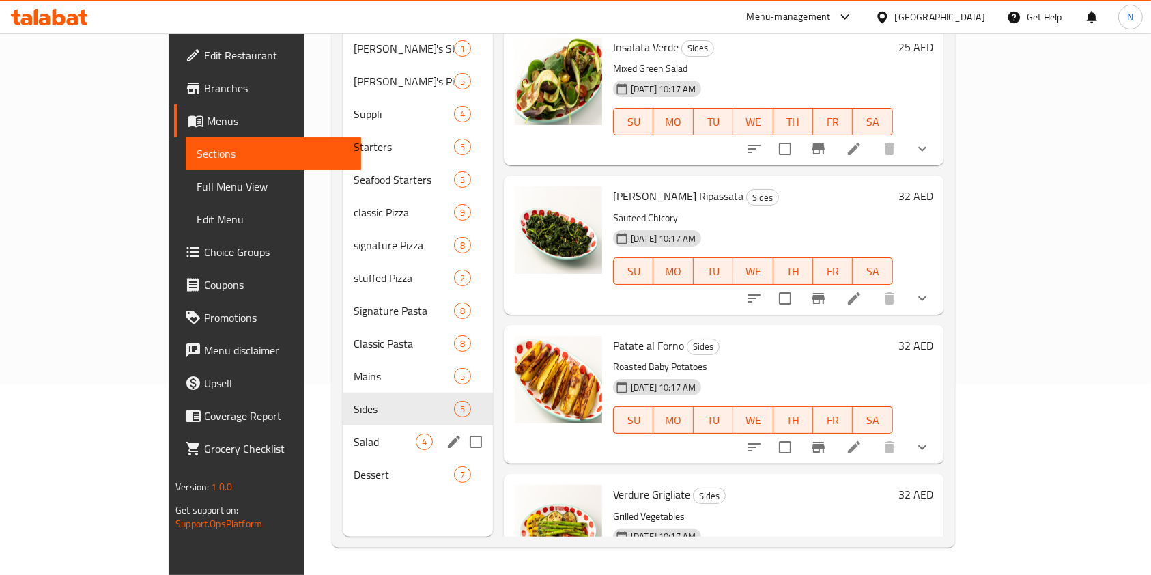
click at [343, 430] on div "Salad 4" at bounding box center [418, 441] width 150 height 33
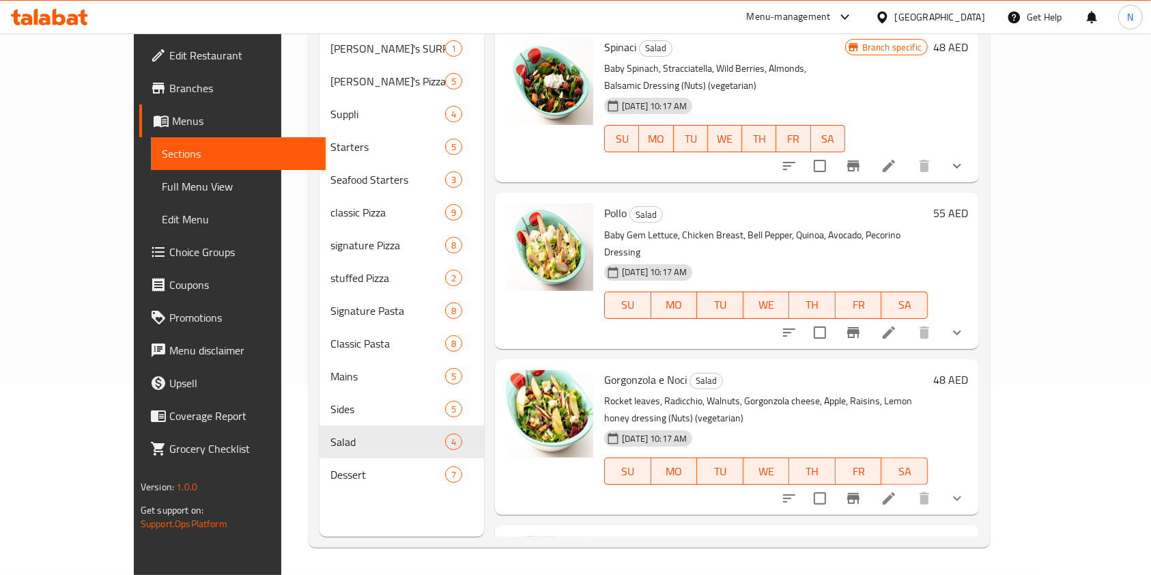
scroll to position [55, 0]
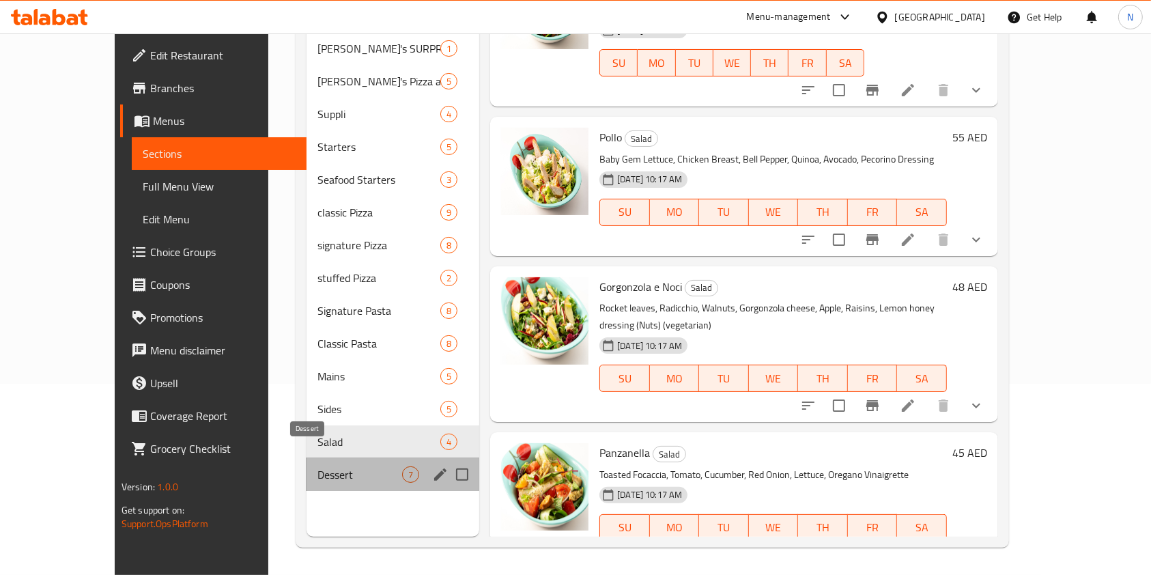
click at [317, 466] on span "Dessert" at bounding box center [359, 474] width 85 height 16
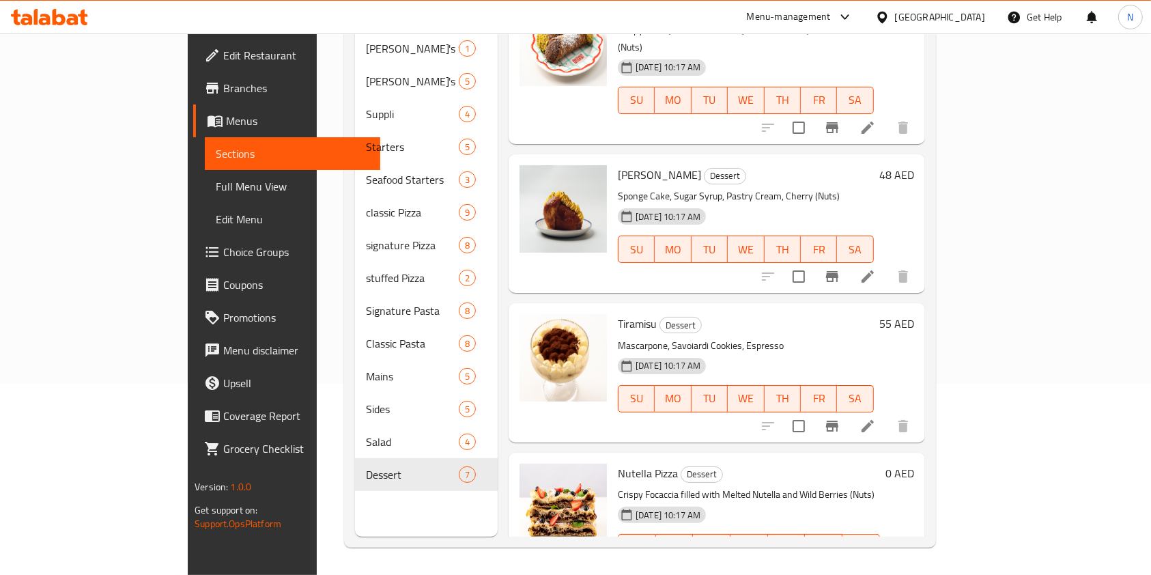
scroll to position [417, 0]
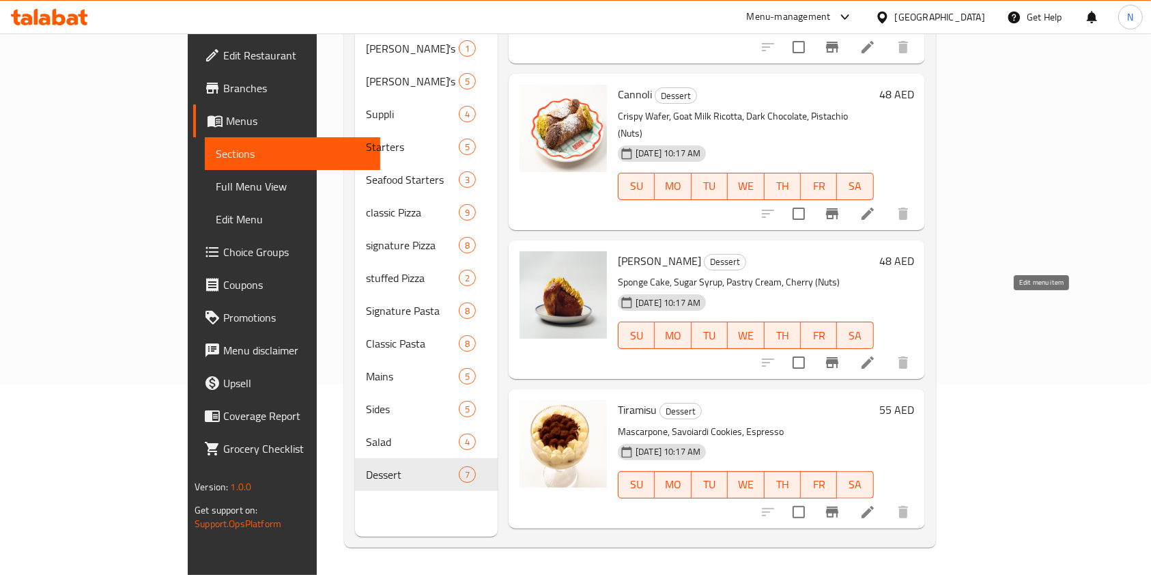
click at [876, 354] on icon at bounding box center [868, 362] width 16 height 16
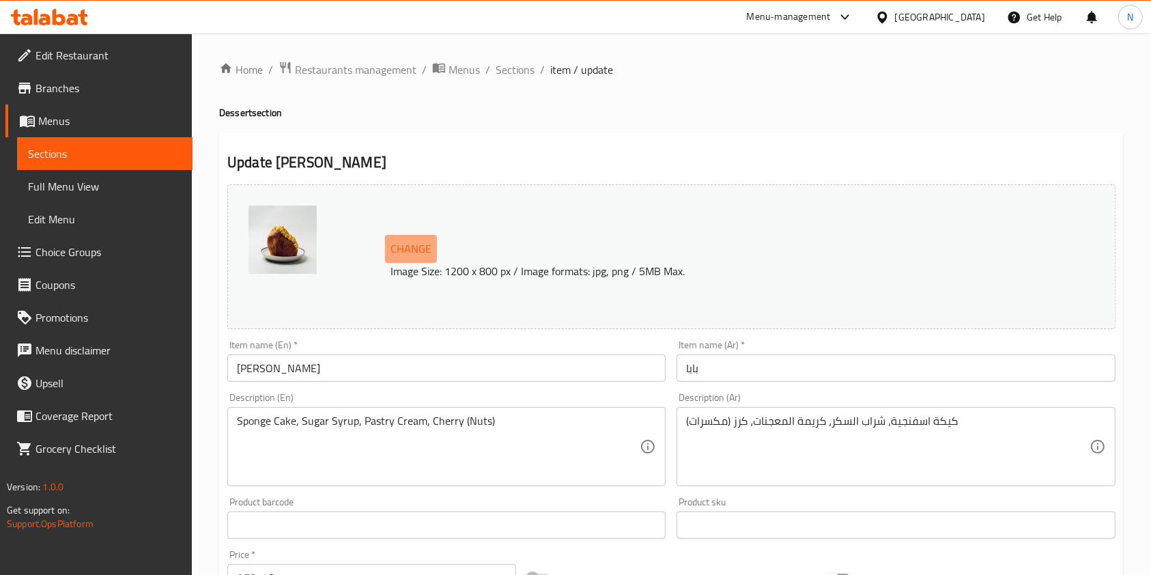
click at [404, 252] on span "Change" at bounding box center [411, 249] width 41 height 20
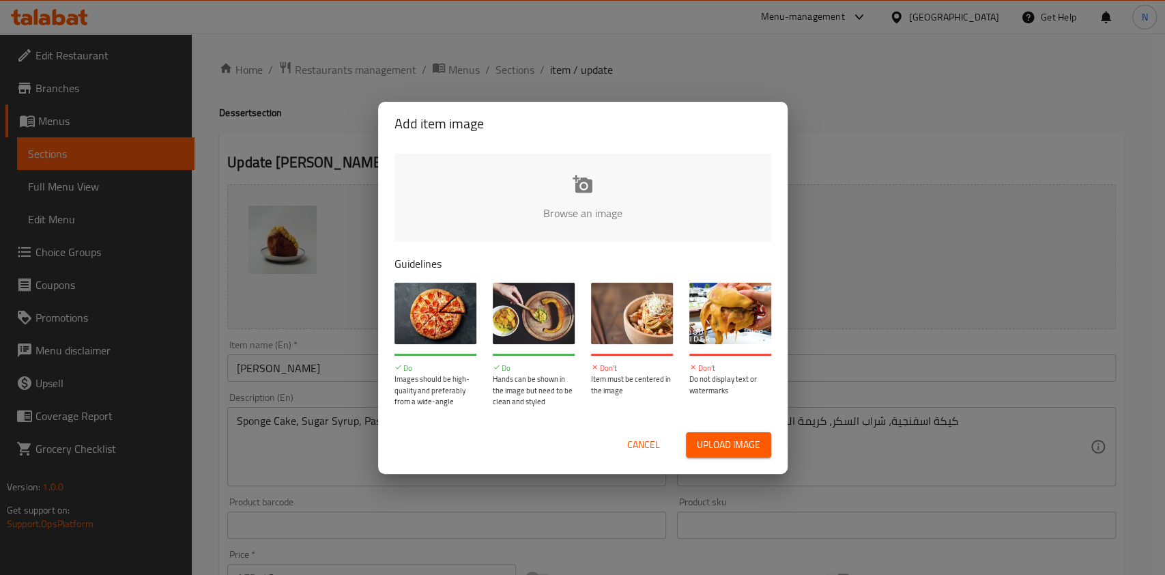
click at [595, 178] on input "file" at bounding box center [1045, 218] width 1300 height 128
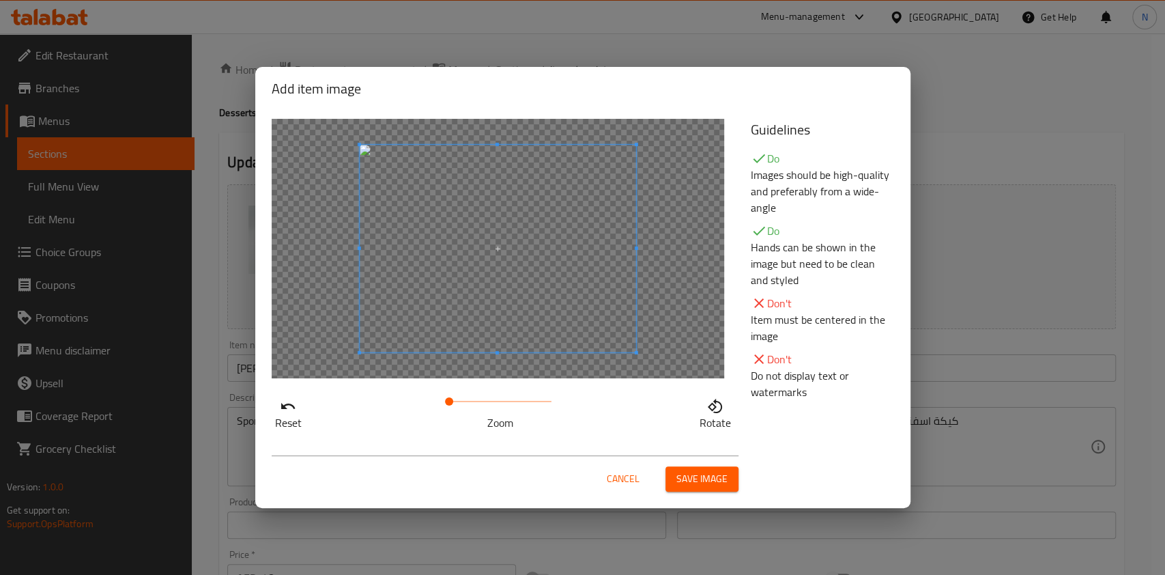
click at [451, 401] on span at bounding box center [449, 401] width 8 height 8
click at [703, 479] on span "Save image" at bounding box center [702, 478] width 51 height 17
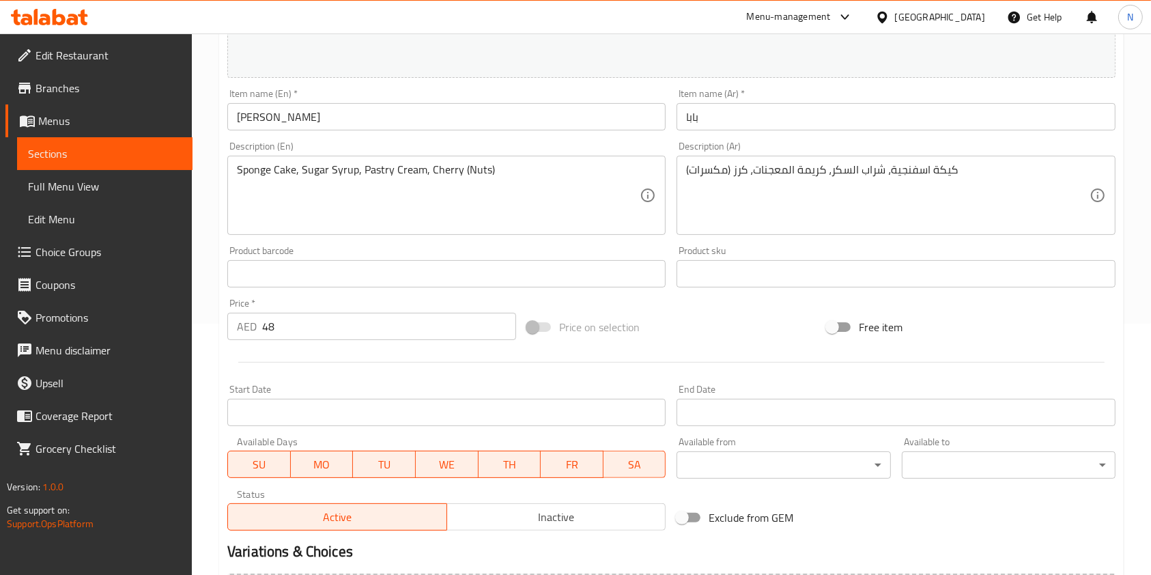
scroll to position [410, 0]
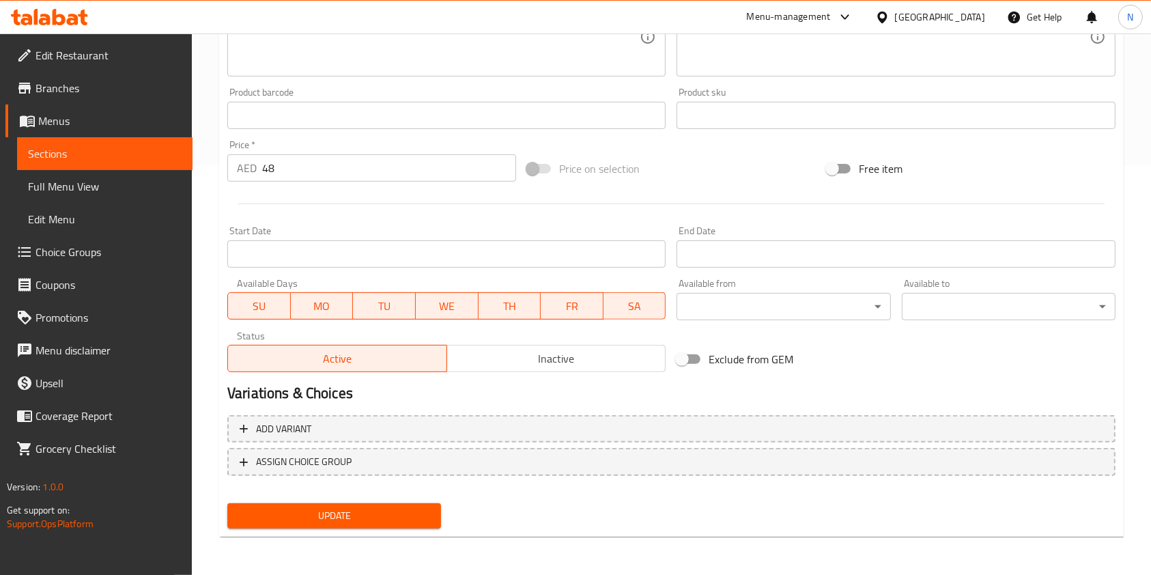
click at [348, 513] on span "Update" at bounding box center [334, 515] width 192 height 17
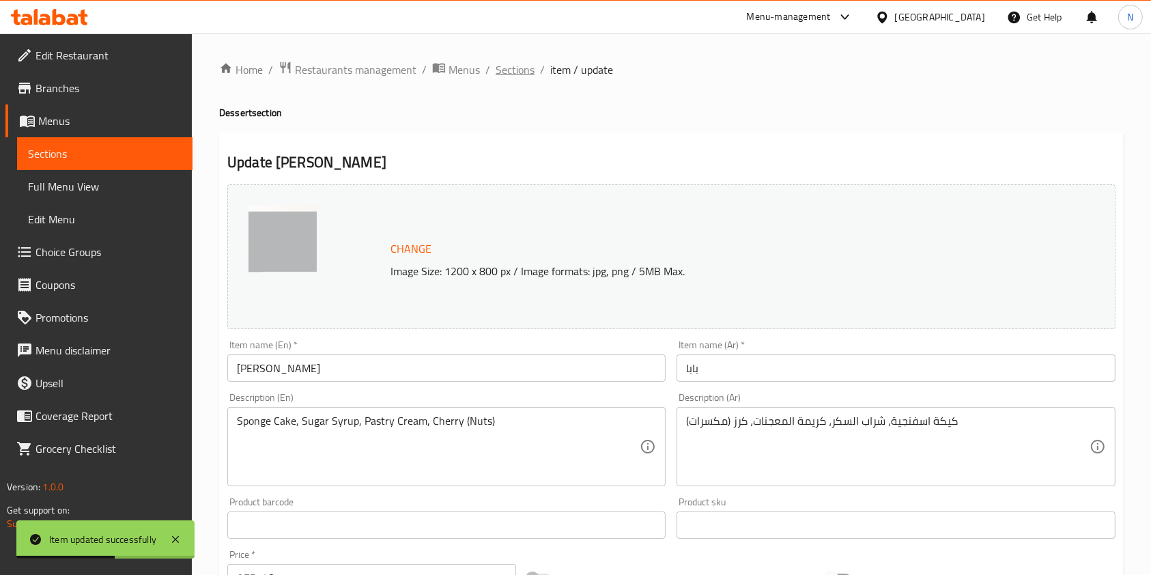
click at [520, 62] on span "Sections" at bounding box center [515, 69] width 39 height 16
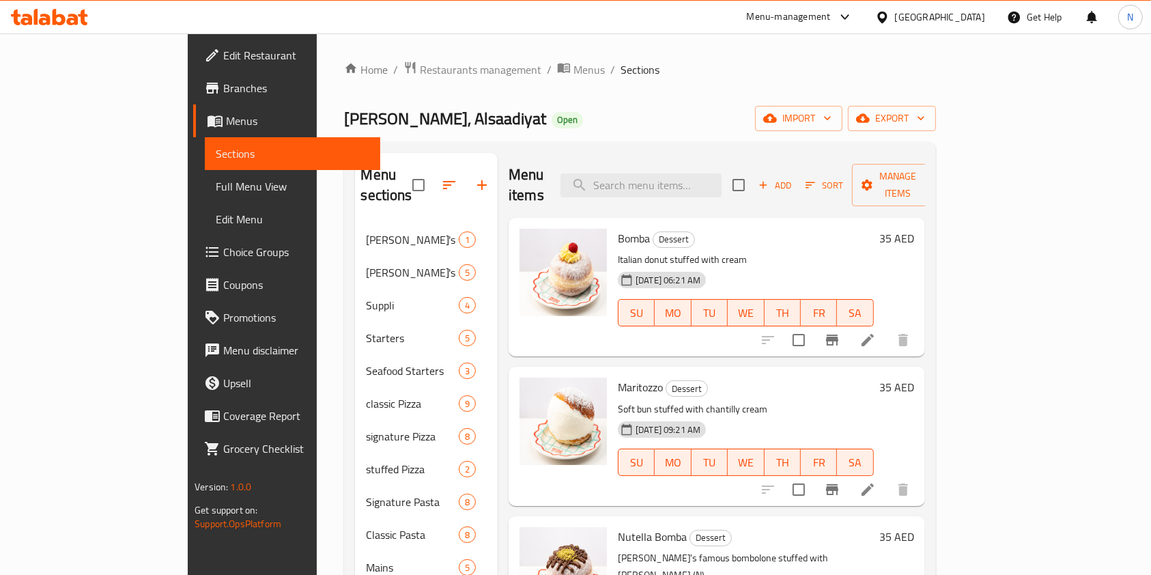
click at [223, 257] on span "Choice Groups" at bounding box center [296, 252] width 146 height 16
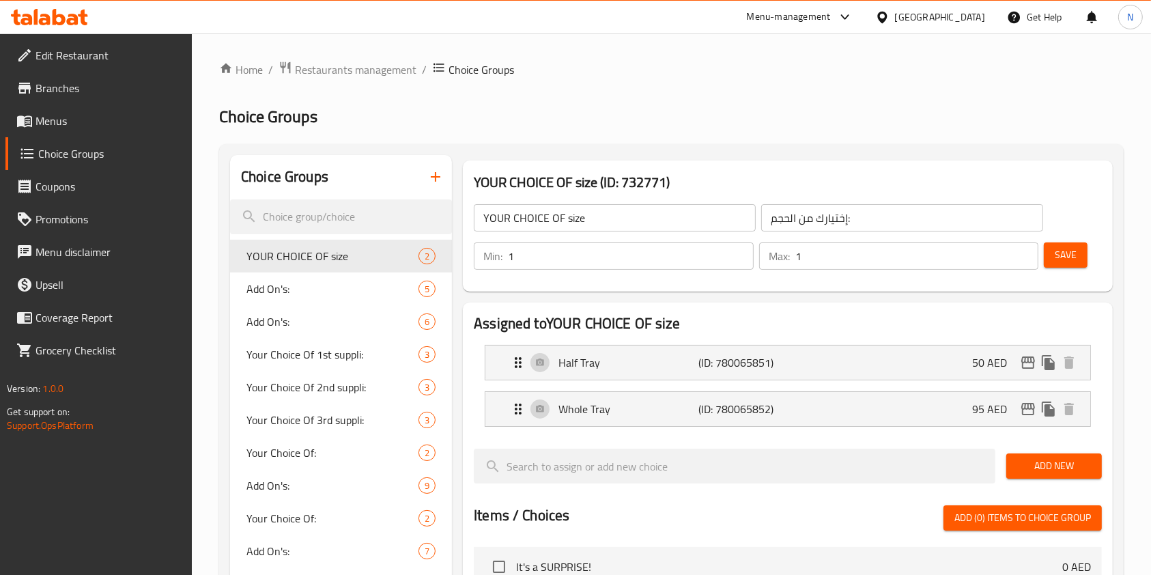
click at [437, 177] on icon "button" at bounding box center [436, 177] width 10 height 10
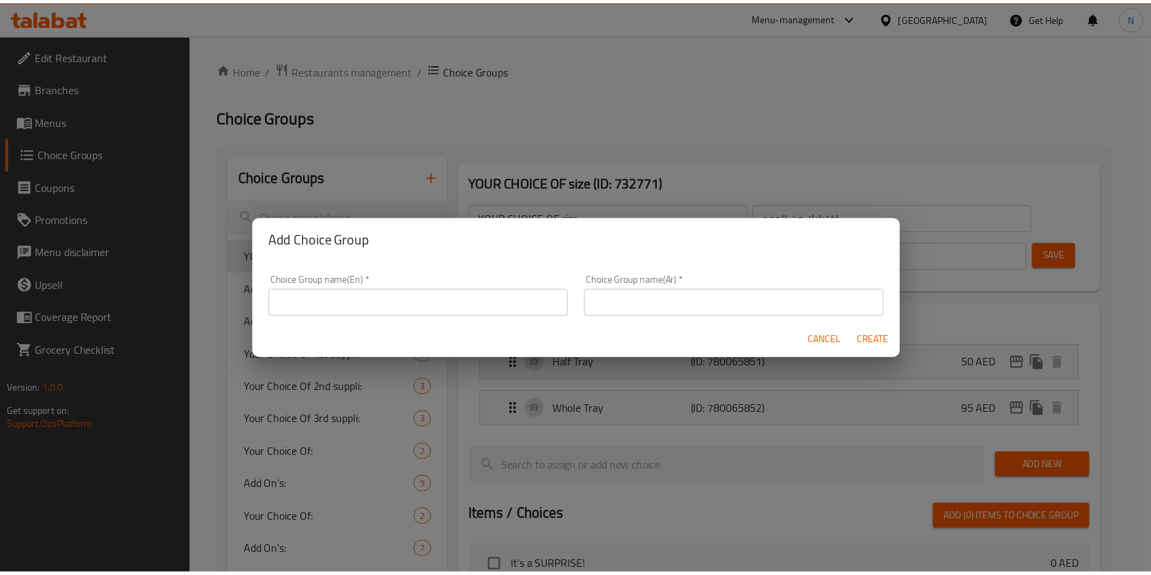
scroll to position [3, 0]
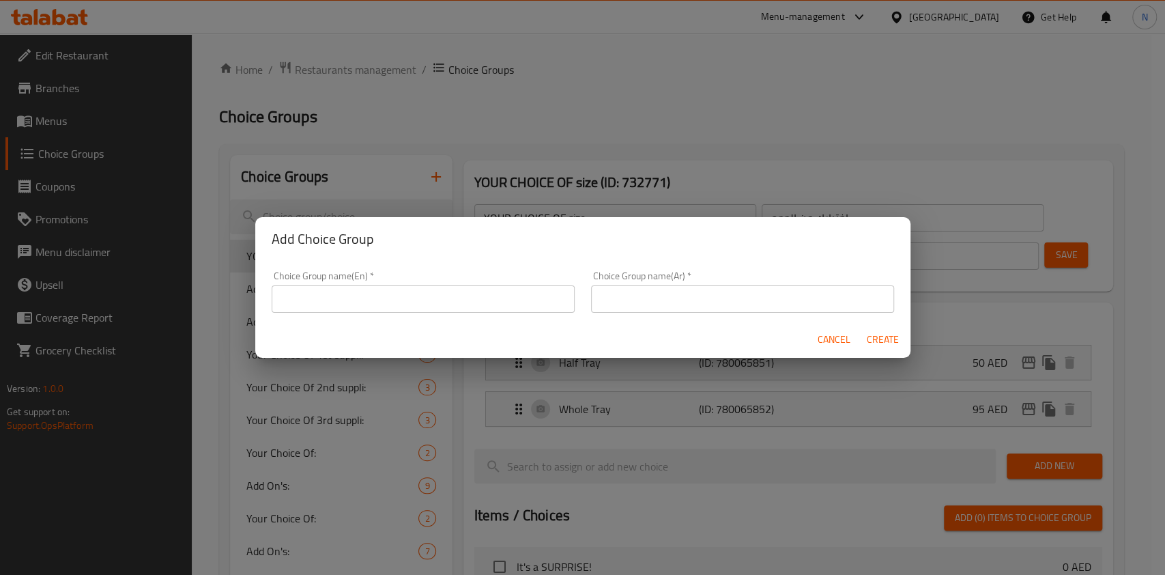
drag, startPoint x: 426, startPoint y: 317, endPoint x: 424, endPoint y: 309, distance: 8.4
click at [424, 309] on div "Choice Group name(En)   * Choice Group name(En) *" at bounding box center [424, 292] width 320 height 58
click at [424, 309] on input "text" at bounding box center [423, 298] width 303 height 27
type input "Select"
click at [840, 339] on span "Cancel" at bounding box center [834, 339] width 33 height 17
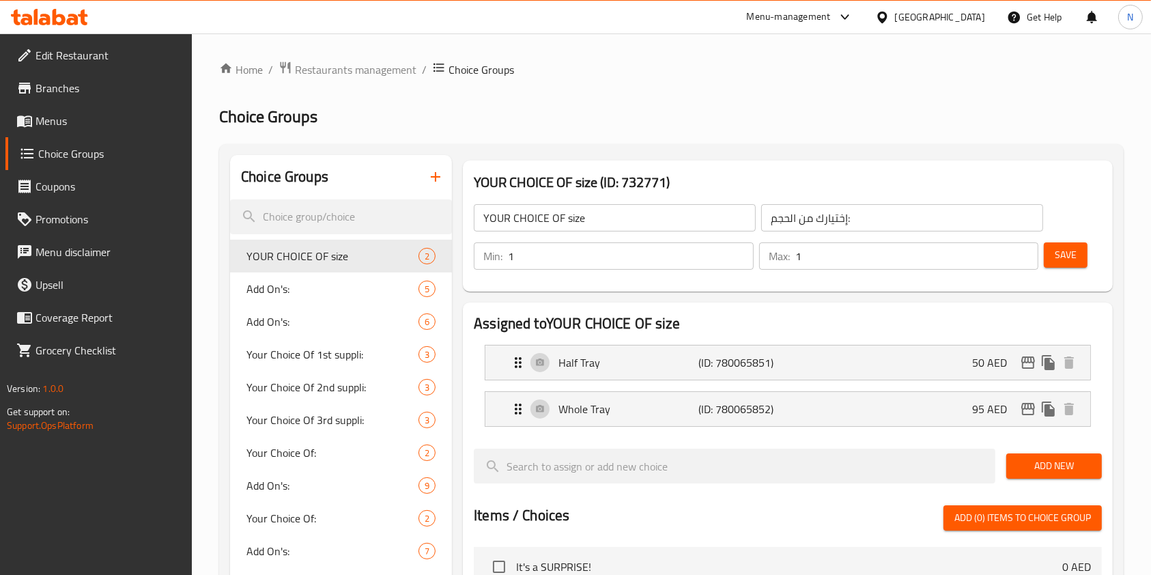
click at [81, 162] on span "Choice Groups" at bounding box center [109, 153] width 143 height 16
click at [356, 70] on span "Restaurants management" at bounding box center [356, 69] width 122 height 16
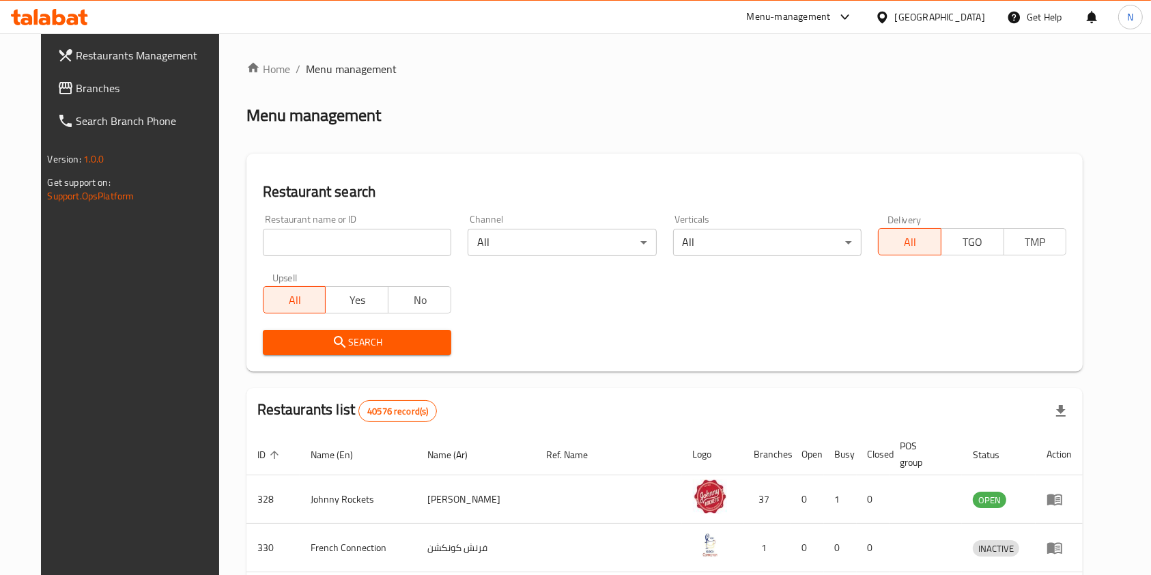
click at [367, 239] on input "search" at bounding box center [357, 242] width 188 height 27
type input "antonia"
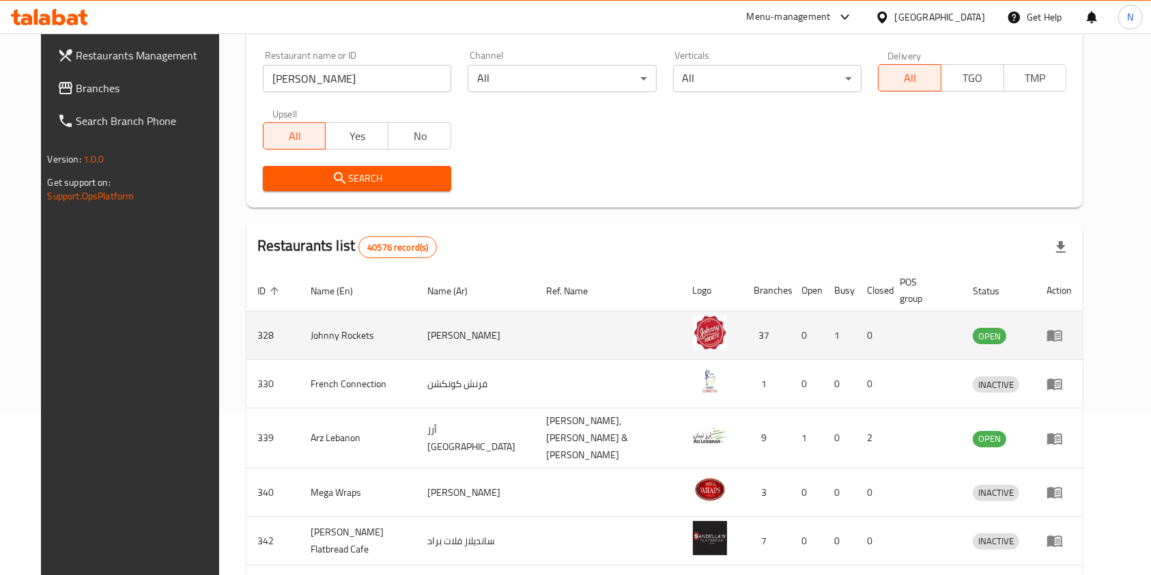
scroll to position [167, 0]
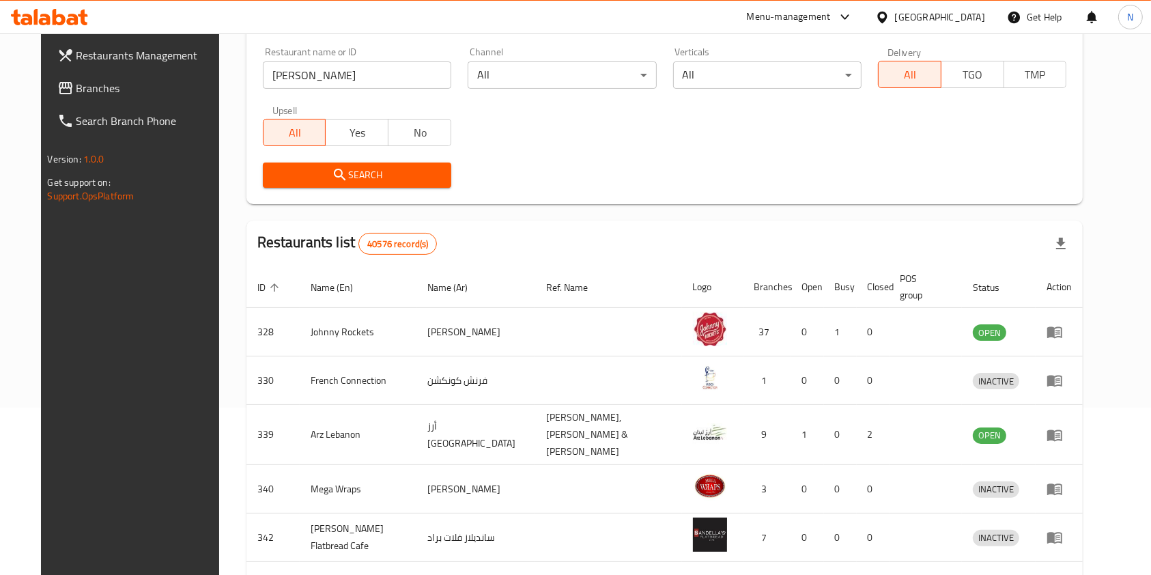
click at [333, 169] on span "Search" at bounding box center [357, 175] width 167 height 17
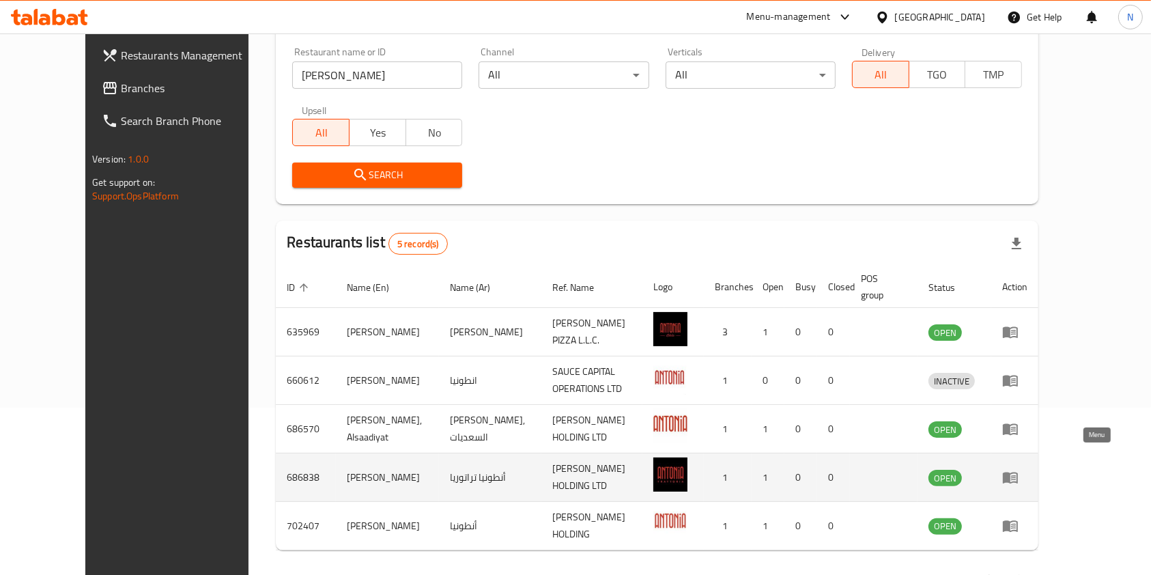
click at [1028, 469] on link "enhanced table" at bounding box center [1014, 477] width 25 height 16
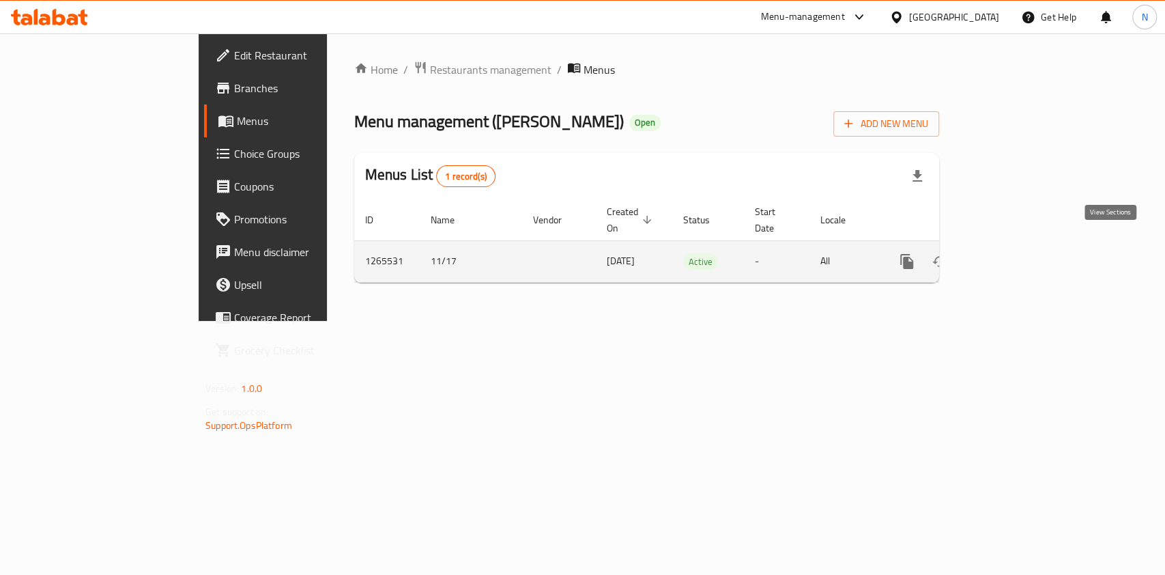
click at [1014, 253] on icon "enhanced table" at bounding box center [1005, 261] width 16 height 16
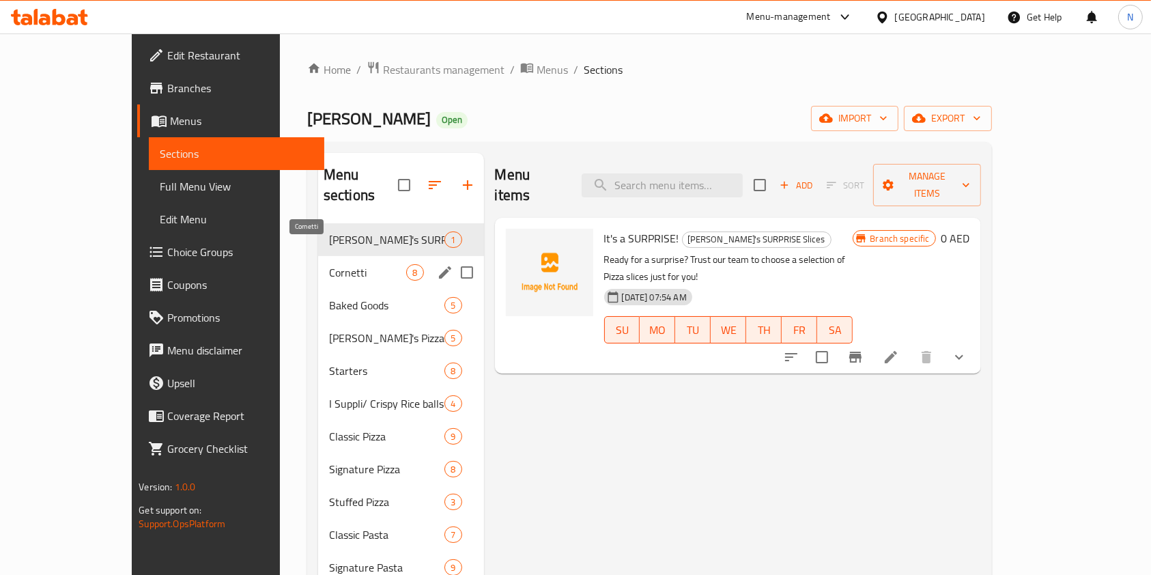
click at [329, 264] on span "Cornetti" at bounding box center [368, 272] width 78 height 16
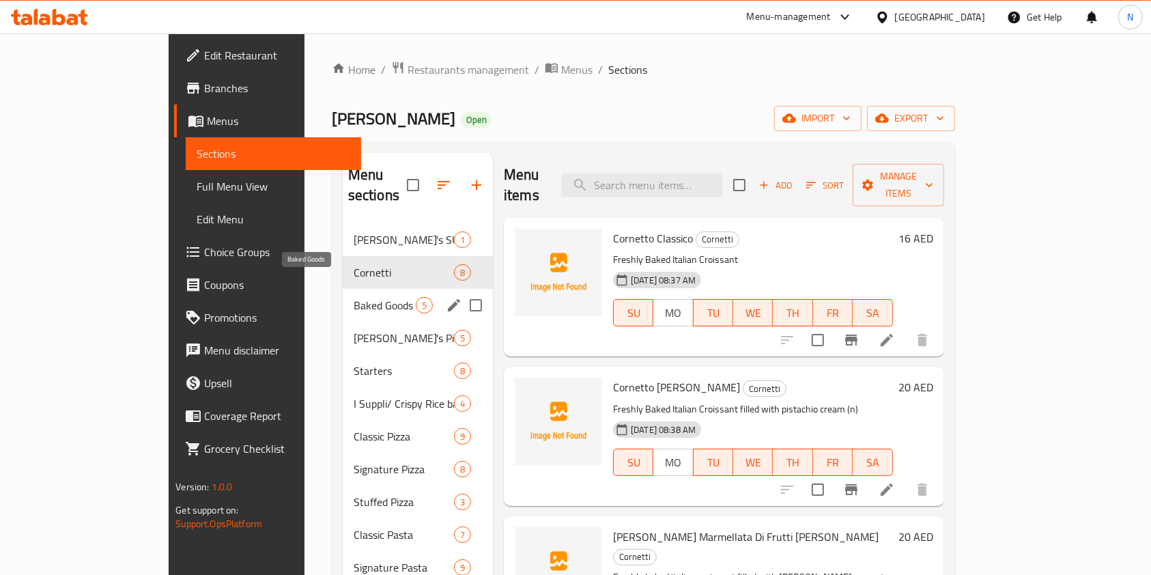
click at [354, 297] on span "Baked Goods" at bounding box center [385, 305] width 62 height 16
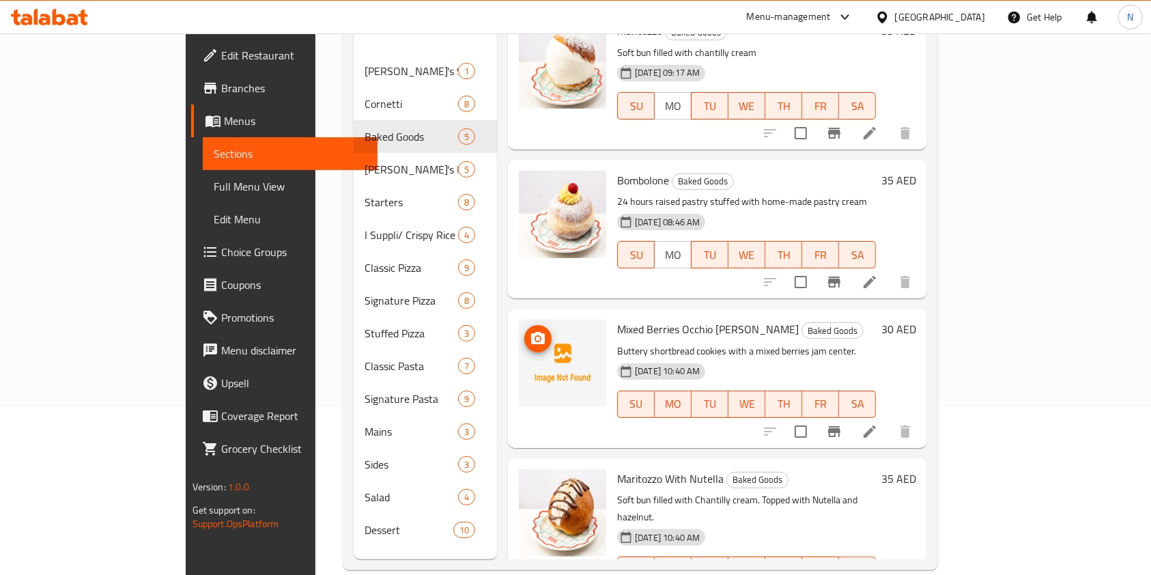
scroll to position [191, 0]
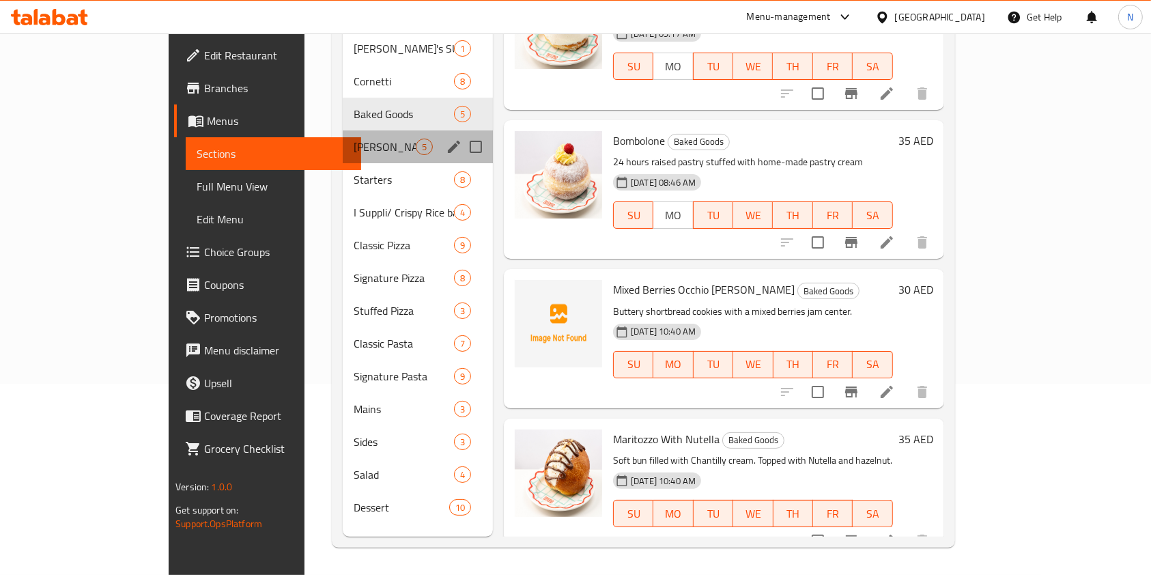
click at [343, 135] on div "Antonia's Pizza and Pasta Party Combo 5" at bounding box center [418, 146] width 150 height 33
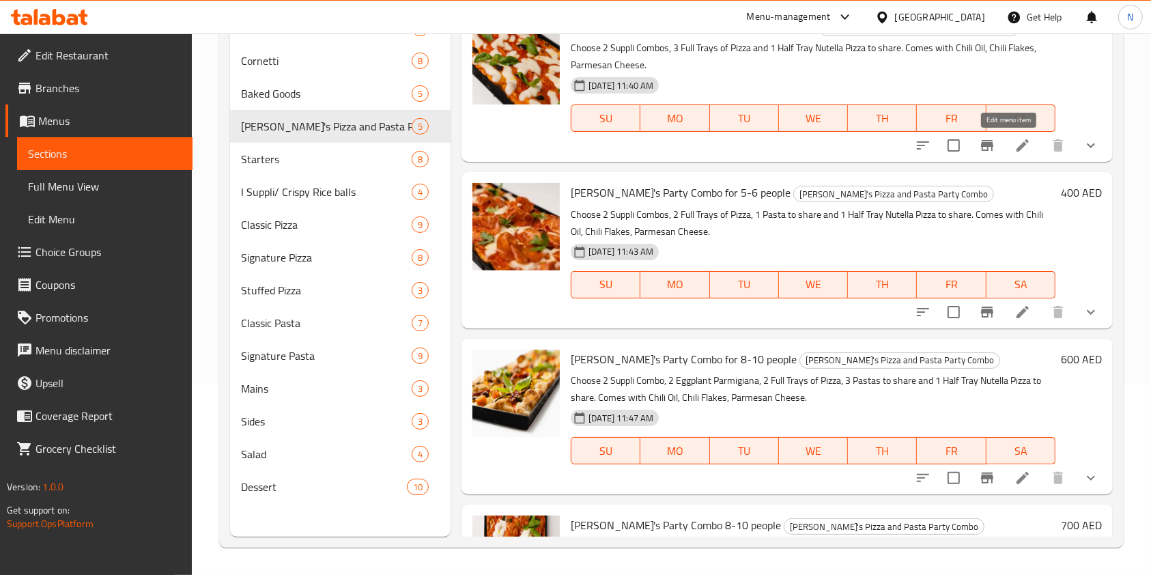
click at [1017, 143] on icon at bounding box center [1023, 145] width 12 height 12
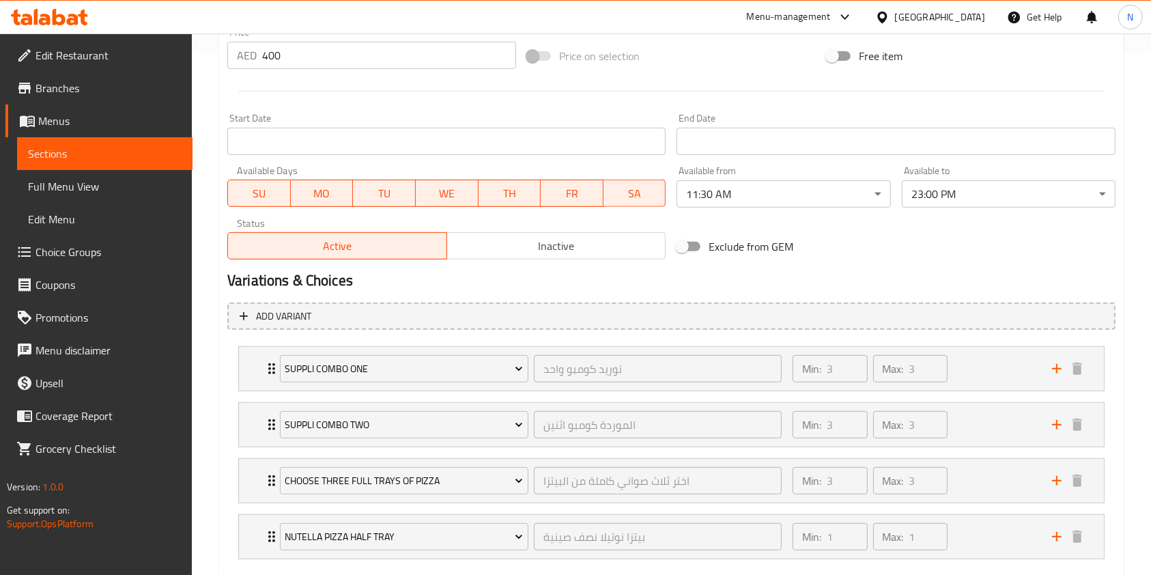
scroll to position [599, 0]
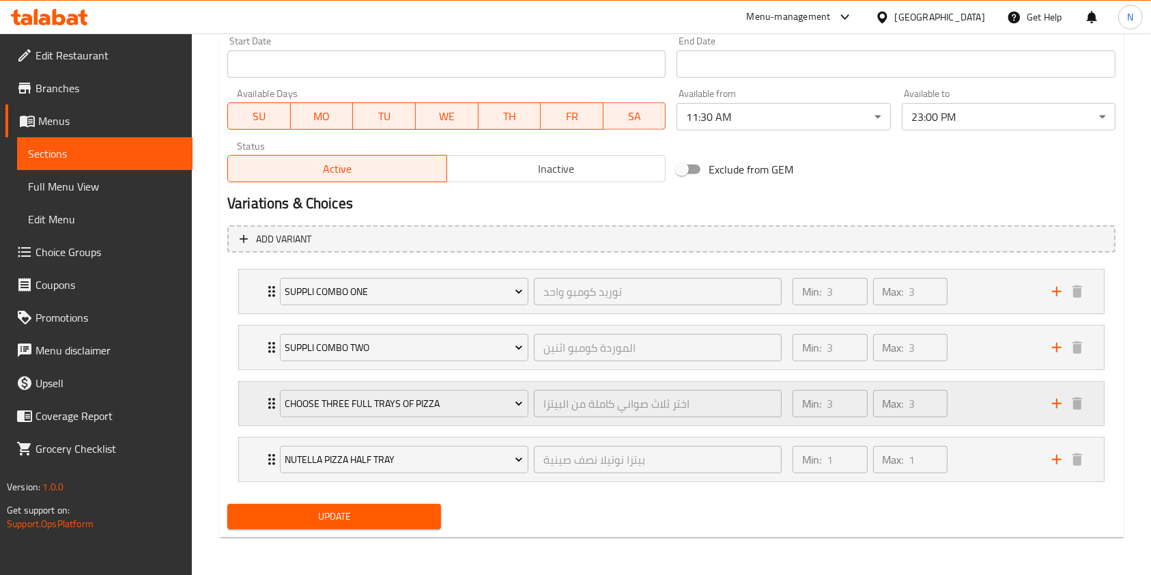
click at [986, 399] on div "Min: 3 ​ Max: 3 ​" at bounding box center [913, 404] width 259 height 44
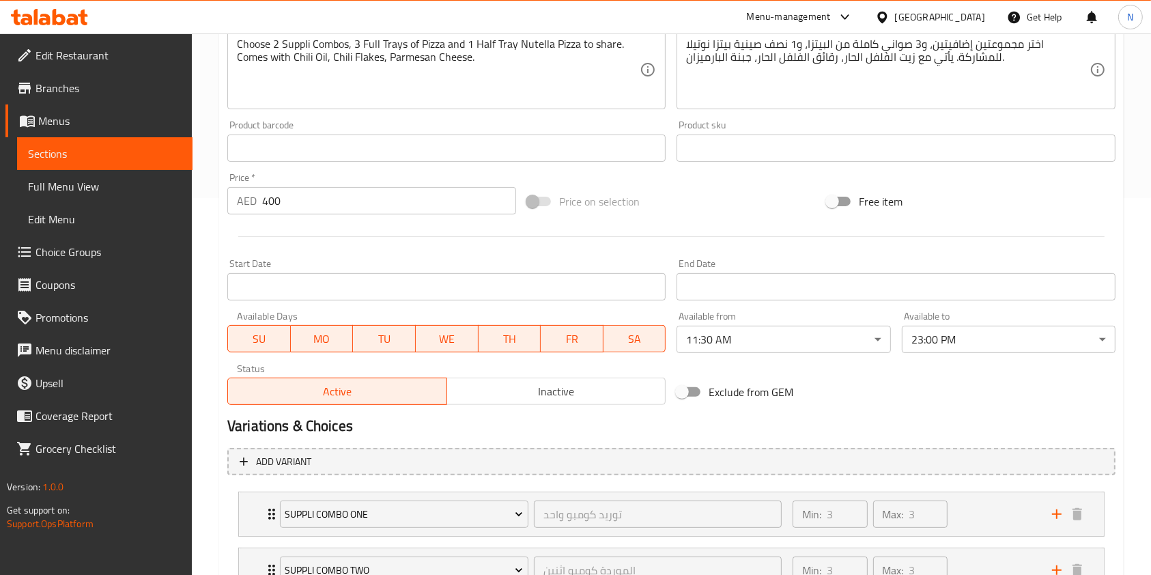
scroll to position [0, 0]
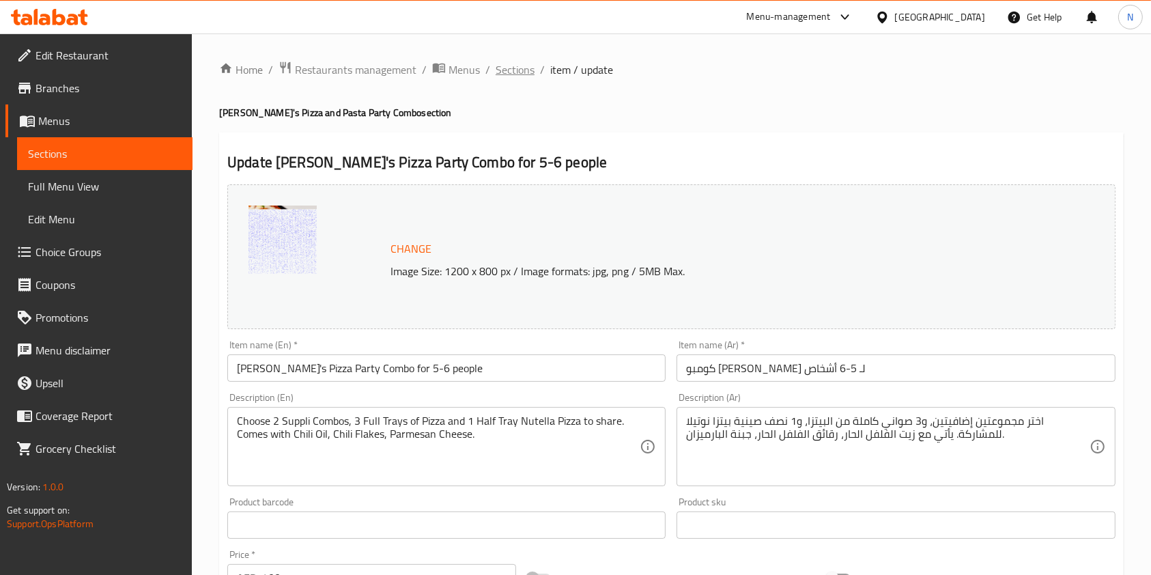
click at [503, 75] on span "Sections" at bounding box center [515, 69] width 39 height 16
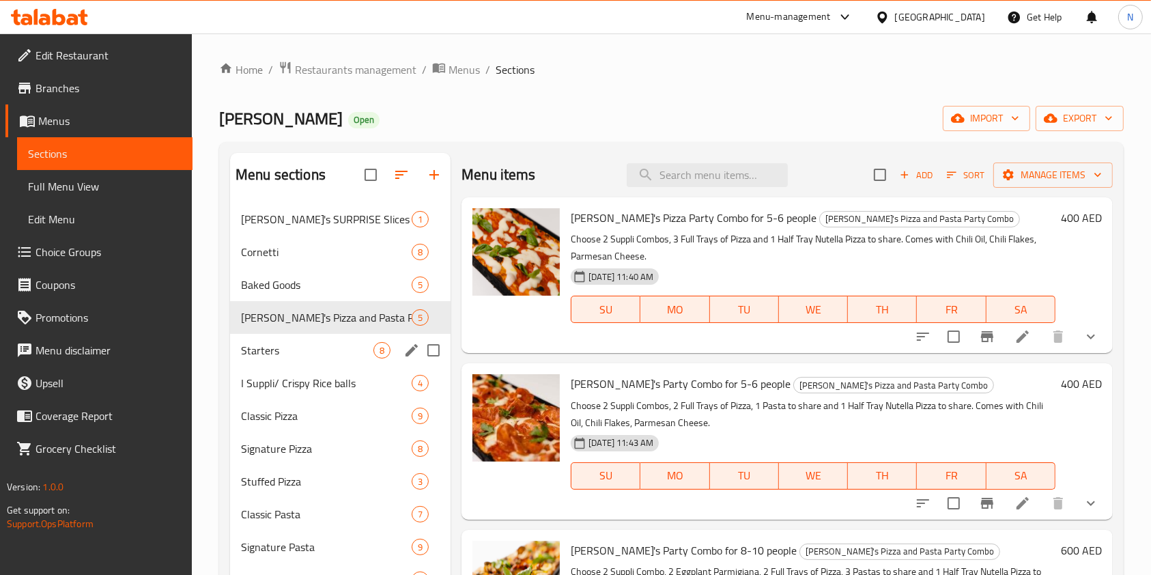
click at [303, 339] on div "Starters 8" at bounding box center [340, 350] width 221 height 33
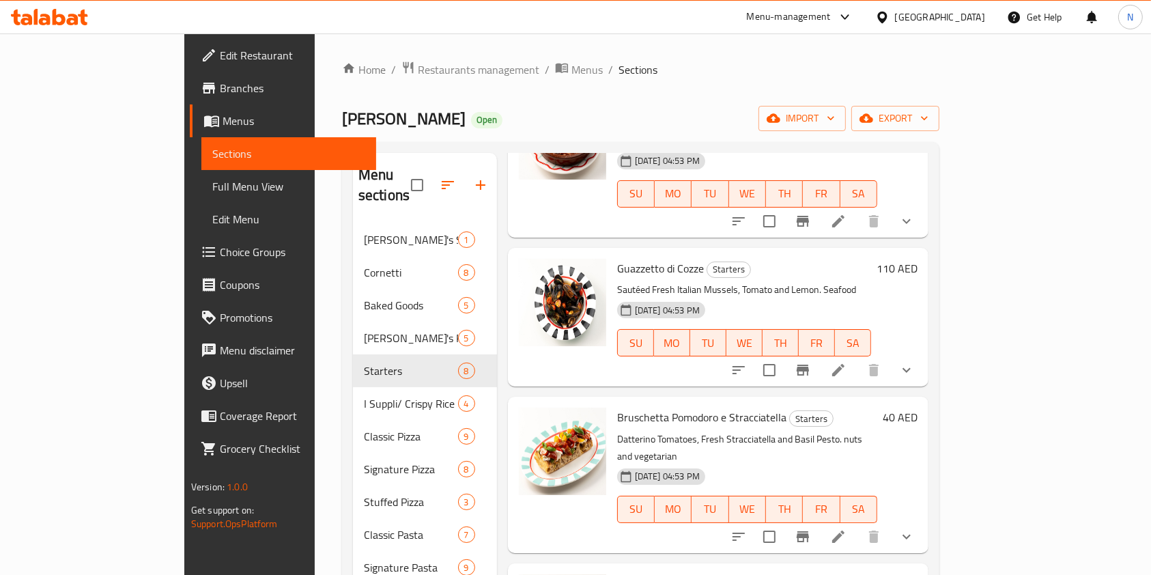
scroll to position [652, 0]
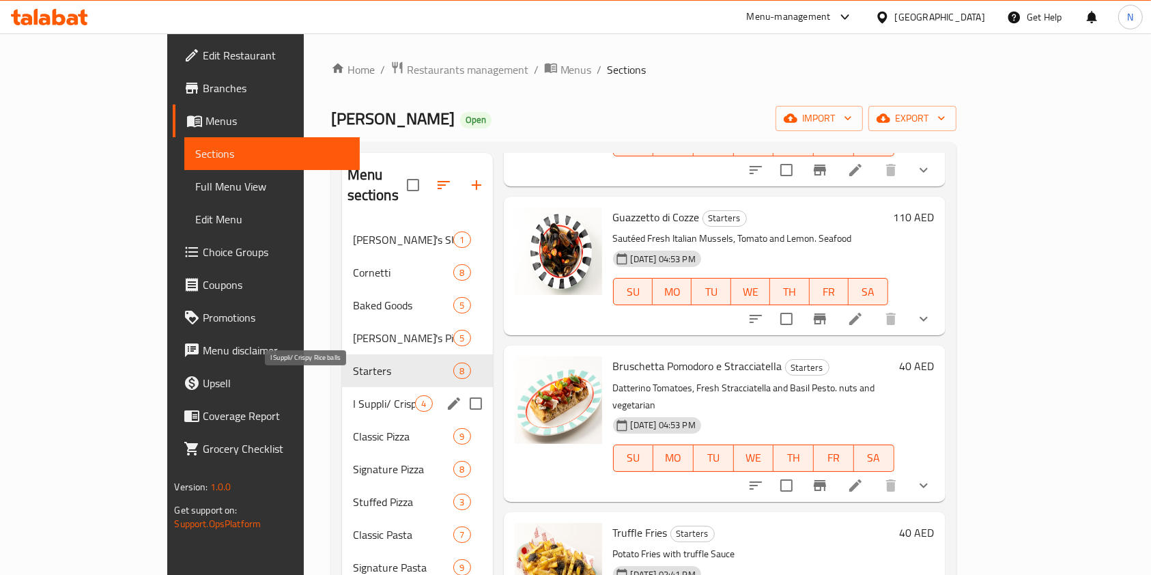
click at [353, 395] on span "I Suppli/ Crispy Rice balls" at bounding box center [384, 403] width 63 height 16
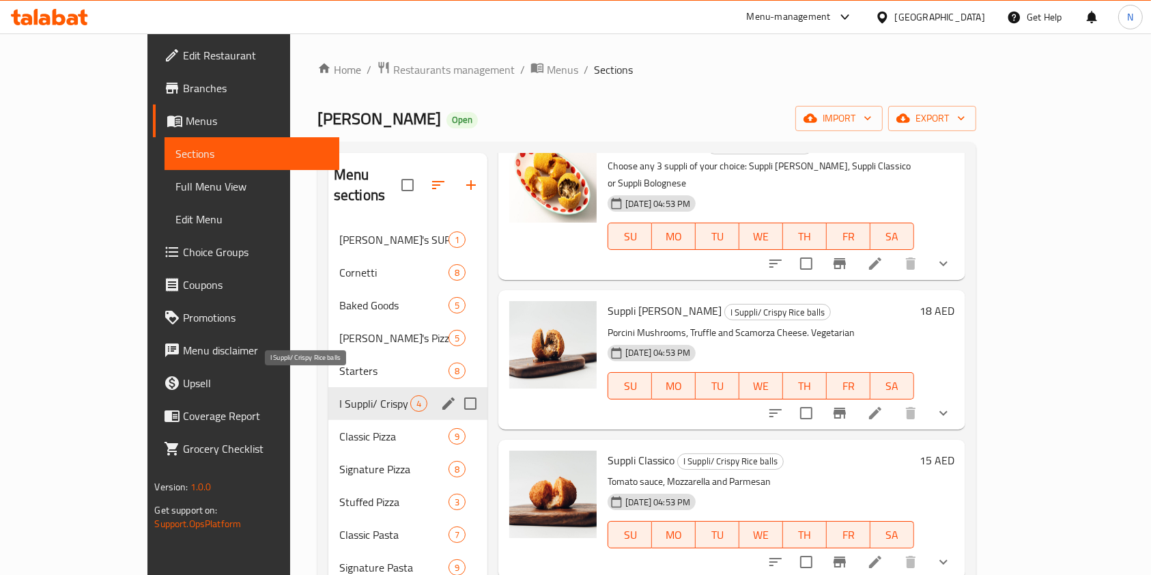
scroll to position [55, 0]
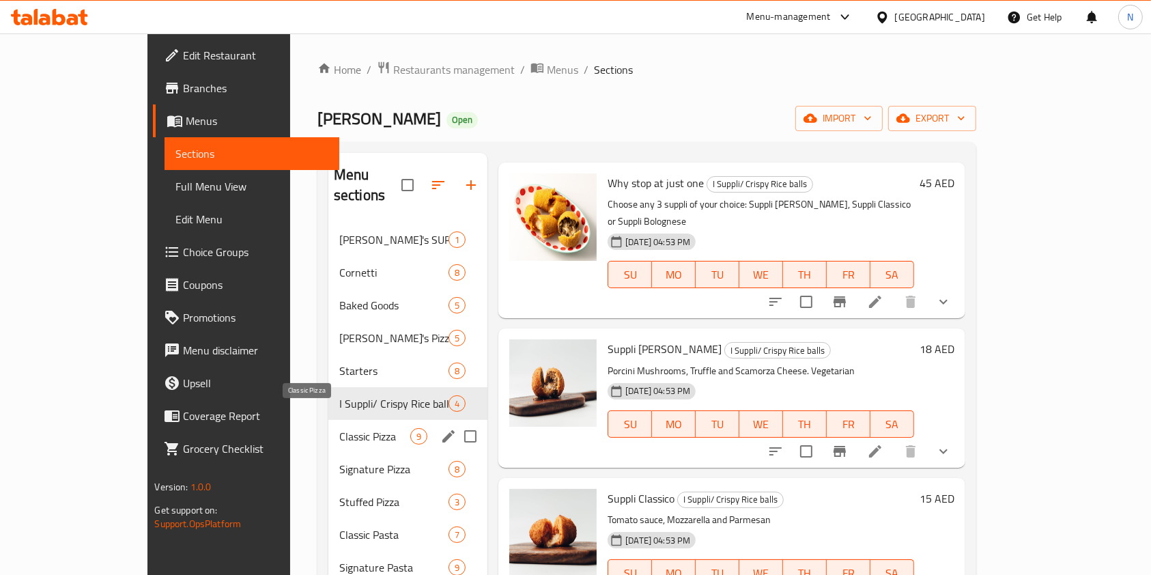
click at [339, 428] on span "Classic Pizza" at bounding box center [374, 436] width 71 height 16
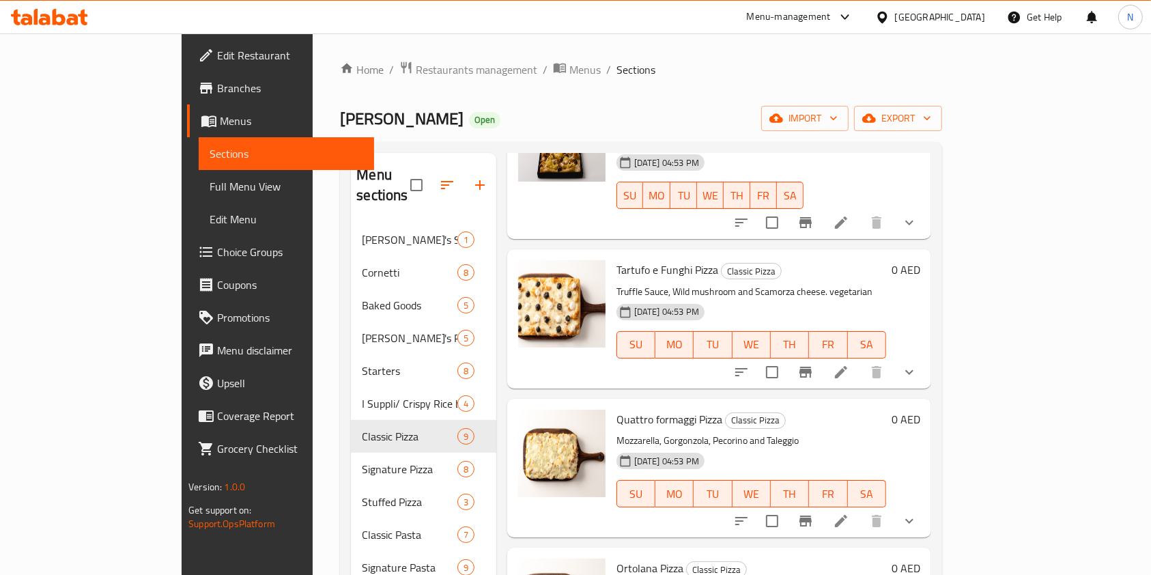
scroll to position [802, 0]
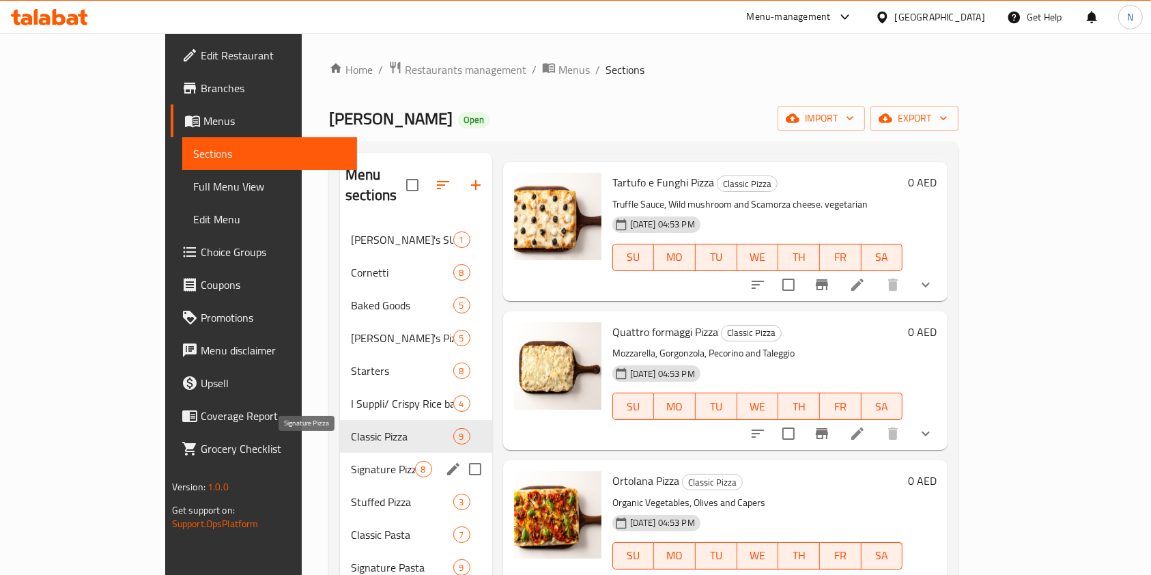
click at [351, 461] on span "Signature Pizza" at bounding box center [382, 469] width 63 height 16
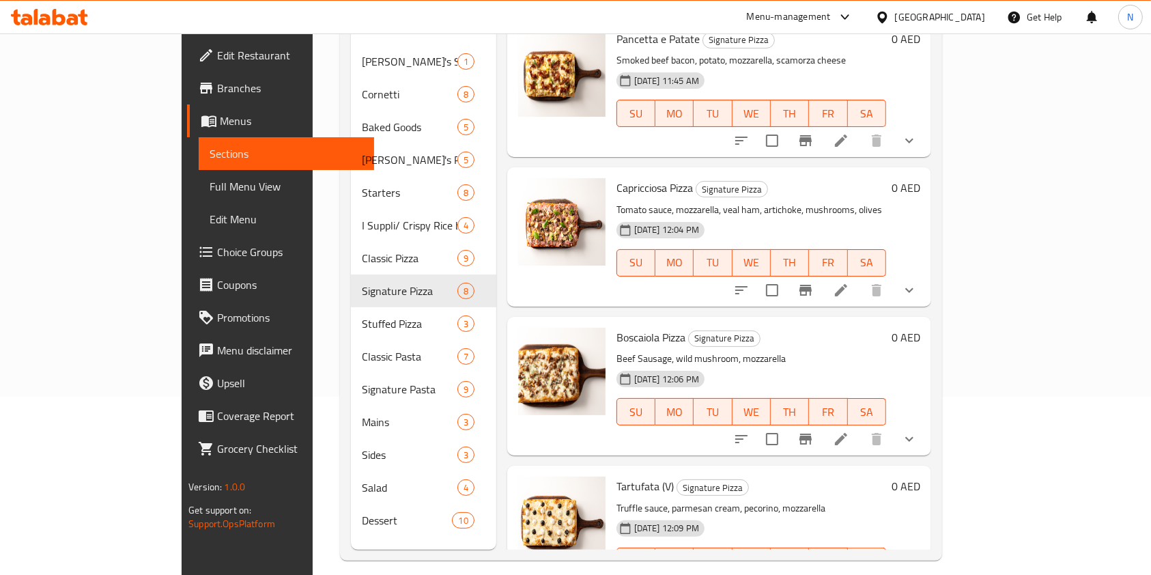
scroll to position [191, 0]
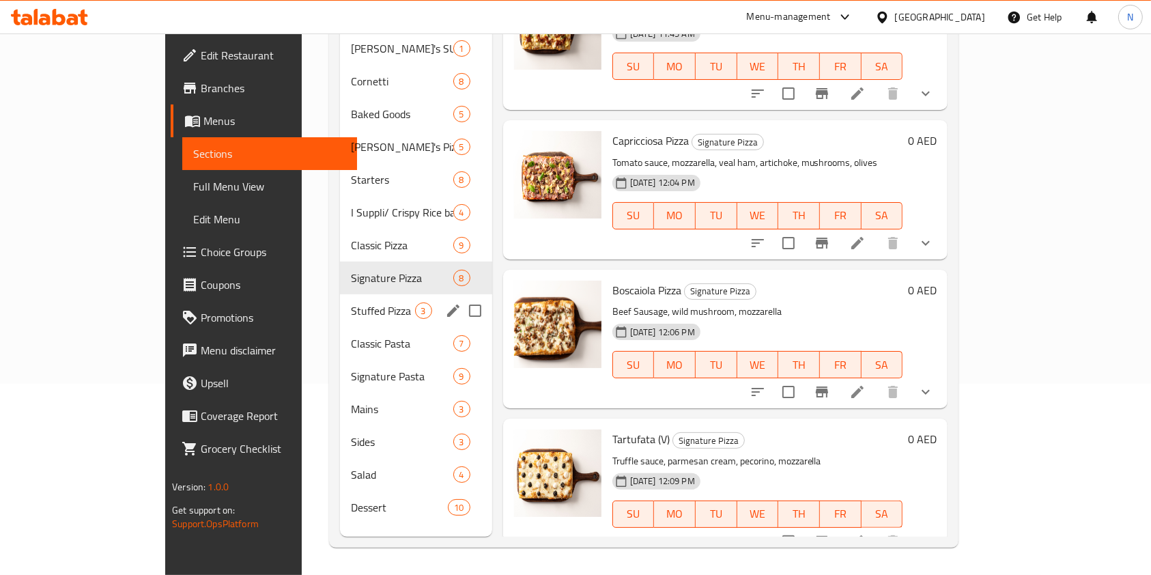
click at [351, 302] on span "Stuffed Pizza" at bounding box center [382, 310] width 63 height 16
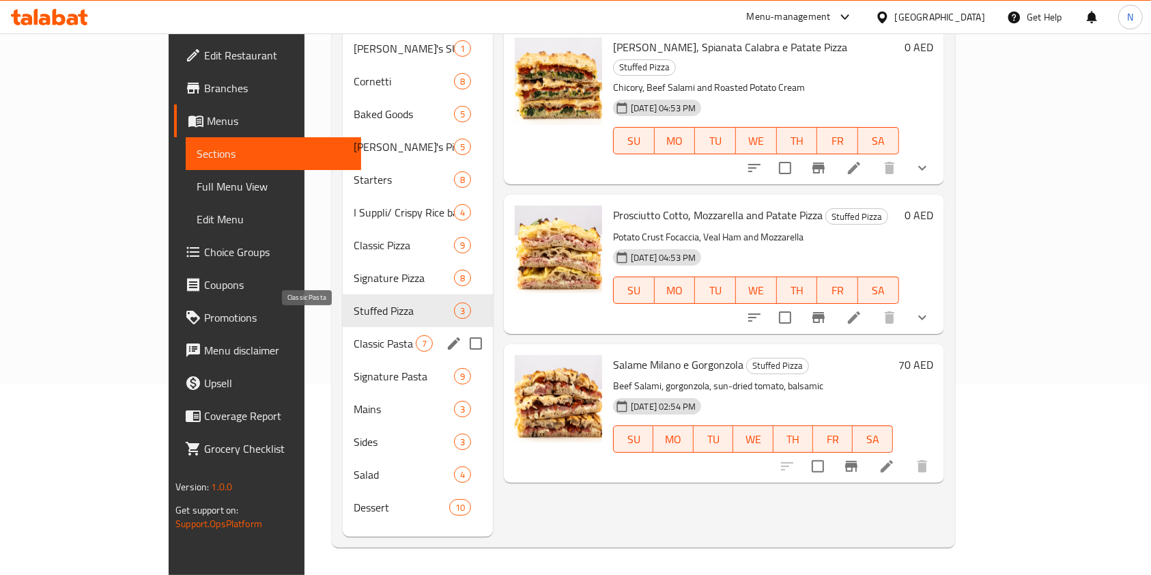
click at [354, 335] on span "Classic Pasta" at bounding box center [385, 343] width 62 height 16
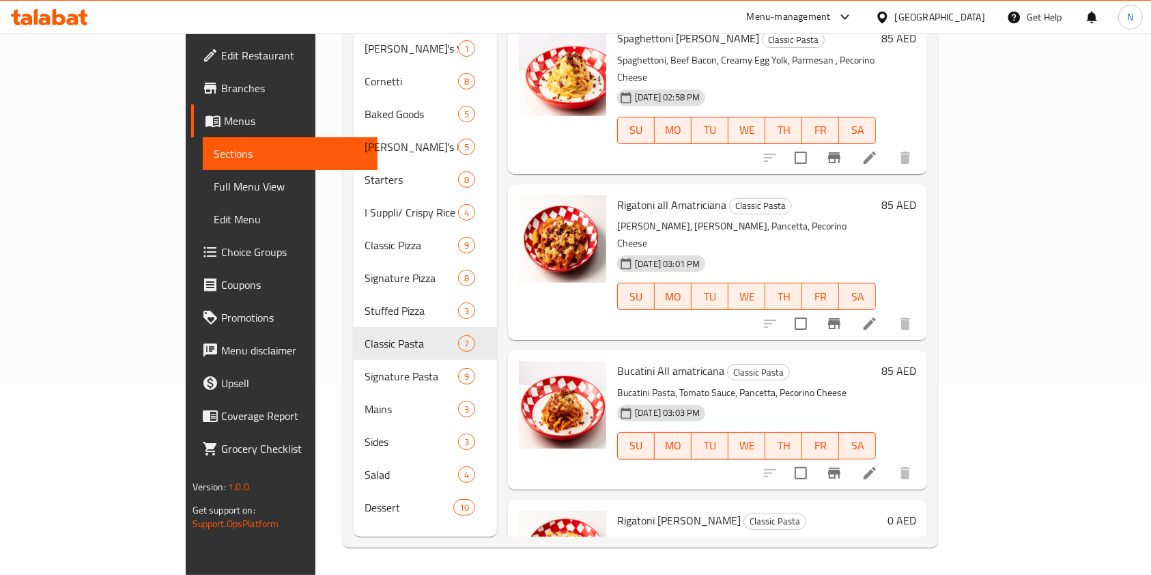
scroll to position [503, 0]
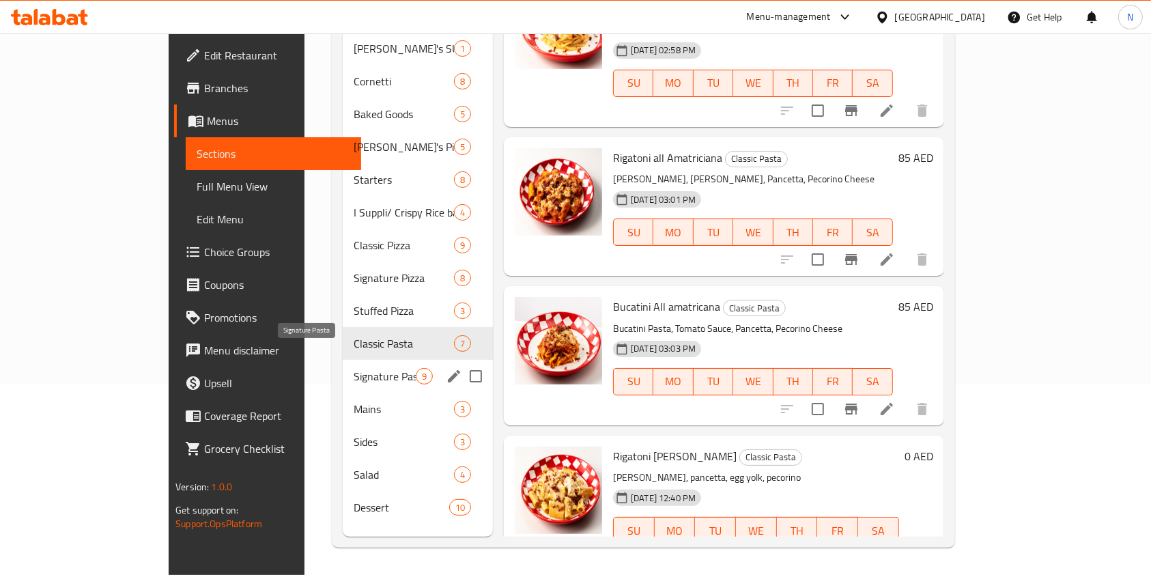
click at [354, 368] on span "Signature Pasta" at bounding box center [385, 376] width 62 height 16
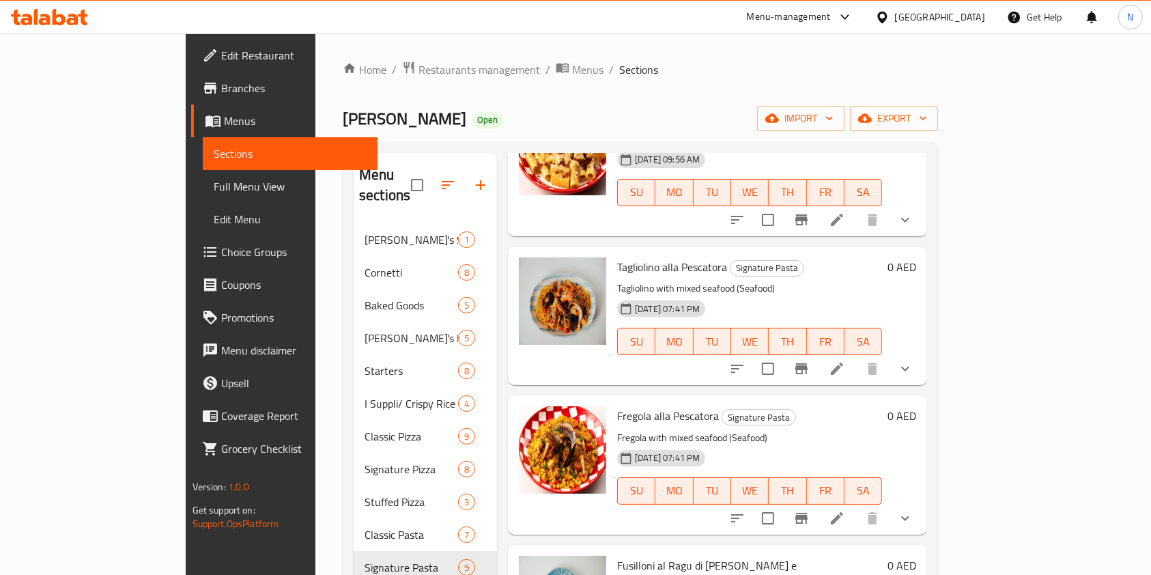
scroll to position [571, 0]
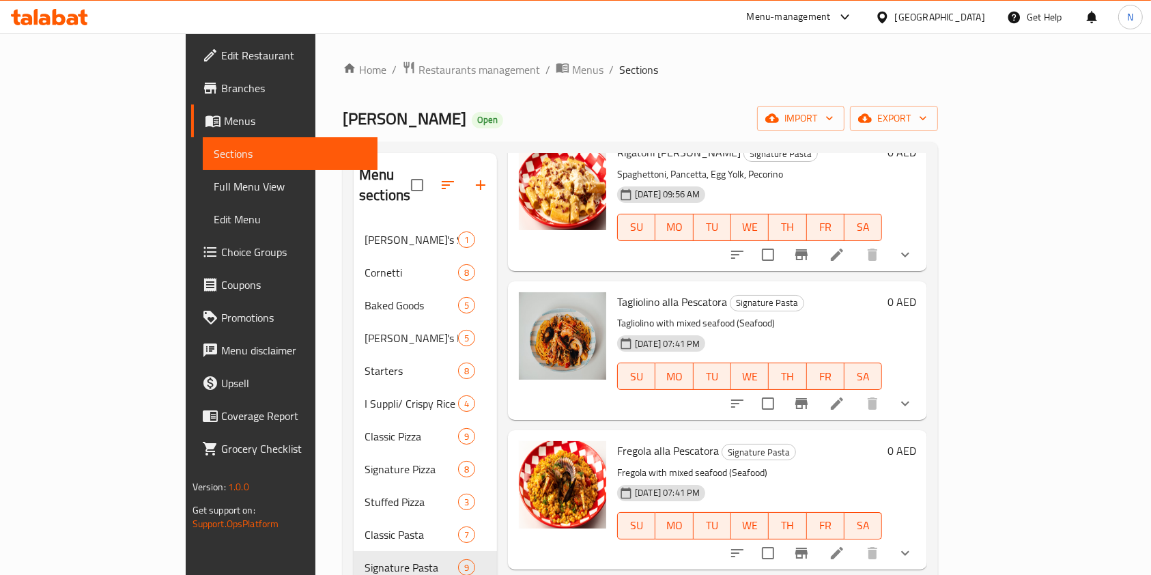
click at [617, 292] on span "Tagliolino alla Pescatora" at bounding box center [672, 302] width 110 height 20
copy span "Tagliolino"
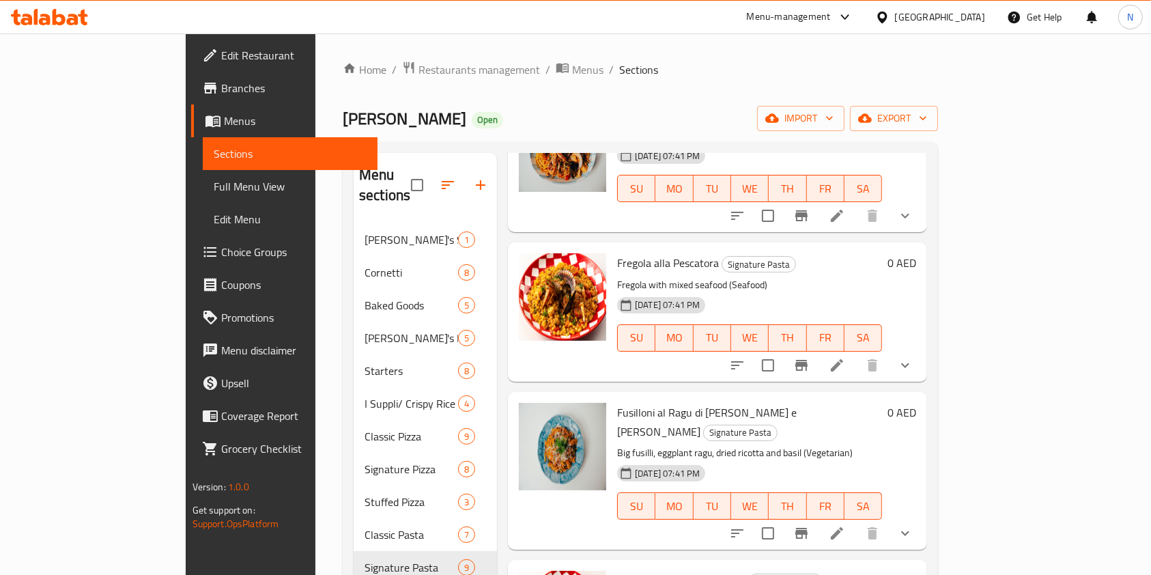
scroll to position [802, 0]
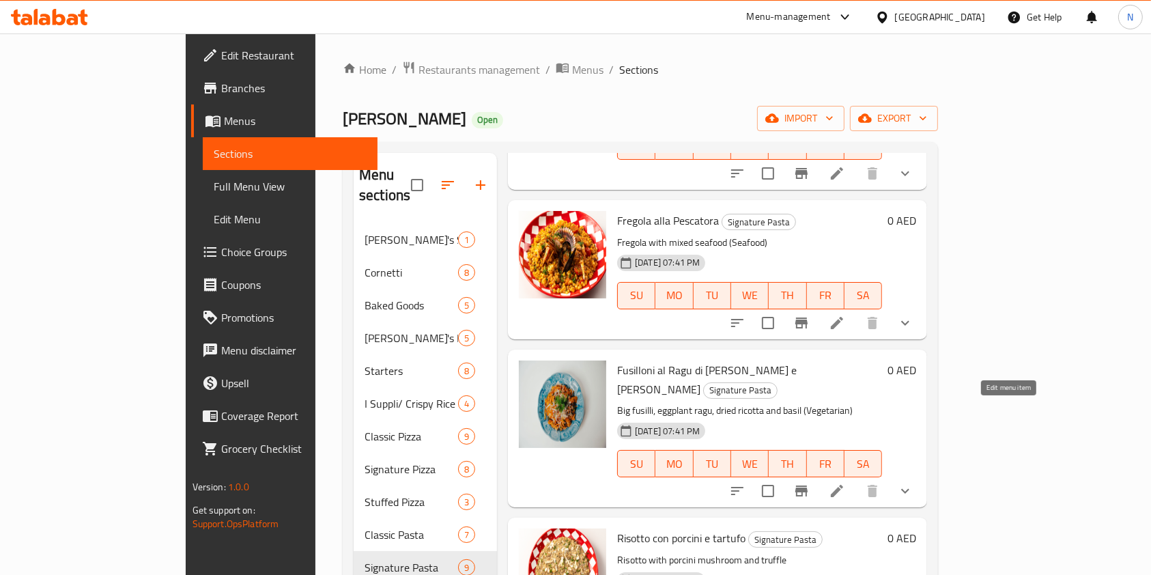
click at [845, 483] on icon at bounding box center [837, 491] width 16 height 16
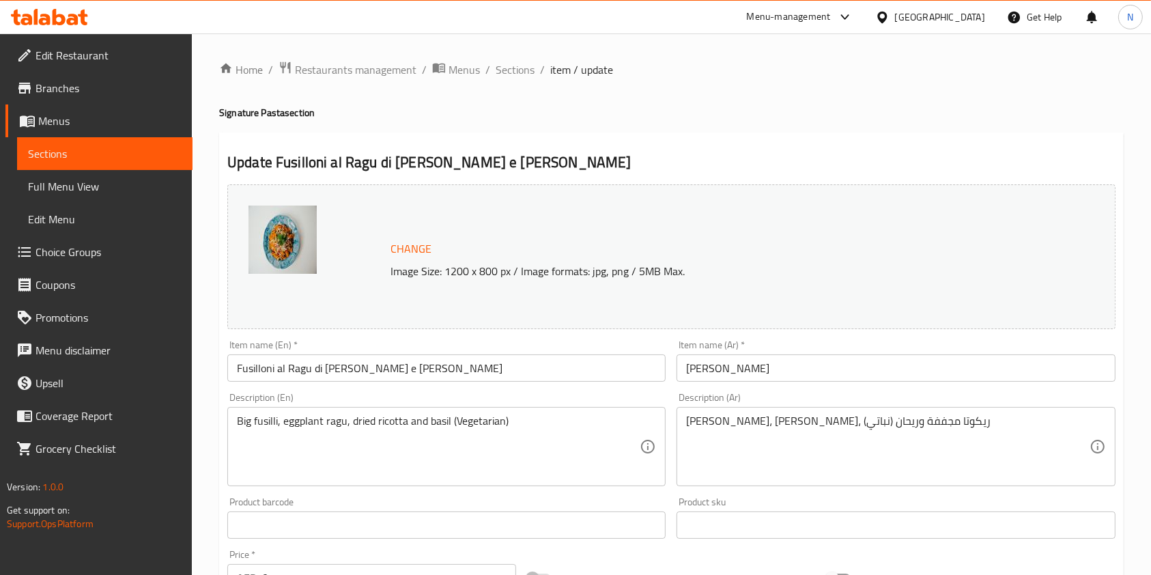
click at [416, 251] on span "Change" at bounding box center [411, 249] width 41 height 20
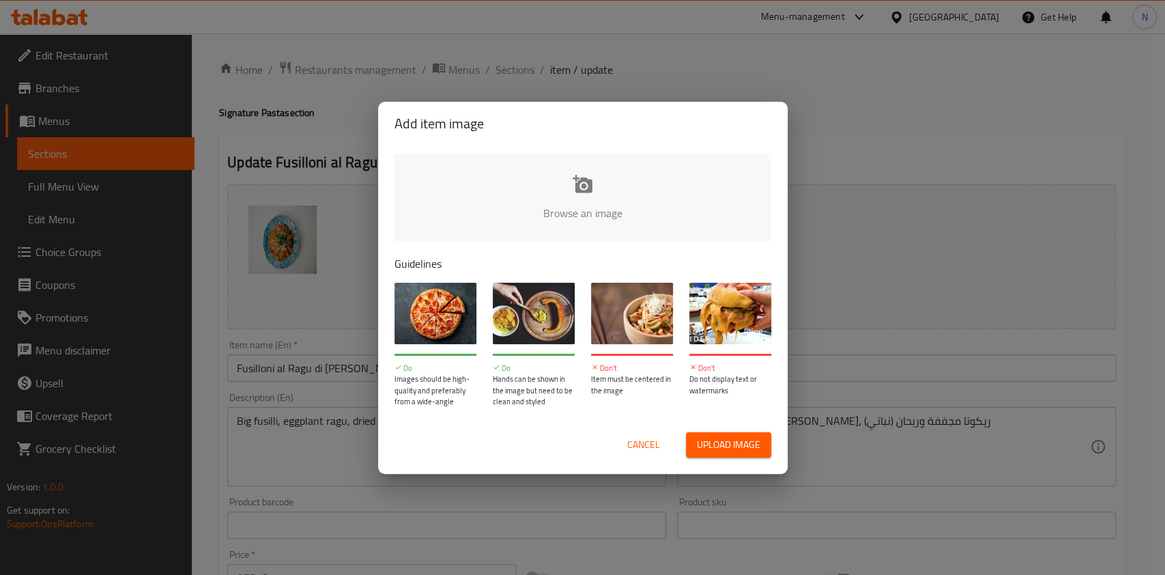
click at [522, 199] on input "file" at bounding box center [1045, 218] width 1300 height 128
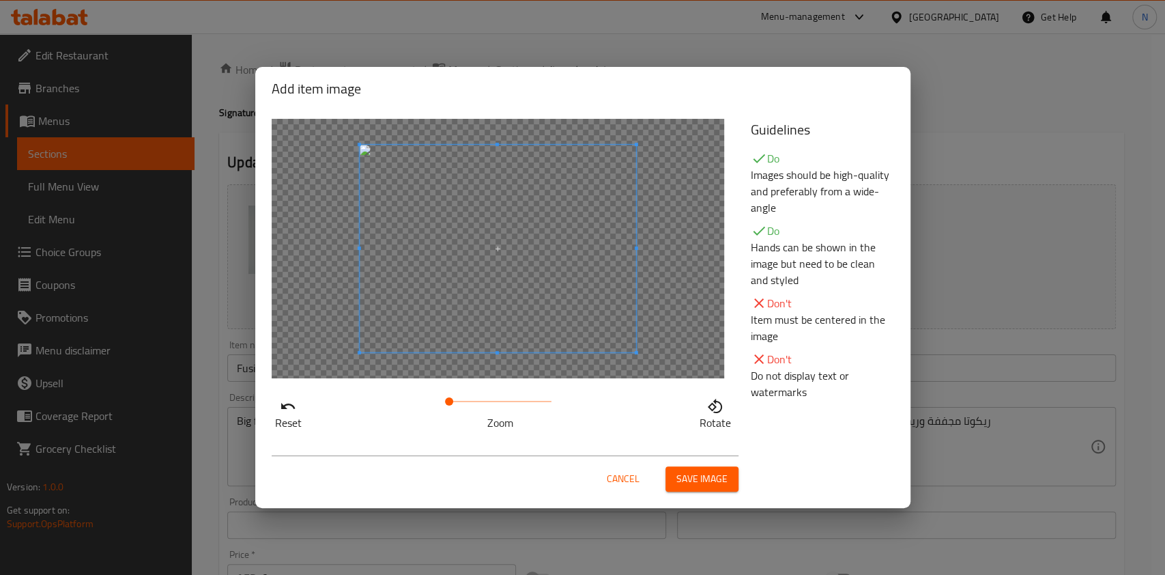
click at [692, 484] on span "Save image" at bounding box center [702, 478] width 51 height 17
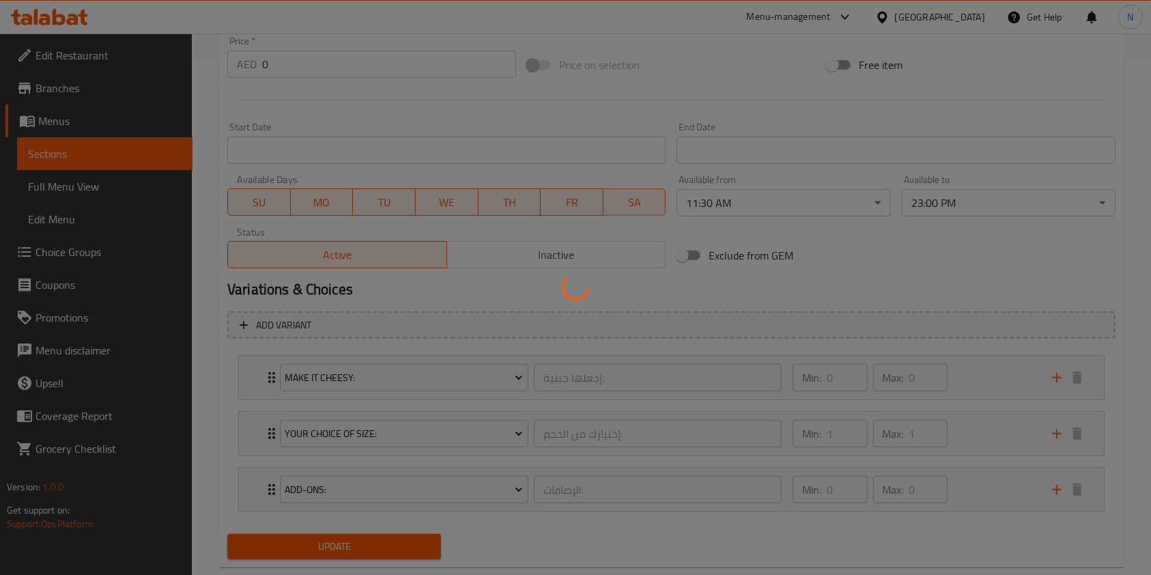
scroll to position [543, 0]
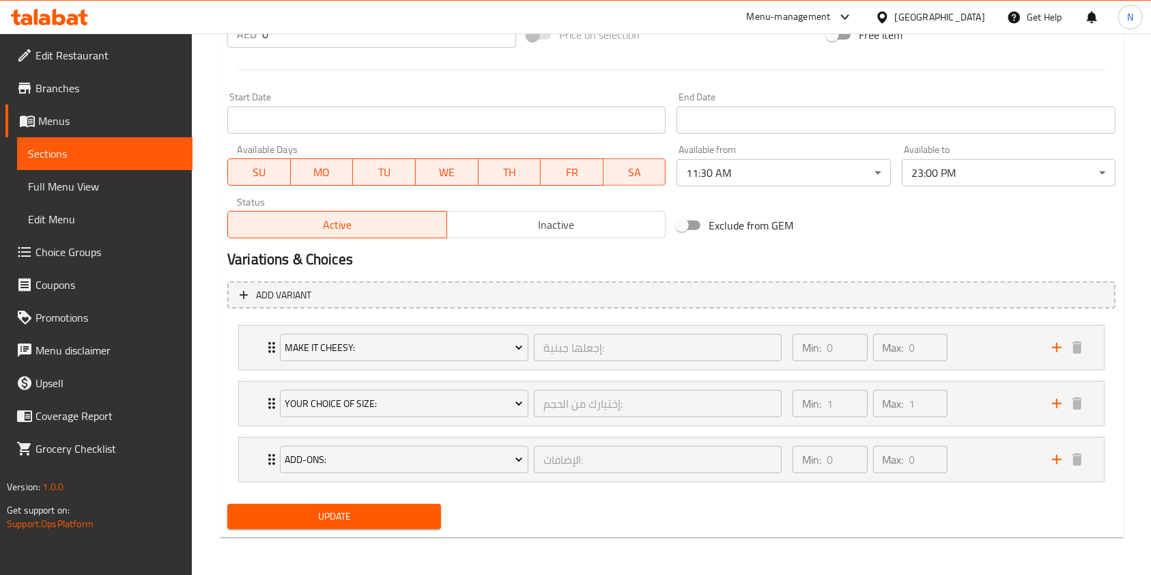
click at [399, 518] on span "Update" at bounding box center [334, 516] width 192 height 17
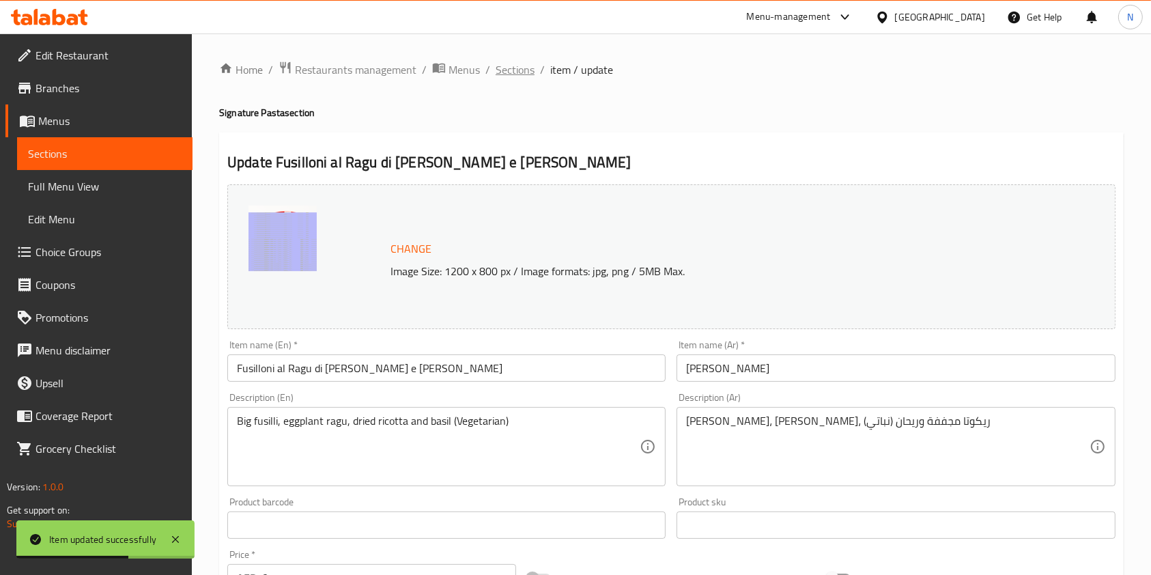
click at [519, 74] on span "Sections" at bounding box center [515, 69] width 39 height 16
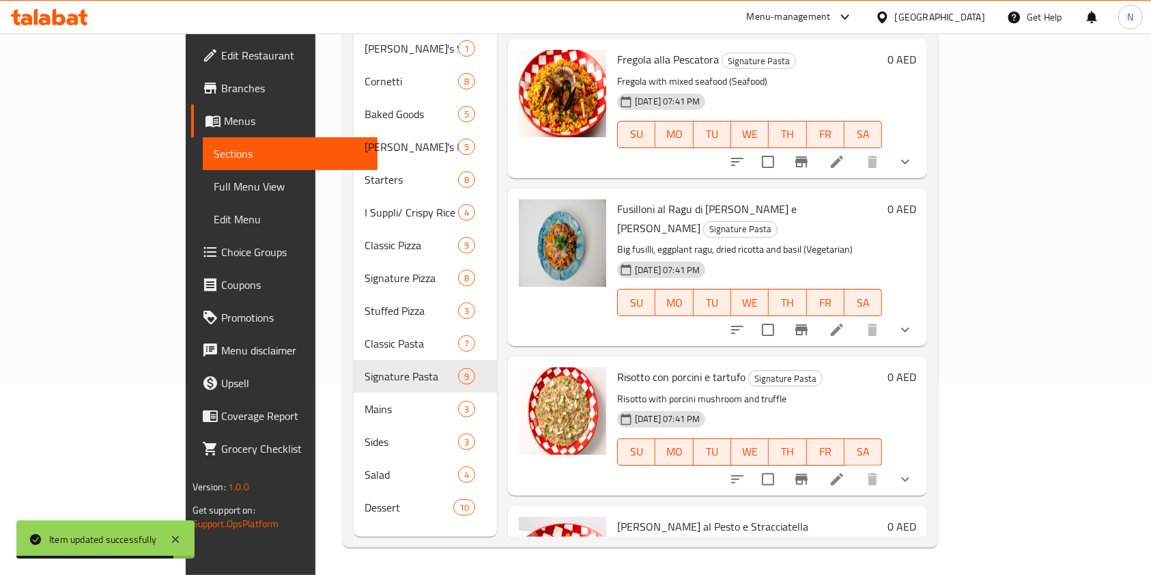
scroll to position [802, 0]
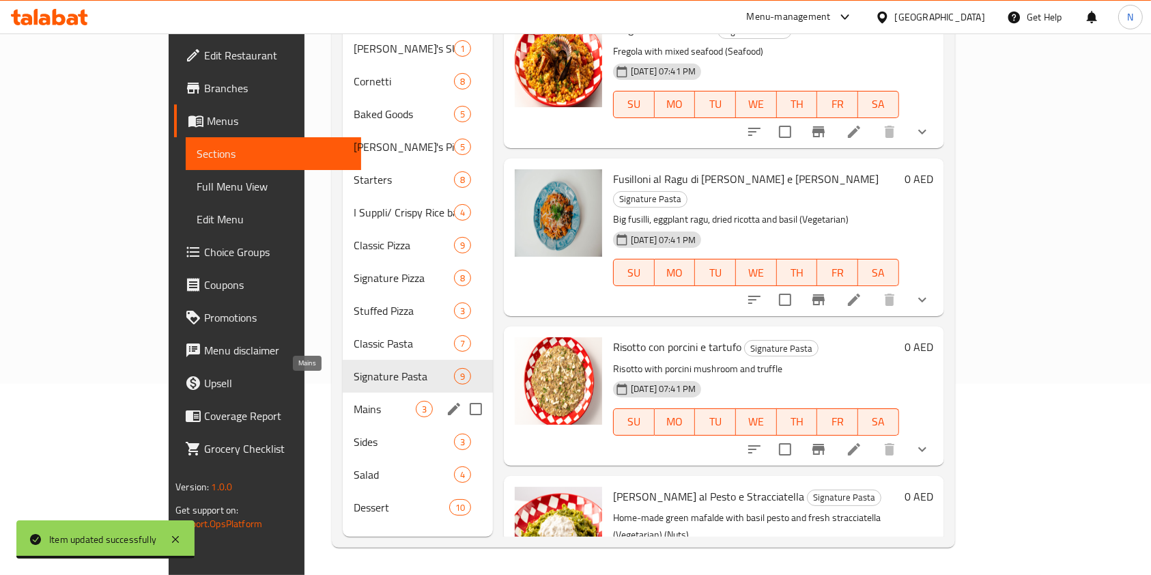
click at [354, 401] on span "Mains" at bounding box center [385, 409] width 62 height 16
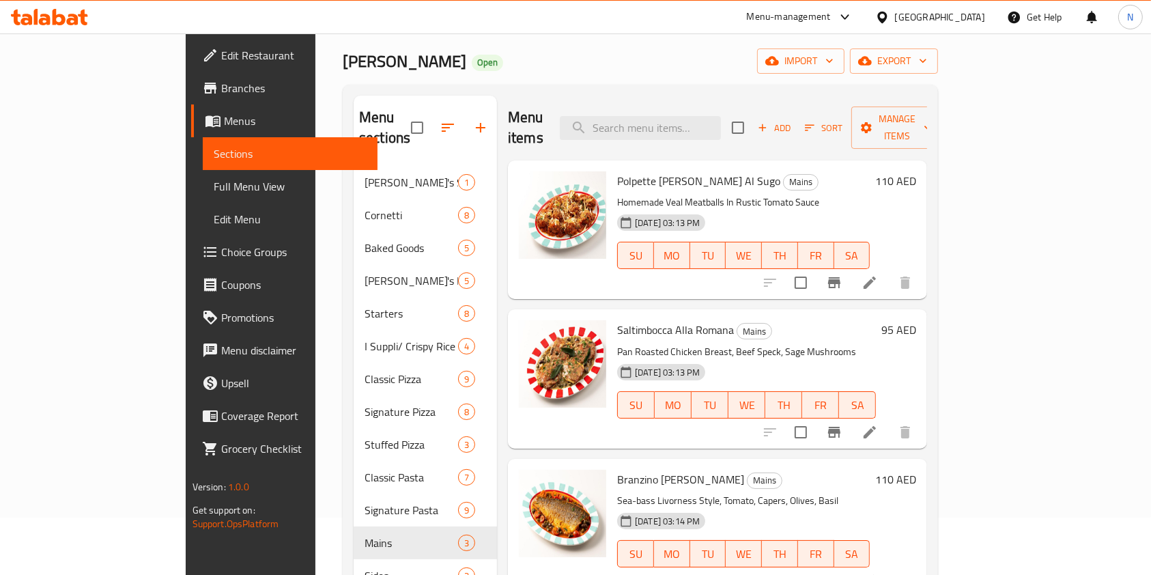
scroll to position [191, 0]
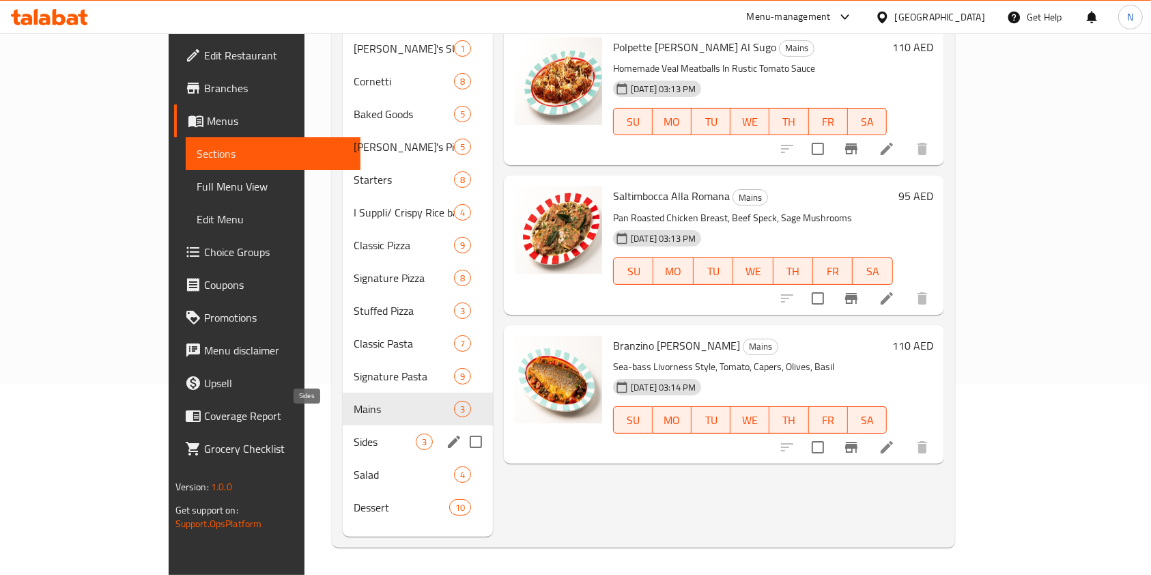
click at [354, 434] on span "Sides" at bounding box center [385, 442] width 62 height 16
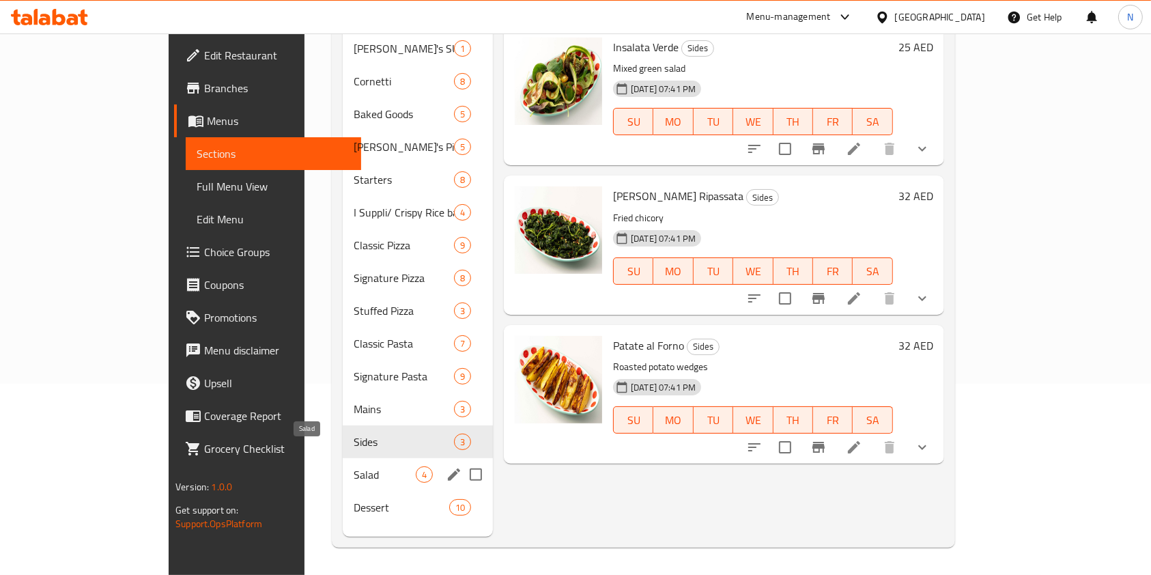
click at [354, 466] on span "Salad" at bounding box center [385, 474] width 62 height 16
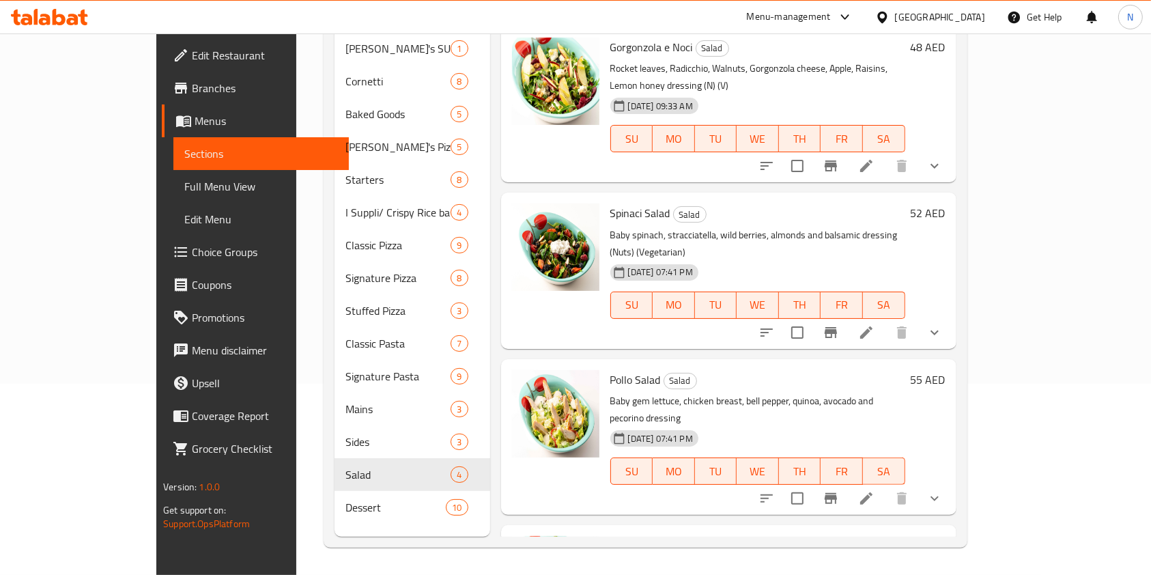
scroll to position [55, 0]
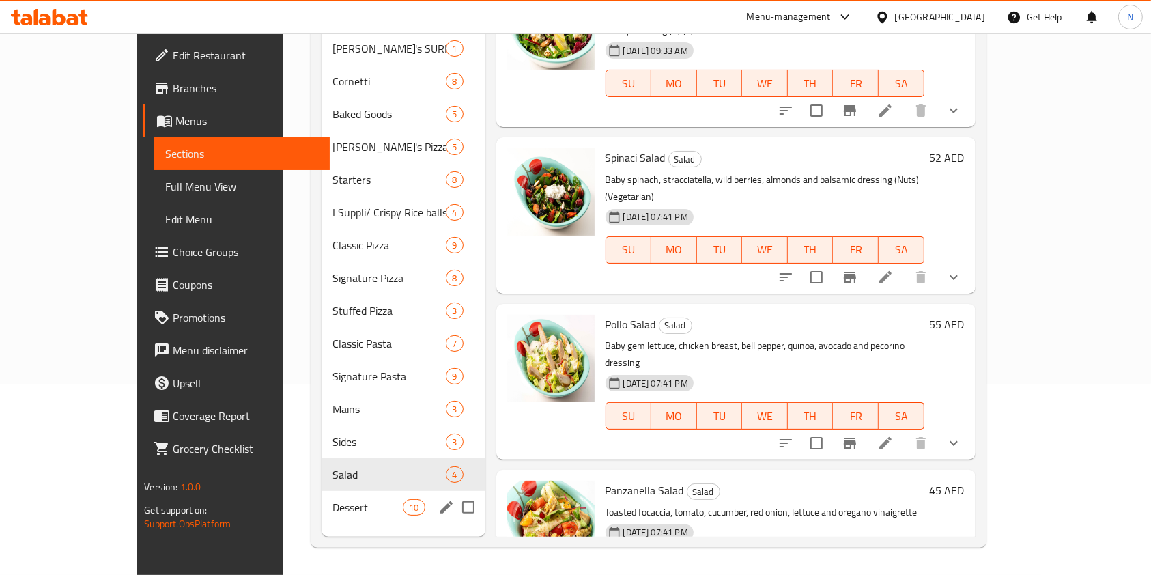
click at [332, 499] on span "Dessert" at bounding box center [367, 507] width 70 height 16
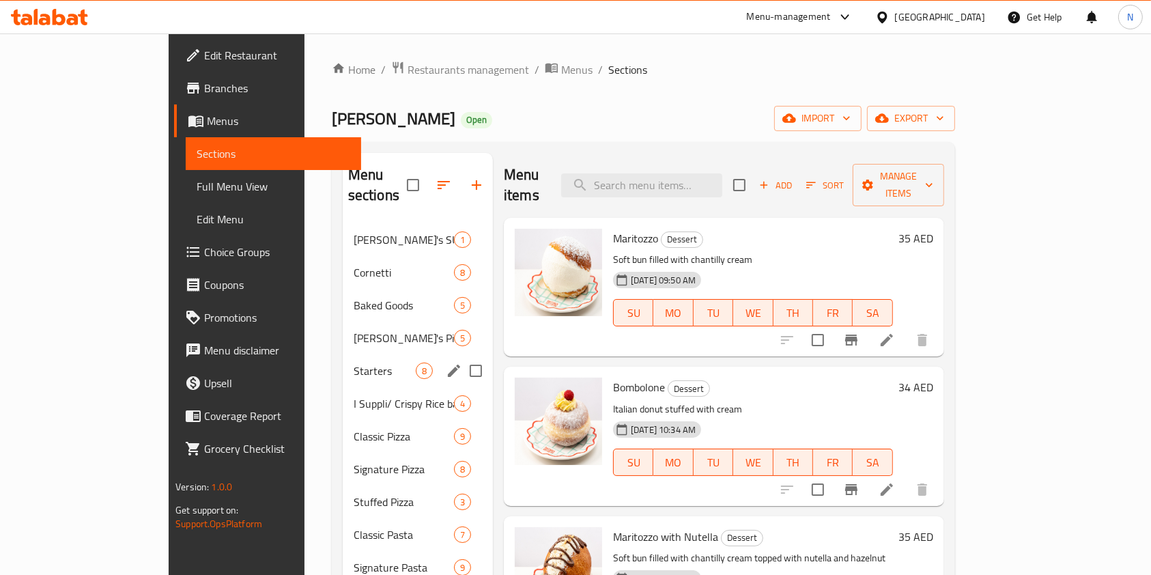
click at [343, 359] on div "Starters 8" at bounding box center [418, 370] width 150 height 33
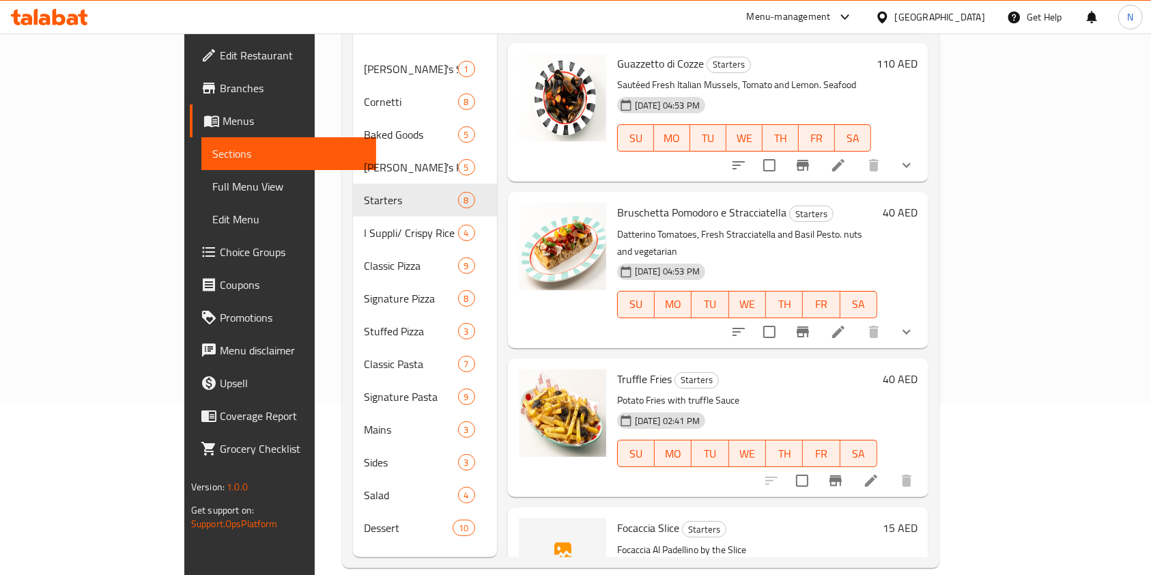
scroll to position [191, 0]
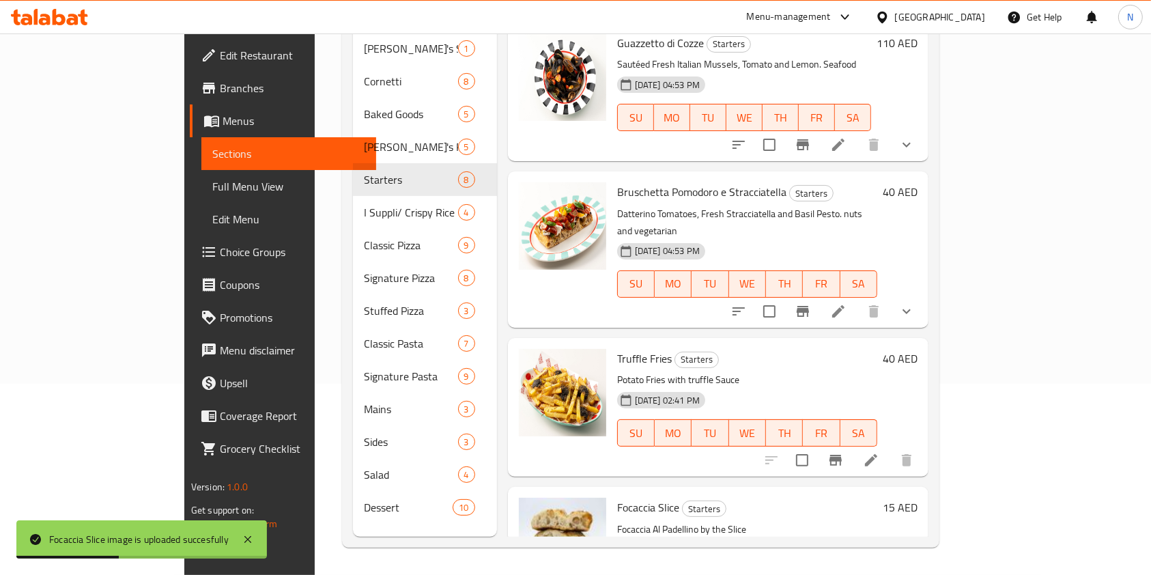
click at [220, 246] on span "Choice Groups" at bounding box center [293, 252] width 146 height 16
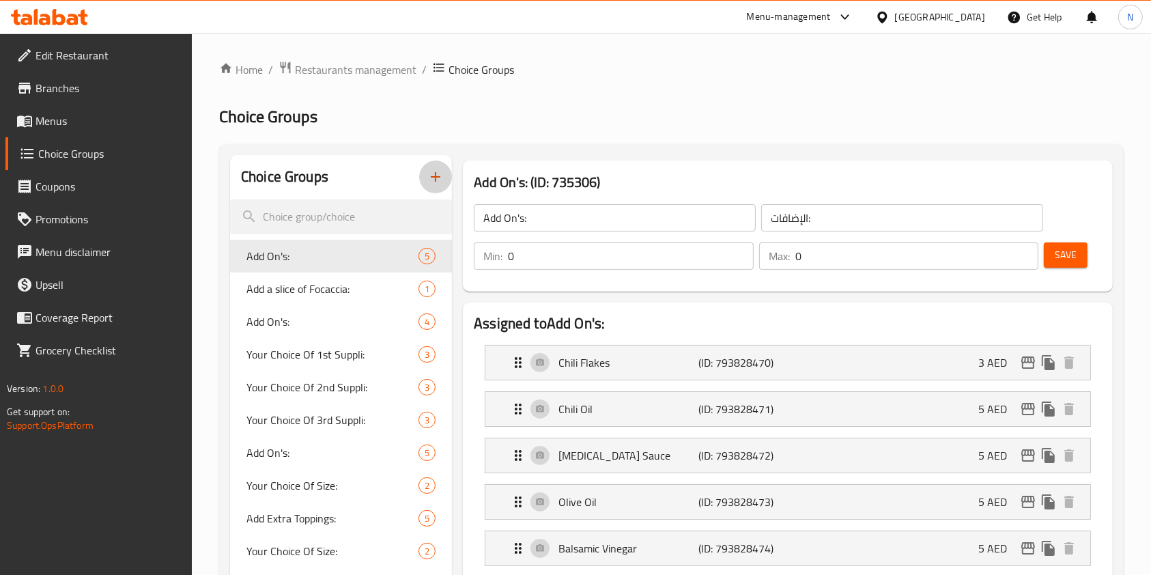
click at [439, 172] on icon "button" at bounding box center [435, 177] width 16 height 16
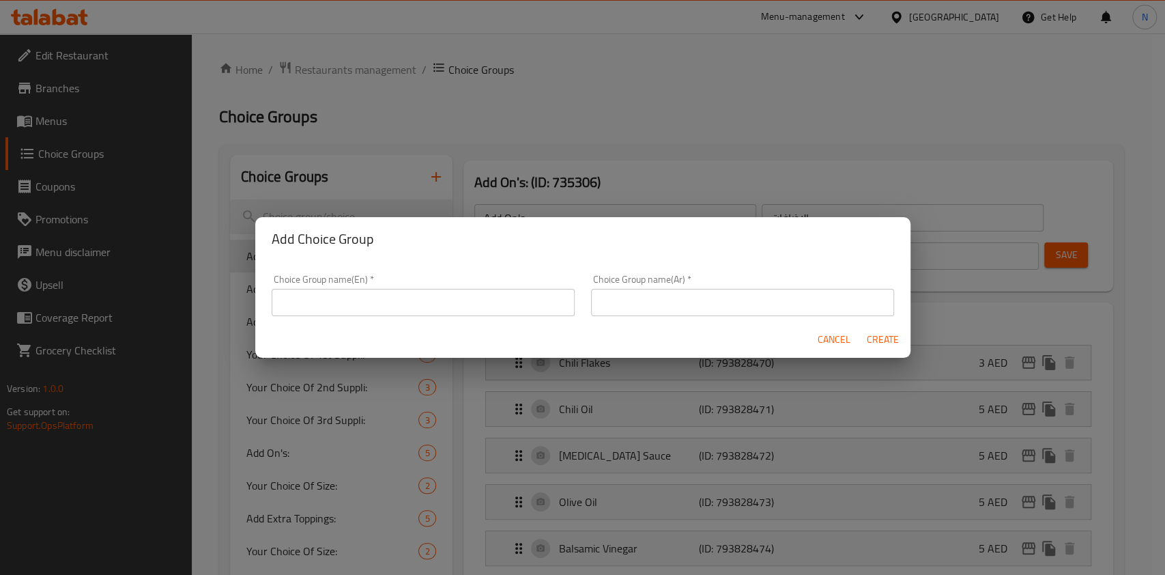
click at [457, 309] on input "text" at bounding box center [423, 302] width 303 height 27
type input "Select Quantity:"
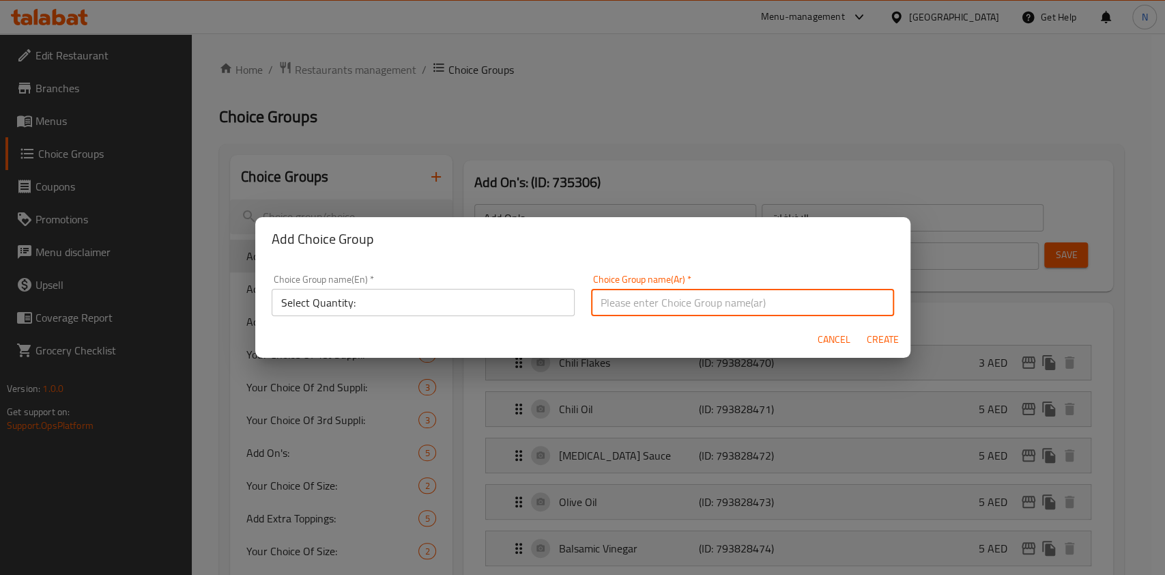
click at [635, 305] on input "text" at bounding box center [742, 302] width 303 height 27
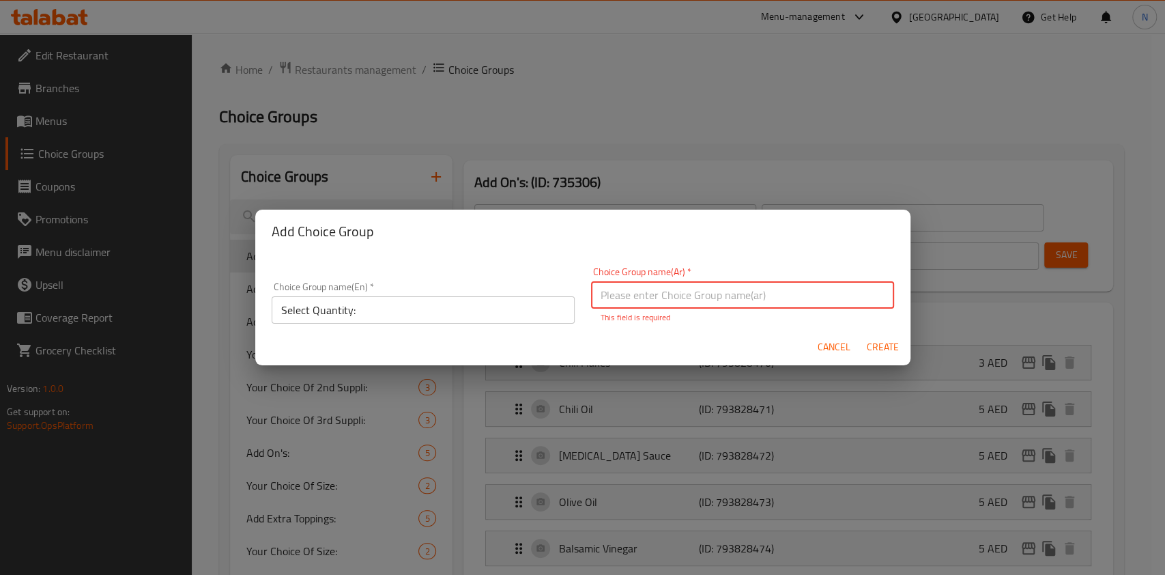
paste input "اختر الكمية"
type input "اختر الكمية"
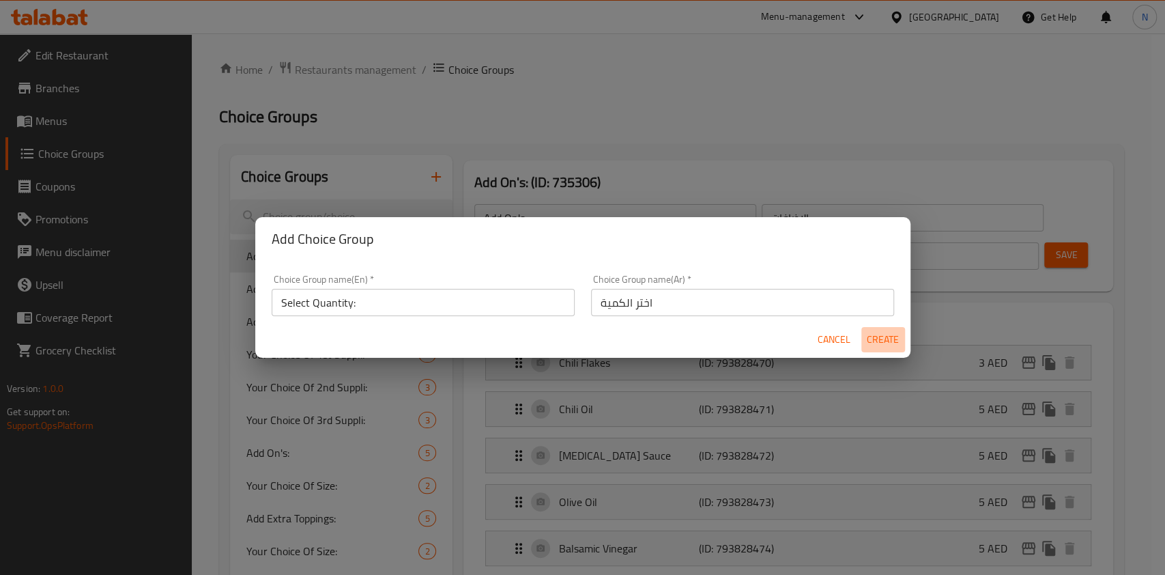
click at [875, 342] on span "Create" at bounding box center [883, 339] width 33 height 17
type input "Select Quantity:"
type input "اختر الكمية"
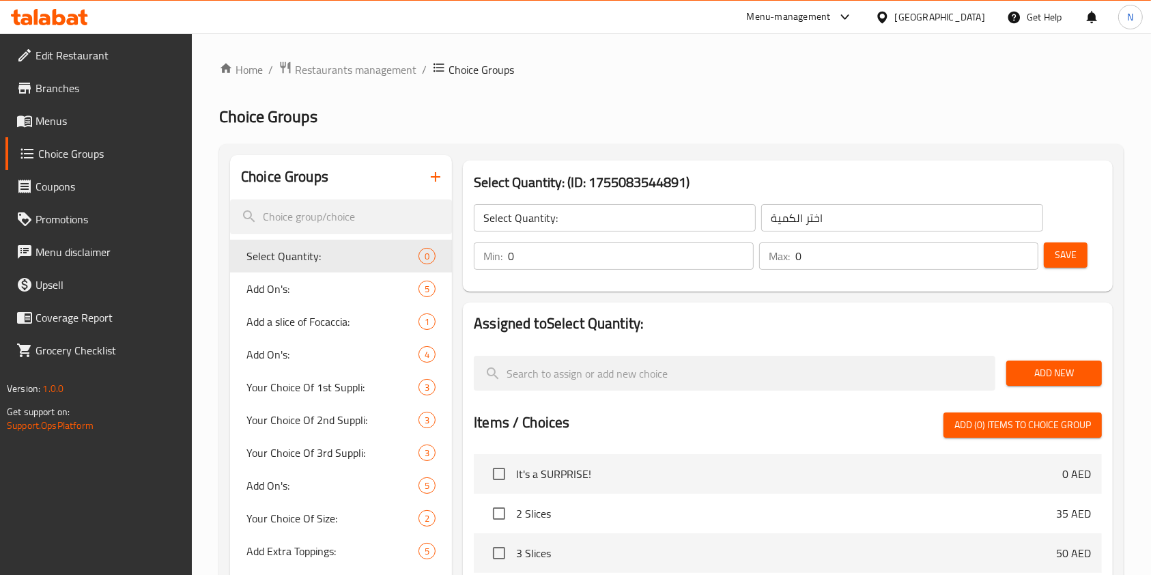
click at [668, 260] on input "0" at bounding box center [631, 255] width 246 height 27
type input "1"
click at [843, 245] on input "0" at bounding box center [917, 255] width 244 height 27
type input "1"
click at [1077, 259] on button "Save" at bounding box center [1066, 254] width 44 height 25
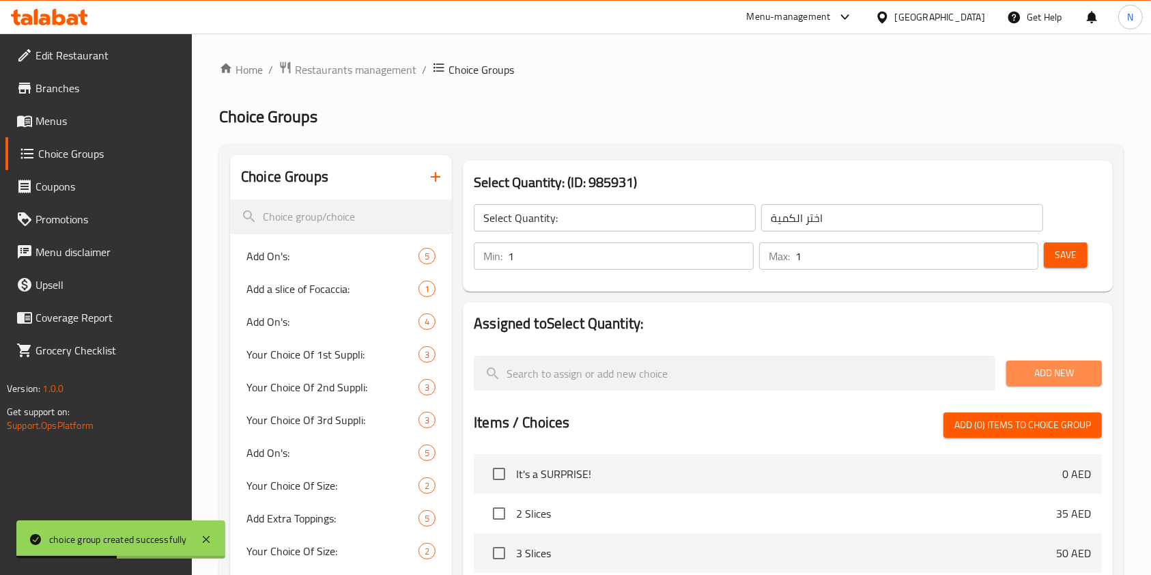
click at [1049, 367] on span "Add New" at bounding box center [1054, 373] width 74 height 17
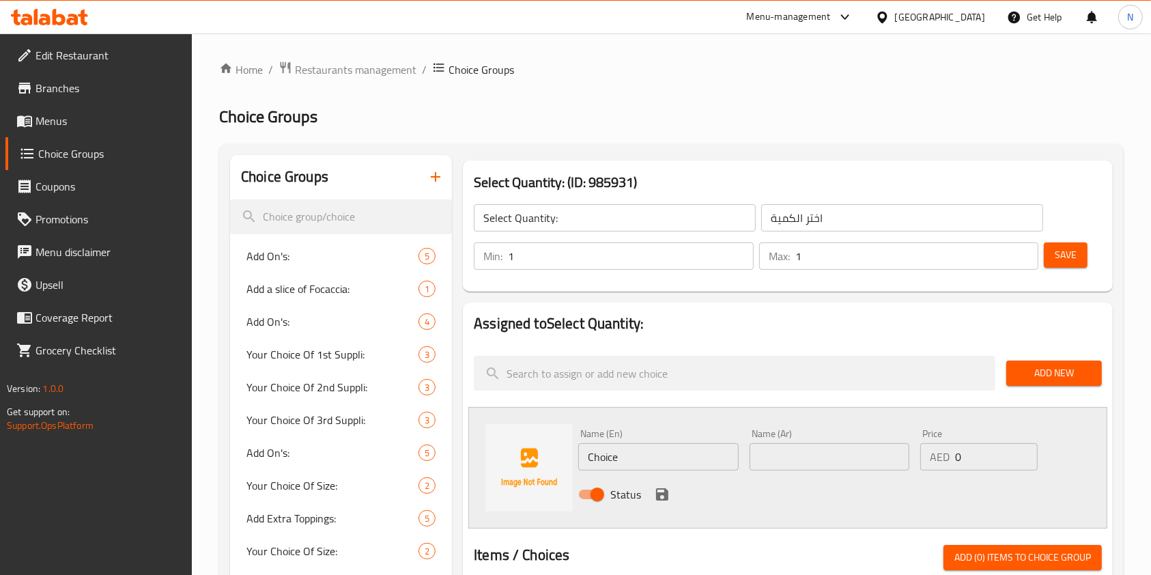
click at [67, 29] on div at bounding box center [49, 16] width 99 height 27
click at [67, 26] on div at bounding box center [49, 16] width 99 height 27
click at [79, 16] on icon at bounding box center [49, 17] width 77 height 16
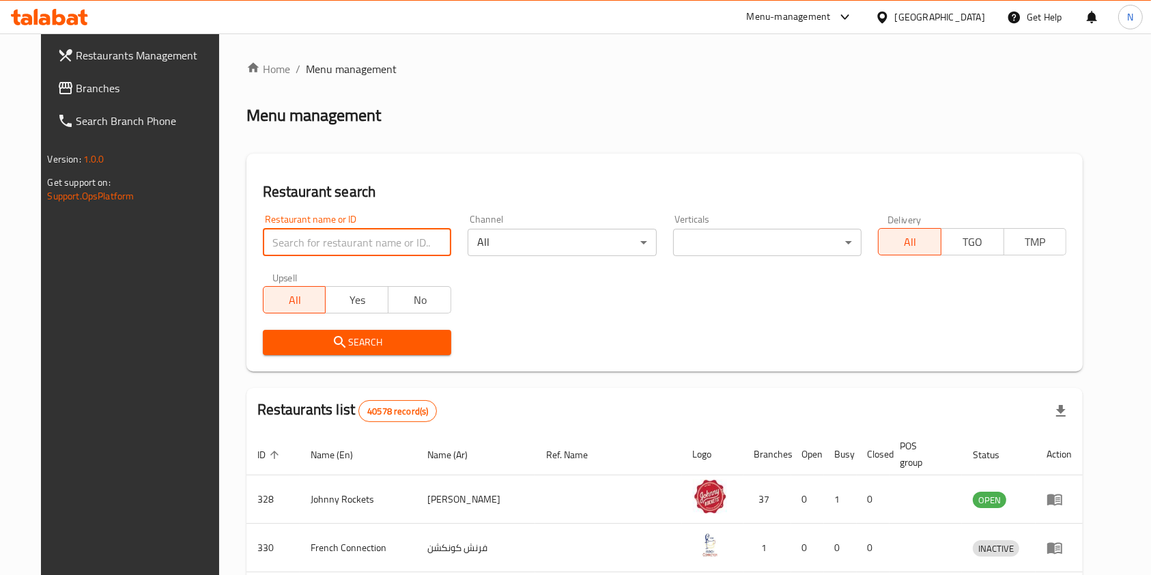
click at [323, 242] on input "search" at bounding box center [357, 242] width 188 height 27
type input "baladi"
click at [335, 347] on span "Search" at bounding box center [357, 342] width 167 height 17
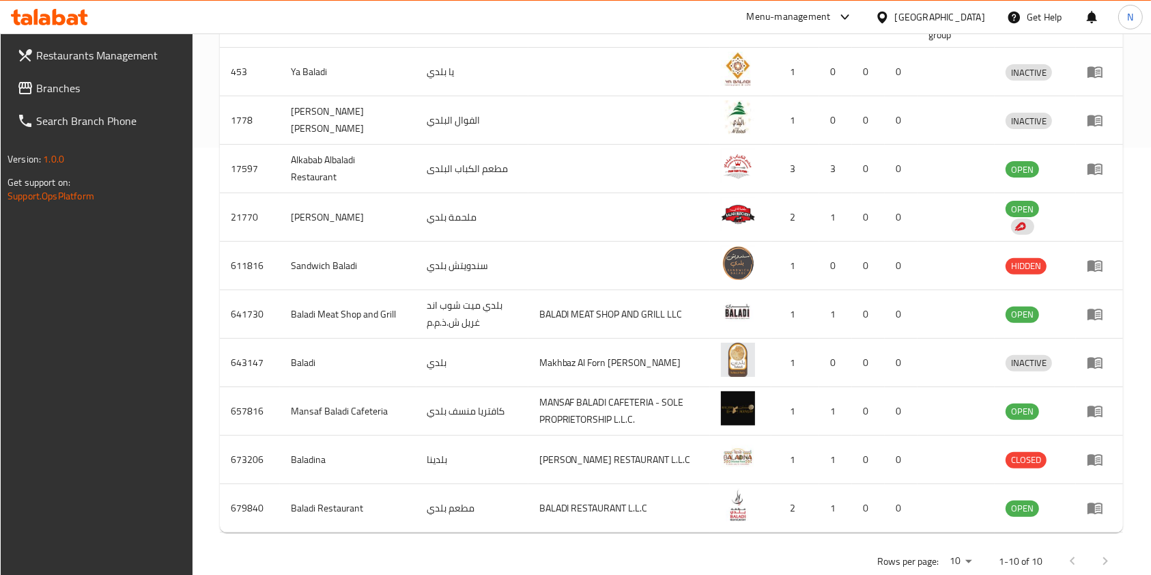
scroll to position [429, 0]
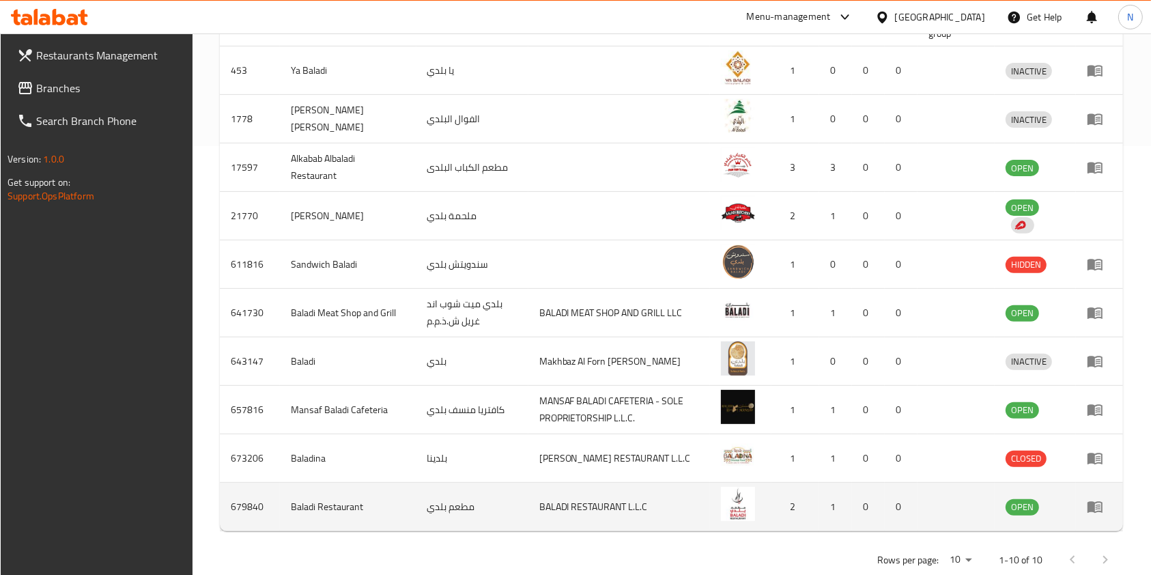
click at [1086, 504] on td "enhanced table" at bounding box center [1099, 507] width 47 height 48
click at [1096, 505] on icon "enhanced table" at bounding box center [1098, 507] width 5 height 5
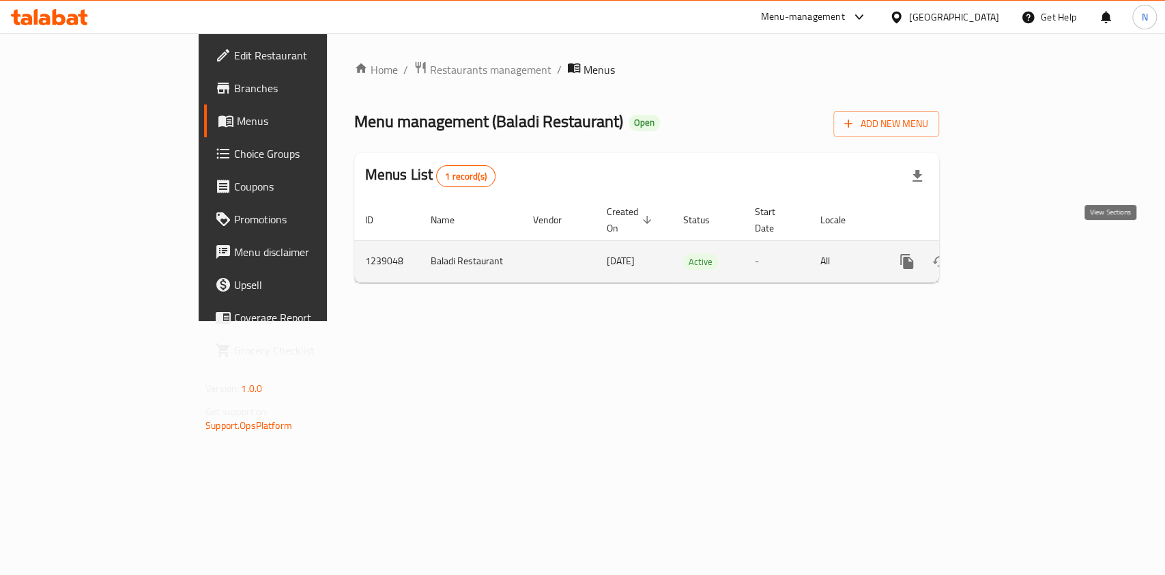
click at [1014, 253] on icon "enhanced table" at bounding box center [1005, 261] width 16 height 16
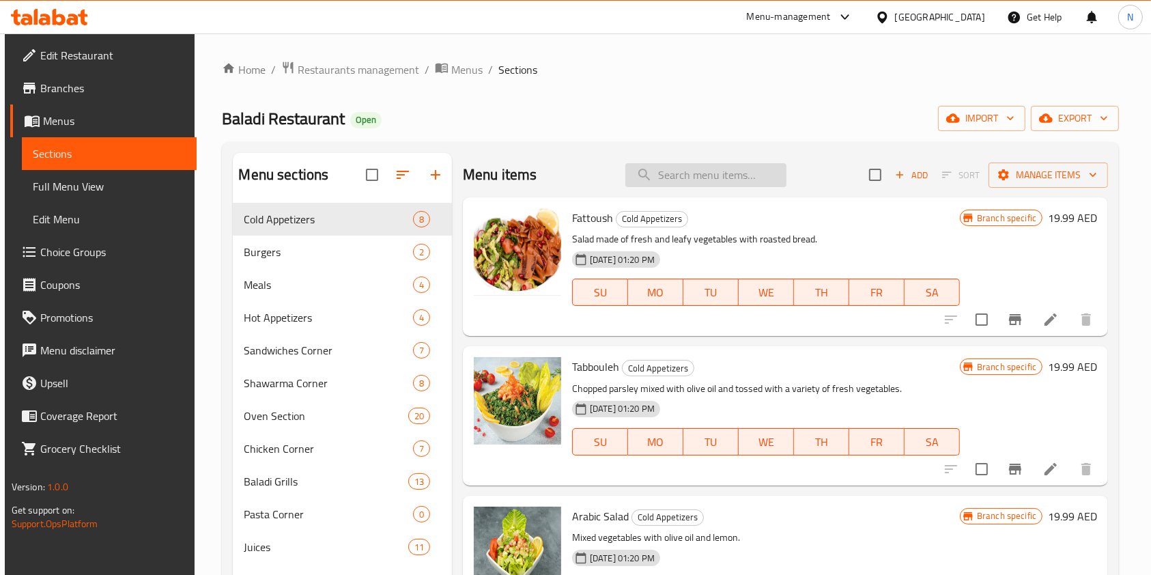
click at [695, 173] on input "search" at bounding box center [705, 175] width 161 height 24
paste input "[PERSON_NAME]"
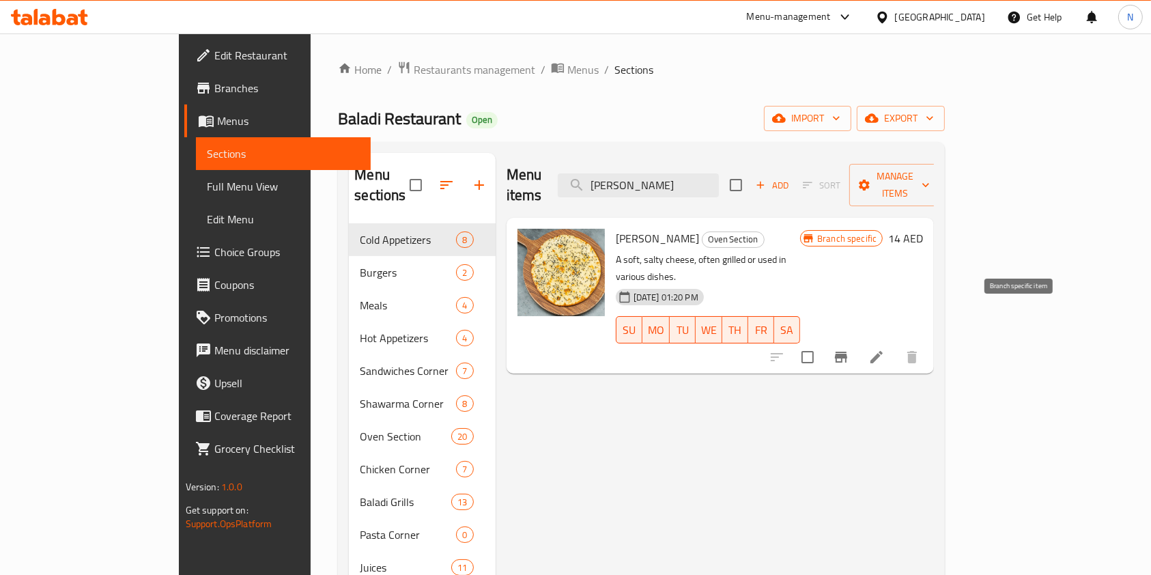
type input "[PERSON_NAME]"
click at [847, 352] on icon "Branch-specific-item" at bounding box center [841, 357] width 12 height 11
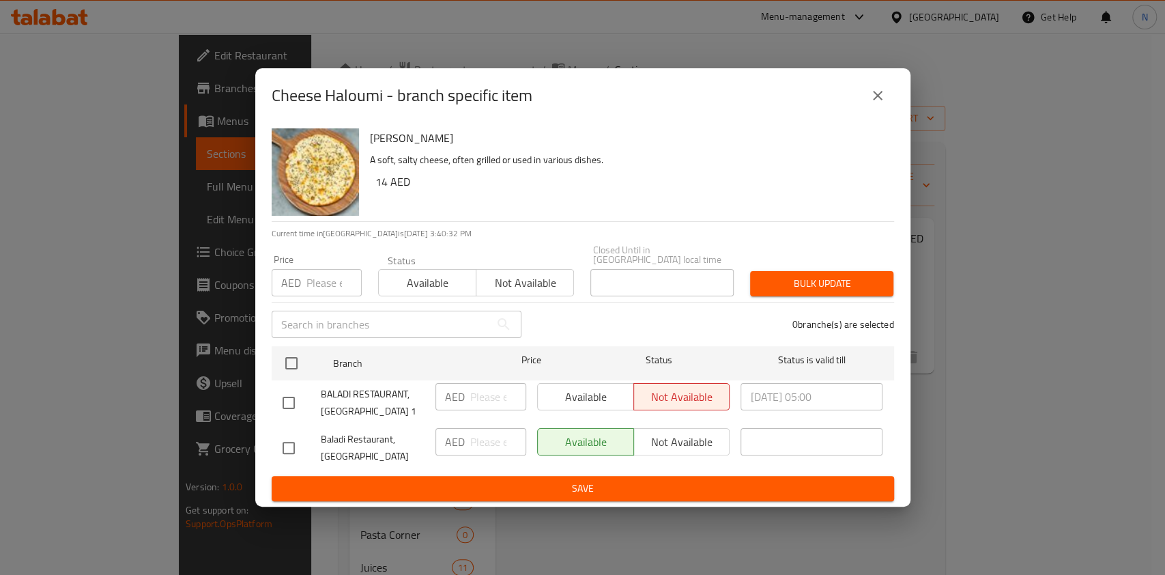
click at [668, 444] on div "Available Not available" at bounding box center [633, 441] width 193 height 27
click at [662, 446] on div "Available Not available" at bounding box center [633, 441] width 193 height 27
click at [667, 451] on div "Available Not available" at bounding box center [633, 441] width 193 height 27
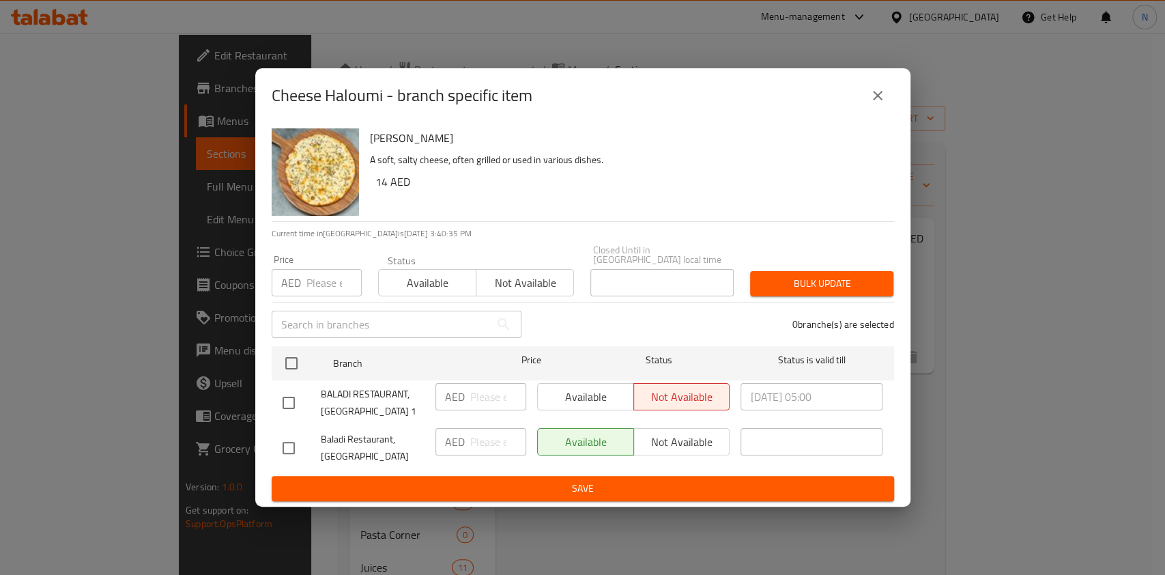
click at [596, 397] on div "Available Not available" at bounding box center [633, 396] width 193 height 27
click at [285, 447] on input "checkbox" at bounding box center [288, 448] width 29 height 29
click at [687, 451] on span "Not available" at bounding box center [682, 442] width 85 height 20
click at [590, 434] on span "Available" at bounding box center [585, 442] width 85 height 20
click at [287, 448] on input "checkbox" at bounding box center [288, 448] width 29 height 29
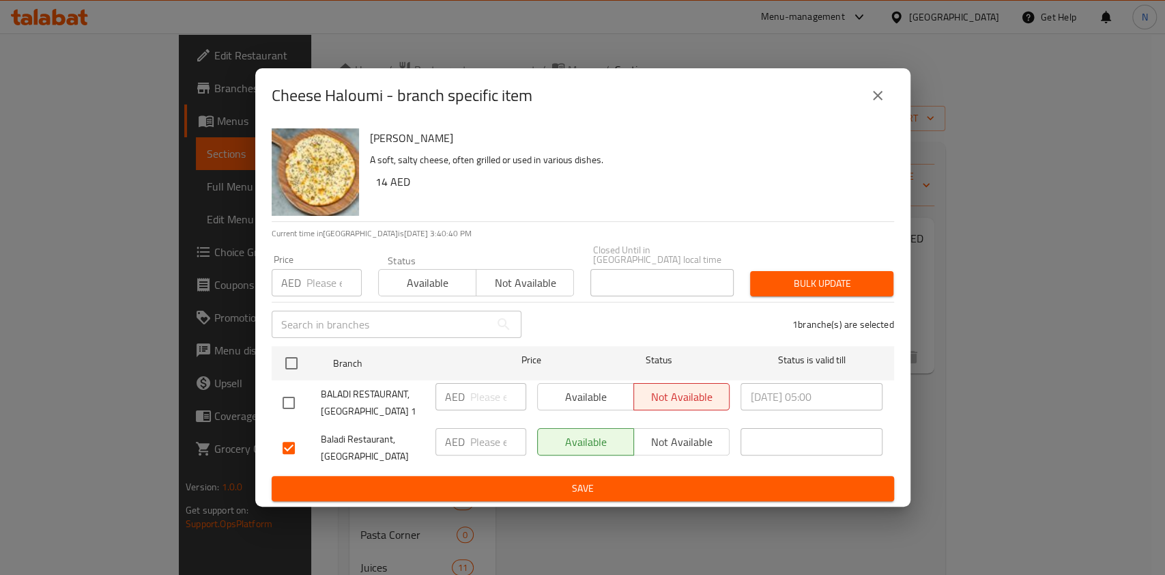
checkbox input "false"
click at [605, 487] on span "Save" at bounding box center [583, 488] width 601 height 17
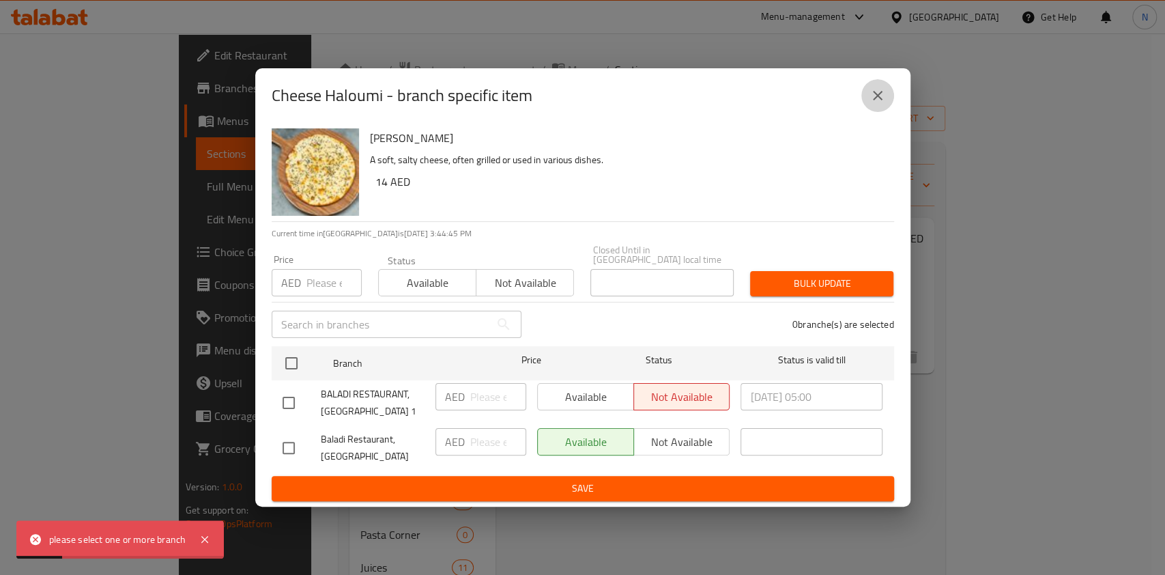
click at [875, 88] on icon "close" at bounding box center [878, 95] width 16 height 16
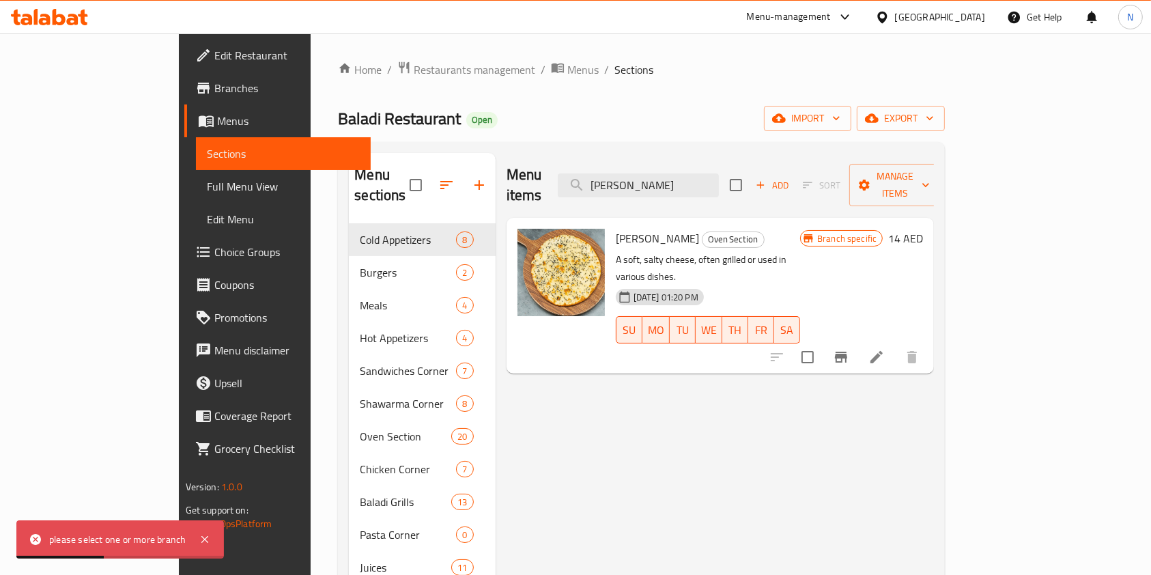
click at [849, 349] on icon "Branch-specific-item" at bounding box center [841, 357] width 16 height 16
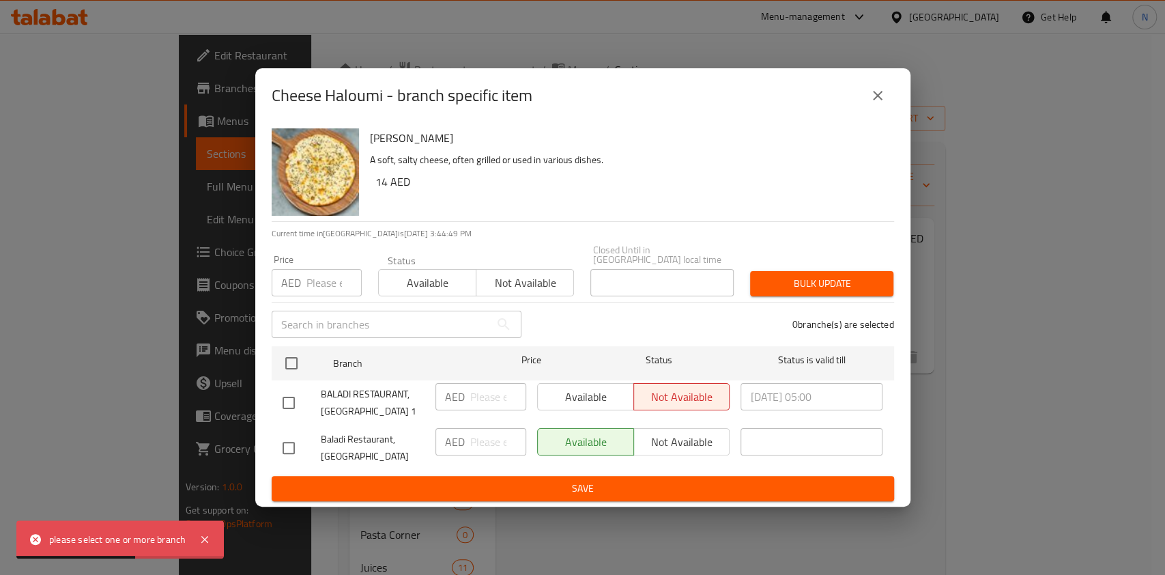
click at [291, 401] on input "checkbox" at bounding box center [288, 402] width 29 height 29
checkbox input "true"
click at [699, 397] on span "Not available" at bounding box center [682, 397] width 85 height 20
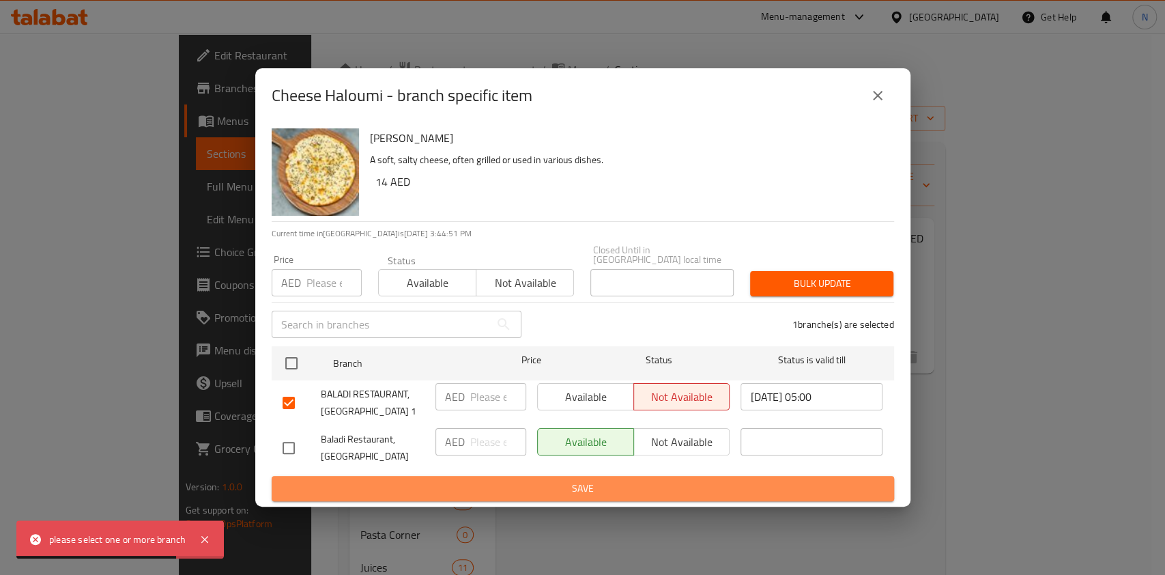
click at [671, 489] on span "Save" at bounding box center [583, 488] width 601 height 17
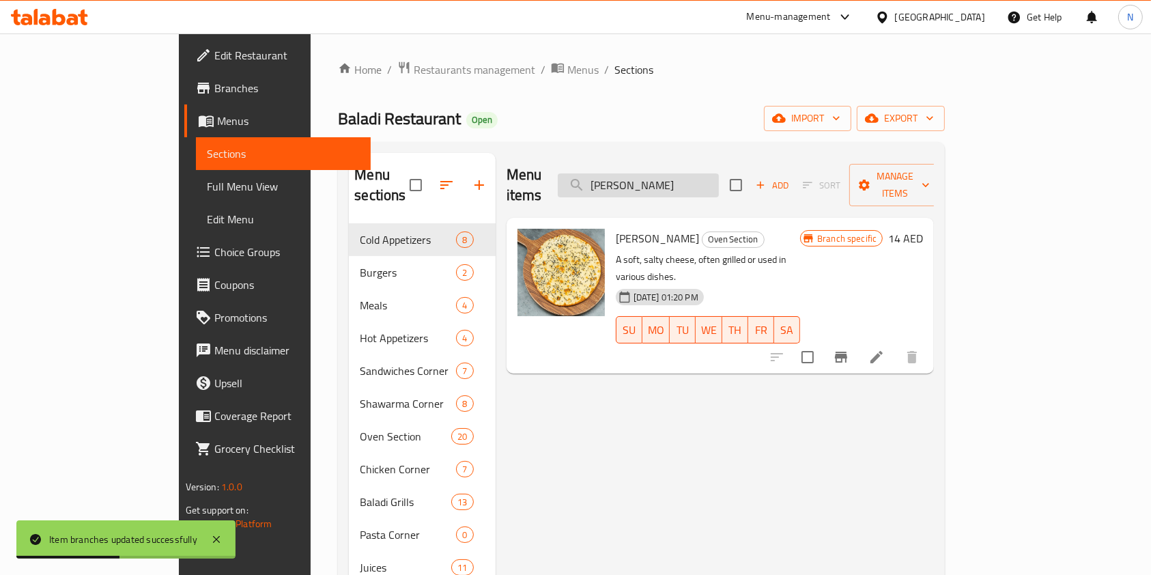
click at [719, 176] on input "[PERSON_NAME]" at bounding box center [638, 185] width 161 height 24
paste input "Kashkaval"
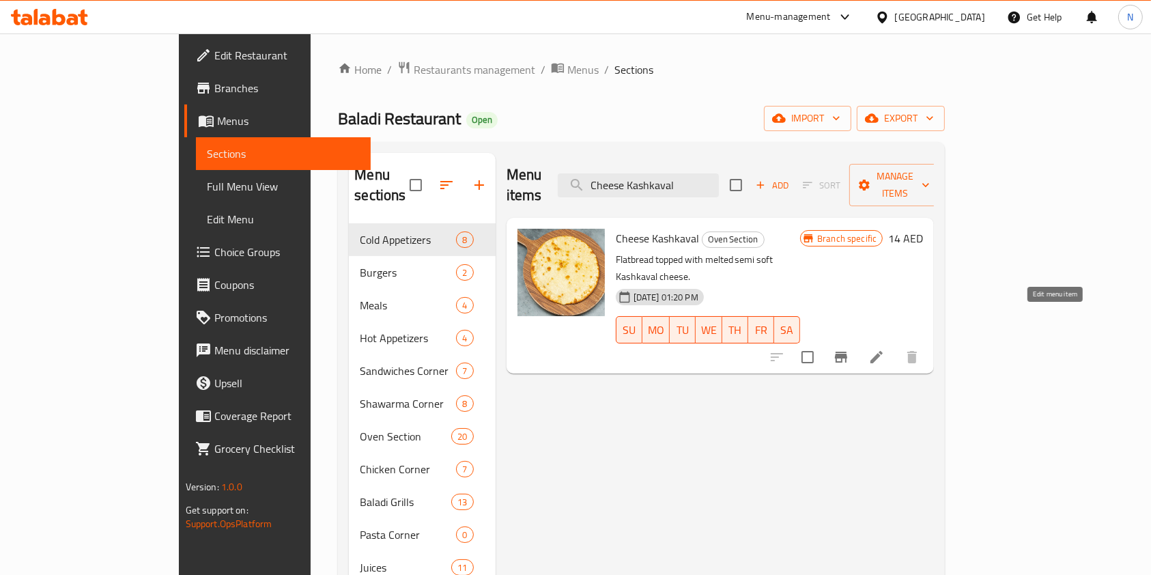
type input "Cheese Kashkaval"
click at [885, 349] on icon at bounding box center [876, 357] width 16 height 16
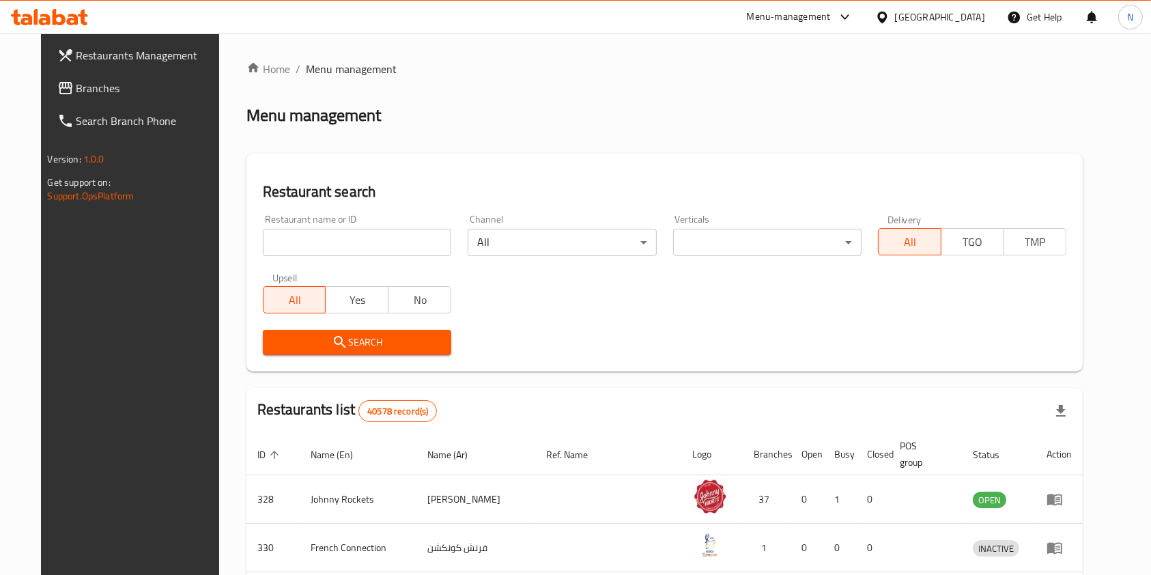
click at [328, 246] on input "search" at bounding box center [357, 242] width 188 height 27
type input "a"
type input "baladi"
click at [347, 343] on span "Search" at bounding box center [357, 342] width 167 height 17
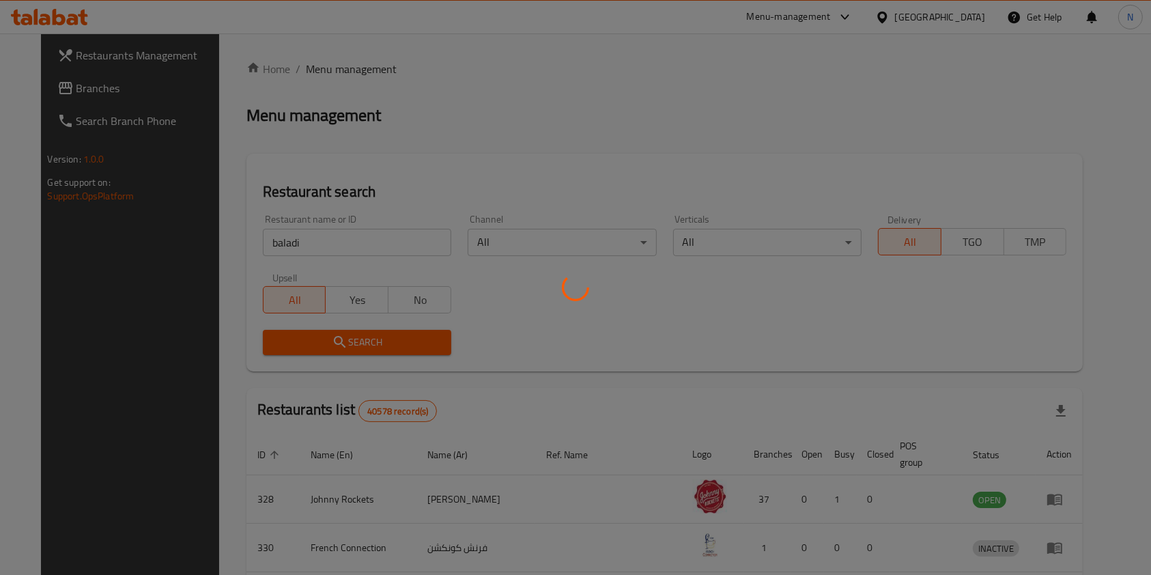
scroll to position [453, 0]
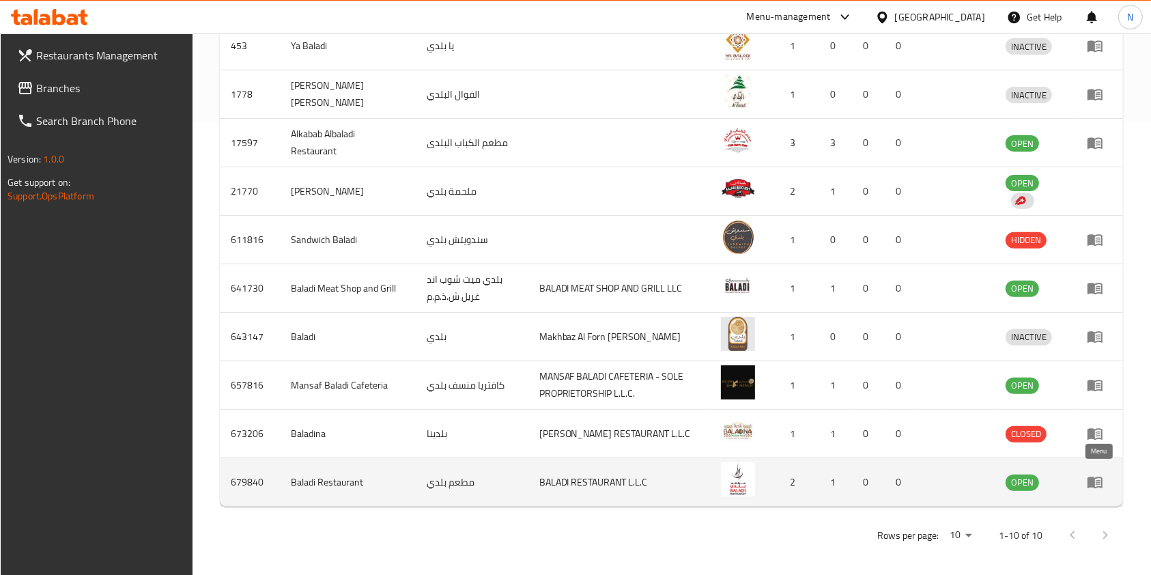
click at [1088, 477] on icon "enhanced table" at bounding box center [1095, 482] width 16 height 16
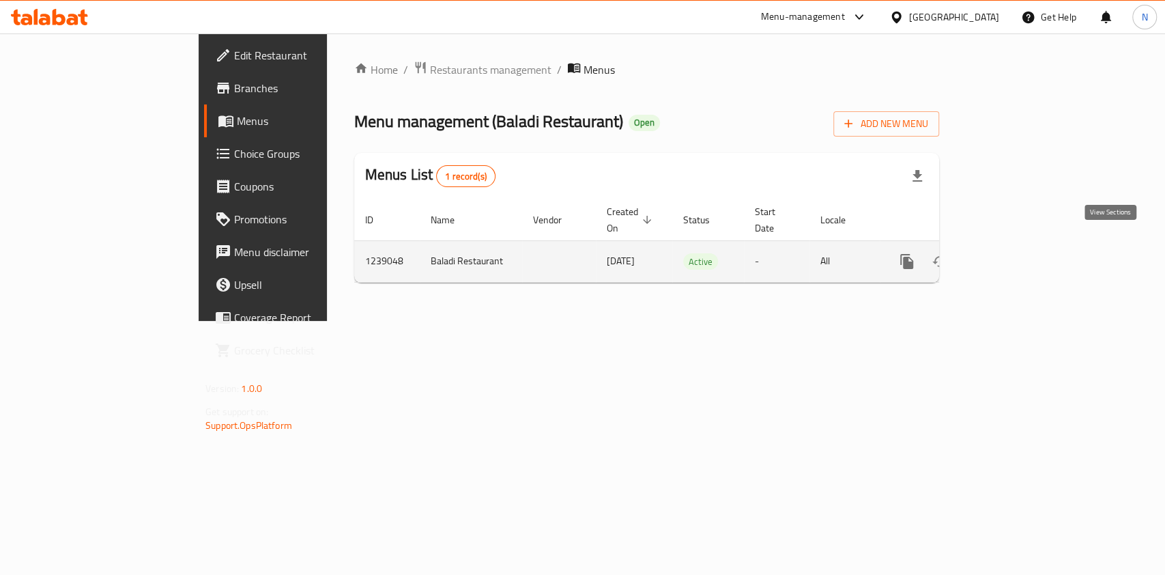
click at [1014, 253] on icon "enhanced table" at bounding box center [1005, 261] width 16 height 16
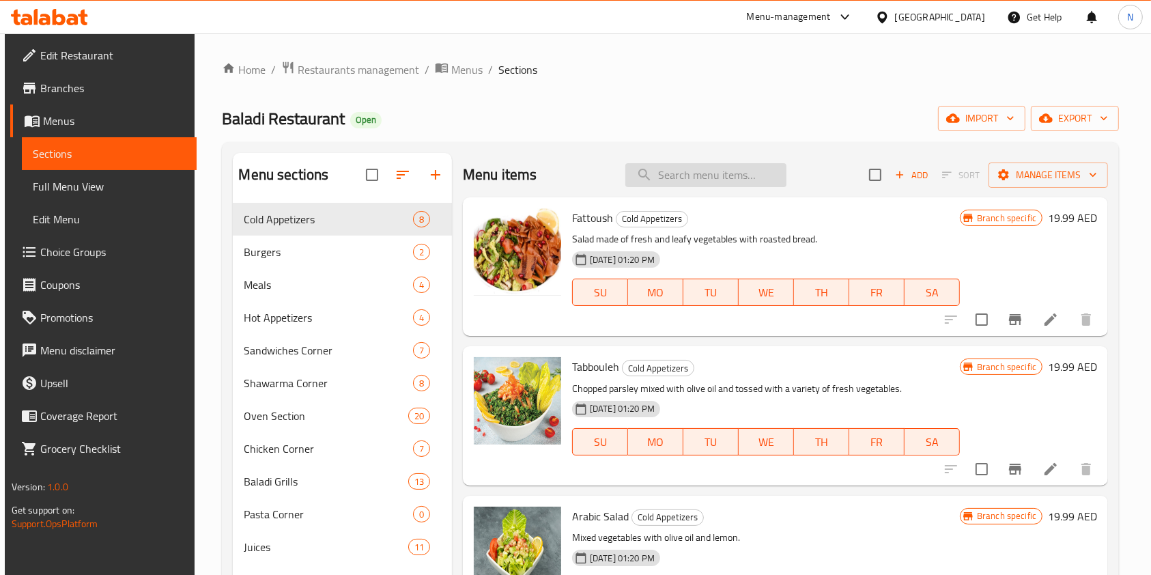
click at [694, 182] on input "search" at bounding box center [705, 175] width 161 height 24
paste input "Cheese Kashkaval"
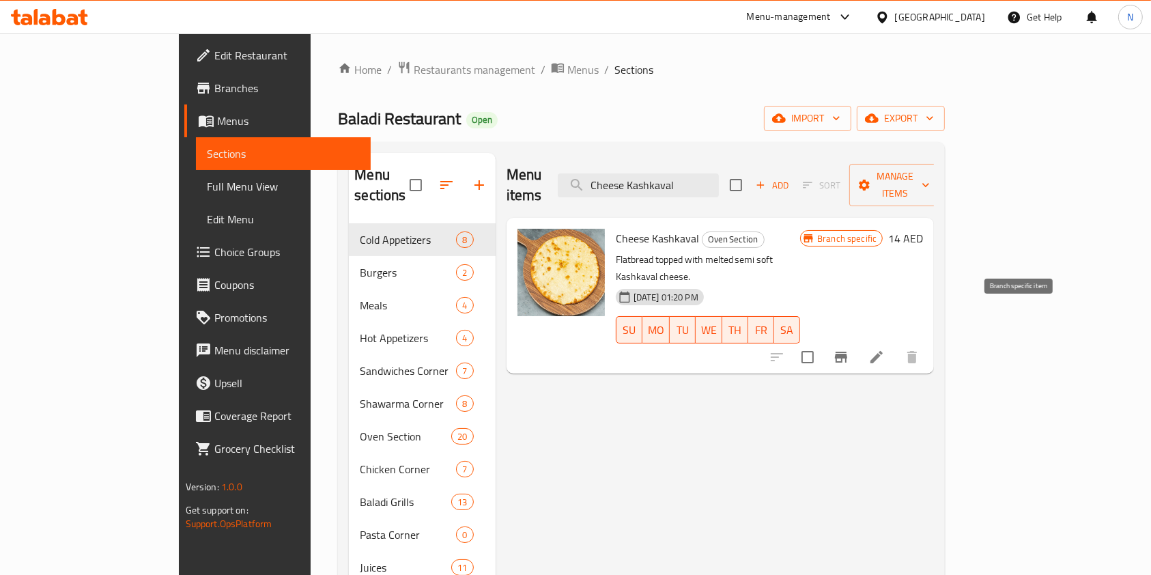
type input "Cheese Kashkaval"
click at [849, 349] on icon "Branch-specific-item" at bounding box center [841, 357] width 16 height 16
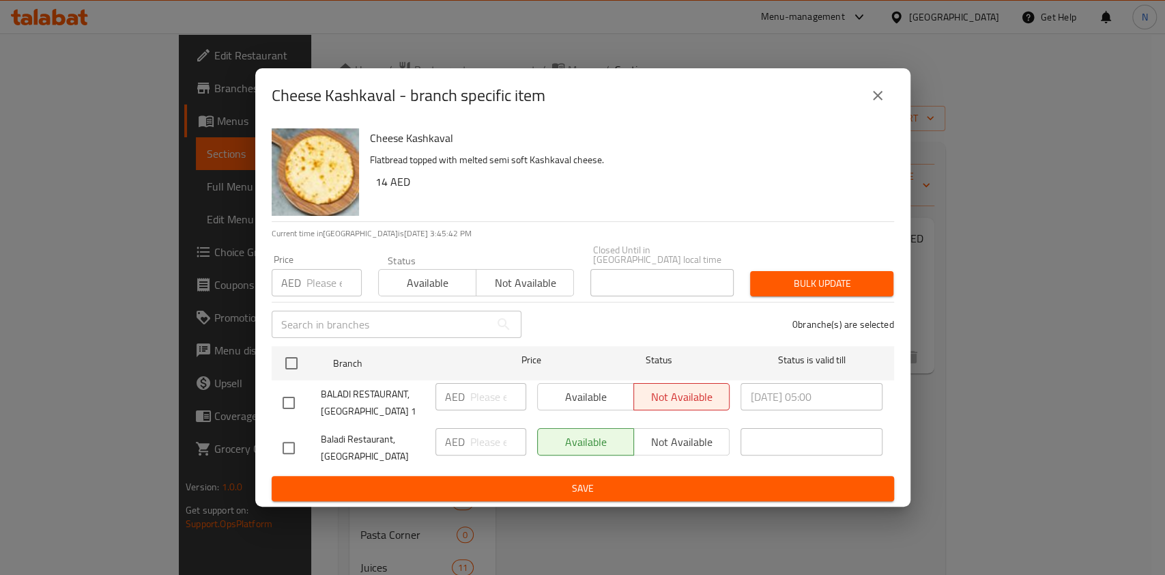
click at [281, 401] on input "checkbox" at bounding box center [288, 402] width 29 height 29
checkbox input "true"
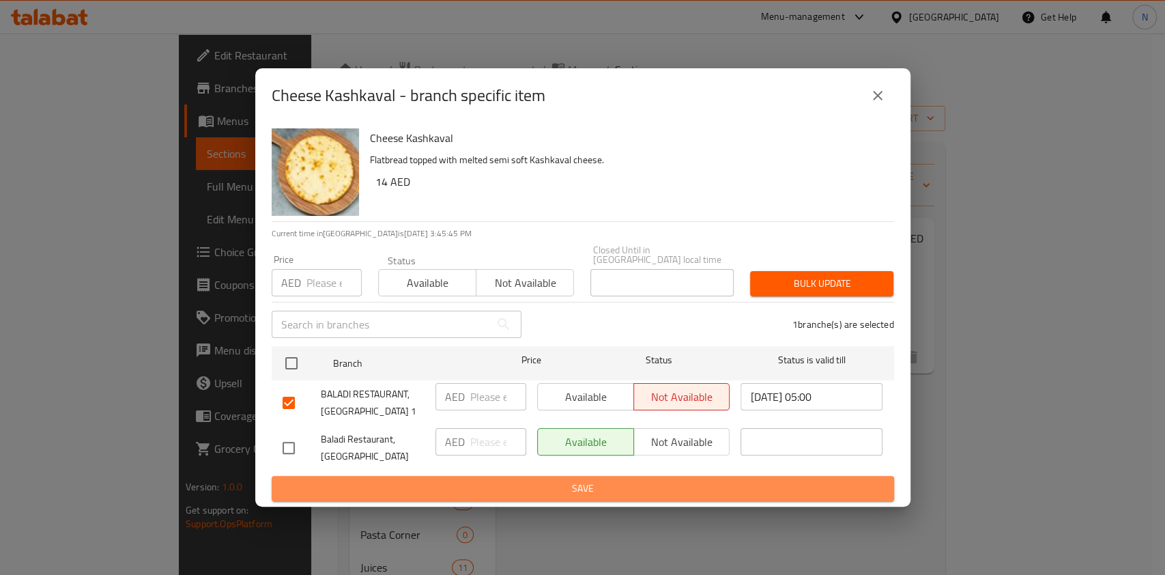
click at [501, 483] on span "Save" at bounding box center [583, 488] width 601 height 17
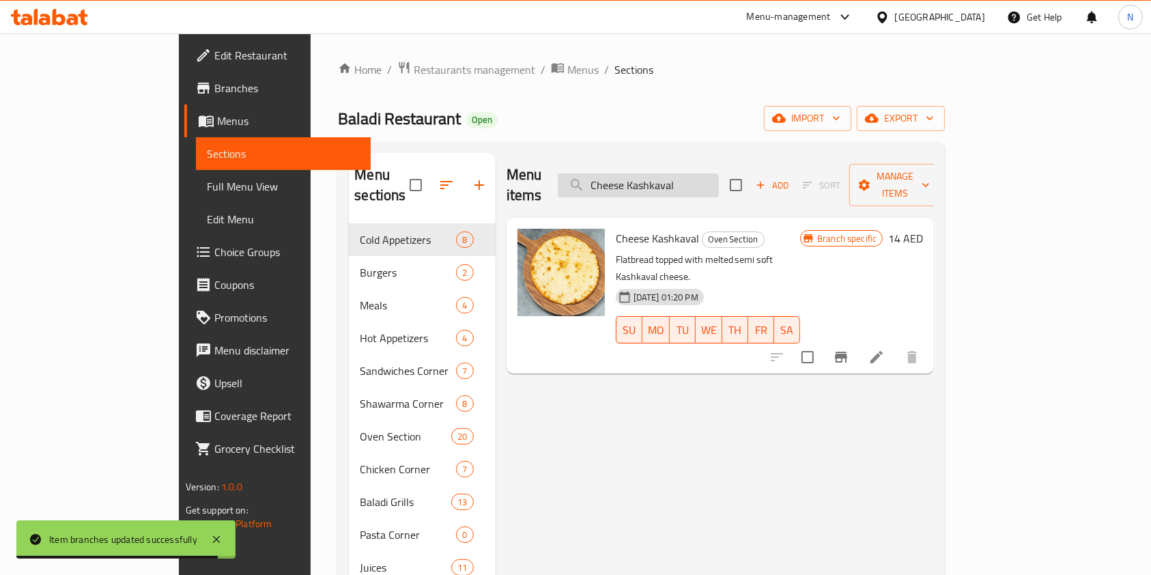
click at [716, 173] on input "Cheese Kashkaval" at bounding box center [638, 185] width 161 height 24
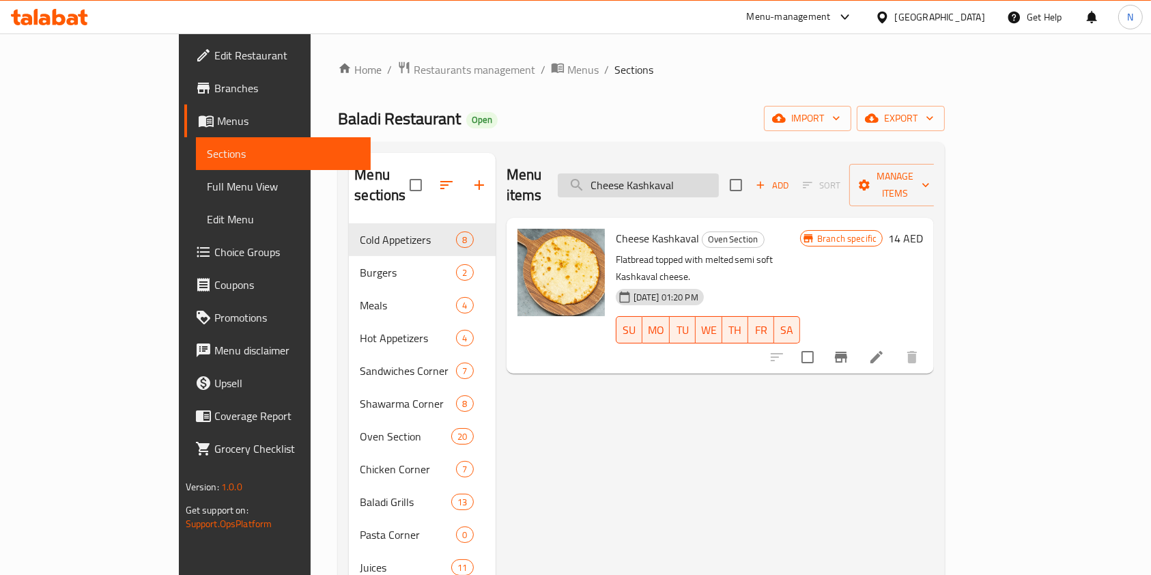
paste input "Salami"
type input "[PERSON_NAME]"
click at [847, 352] on icon "Branch-specific-item" at bounding box center [841, 357] width 12 height 11
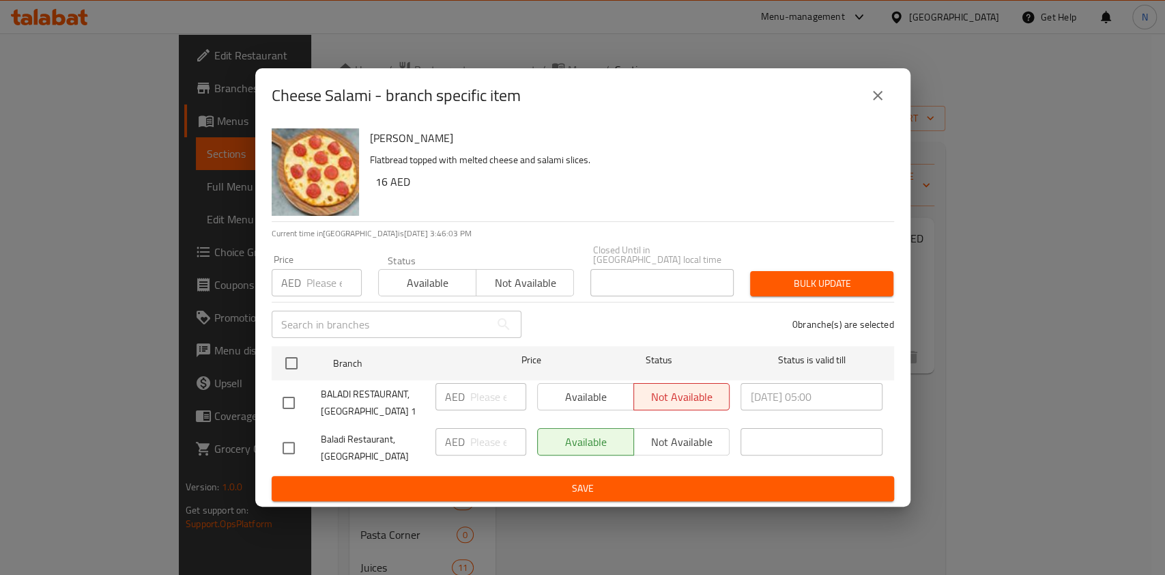
click at [287, 401] on input "checkbox" at bounding box center [288, 402] width 29 height 29
checkbox input "true"
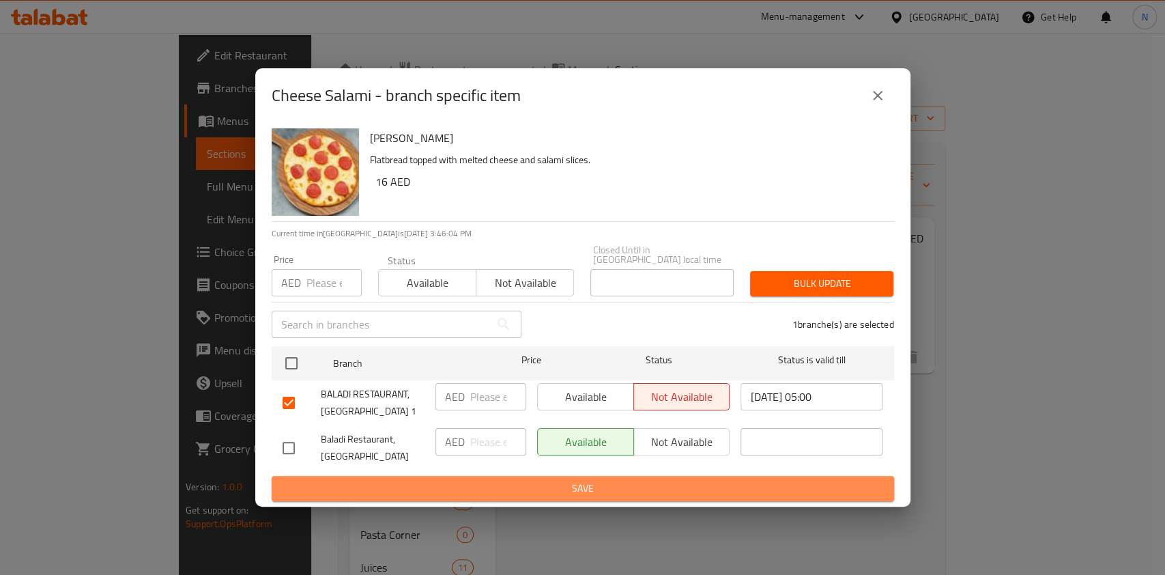
click at [380, 491] on span "Save" at bounding box center [583, 488] width 601 height 17
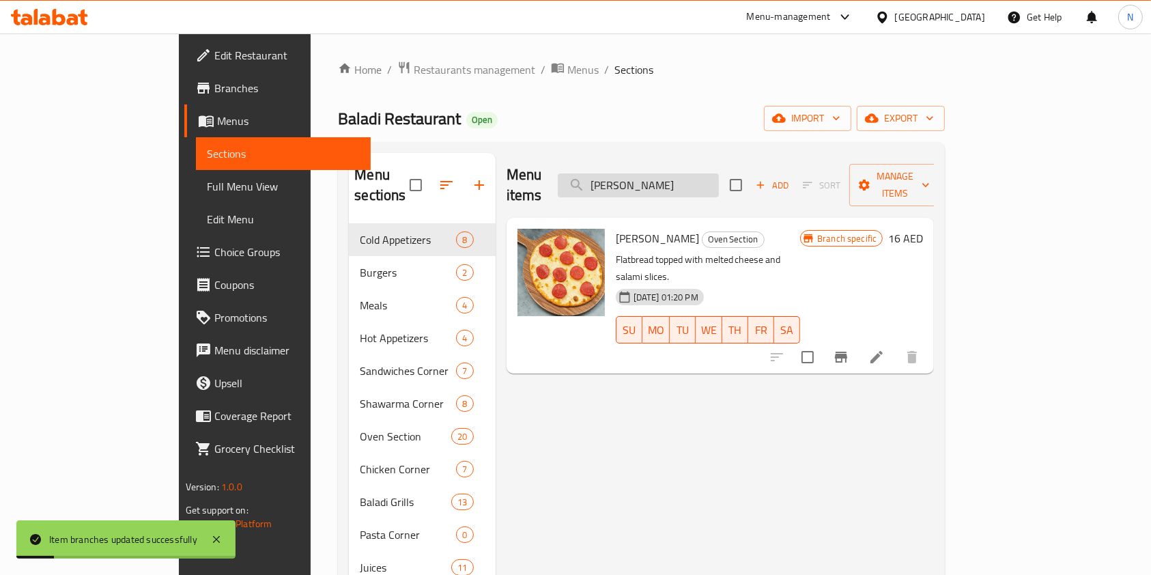
click at [703, 173] on input "[PERSON_NAME]" at bounding box center [638, 185] width 161 height 24
paste input "Pepperon"
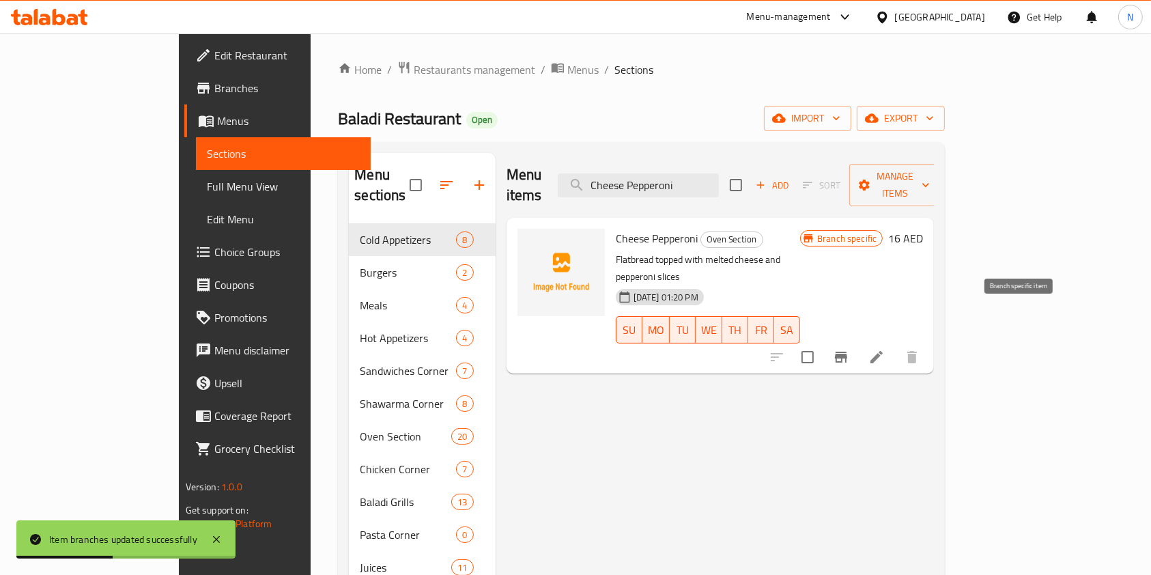
type input "Cheese Pepperoni"
click at [847, 352] on icon "Branch-specific-item" at bounding box center [841, 357] width 12 height 11
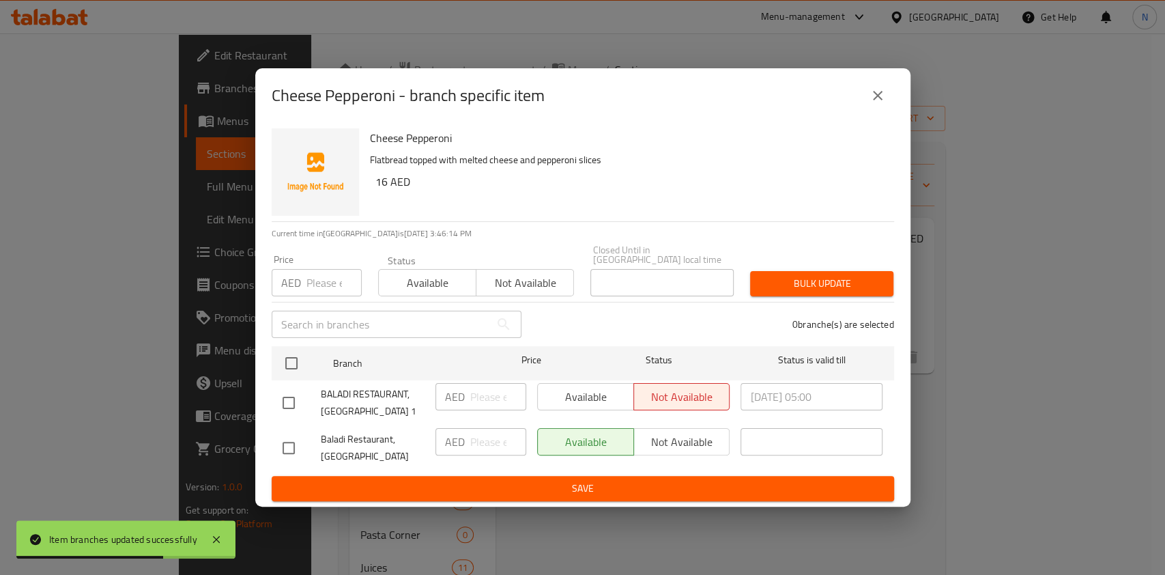
click at [286, 403] on input "checkbox" at bounding box center [288, 402] width 29 height 29
checkbox input "true"
click at [521, 492] on span "Save" at bounding box center [583, 488] width 601 height 17
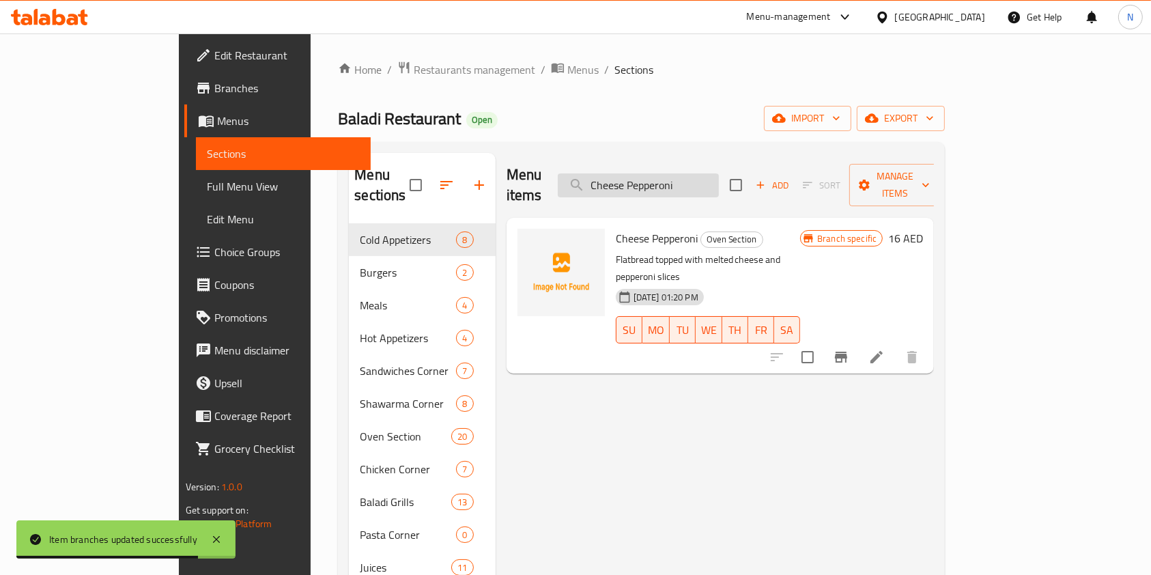
click at [719, 177] on input "Cheese Pepperoni" at bounding box center [638, 185] width 161 height 24
paste input "Koftah Meat"
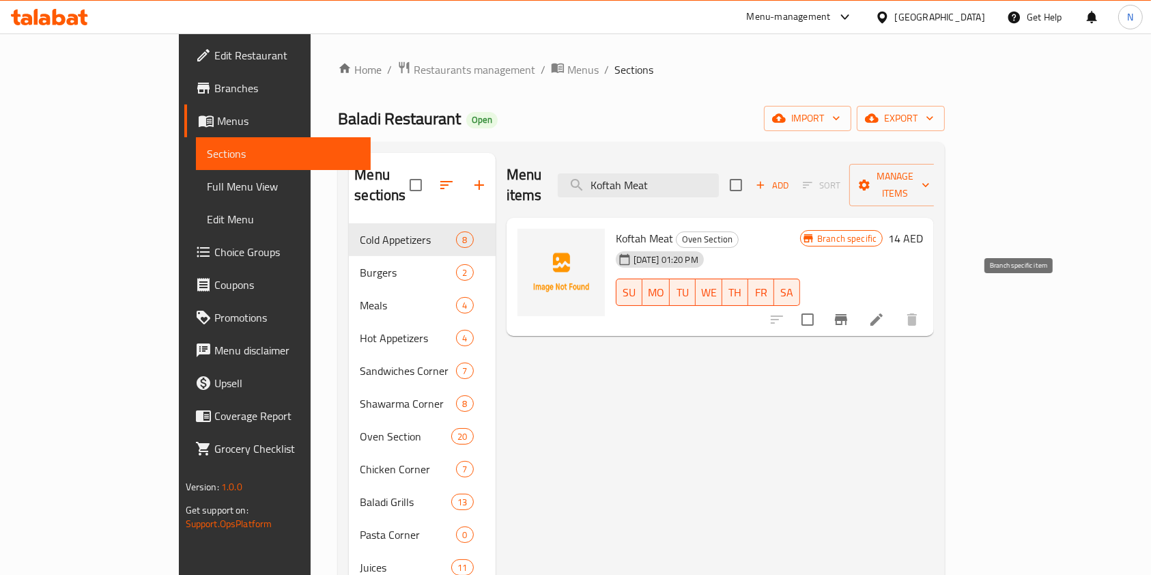
type input "Koftah Meat"
click at [858, 303] on button "Branch-specific-item" at bounding box center [841, 319] width 33 height 33
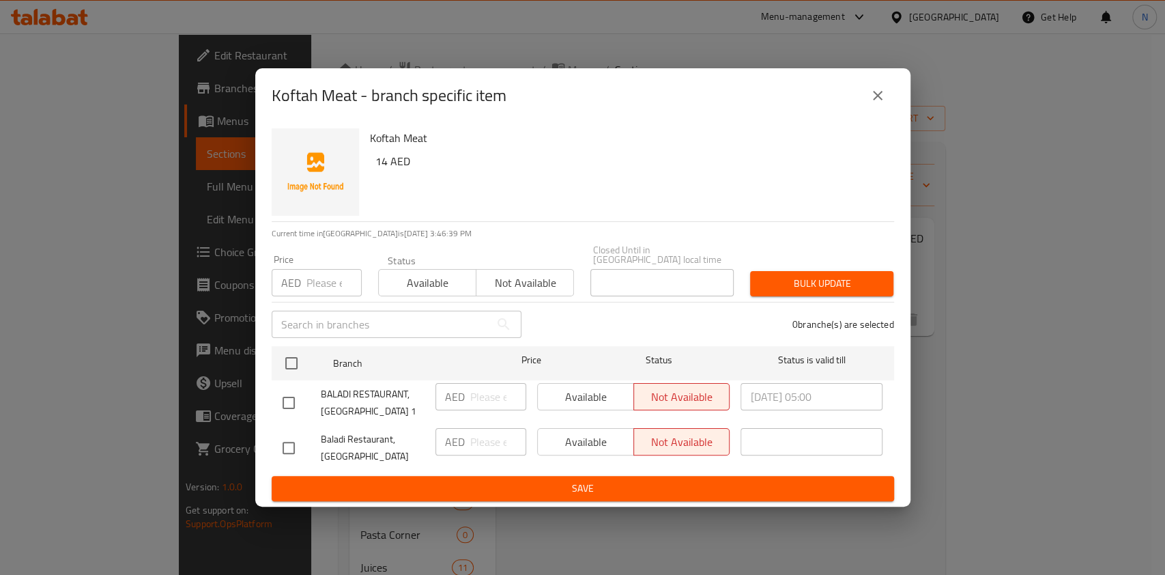
click at [287, 400] on input "checkbox" at bounding box center [288, 402] width 29 height 29
checkbox input "true"
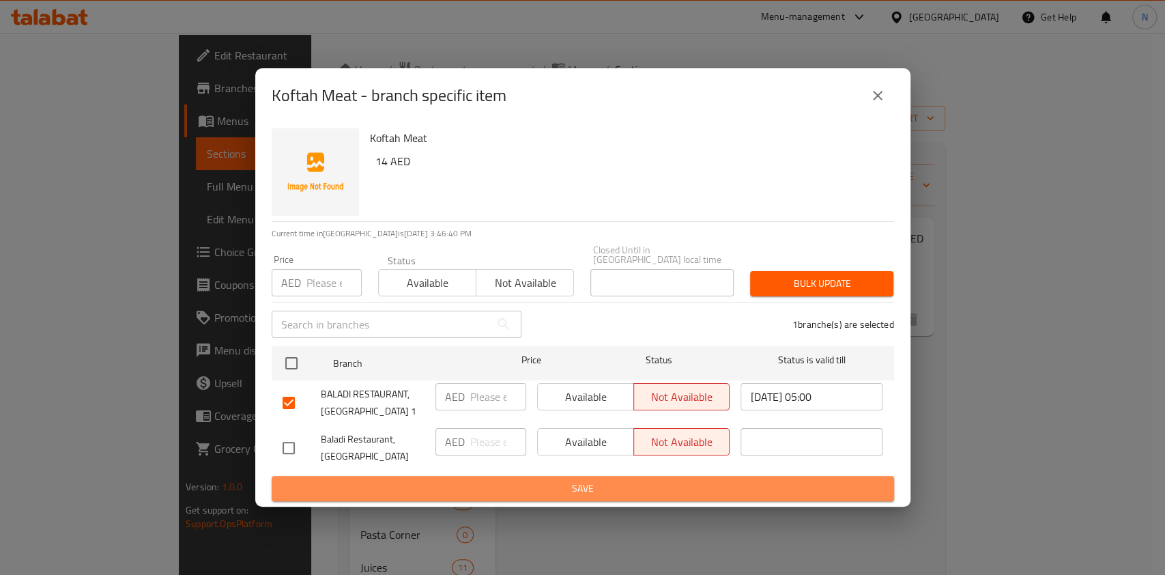
click at [475, 477] on button "Save" at bounding box center [583, 488] width 623 height 25
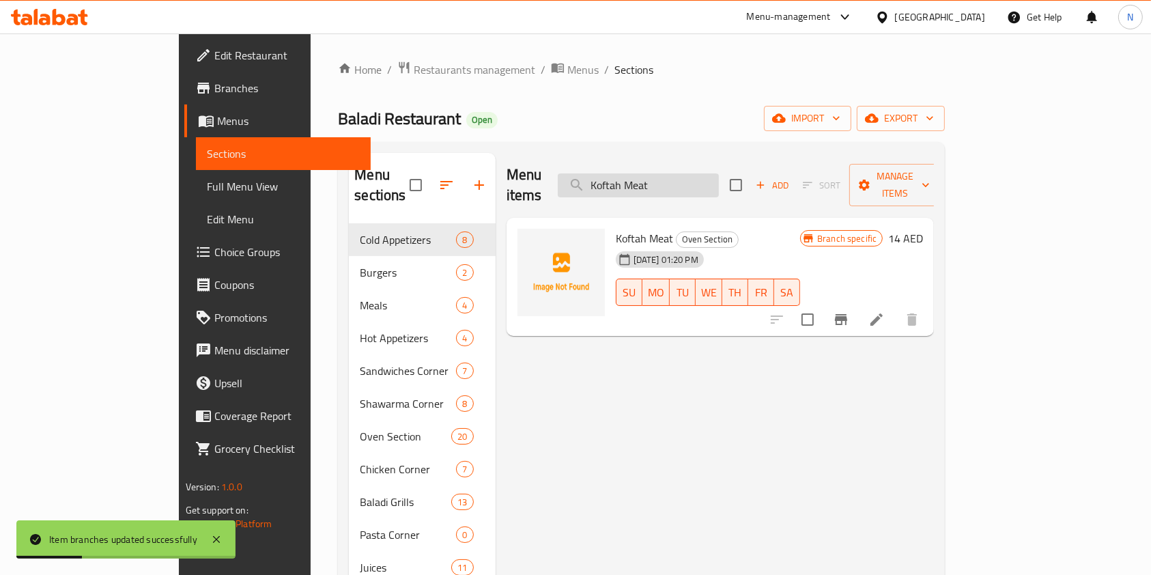
click at [719, 178] on input "Koftah Meat" at bounding box center [638, 185] width 161 height 24
paste input "[PERSON_NAME]"
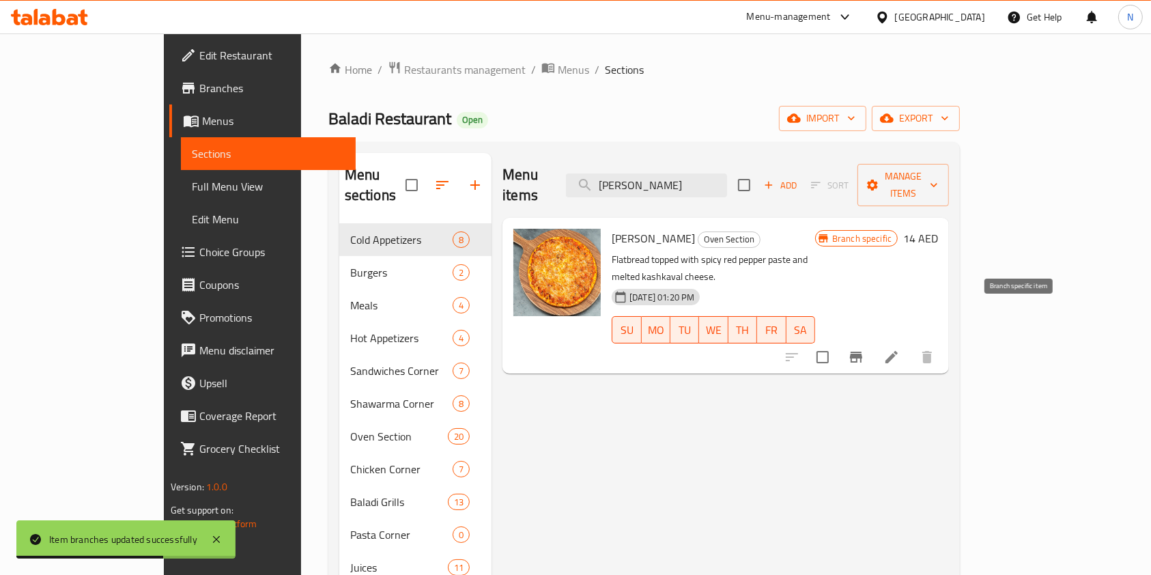
type input "[PERSON_NAME]"
click at [873, 341] on button "Branch-specific-item" at bounding box center [856, 357] width 33 height 33
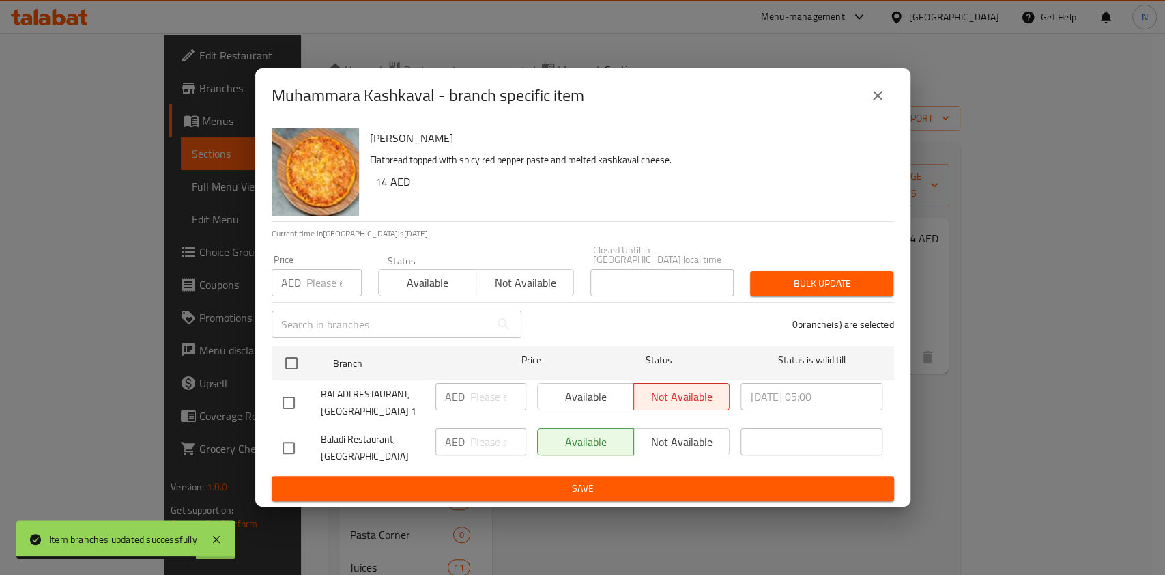
click at [286, 400] on input "checkbox" at bounding box center [288, 402] width 29 height 29
checkbox input "true"
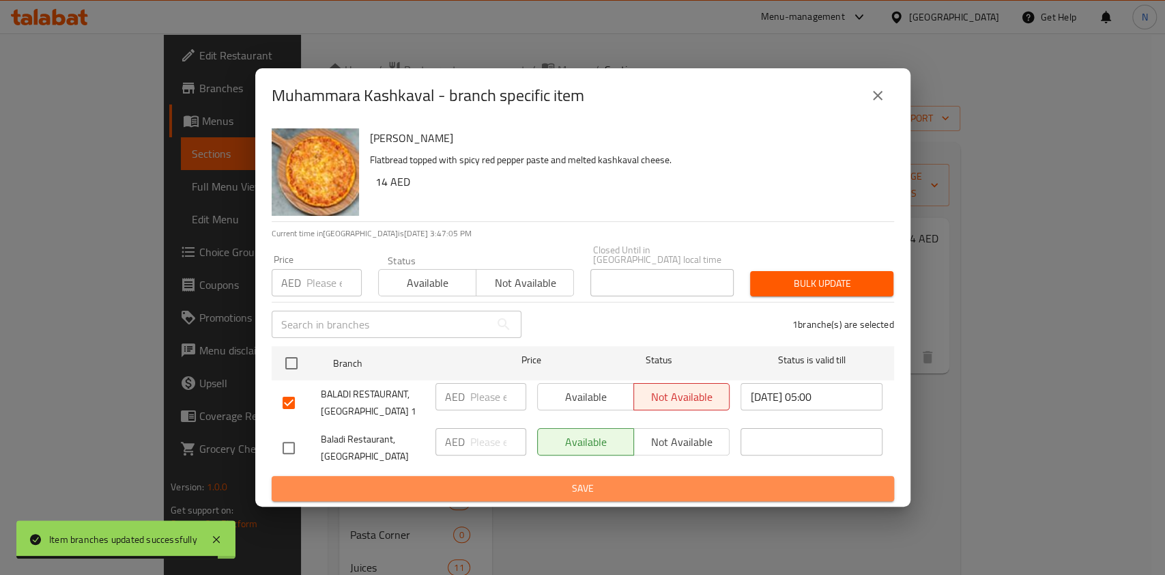
click at [505, 491] on span "Save" at bounding box center [583, 488] width 601 height 17
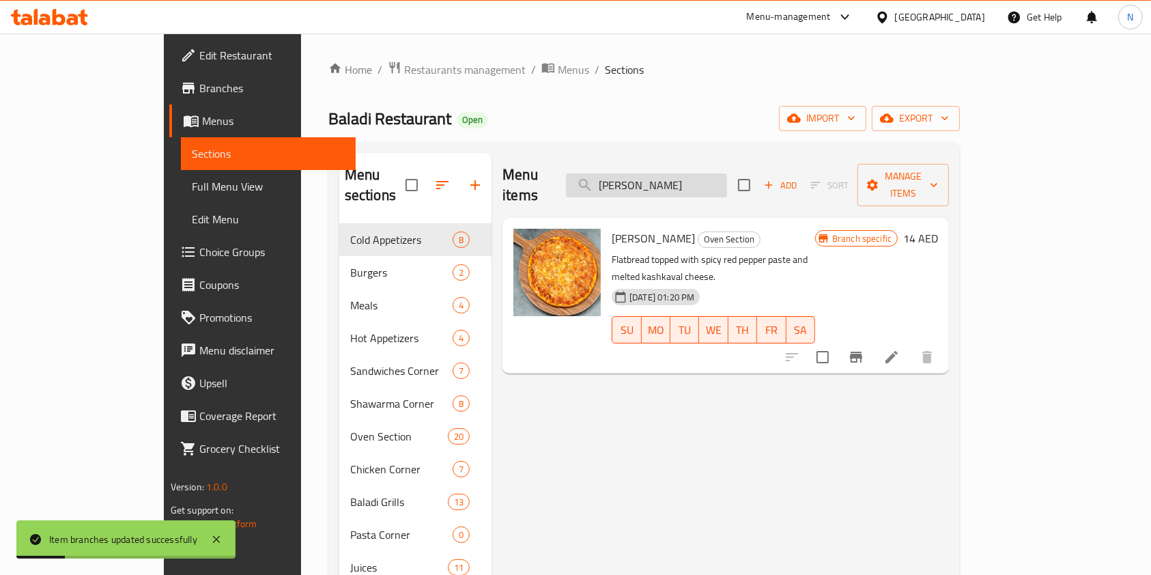
click at [723, 173] on input "[PERSON_NAME]" at bounding box center [646, 185] width 161 height 24
paste input "Zaatar With Vegetable"
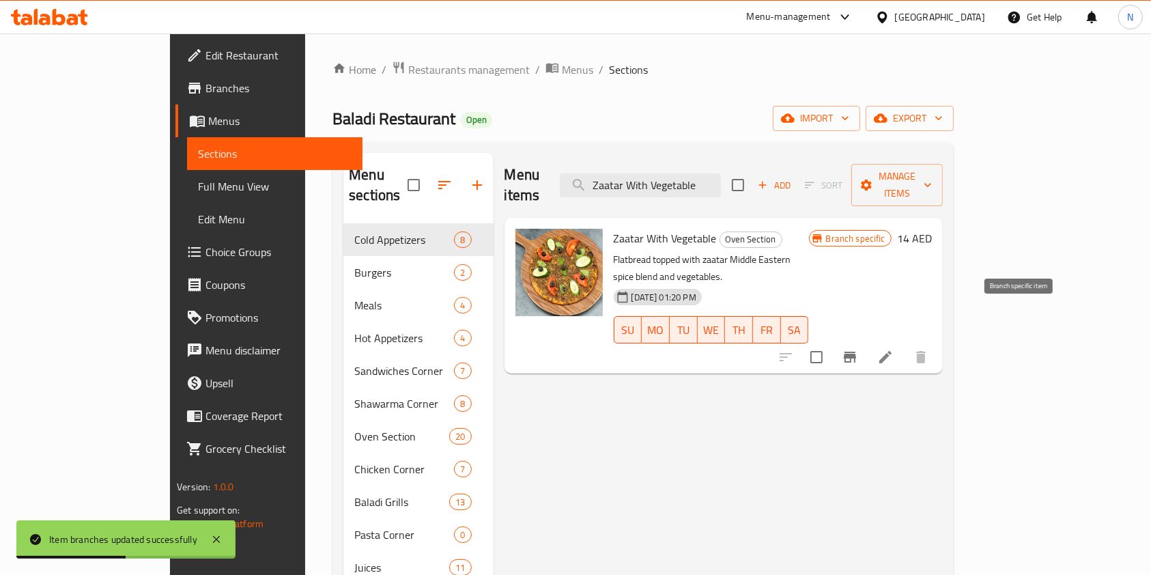
type input "Zaatar With Vegetable"
click at [856, 352] on icon "Branch-specific-item" at bounding box center [850, 357] width 12 height 11
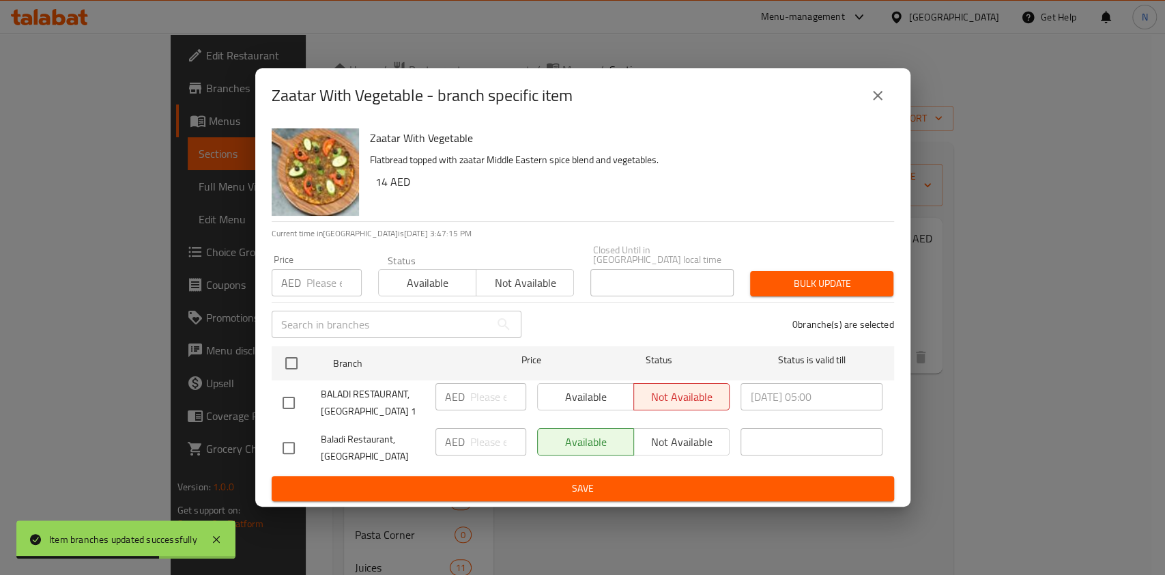
click at [280, 403] on input "checkbox" at bounding box center [288, 402] width 29 height 29
checkbox input "true"
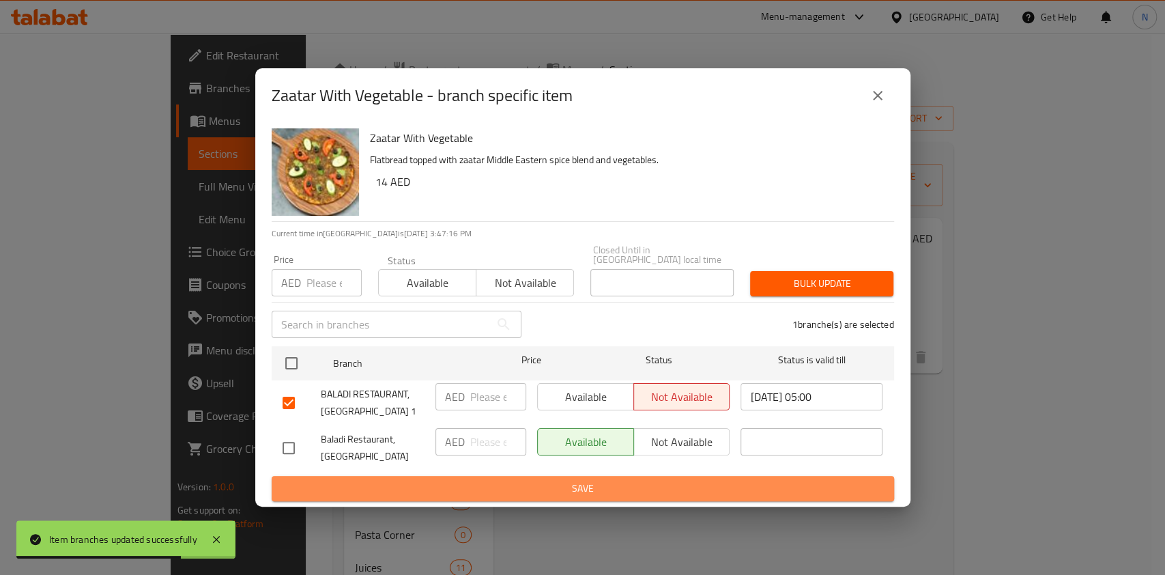
click at [481, 488] on span "Save" at bounding box center [583, 488] width 601 height 17
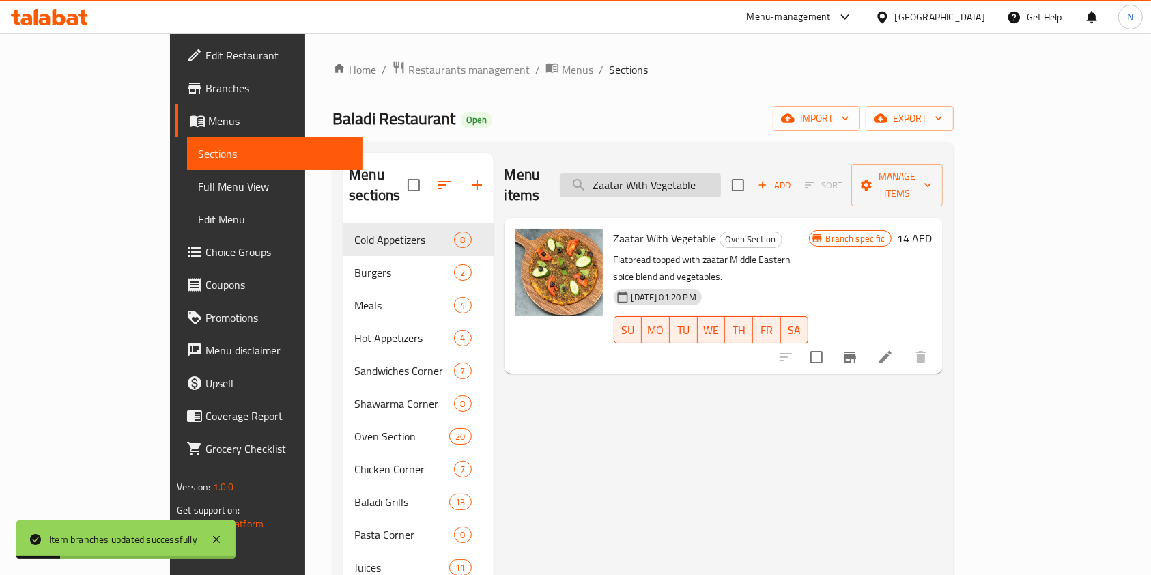
click at [681, 173] on input "Zaatar With Vegetable" at bounding box center [640, 185] width 161 height 24
paste input "Mankoushah Spicy Chees"
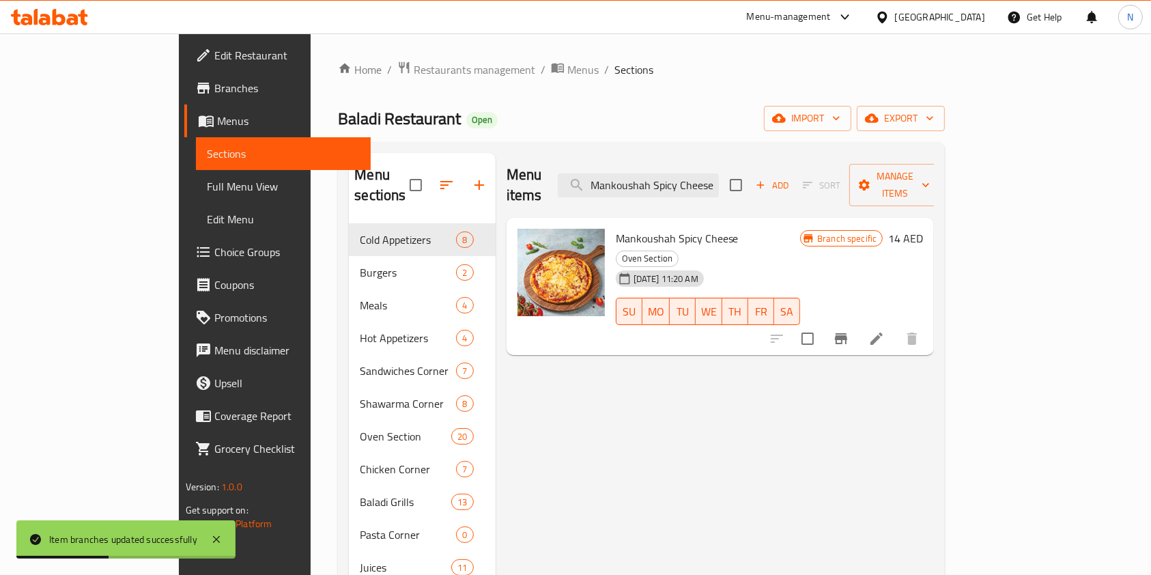
type input "Mankoushah Spicy Cheese"
click at [849, 330] on icon "Branch-specific-item" at bounding box center [841, 338] width 16 height 16
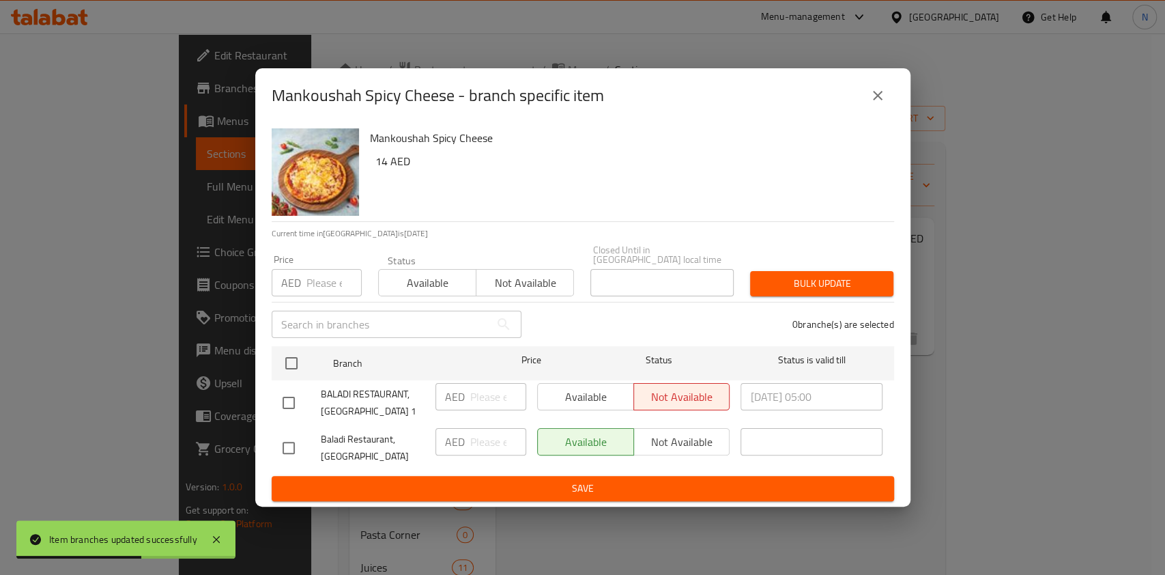
click at [292, 408] on input "checkbox" at bounding box center [288, 402] width 29 height 29
checkbox input "true"
click at [431, 496] on span "Save" at bounding box center [583, 488] width 601 height 17
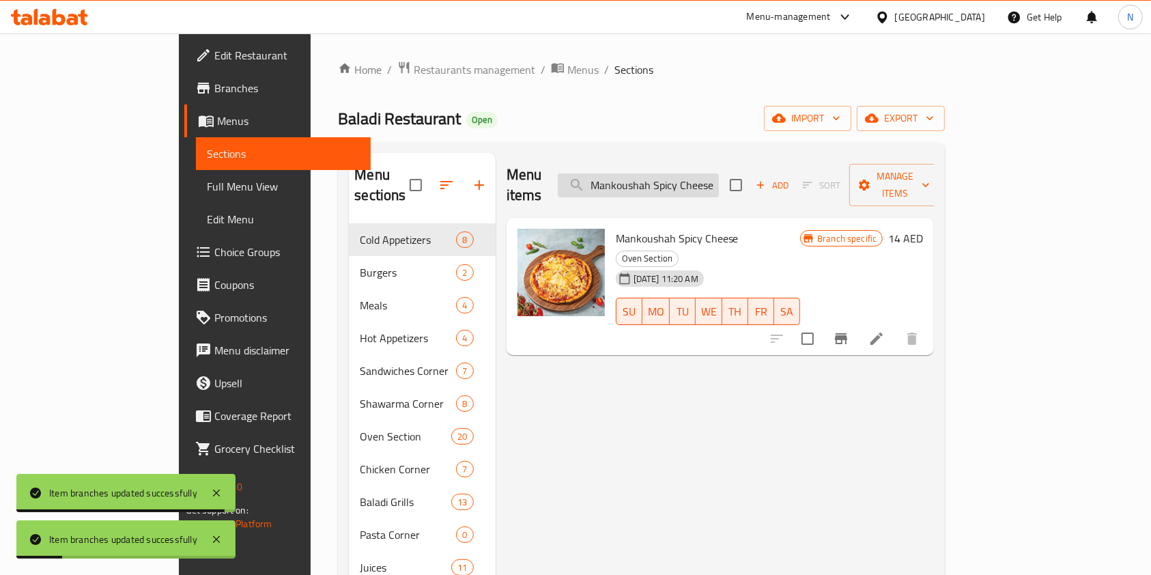
click at [719, 176] on input "Mankoushah Spicy Cheese" at bounding box center [638, 185] width 161 height 24
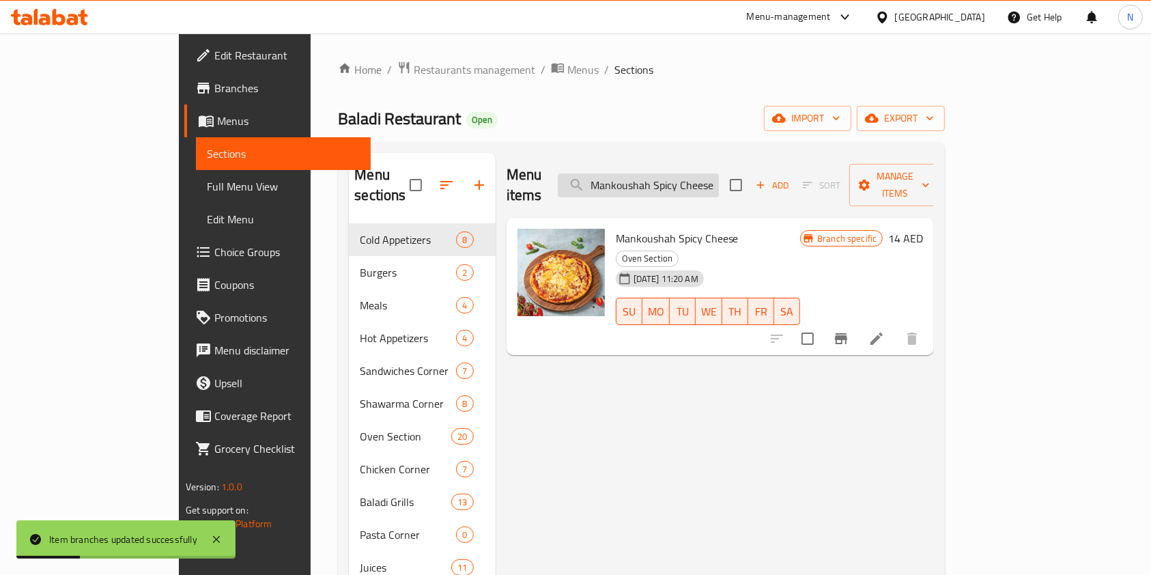
paste input "oucheh Meat"
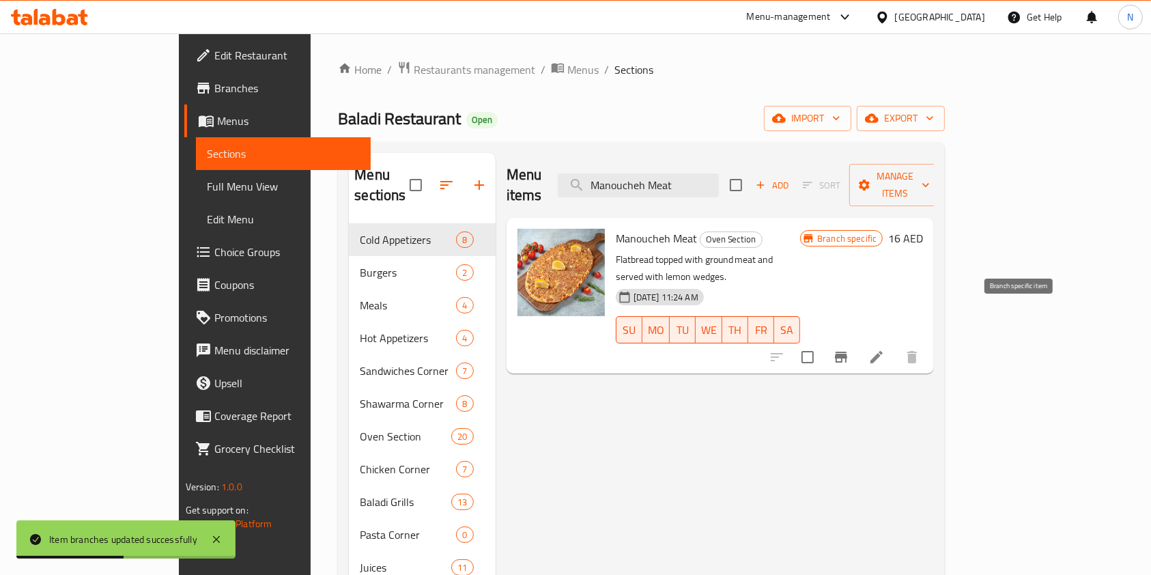
type input "Manoucheh Meat"
click at [849, 349] on icon "Branch-specific-item" at bounding box center [841, 357] width 16 height 16
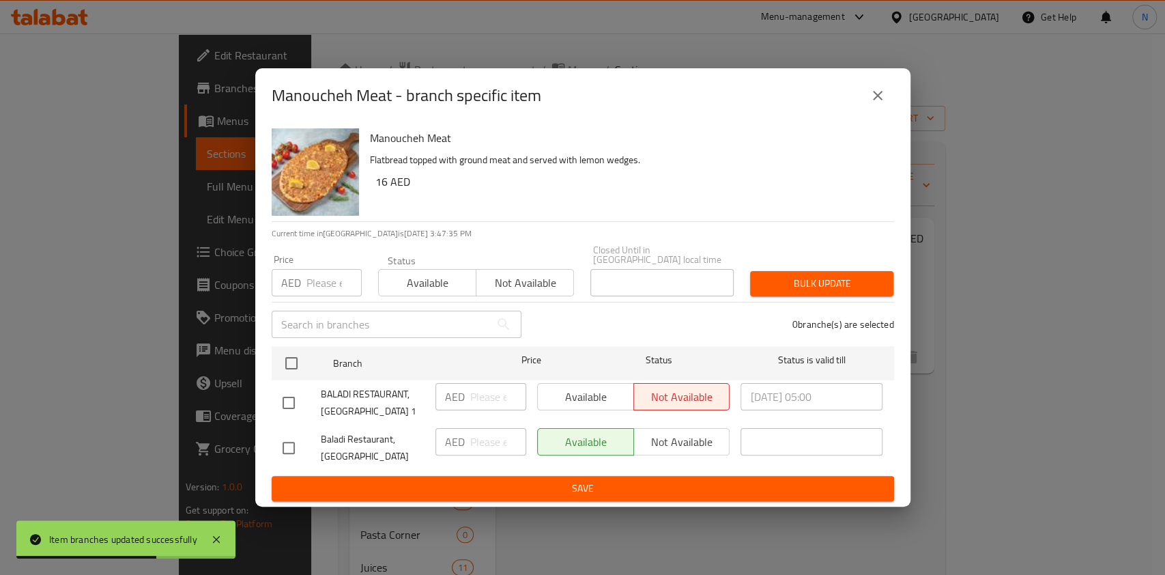
click at [282, 403] on input "checkbox" at bounding box center [288, 402] width 29 height 29
checkbox input "true"
click at [537, 488] on span "Save" at bounding box center [583, 488] width 601 height 17
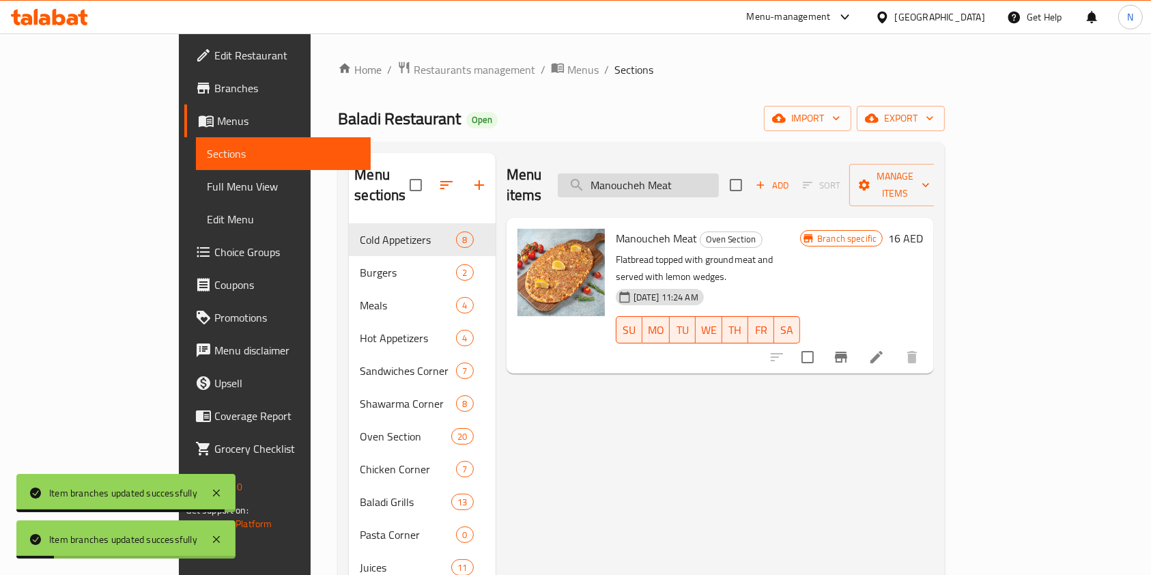
click at [719, 176] on input "Manoucheh Meat" at bounding box center [638, 185] width 161 height 24
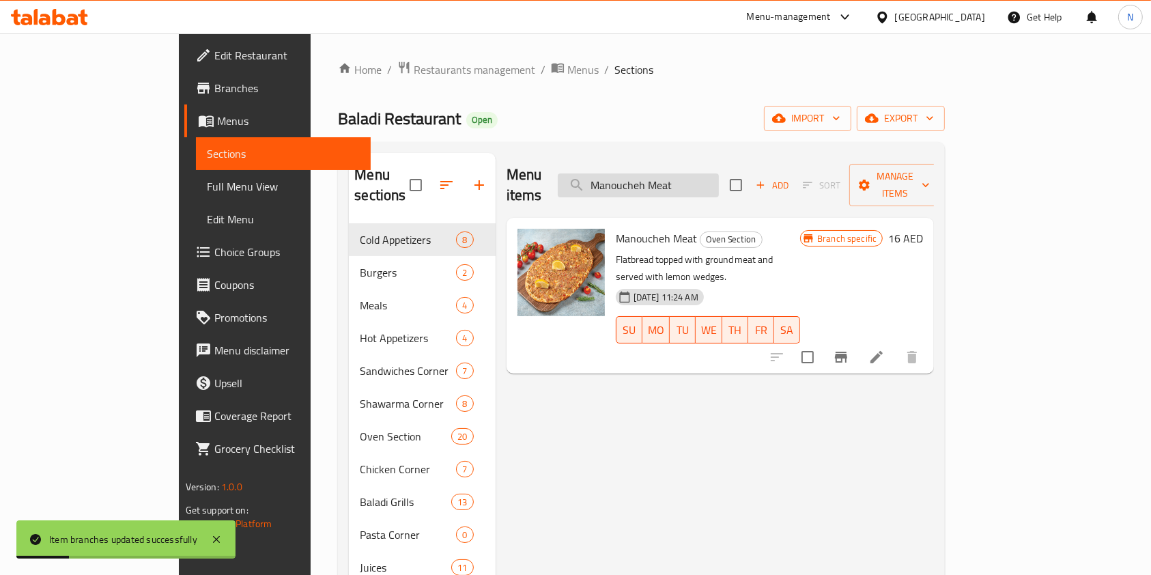
paste input "Chicken Liver Dish 300 Gm"
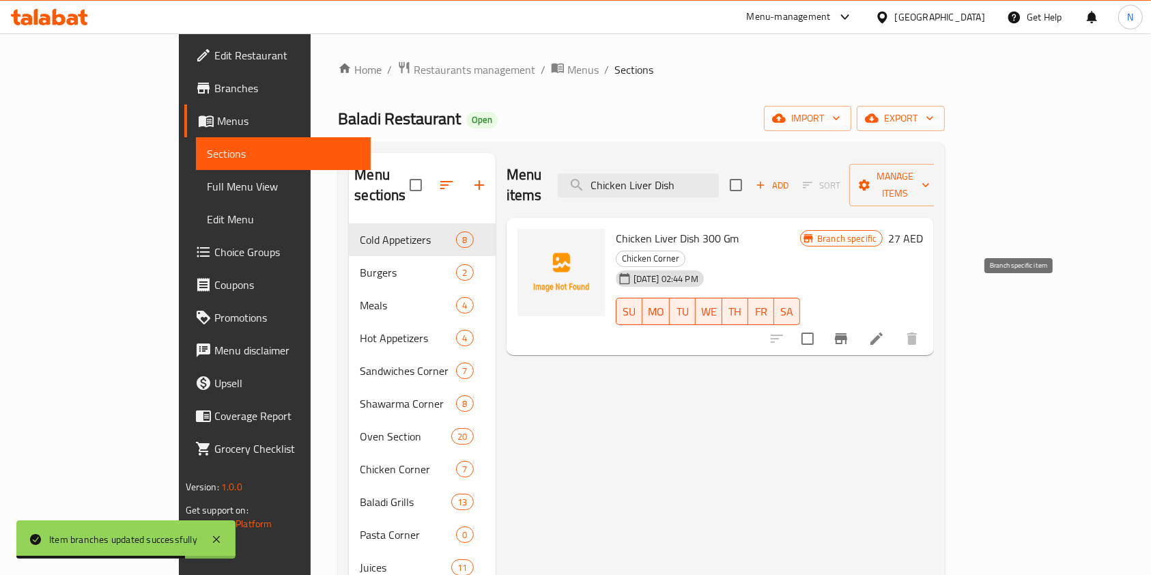
type input "Chicken Liver Dish"
click at [847, 333] on icon "Branch-specific-item" at bounding box center [841, 338] width 12 height 11
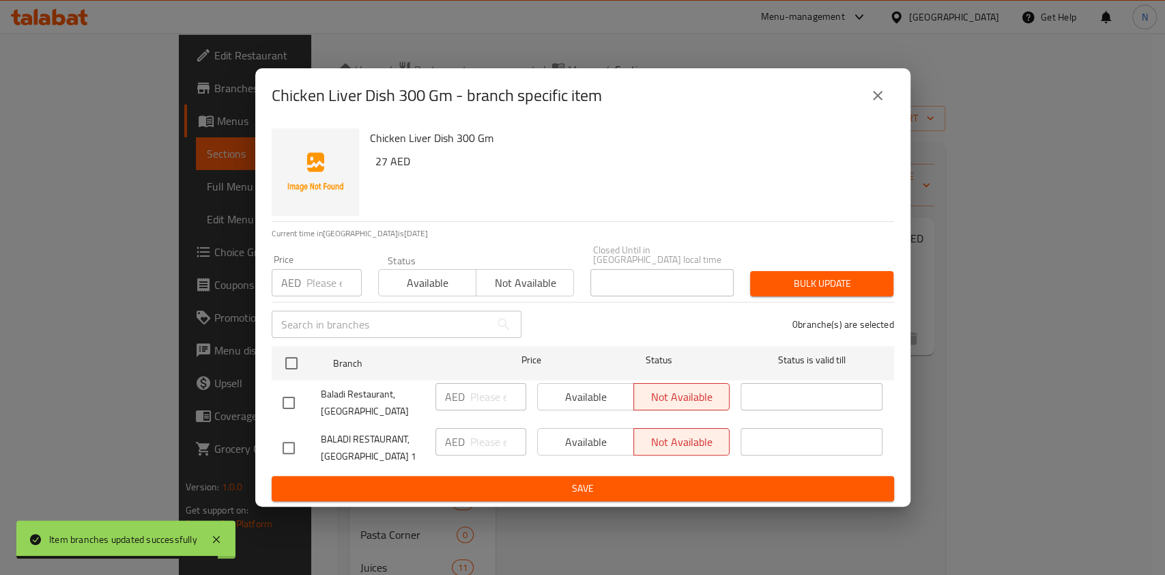
click at [280, 396] on input "checkbox" at bounding box center [288, 402] width 29 height 29
checkbox input "true"
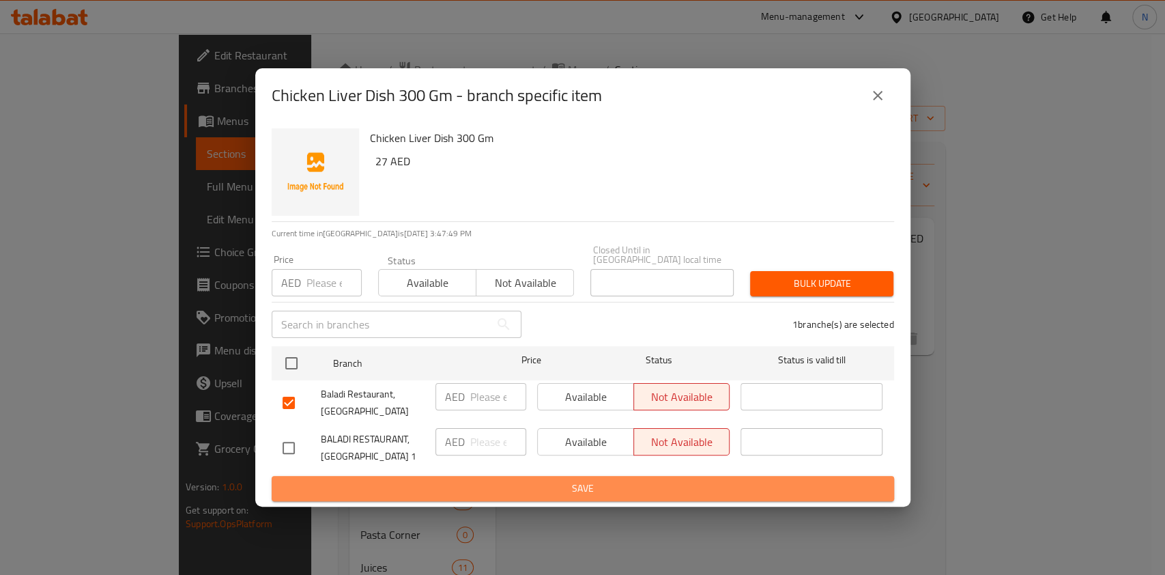
click at [437, 483] on span "Save" at bounding box center [583, 488] width 601 height 17
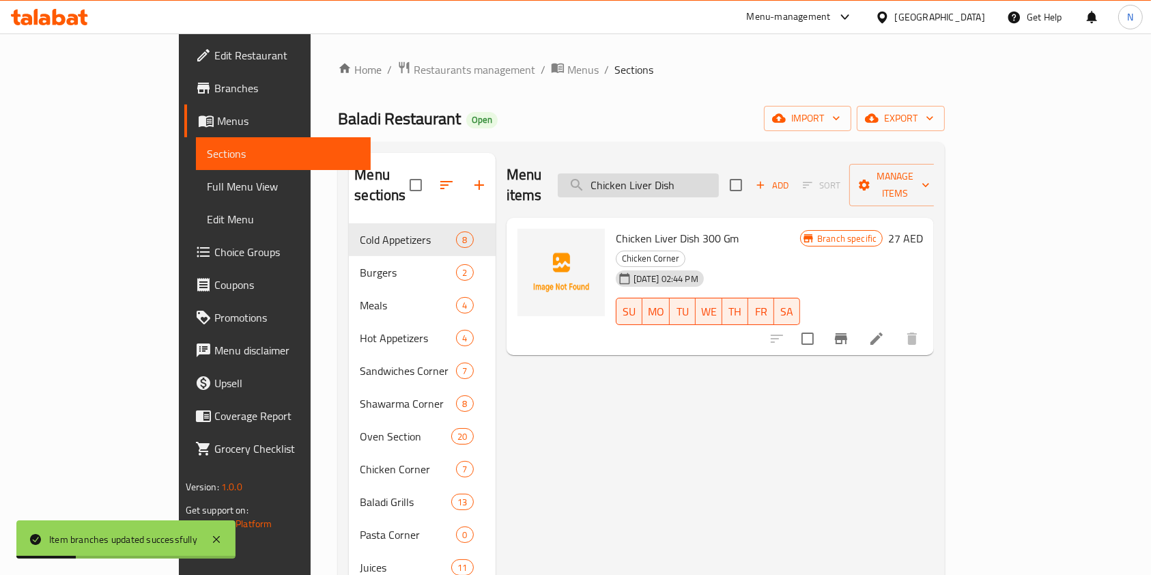
click at [719, 184] on input "Chicken Liver Dish" at bounding box center [638, 185] width 161 height 24
paste input "rispy 10 Pcs"
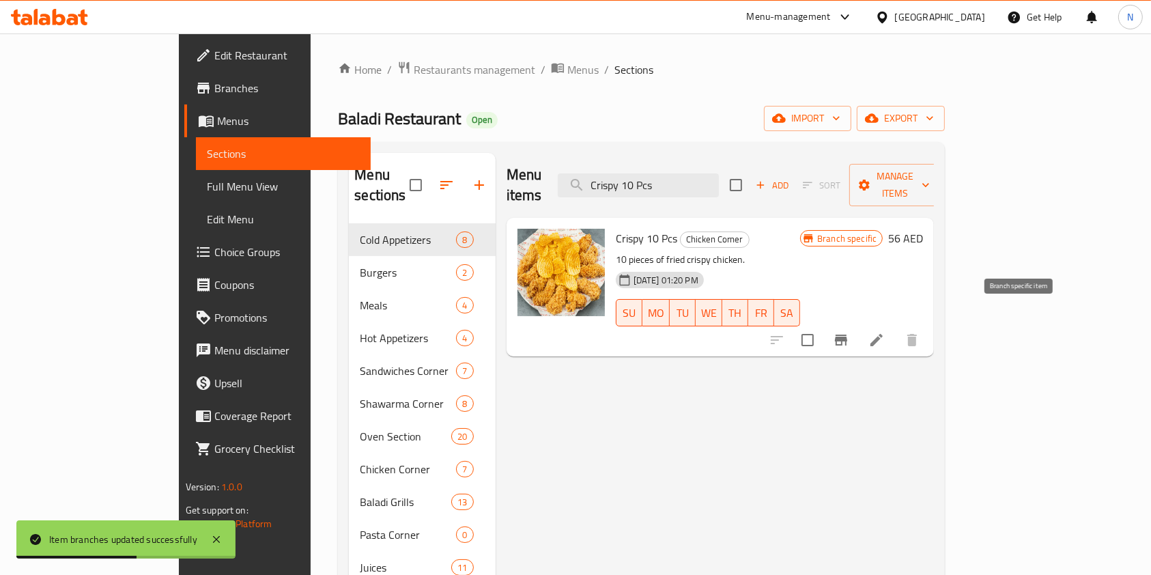
type input "Crispy 10 Pcs"
click at [849, 332] on icon "Branch-specific-item" at bounding box center [841, 340] width 16 height 16
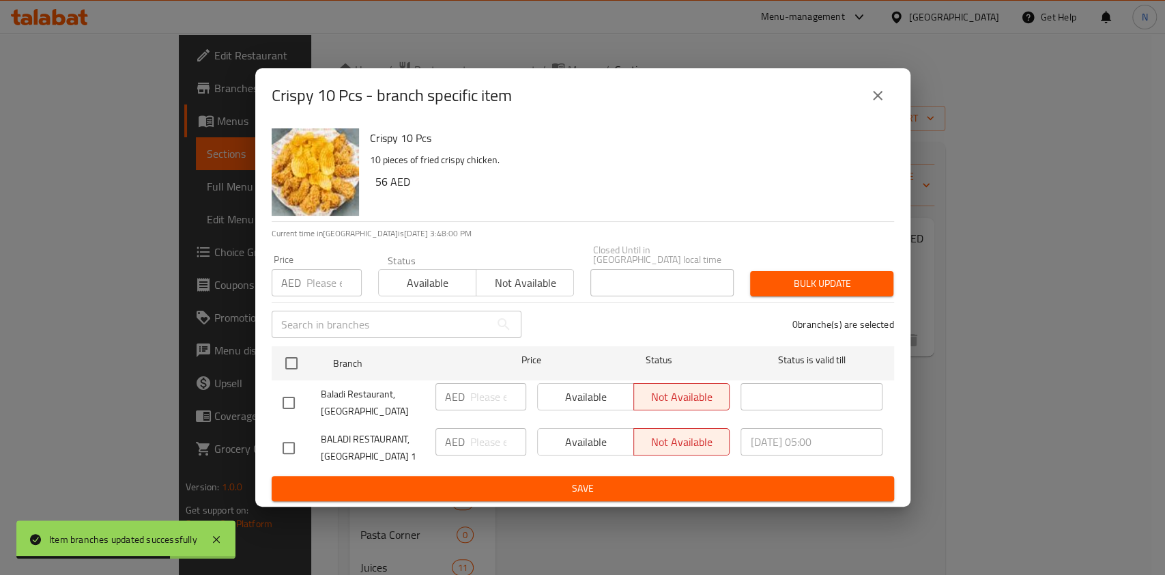
click at [292, 404] on input "checkbox" at bounding box center [288, 402] width 29 height 29
checkbox input "true"
click at [434, 485] on span "Save" at bounding box center [583, 488] width 601 height 17
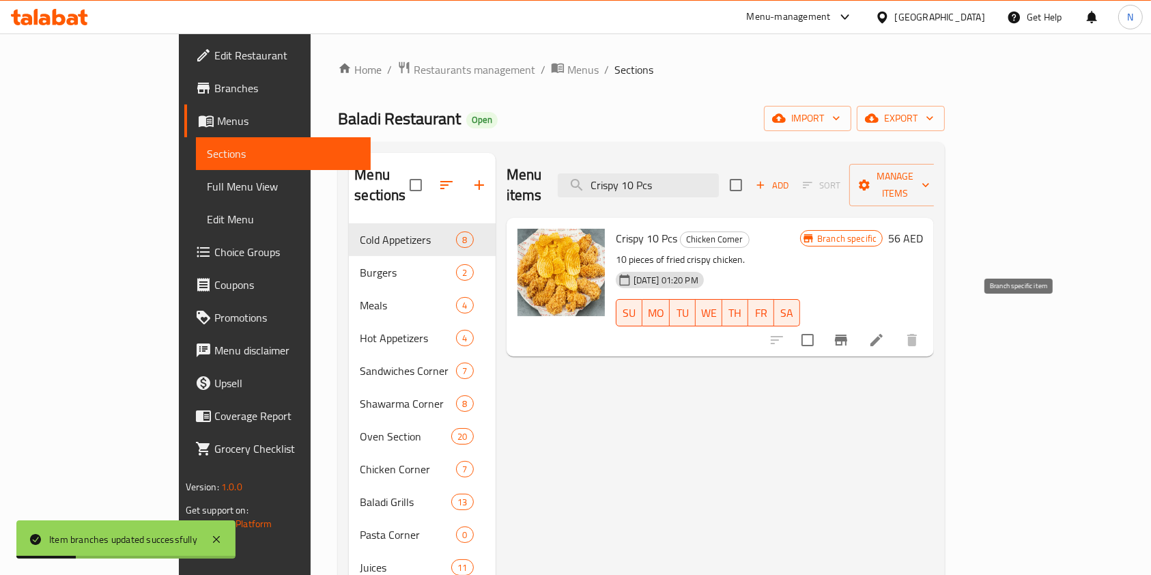
click at [858, 324] on button "Branch-specific-item" at bounding box center [841, 340] width 33 height 33
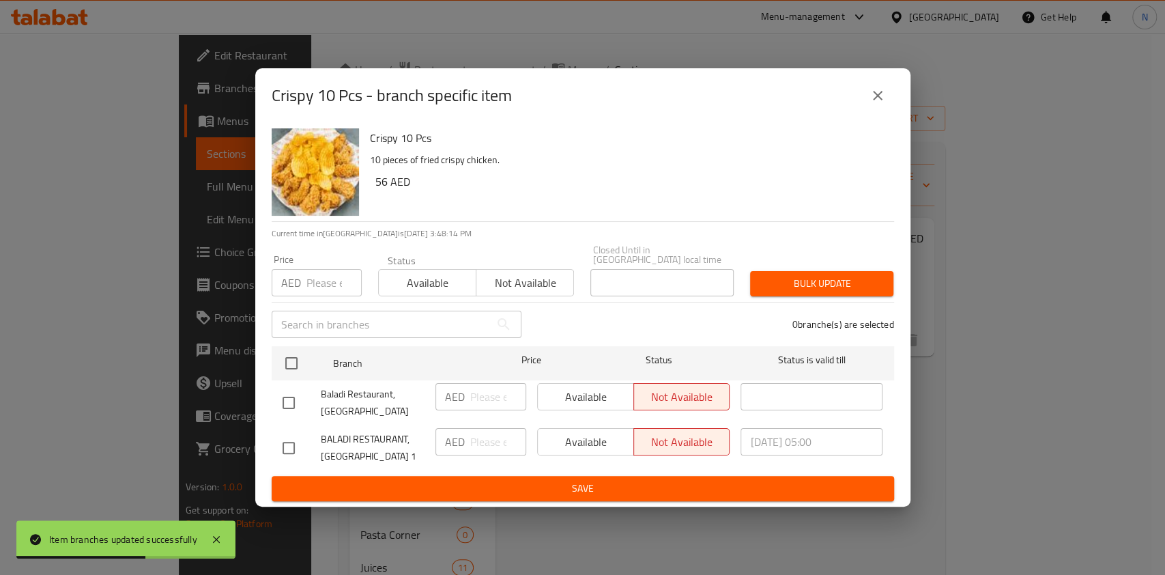
click at [285, 404] on input "checkbox" at bounding box center [288, 402] width 29 height 29
checkbox input "true"
click at [526, 492] on span "Save" at bounding box center [583, 488] width 601 height 17
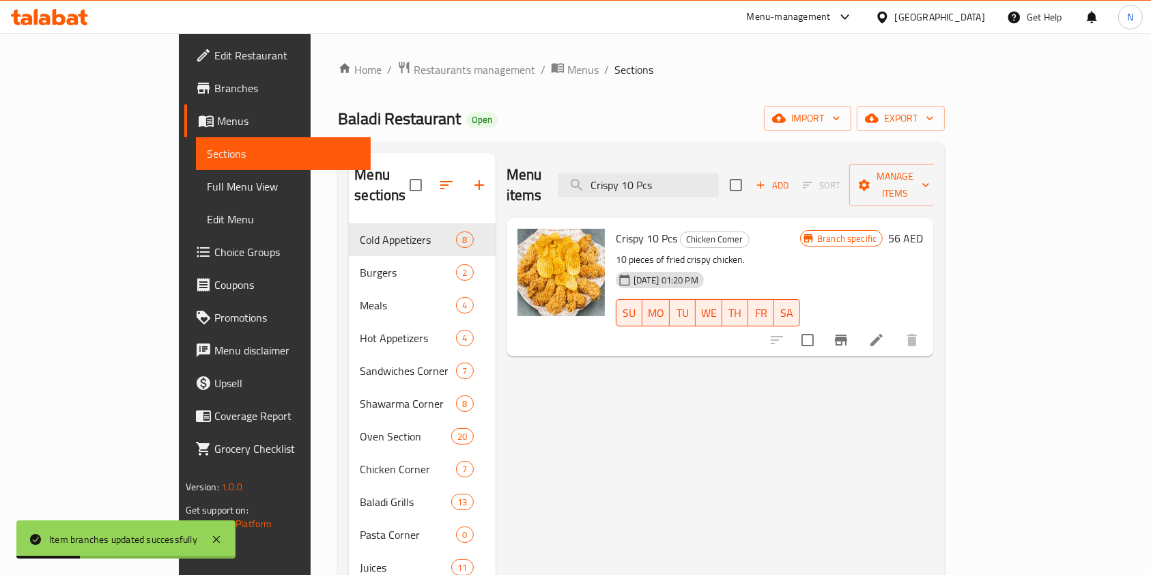
click at [858, 324] on button "Branch-specific-item" at bounding box center [841, 340] width 33 height 33
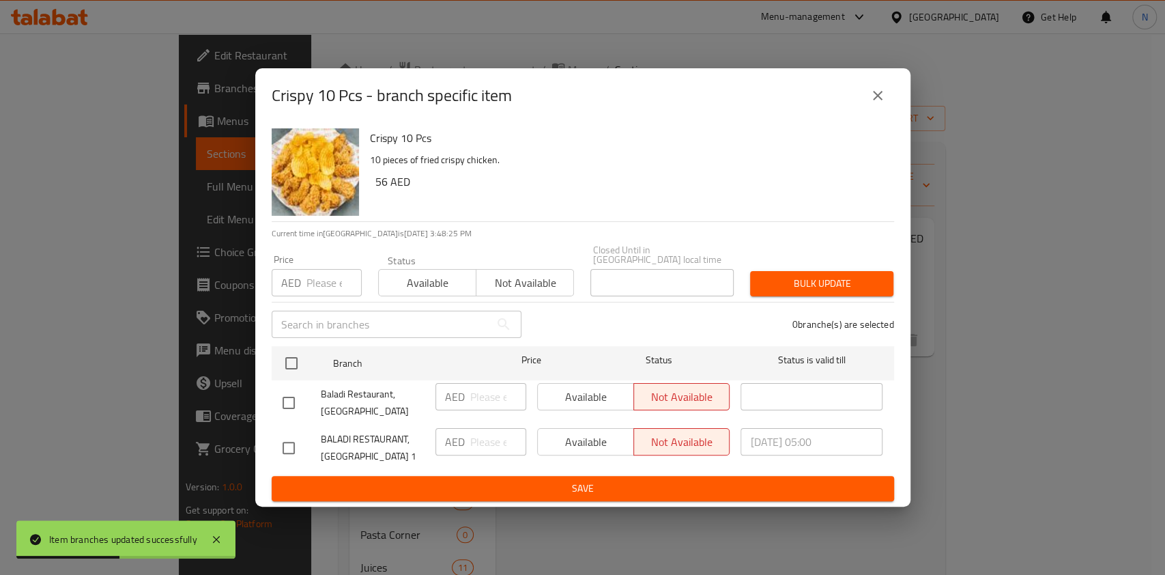
click at [1001, 434] on div "Crispy 10 Pcs - branch specific item Crispy 10 Pcs 10 pieces of fried crispy ch…" at bounding box center [582, 287] width 1165 height 575
click at [867, 95] on button "close" at bounding box center [878, 95] width 33 height 33
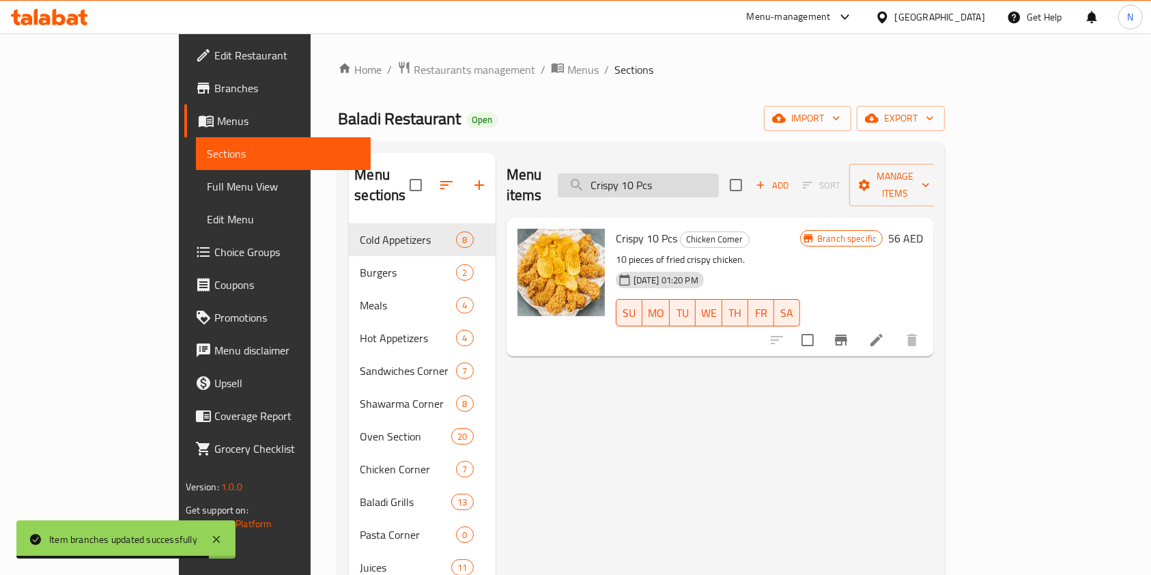
click at [719, 173] on input "Crispy 10 Pcs" at bounding box center [638, 185] width 161 height 24
paste input "Grilled Kibbeh Dish 4"
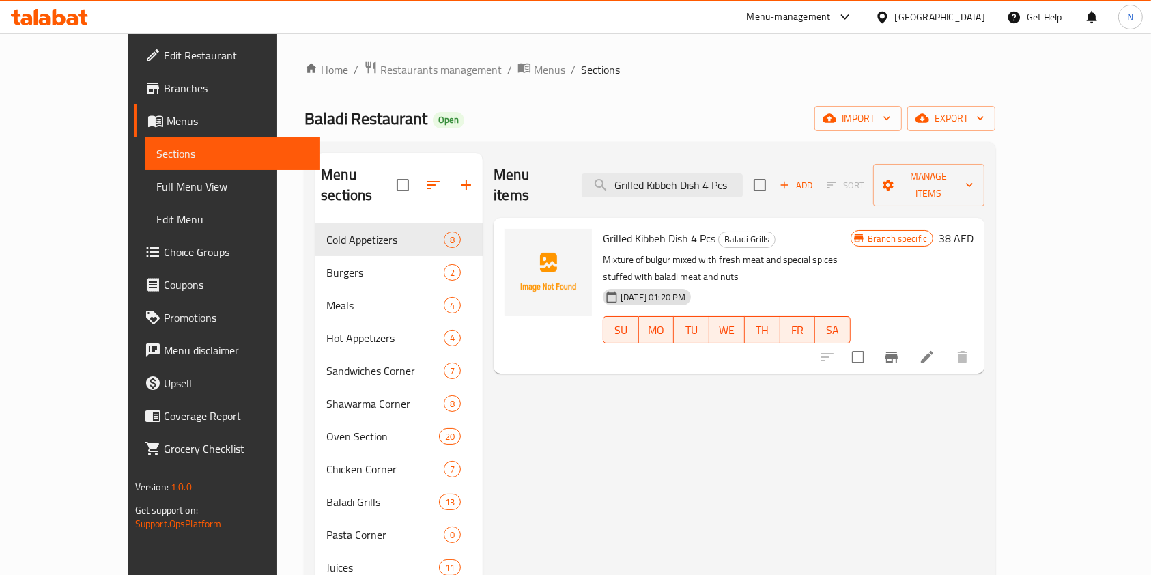
type input "Grilled Kibbeh Dish 4 Pcs"
click at [898, 352] on icon "Branch-specific-item" at bounding box center [892, 357] width 12 height 11
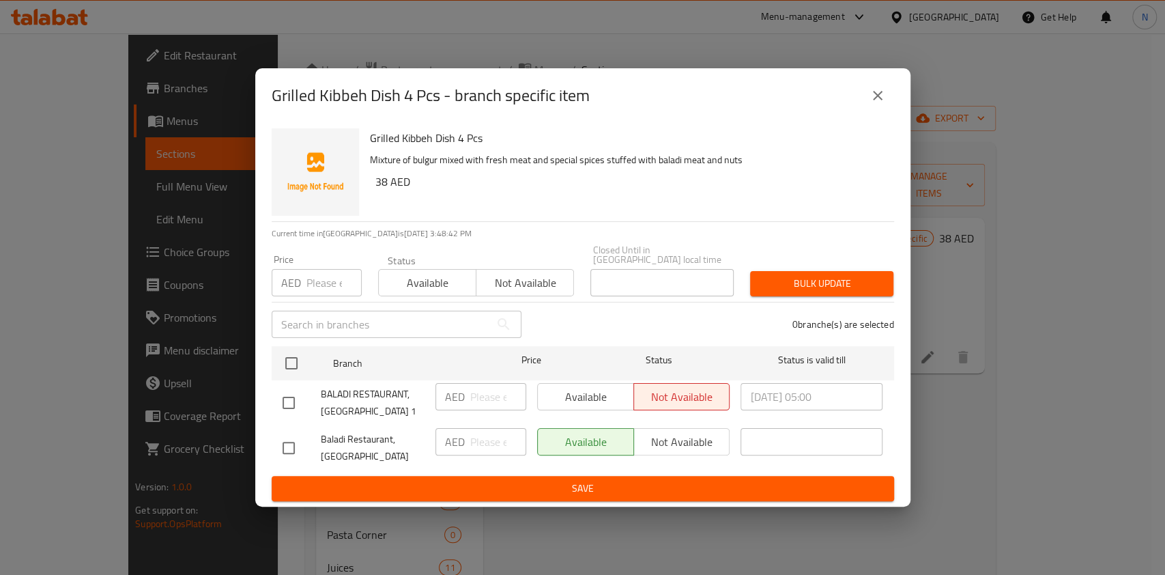
click at [285, 399] on input "checkbox" at bounding box center [288, 402] width 29 height 29
checkbox input "true"
click at [426, 486] on span "Save" at bounding box center [583, 488] width 601 height 17
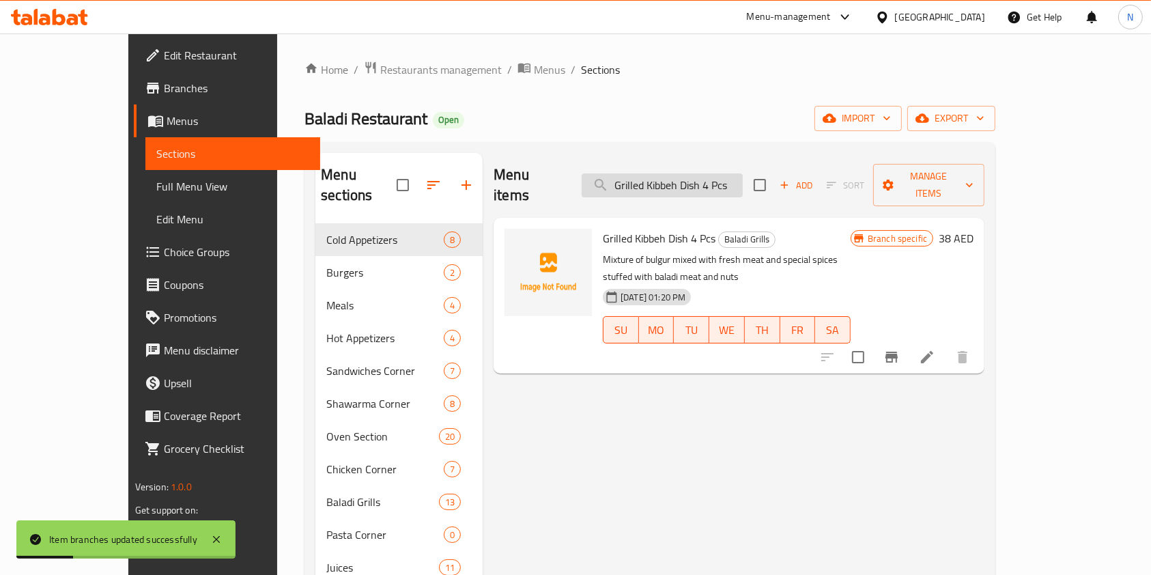
click at [743, 178] on input "Grilled Kibbeh Dish 4 Pcs" at bounding box center [662, 185] width 161 height 24
paste input "Sheep Liver Dish 250 Gm"
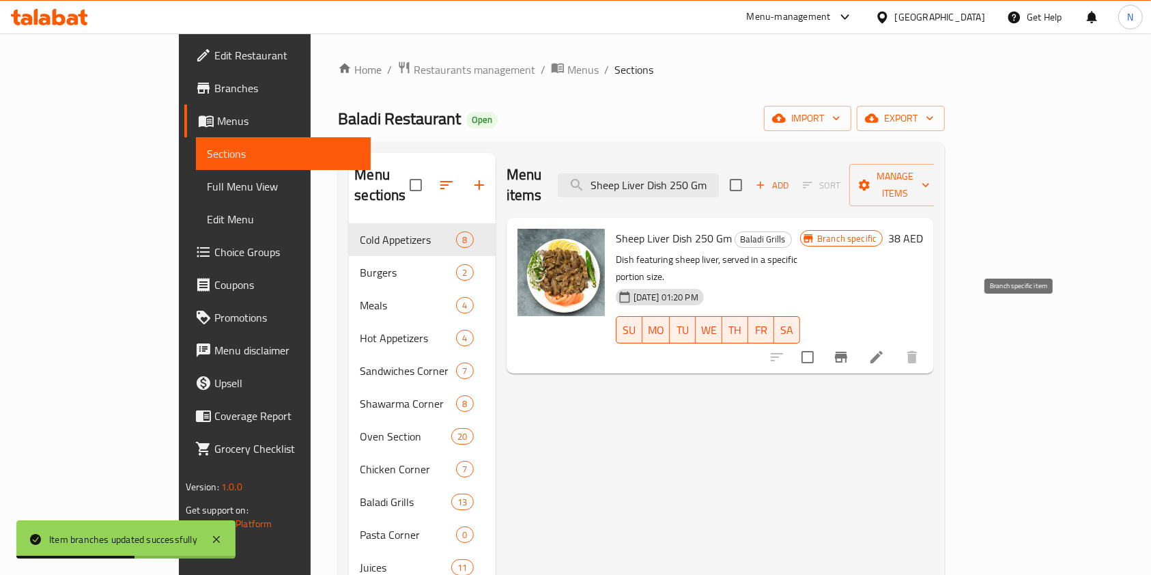
type input "Sheep Liver Dish 250 Gm"
click at [849, 349] on icon "Branch-specific-item" at bounding box center [841, 357] width 16 height 16
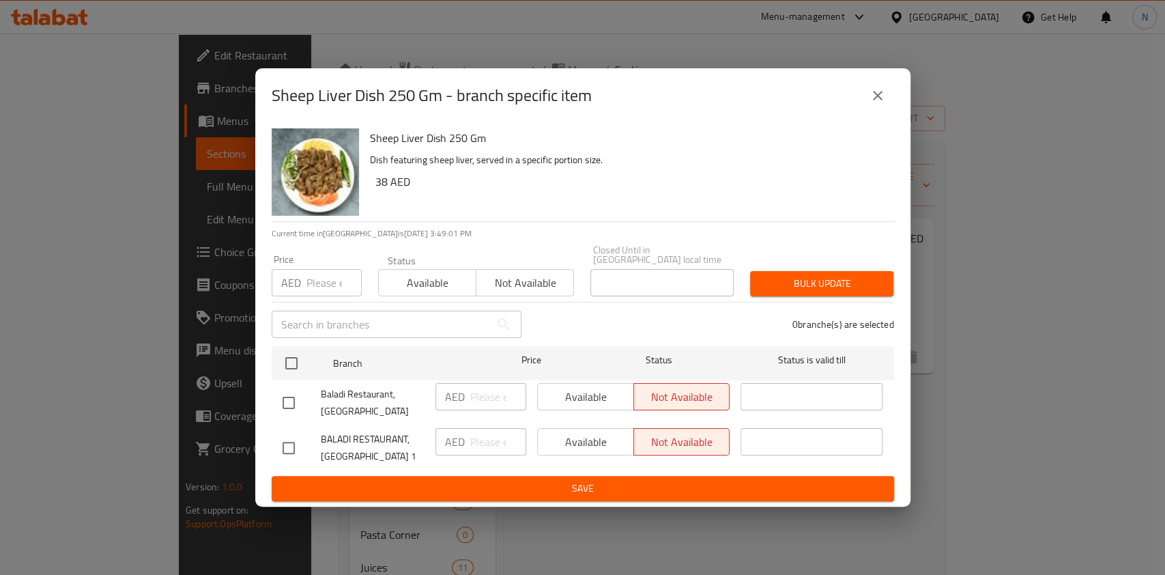
click at [288, 446] on input "checkbox" at bounding box center [288, 448] width 29 height 29
checkbox input "true"
click at [393, 493] on span "Save" at bounding box center [583, 488] width 601 height 17
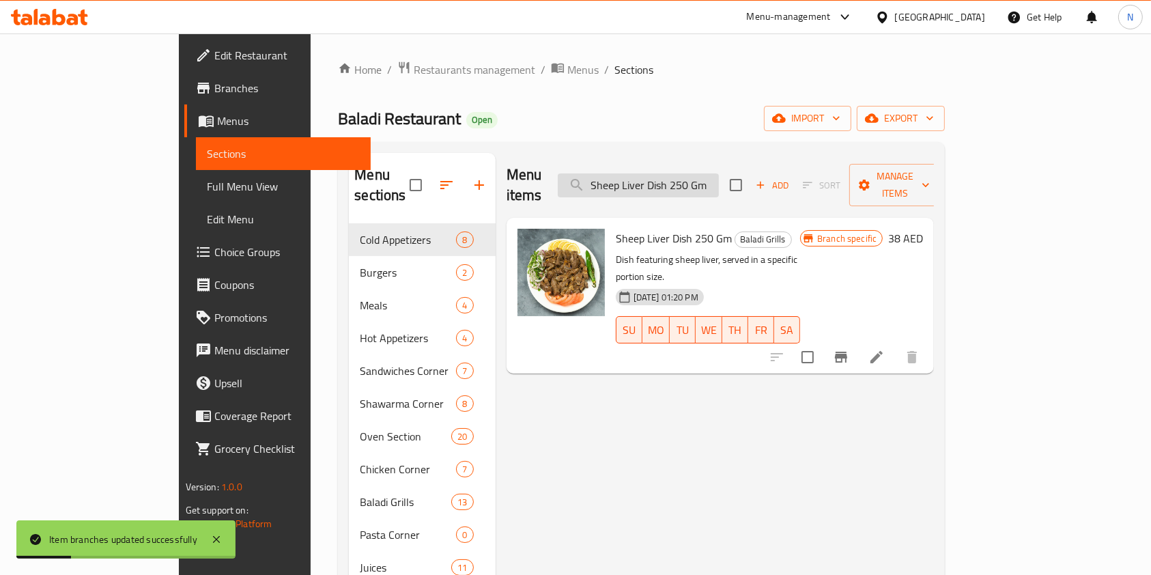
click at [717, 175] on input "Sheep Liver Dish 250 Gm" at bounding box center [638, 185] width 161 height 24
paste input "Chicken Liver Dish 300 Gm"
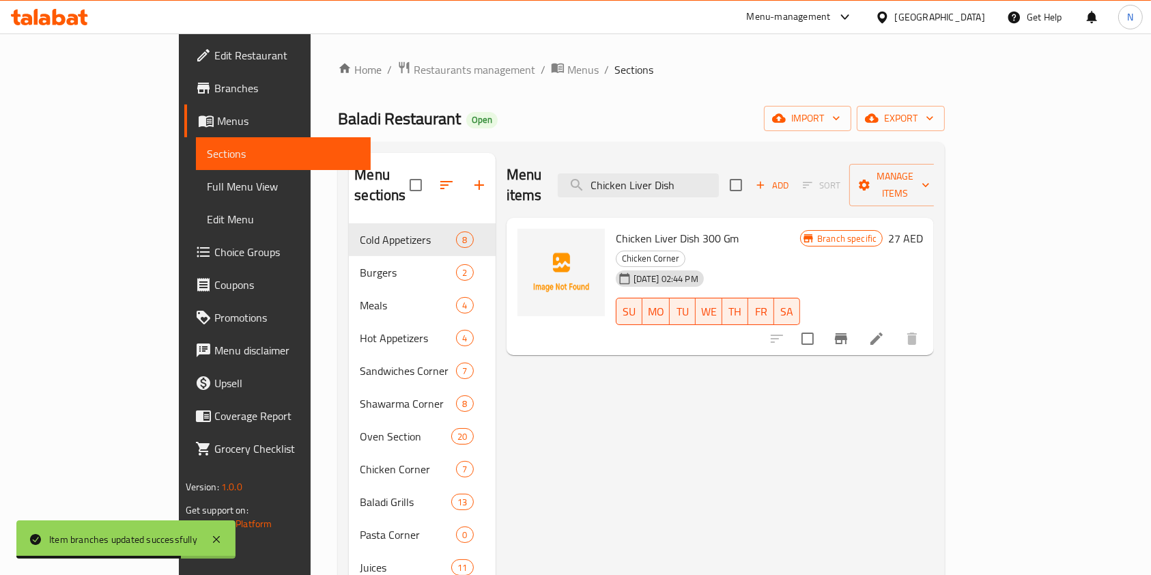
type input "Chicken Liver Dish"
click at [847, 333] on icon "Branch-specific-item" at bounding box center [841, 338] width 12 height 11
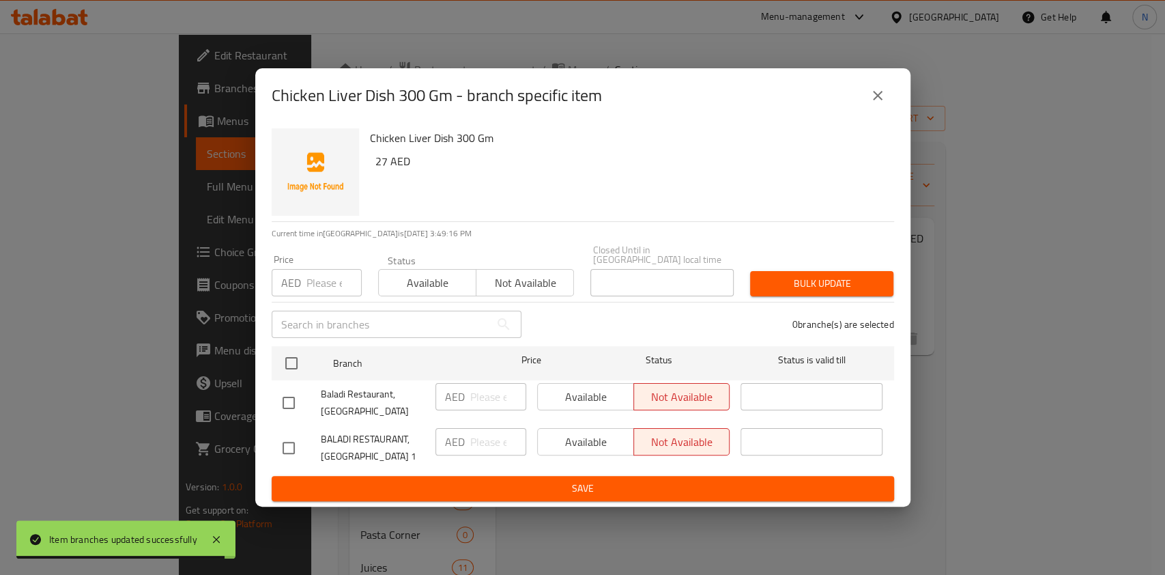
click at [285, 451] on input "checkbox" at bounding box center [288, 448] width 29 height 29
checkbox input "true"
click at [388, 481] on span "Save" at bounding box center [583, 488] width 601 height 17
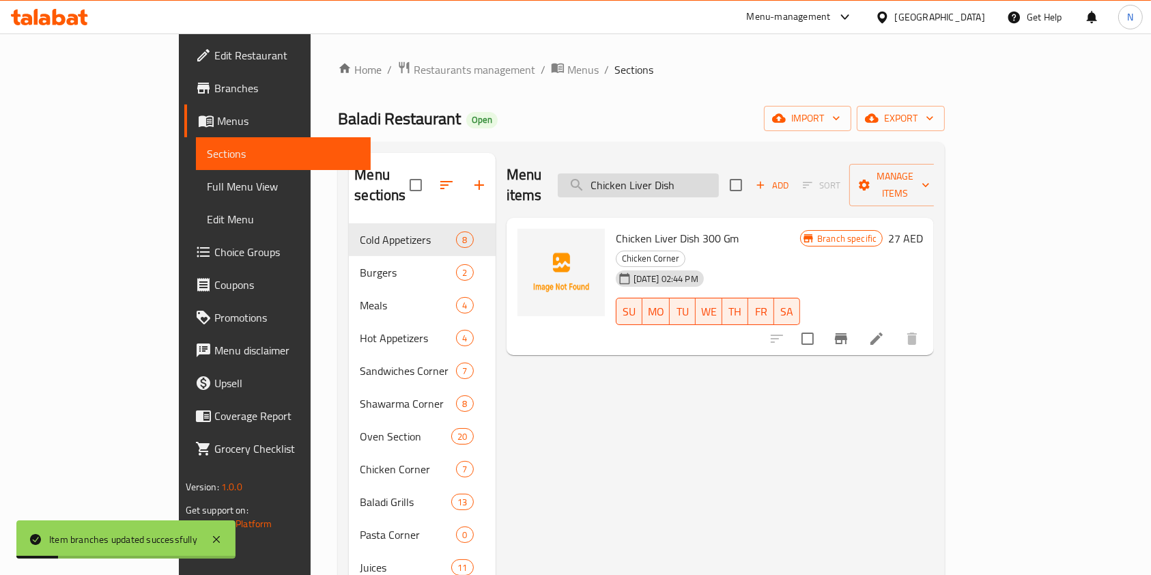
click at [719, 174] on input "Chicken Liver Dish" at bounding box center [638, 185] width 161 height 24
paste input "Manoucheh Meat"
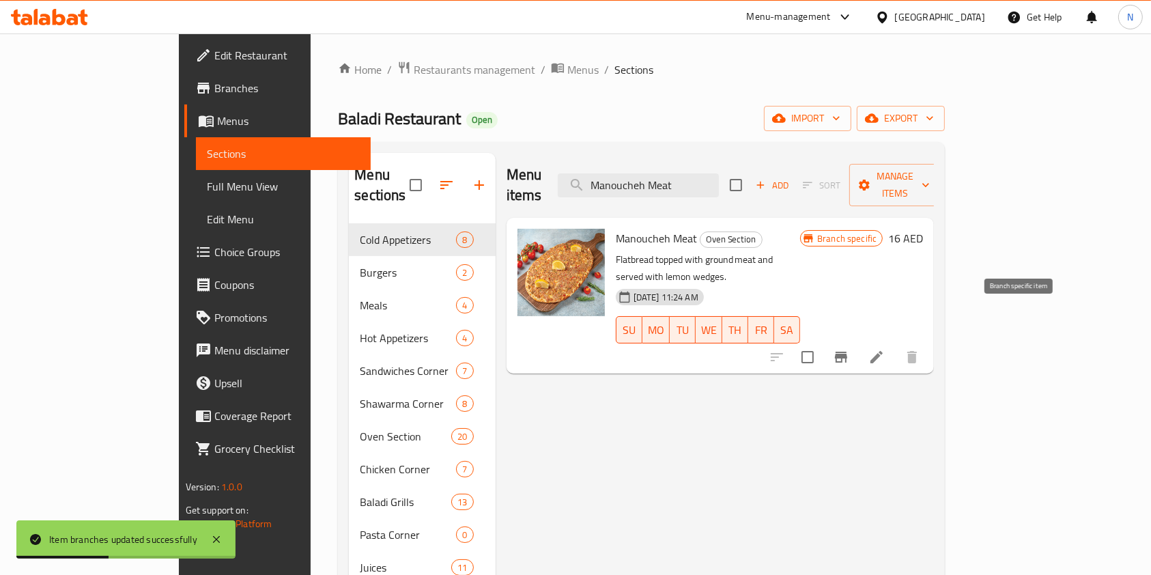
type input "Manoucheh Meat"
click at [849, 349] on icon "Branch-specific-item" at bounding box center [841, 357] width 16 height 16
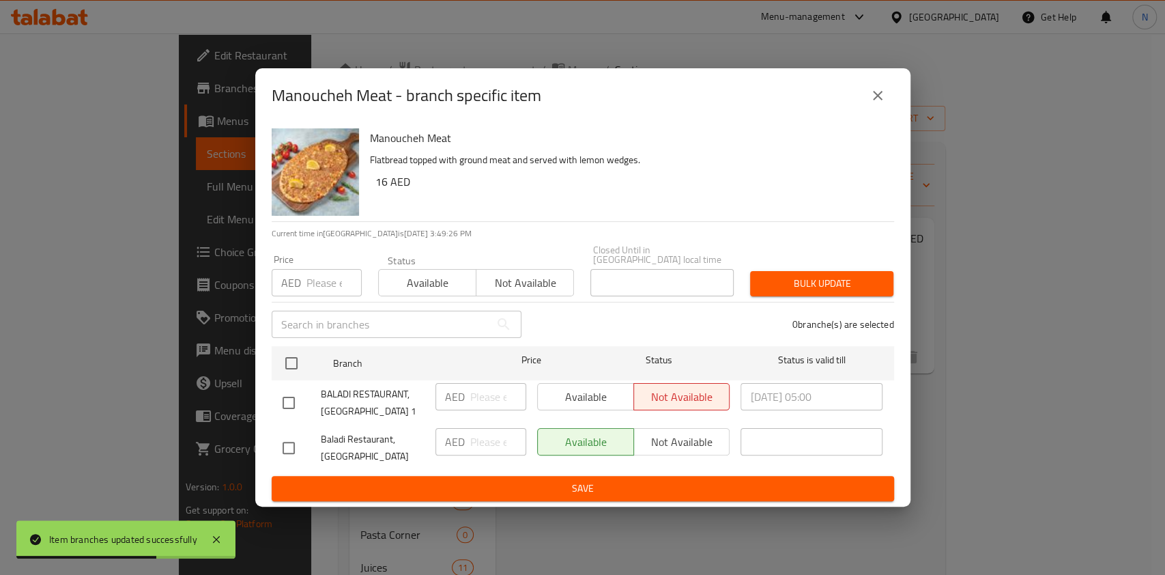
click at [662, 530] on div "Manoucheh Meat - branch specific item Manoucheh Meat Flatbread topped with grou…" at bounding box center [582, 287] width 1165 height 575
click at [879, 98] on icon "close" at bounding box center [878, 96] width 10 height 10
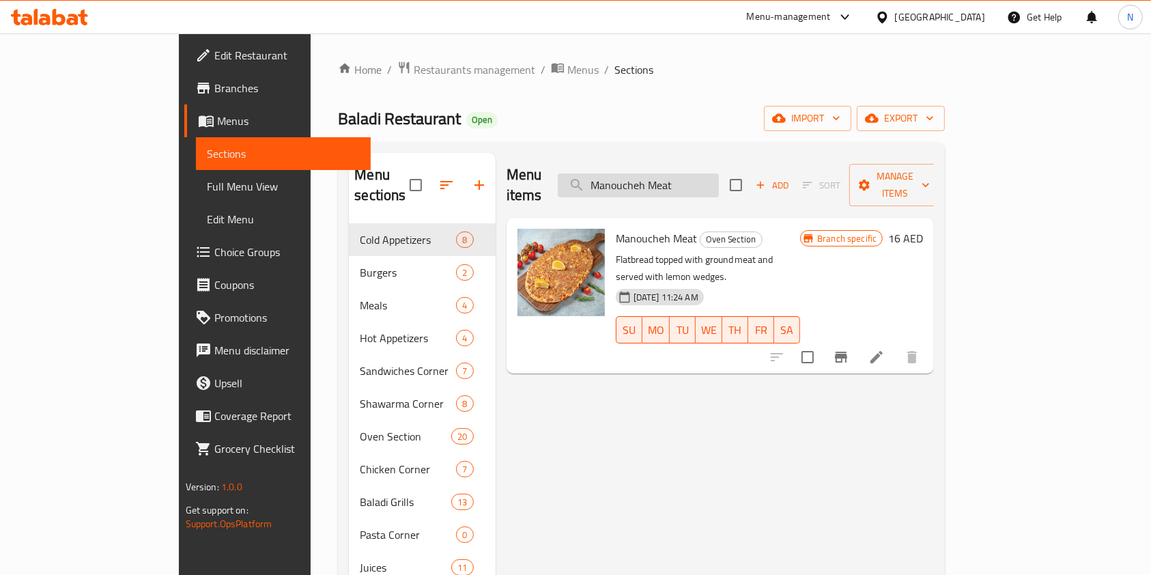
click at [706, 173] on input "Manoucheh Meat" at bounding box center [638, 185] width 161 height 24
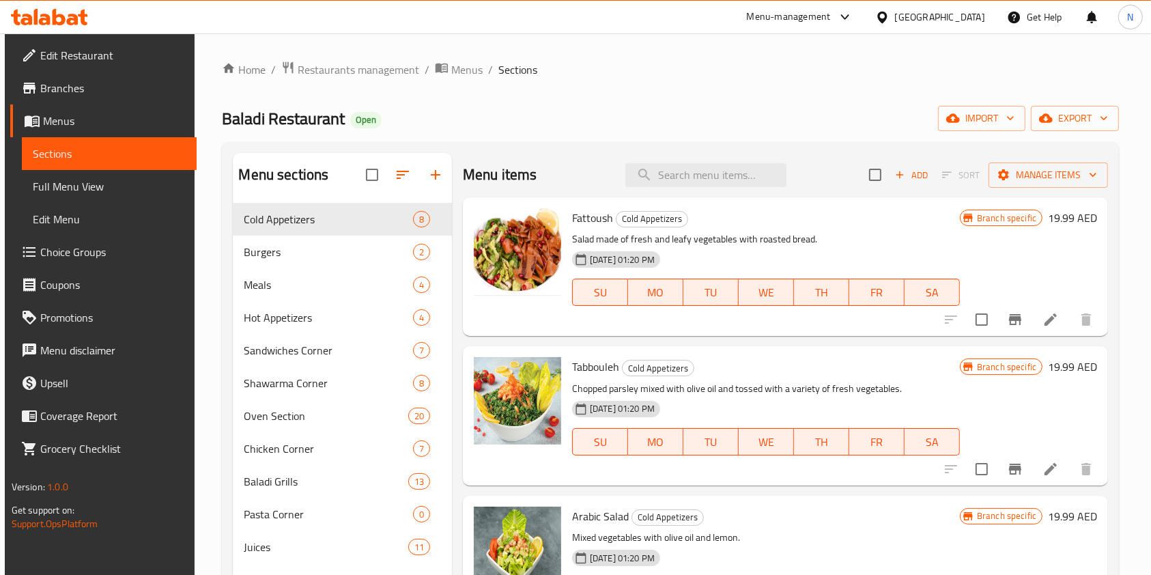
paste input "Cheese Pepperoni"
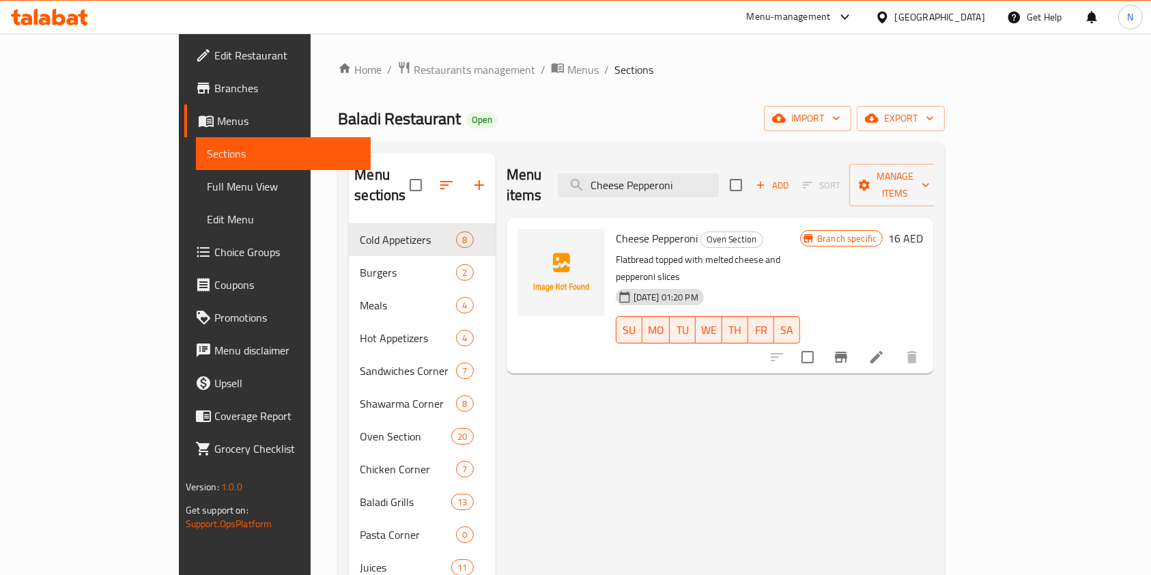
type input "Cheese Pepperoni"
click at [849, 349] on icon "Branch-specific-item" at bounding box center [841, 357] width 16 height 16
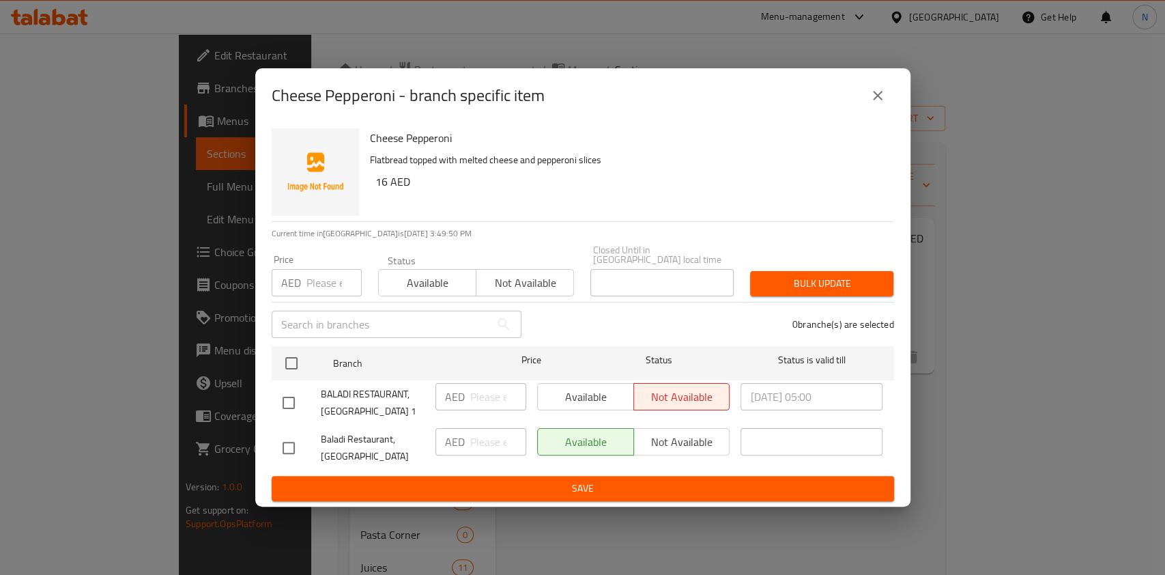
click at [284, 449] on input "checkbox" at bounding box center [288, 448] width 29 height 29
checkbox input "true"
click at [399, 494] on span "Save" at bounding box center [583, 488] width 601 height 17
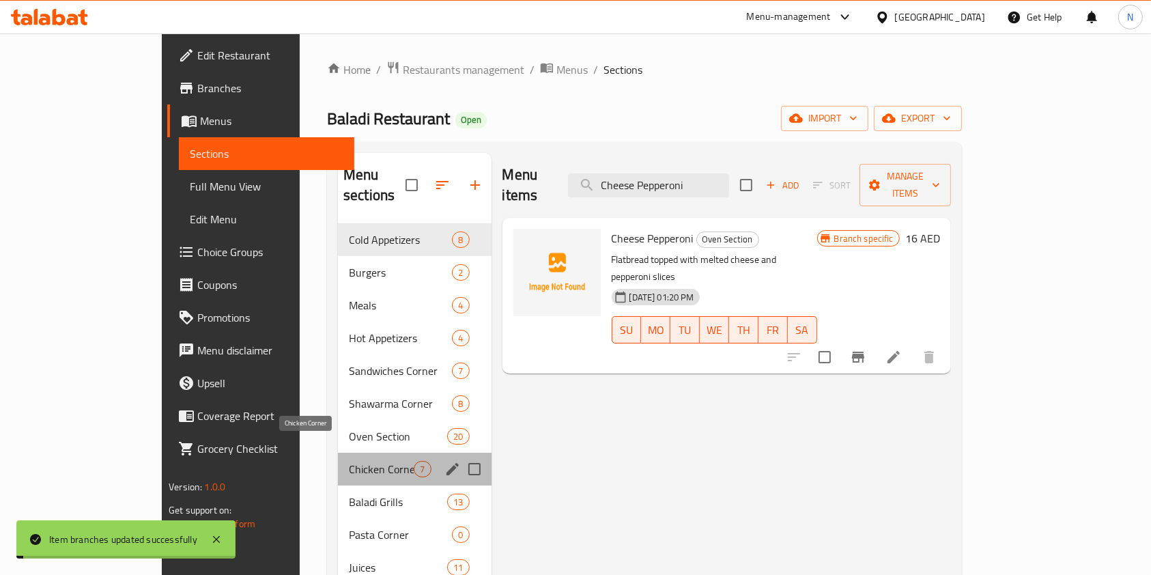
click at [349, 461] on span "Chicken Corner" at bounding box center [381, 469] width 65 height 16
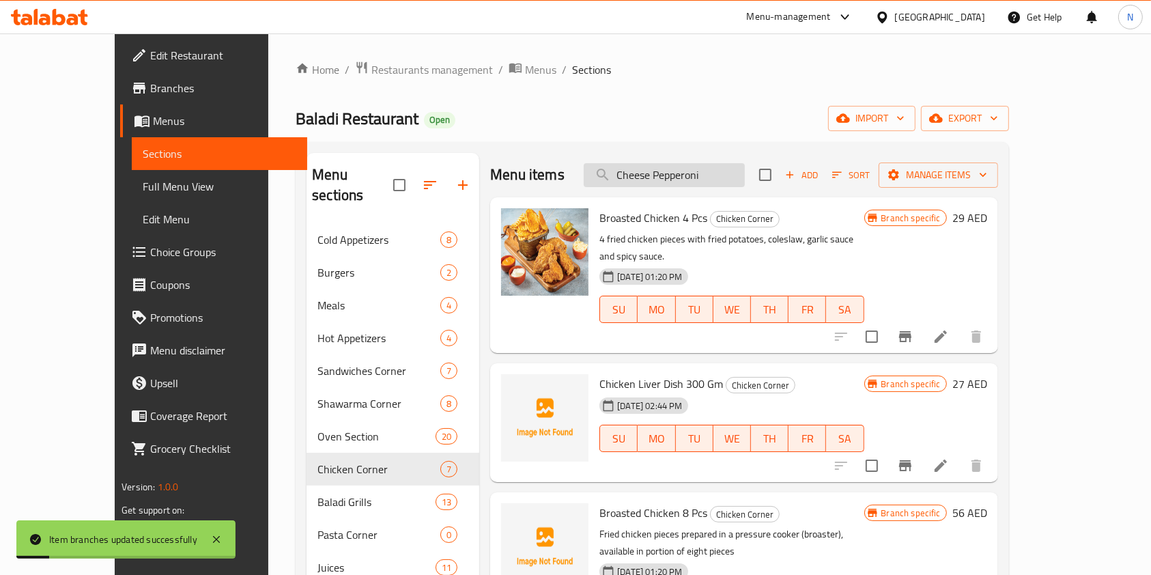
click at [697, 169] on input "Cheese Pepperoni" at bounding box center [664, 175] width 161 height 24
click at [745, 171] on input "Cheese Pepperoni" at bounding box center [664, 175] width 161 height 24
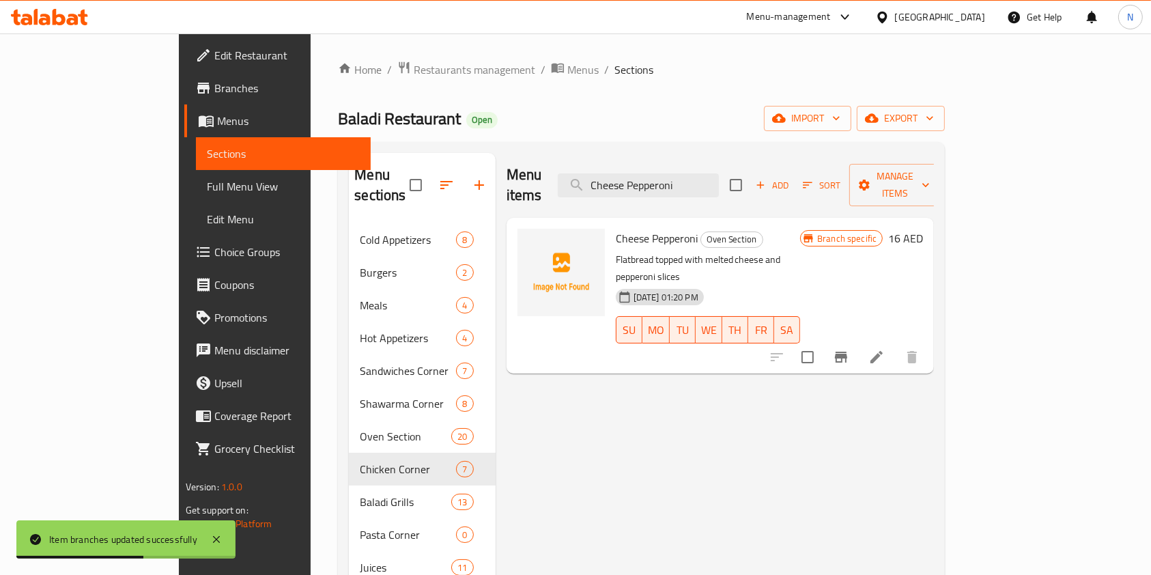
type input "Cheese Pepperoni"
click at [849, 349] on icon "Branch-specific-item" at bounding box center [841, 357] width 16 height 16
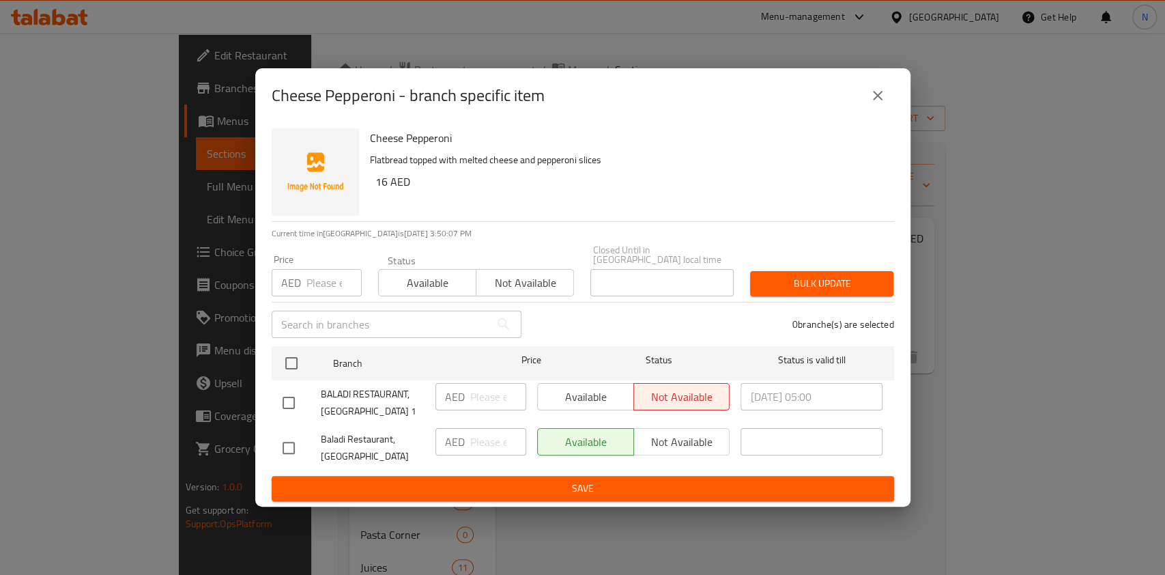
click at [683, 447] on div "Available Not available" at bounding box center [633, 441] width 193 height 27
click at [277, 451] on input "checkbox" at bounding box center [288, 448] width 29 height 29
checkbox input "true"
click at [663, 443] on span "Not available" at bounding box center [682, 442] width 85 height 20
click at [629, 489] on span "Save" at bounding box center [583, 488] width 601 height 17
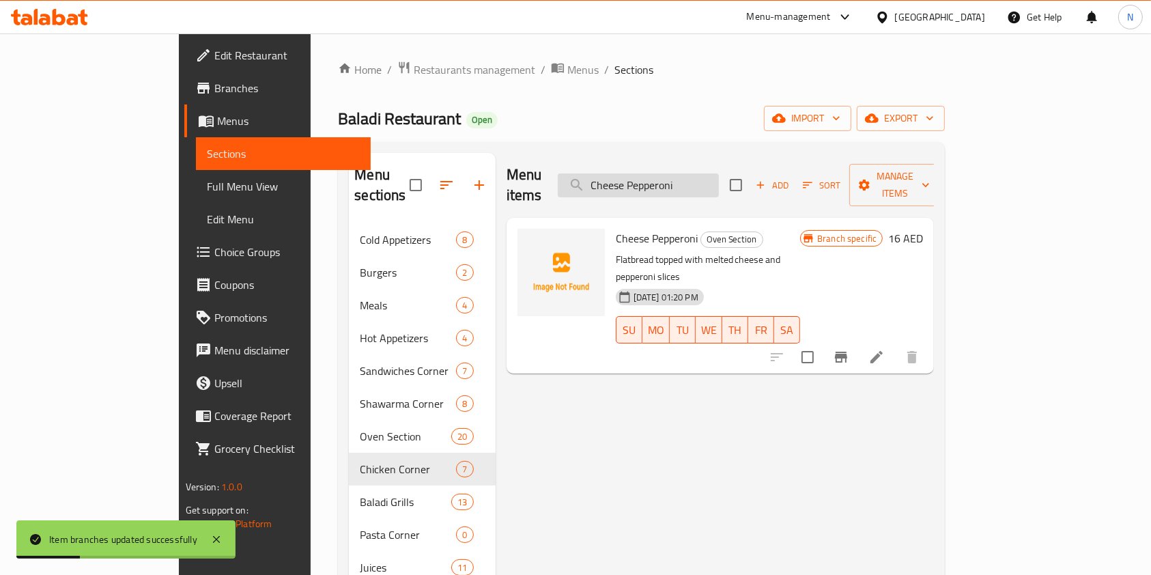
click at [719, 173] on input "Cheese Pepperoni" at bounding box center [638, 185] width 161 height 24
type input "C"
paste input "Chicken Pide"
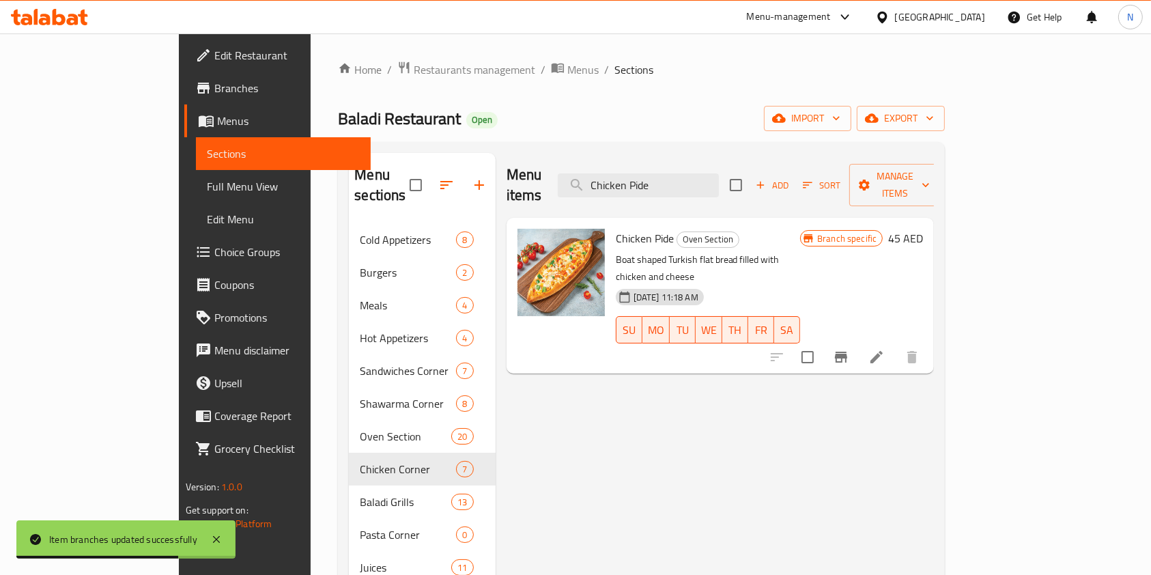
type input "Chicken Pide"
click at [847, 352] on icon "Branch-specific-item" at bounding box center [841, 357] width 12 height 11
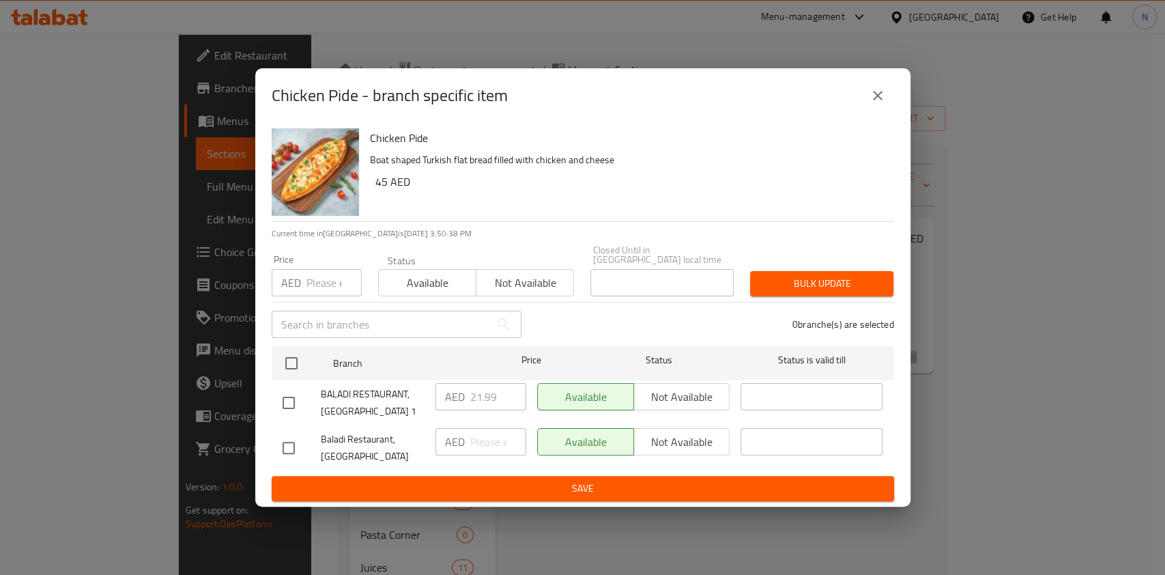
click at [292, 448] on input "checkbox" at bounding box center [288, 448] width 29 height 29
checkbox input "true"
click at [678, 443] on span "Not available" at bounding box center [682, 442] width 85 height 20
click at [626, 490] on span "Save" at bounding box center [583, 488] width 601 height 17
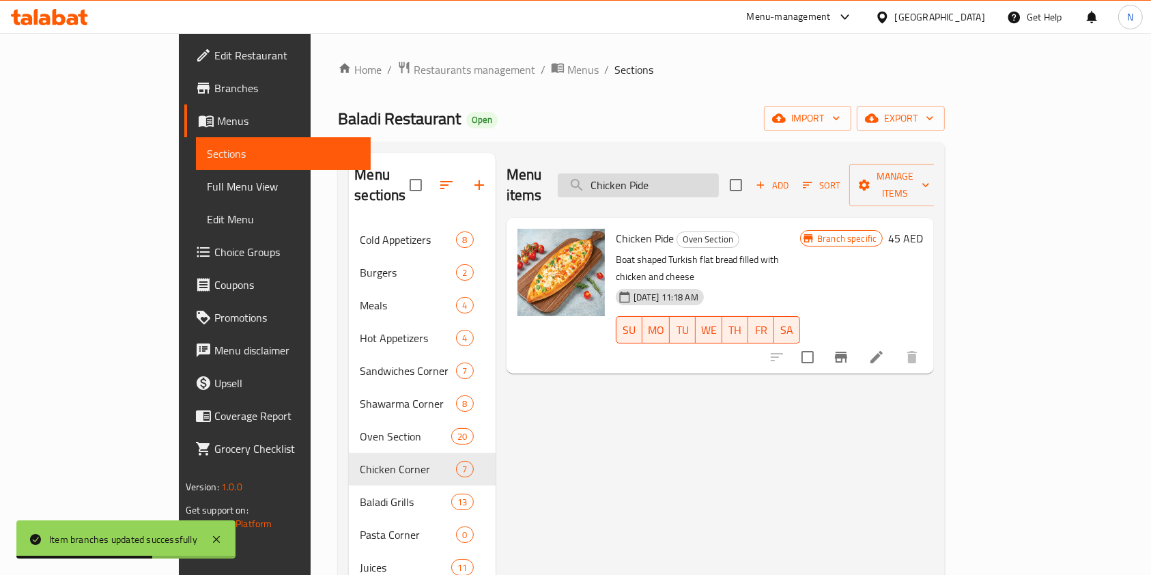
click at [699, 173] on input "Chicken Pide" at bounding box center [638, 185] width 161 height 24
paste input "Liver Dish 300 Gm"
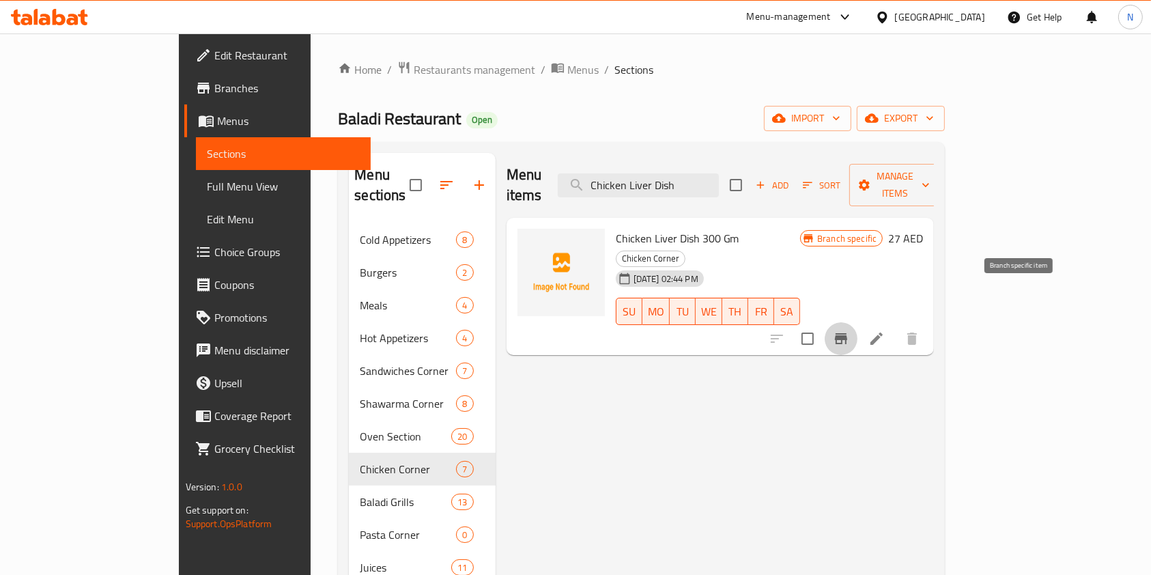
click at [858, 322] on button "Branch-specific-item" at bounding box center [841, 338] width 33 height 33
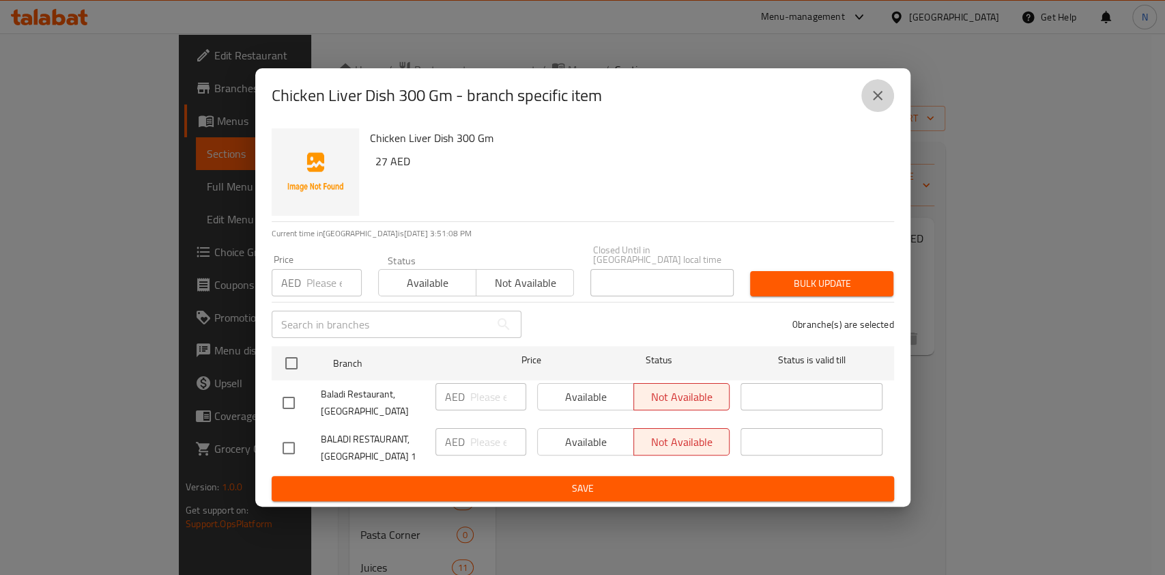
click at [886, 94] on button "close" at bounding box center [878, 95] width 33 height 33
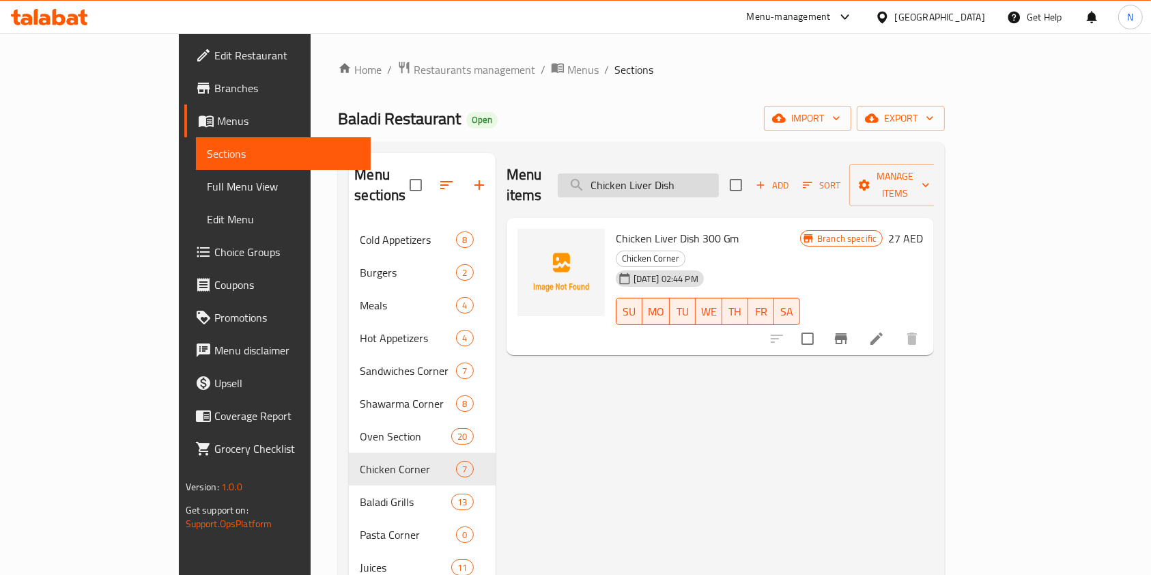
click at [710, 173] on input "Chicken Liver Dish" at bounding box center [638, 185] width 161 height 24
paste input "rispy 10 Pcs"
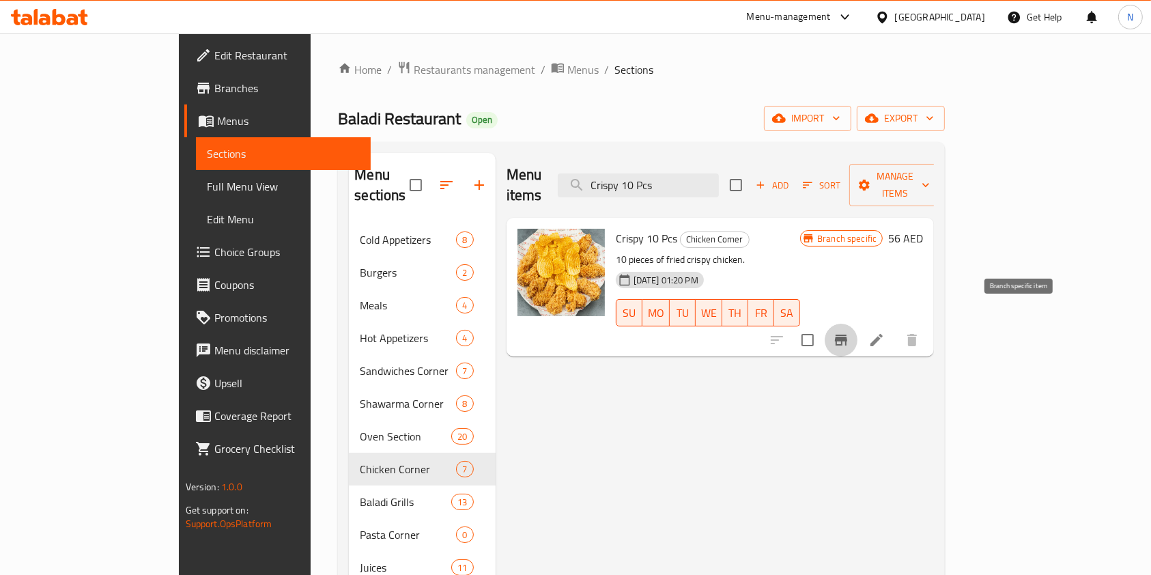
click at [847, 335] on icon "Branch-specific-item" at bounding box center [841, 340] width 12 height 11
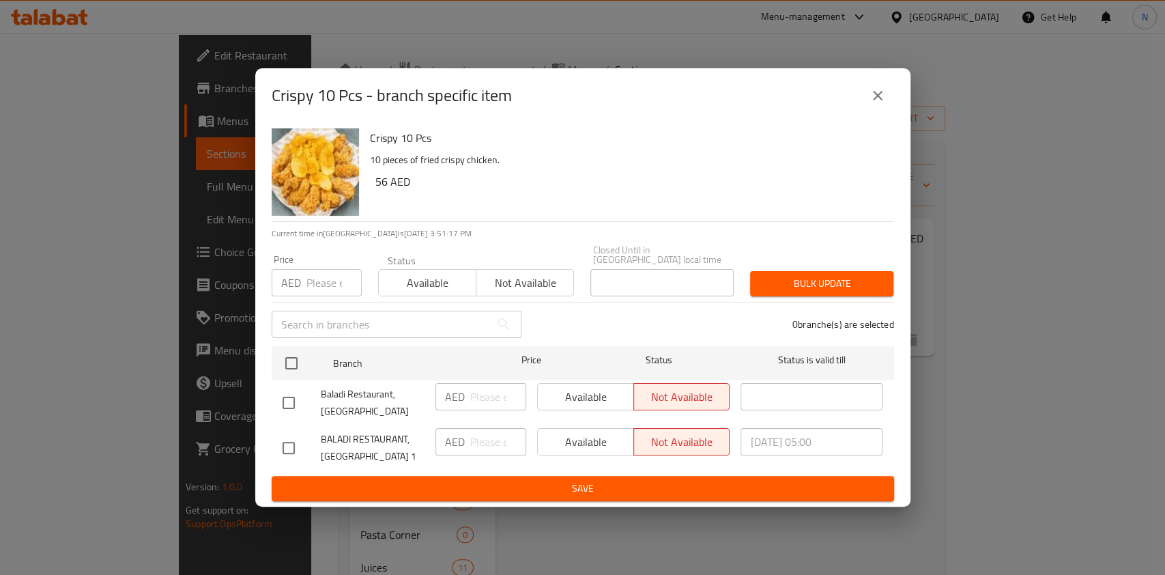
click at [872, 92] on icon "close" at bounding box center [878, 95] width 16 height 16
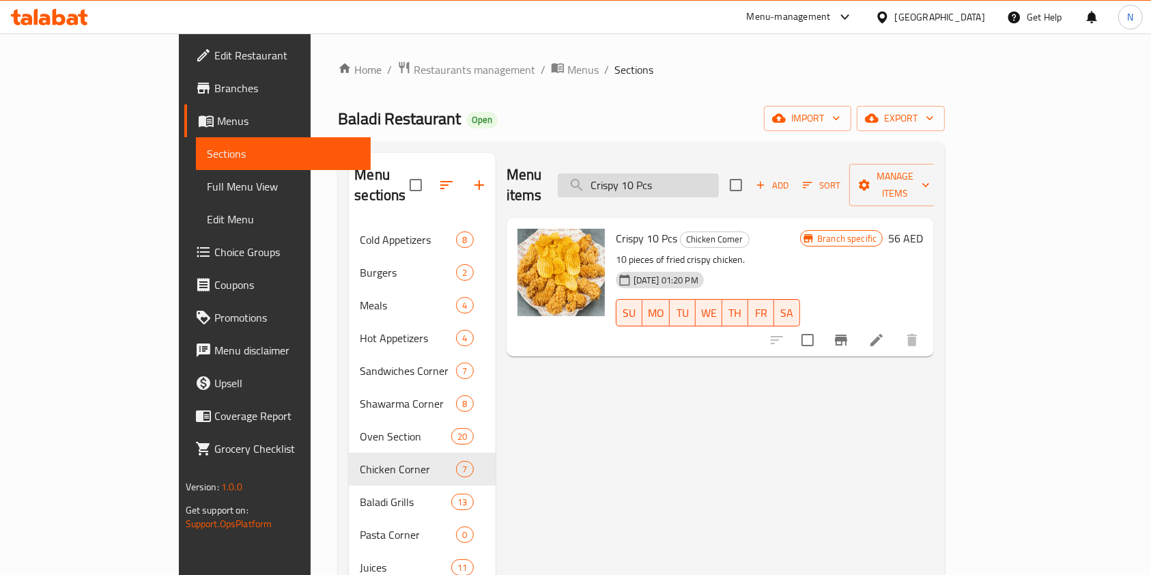
click at [719, 173] on input "Crispy 10 Pcs" at bounding box center [638, 185] width 161 height 24
paste input "Grilled Kibbeh Dish 4"
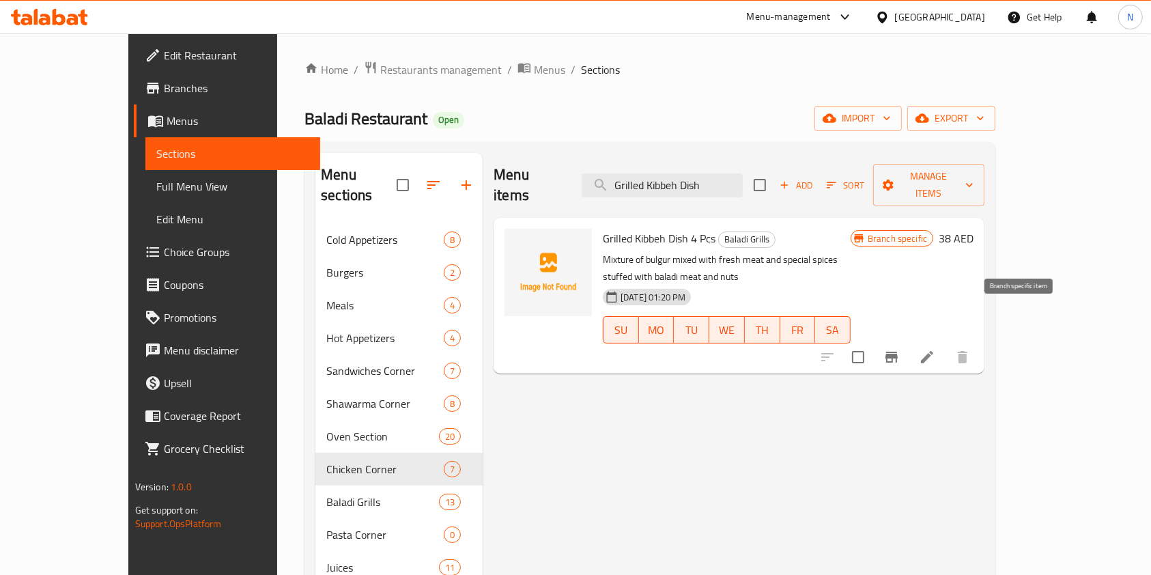
type input "Grilled Kibbeh Dish"
click at [908, 341] on button "Branch-specific-item" at bounding box center [891, 357] width 33 height 33
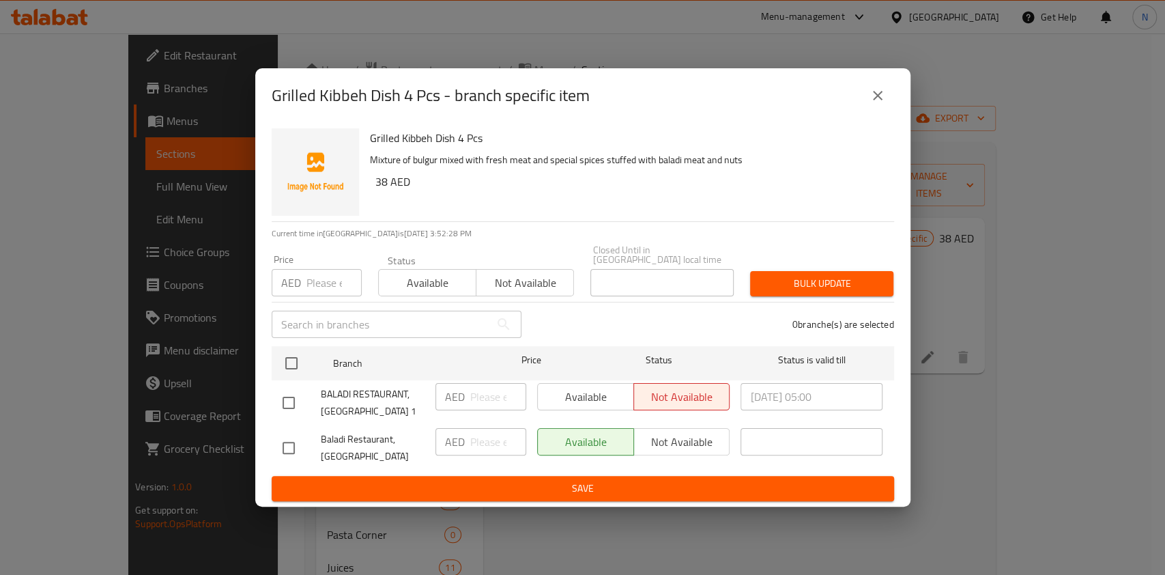
click at [293, 454] on input "checkbox" at bounding box center [288, 448] width 29 height 29
checkbox input "true"
click at [696, 447] on span "Not available" at bounding box center [682, 442] width 85 height 20
click at [563, 488] on span "Save" at bounding box center [583, 488] width 601 height 17
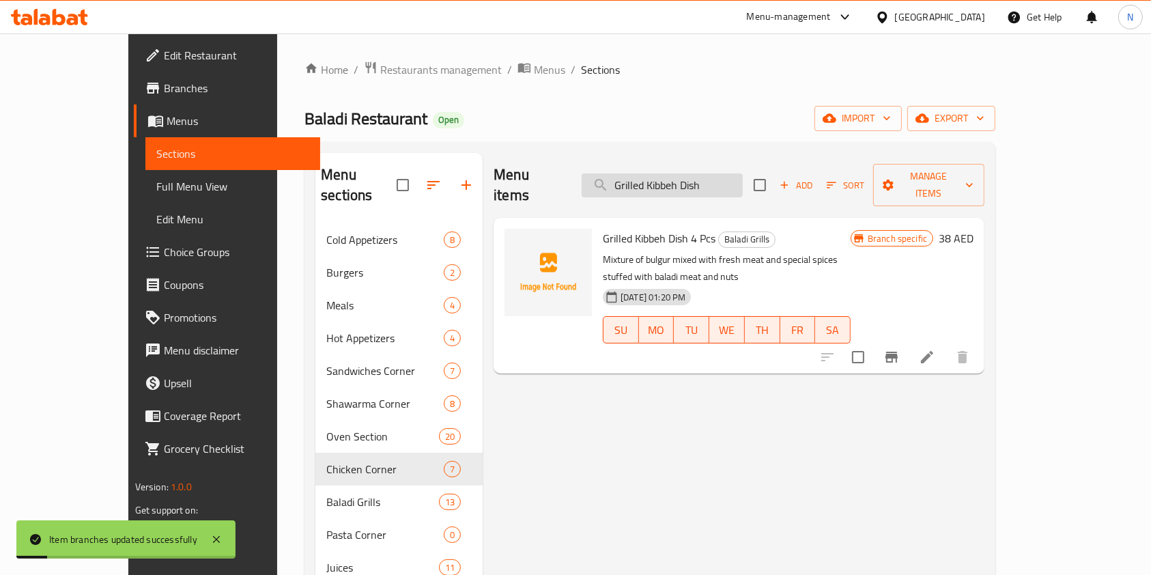
click at [696, 180] on input "Grilled Kibbeh Dish" at bounding box center [662, 185] width 161 height 24
paste input "4 Pcs"
click at [898, 352] on icon "Branch-specific-item" at bounding box center [892, 357] width 12 height 11
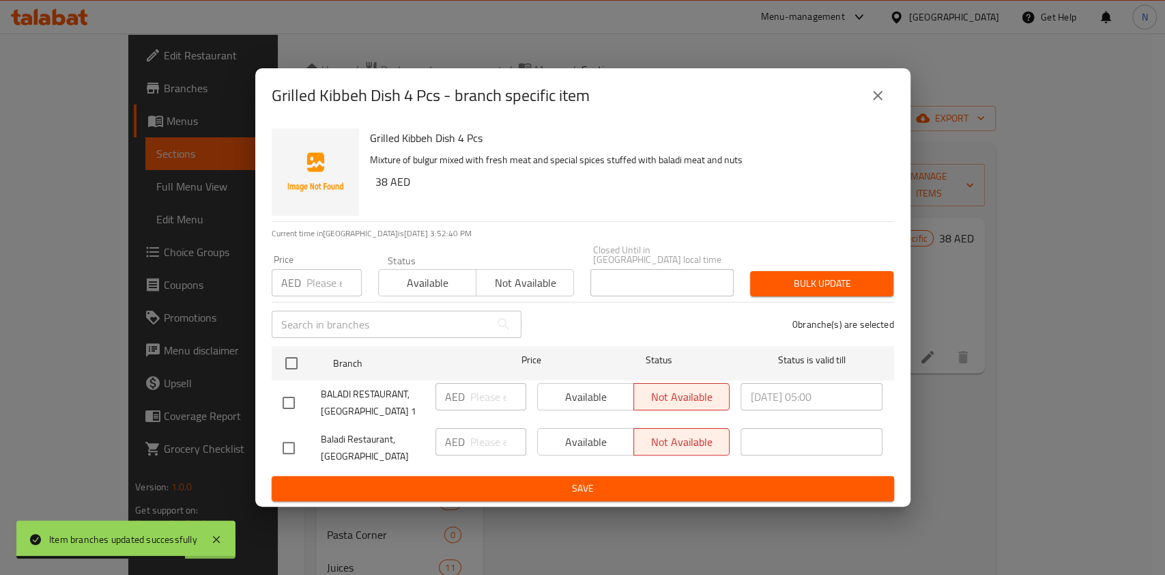
click at [210, 352] on div "Grilled Kibbeh Dish 4 Pcs - branch specific item Grilled Kibbeh Dish 4 Pcs Mixt…" at bounding box center [582, 287] width 1165 height 575
click at [872, 92] on icon "close" at bounding box center [878, 95] width 16 height 16
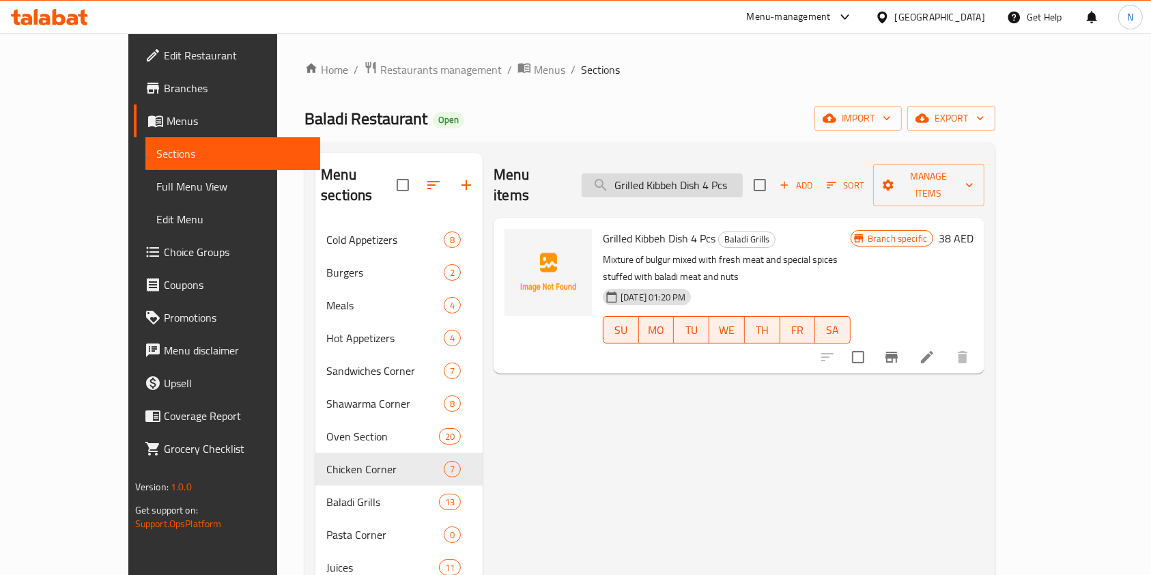
click at [743, 176] on input "Grilled Kibbeh Dish 4 Pcs" at bounding box center [662, 185] width 161 height 24
paste input "Sheep Liver Dish 250 Gm"
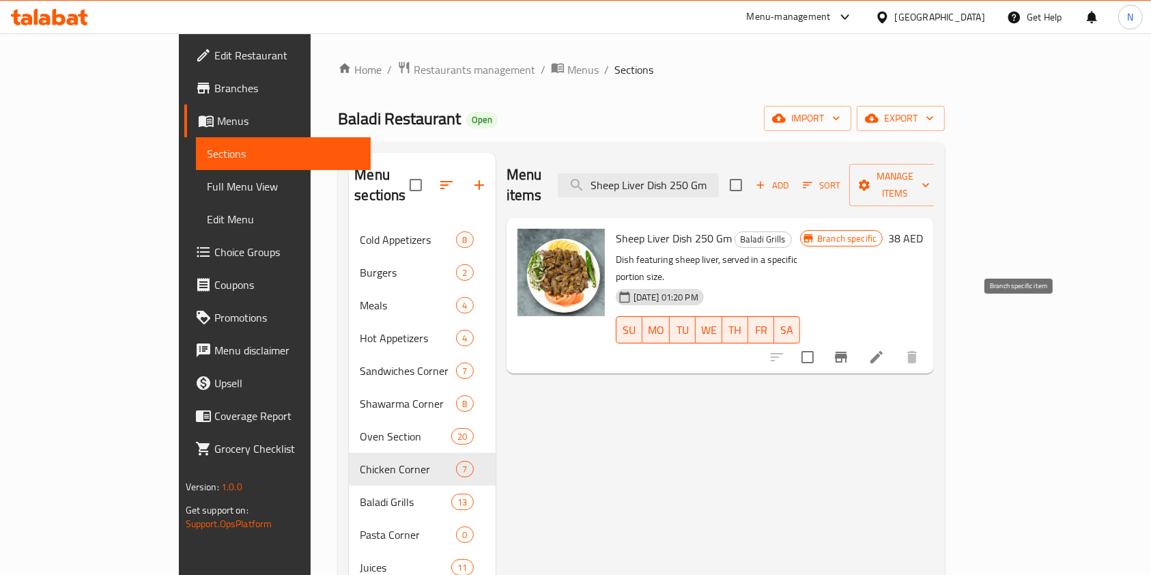
type input "Sheep Liver Dish 250 Gm"
click at [858, 341] on button "Branch-specific-item" at bounding box center [841, 357] width 33 height 33
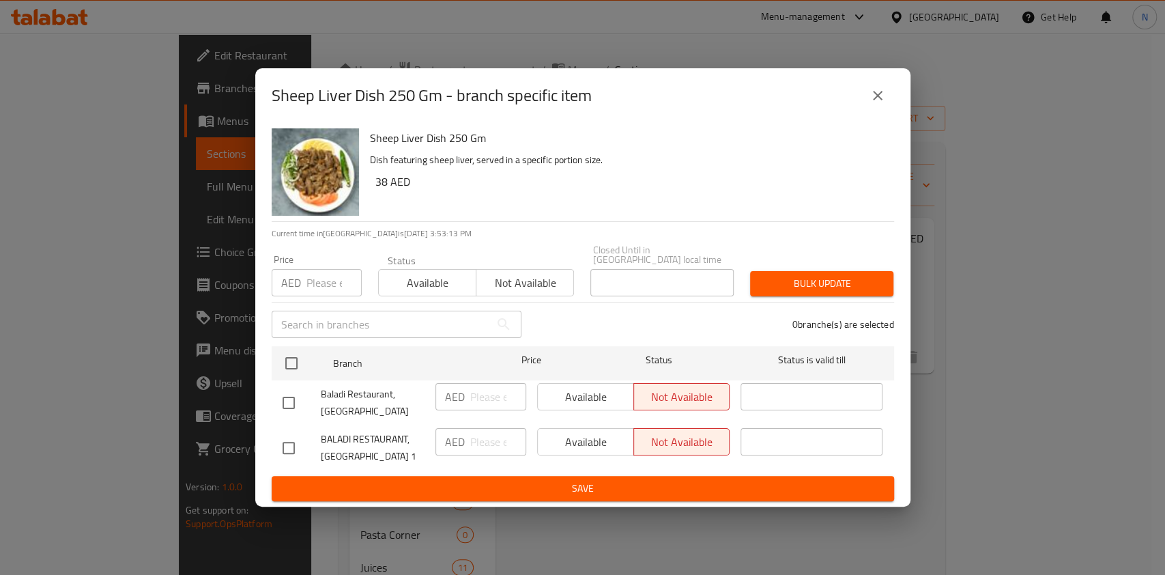
click at [574, 48] on div "Sheep Liver Dish 250 Gm - branch specific item Sheep Liver Dish 250 Gm Dish fea…" at bounding box center [582, 287] width 1165 height 575
click at [873, 90] on icon "close" at bounding box center [878, 95] width 16 height 16
